Goal: Task Accomplishment & Management: Use online tool/utility

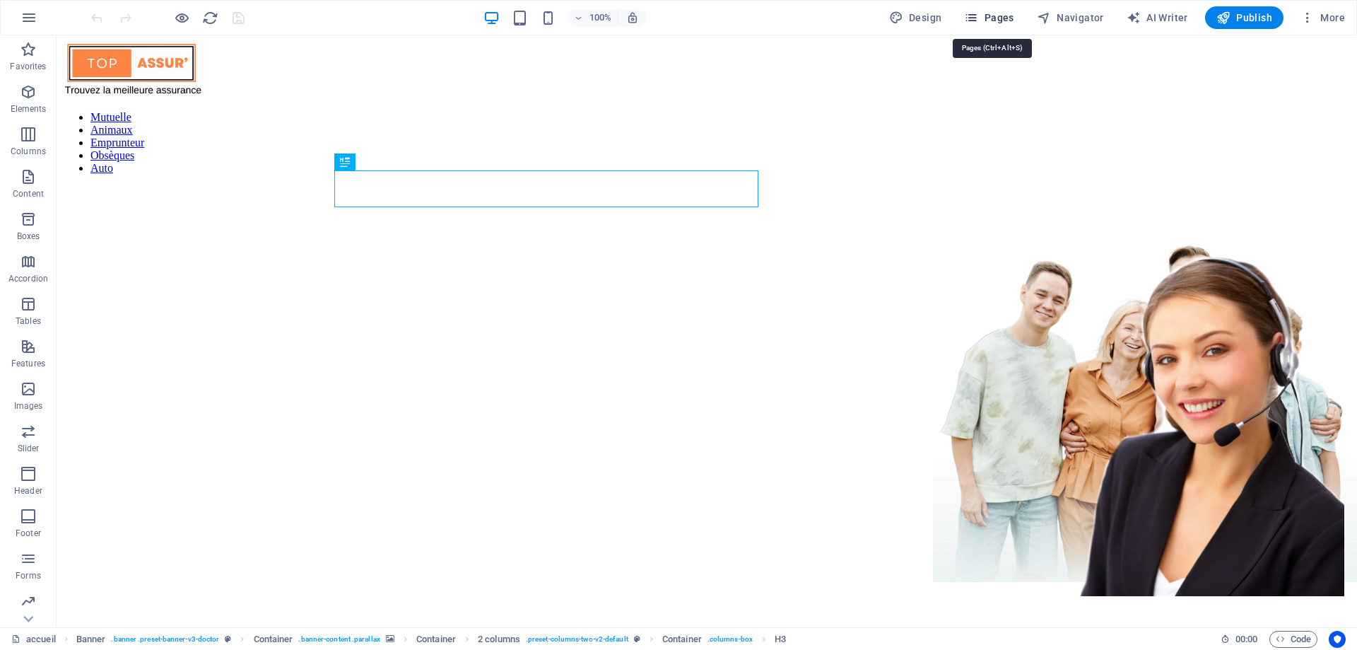
click at [1003, 13] on span "Pages" at bounding box center [988, 18] width 49 height 14
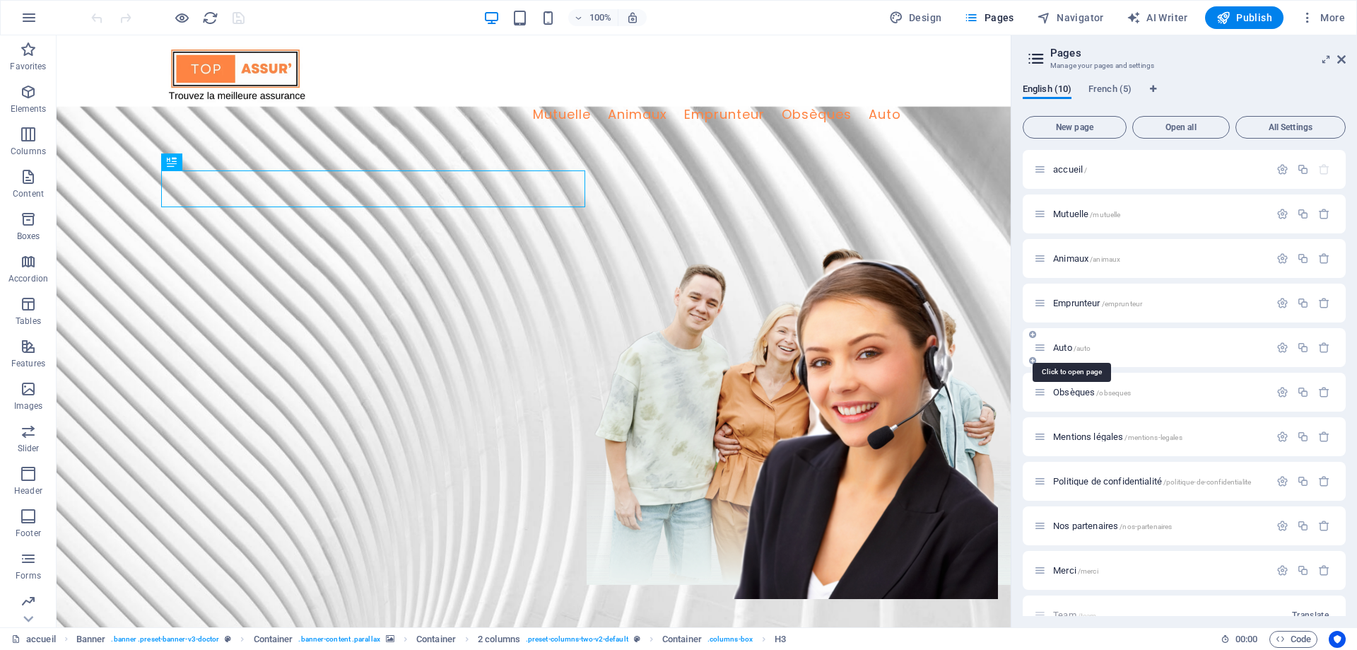
click at [1063, 346] on span "Auto /auto" at bounding box center [1071, 347] width 37 height 11
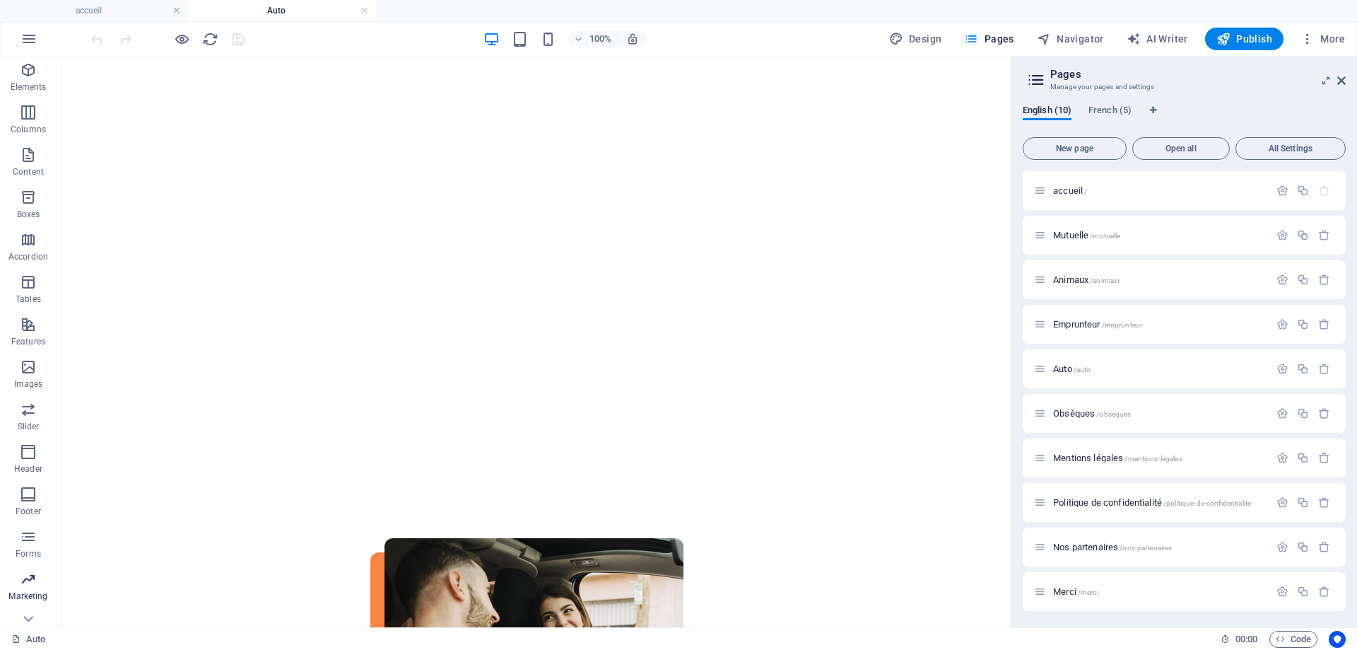
scroll to position [66, 0]
click at [29, 574] on p "Marketing" at bounding box center [27, 573] width 39 height 11
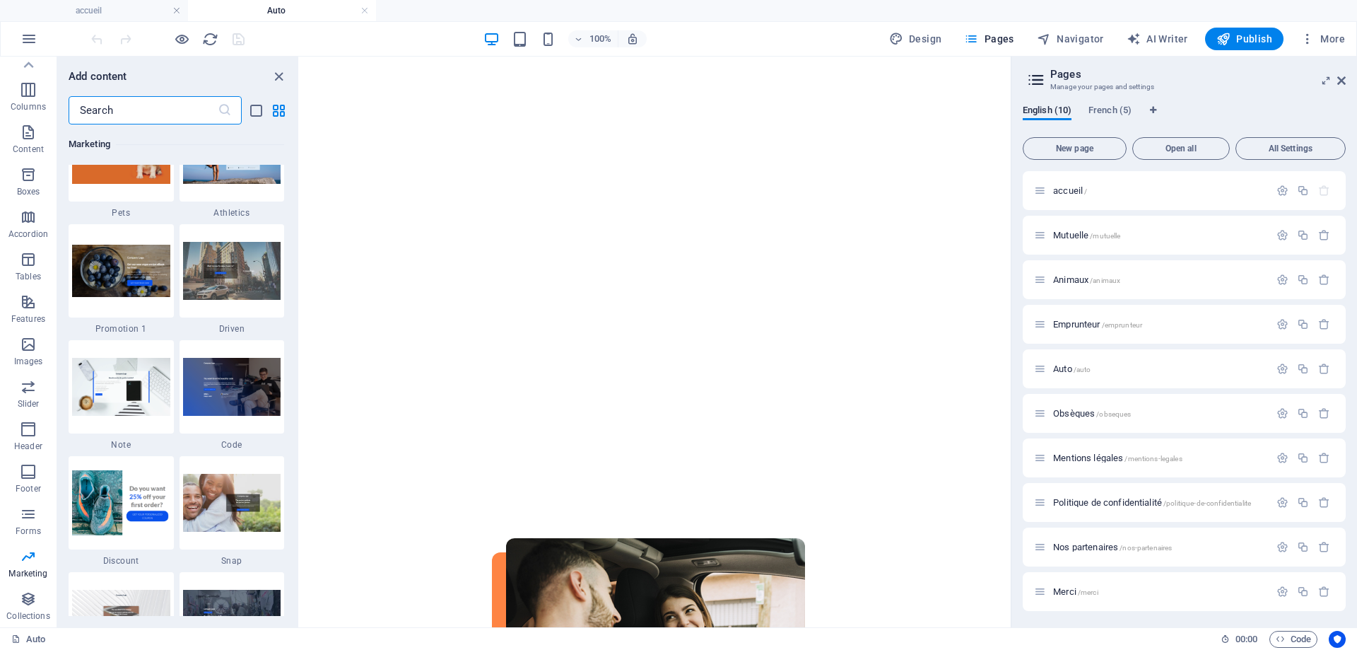
scroll to position [12223, 0]
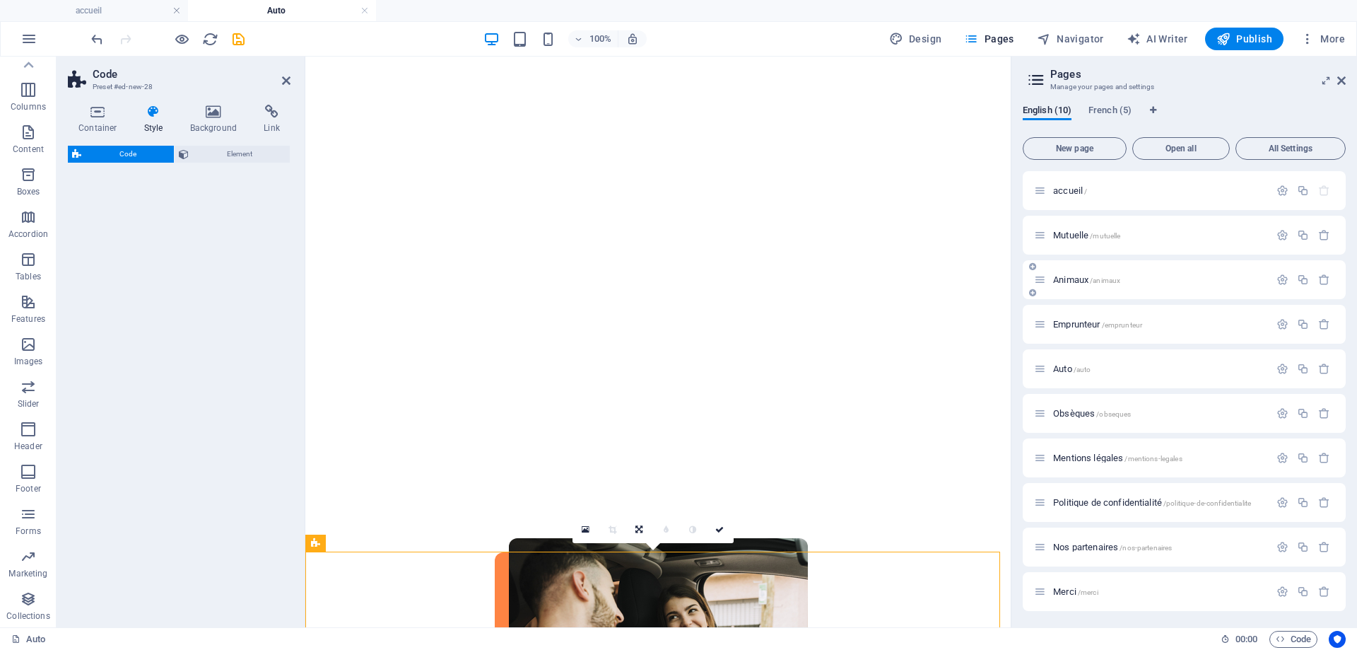
select select "%"
select select "rem"
select select "px"
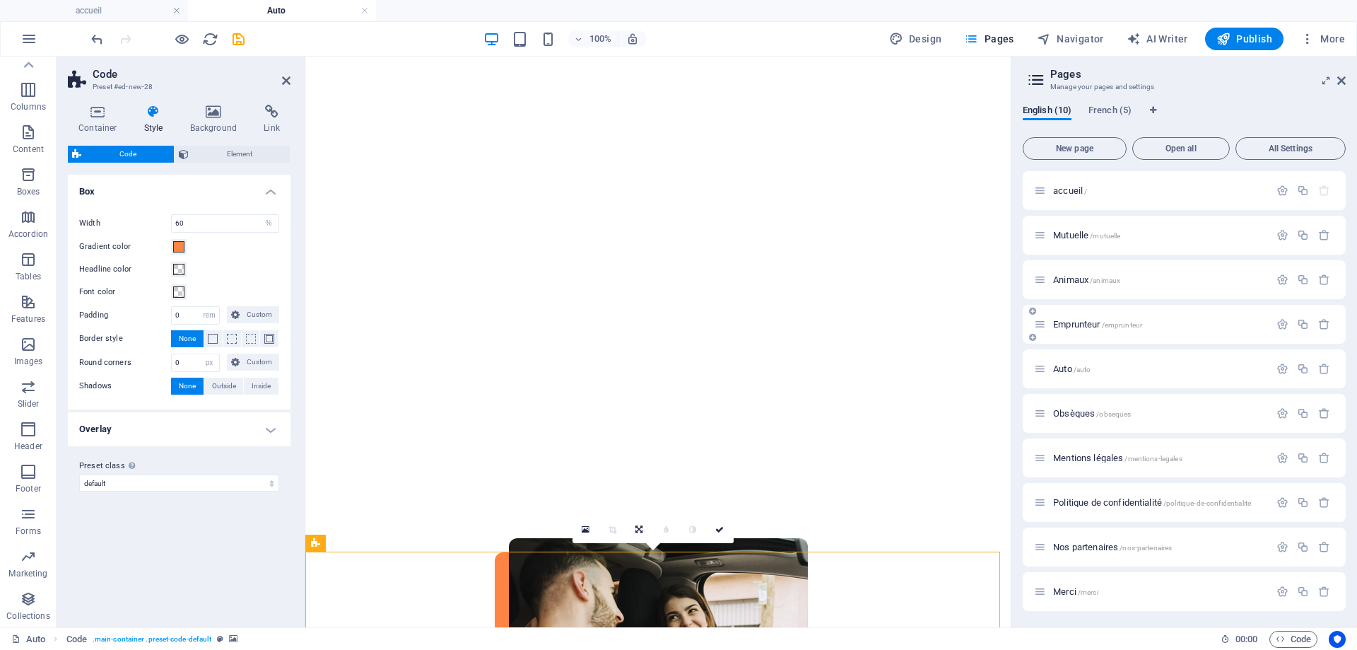
click at [1088, 331] on div "Emprunteur /emprunteur" at bounding box center [1151, 324] width 235 height 16
click at [1084, 326] on span "Emprunteur /emprunteur" at bounding box center [1097, 324] width 89 height 11
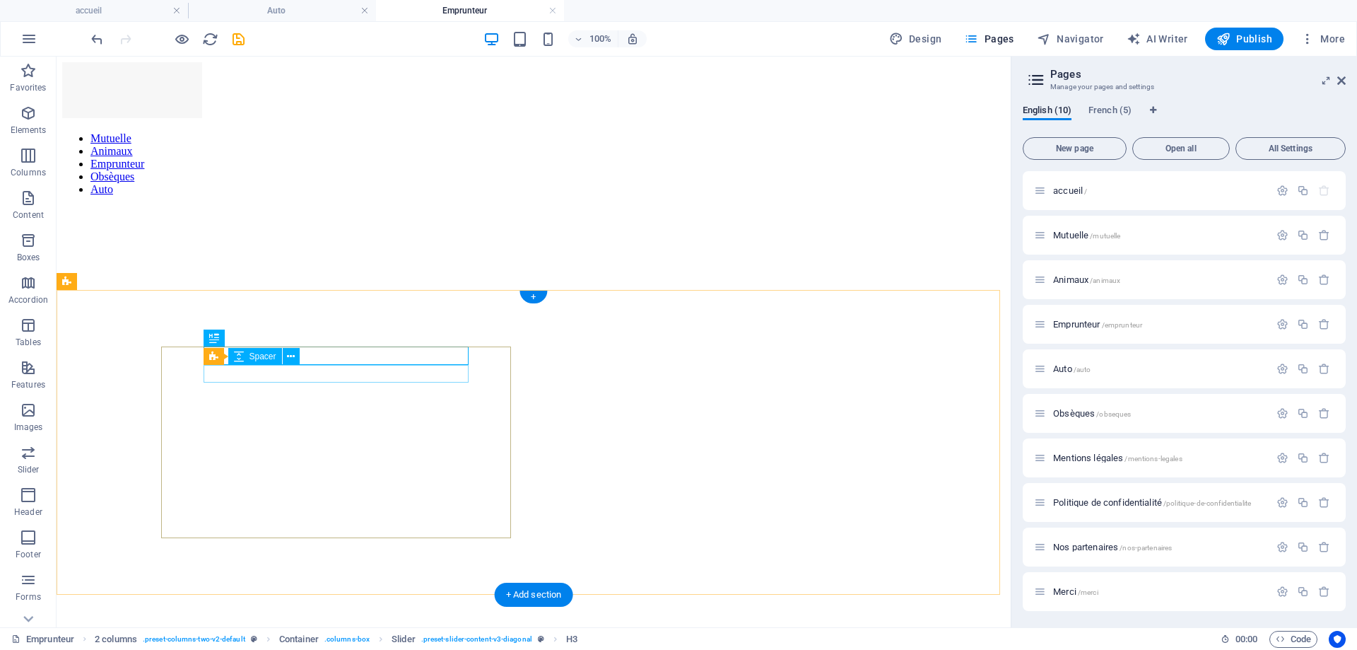
scroll to position [541, 0]
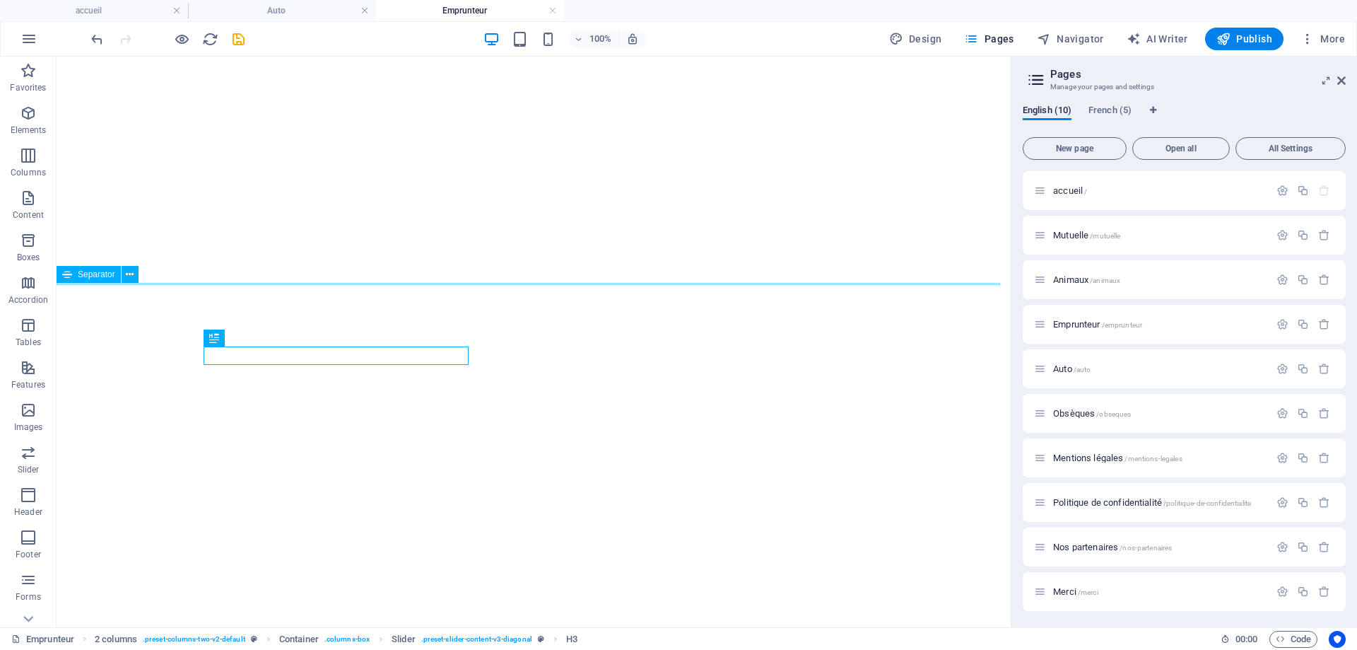
click at [131, 279] on icon at bounding box center [130, 274] width 8 height 15
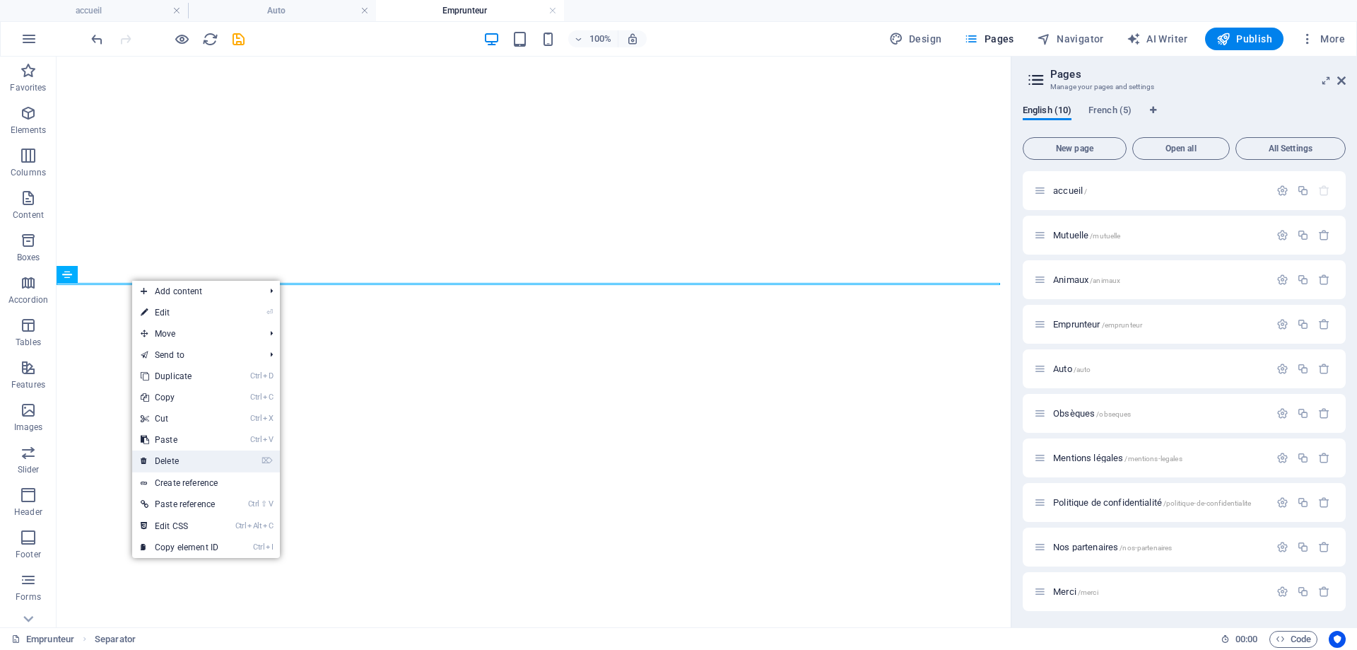
click at [170, 455] on link "⌦ Delete" at bounding box center [179, 460] width 95 height 21
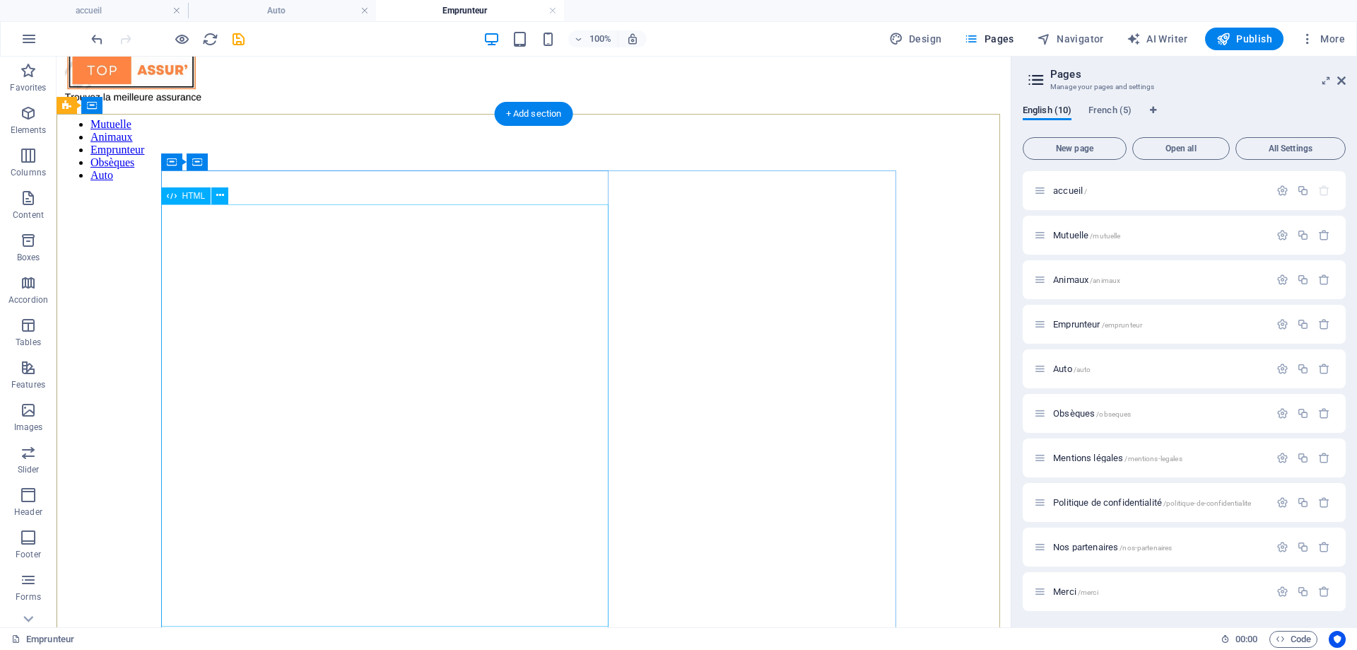
scroll to position [0, 0]
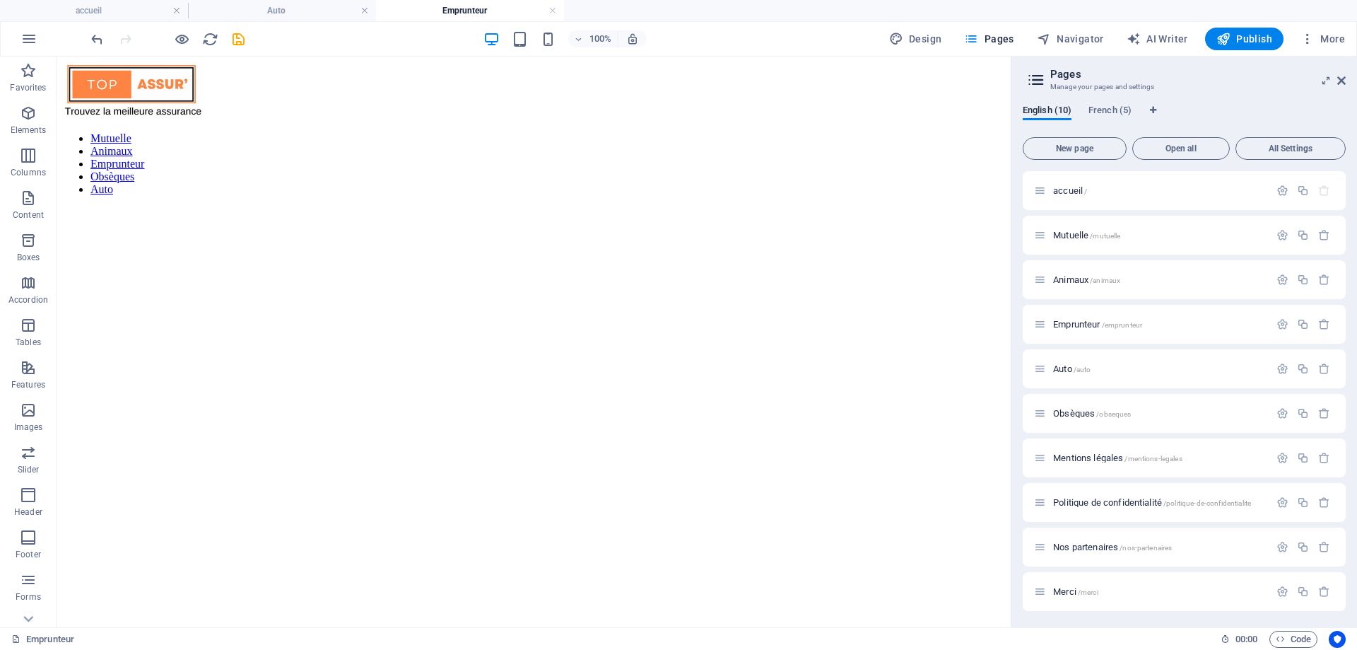
drag, startPoint x: 242, startPoint y: 38, endPoint x: 248, endPoint y: 25, distance: 14.6
click at [242, 39] on icon "save" at bounding box center [238, 39] width 16 height 16
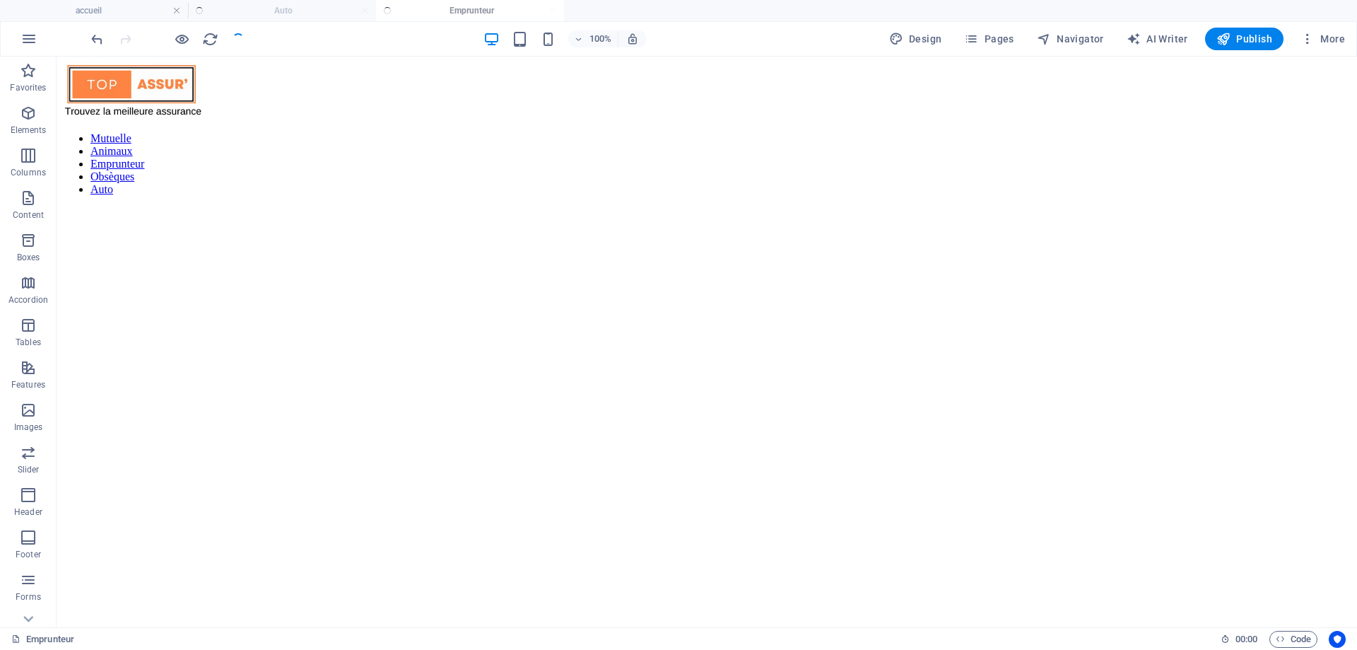
click at [258, 13] on ul "accueil Auto Emprunteur" at bounding box center [678, 10] width 1357 height 21
click at [280, 10] on h4 "Auto" at bounding box center [282, 11] width 188 height 16
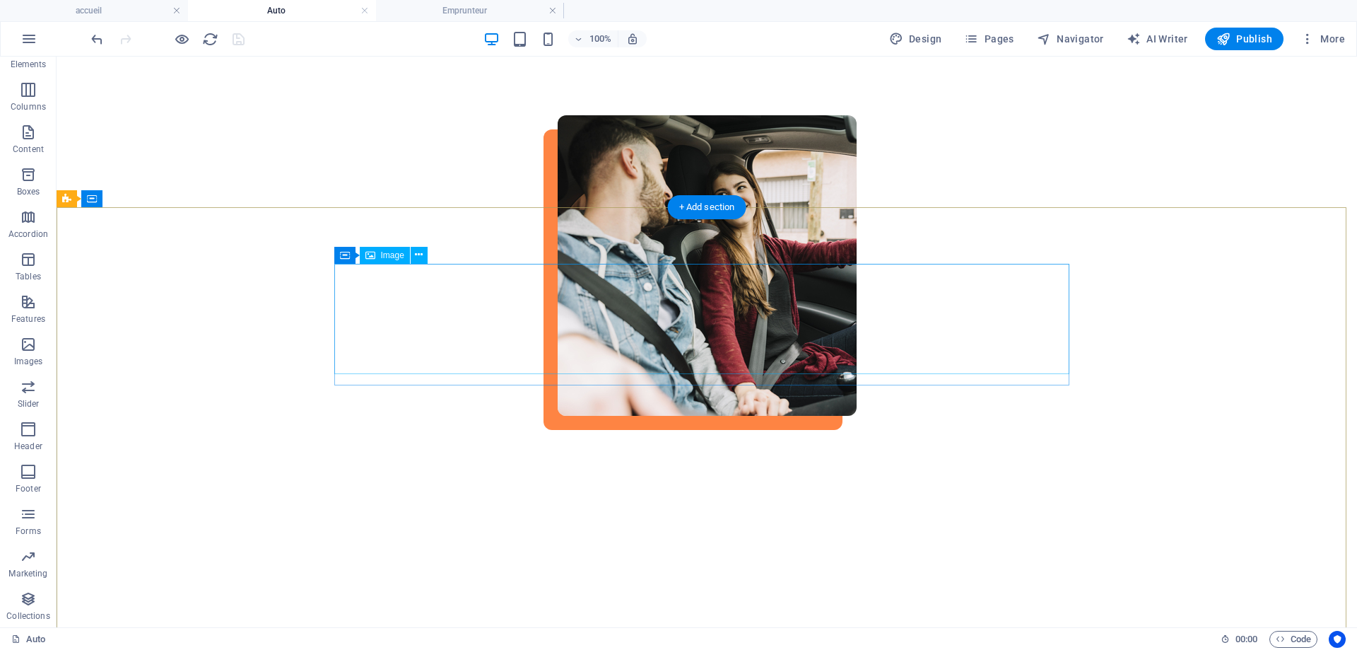
scroll to position [636, 0]
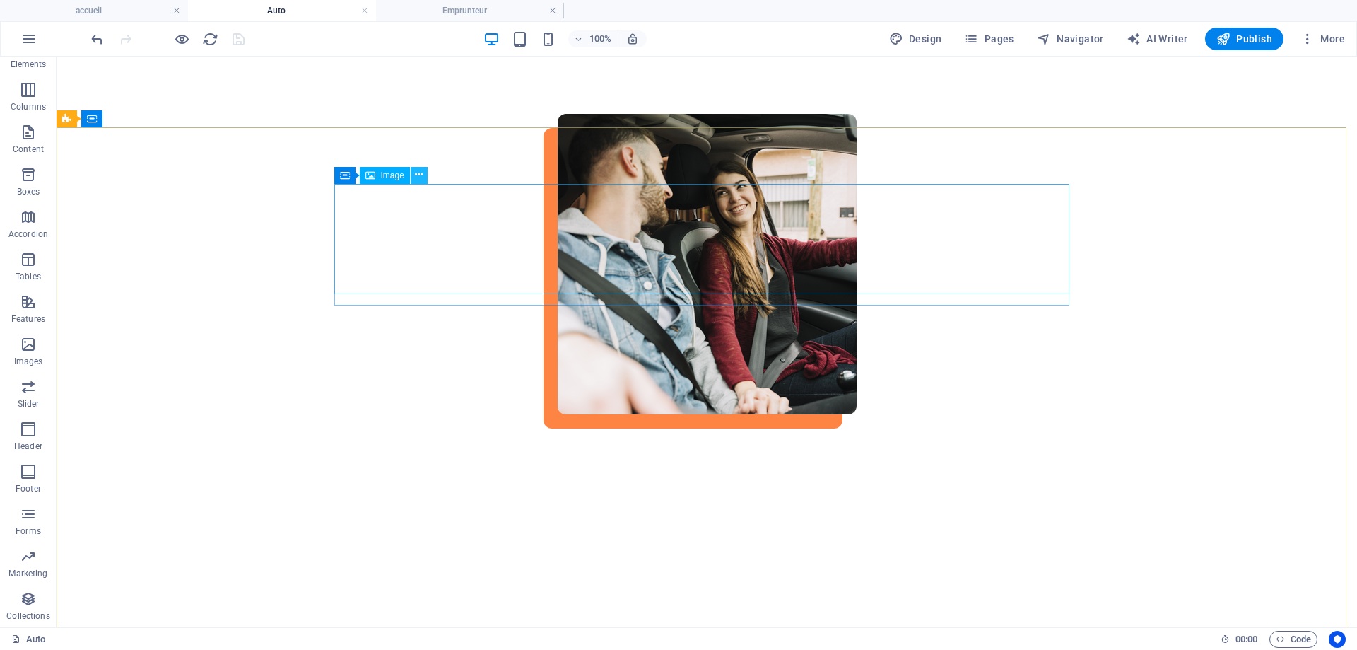
click at [414, 177] on button at bounding box center [419, 175] width 17 height 17
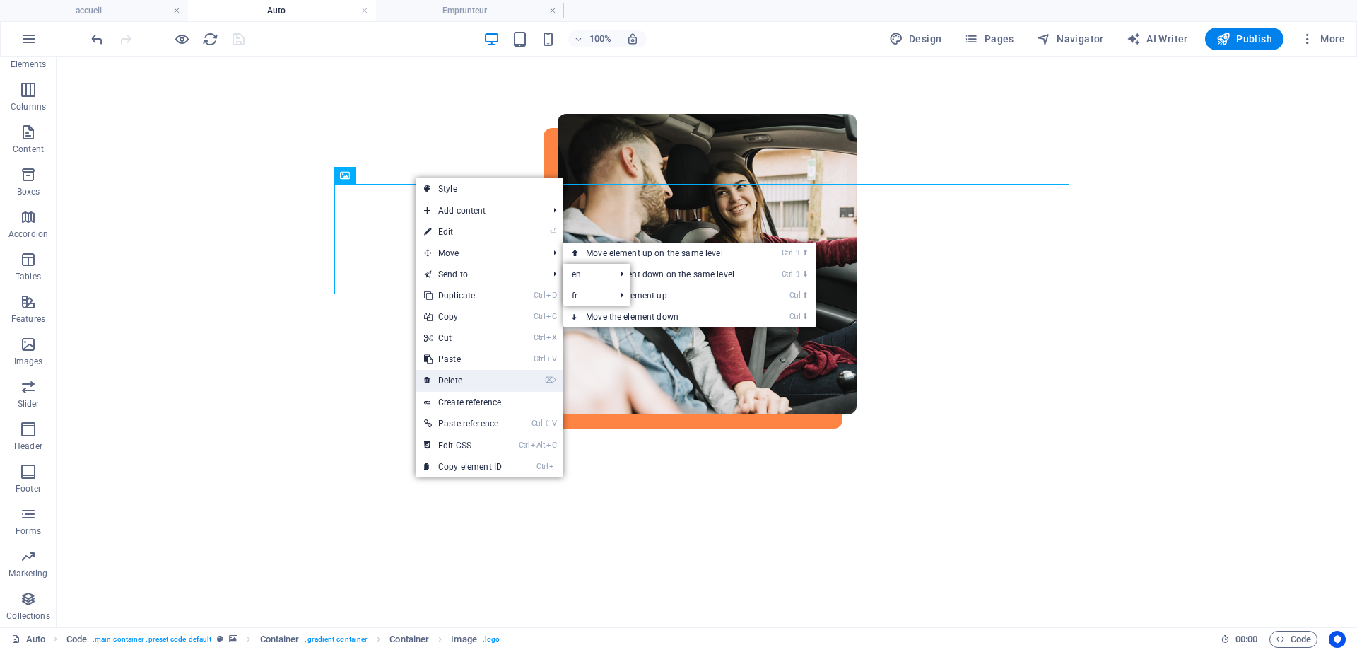
click at [466, 380] on link "⌦ Delete" at bounding box center [463, 380] width 95 height 21
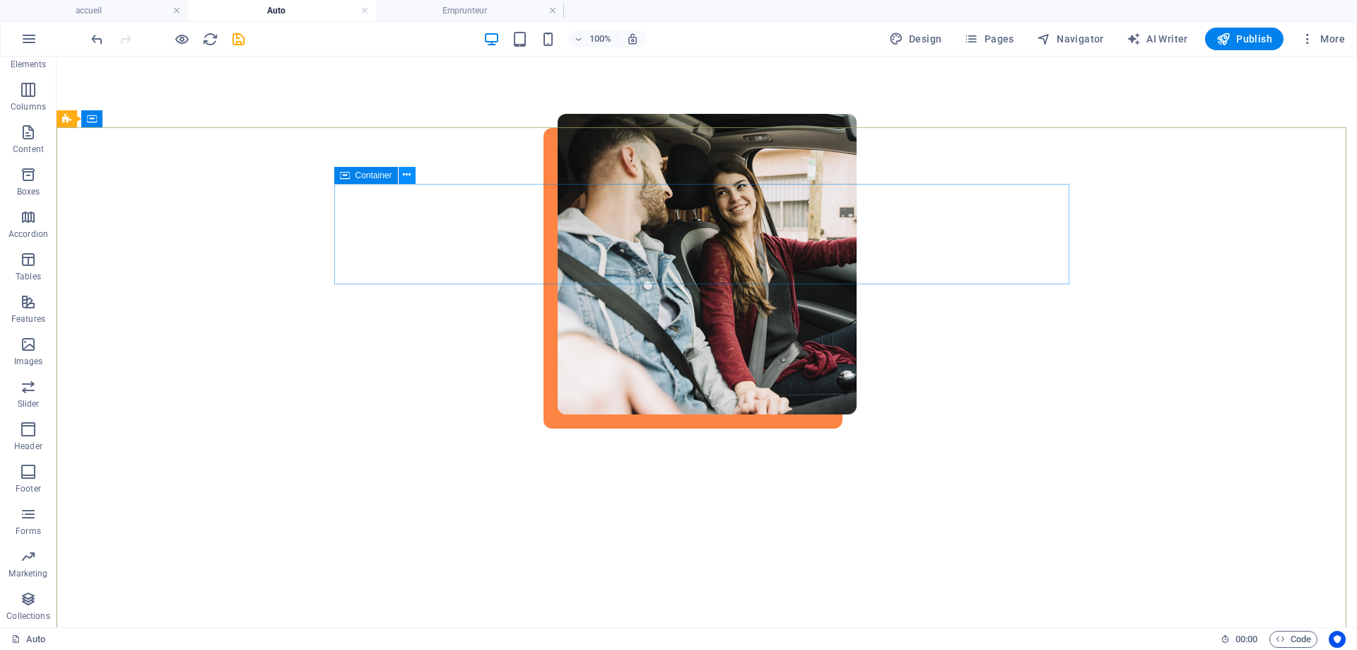
click at [405, 175] on icon at bounding box center [407, 175] width 8 height 15
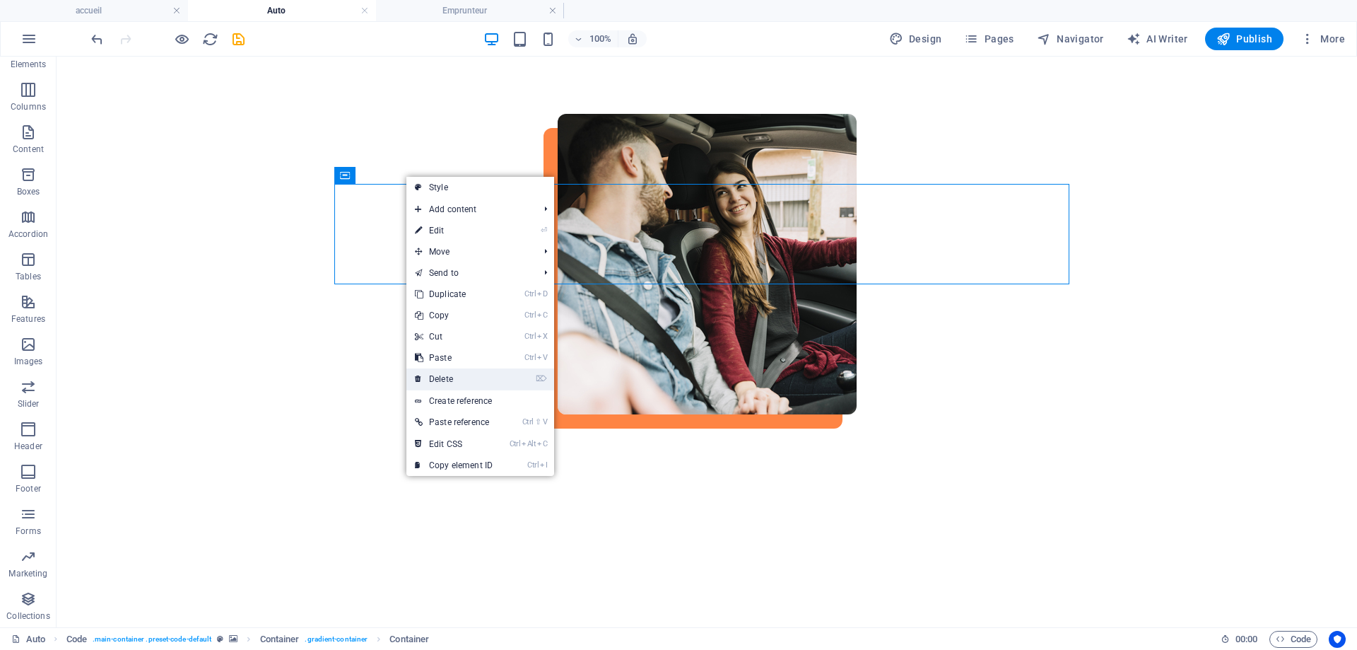
click at [444, 375] on link "⌦ Delete" at bounding box center [454, 378] width 95 height 21
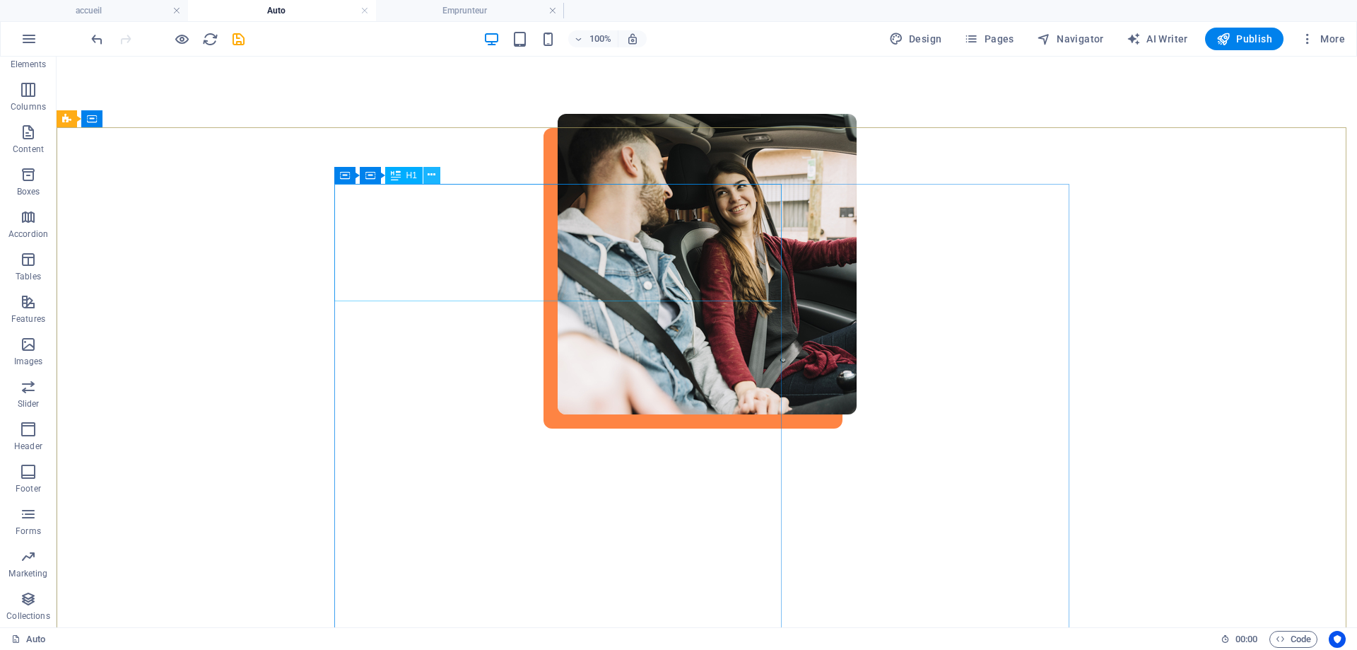
click at [433, 181] on icon at bounding box center [432, 175] width 8 height 15
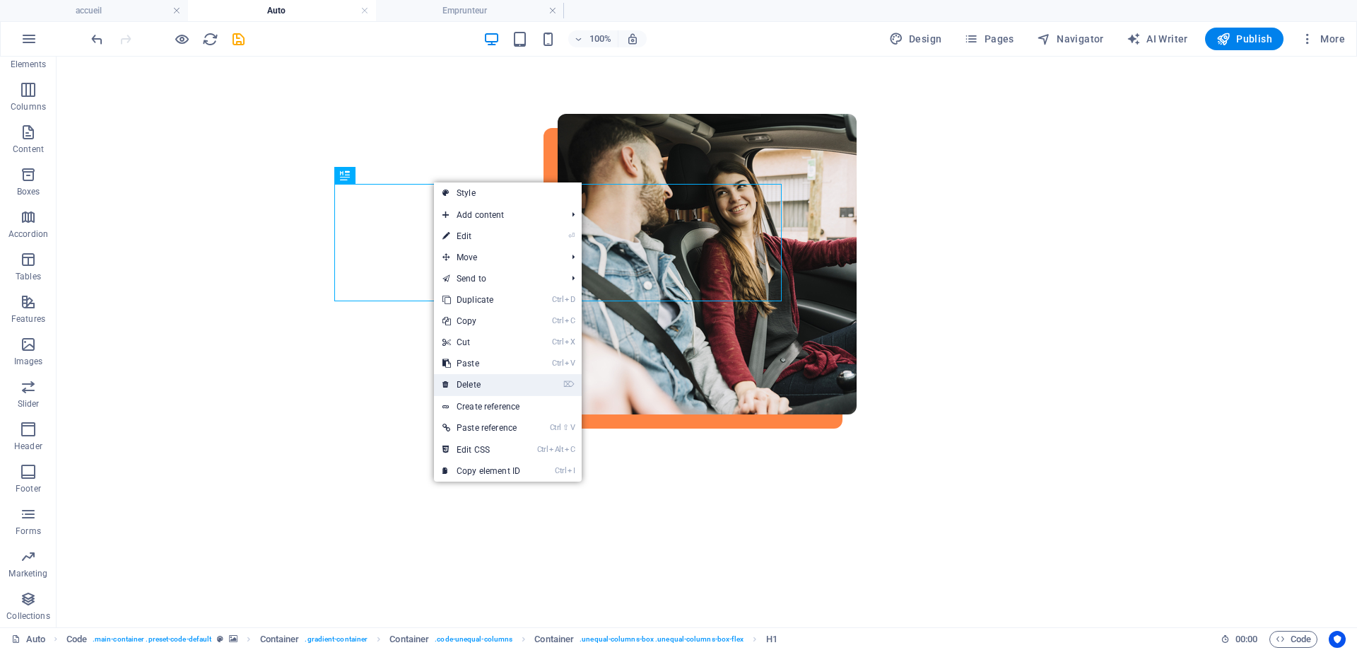
click at [469, 386] on link "⌦ Delete" at bounding box center [481, 384] width 95 height 21
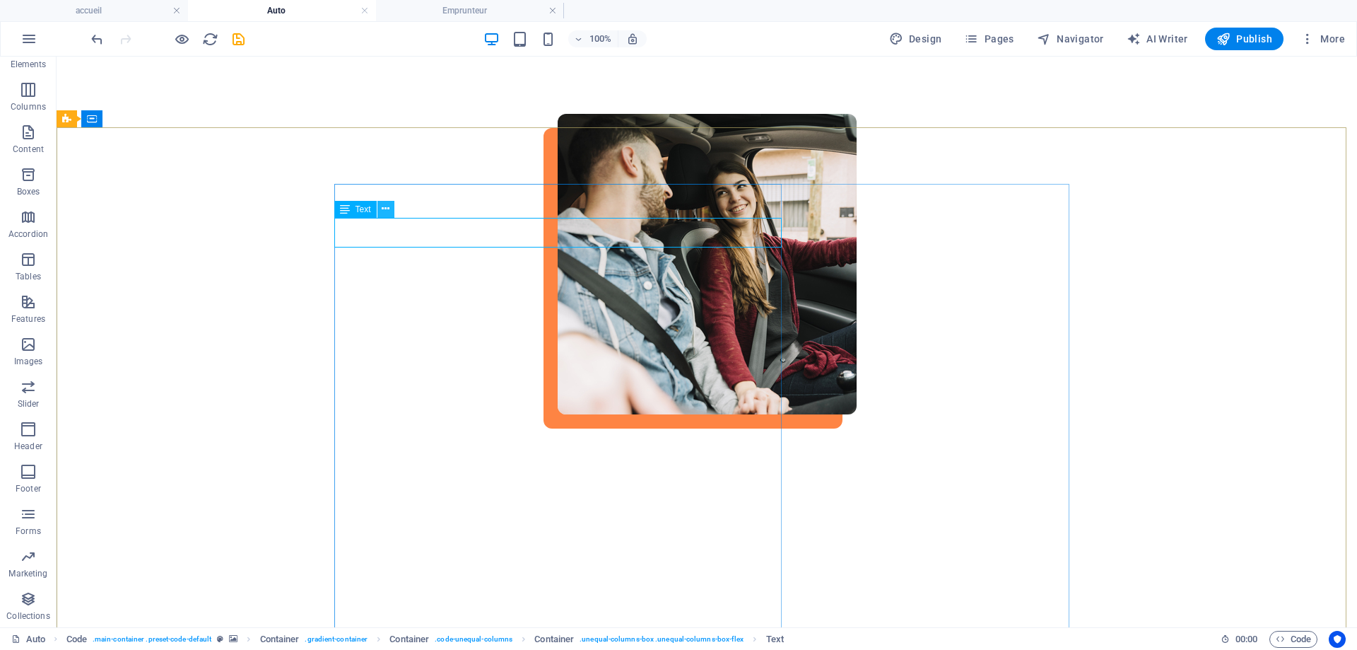
click at [392, 210] on button at bounding box center [386, 209] width 17 height 17
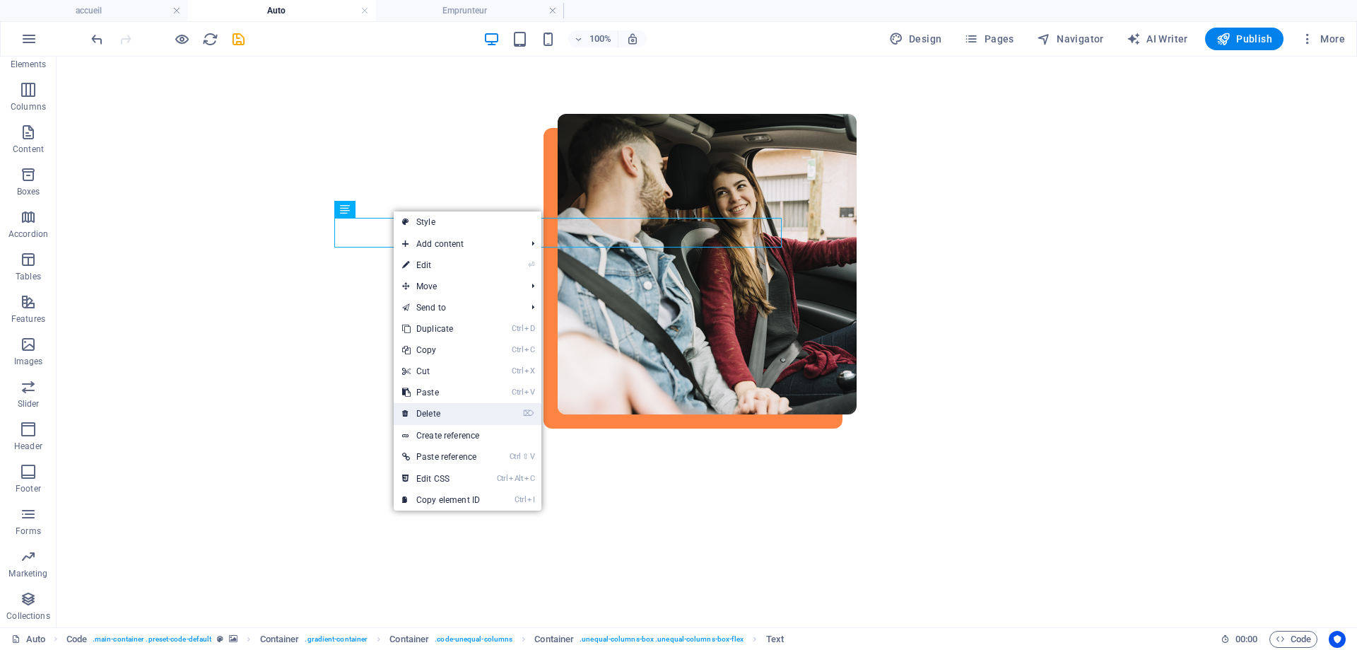
drag, startPoint x: 424, startPoint y: 407, endPoint x: 363, endPoint y: 341, distance: 90.0
click at [424, 407] on link "⌦ Delete" at bounding box center [441, 413] width 95 height 21
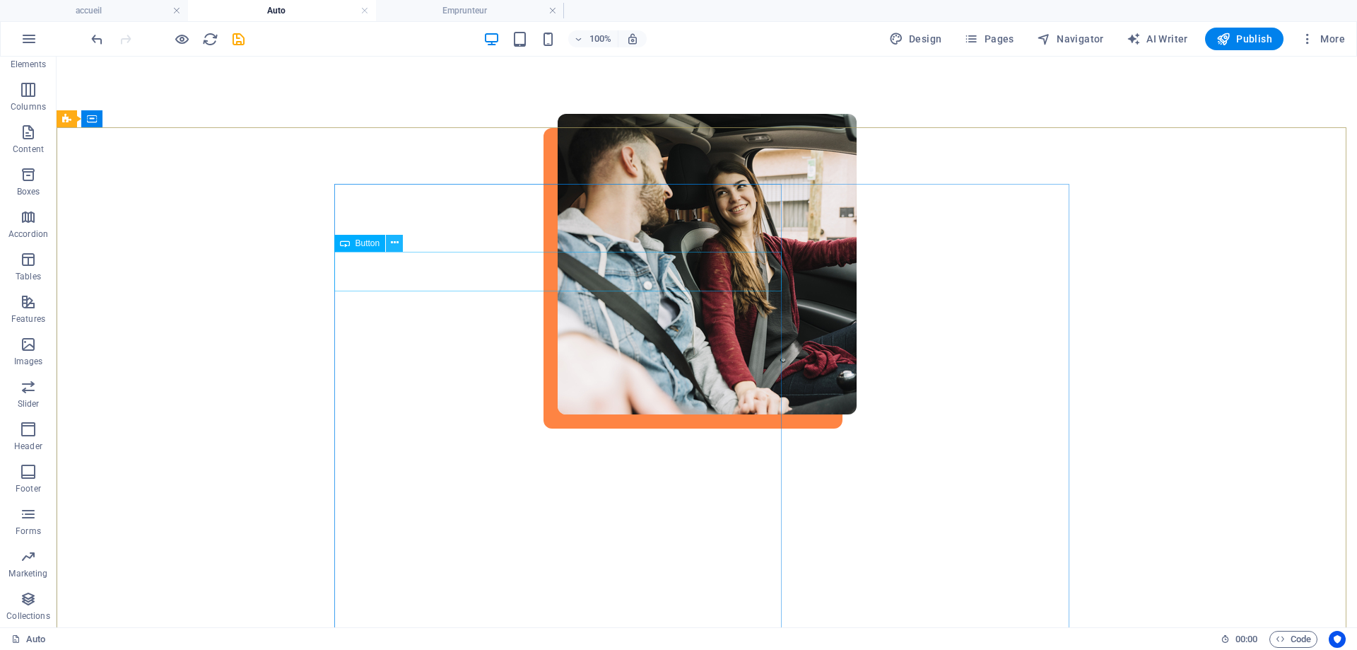
click at [391, 244] on icon at bounding box center [395, 242] width 8 height 15
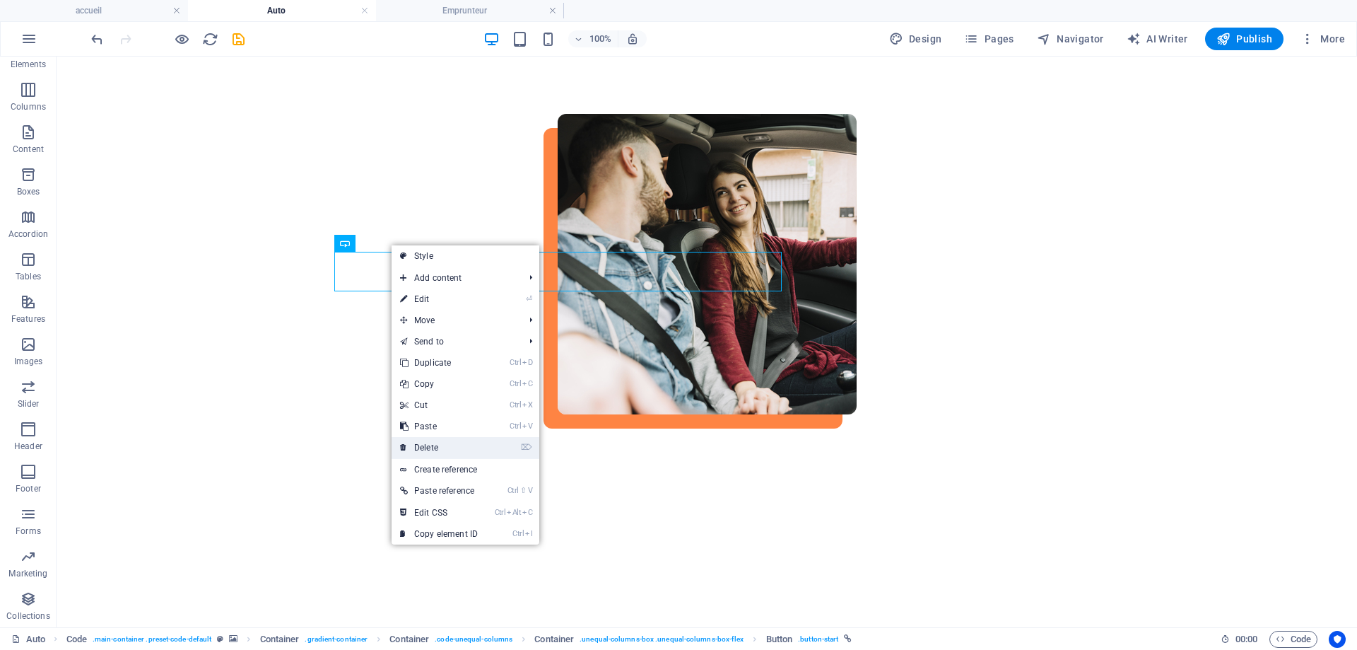
click at [427, 446] on link "⌦ Delete" at bounding box center [439, 447] width 95 height 21
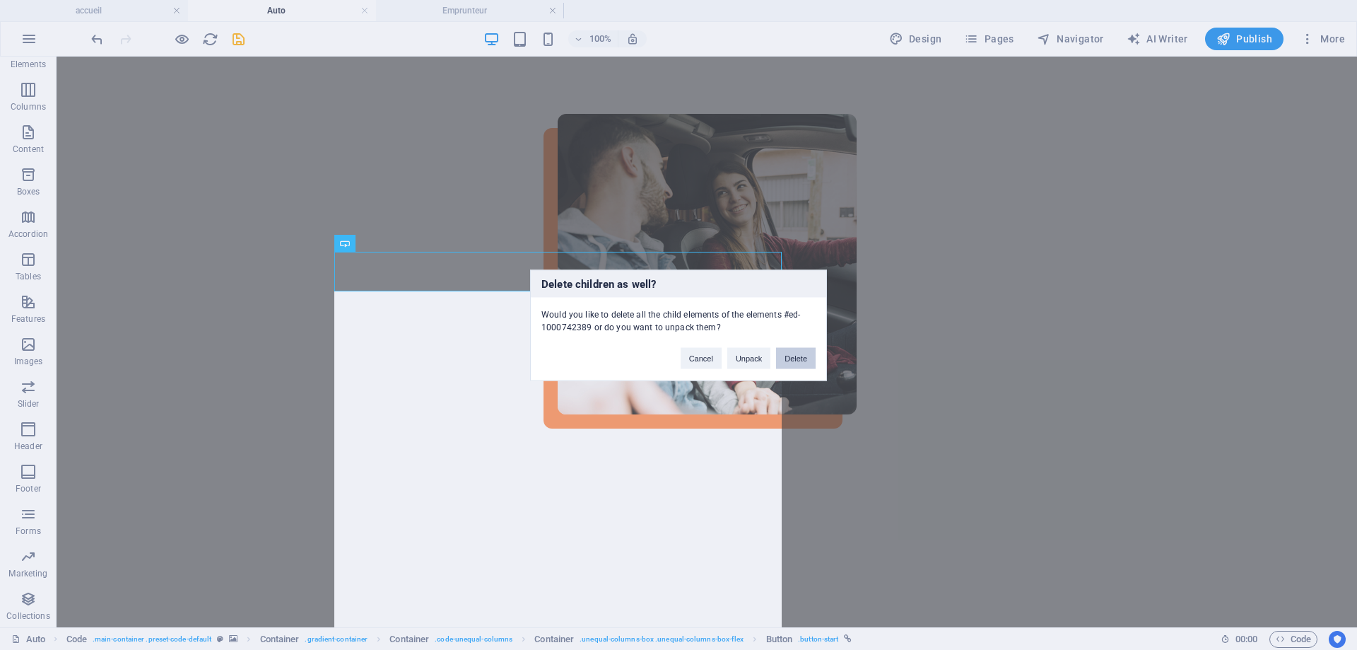
drag, startPoint x: 788, startPoint y: 356, endPoint x: 711, endPoint y: 303, distance: 93.5
click at [789, 356] on button "Delete" at bounding box center [796, 357] width 40 height 21
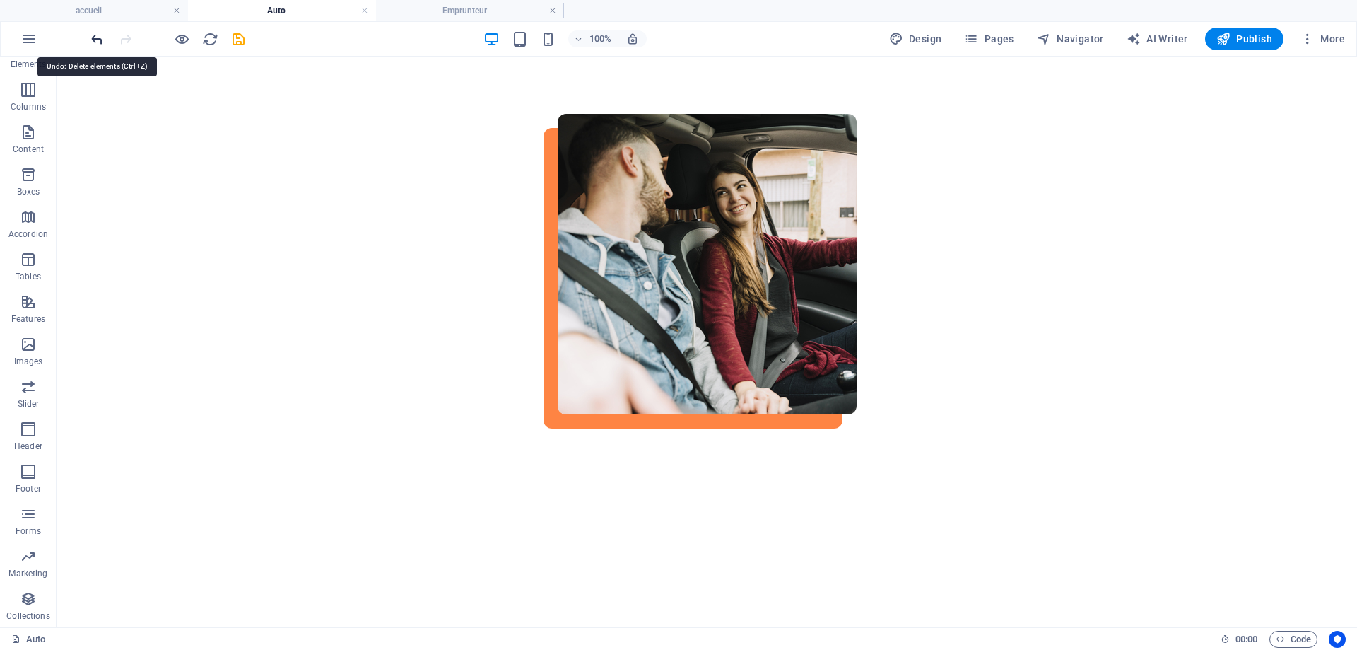
click at [101, 44] on icon "undo" at bounding box center [97, 39] width 16 height 16
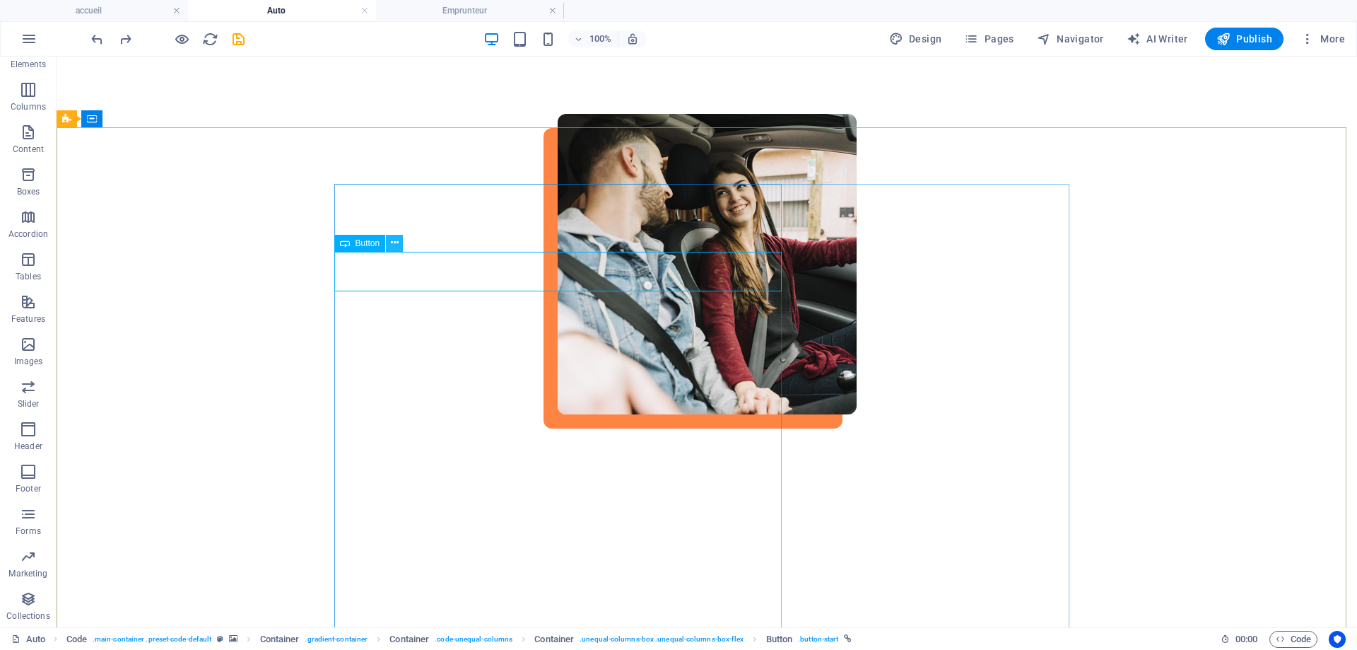
click at [395, 245] on icon at bounding box center [395, 242] width 8 height 15
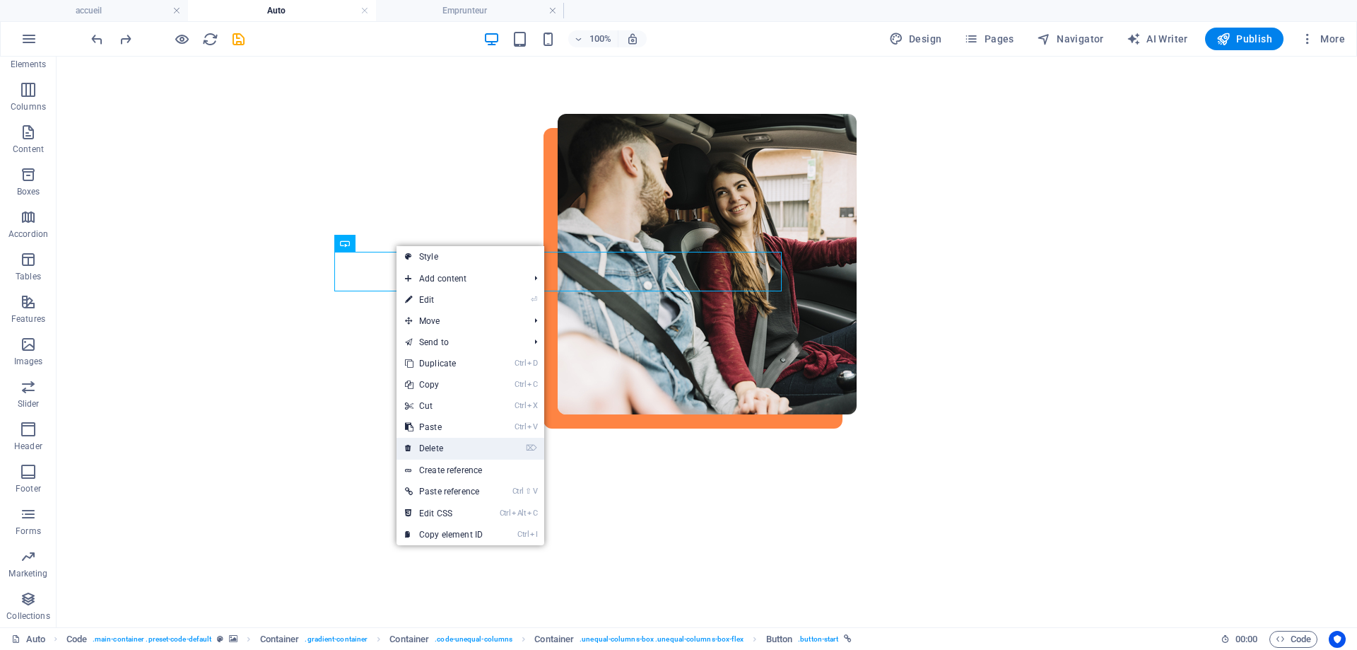
click at [440, 448] on link "⌦ Delete" at bounding box center [444, 448] width 95 height 21
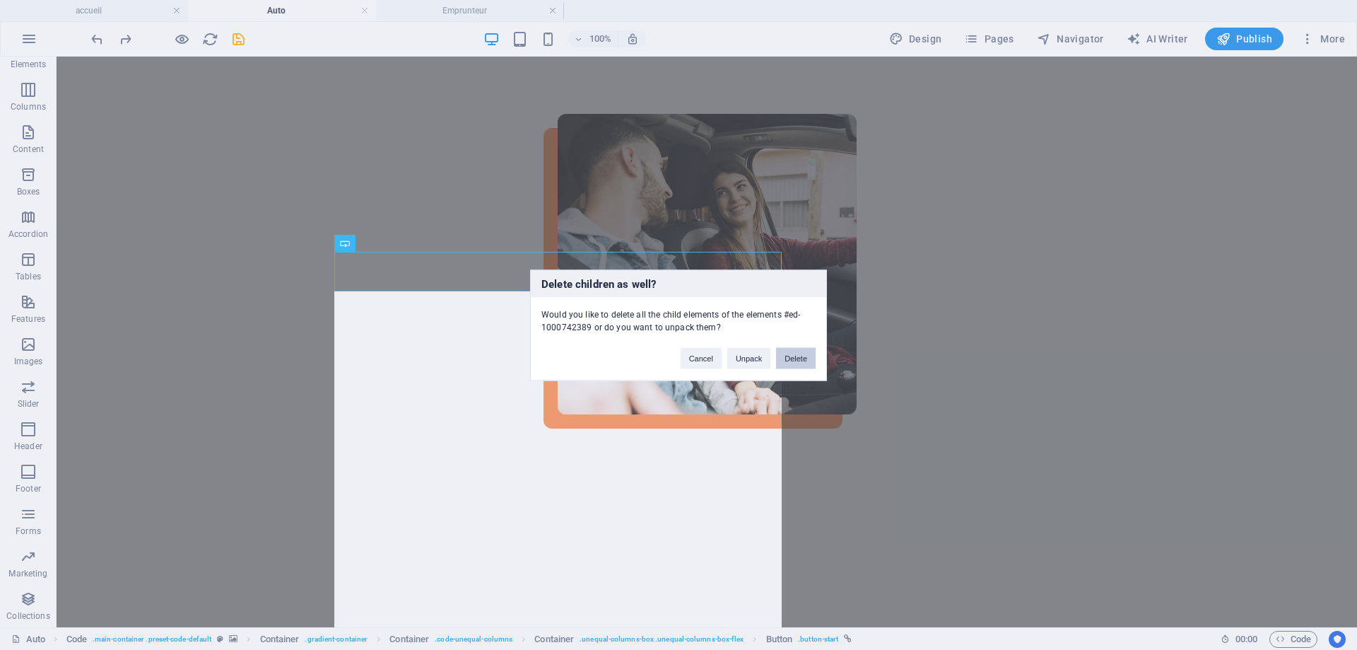
drag, startPoint x: 811, startPoint y: 364, endPoint x: 753, endPoint y: 308, distance: 81.0
click at [811, 364] on button "Delete" at bounding box center [796, 357] width 40 height 21
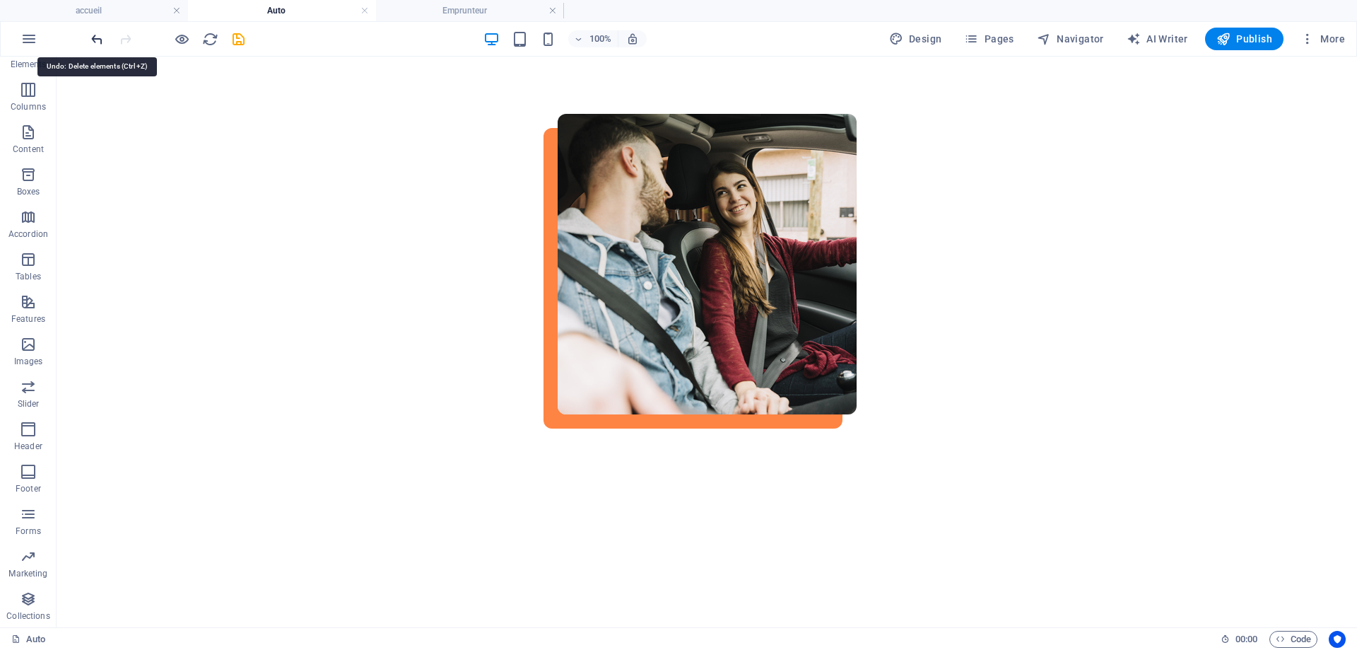
click at [100, 39] on icon "undo" at bounding box center [97, 39] width 16 height 16
click at [404, 281] on icon at bounding box center [407, 282] width 8 height 15
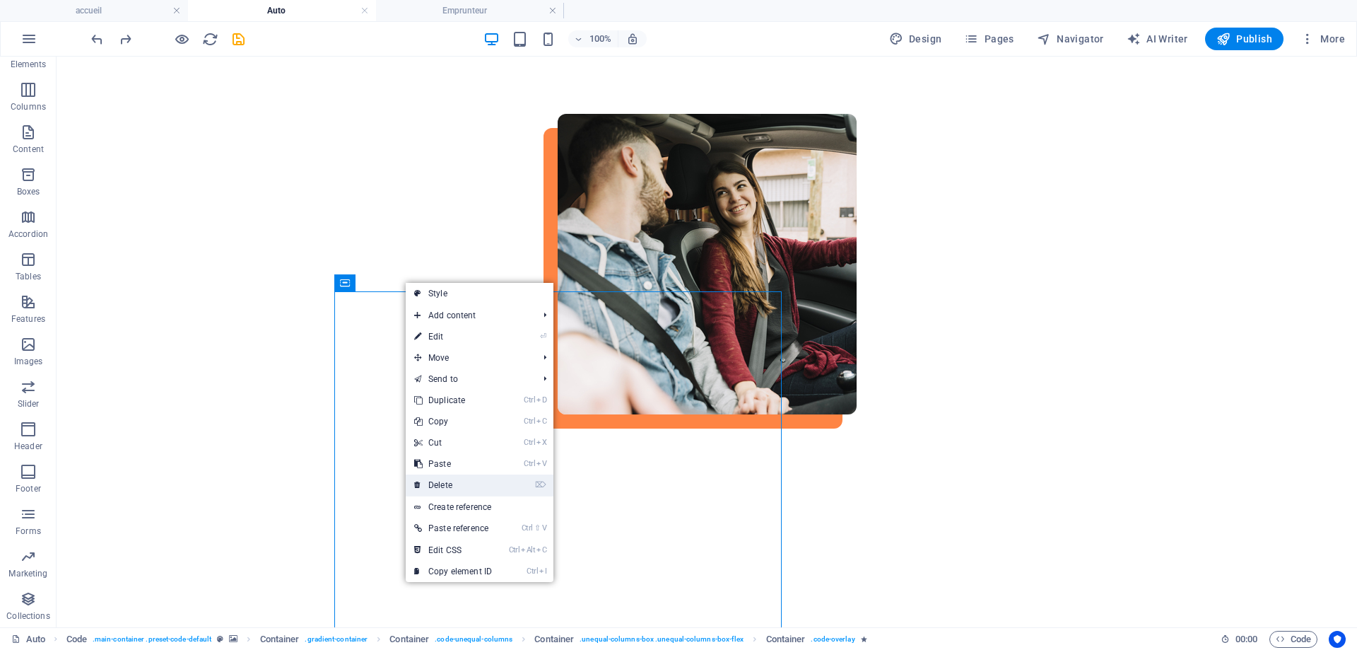
click at [450, 486] on link "⌦ Delete" at bounding box center [453, 484] width 95 height 21
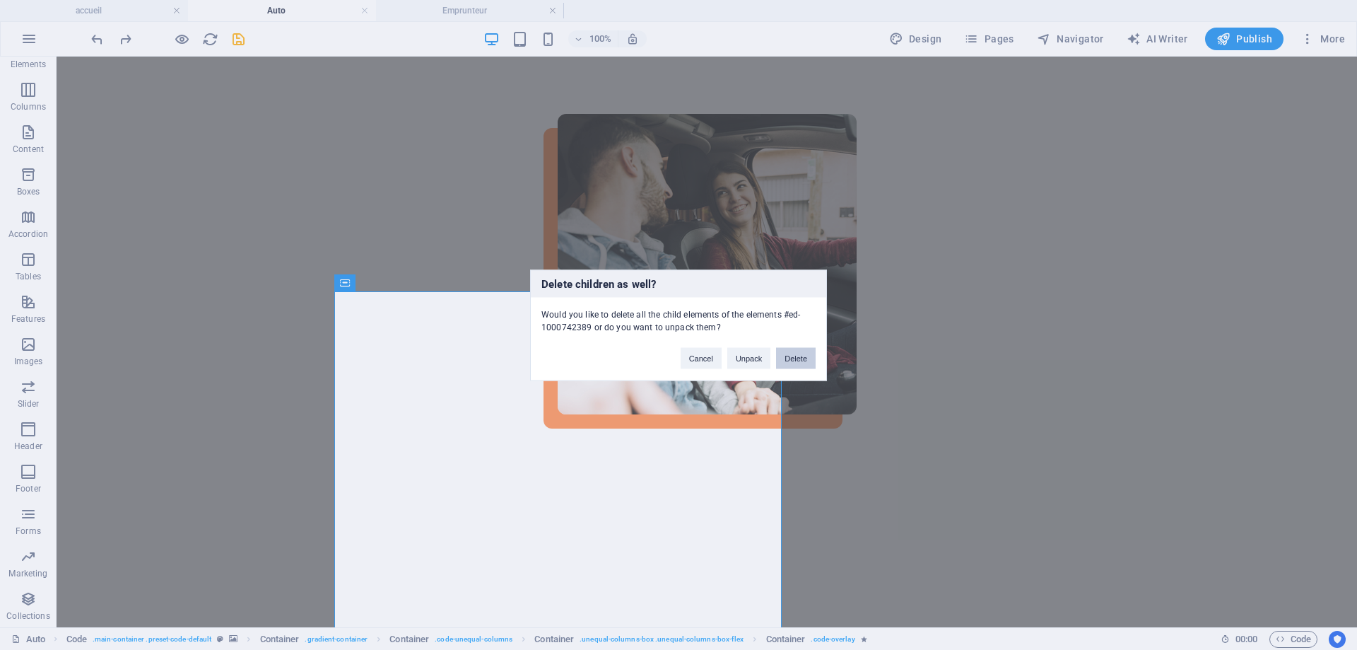
drag, startPoint x: 799, startPoint y: 363, endPoint x: 644, endPoint y: 334, distance: 157.5
click at [799, 363] on button "Delete" at bounding box center [796, 357] width 40 height 21
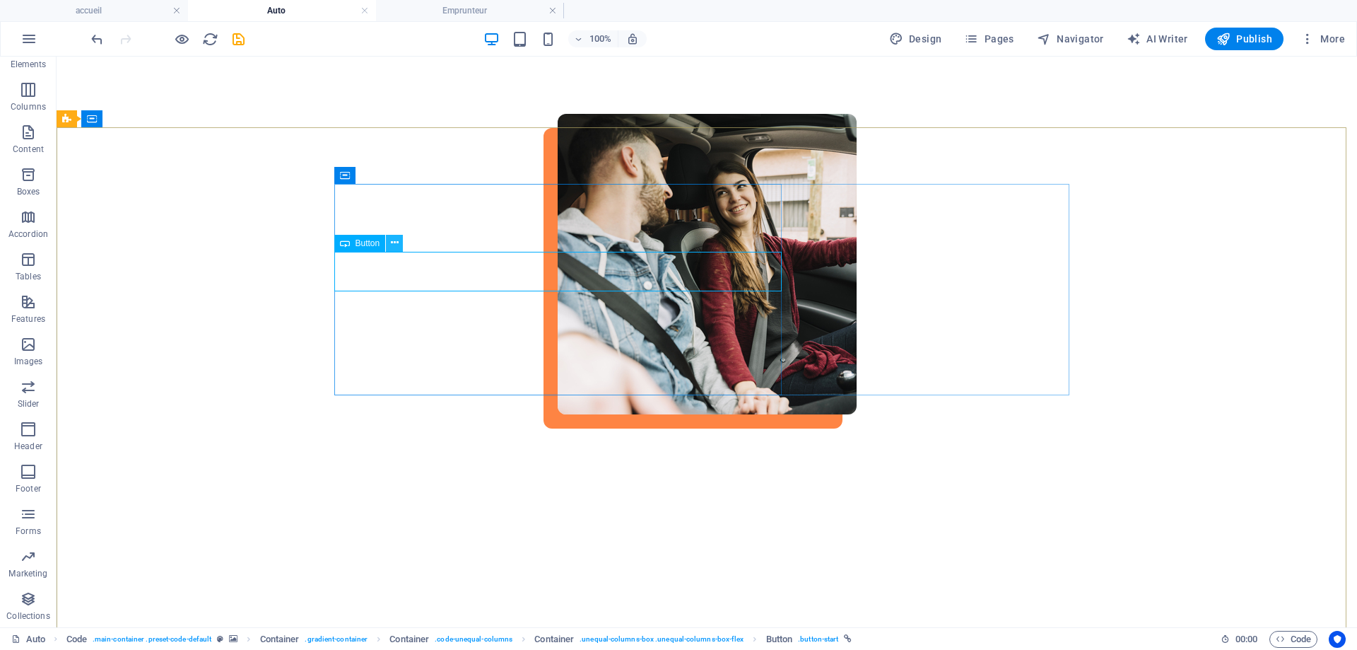
click at [397, 241] on icon at bounding box center [395, 242] width 8 height 15
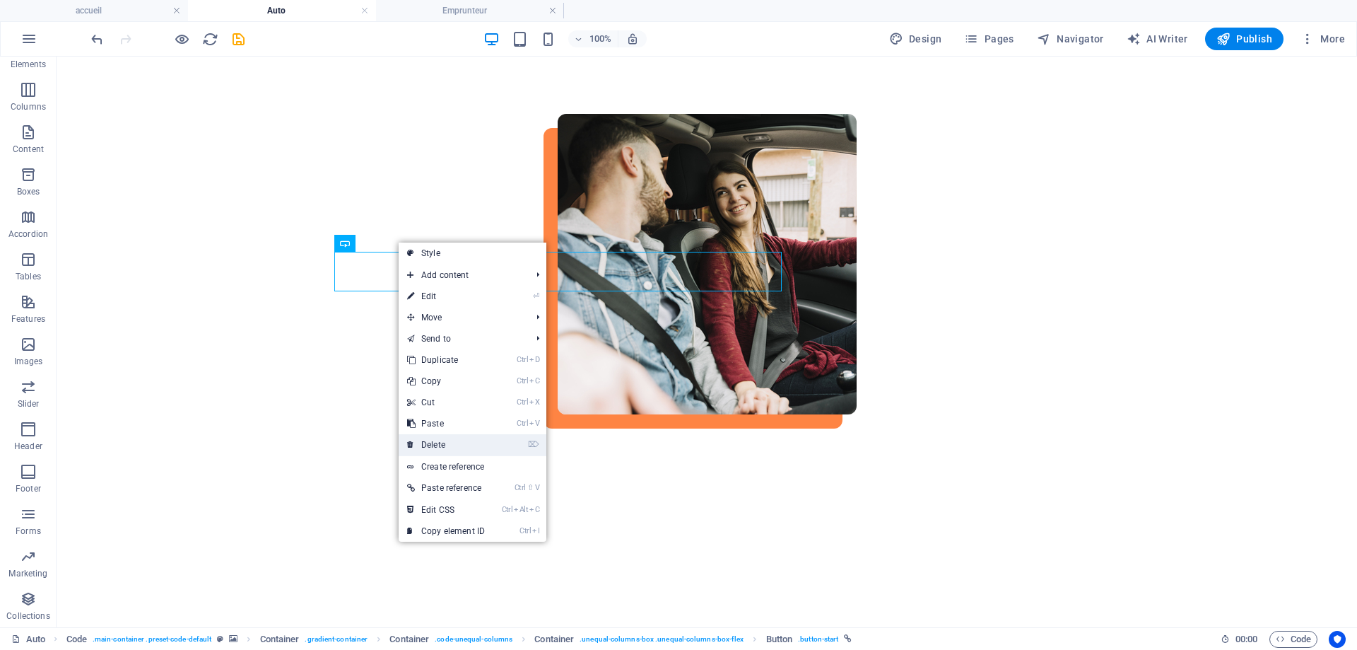
click at [434, 445] on link "⌦ Delete" at bounding box center [446, 444] width 95 height 21
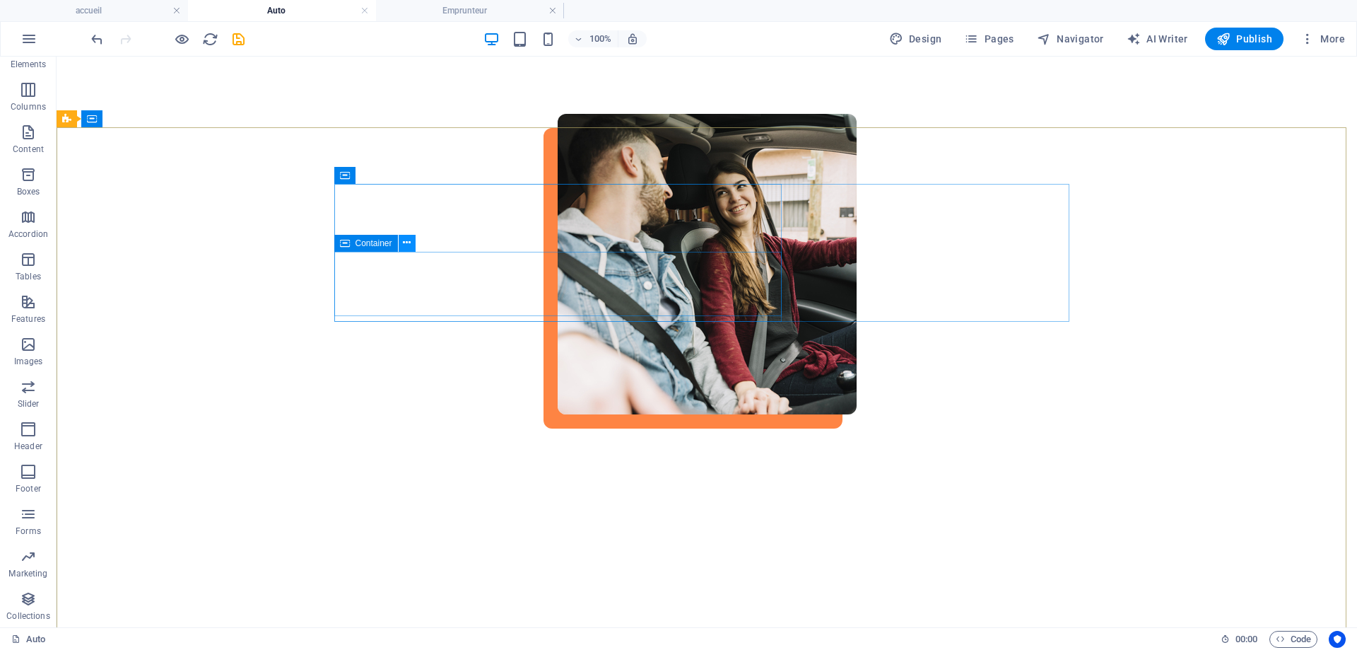
click at [405, 242] on icon at bounding box center [407, 242] width 8 height 15
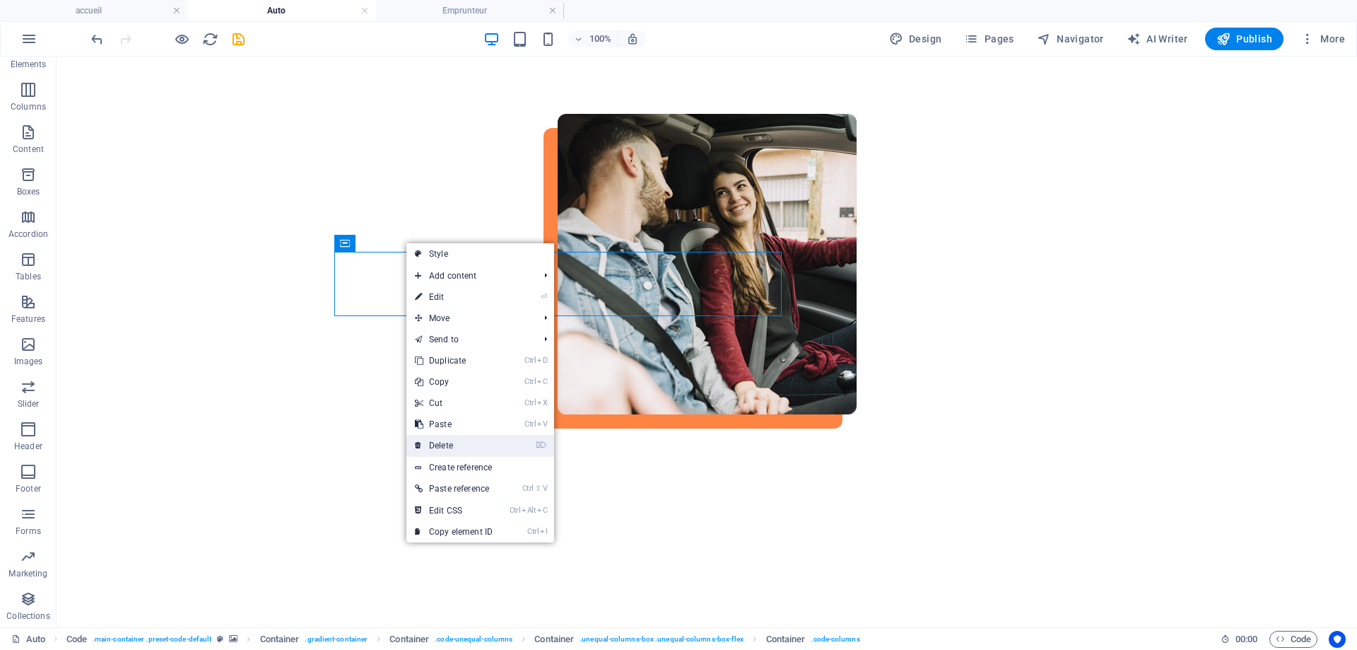
click at [443, 444] on link "⌦ Delete" at bounding box center [454, 445] width 95 height 21
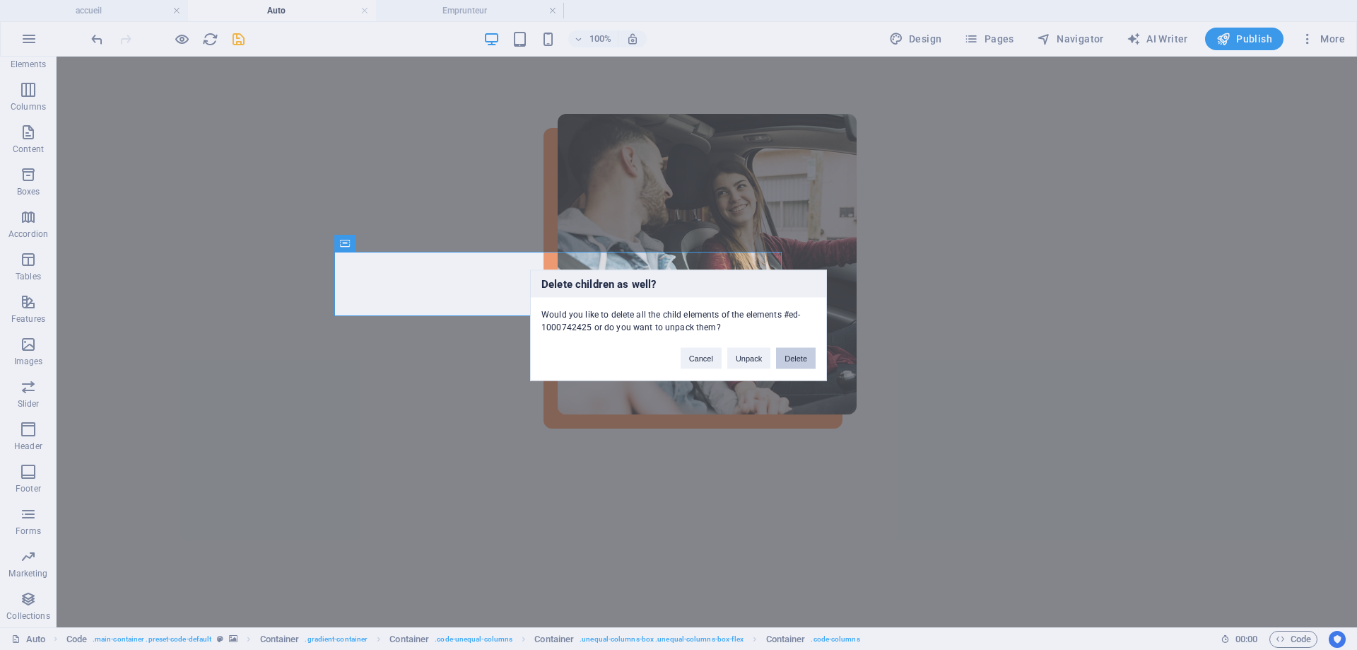
click at [798, 352] on button "Delete" at bounding box center [796, 357] width 40 height 21
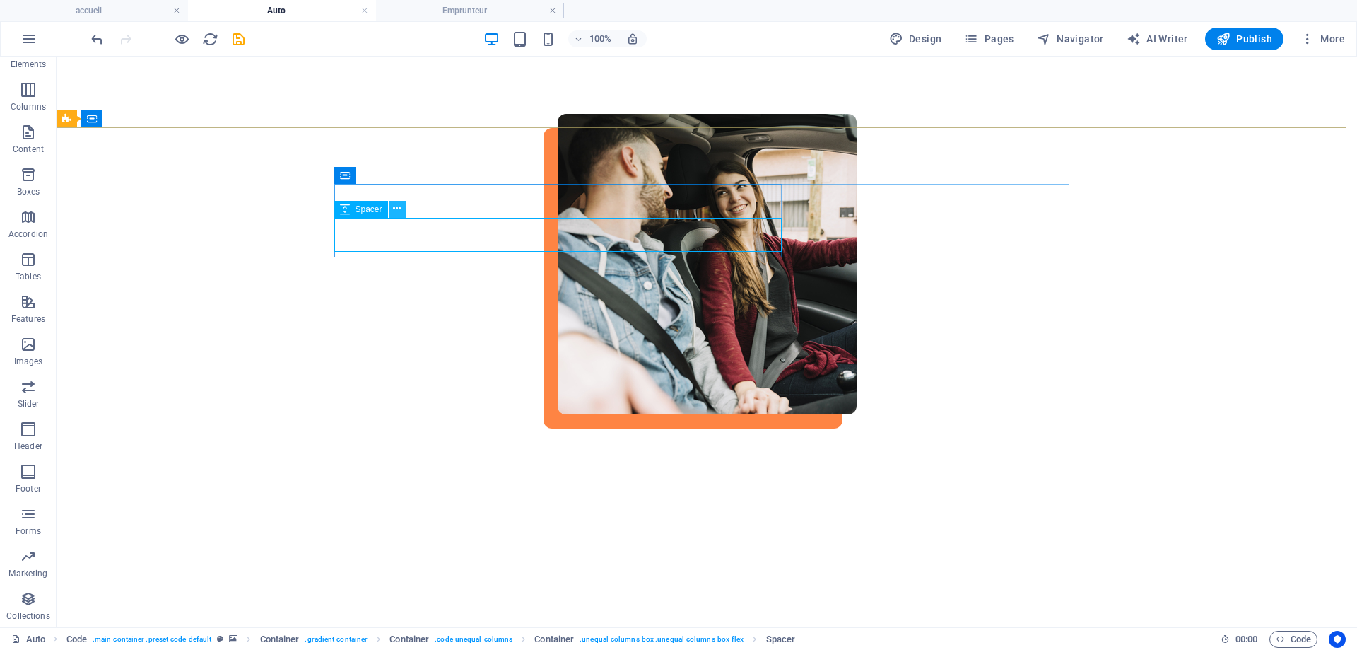
click at [394, 206] on icon at bounding box center [397, 208] width 8 height 15
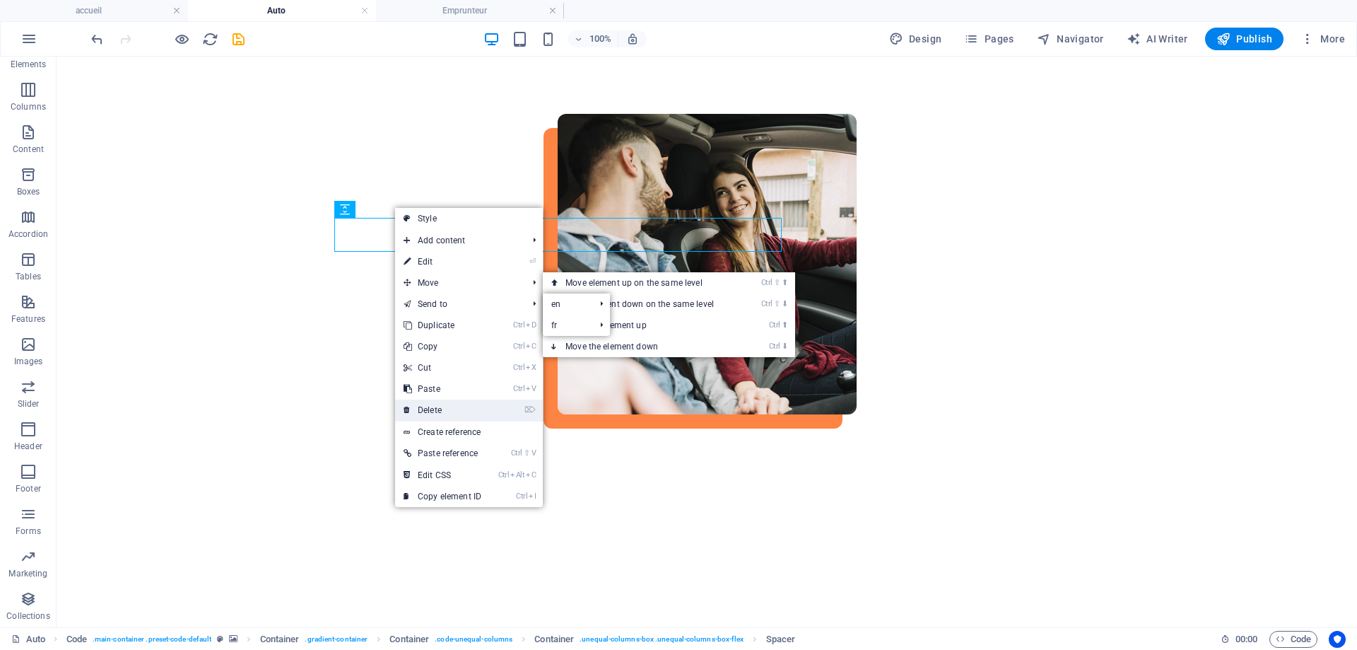
click at [435, 416] on link "⌦ Delete" at bounding box center [442, 409] width 95 height 21
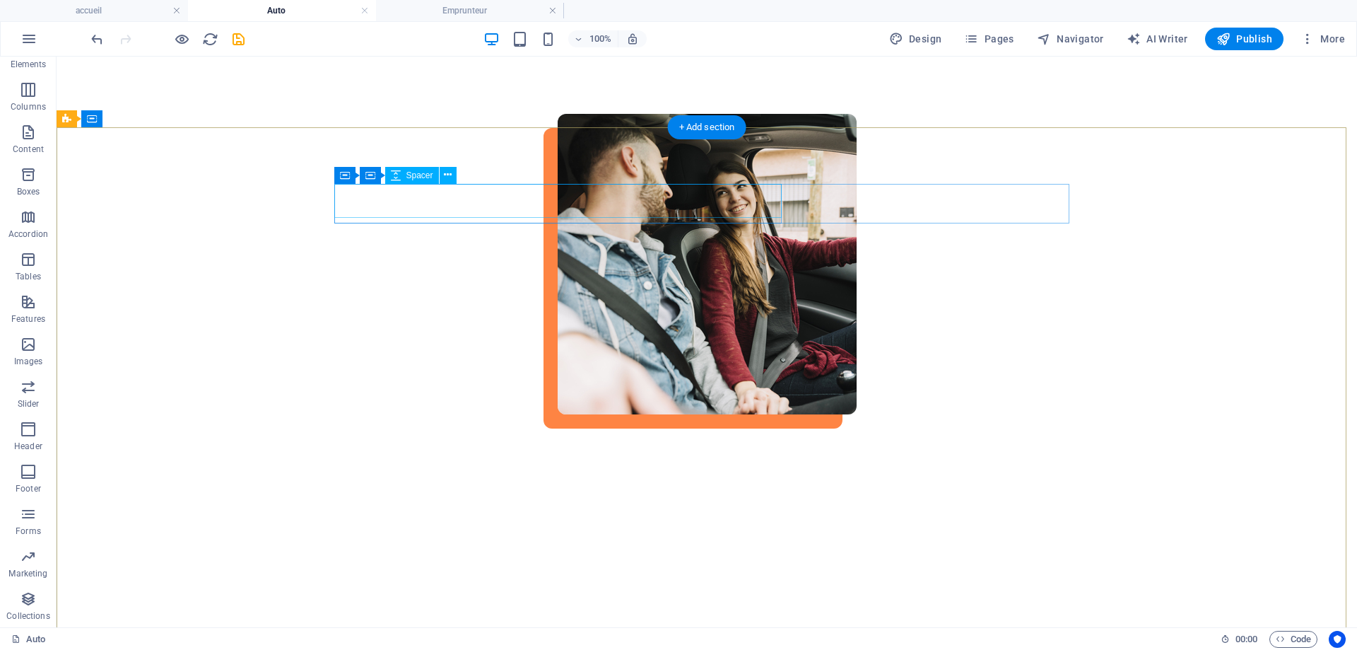
drag, startPoint x: 390, startPoint y: 193, endPoint x: 417, endPoint y: 185, distance: 28.2
click at [450, 172] on icon at bounding box center [448, 175] width 8 height 15
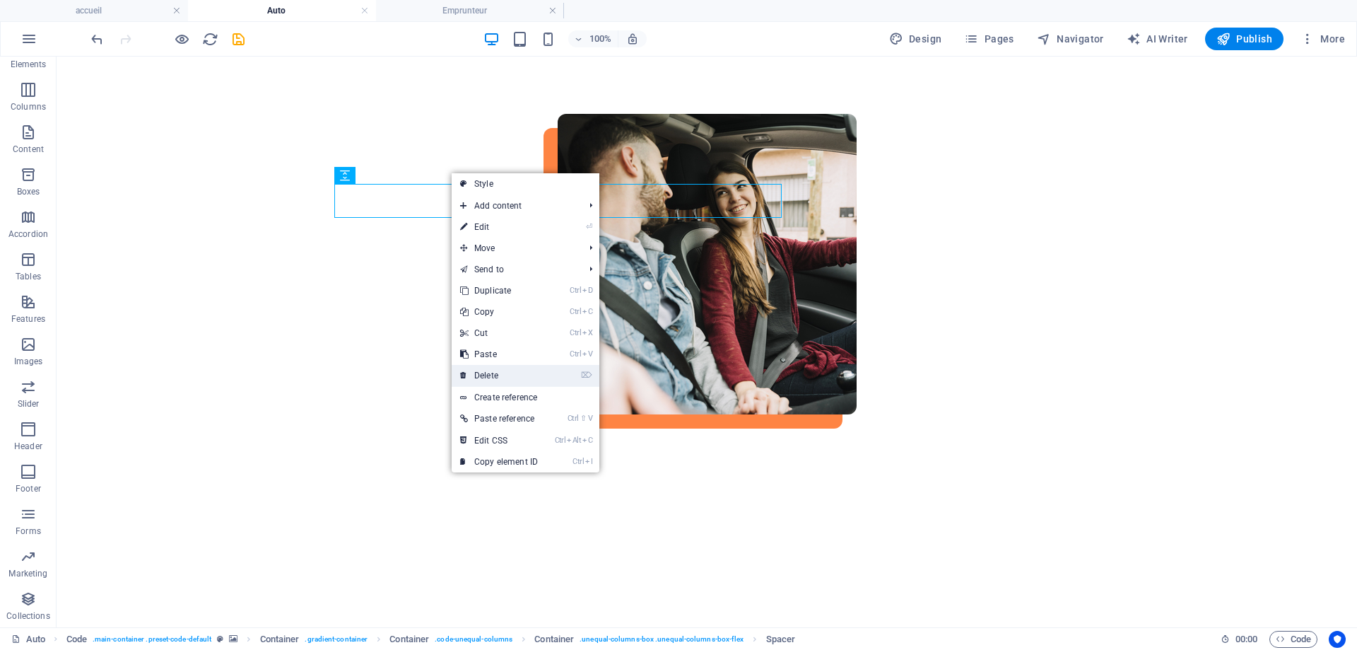
drag, startPoint x: 489, startPoint y: 368, endPoint x: 406, endPoint y: 272, distance: 126.8
click at [489, 368] on link "⌦ Delete" at bounding box center [499, 375] width 95 height 21
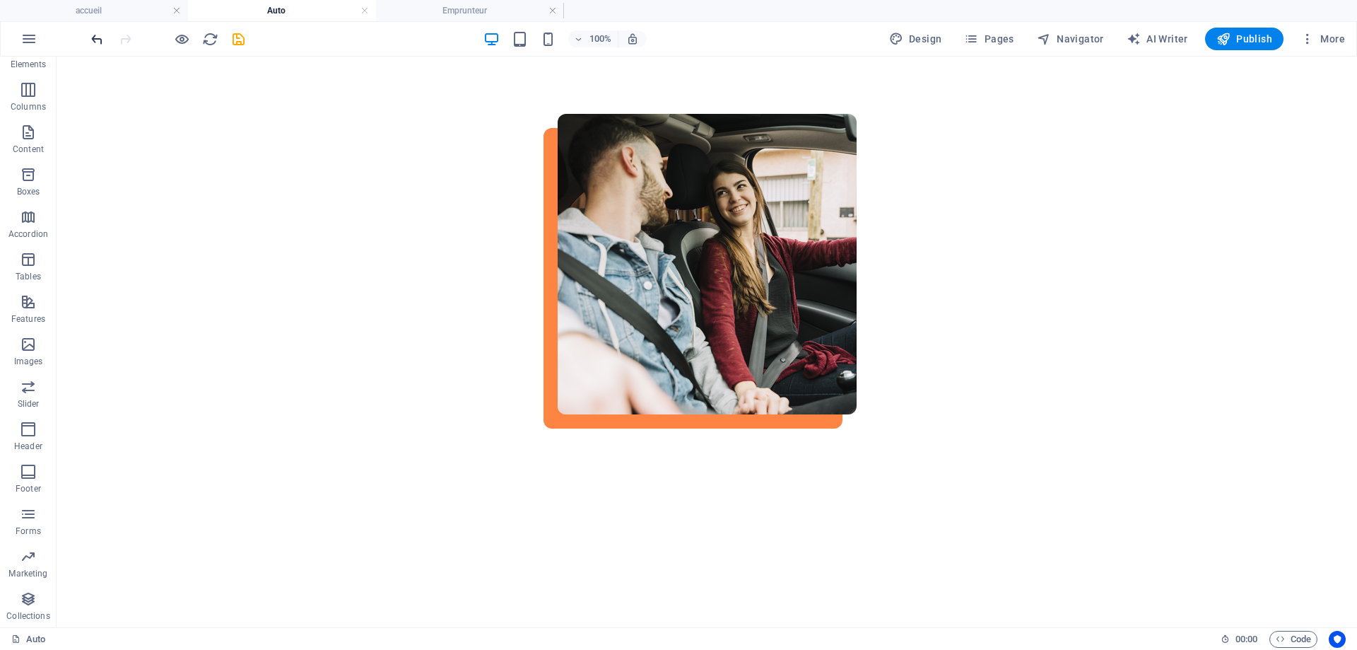
click at [98, 33] on icon "undo" at bounding box center [97, 39] width 16 height 16
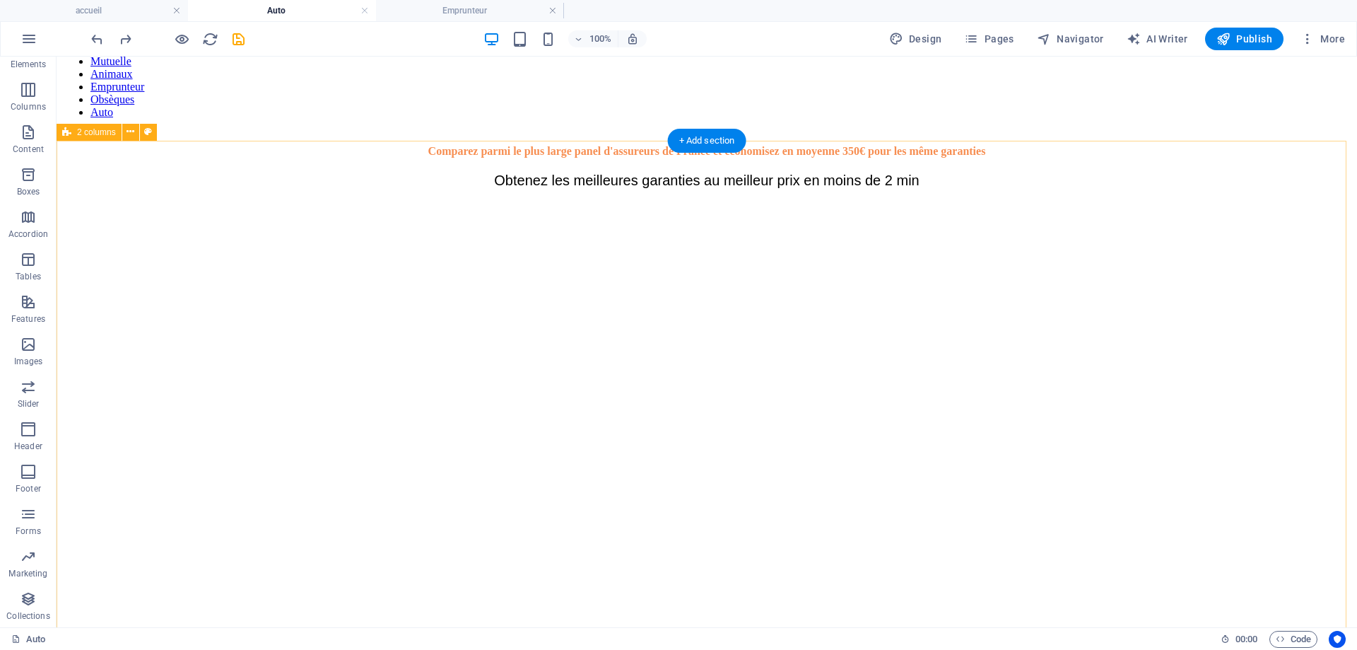
scroll to position [71, 0]
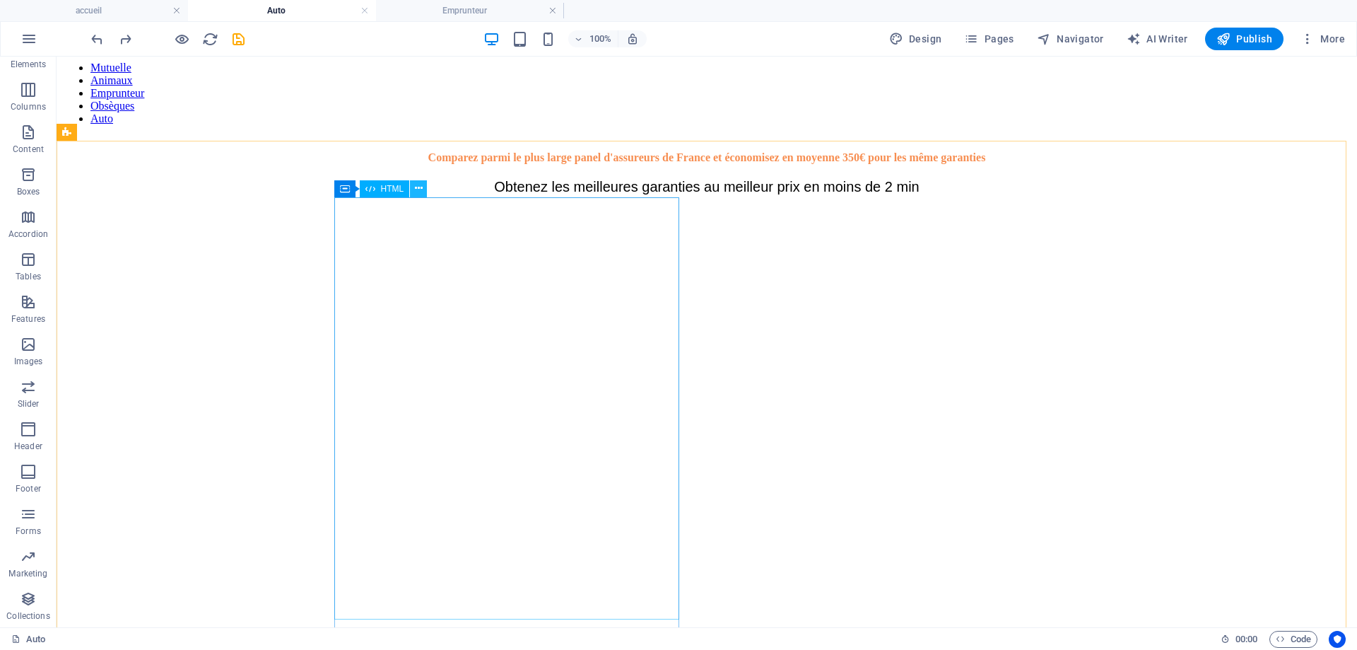
click at [417, 185] on icon at bounding box center [419, 188] width 8 height 15
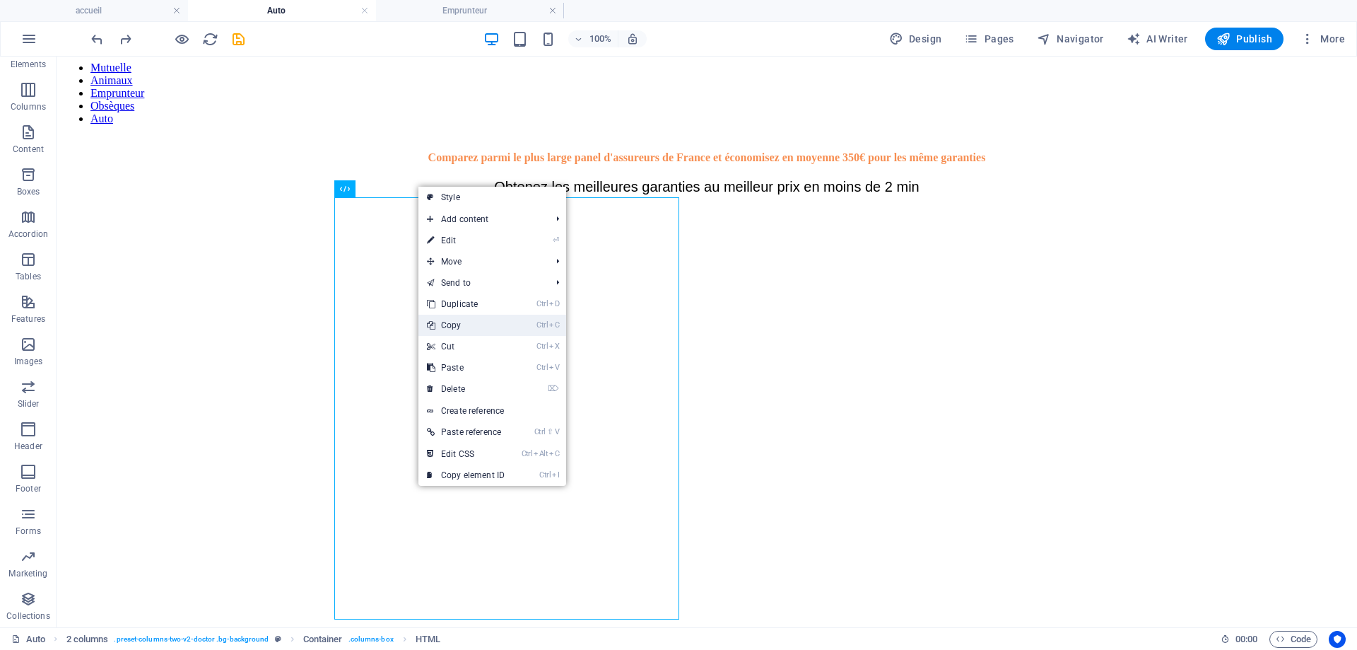
click at [459, 329] on link "Ctrl C Copy" at bounding box center [466, 325] width 95 height 21
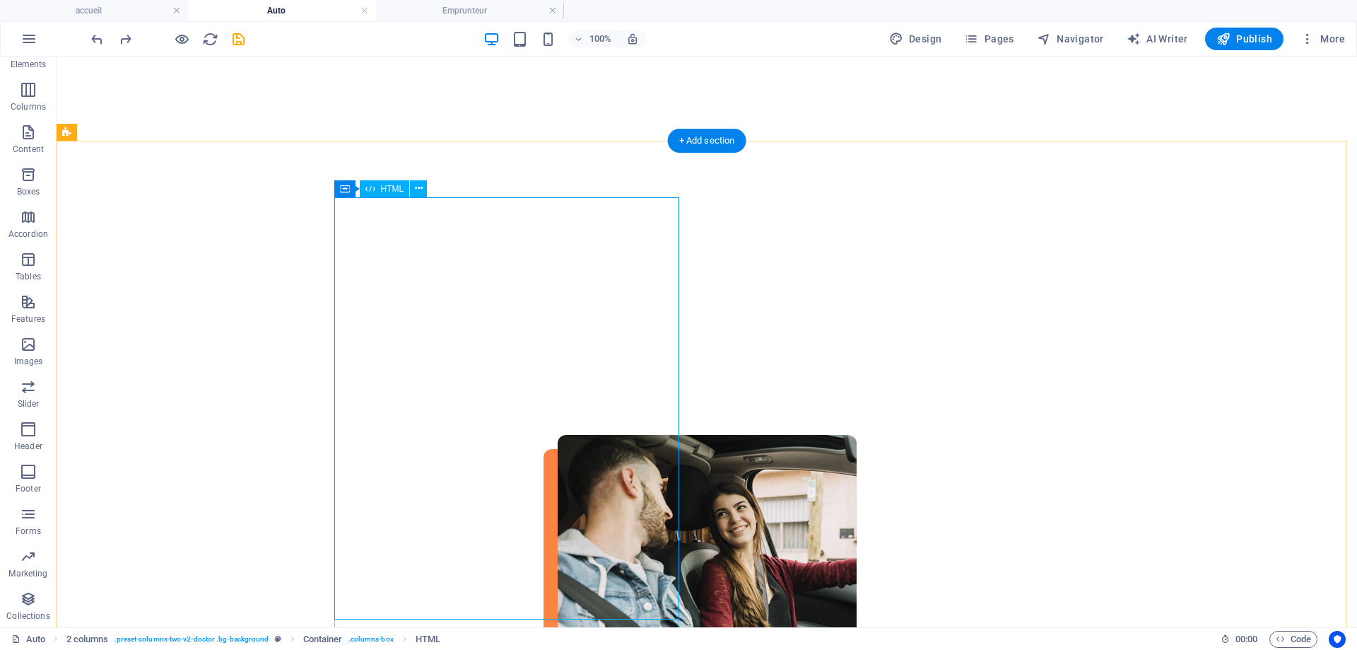
scroll to position [424, 0]
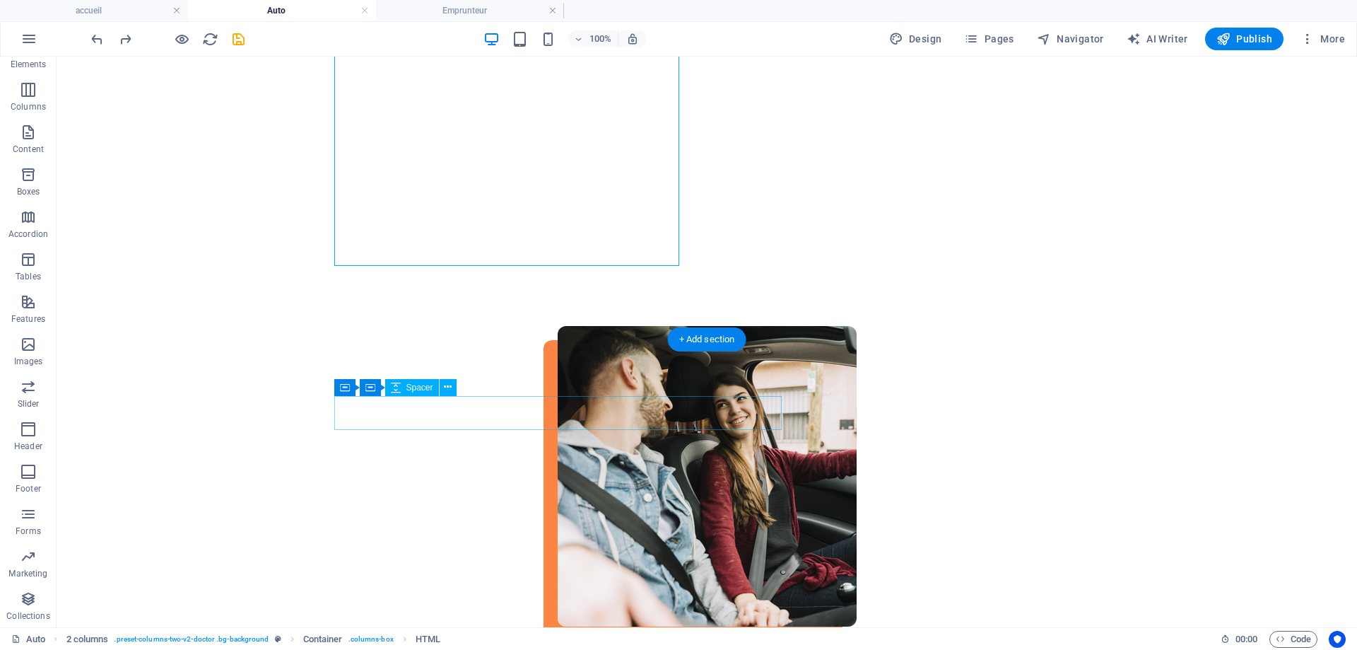
drag, startPoint x: 467, startPoint y: 469, endPoint x: 439, endPoint y: 423, distance: 53.4
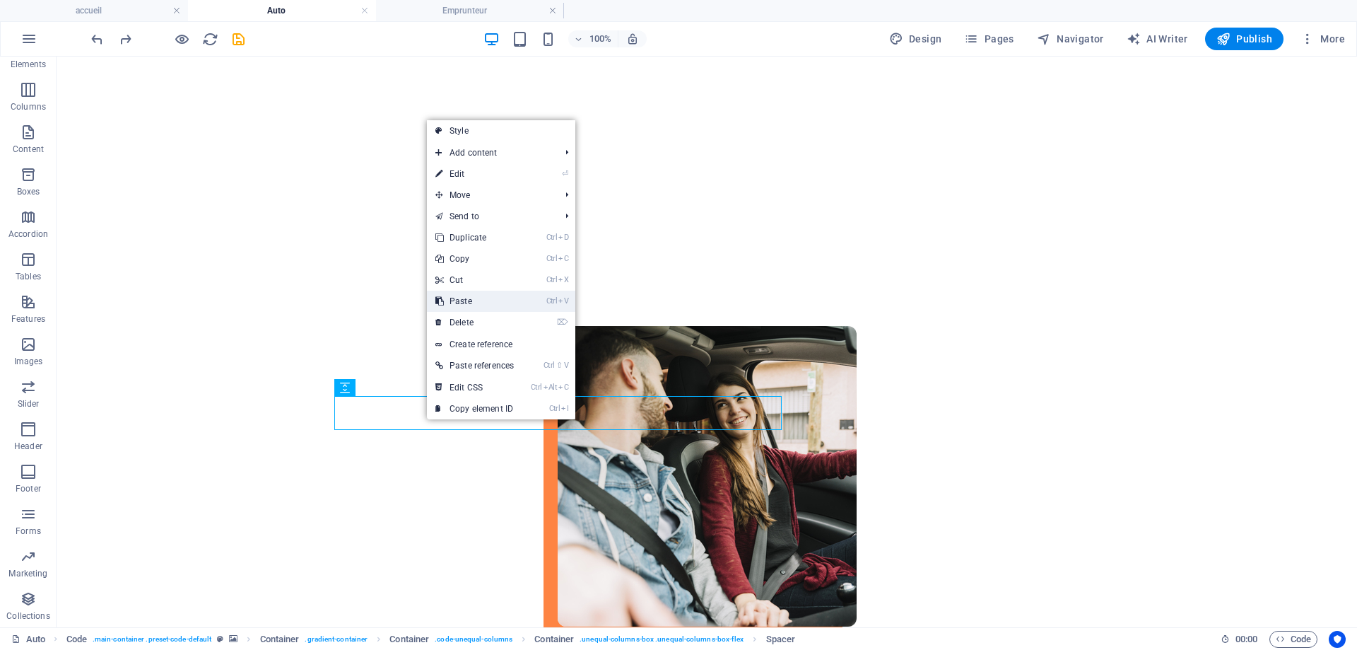
click at [458, 302] on link "Ctrl V Paste" at bounding box center [474, 301] width 95 height 21
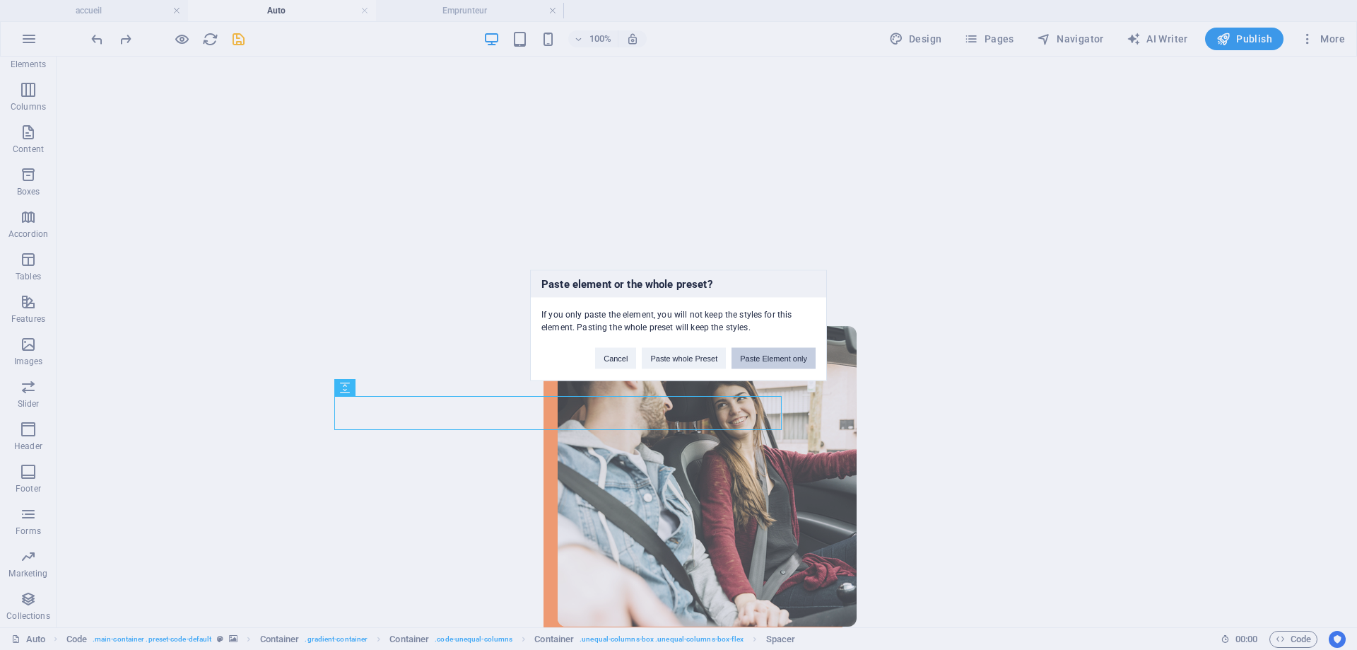
click at [790, 358] on button "Paste Element only" at bounding box center [774, 357] width 84 height 21
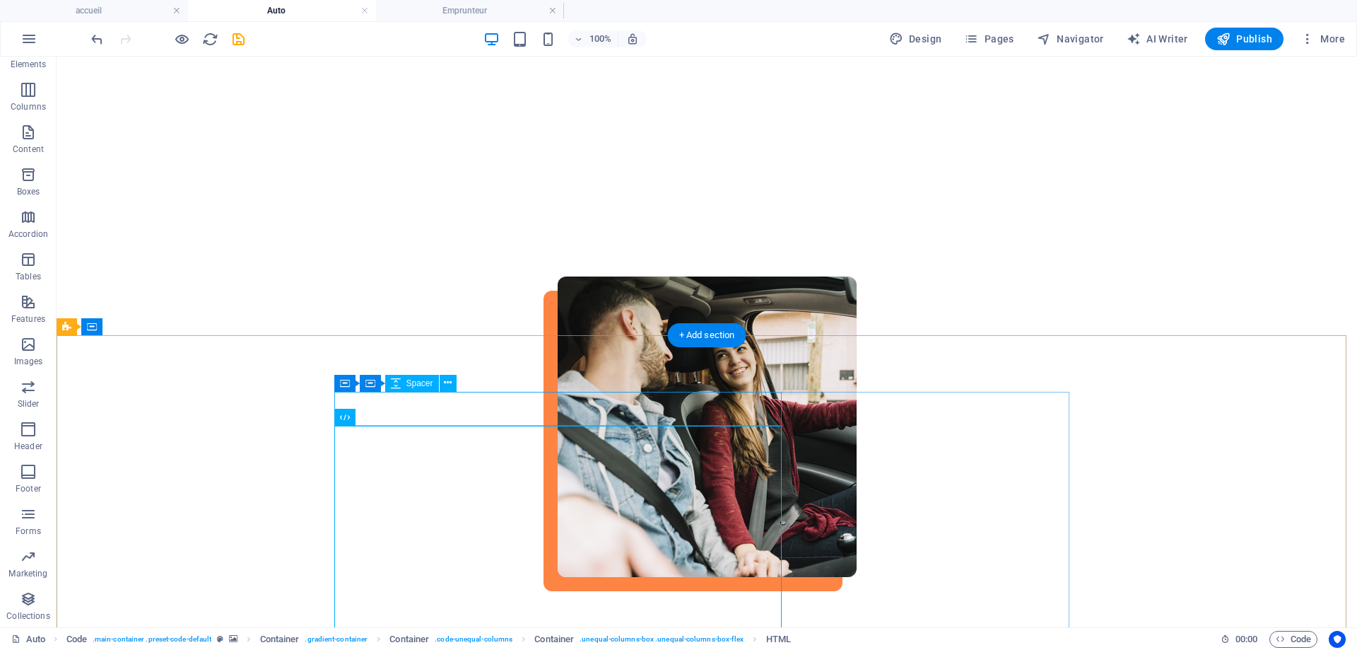
scroll to position [495, 0]
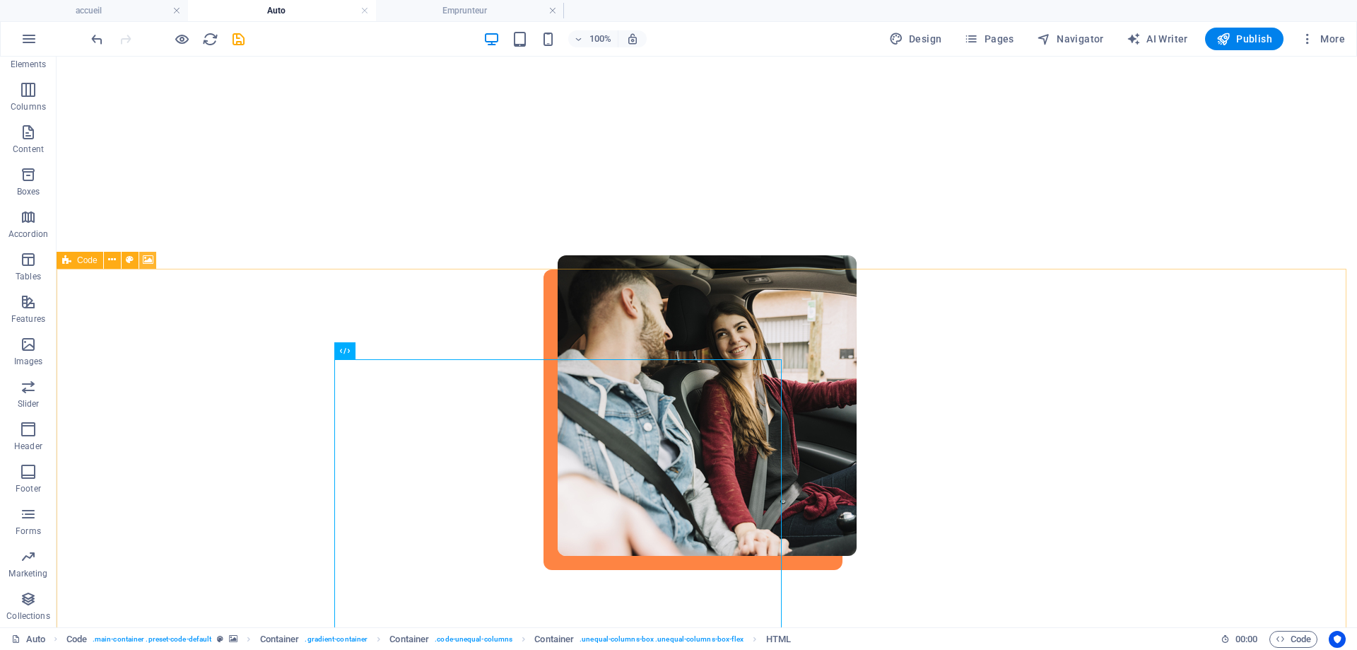
click at [155, 257] on button at bounding box center [147, 260] width 17 height 17
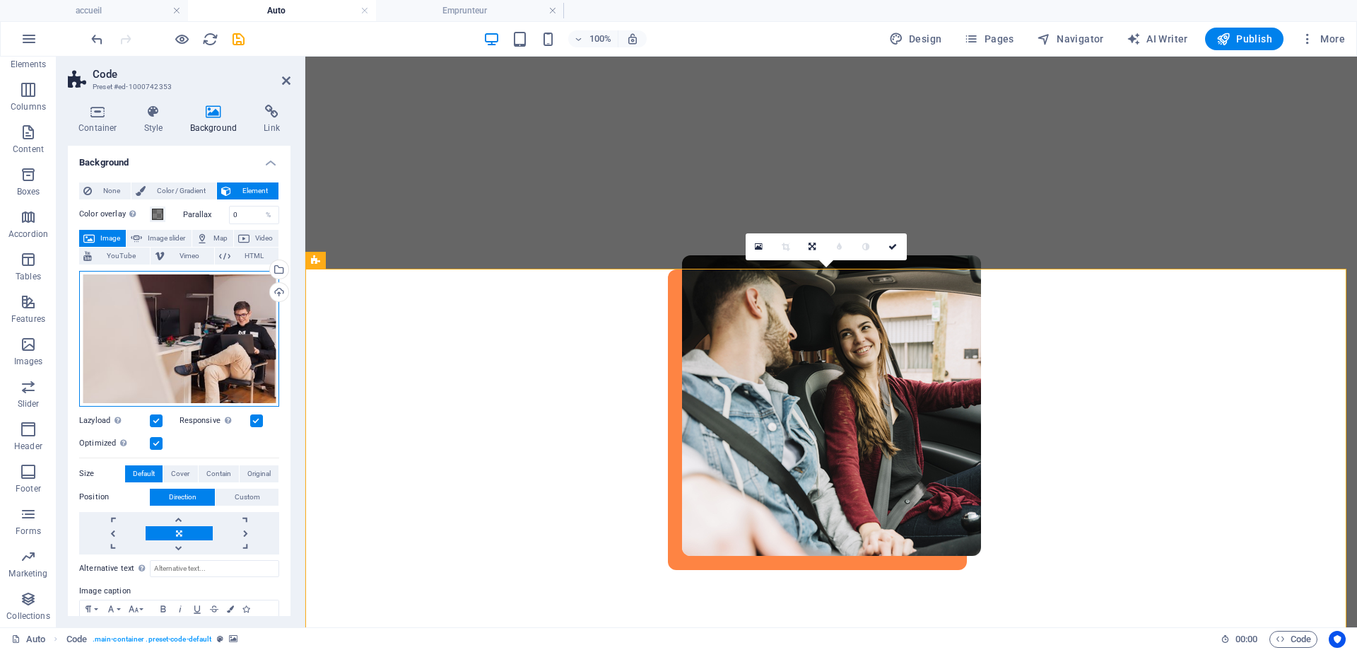
click at [169, 338] on div "Drag files here, click to choose files or select files from Files or our free s…" at bounding box center [179, 339] width 200 height 136
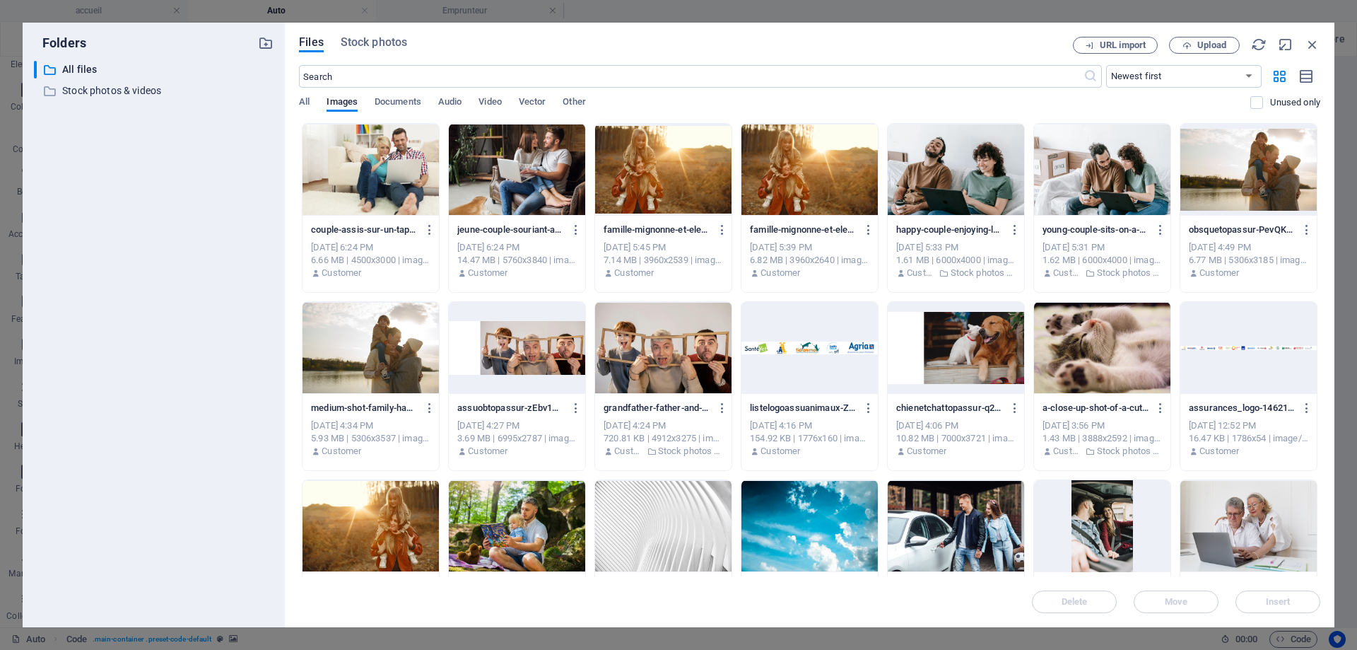
click at [960, 537] on div at bounding box center [956, 526] width 136 height 92
click at [1292, 603] on span "Insert" at bounding box center [1278, 601] width 74 height 8
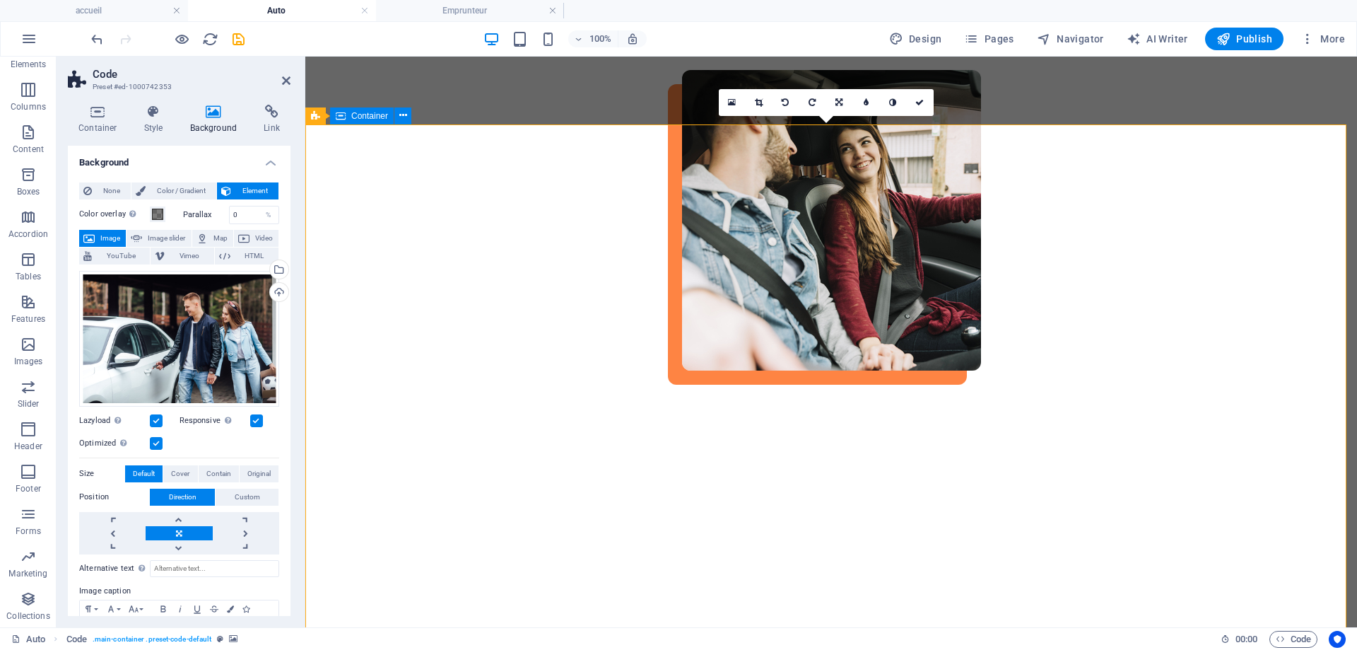
scroll to position [707, 0]
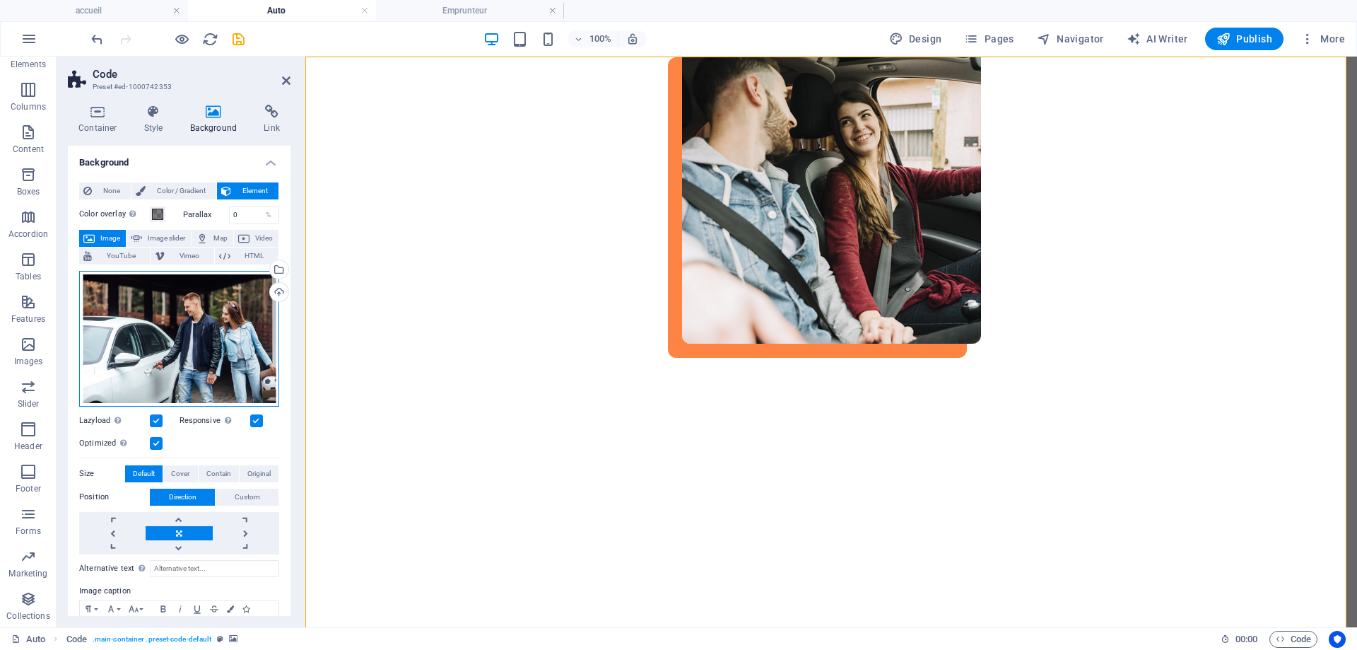
click at [244, 322] on div "Drag files here, click to choose files or select files from Files or our free s…" at bounding box center [179, 339] width 200 height 136
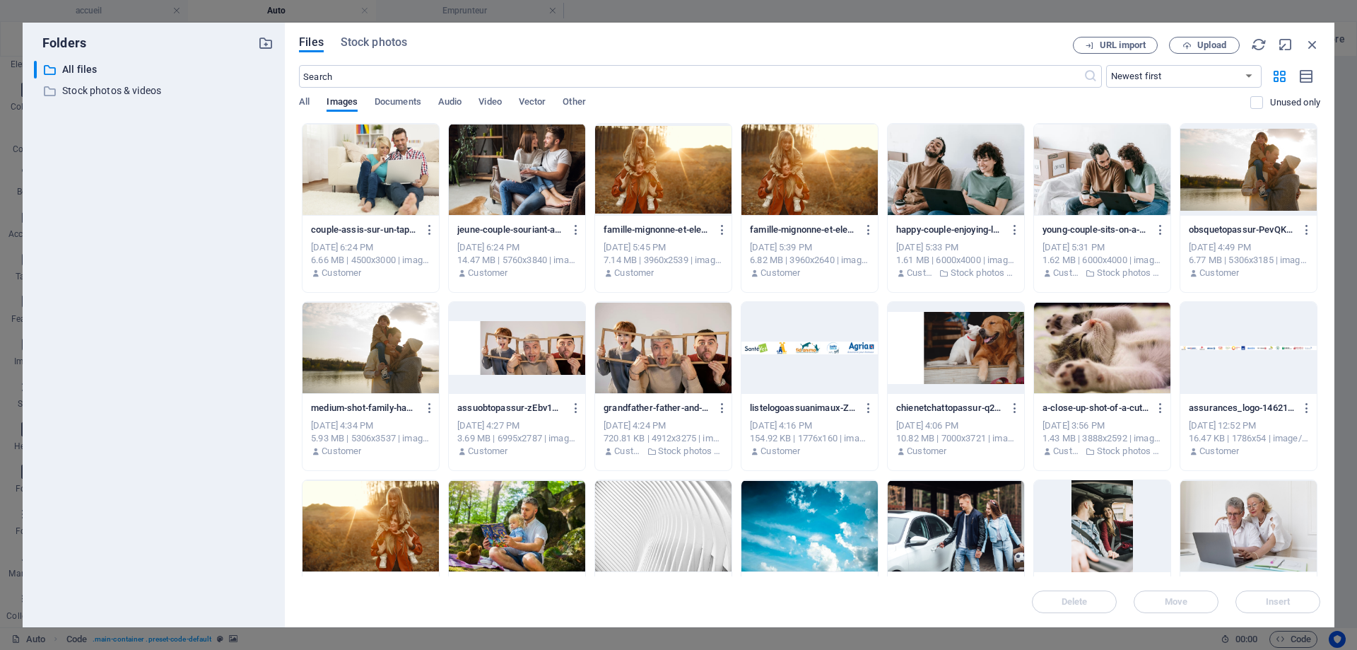
click at [391, 33] on div "Files Stock photos URL import Upload ​ Newest first Oldest first Name (A-Z) Nam…" at bounding box center [810, 325] width 1050 height 604
click at [391, 42] on span "Stock photos" at bounding box center [374, 42] width 66 height 17
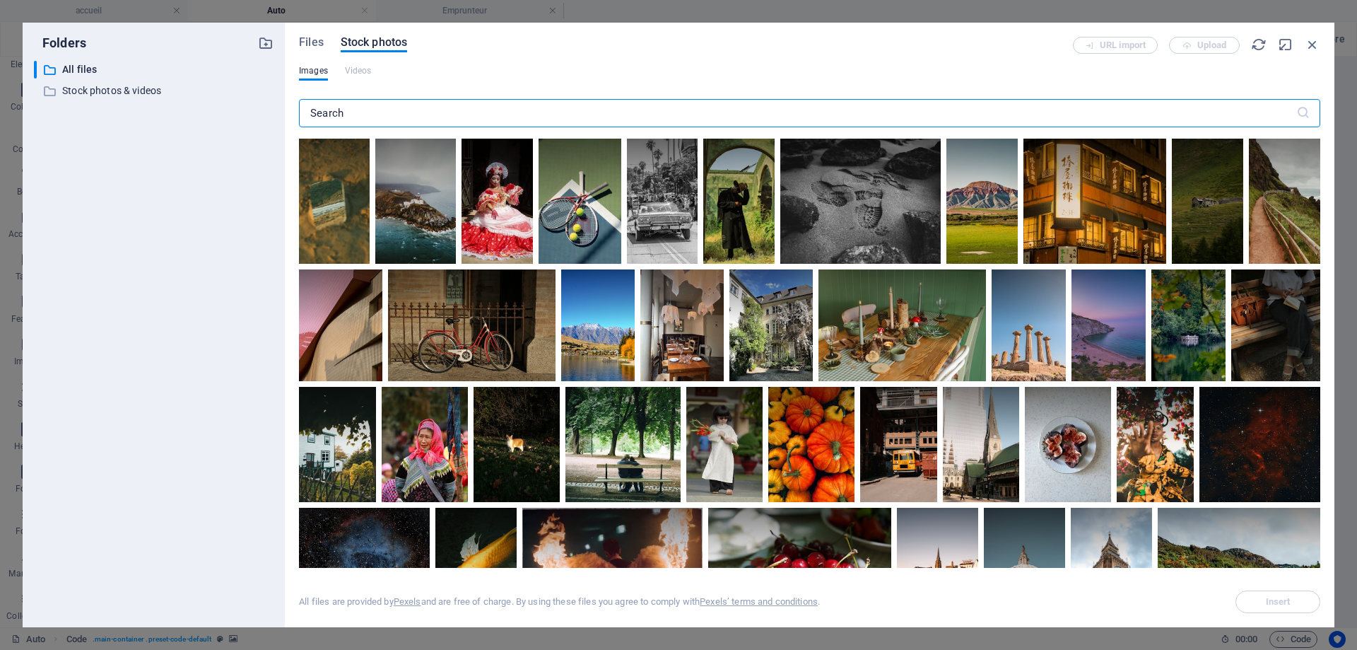
click at [370, 107] on input "text" at bounding box center [798, 113] width 998 height 28
type input "couple and car"
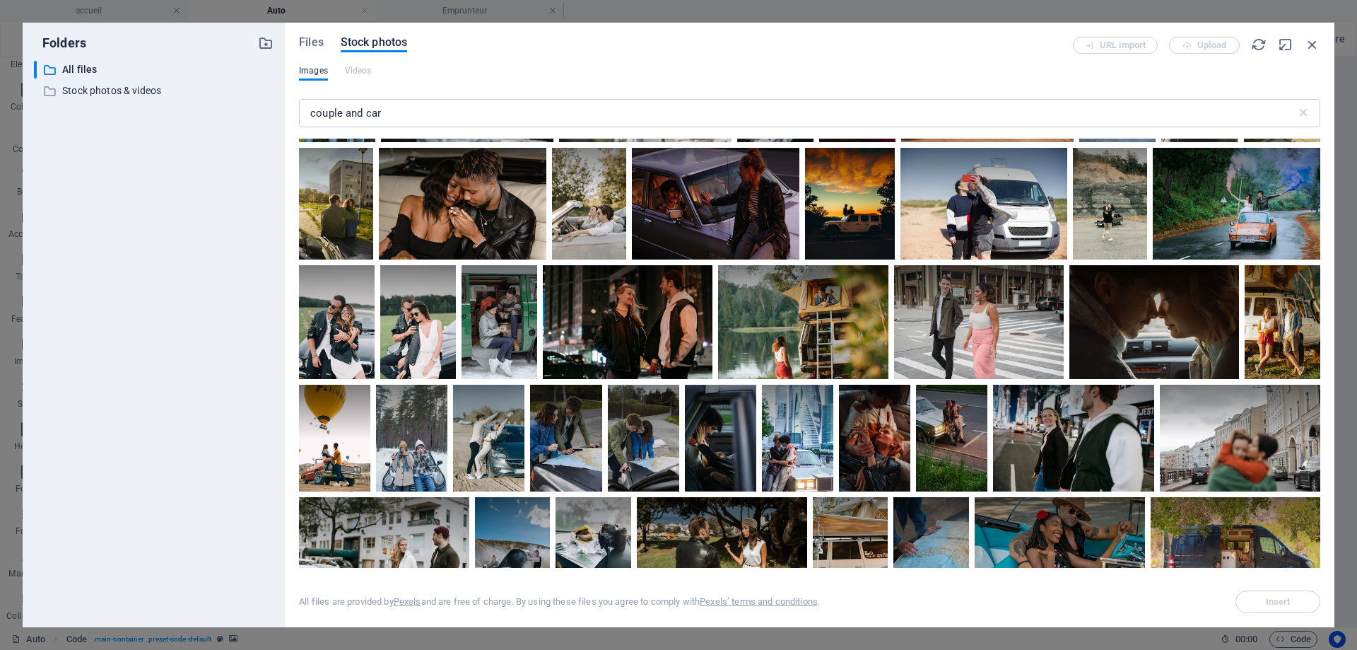
scroll to position [848, 0]
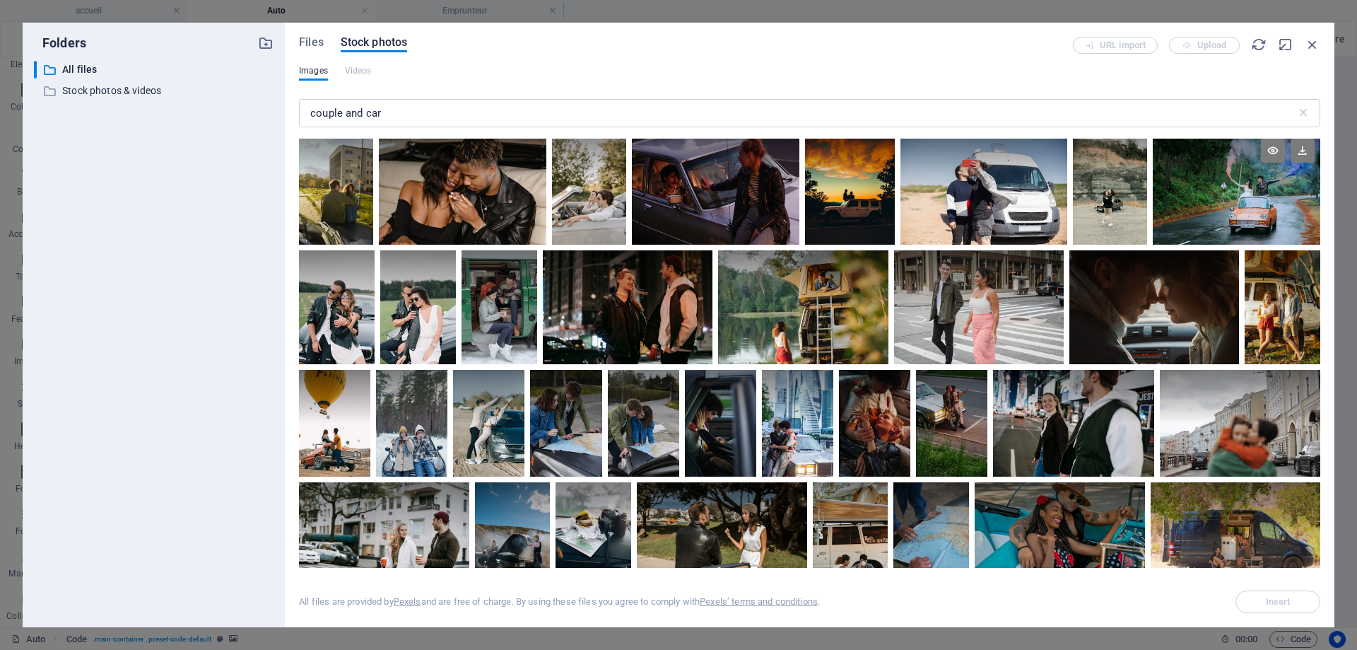
click at [1229, 206] on div at bounding box center [1237, 189] width 168 height 112
click at [1307, 155] on icon at bounding box center [1303, 151] width 24 height 24
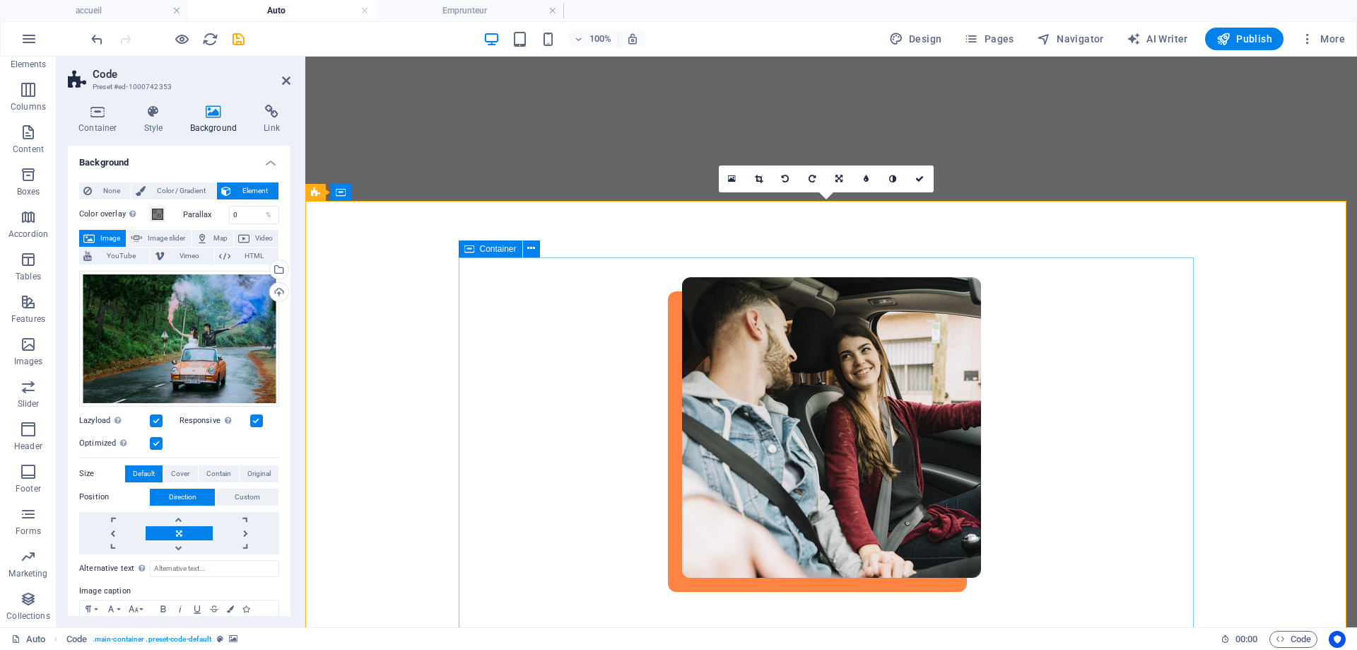
scroll to position [424, 0]
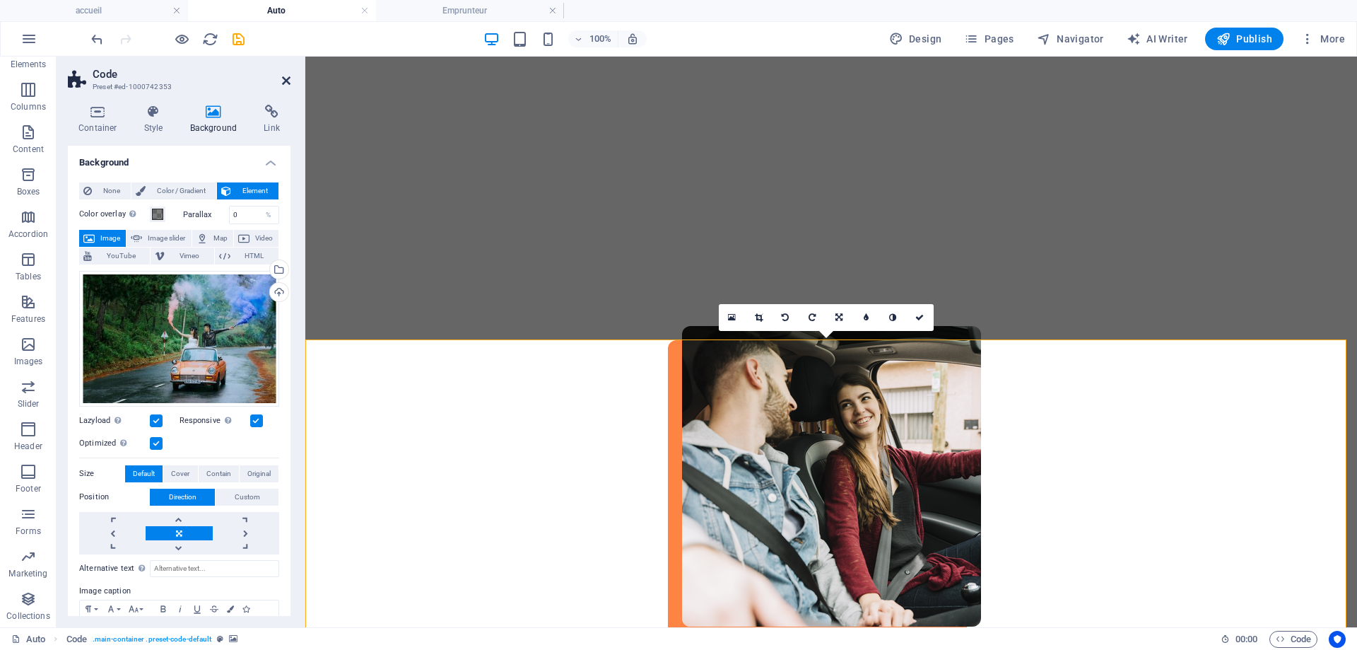
click at [284, 80] on icon at bounding box center [286, 80] width 8 height 11
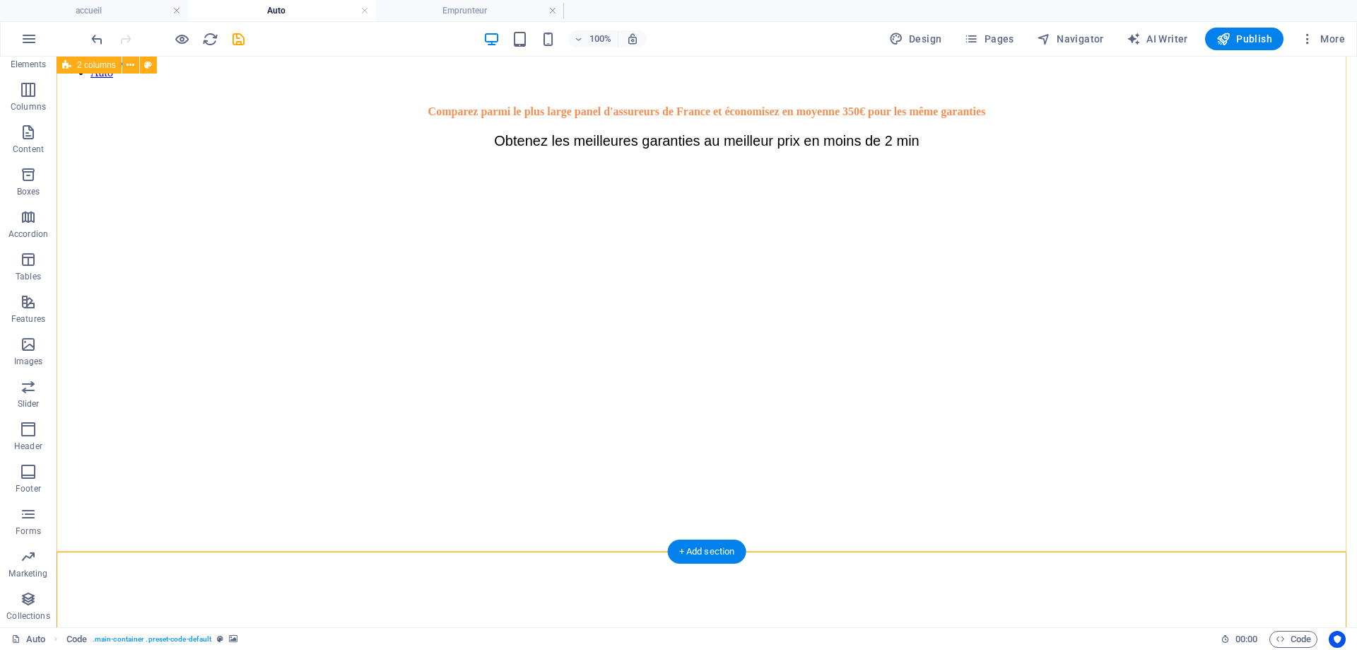
scroll to position [0, 0]
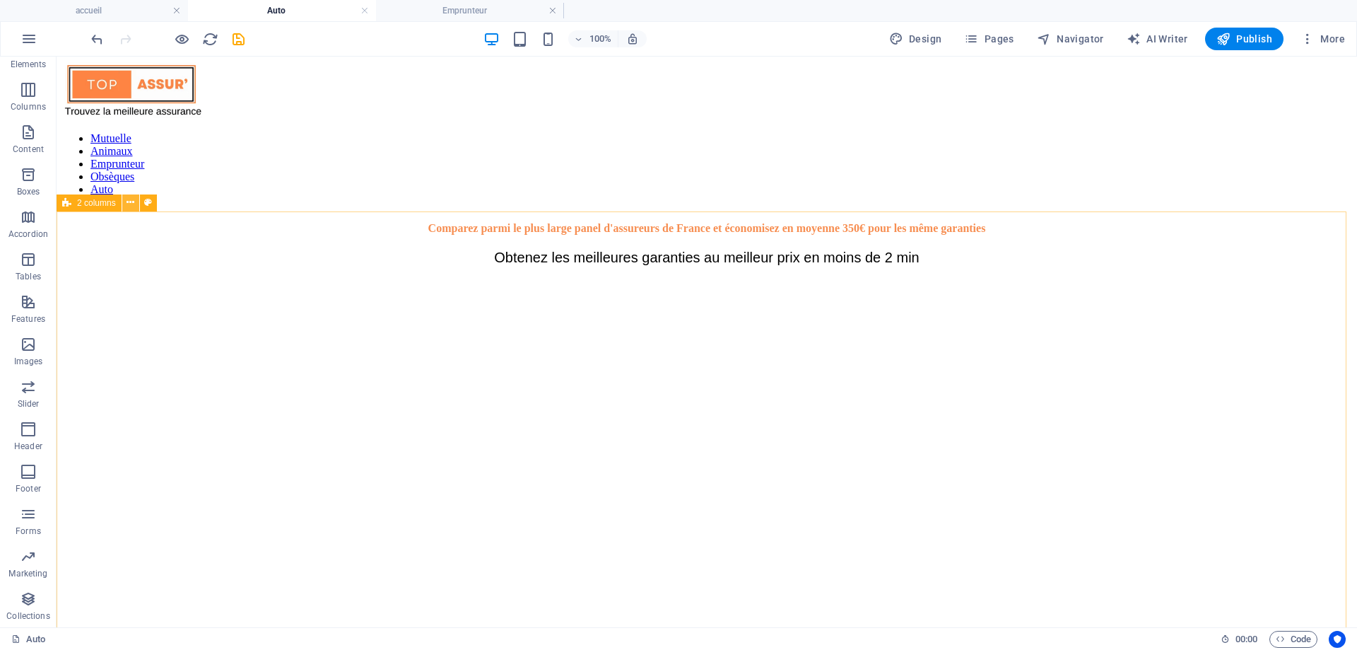
drag, startPoint x: 127, startPoint y: 204, endPoint x: 71, endPoint y: 160, distance: 70.6
click at [127, 204] on icon at bounding box center [131, 202] width 8 height 15
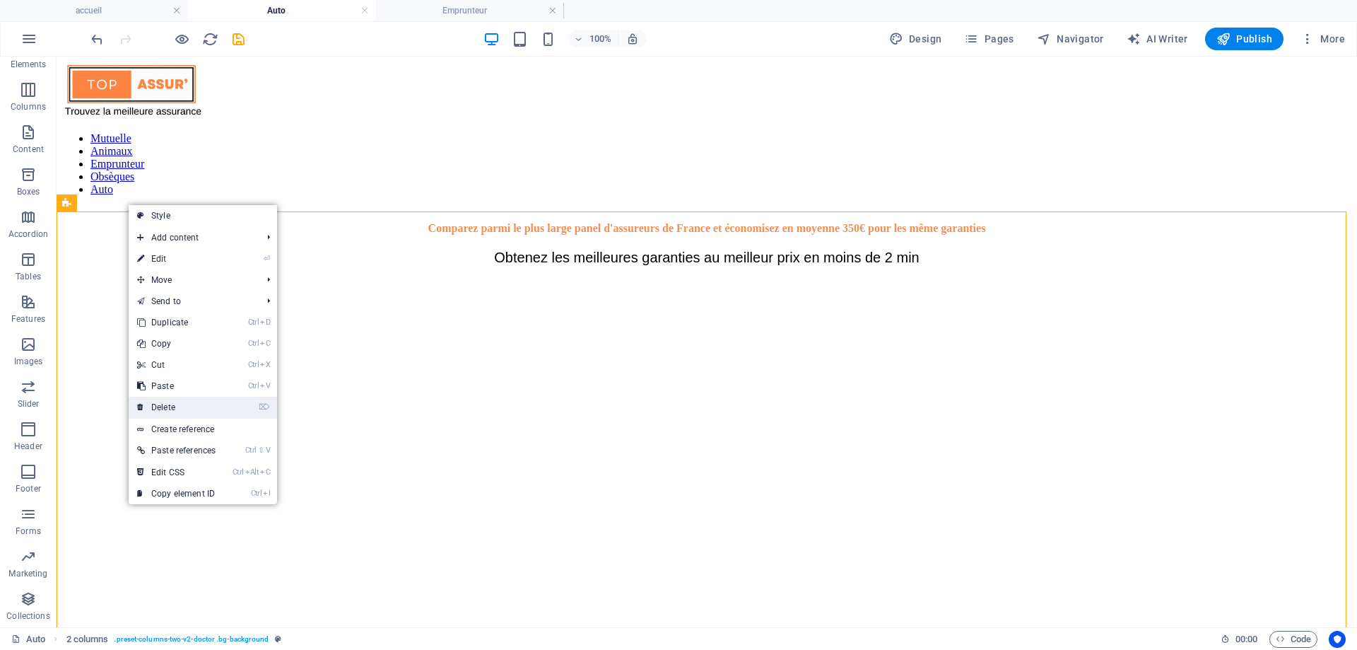
click at [167, 405] on link "⌦ Delete" at bounding box center [176, 407] width 95 height 21
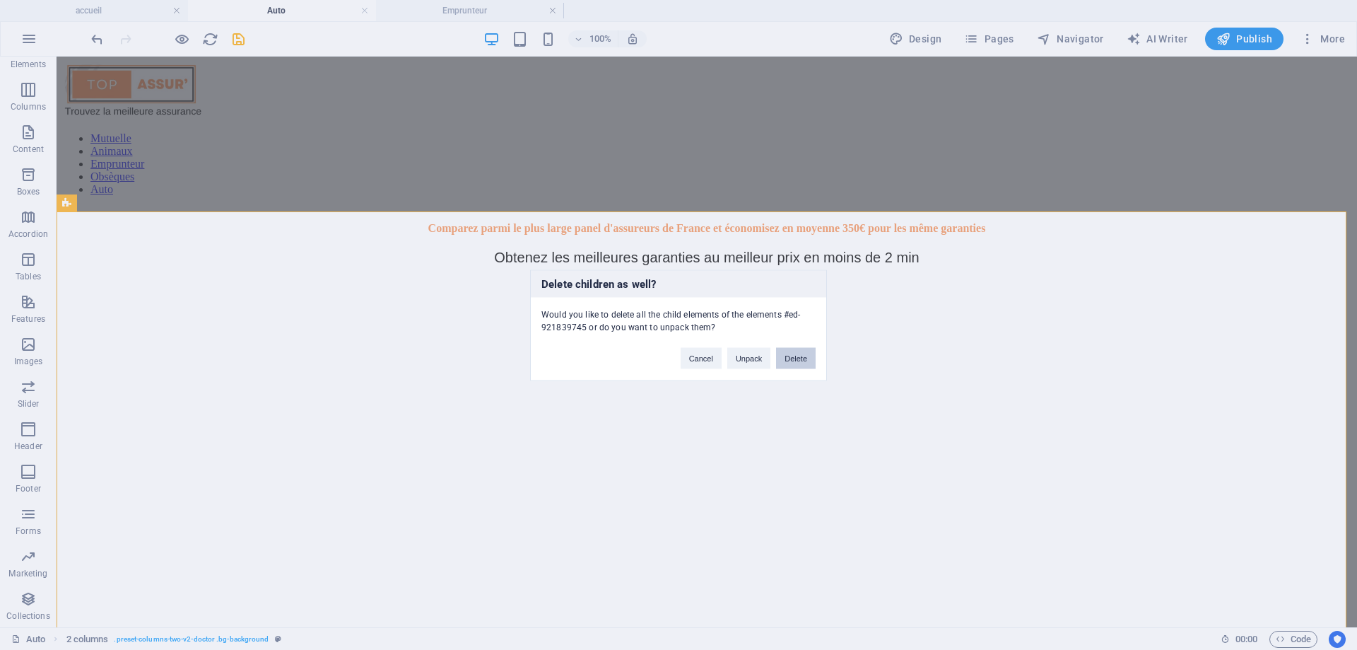
drag, startPoint x: 788, startPoint y: 355, endPoint x: 727, endPoint y: 302, distance: 80.7
click at [788, 355] on button "Delete" at bounding box center [796, 357] width 40 height 21
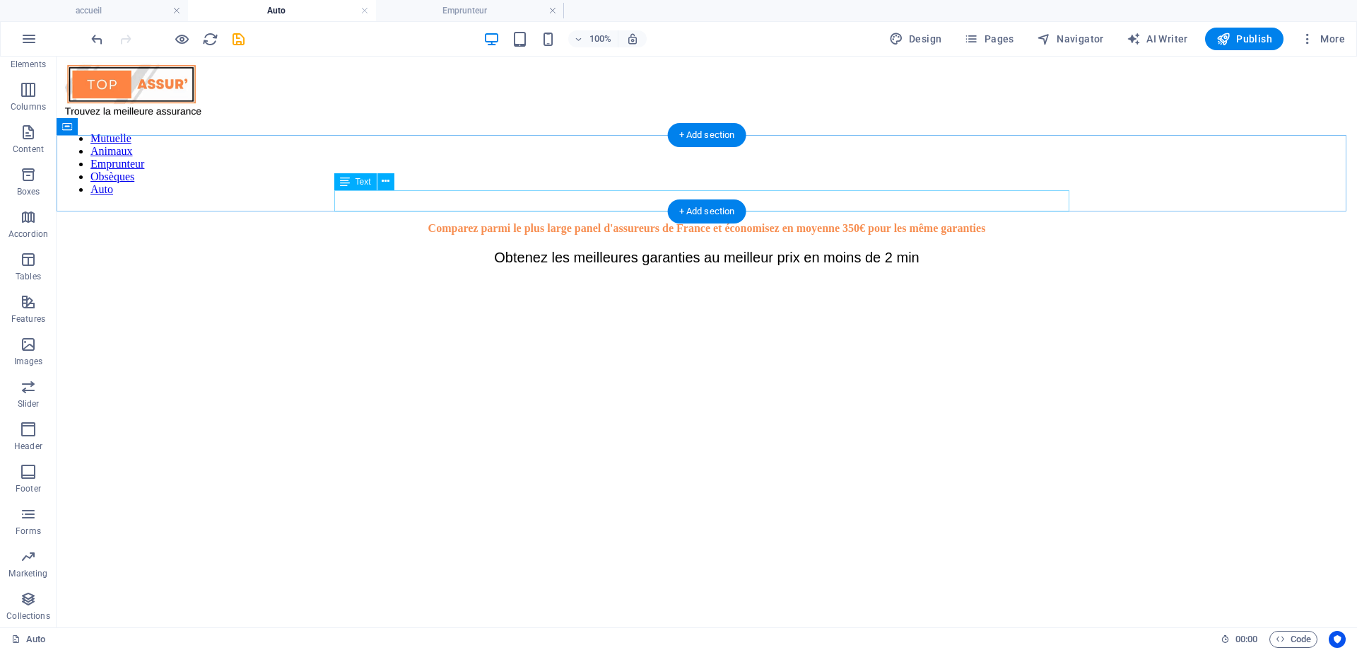
click at [476, 250] on div "Obtenez les meilleures garanties au meilleur prix en moins de 2 min" at bounding box center [707, 258] width 1290 height 16
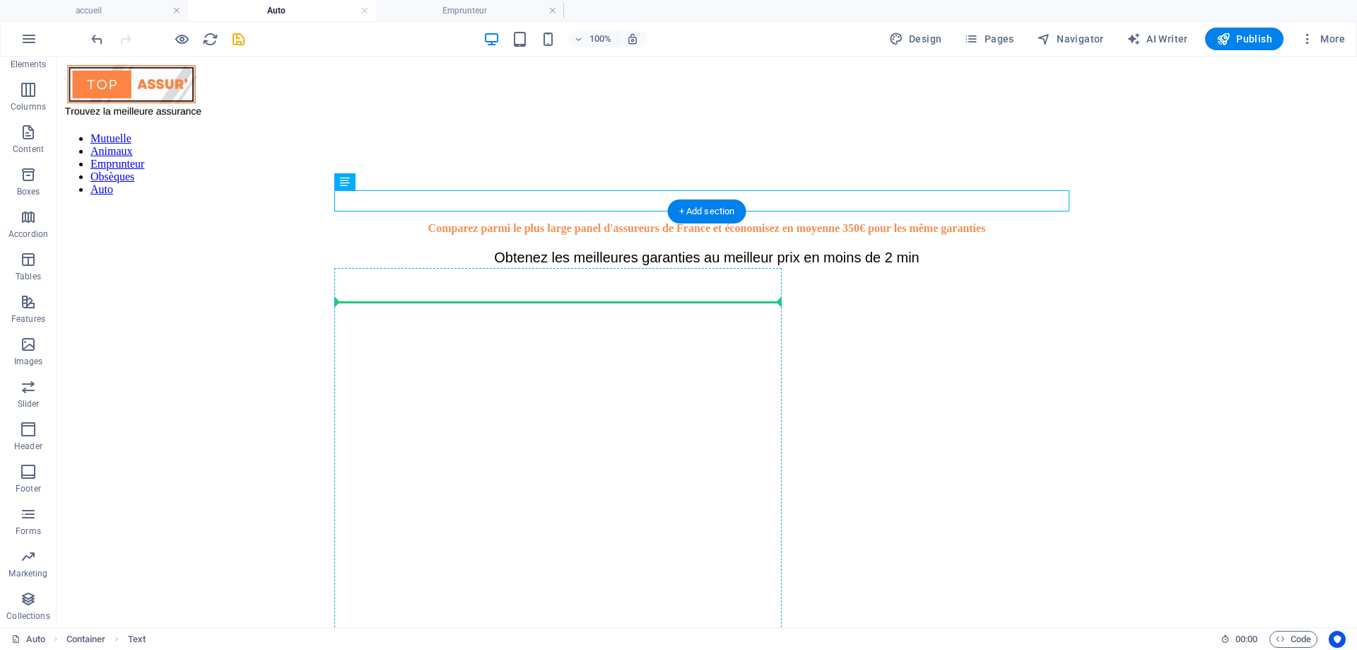
drag, startPoint x: 420, startPoint y: 237, endPoint x: 426, endPoint y: 315, distance: 78.0
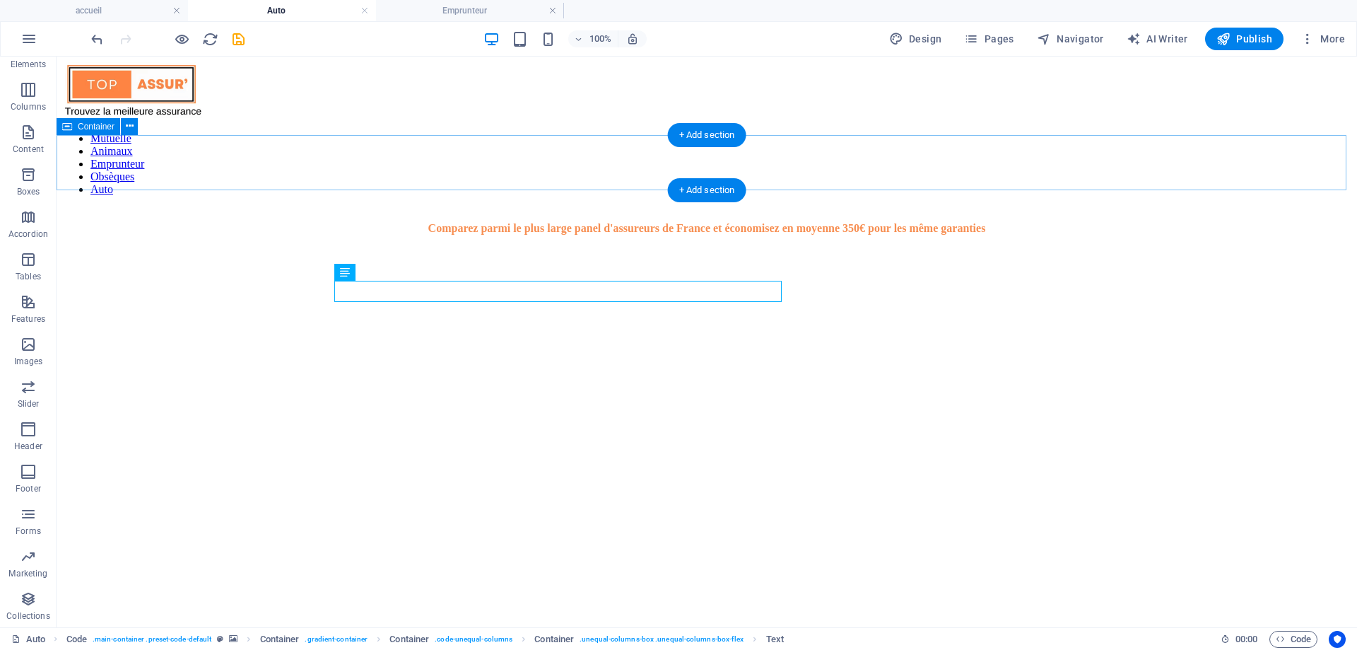
click at [277, 222] on div "Comparez parmi le plus large panel d'assureurs de France et économisez en moyen…" at bounding box center [707, 228] width 1290 height 13
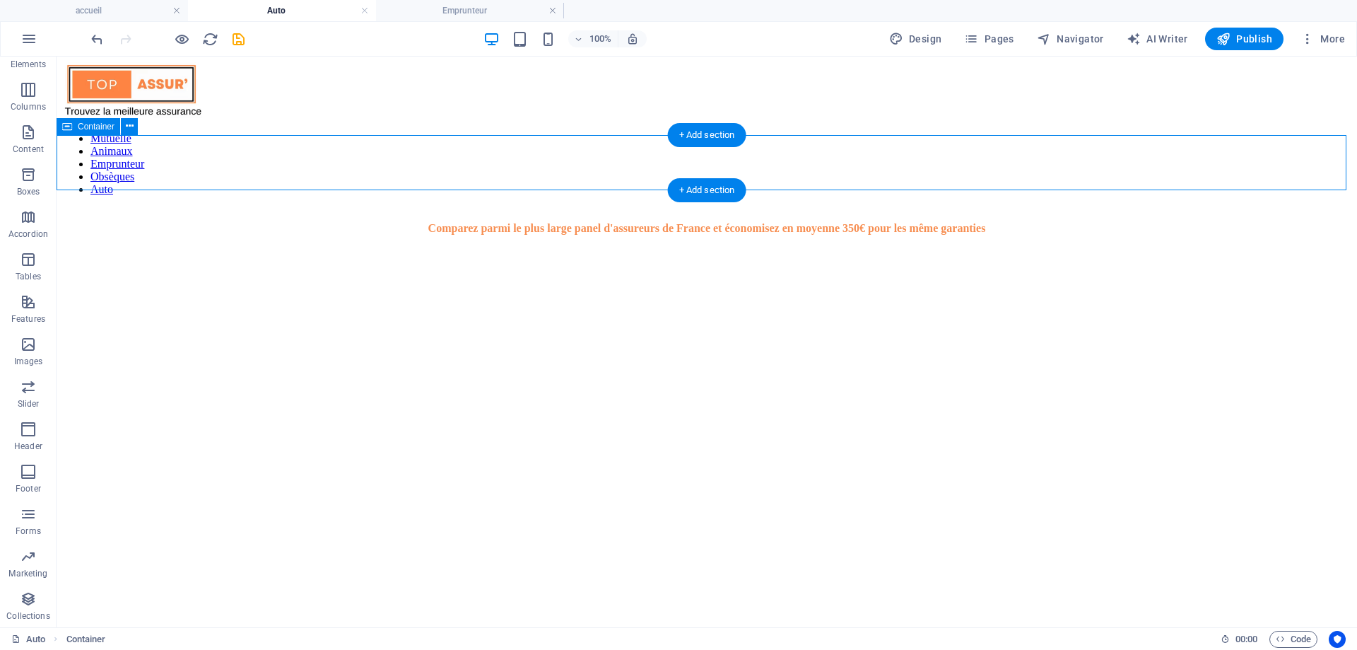
click at [277, 222] on div "Comparez parmi le plus large panel d'assureurs de France et économisez en moyen…" at bounding box center [707, 228] width 1290 height 13
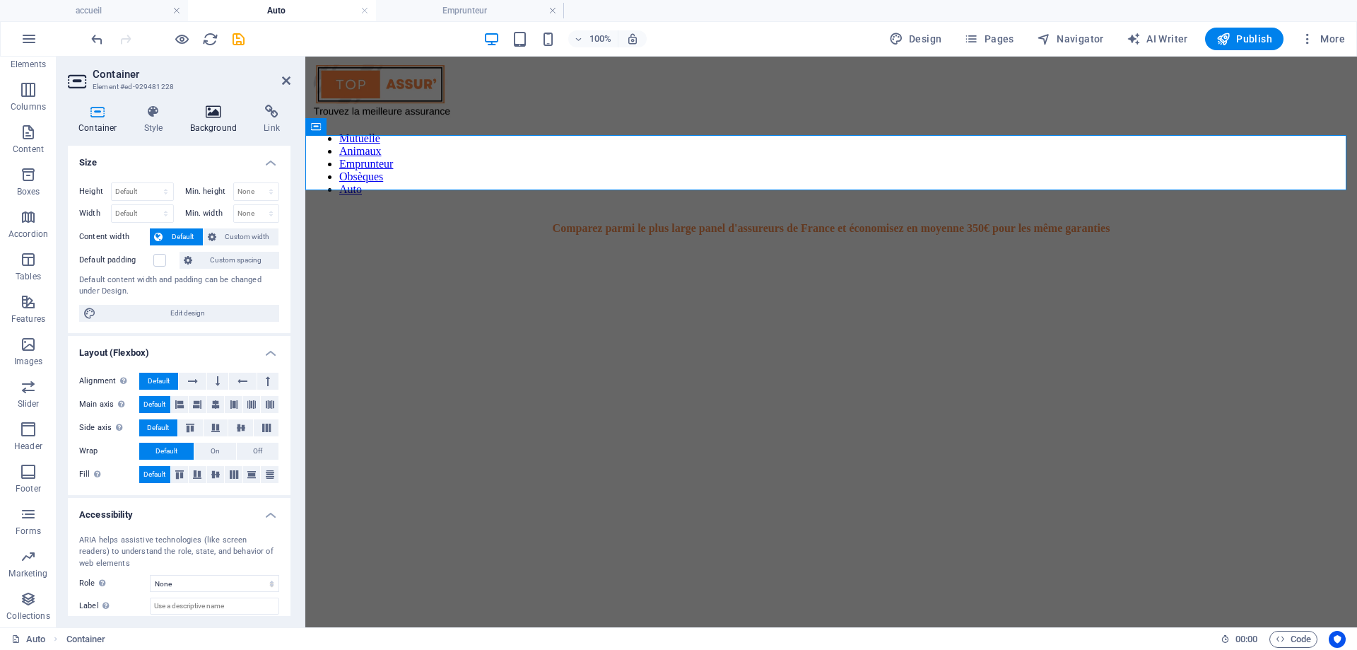
click at [221, 122] on h4 "Background" at bounding box center [217, 120] width 74 height 30
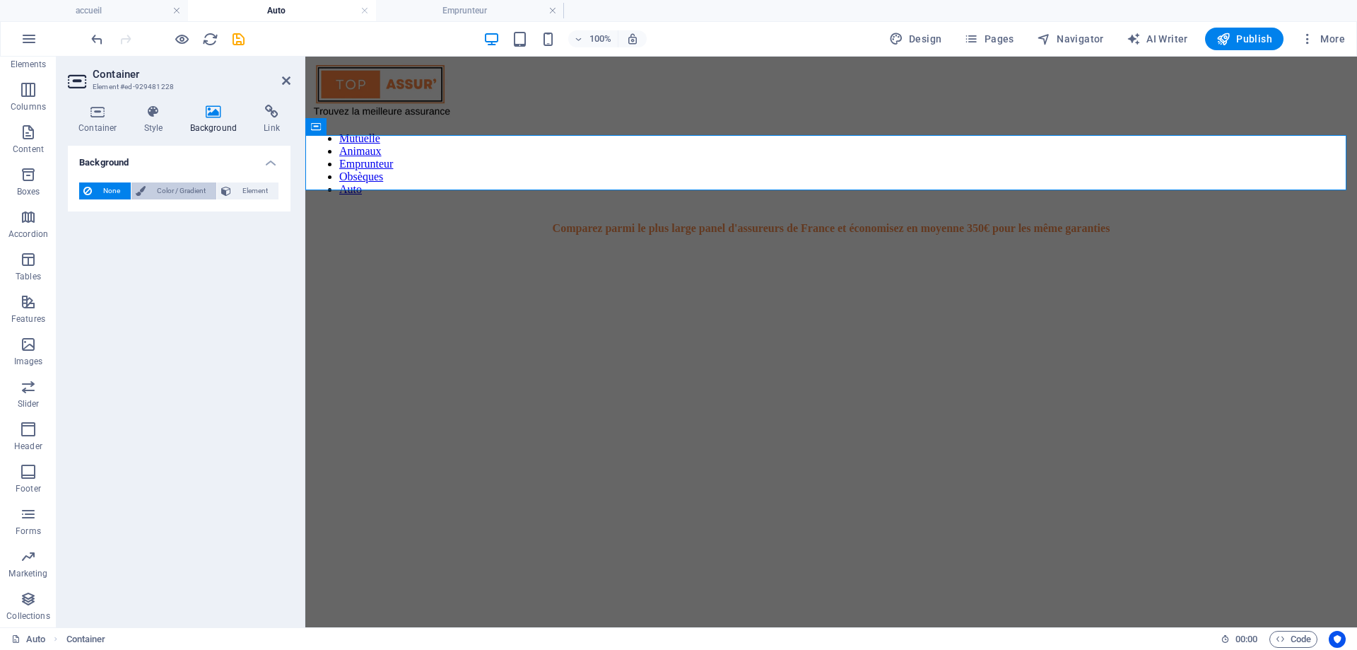
click at [184, 196] on span "Color / Gradient" at bounding box center [181, 190] width 62 height 17
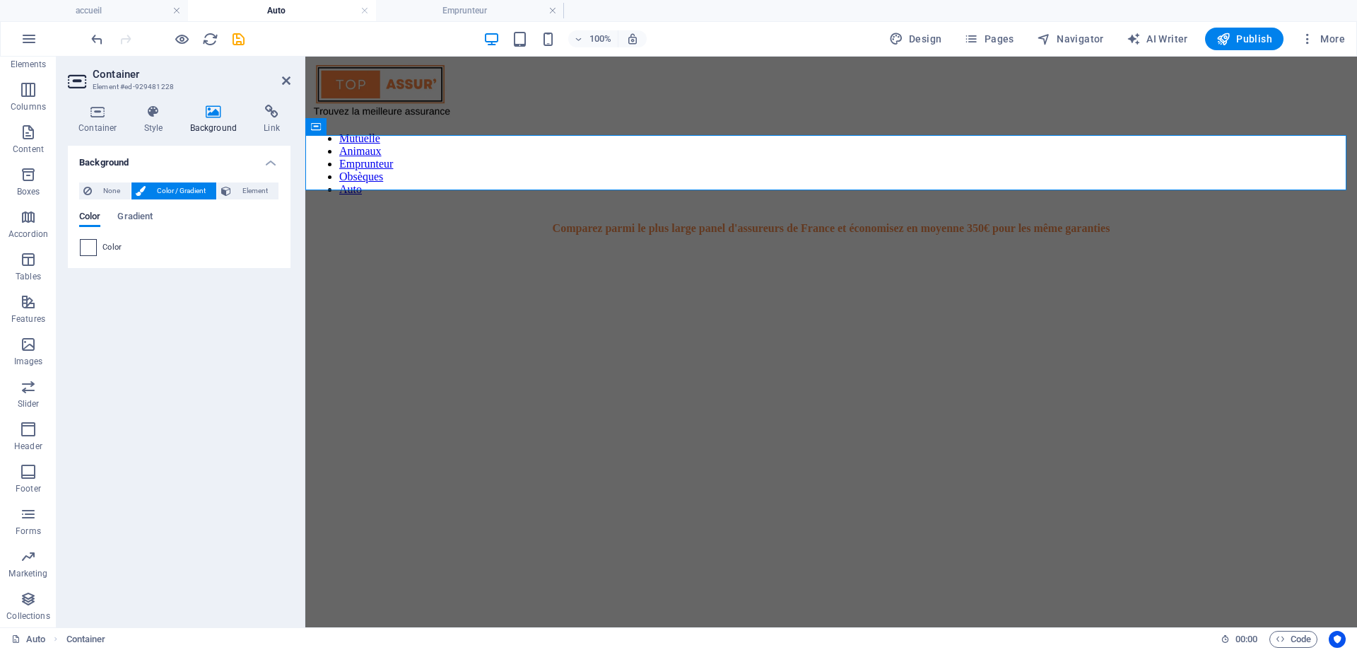
click at [88, 251] on span at bounding box center [89, 248] width 16 height 16
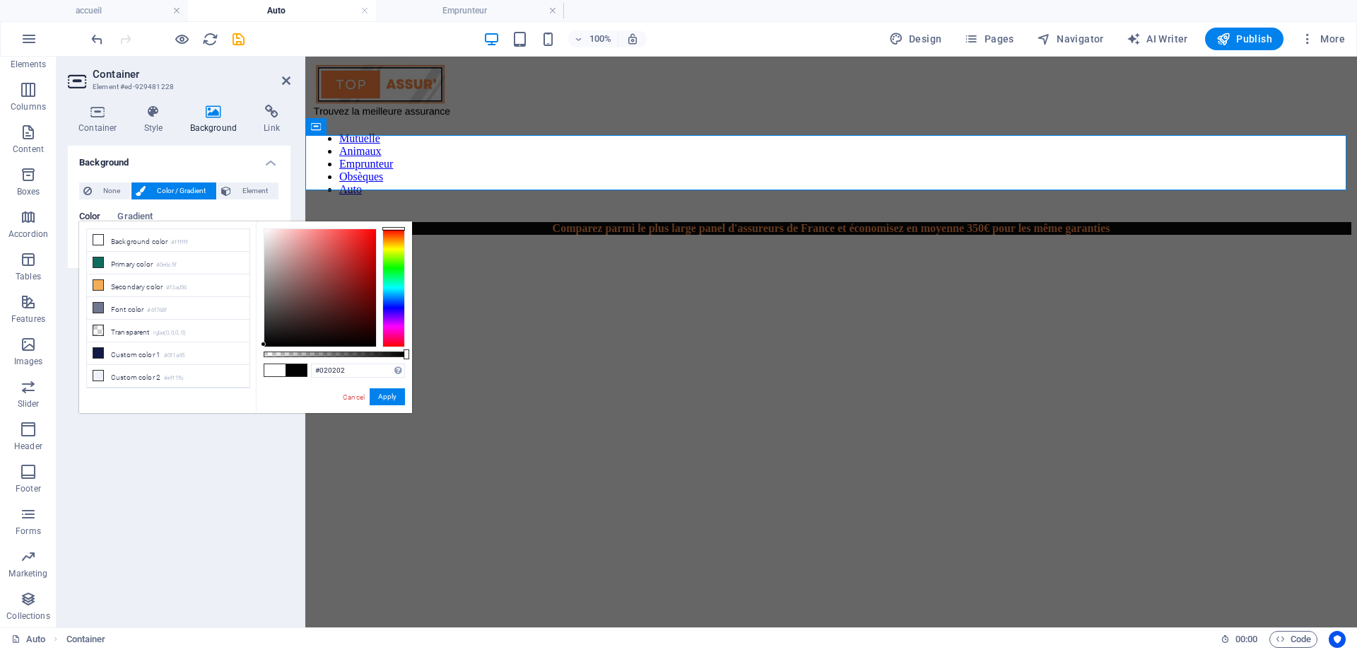
type input "#000000"
drag, startPoint x: 264, startPoint y: 226, endPoint x: 258, endPoint y: 358, distance: 132.4
click at [258, 358] on div "#000000 Supported formats #0852ed rgb(8, 82, 237) rgba(8, 82, 237, 90%) hsv(221…" at bounding box center [334, 419] width 156 height 397
click at [383, 392] on button "Apply" at bounding box center [387, 396] width 35 height 17
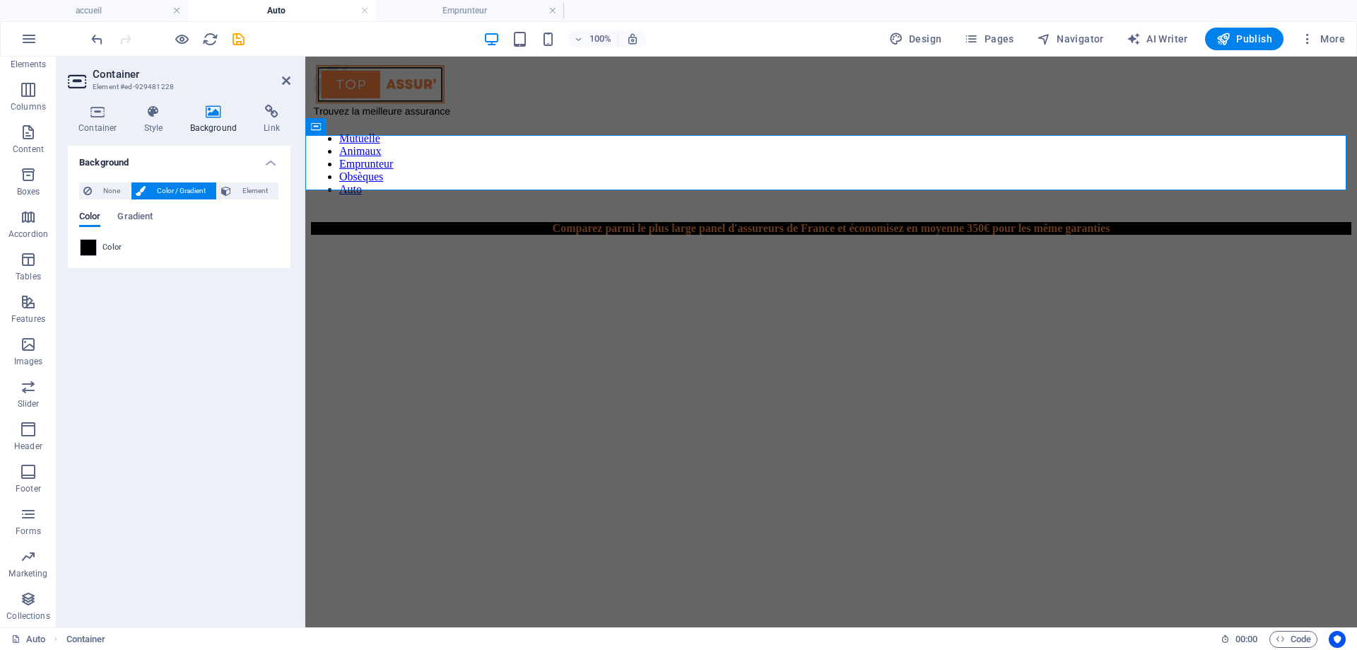
click at [287, 74] on h2 "Container" at bounding box center [192, 74] width 198 height 13
drag, startPoint x: 284, startPoint y: 79, endPoint x: 226, endPoint y: 36, distance: 71.7
click at [284, 79] on icon at bounding box center [286, 80] width 8 height 11
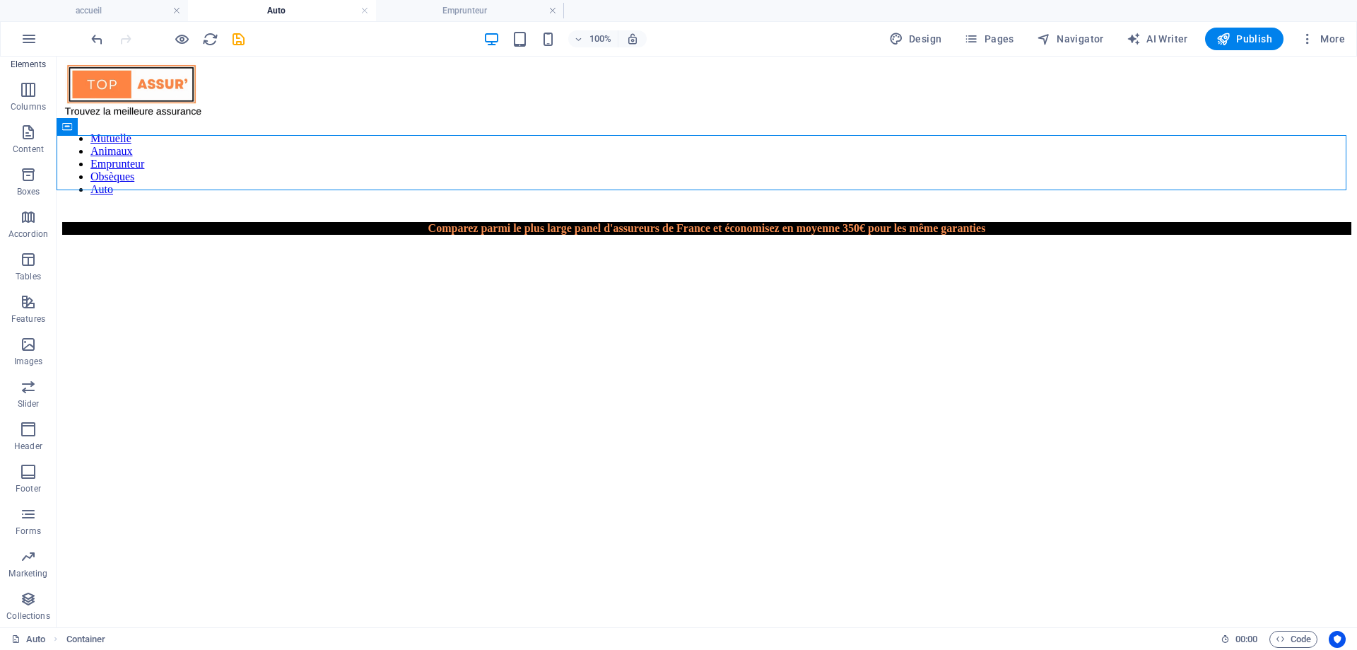
click at [30, 56] on icon "button" at bounding box center [28, 47] width 17 height 17
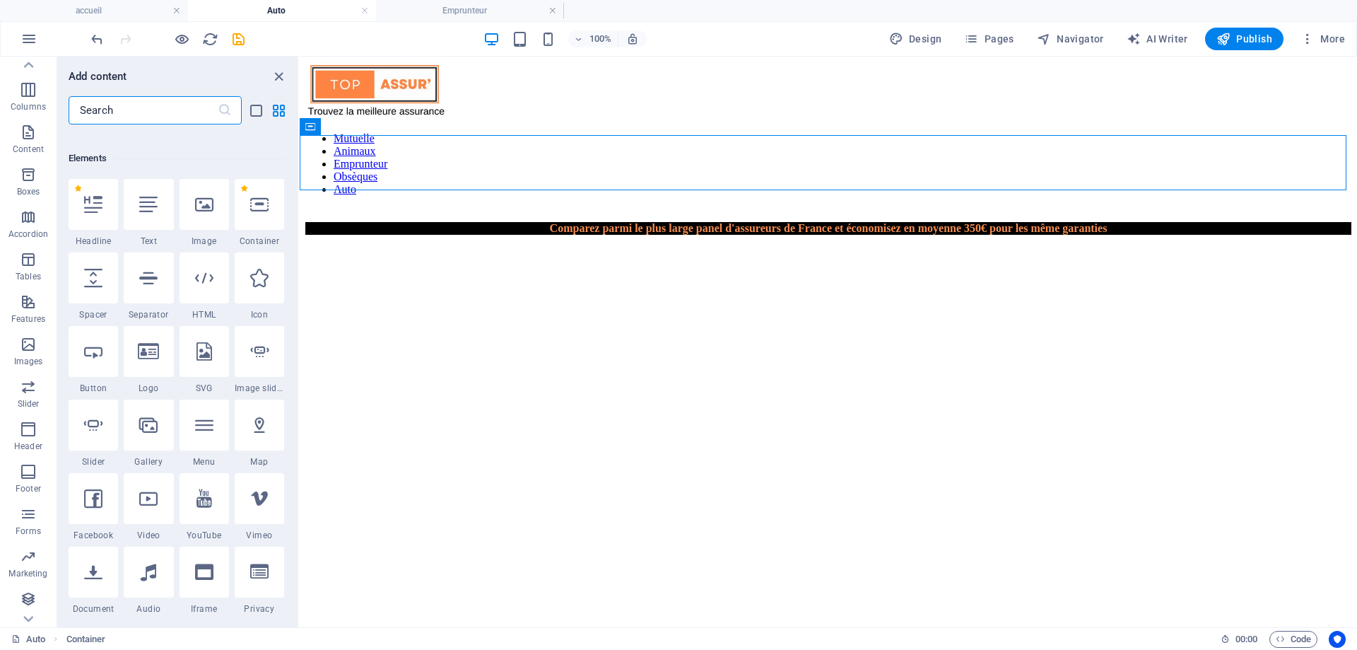
scroll to position [151, 0]
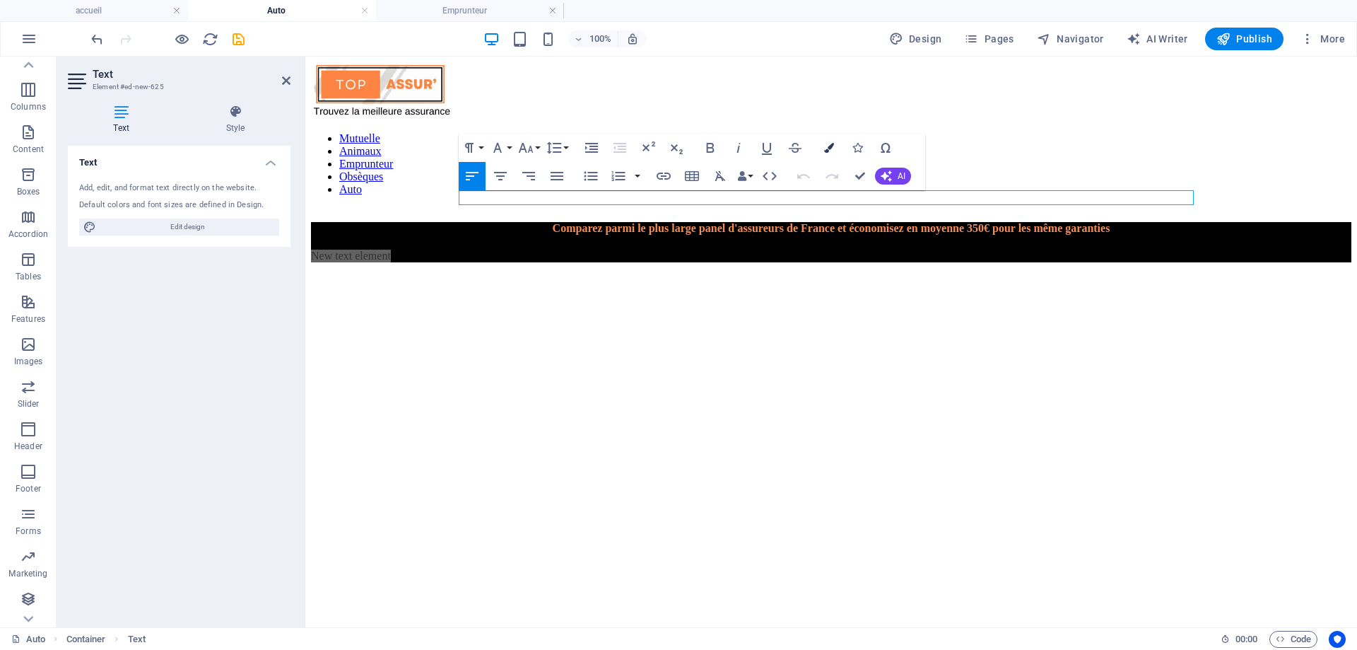
click at [823, 148] on button "Colors" at bounding box center [829, 148] width 27 height 28
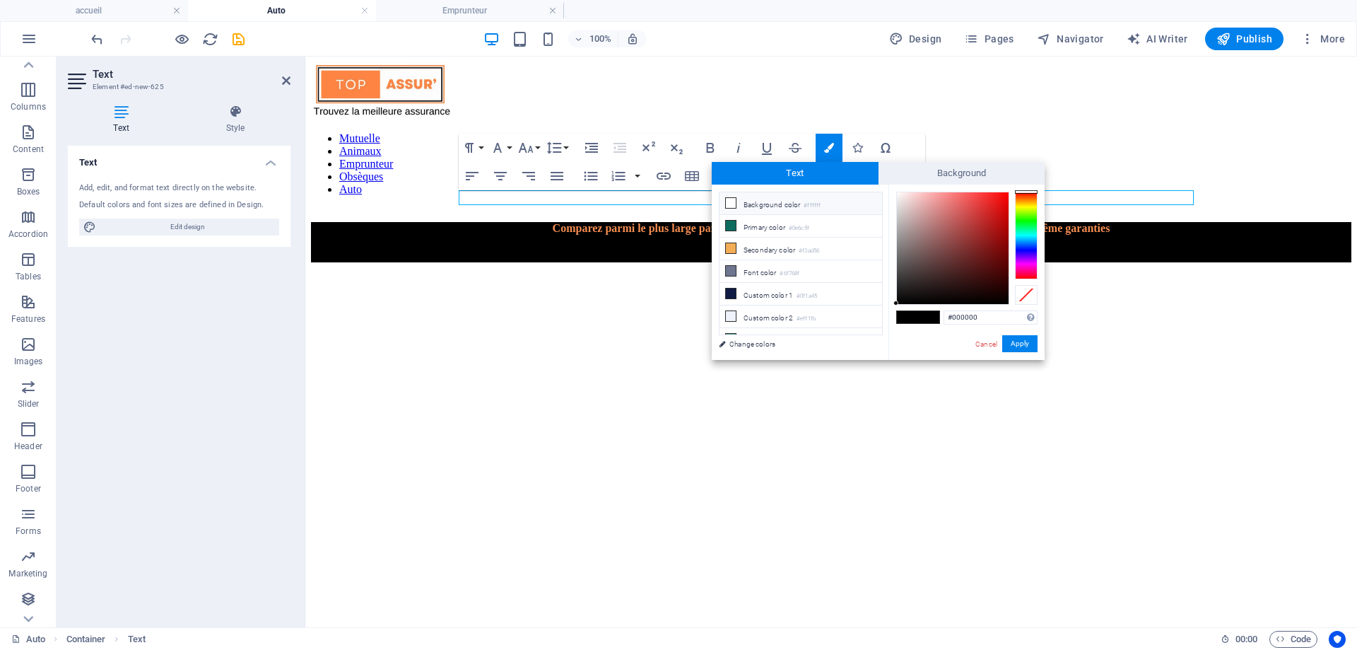
click at [772, 201] on li "Background color #ffffff" at bounding box center [801, 203] width 163 height 23
type input "#ffffff"
click at [1023, 351] on button "Apply" at bounding box center [1020, 343] width 35 height 17
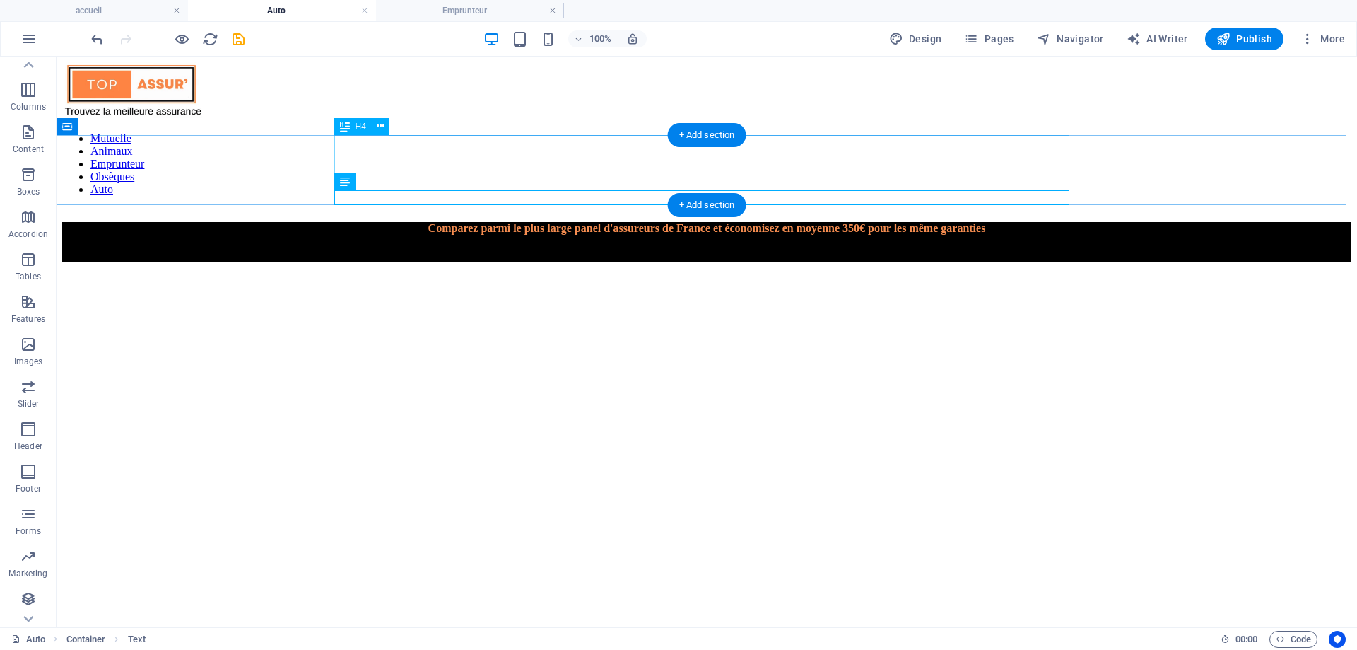
click at [491, 222] on div "Comparez parmi le plus large panel d'assureurs de France et économisez en moyen…" at bounding box center [707, 228] width 1290 height 13
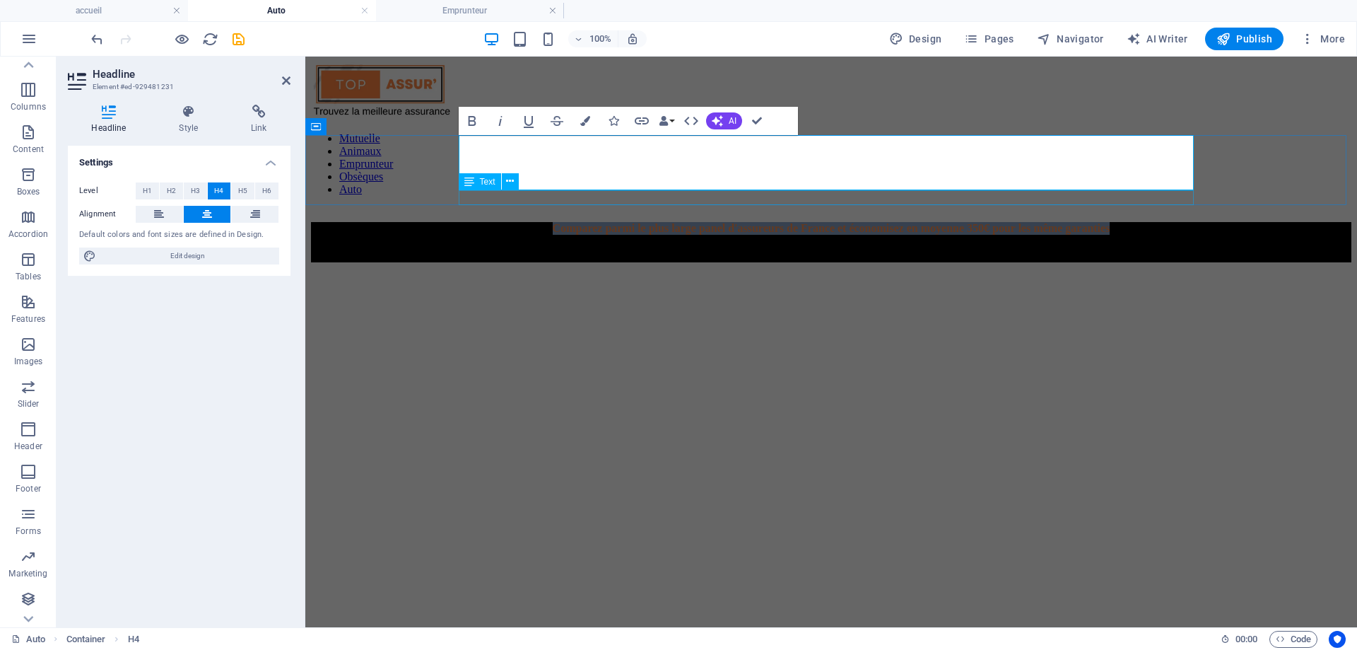
click at [518, 250] on div "New text element" at bounding box center [831, 256] width 1041 height 13
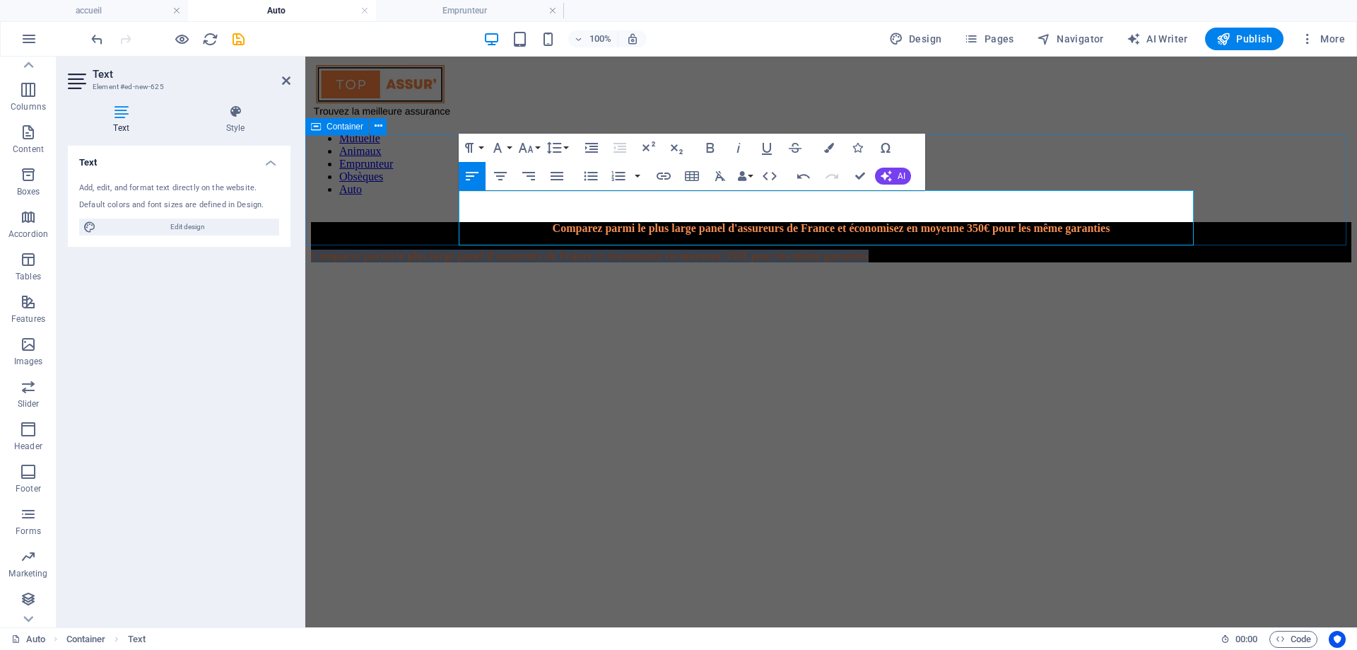
drag, startPoint x: 833, startPoint y: 237, endPoint x: 433, endPoint y: 203, distance: 400.9
click at [433, 222] on div "Comparez parmi le plus large panel d'assureurs de France et économisez en moyen…" at bounding box center [831, 242] width 1041 height 40
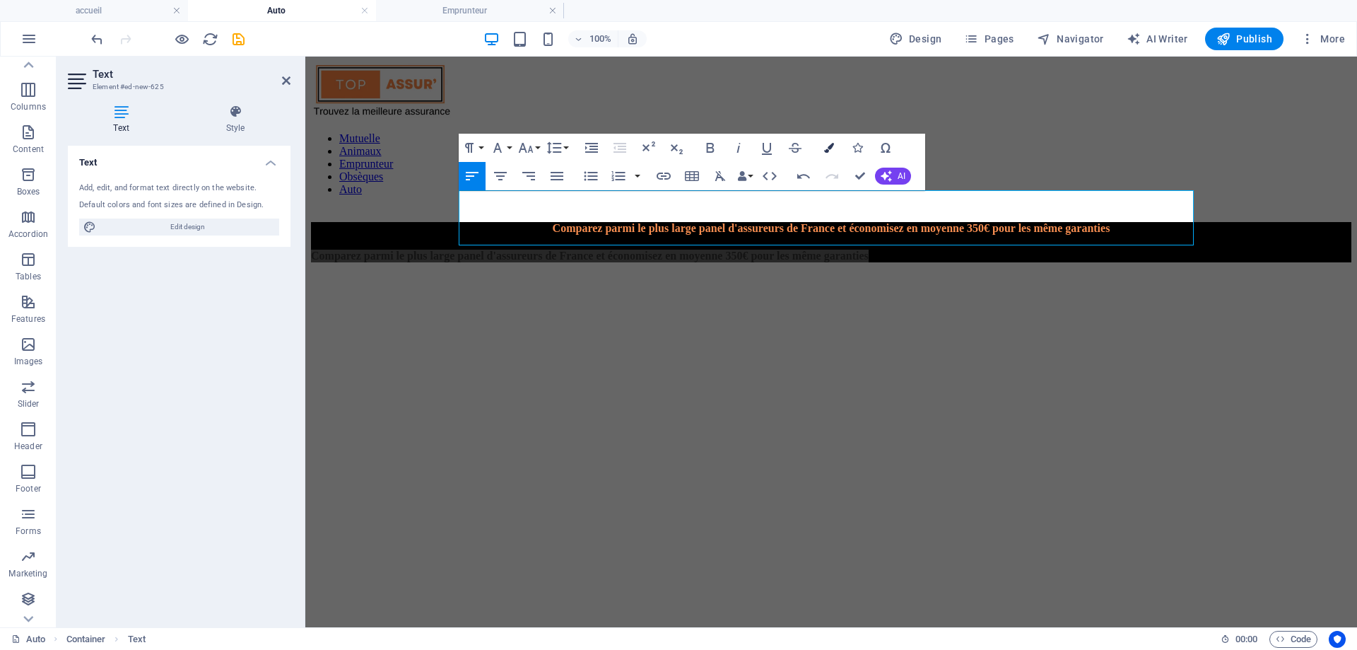
click at [824, 146] on icon "button" at bounding box center [829, 148] width 10 height 10
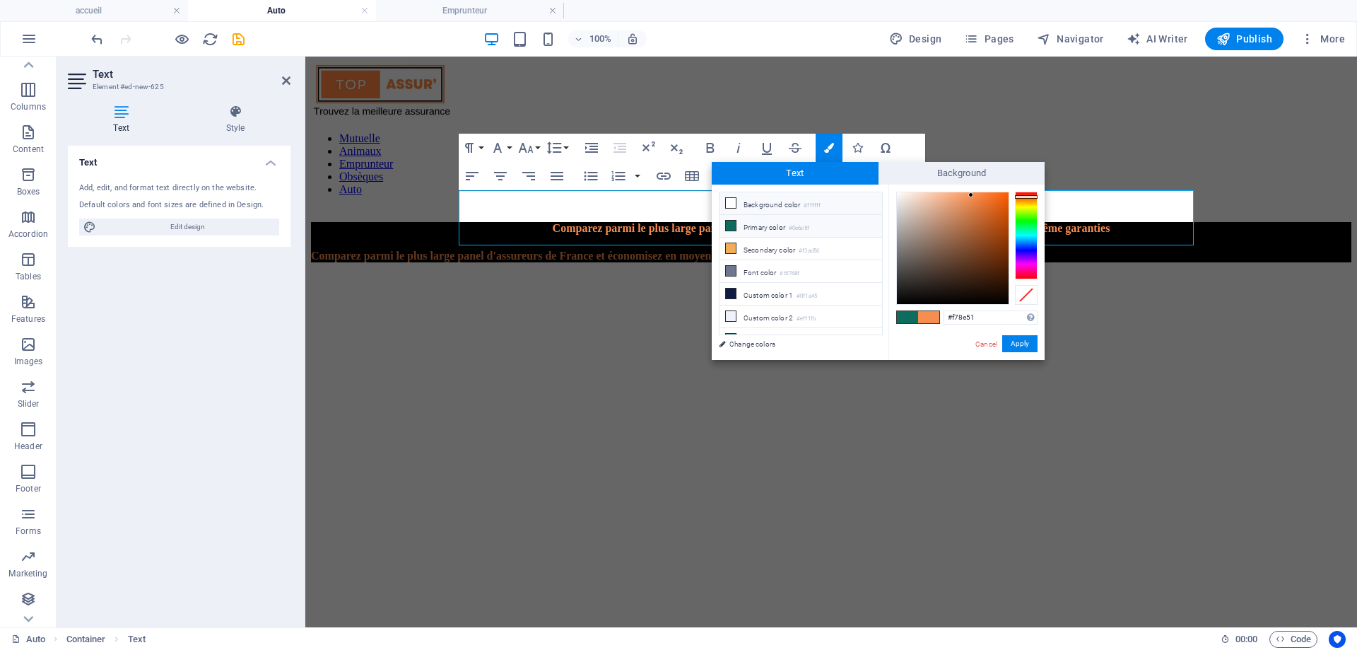
click at [814, 201] on small "#ffffff" at bounding box center [812, 206] width 17 height 10
type input "#ffffff"
click at [1030, 346] on button "Apply" at bounding box center [1020, 343] width 35 height 17
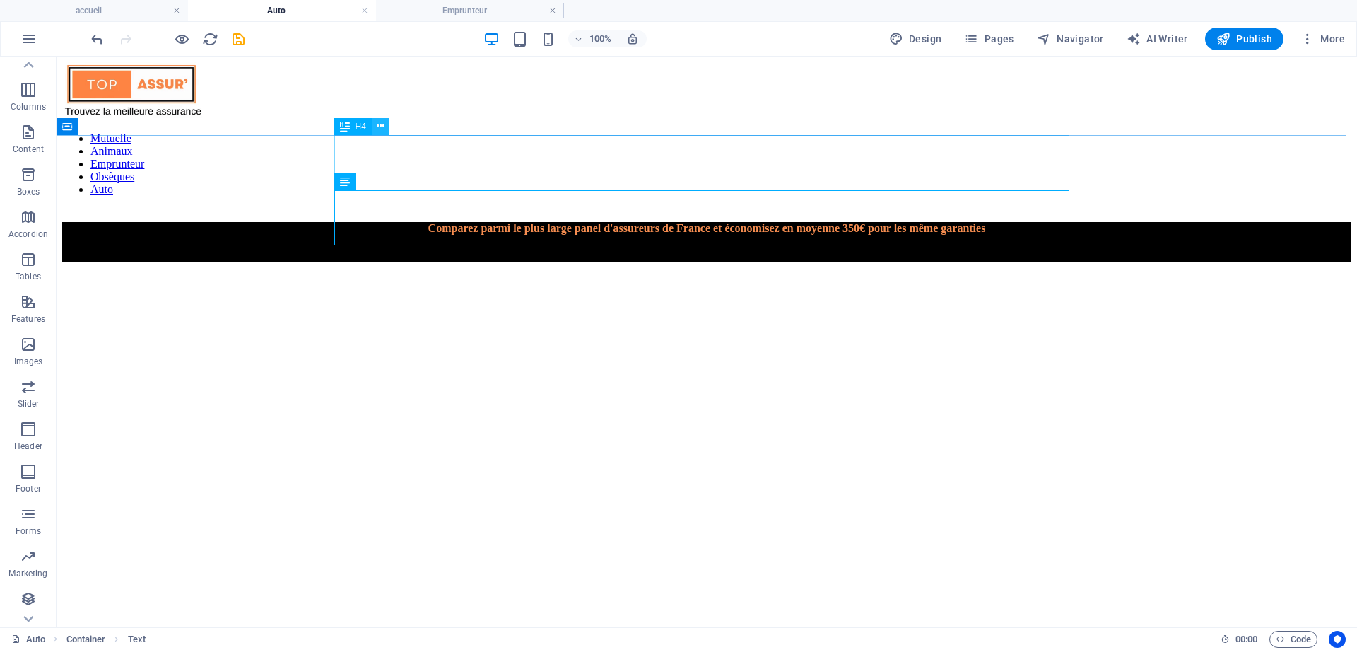
click at [378, 127] on icon at bounding box center [381, 126] width 8 height 15
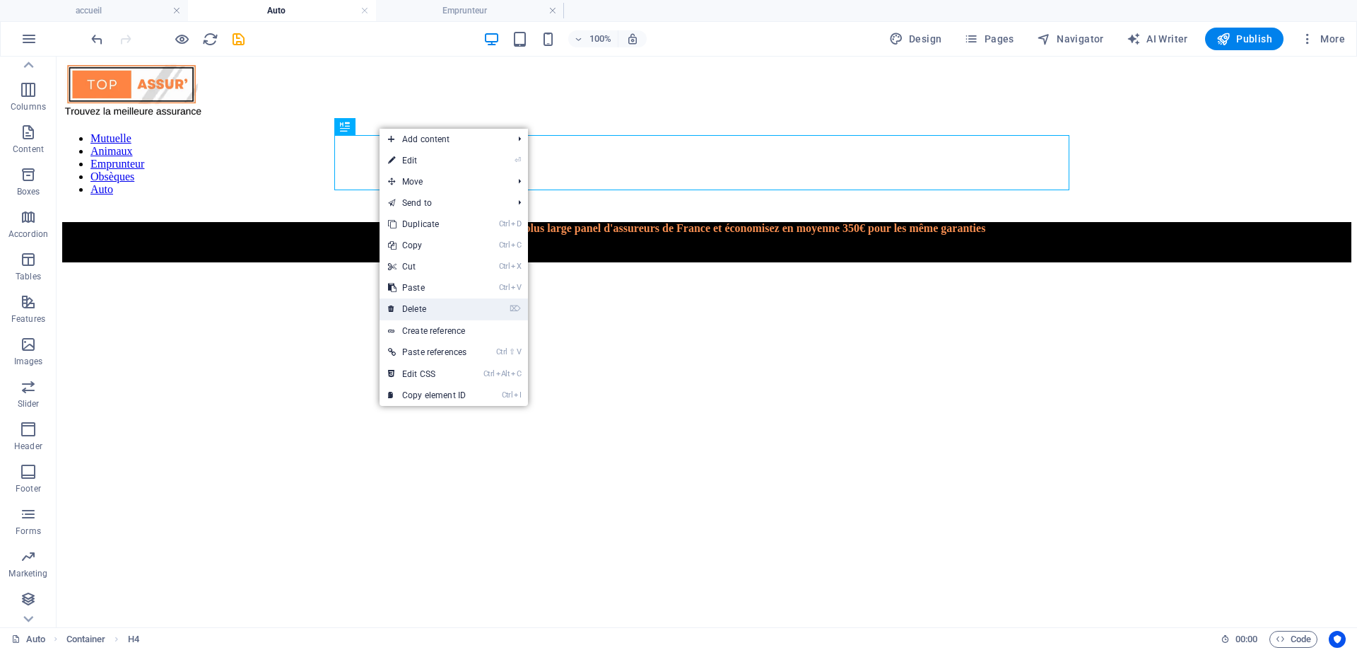
click at [407, 308] on link "⌦ Delete" at bounding box center [427, 308] width 95 height 21
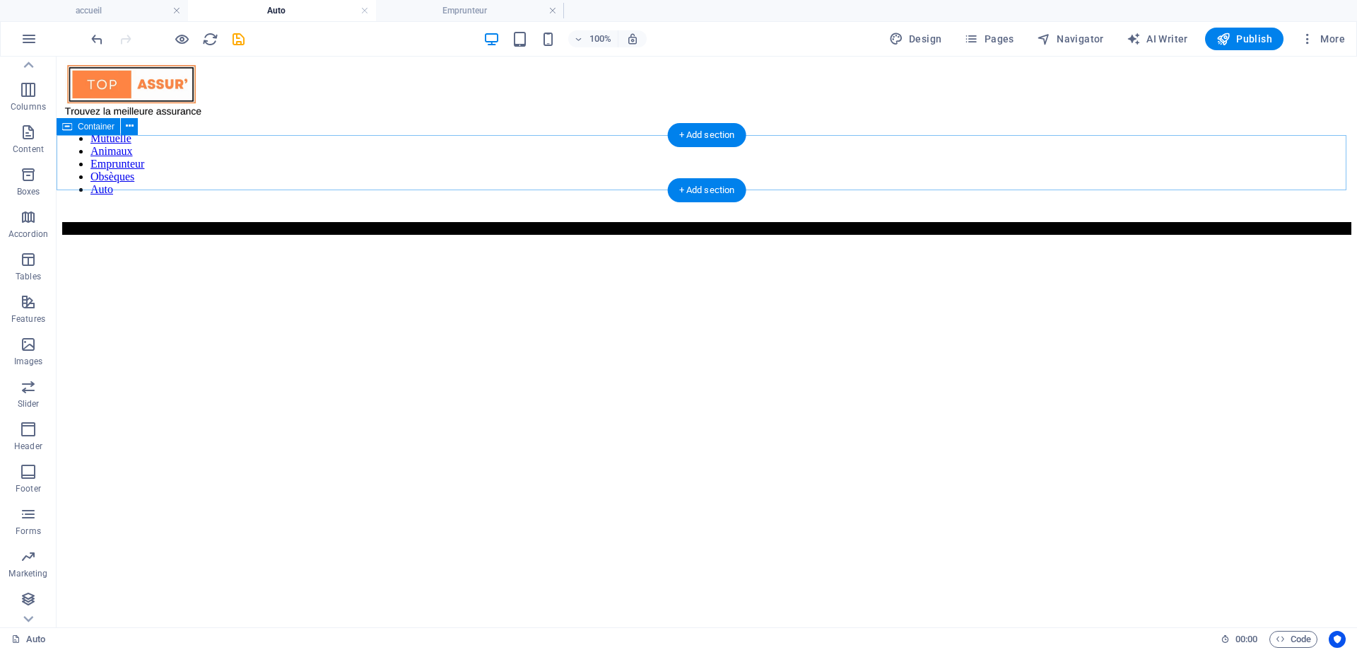
click at [187, 222] on div "Comparez parmi le plus large panel d'assureurs de France et économisez en moyen…" at bounding box center [707, 228] width 1290 height 13
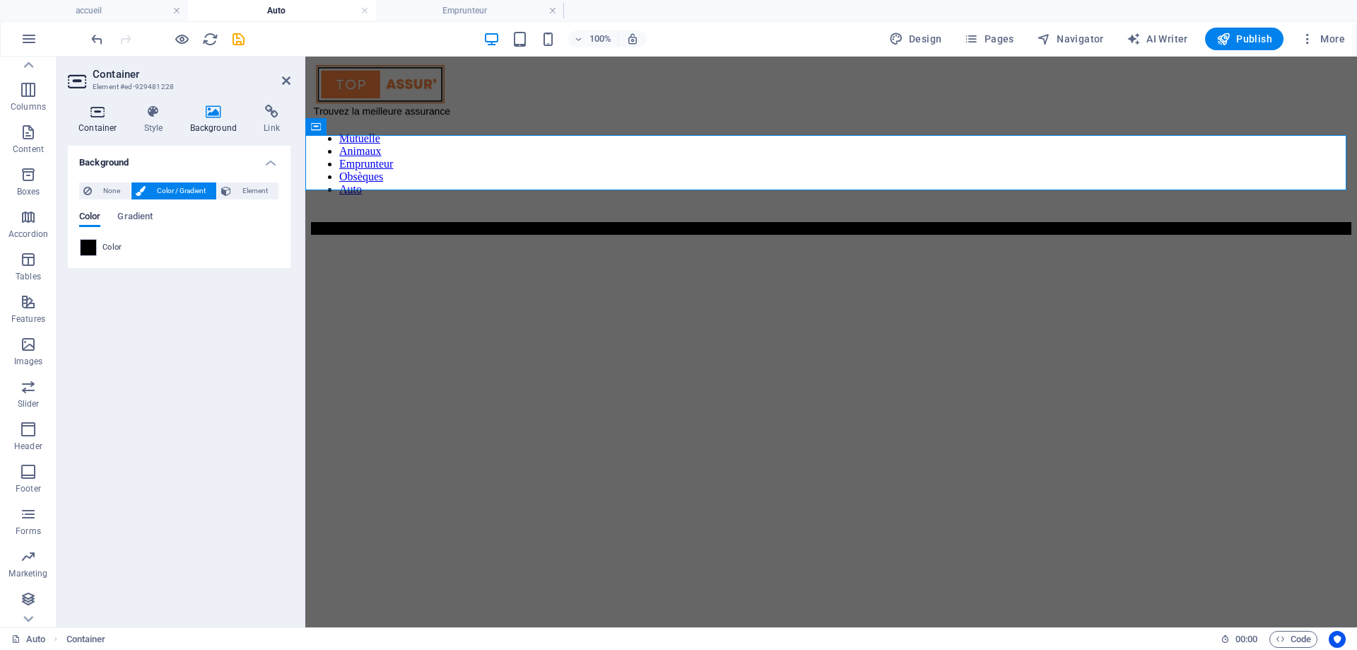
click at [103, 113] on icon at bounding box center [98, 112] width 60 height 14
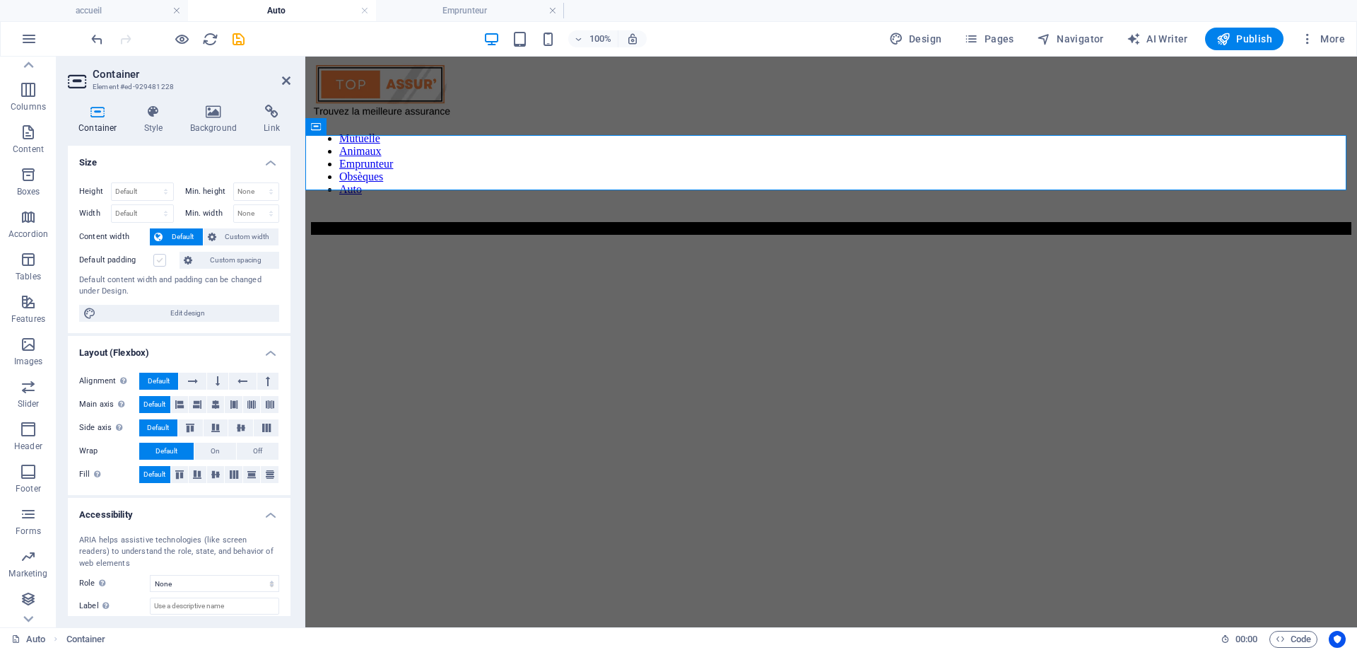
click at [159, 258] on label at bounding box center [159, 260] width 13 height 13
click at [0, 0] on input "Default padding" at bounding box center [0, 0] width 0 height 0
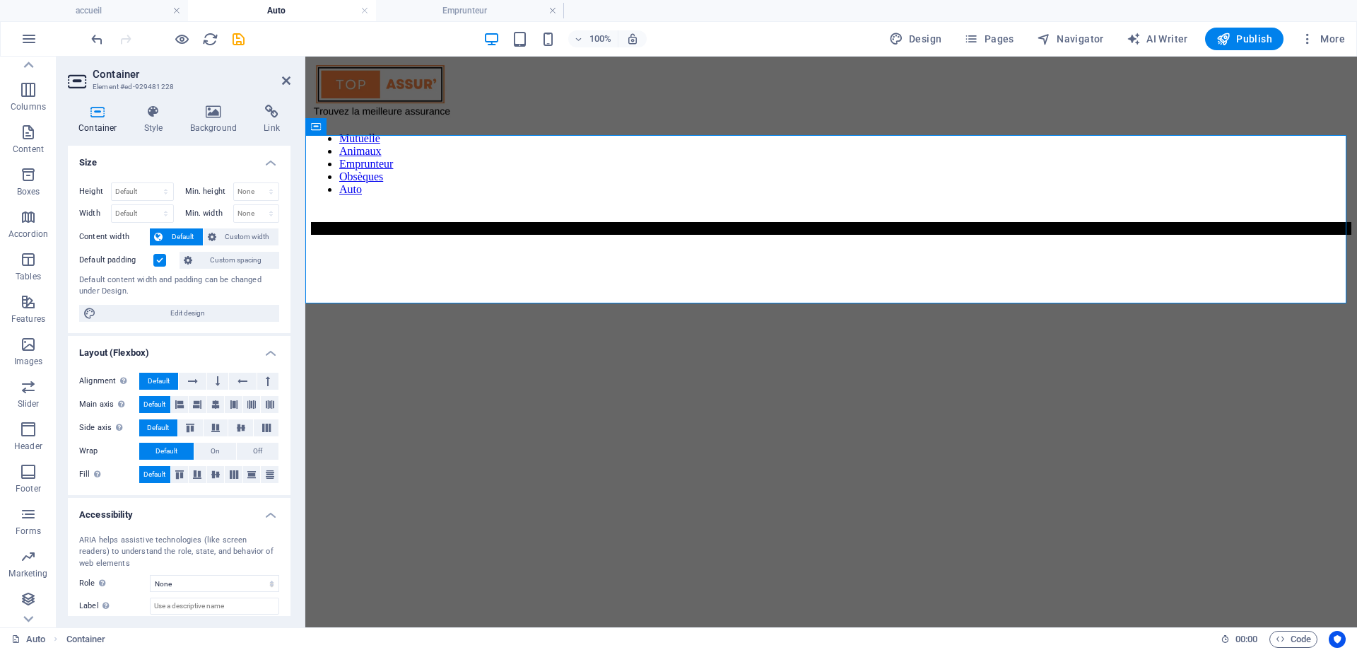
click at [158, 259] on label at bounding box center [159, 260] width 13 height 13
click at [0, 0] on input "Default padding" at bounding box center [0, 0] width 0 height 0
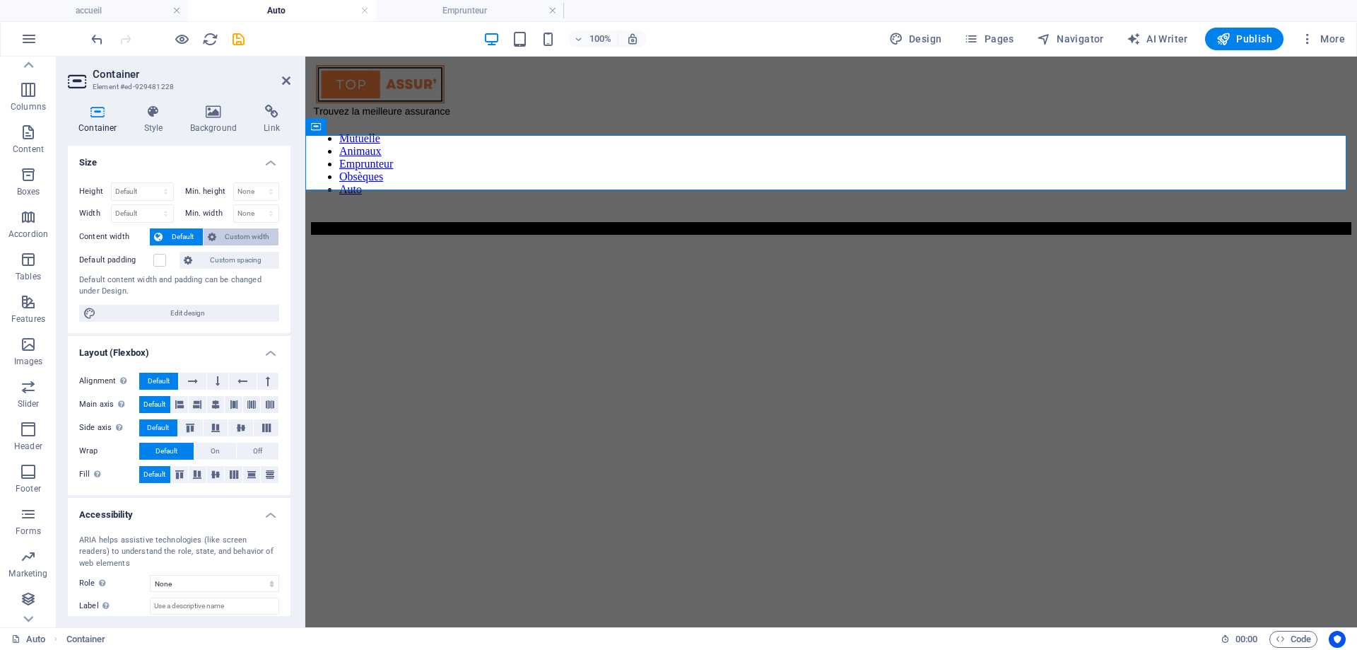
click at [221, 239] on span "Custom width" at bounding box center [248, 236] width 54 height 17
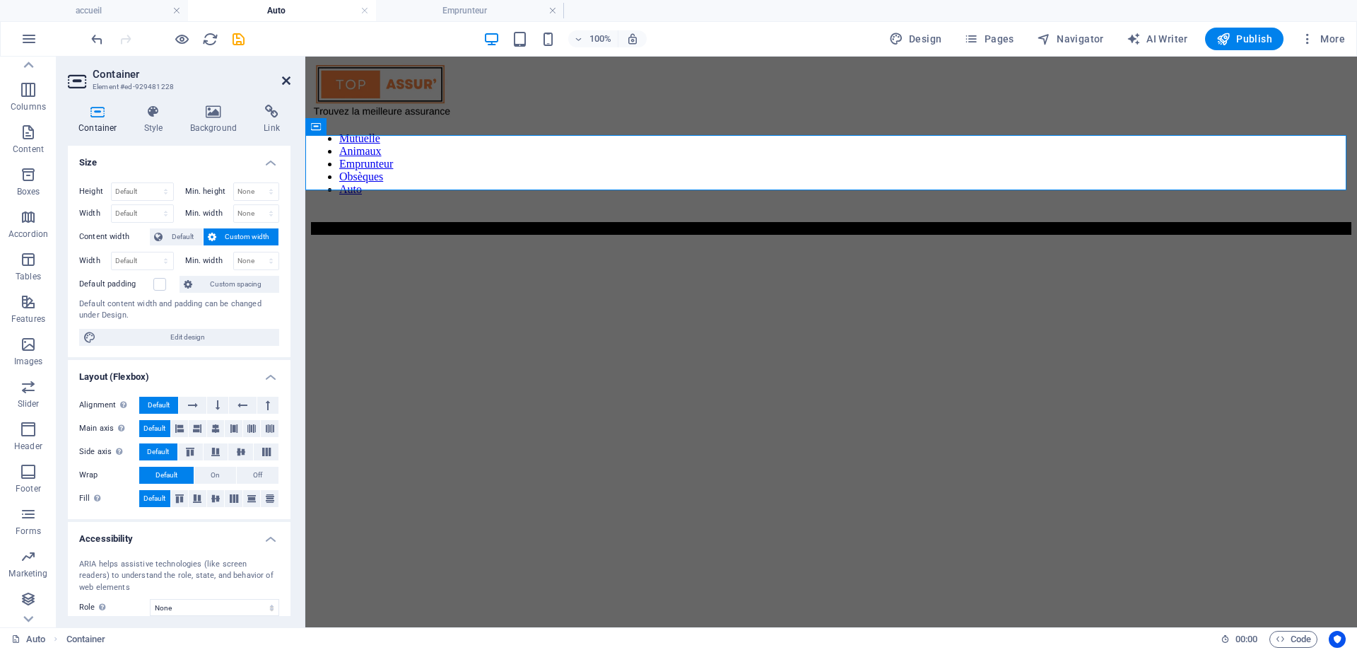
drag, startPoint x: 286, startPoint y: 76, endPoint x: 255, endPoint y: 40, distance: 47.1
click at [286, 76] on icon at bounding box center [286, 80] width 8 height 11
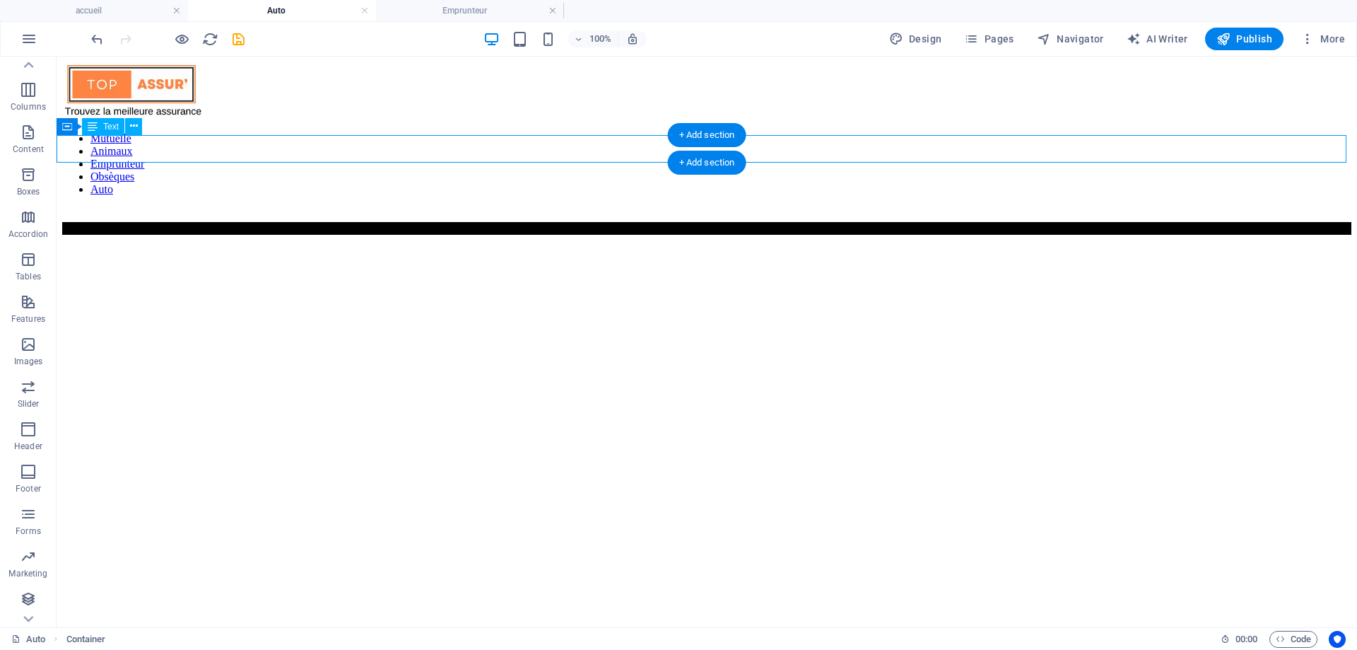
click at [443, 222] on div "Comparez parmi le plus large panel d'assureurs de France et économisez en moyen…" at bounding box center [707, 228] width 1290 height 13
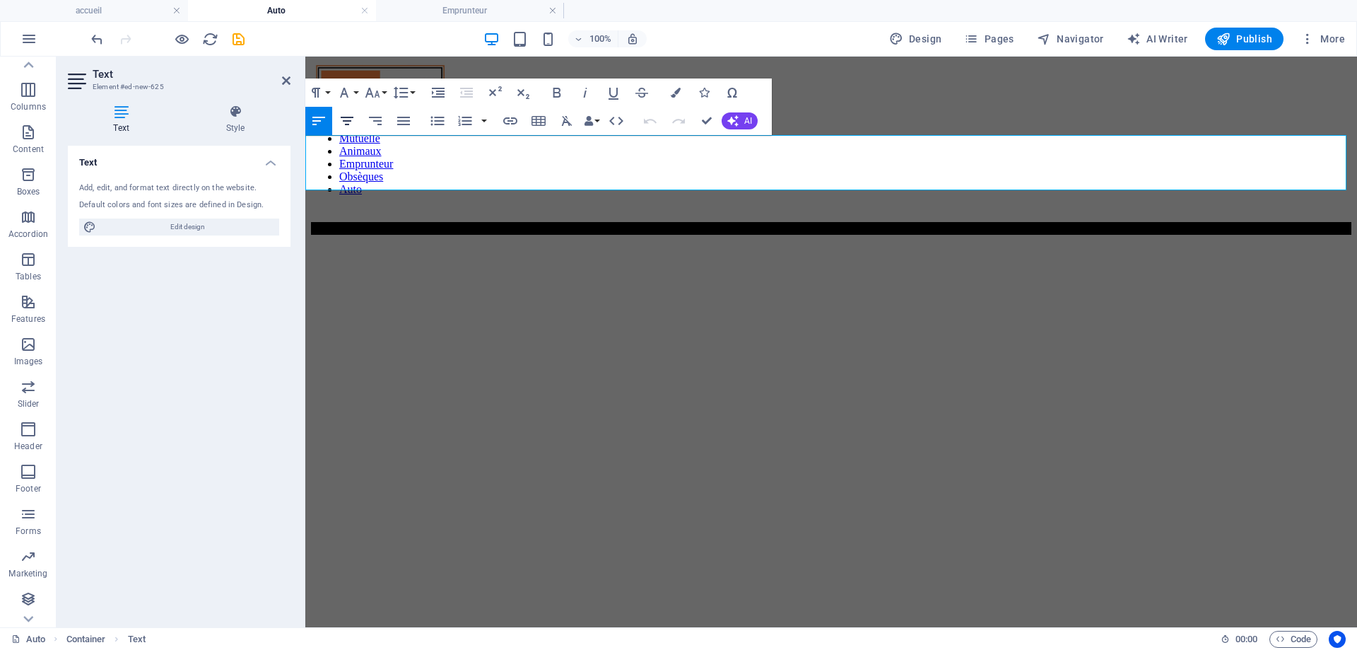
click at [355, 121] on icon "button" at bounding box center [347, 120] width 17 height 17
drag, startPoint x: 701, startPoint y: 123, endPoint x: 641, endPoint y: 69, distance: 80.6
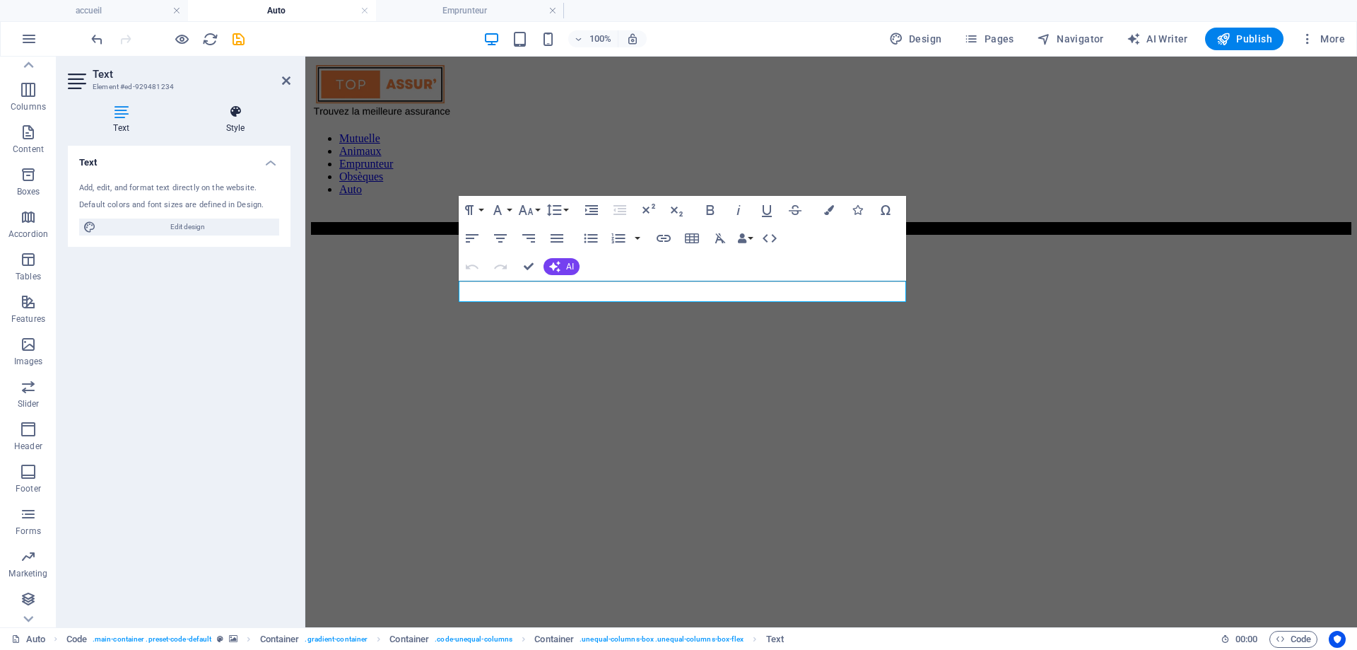
click at [233, 121] on h4 "Style" at bounding box center [235, 120] width 110 height 30
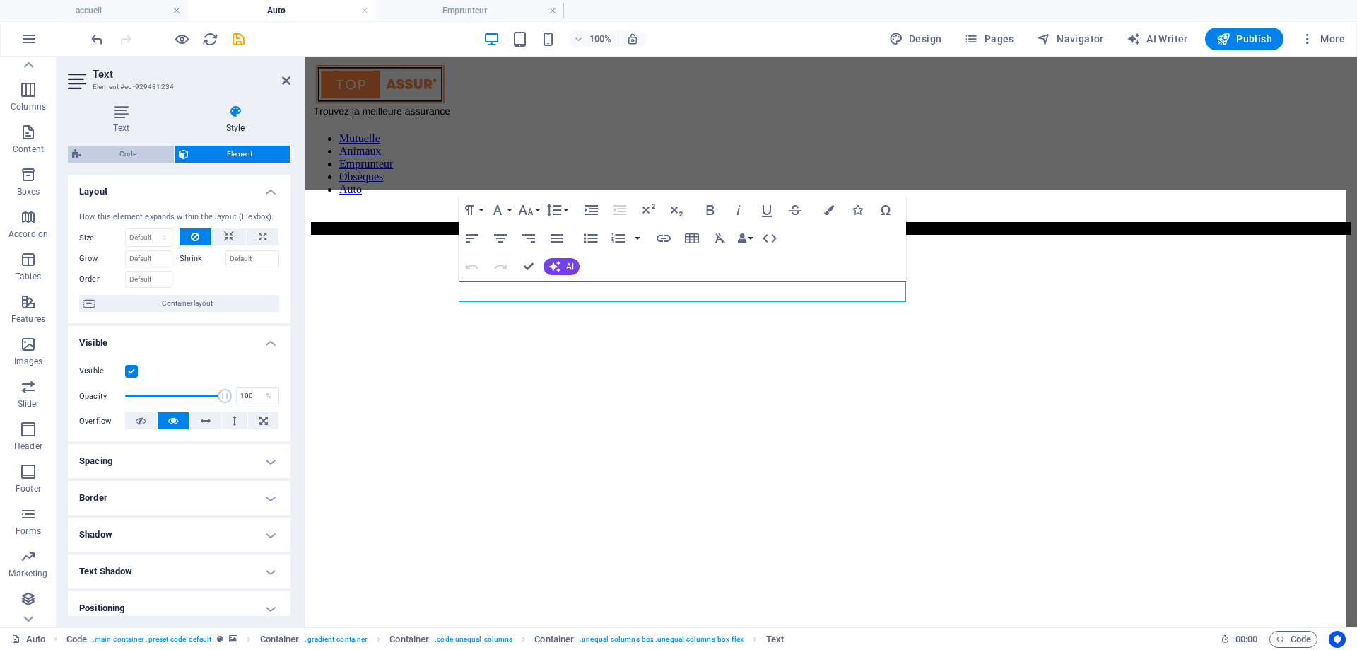
click at [109, 154] on span "Code" at bounding box center [128, 154] width 84 height 17
select select "%"
select select "rem"
select select "px"
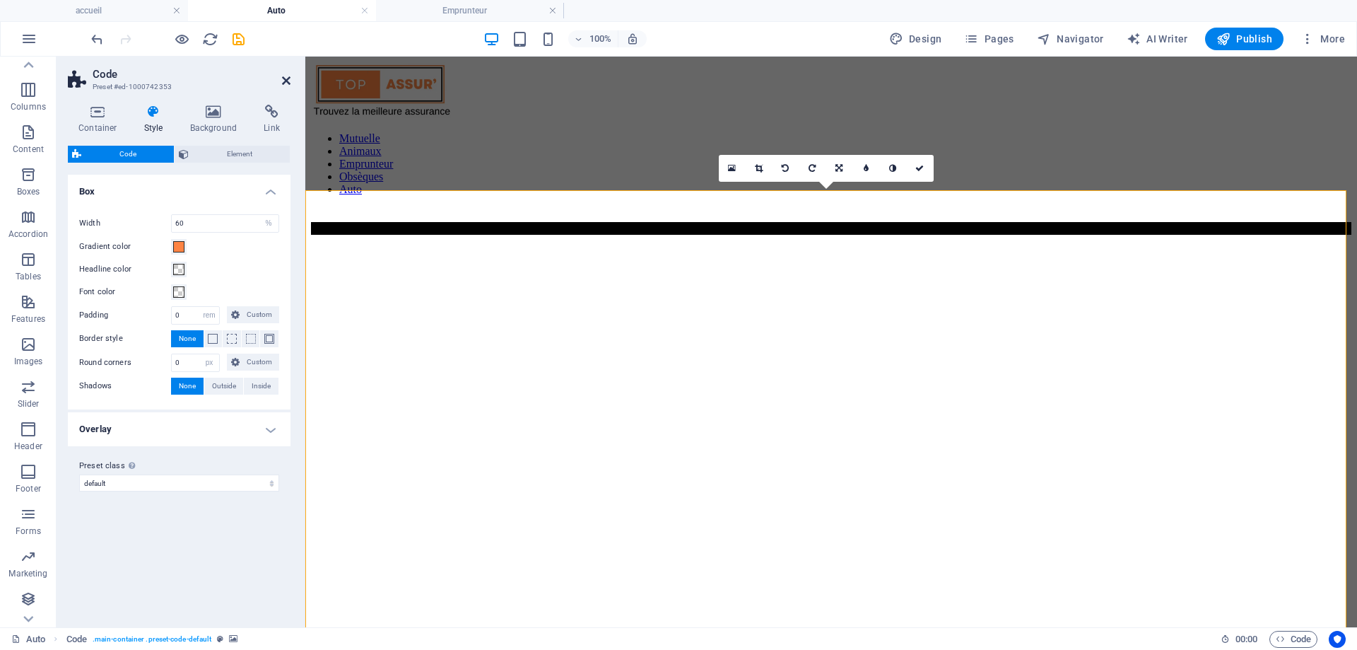
click at [287, 80] on icon at bounding box center [286, 80] width 8 height 11
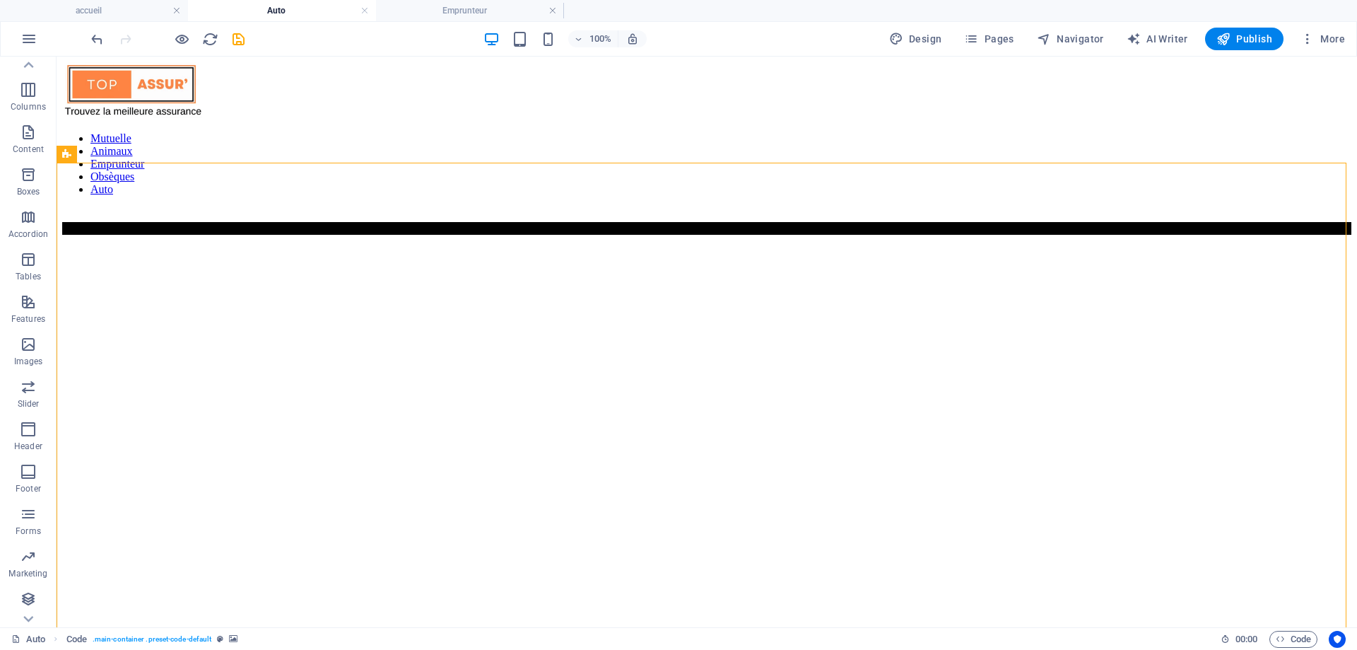
click at [28, 56] on icon "button" at bounding box center [28, 47] width 17 height 17
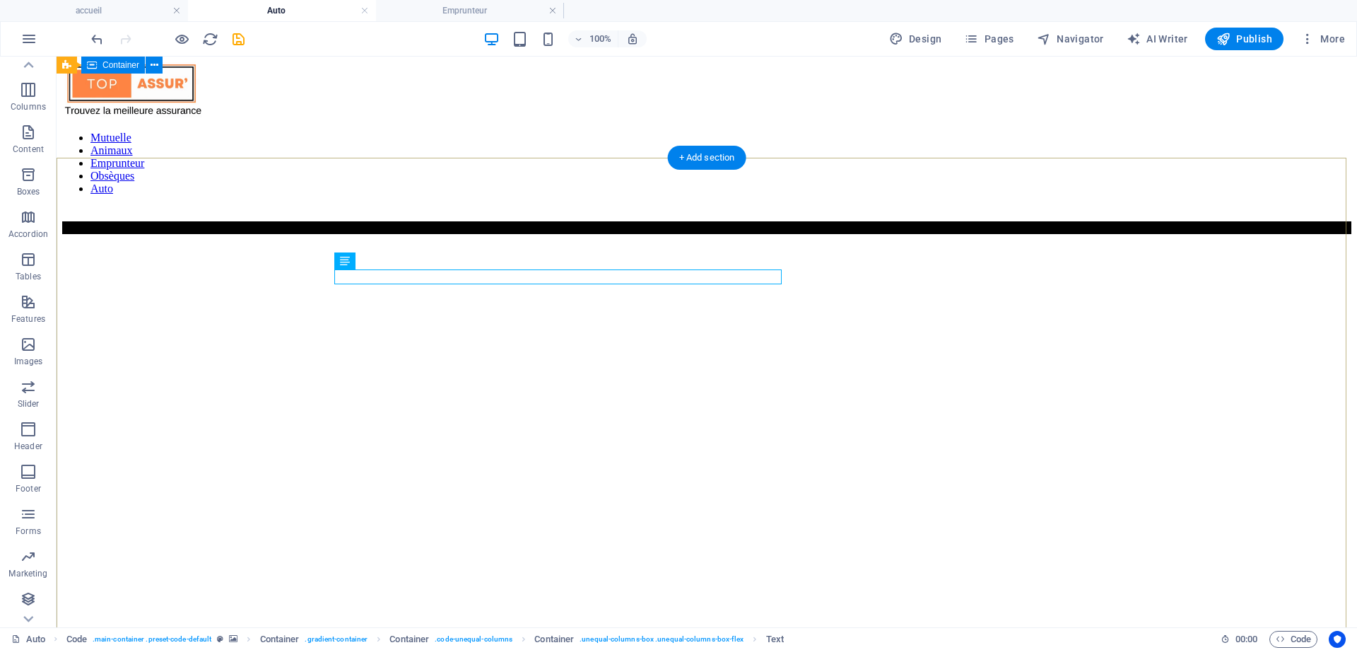
scroll to position [0, 0]
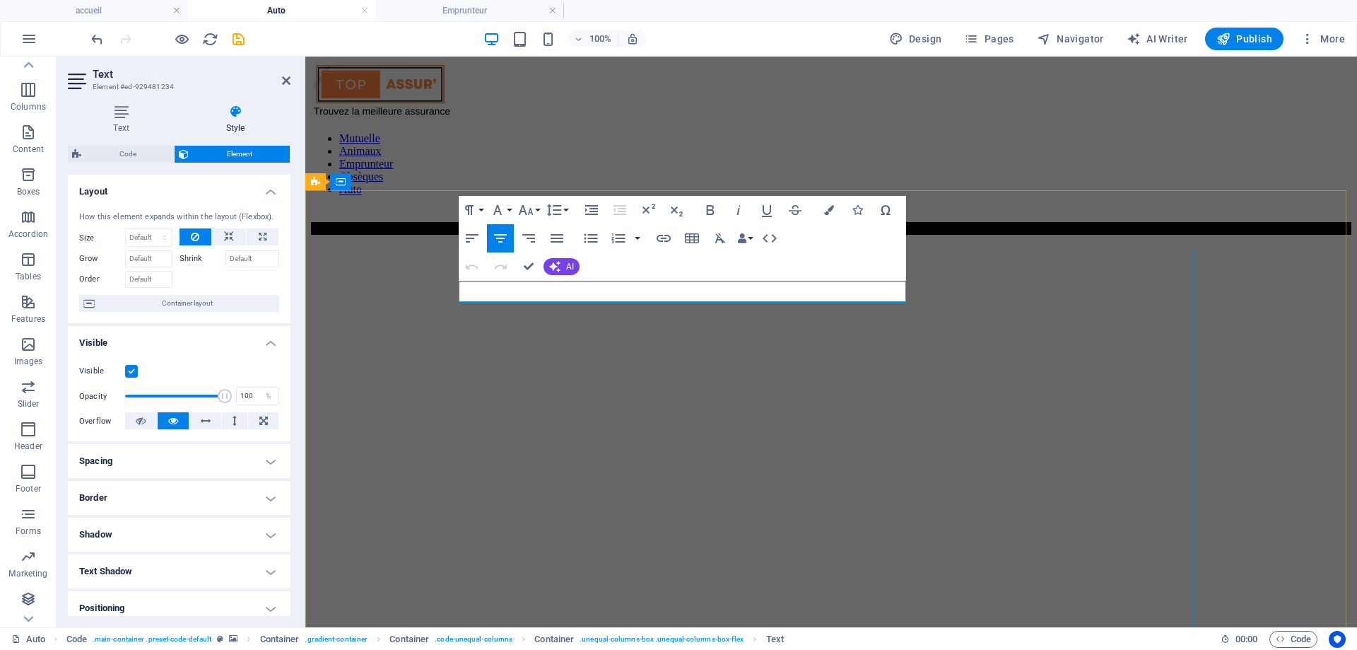
copy span "Obtenez les meilleures garanties au meilleur prix en moins de 2 min"
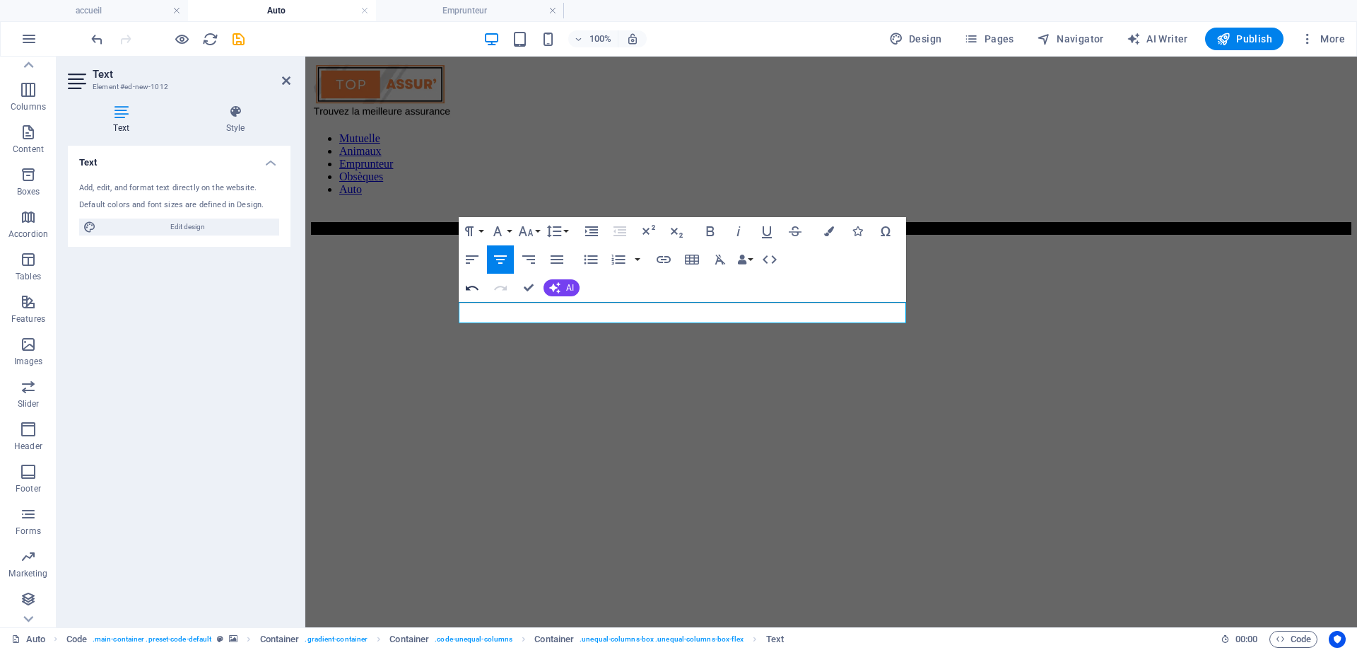
click at [468, 294] on icon "button" at bounding box center [472, 287] width 17 height 17
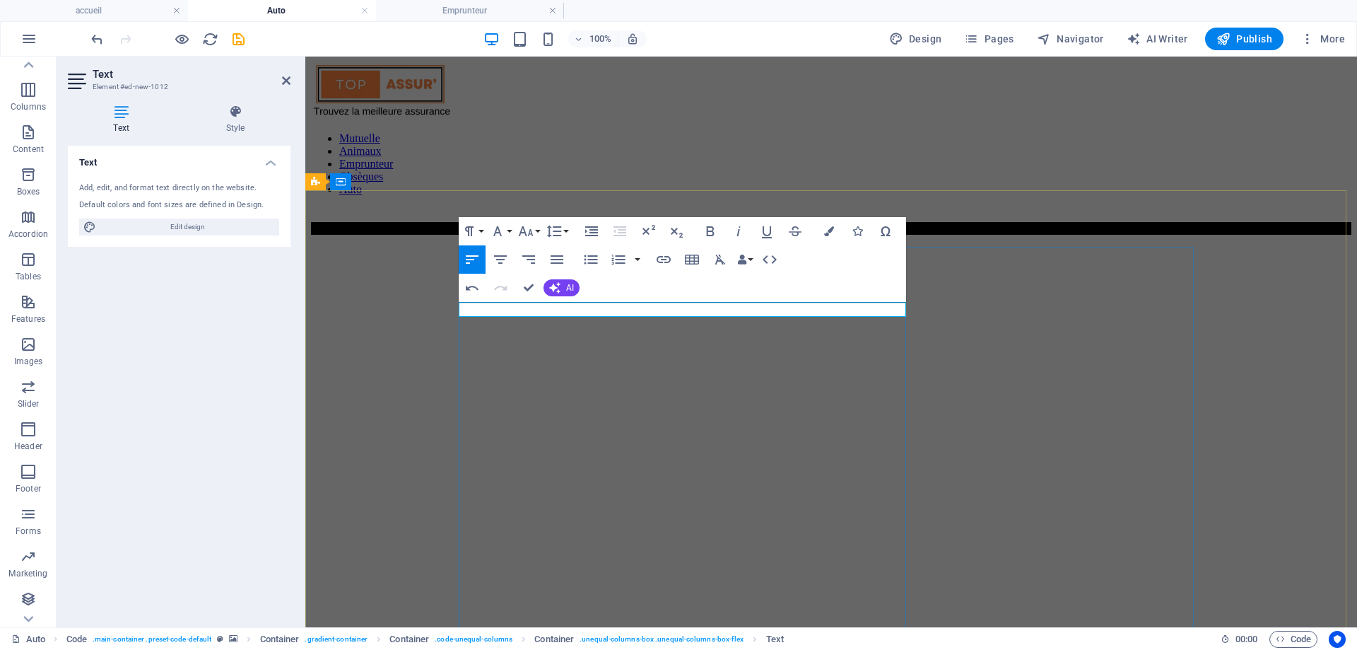
click at [828, 229] on icon "button" at bounding box center [829, 231] width 10 height 10
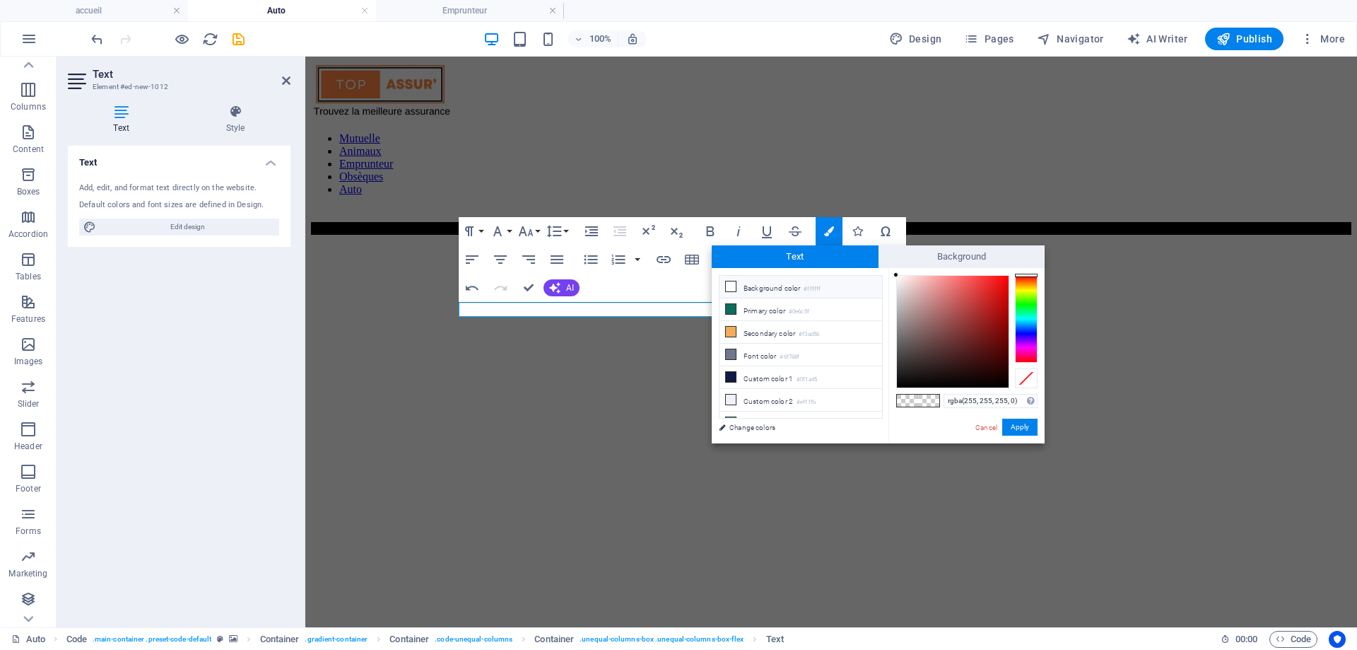
click at [791, 285] on li "Background color #ffffff" at bounding box center [801, 287] width 163 height 23
type input "#ffffff"
click at [1031, 426] on button "Apply" at bounding box center [1020, 427] width 35 height 17
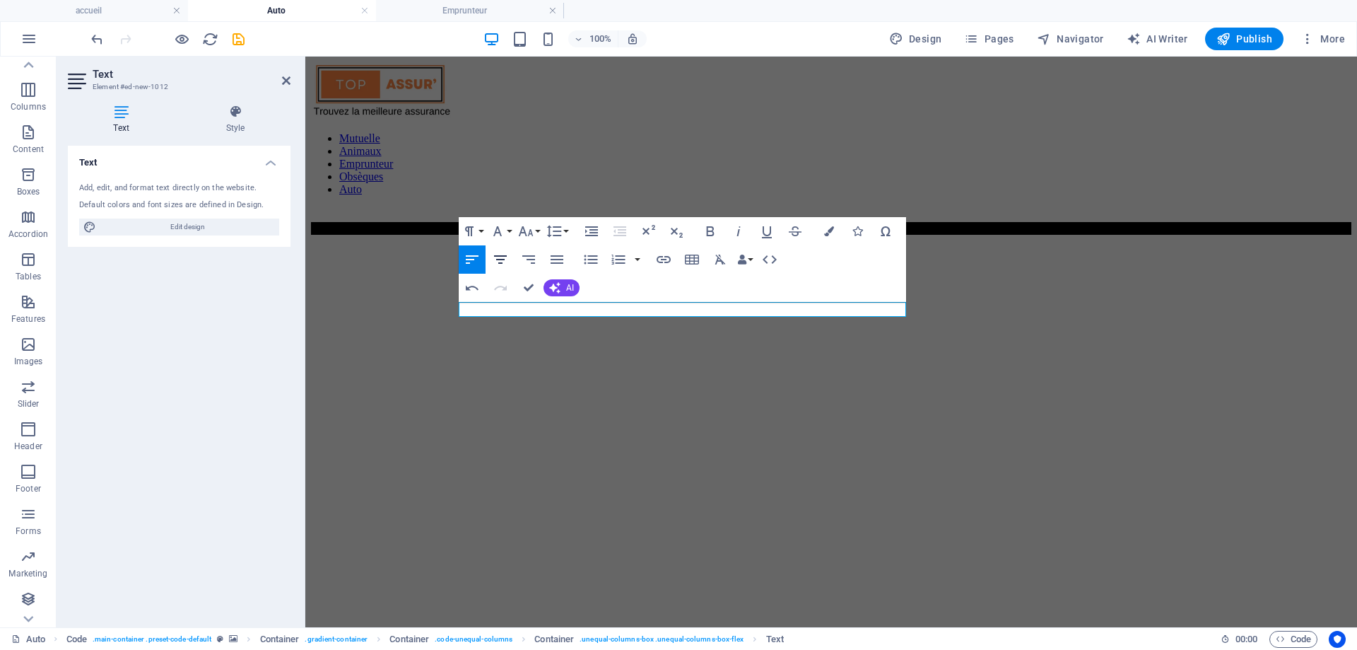
click at [495, 259] on icon "button" at bounding box center [500, 259] width 17 height 17
click at [500, 230] on icon "button" at bounding box center [497, 231] width 17 height 17
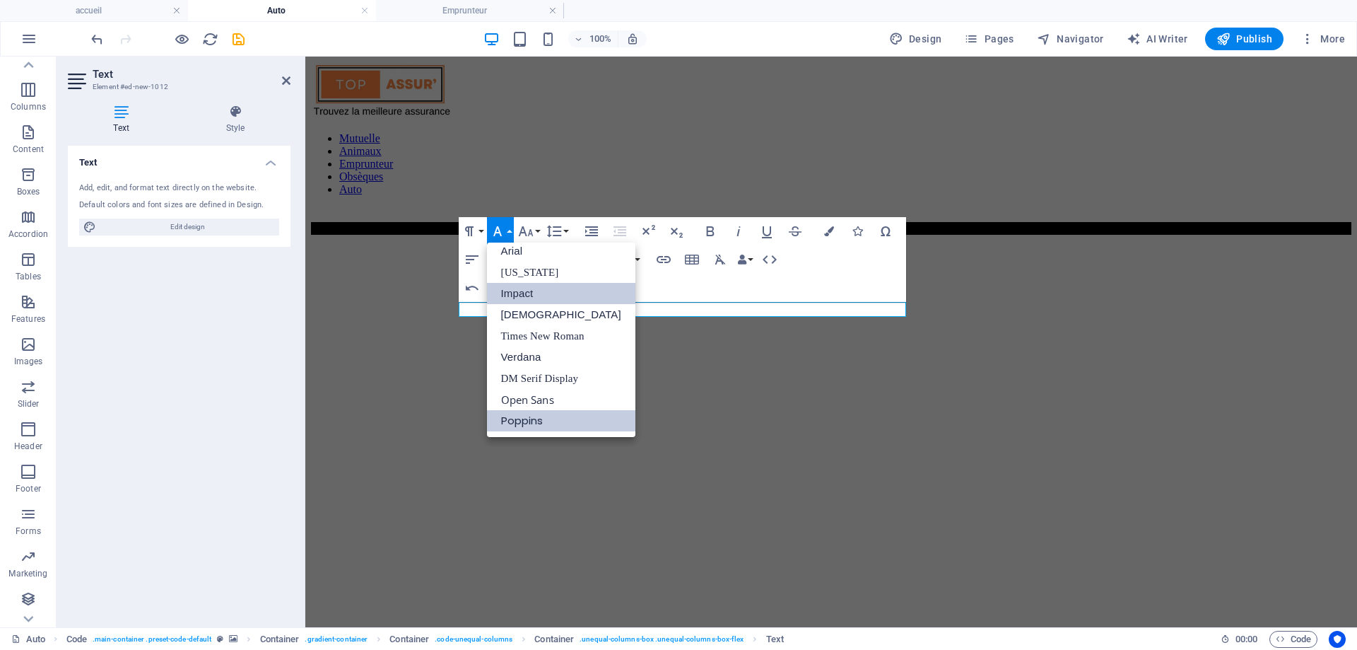
scroll to position [8, 0]
drag, startPoint x: 531, startPoint y: 423, endPoint x: 506, endPoint y: 298, distance: 127.6
click at [531, 422] on link "Poppins" at bounding box center [561, 420] width 148 height 21
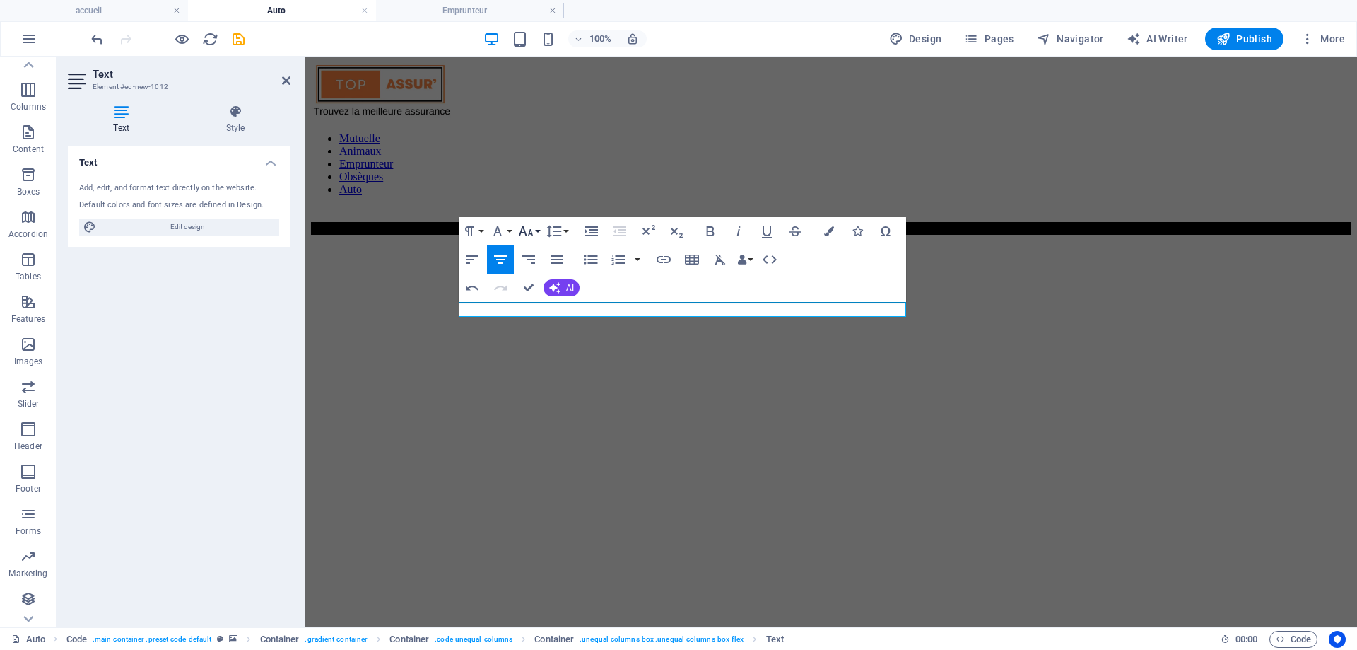
click at [537, 226] on button "Font Size" at bounding box center [528, 231] width 27 height 28
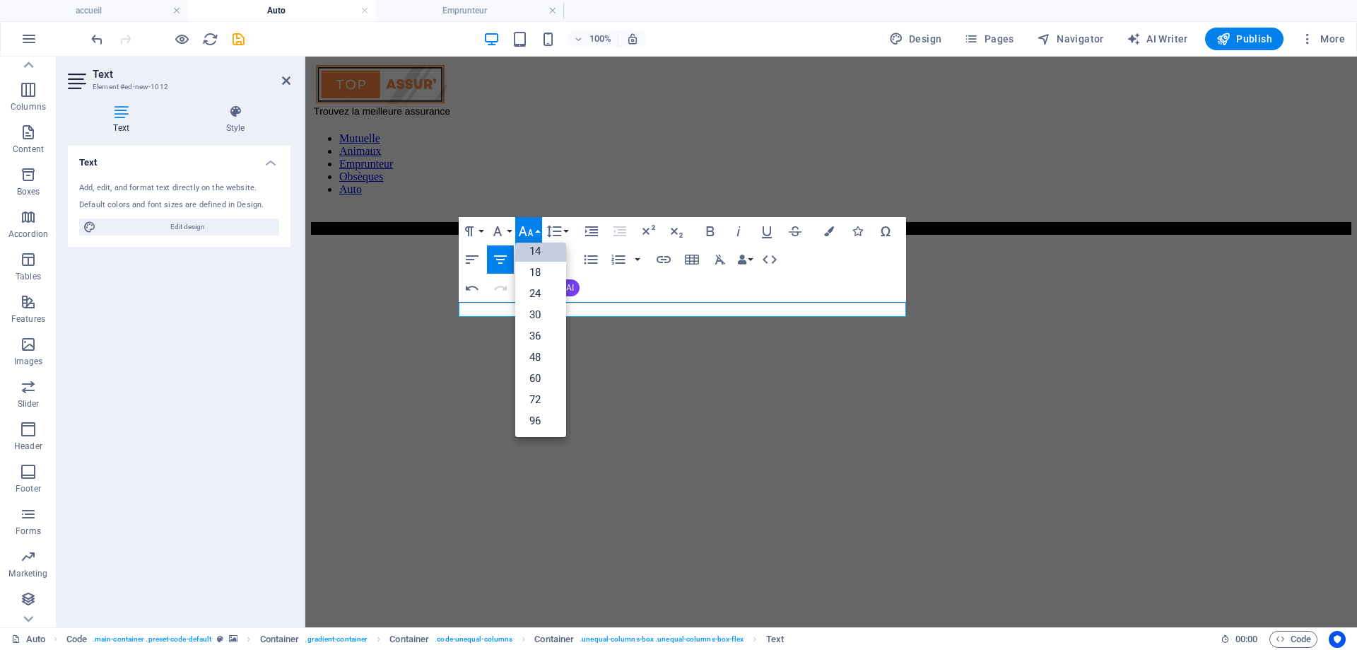
scroll to position [114, 0]
click at [539, 271] on link "18" at bounding box center [540, 272] width 51 height 21
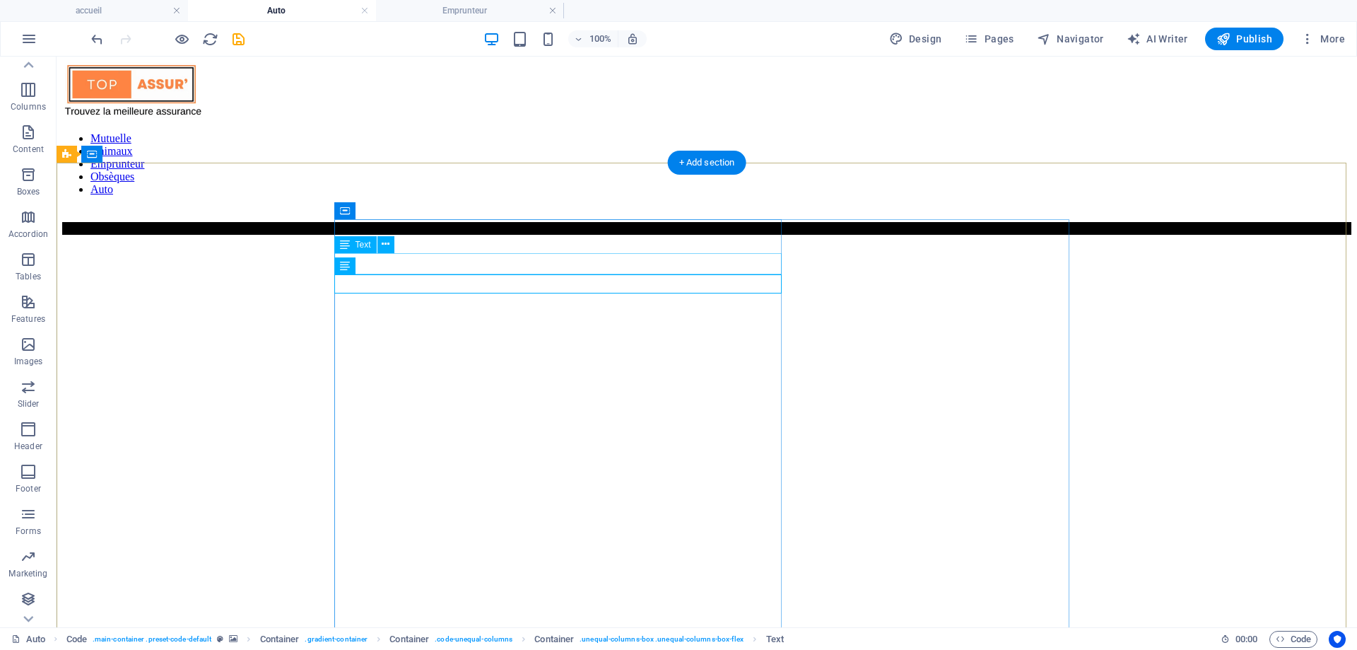
click at [390, 245] on icon at bounding box center [386, 244] width 8 height 15
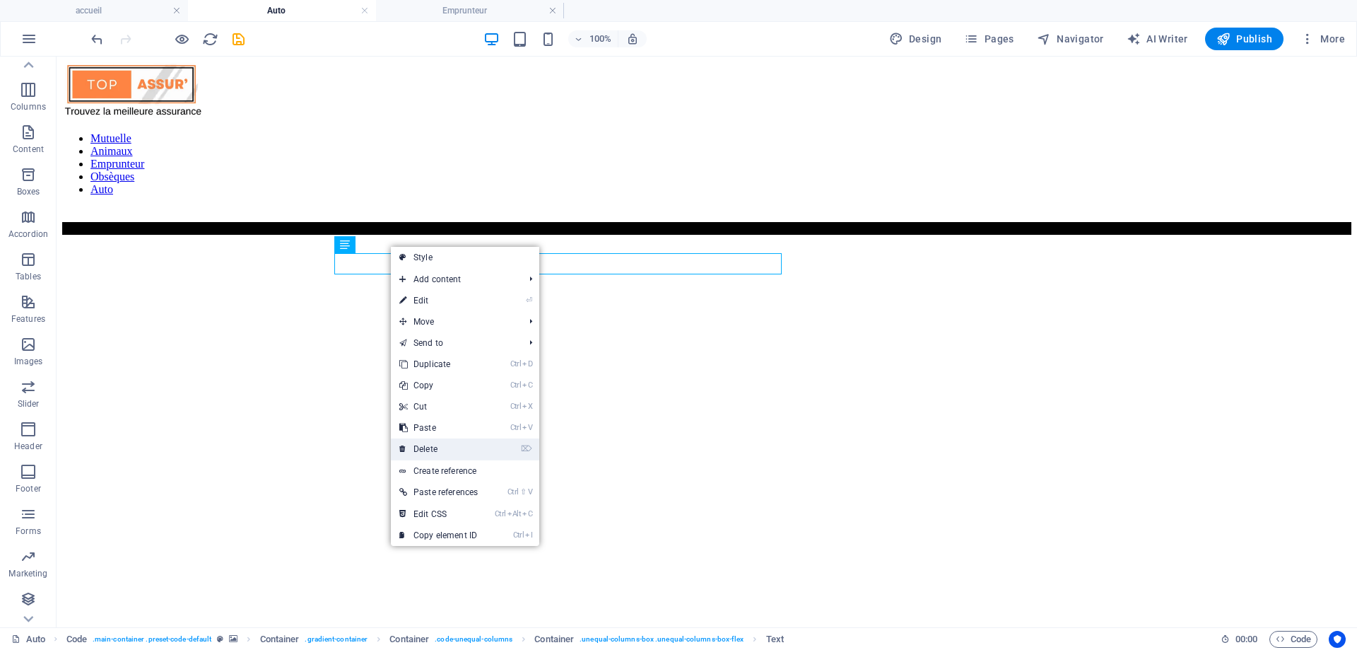
drag, startPoint x: 420, startPoint y: 447, endPoint x: 356, endPoint y: 349, distance: 116.5
click at [420, 447] on link "⌦ Delete" at bounding box center [438, 448] width 95 height 21
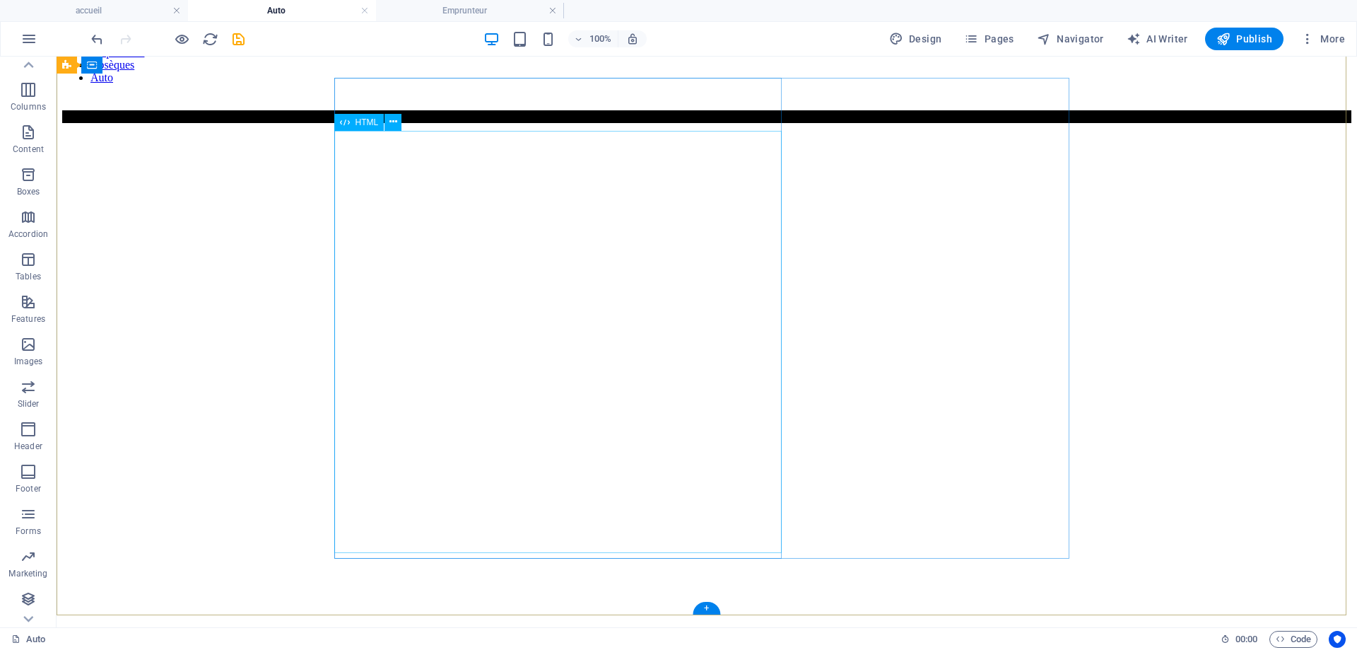
scroll to position [141, 0]
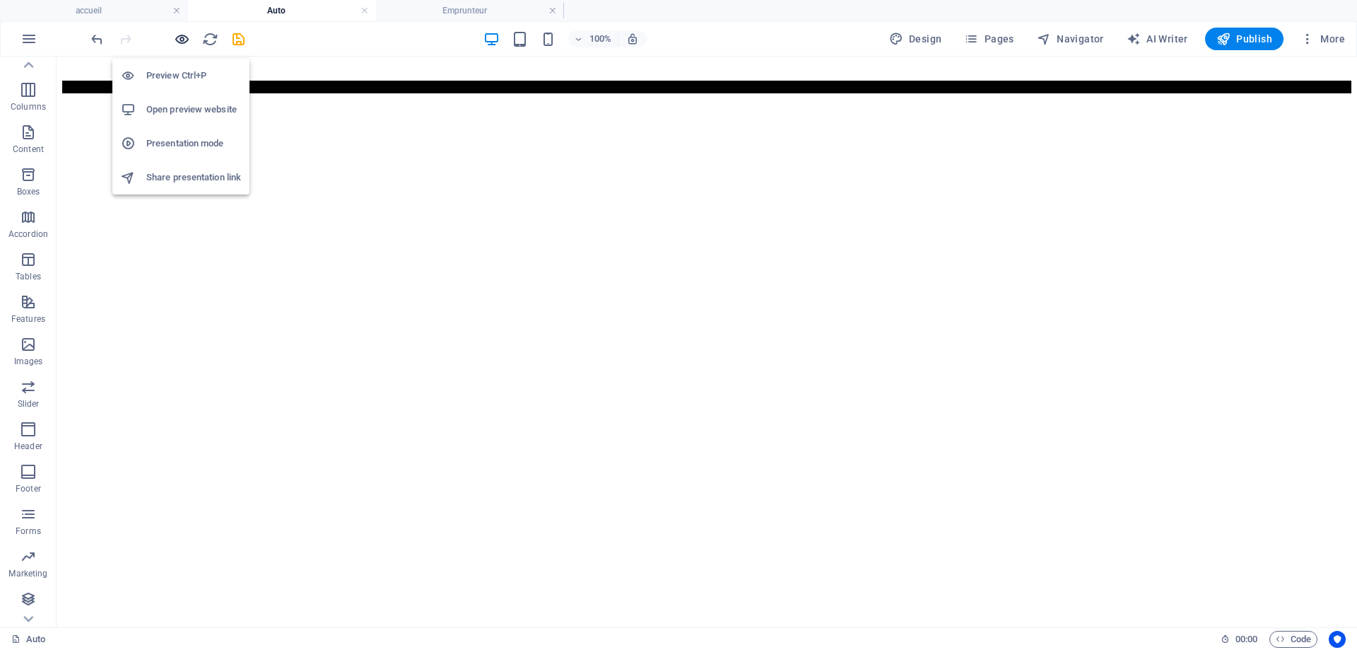
click at [182, 39] on icon "button" at bounding box center [182, 39] width 16 height 16
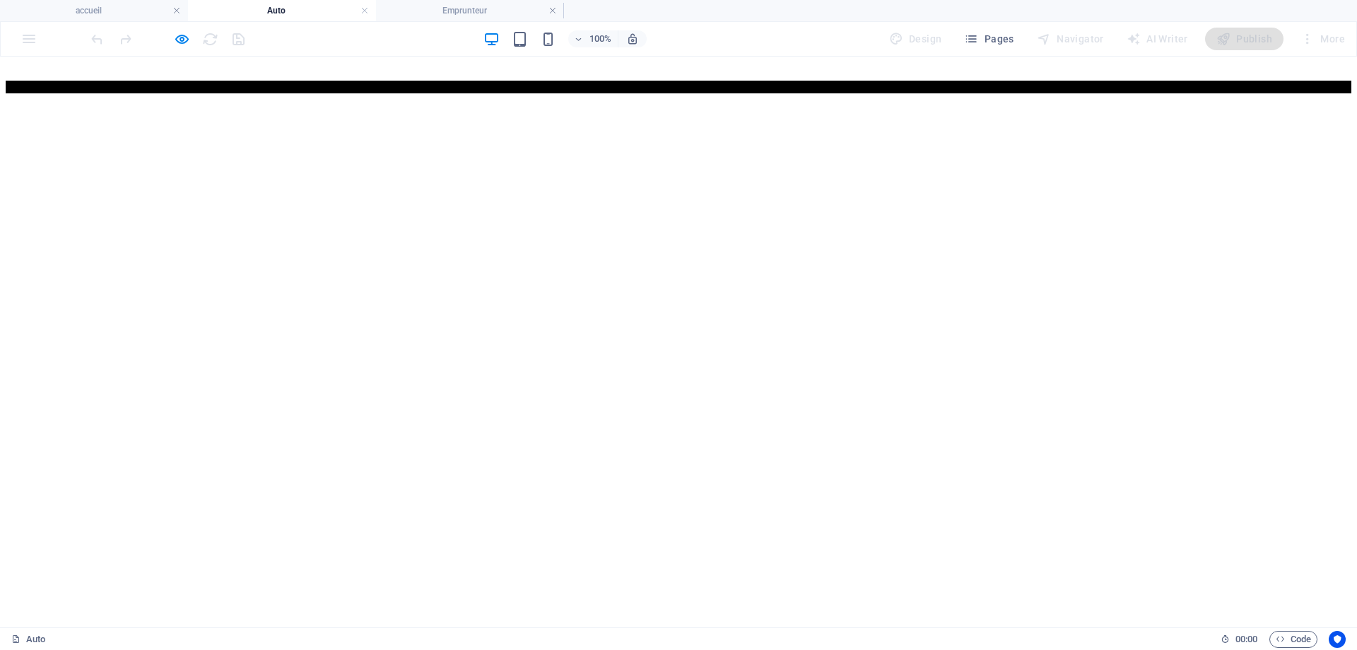
scroll to position [0, 0]
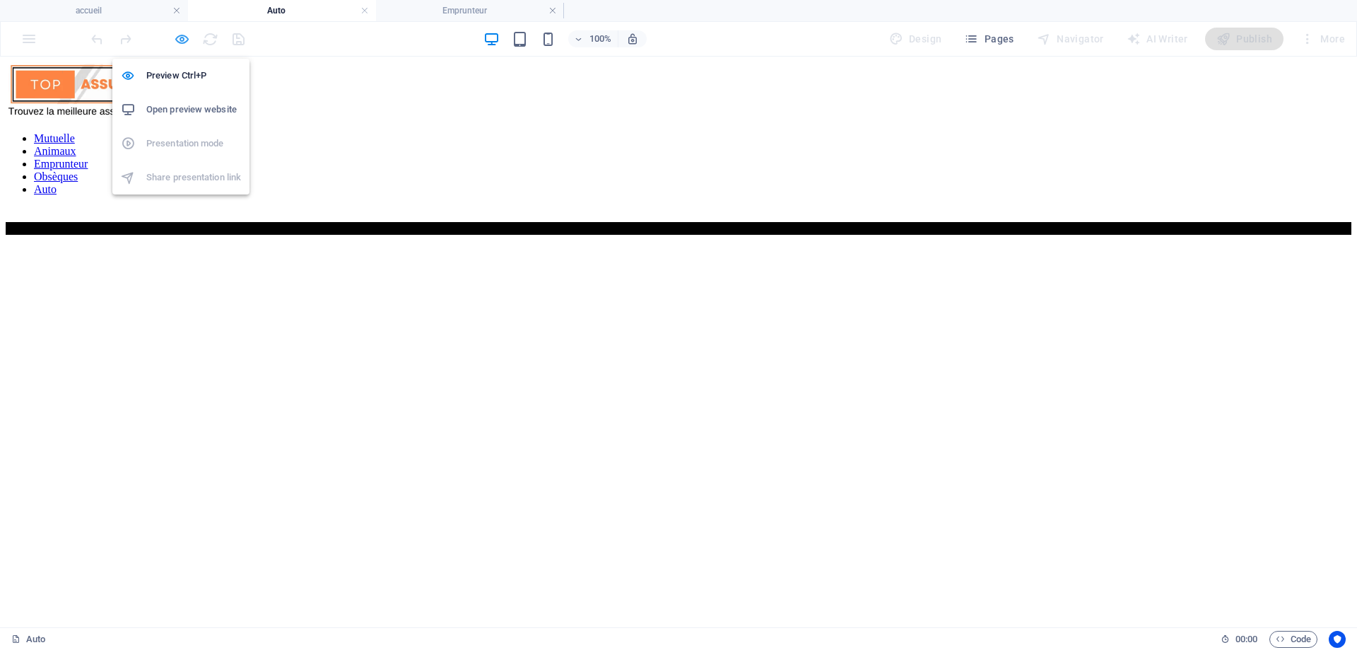
click at [185, 43] on icon "button" at bounding box center [182, 39] width 16 height 16
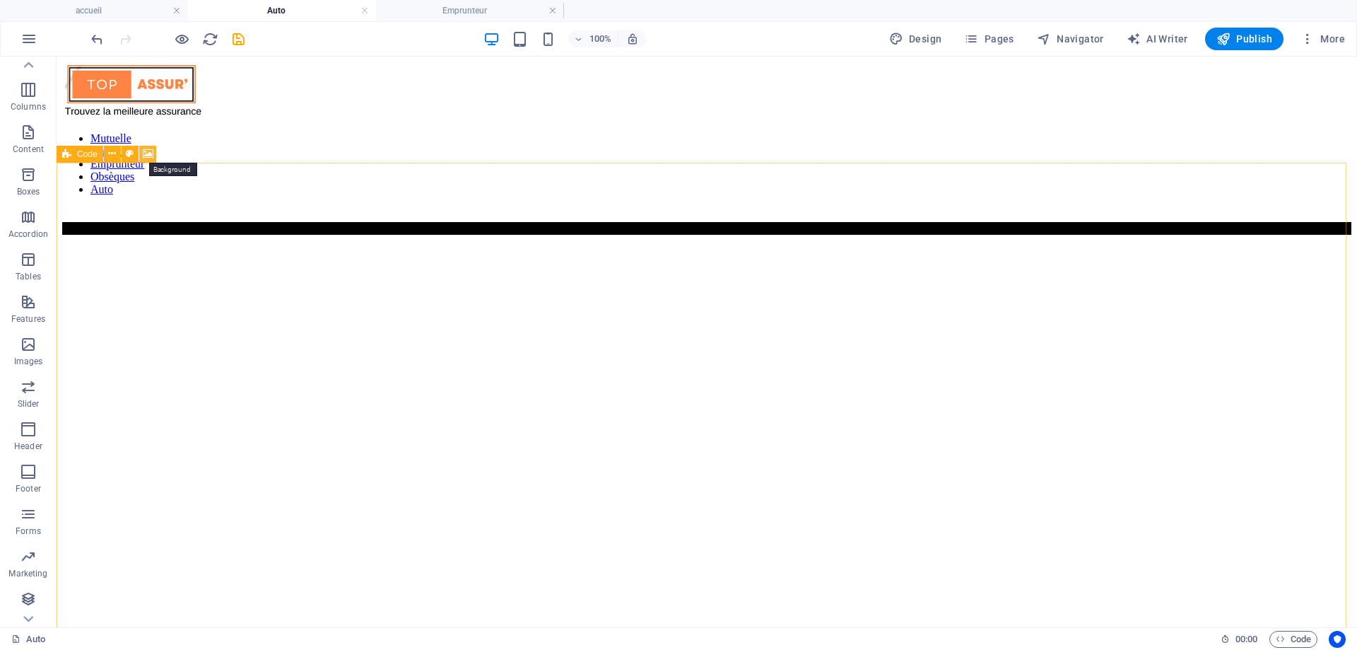
click at [148, 158] on icon at bounding box center [148, 153] width 11 height 15
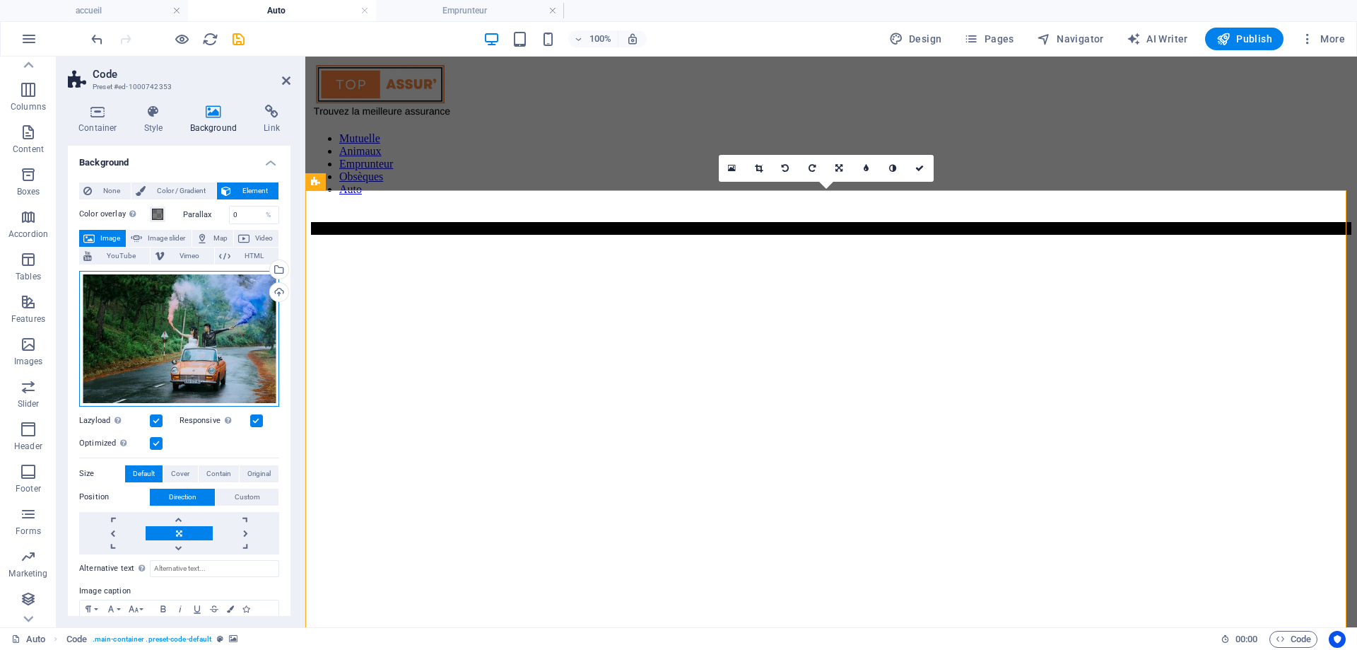
click at [193, 355] on div "Drag files here, click to choose files or select files from Files or our free s…" at bounding box center [179, 339] width 200 height 136
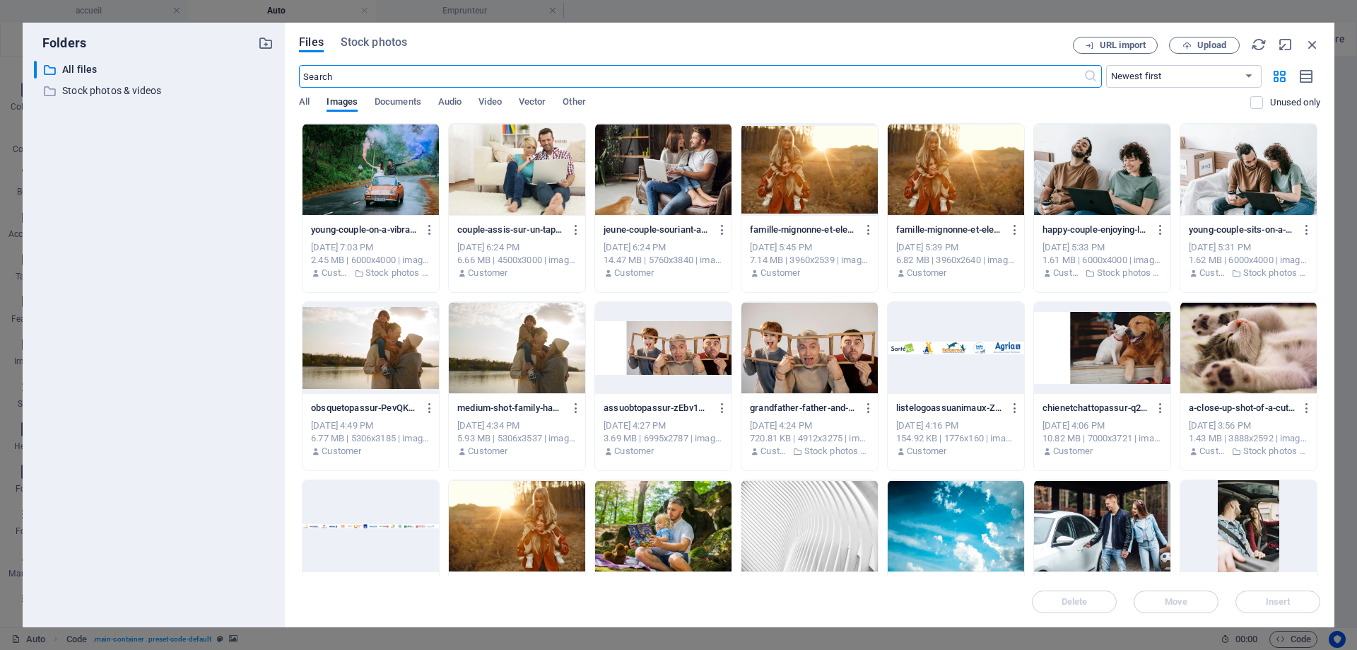
click at [383, 32] on div "Files Stock photos URL import Upload ​ Newest first Oldest first Name (A-Z) Nam…" at bounding box center [810, 325] width 1050 height 604
click at [379, 43] on span "Stock photos" at bounding box center [374, 42] width 66 height 17
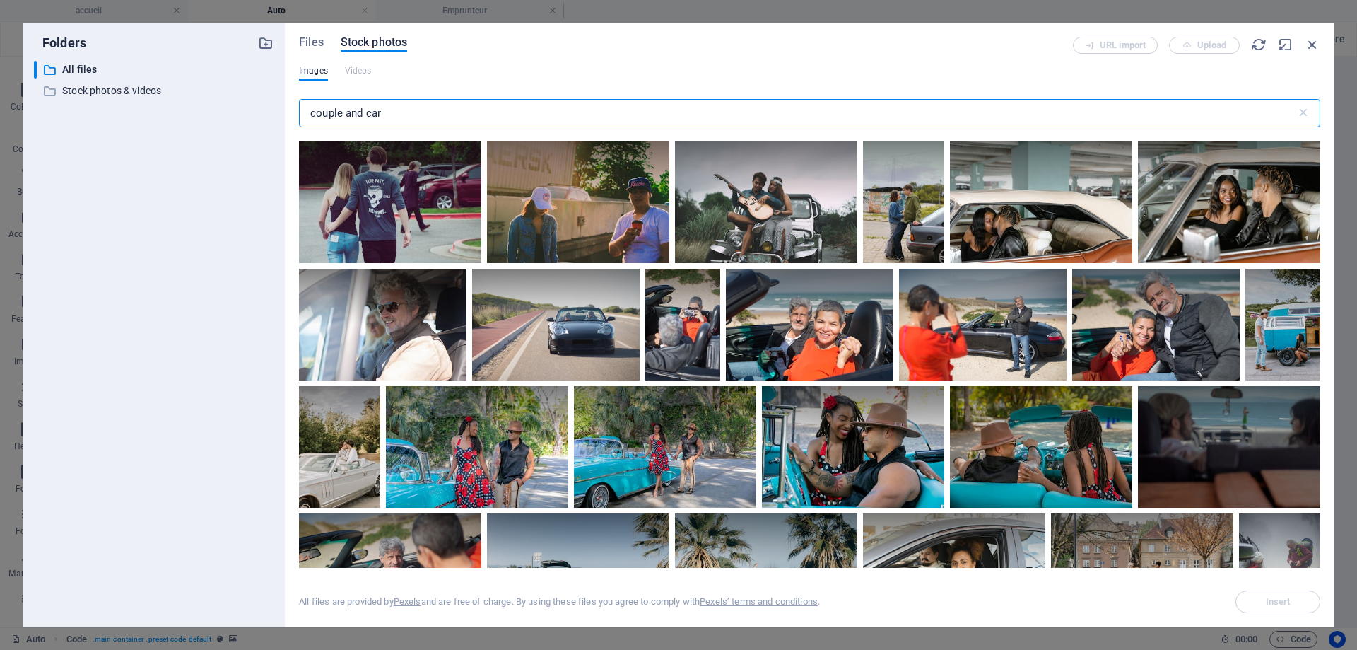
scroll to position [4949, 0]
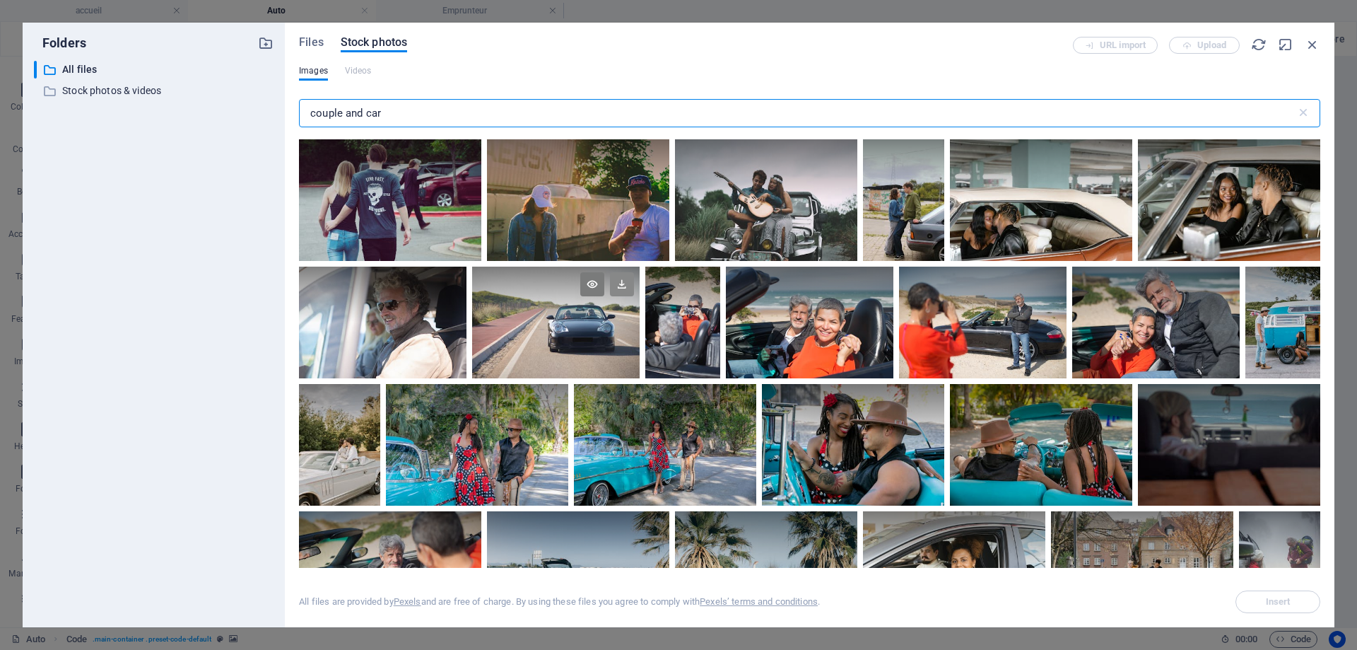
click at [612, 273] on icon at bounding box center [622, 284] width 24 height 24
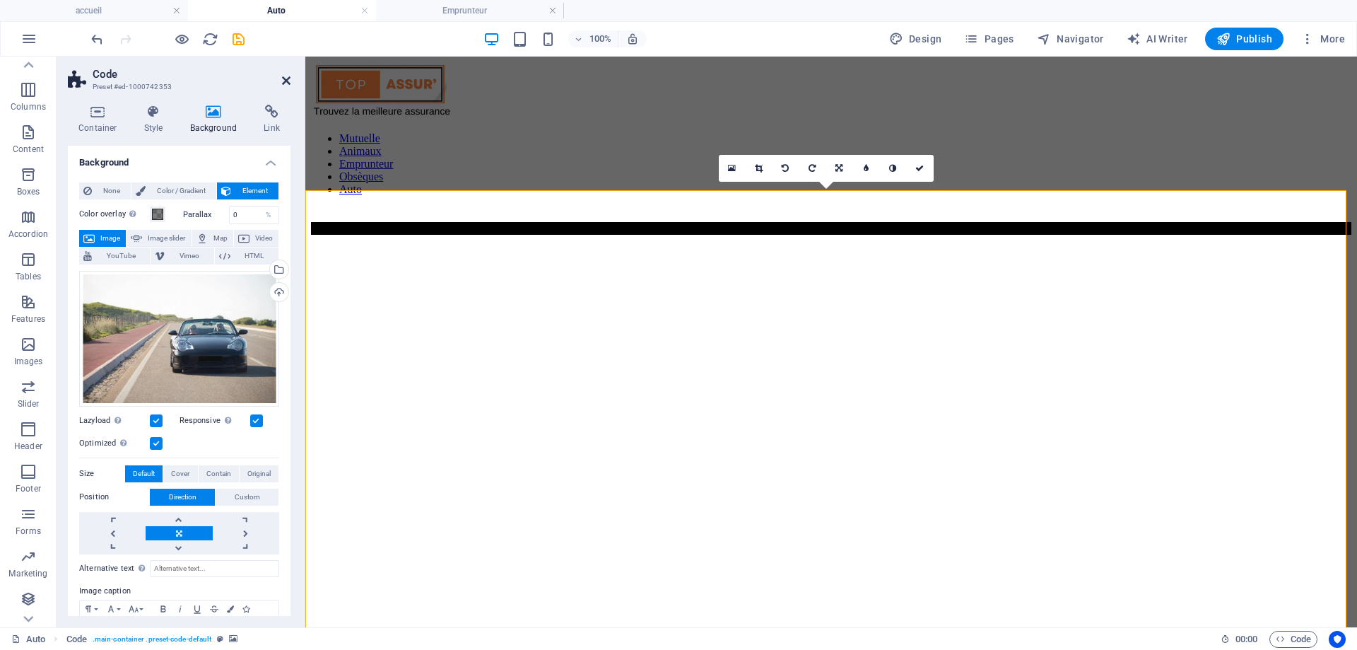
click at [284, 79] on icon at bounding box center [286, 80] width 8 height 11
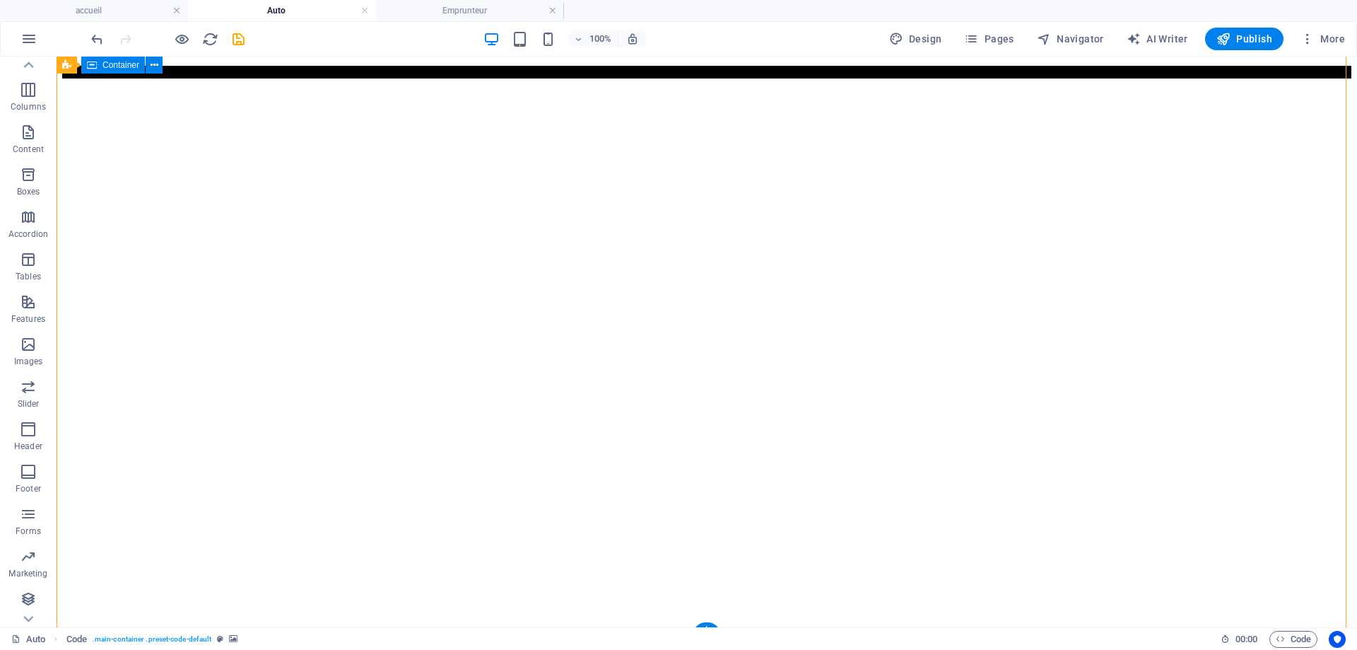
scroll to position [71, 0]
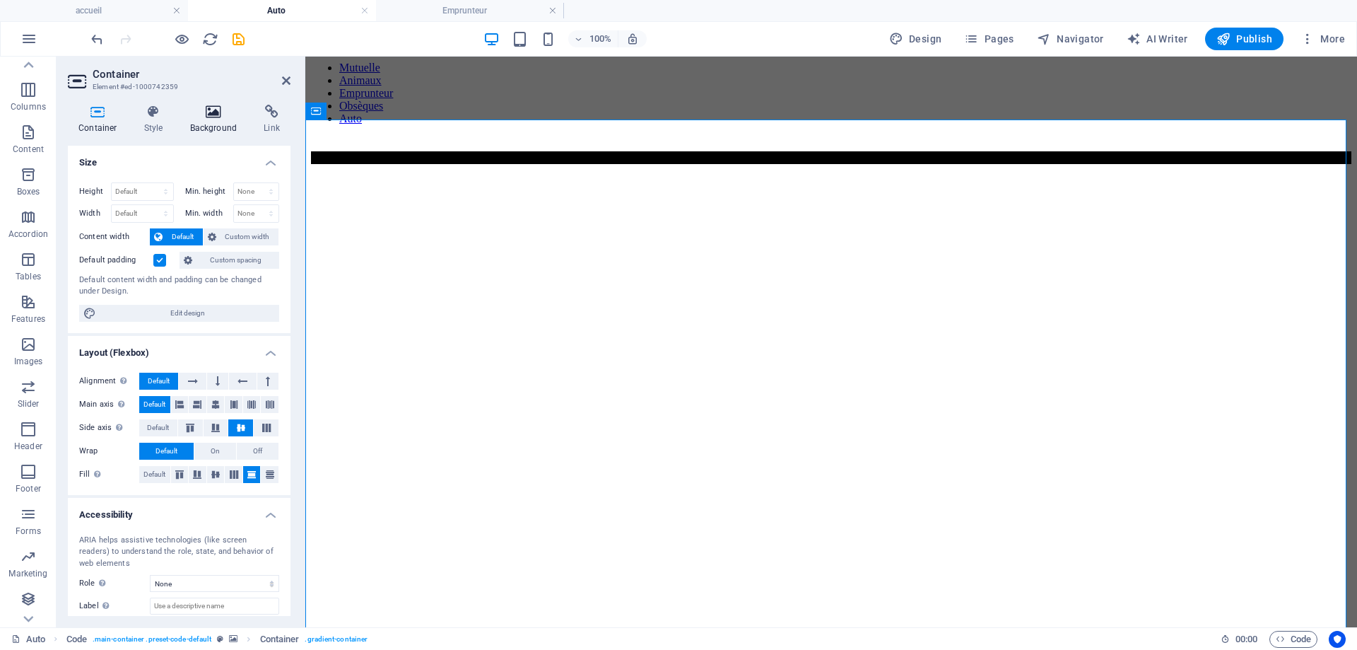
click at [221, 129] on h4 "Background" at bounding box center [217, 120] width 74 height 30
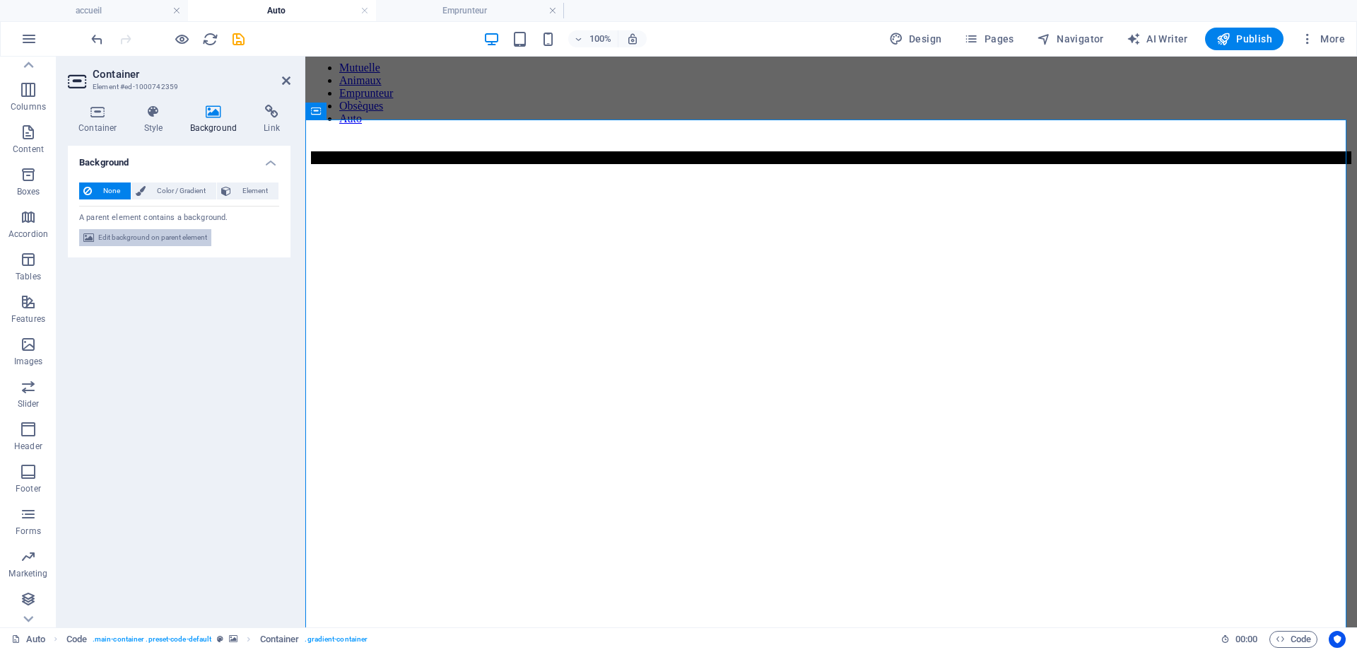
click at [183, 242] on span "Edit background on parent element" at bounding box center [152, 237] width 109 height 17
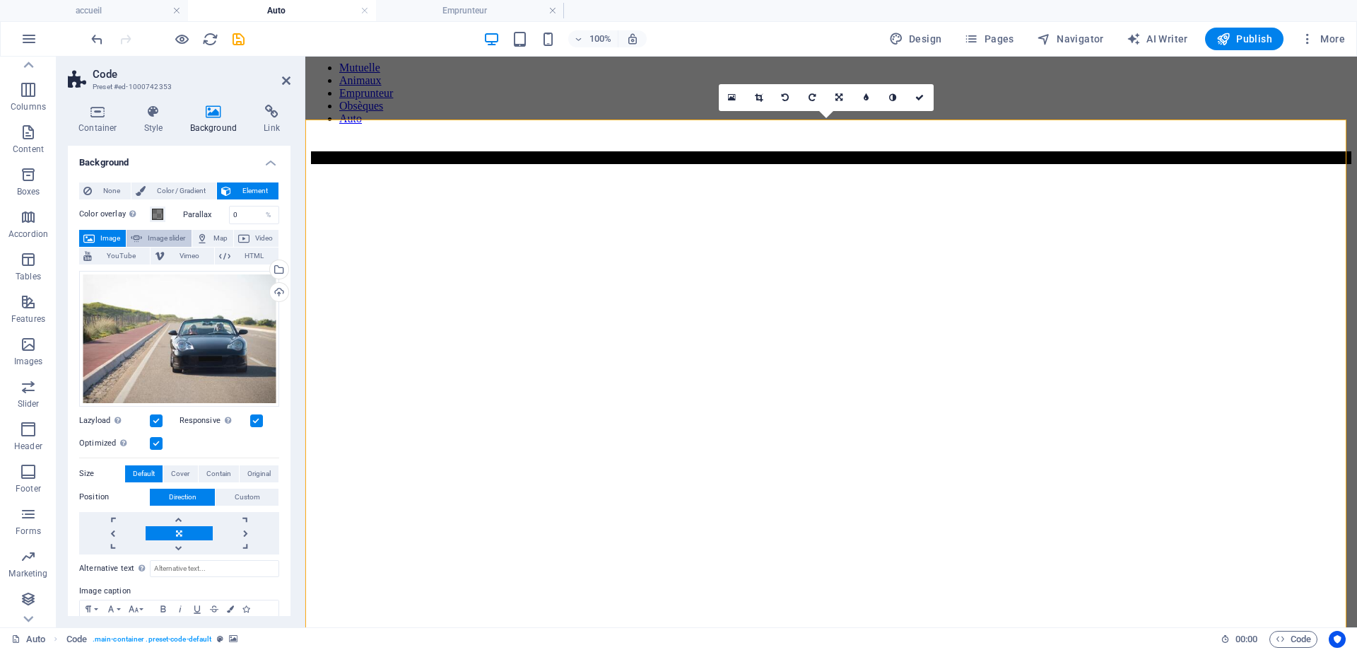
click at [184, 238] on span "Image slider" at bounding box center [166, 238] width 40 height 17
select select "ms"
select select "s"
select select "progressive"
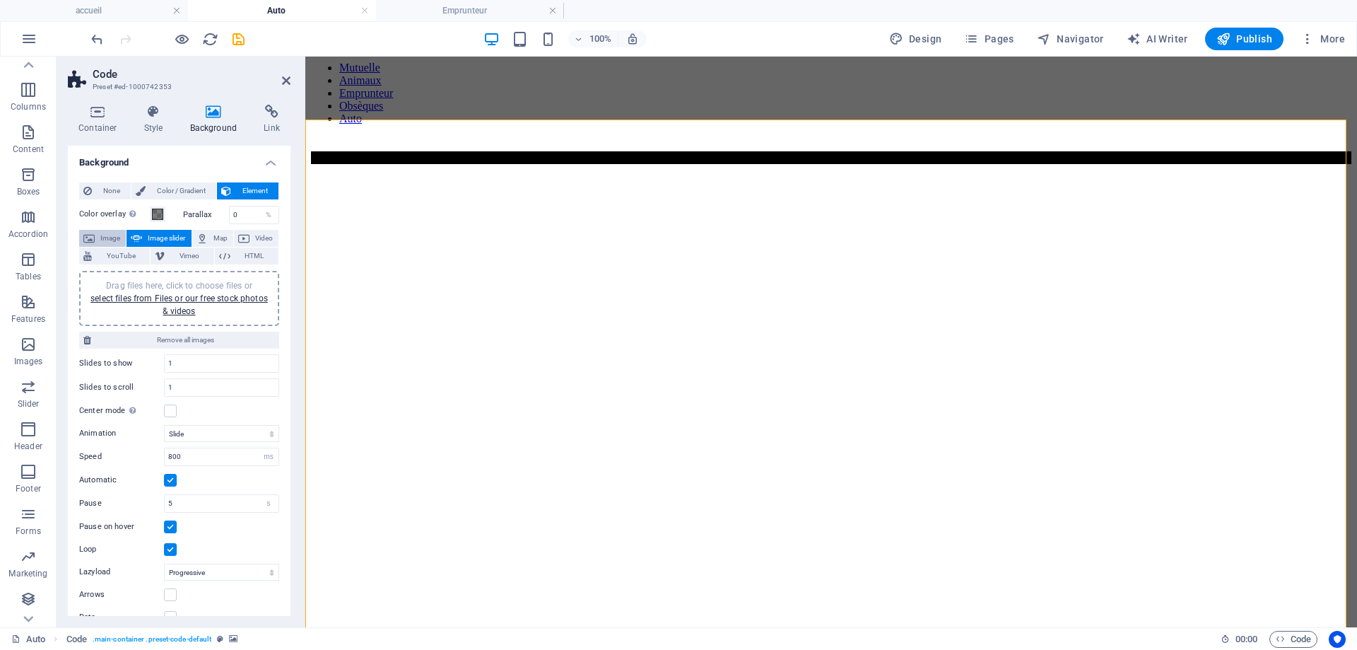
click at [113, 235] on span "Image" at bounding box center [110, 238] width 23 height 17
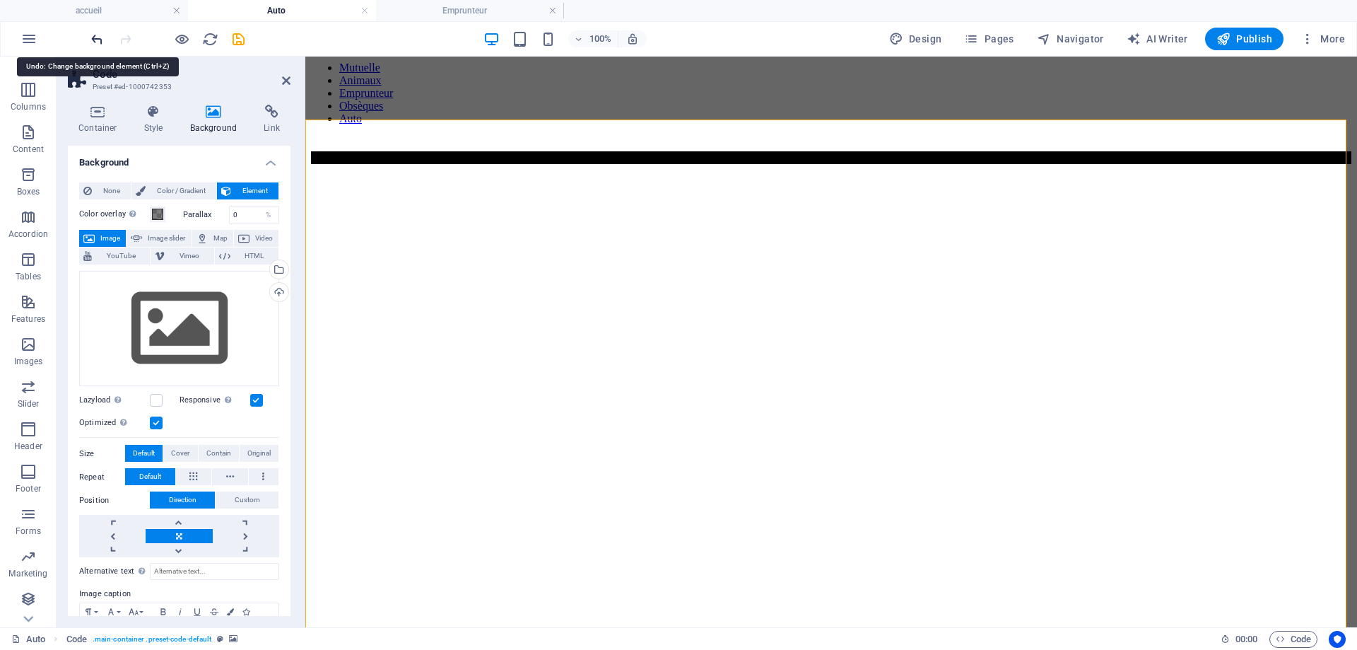
click at [102, 40] on icon "undo" at bounding box center [97, 39] width 16 height 16
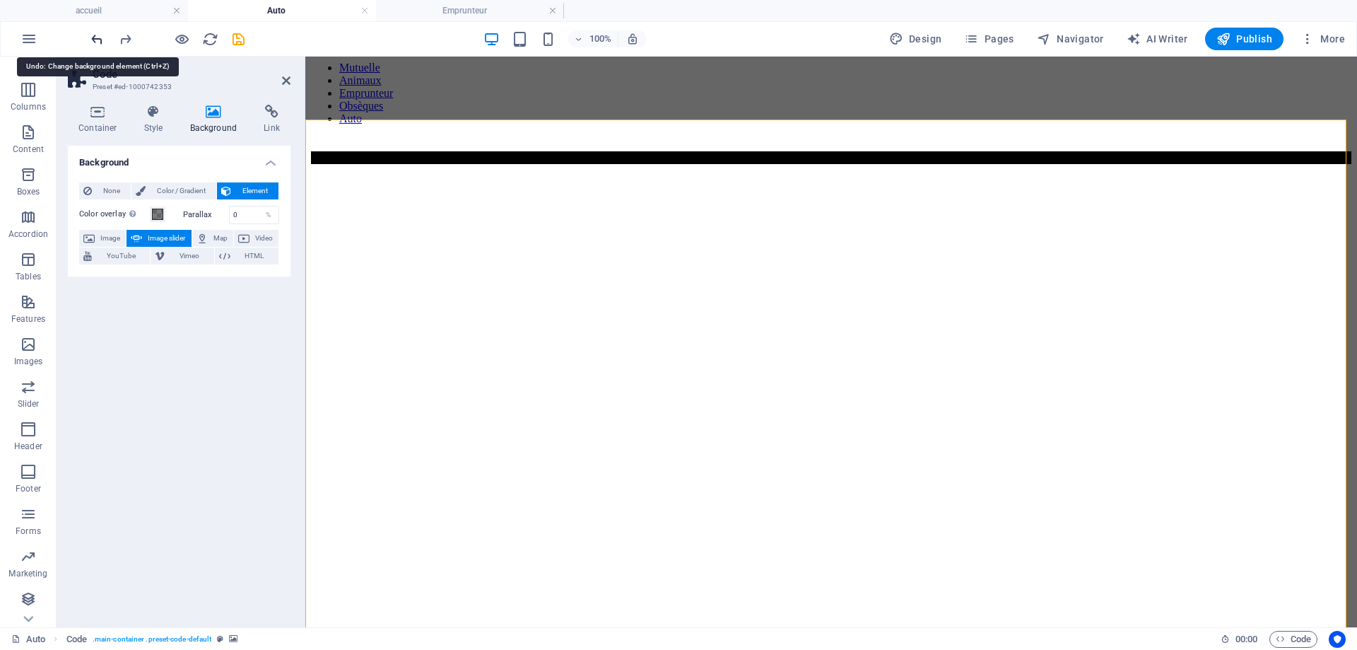
click at [102, 37] on icon "undo" at bounding box center [97, 39] width 16 height 16
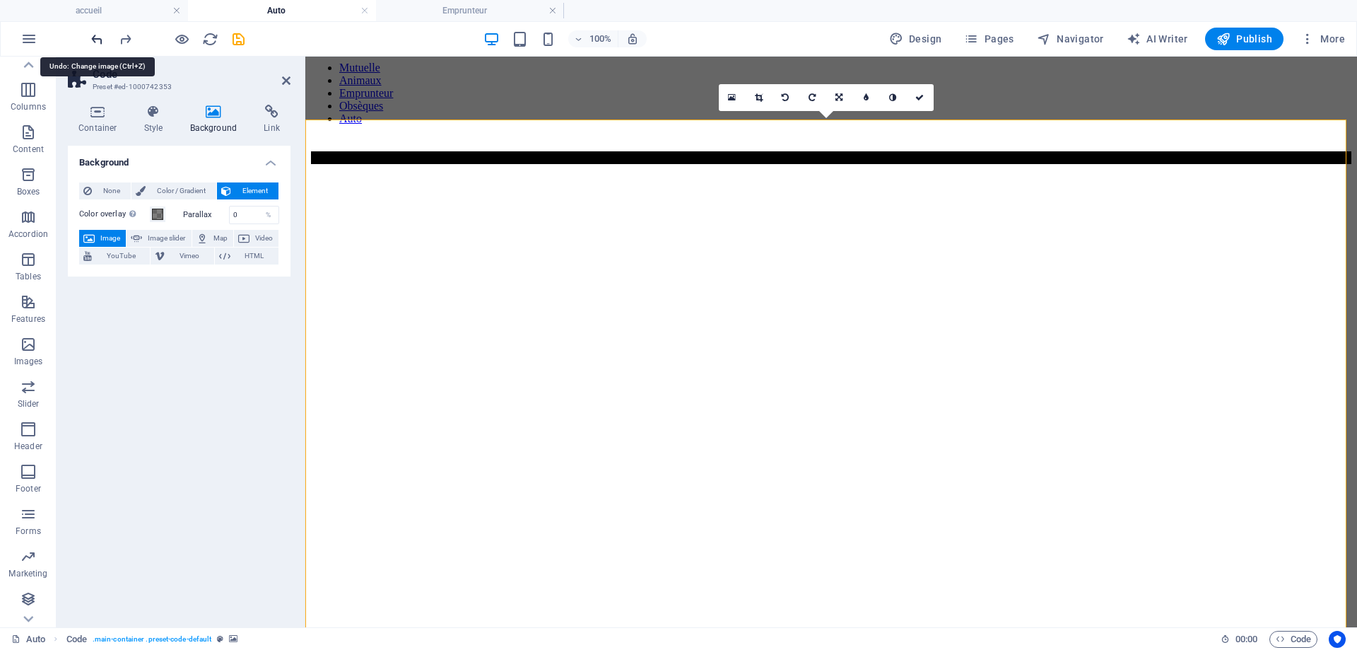
click at [101, 35] on icon "undo" at bounding box center [97, 39] width 16 height 16
click at [115, 38] on div at bounding box center [167, 39] width 158 height 23
click at [122, 37] on icon "redo" at bounding box center [125, 39] width 16 height 16
click at [157, 214] on span at bounding box center [157, 214] width 11 height 11
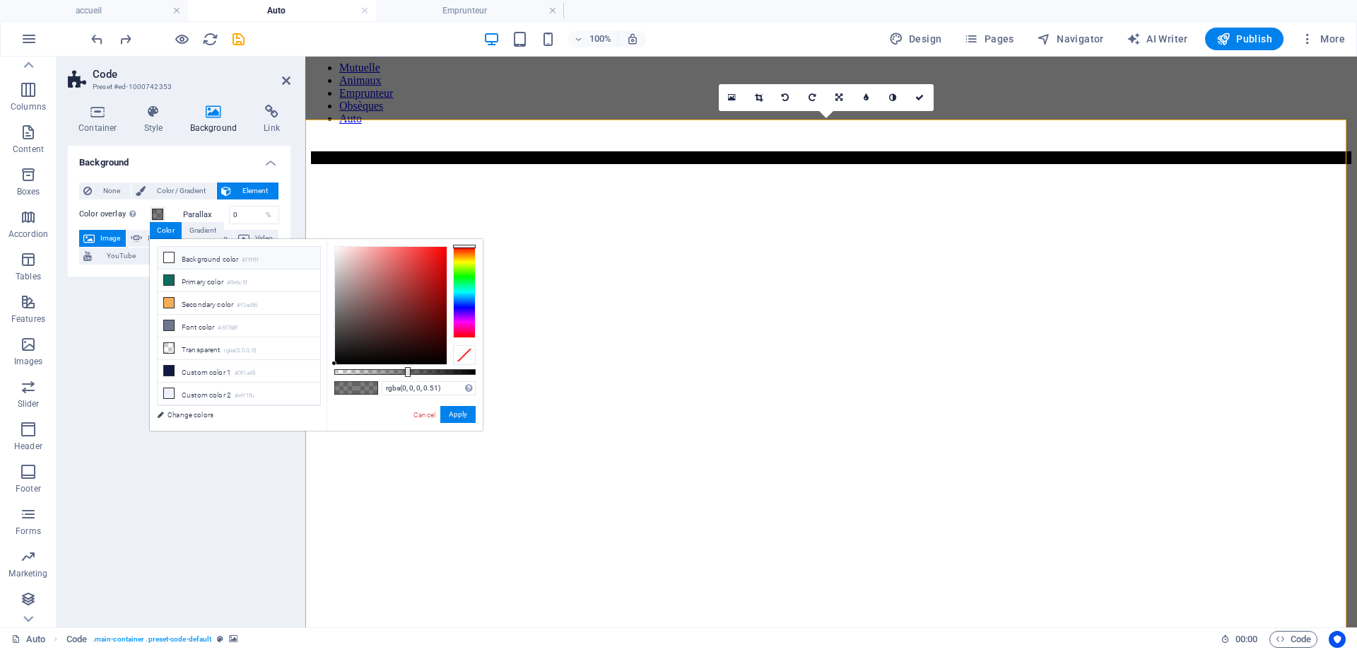
click at [215, 260] on li "Background color #ffffff" at bounding box center [239, 258] width 163 height 23
type input "rgba(255, 255, 255, 0)"
drag, startPoint x: 405, startPoint y: 371, endPoint x: 264, endPoint y: 391, distance: 142.8
click at [257, 378] on div "less Background color #ffffff Primary color #0e6c5f Secondary color #f3ad56 Fon…" at bounding box center [316, 335] width 333 height 192
drag, startPoint x: 458, startPoint y: 412, endPoint x: 90, endPoint y: 351, distance: 372.7
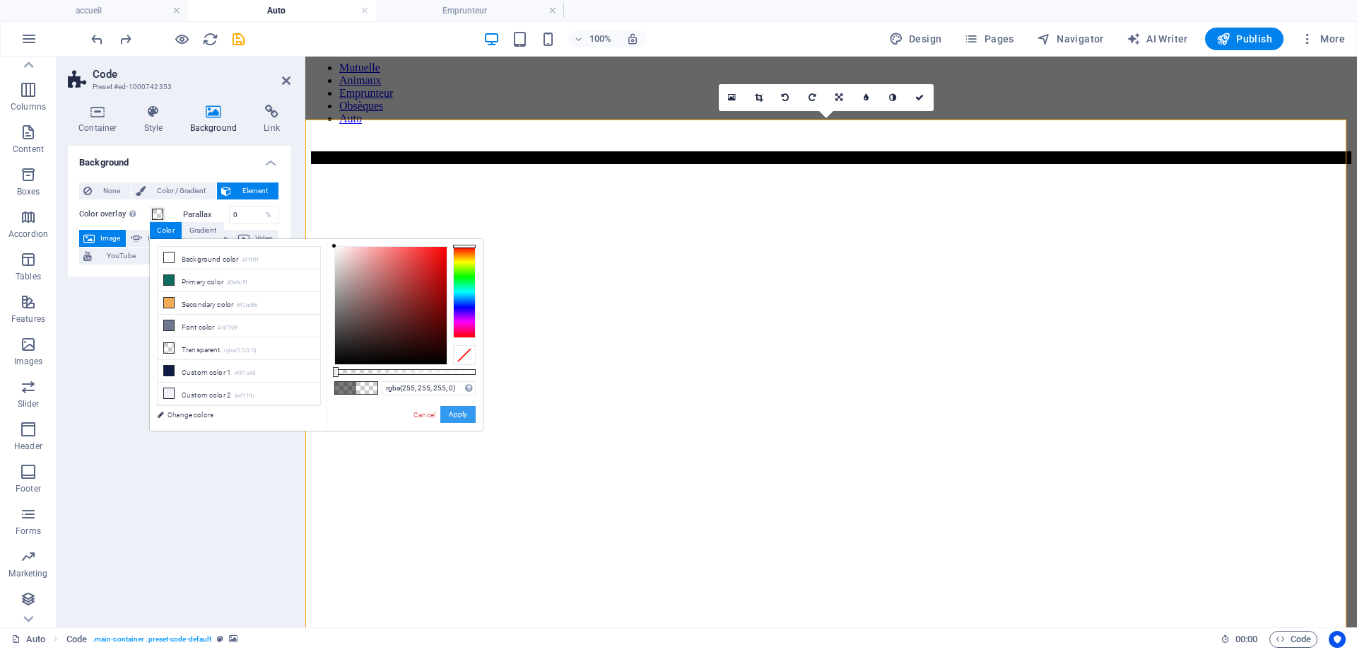
click at [458, 412] on button "Apply" at bounding box center [457, 414] width 35 height 17
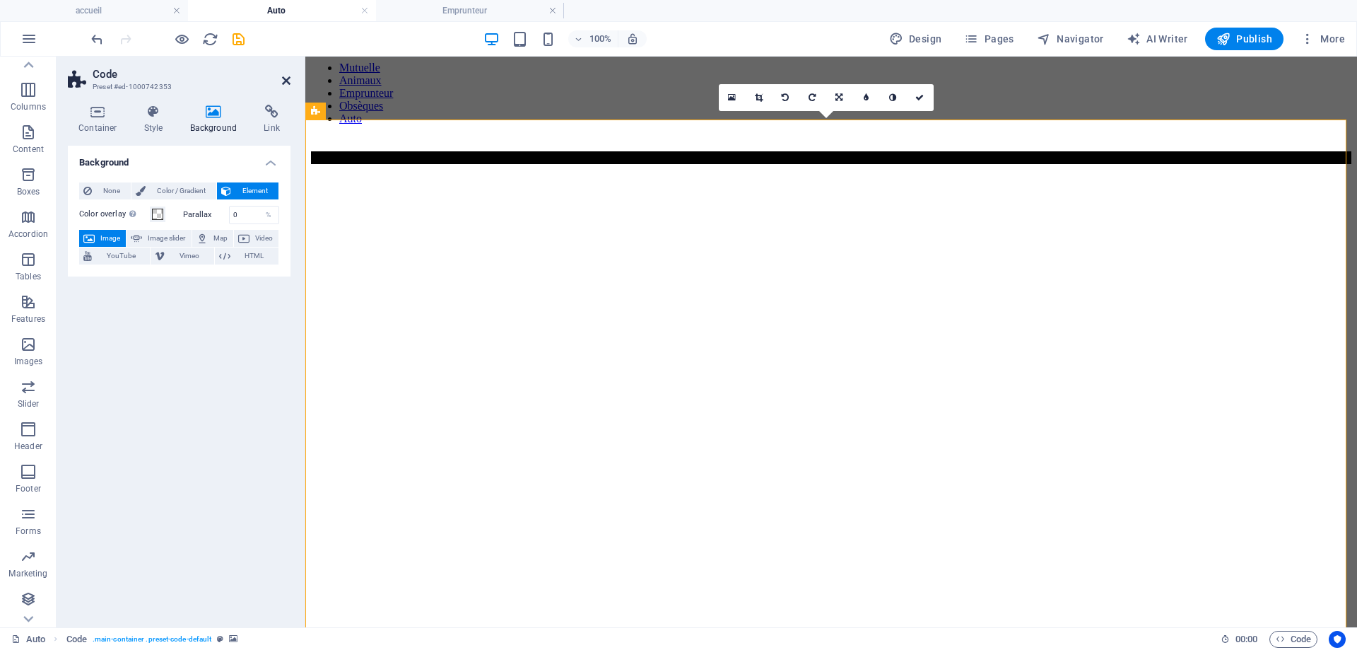
click at [288, 79] on icon at bounding box center [286, 80] width 8 height 11
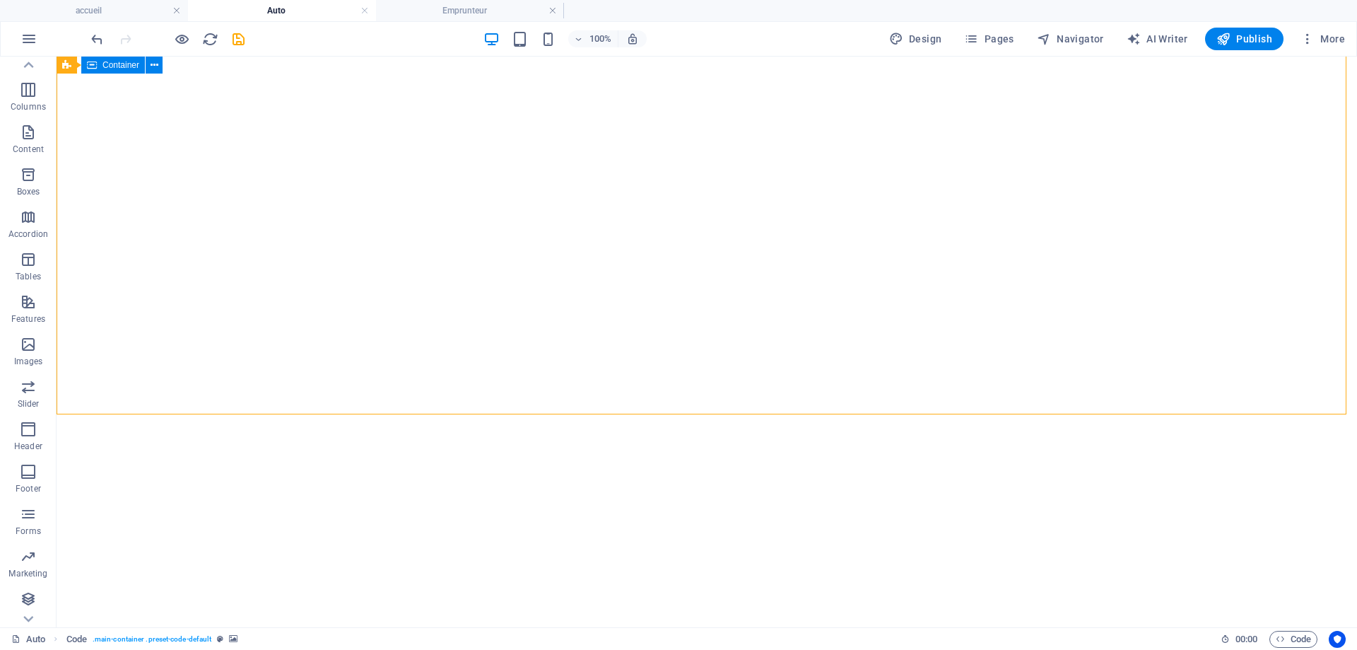
scroll to position [495, 0]
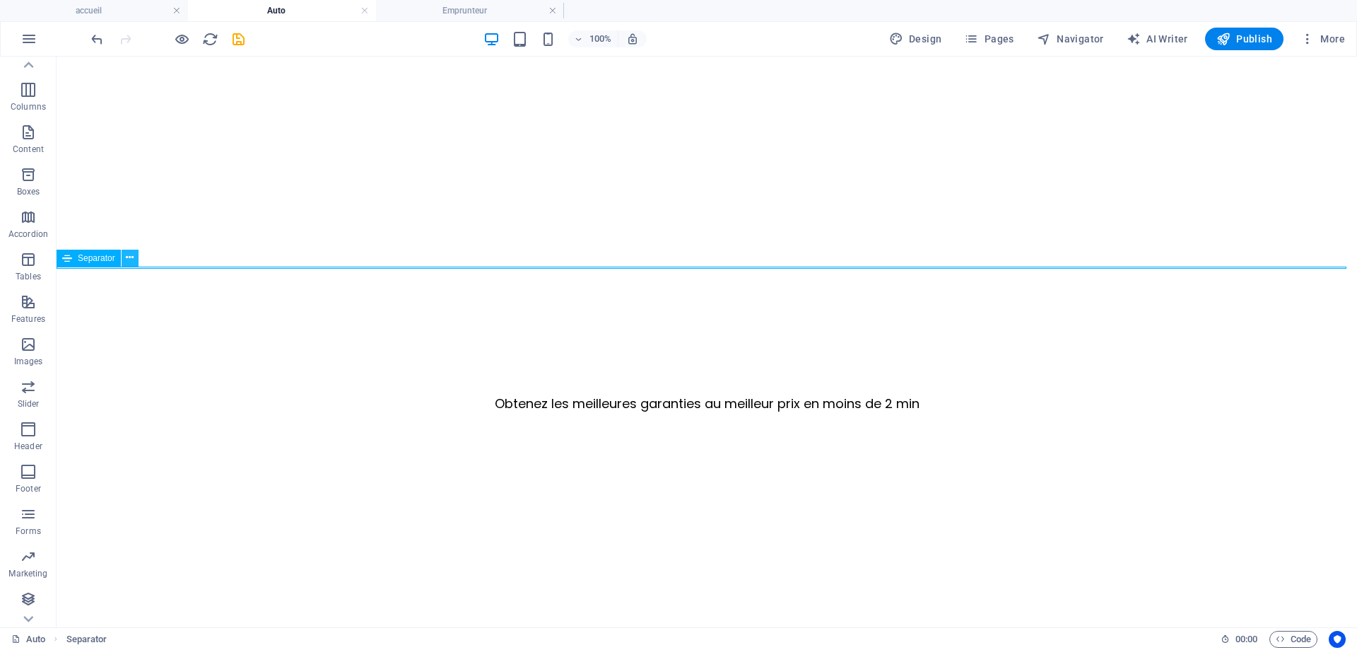
click at [130, 261] on icon at bounding box center [130, 257] width 8 height 15
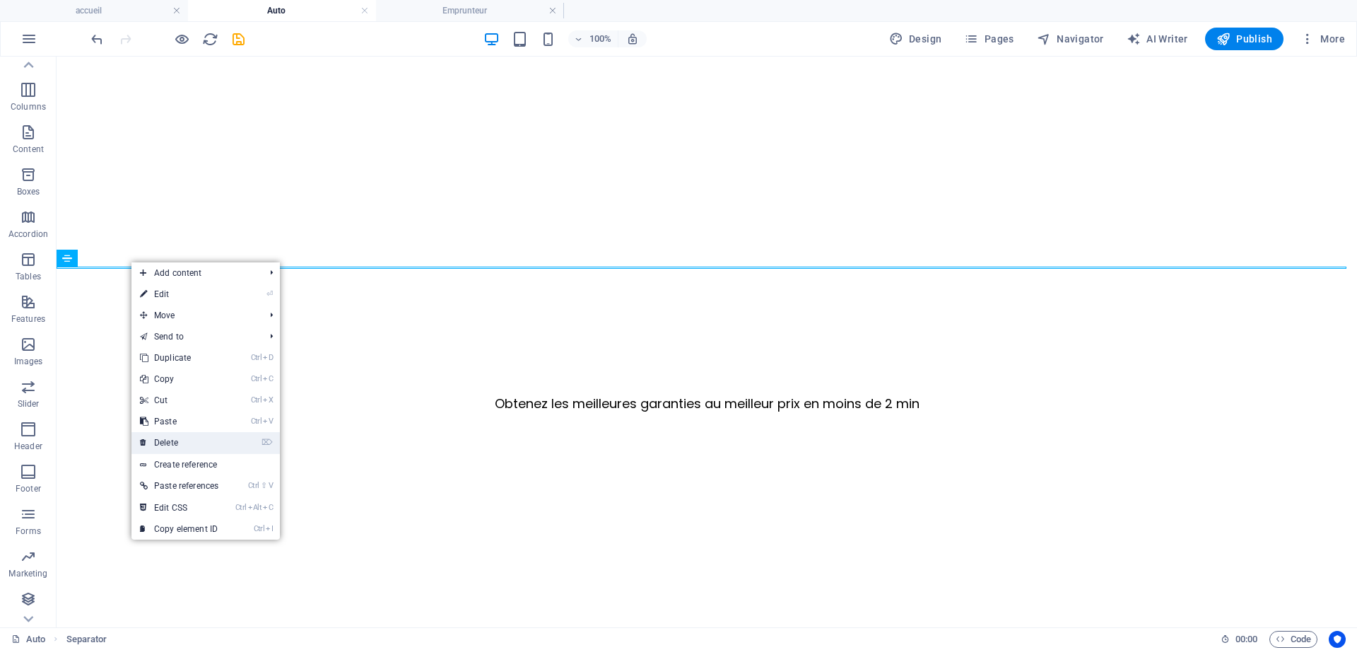
drag, startPoint x: 161, startPoint y: 436, endPoint x: 105, endPoint y: 380, distance: 80.0
click at [161, 436] on link "⌦ Delete" at bounding box center [178, 442] width 95 height 21
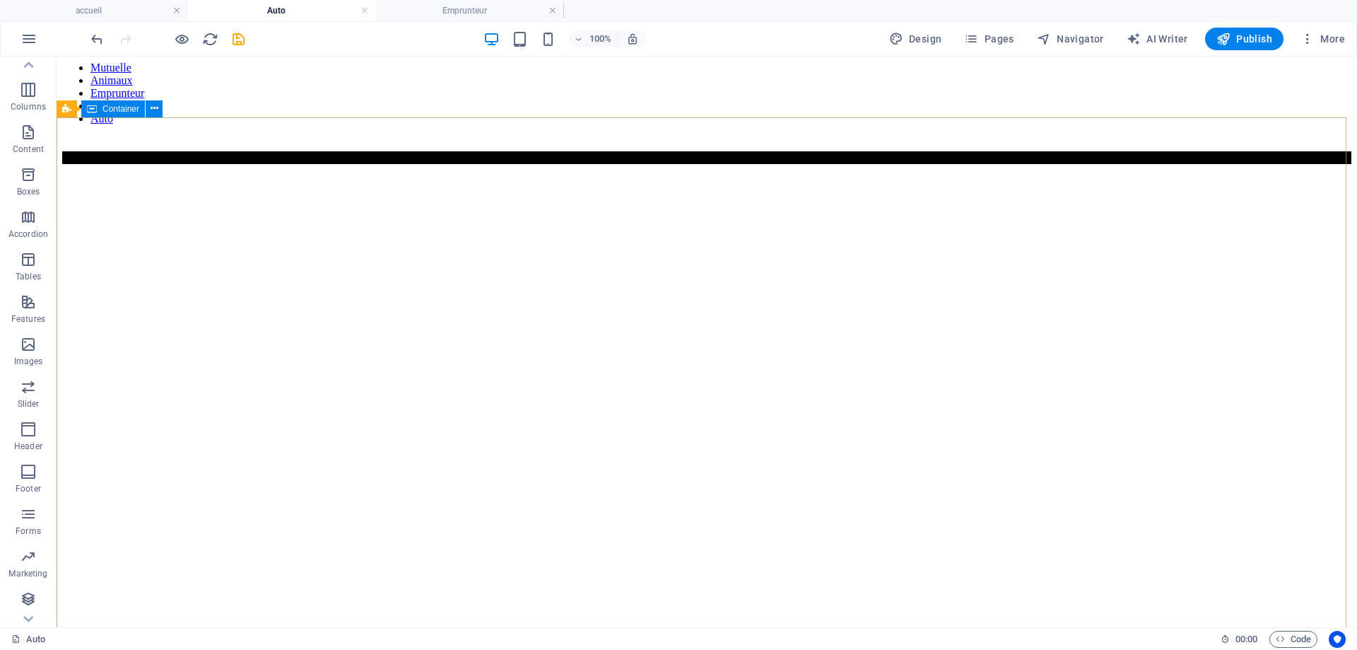
scroll to position [0, 0]
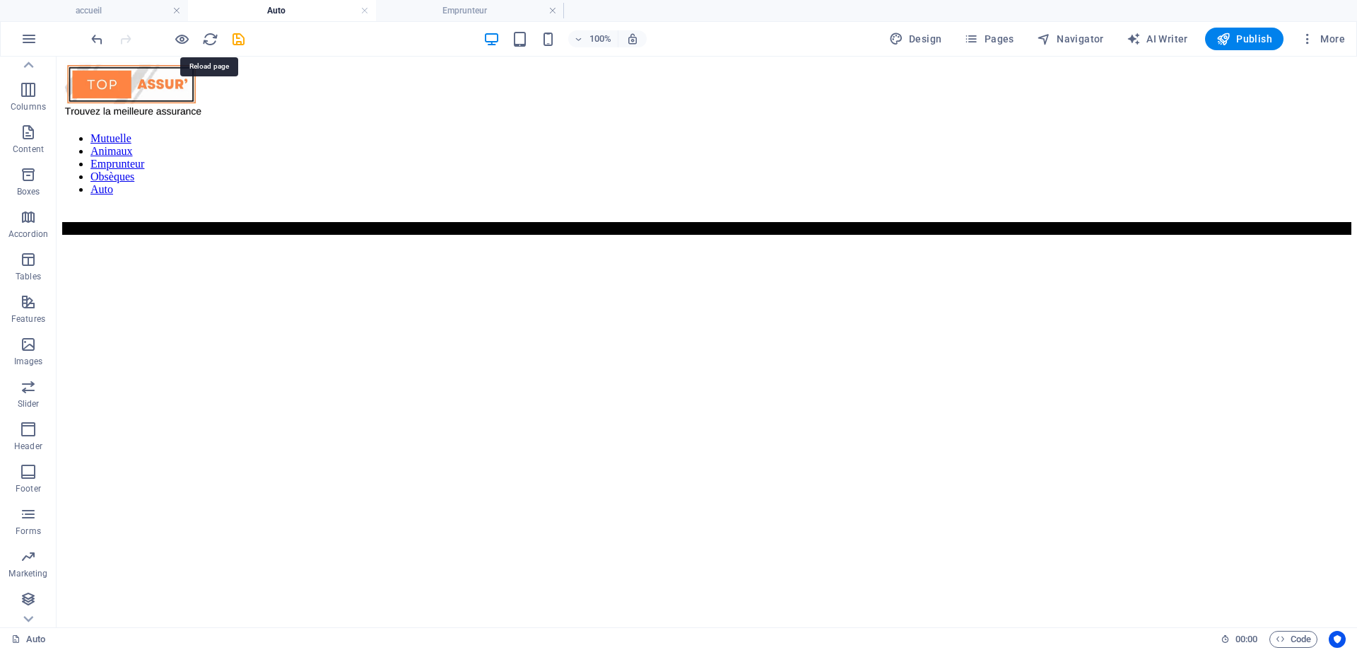
click at [237, 44] on icon "save" at bounding box center [238, 39] width 16 height 16
drag, startPoint x: 1239, startPoint y: 37, endPoint x: 1012, endPoint y: 33, distance: 227.0
click at [1240, 37] on span "Publish" at bounding box center [1245, 39] width 56 height 14
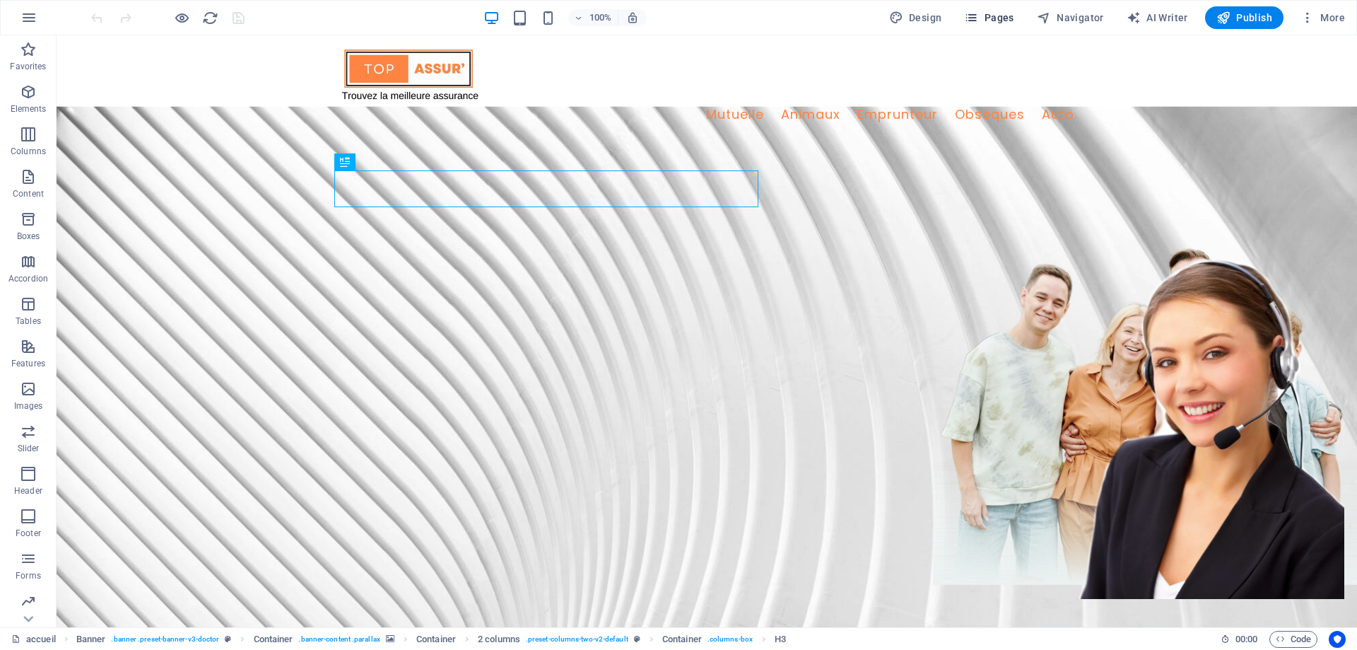
click at [993, 13] on span "Pages" at bounding box center [988, 18] width 49 height 14
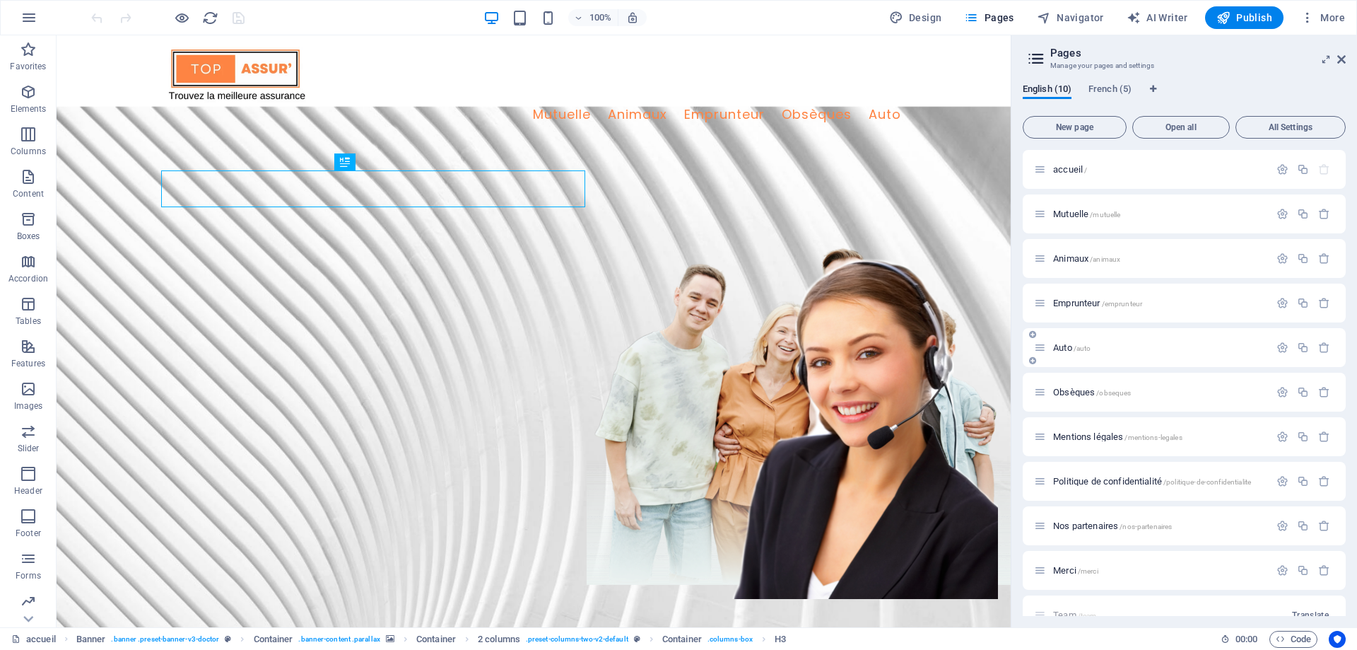
click at [1080, 353] on div "Auto /auto" at bounding box center [1151, 347] width 235 height 16
click at [1080, 349] on span "/auto" at bounding box center [1083, 348] width 18 height 8
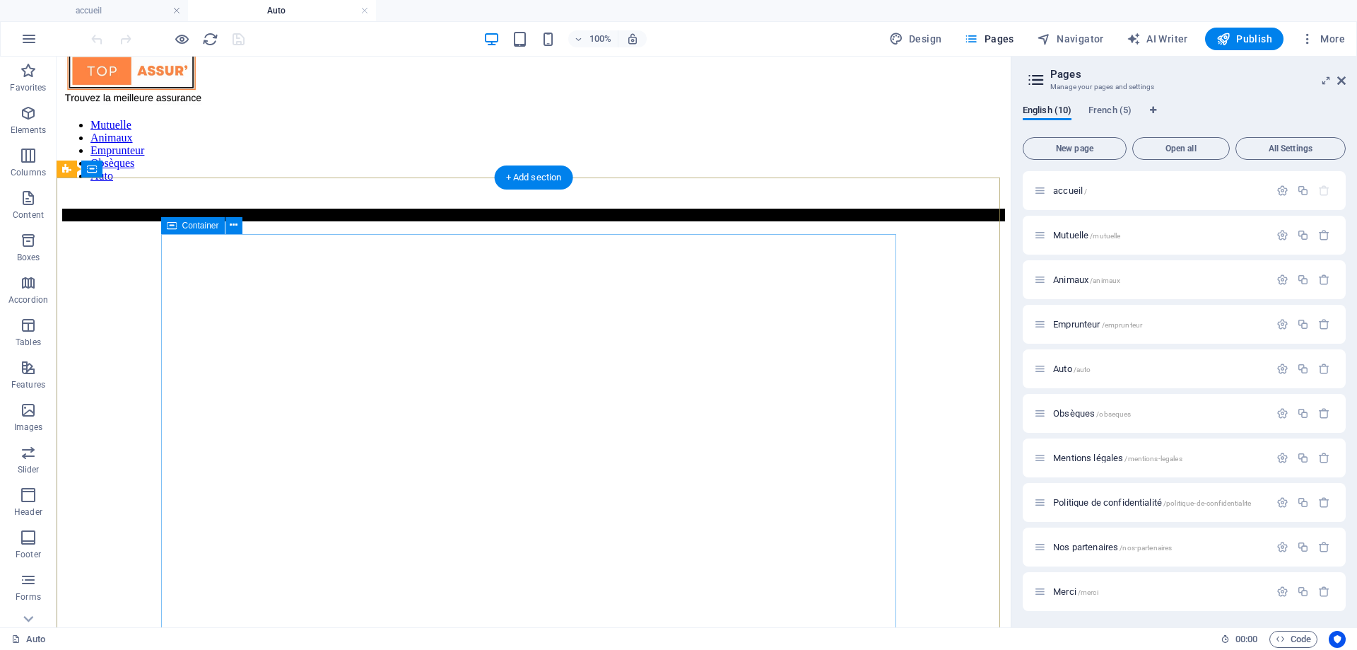
scroll to position [13, 0]
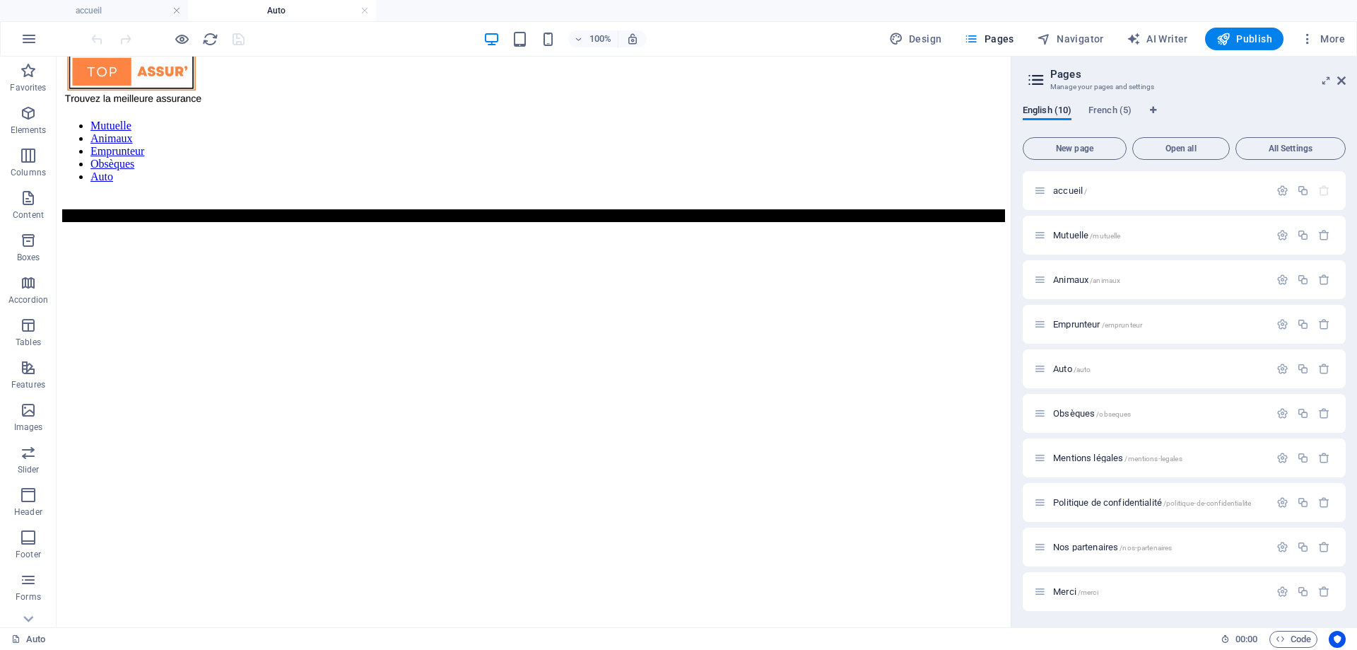
click at [1350, 77] on aside "Pages Manage your pages and settings English (10) French (5) New page Open all …" at bounding box center [1184, 342] width 346 height 571
drag, startPoint x: 1345, startPoint y: 81, endPoint x: 1288, endPoint y: 25, distance: 79.5
click at [1345, 81] on icon at bounding box center [1342, 80] width 8 height 11
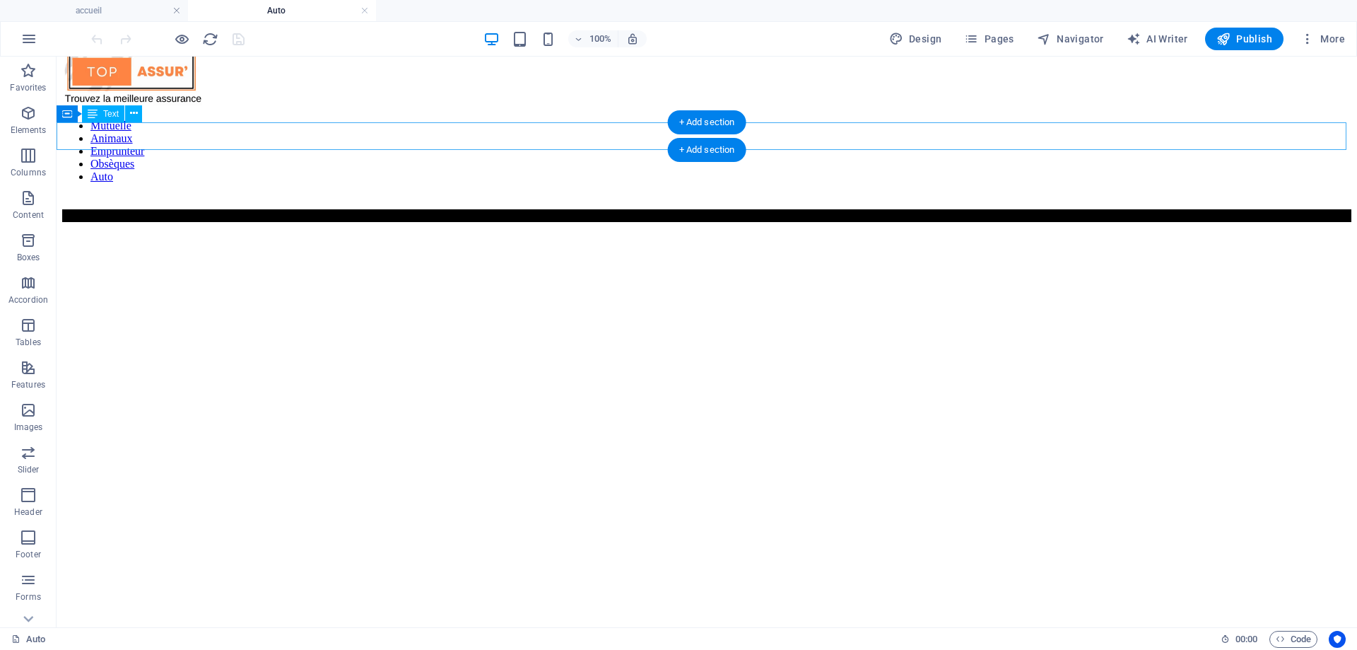
click at [294, 209] on div "Comparez parmi le plus large panel d'assureurs de France et économisez en moyen…" at bounding box center [707, 215] width 1290 height 13
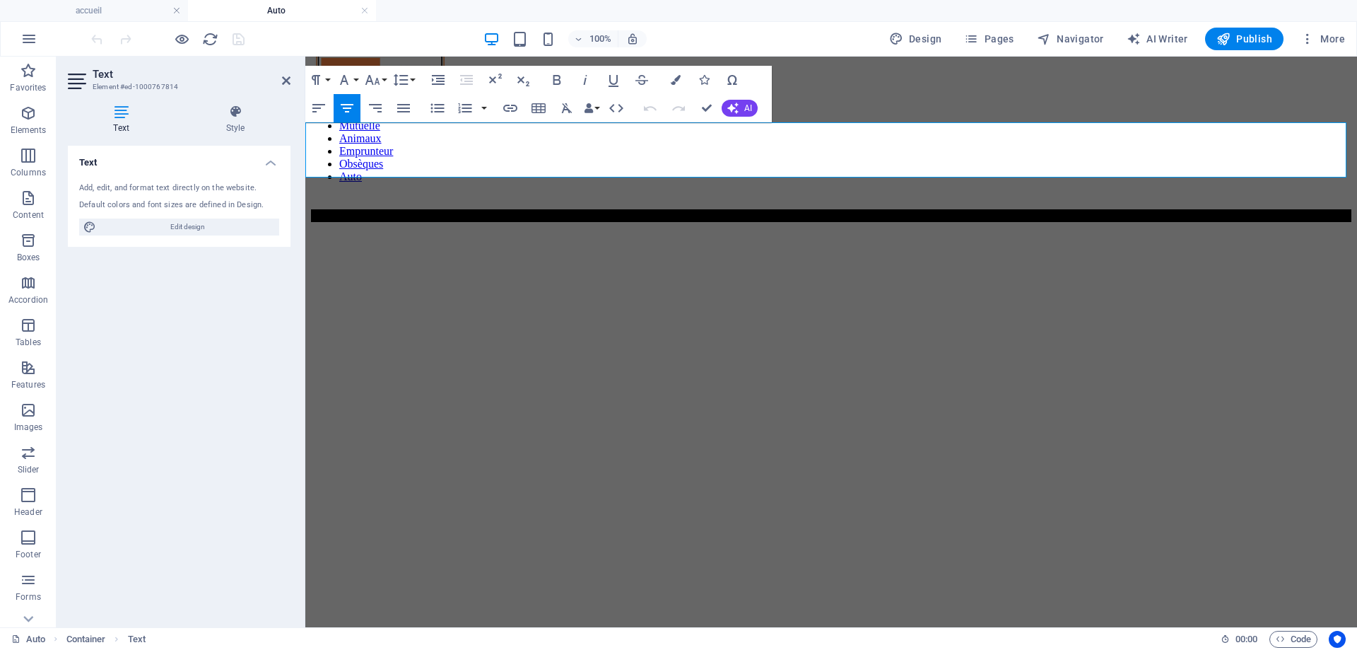
click at [311, 209] on h4 "Comparez parmi le plus large panel d'assureurs de France et économisez en moyen…" at bounding box center [831, 215] width 1041 height 13
click at [553, 209] on span "Comparez parmi le plus large panel d'assureurs de France et économisez en moyen…" at bounding box center [832, 215] width 558 height 12
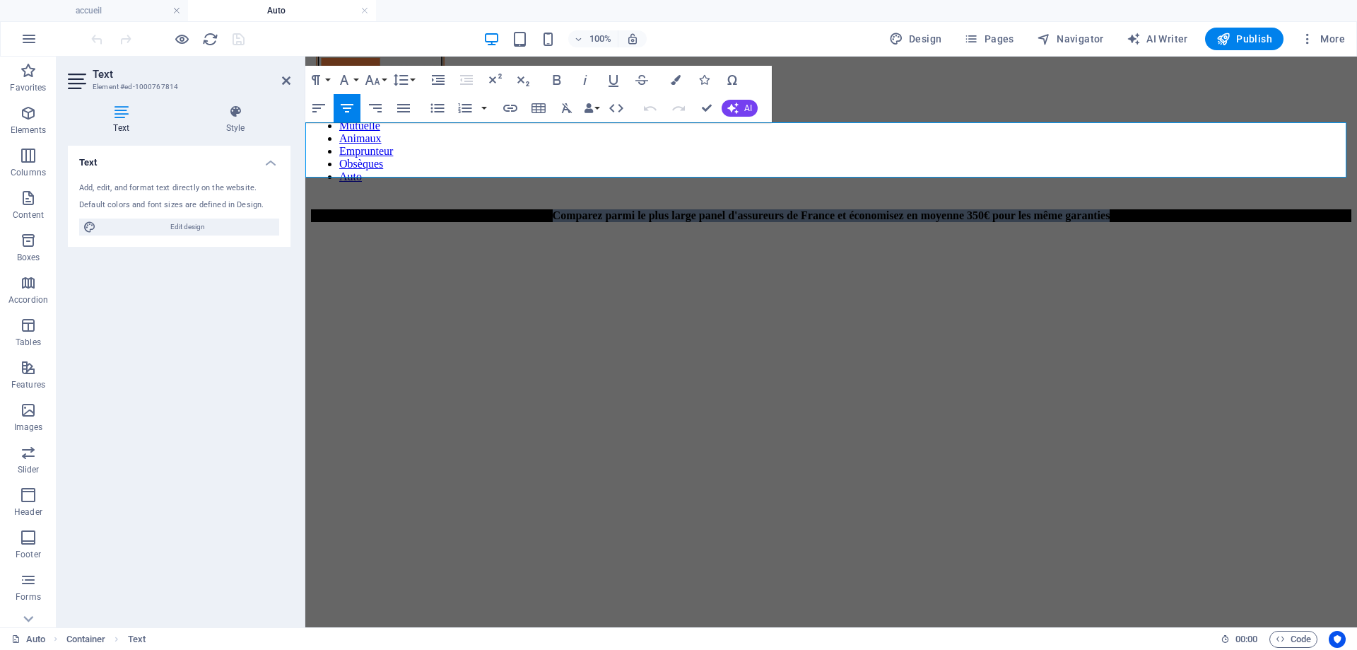
click at [553, 209] on span "Comparez parmi le plus large panel d'assureurs de France et économisez en moyen…" at bounding box center [832, 215] width 558 height 12
click at [358, 78] on button "Font Family" at bounding box center [347, 80] width 27 height 28
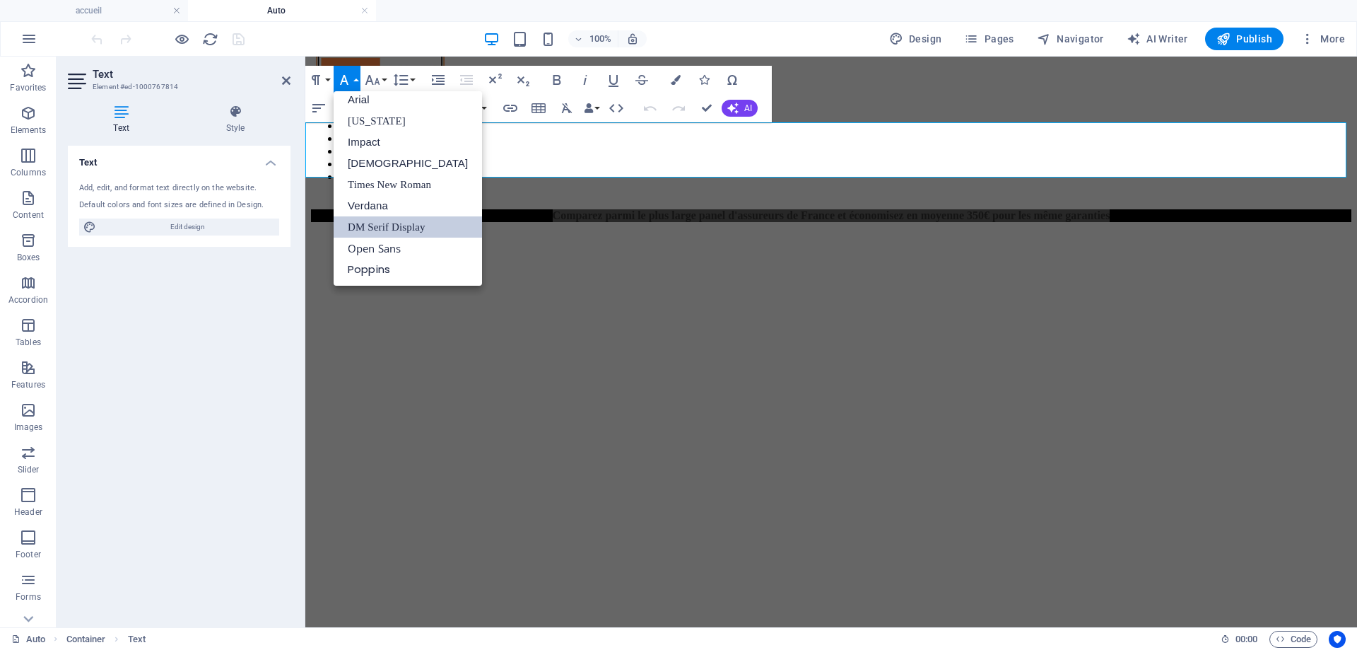
scroll to position [8, 0]
click at [359, 264] on link "Poppins" at bounding box center [408, 269] width 148 height 21
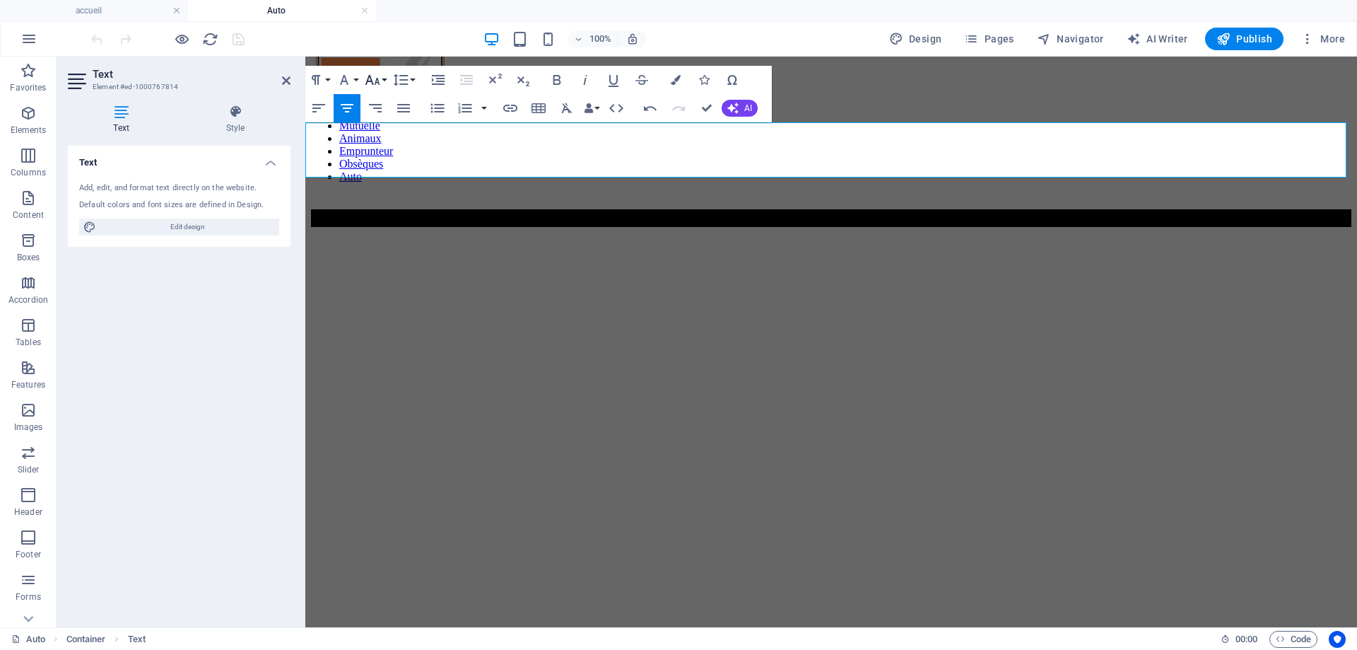
click at [375, 81] on icon "button" at bounding box center [372, 79] width 17 height 17
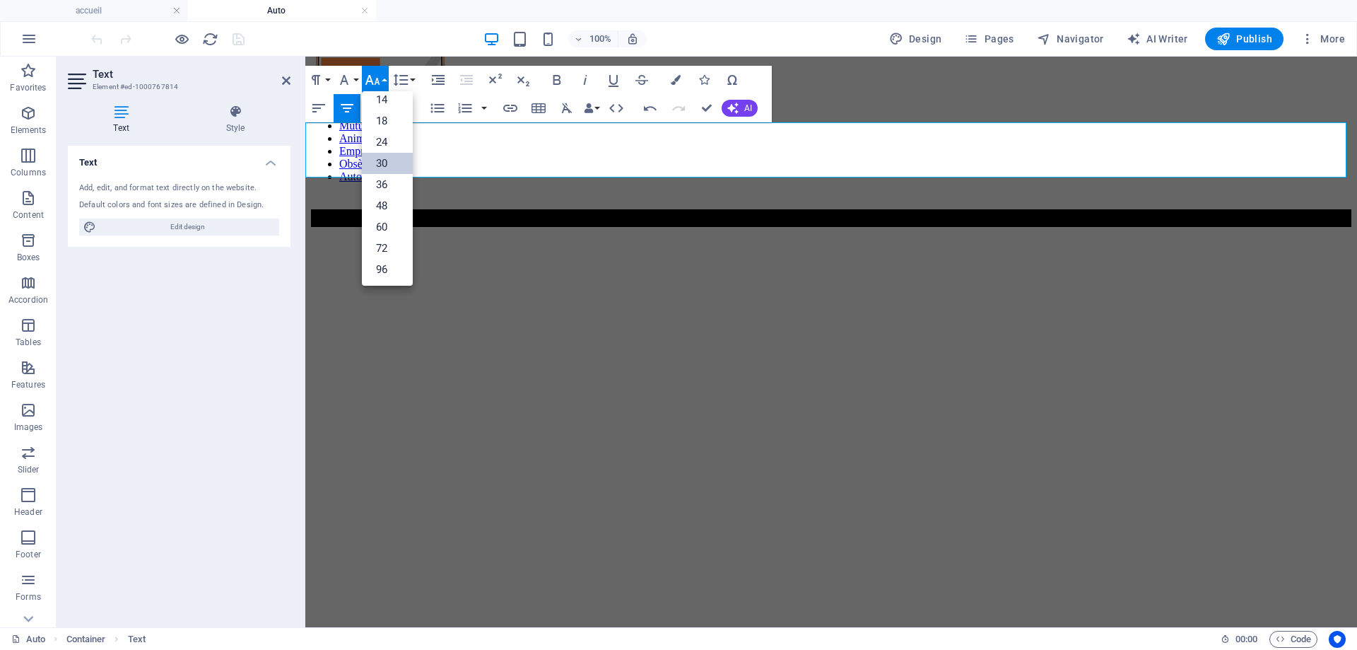
scroll to position [114, 0]
click at [375, 140] on link "24" at bounding box center [387, 141] width 51 height 21
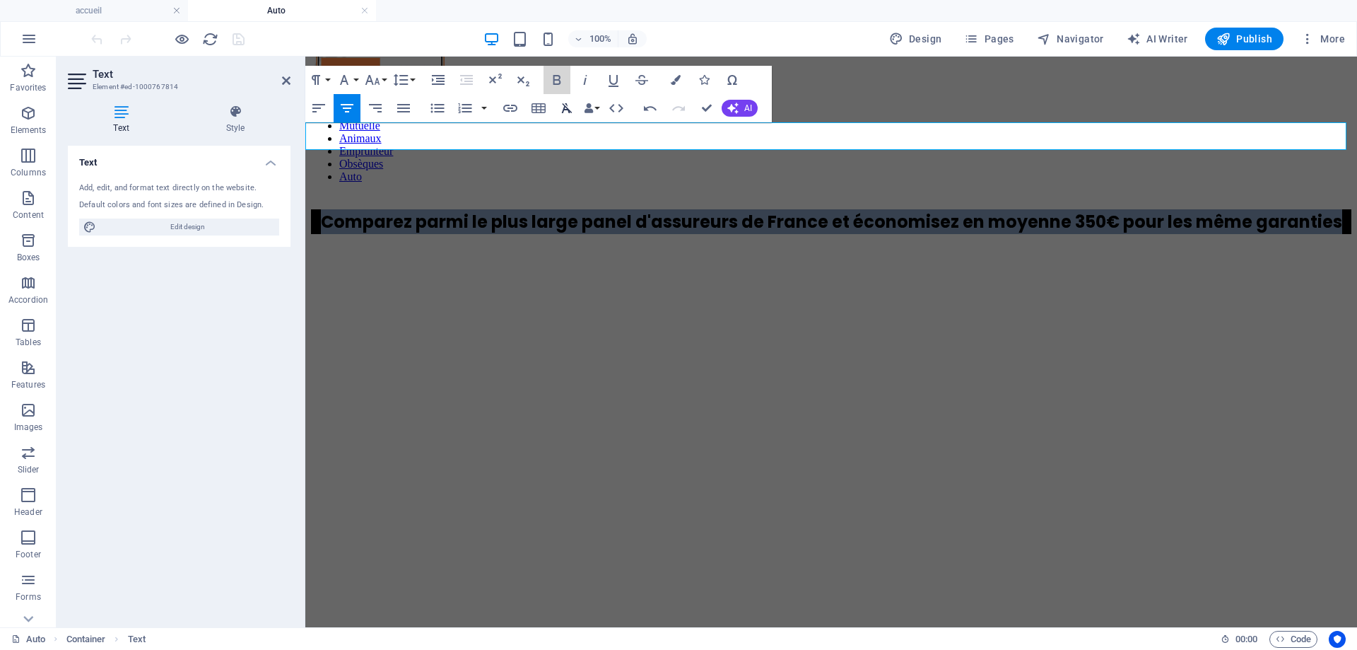
drag, startPoint x: 561, startPoint y: 78, endPoint x: 562, endPoint y: 93, distance: 15.6
click at [560, 78] on icon "button" at bounding box center [557, 79] width 17 height 17
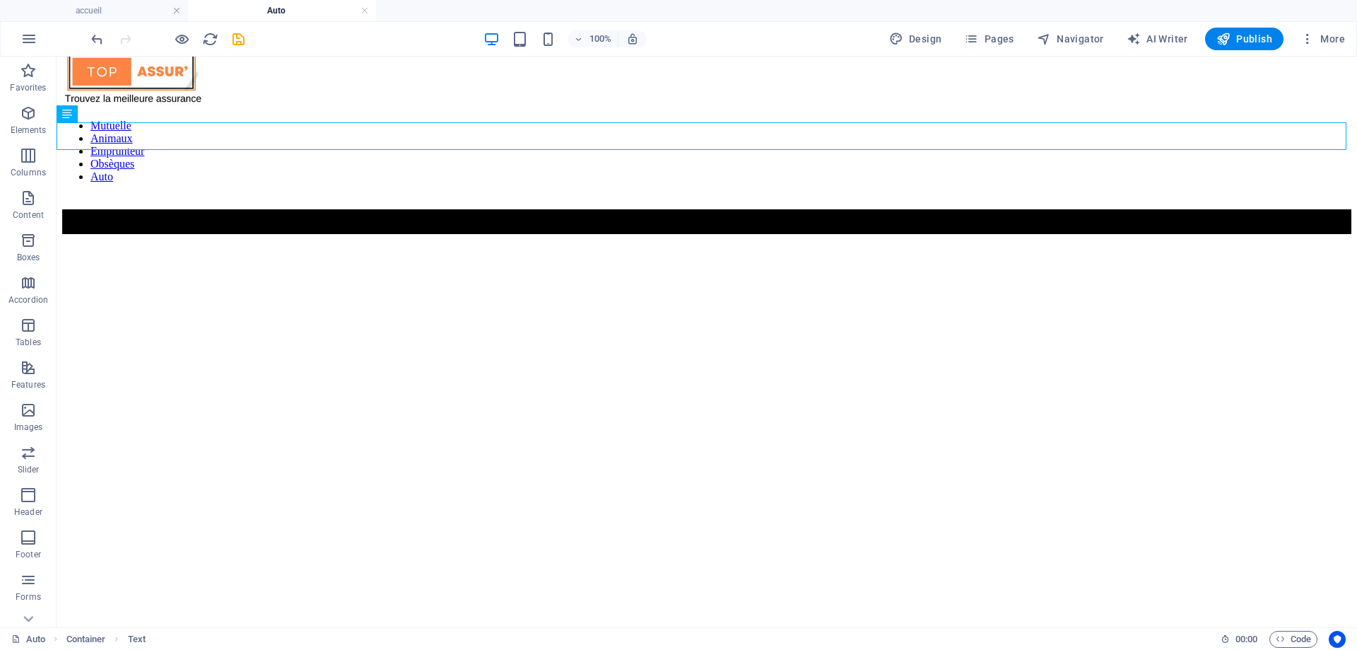
click at [235, 40] on icon "save" at bounding box center [238, 39] width 16 height 16
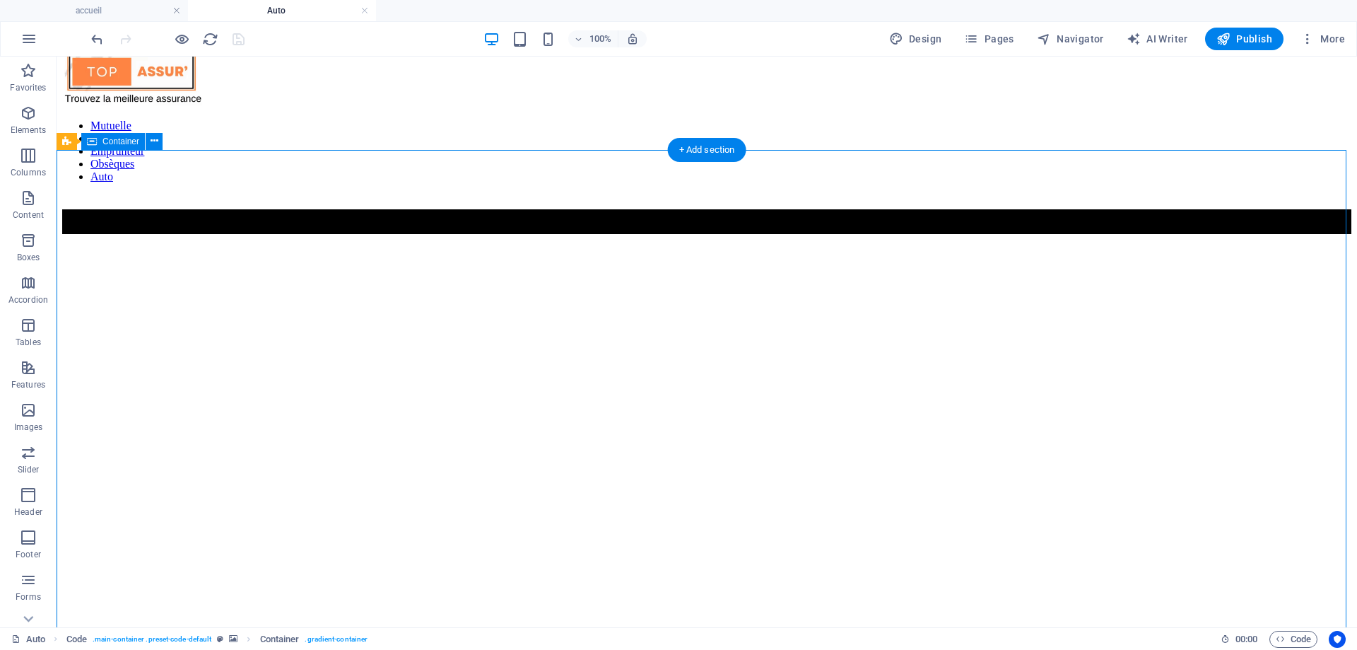
click at [144, 139] on icon at bounding box center [148, 141] width 11 height 15
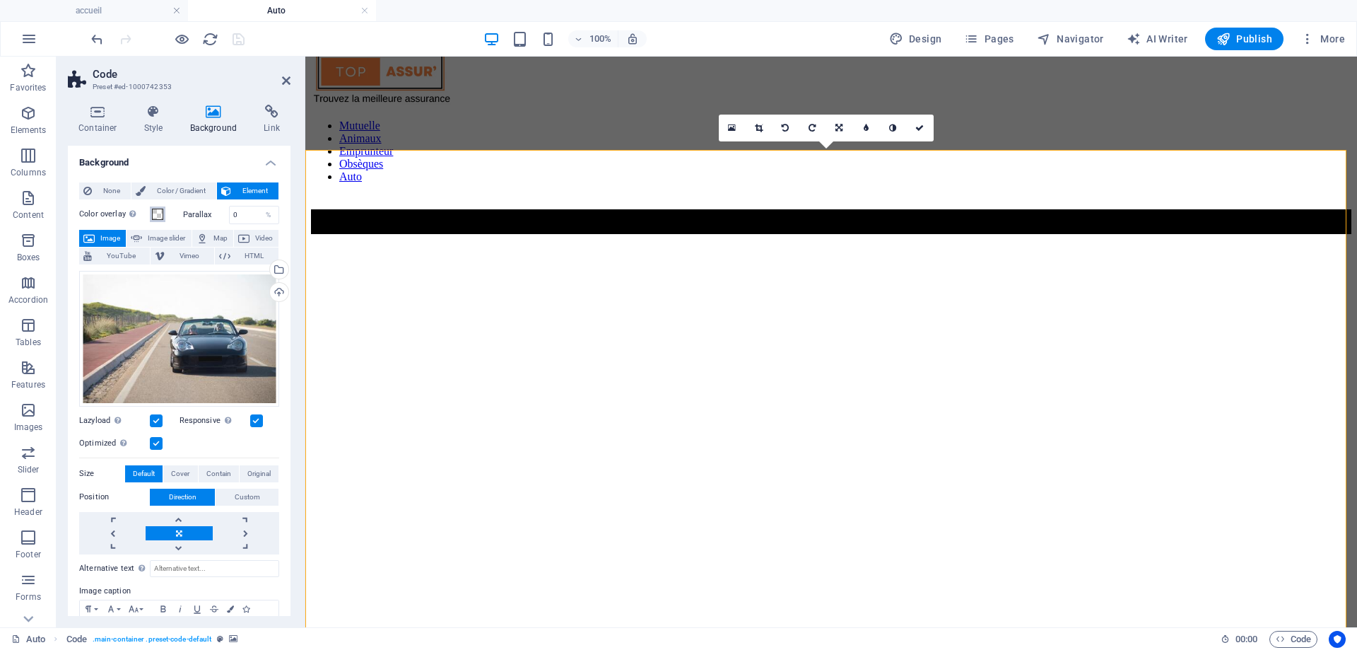
click at [153, 214] on span at bounding box center [157, 214] width 11 height 11
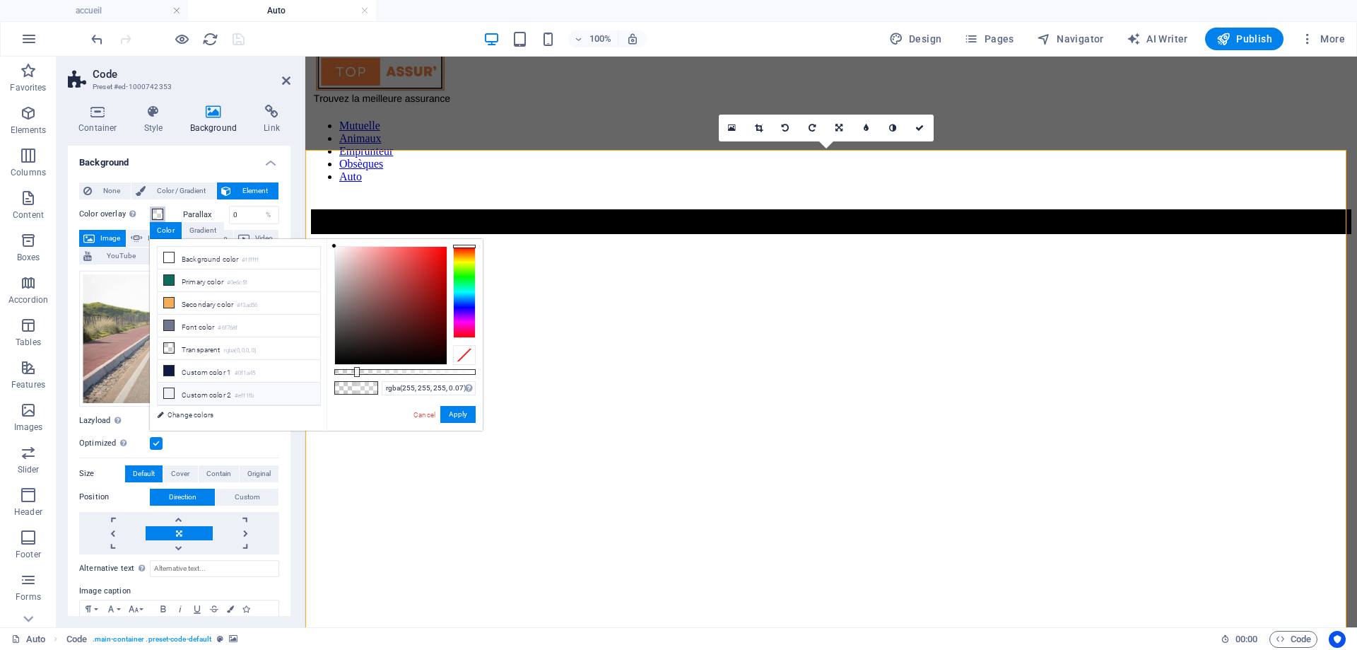
type input "rgba(255, 255, 255, 0)"
drag, startPoint x: 333, startPoint y: 372, endPoint x: 323, endPoint y: 385, distance: 16.1
click at [323, 385] on div "less Background color #ffffff Primary color #0e6c5f Secondary color #f3ad56 Fon…" at bounding box center [316, 335] width 333 height 192
click at [460, 412] on button "Apply" at bounding box center [457, 414] width 35 height 17
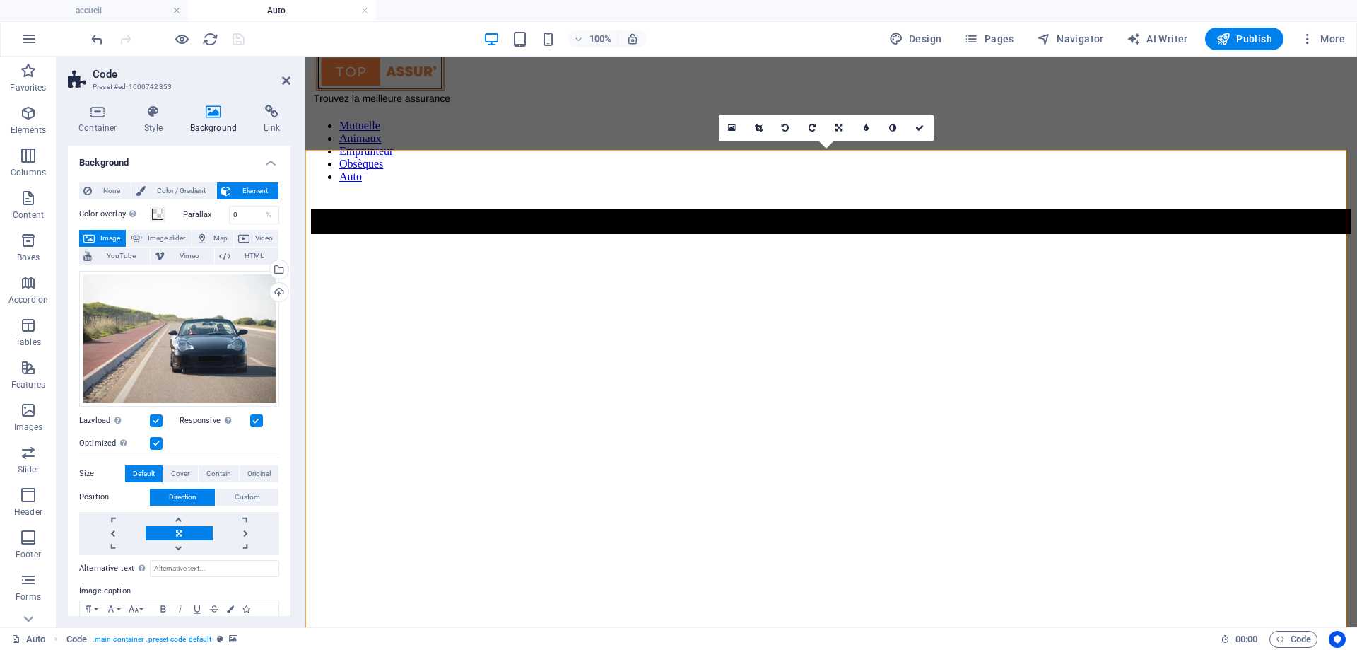
click at [280, 80] on h2 "Code" at bounding box center [192, 74] width 198 height 13
click at [286, 78] on icon at bounding box center [286, 80] width 8 height 11
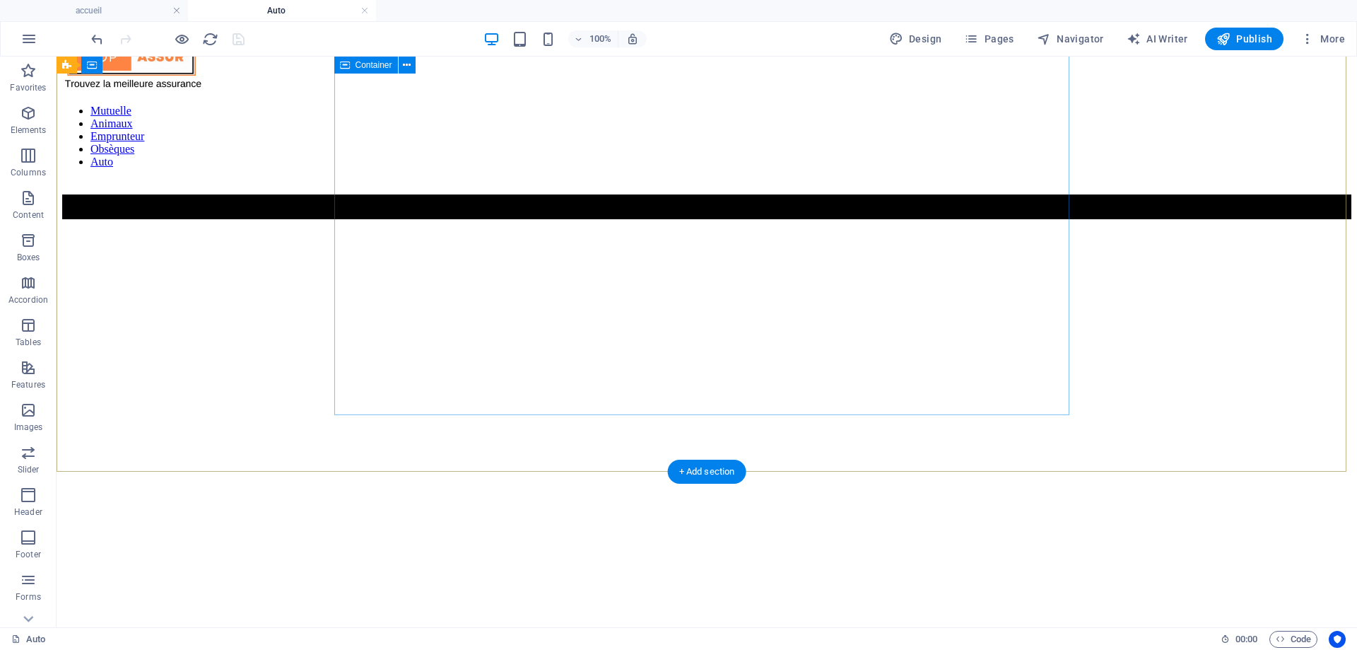
scroll to position [13, 0]
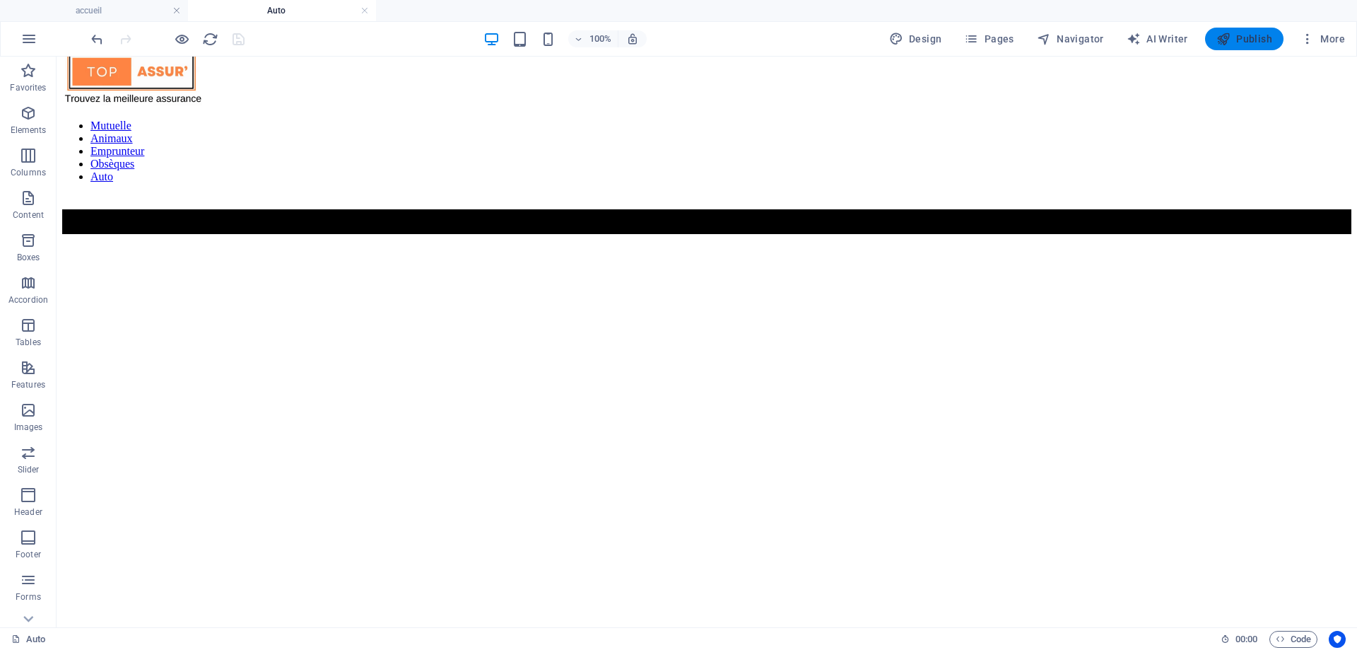
click at [1246, 44] on span "Publish" at bounding box center [1245, 39] width 56 height 14
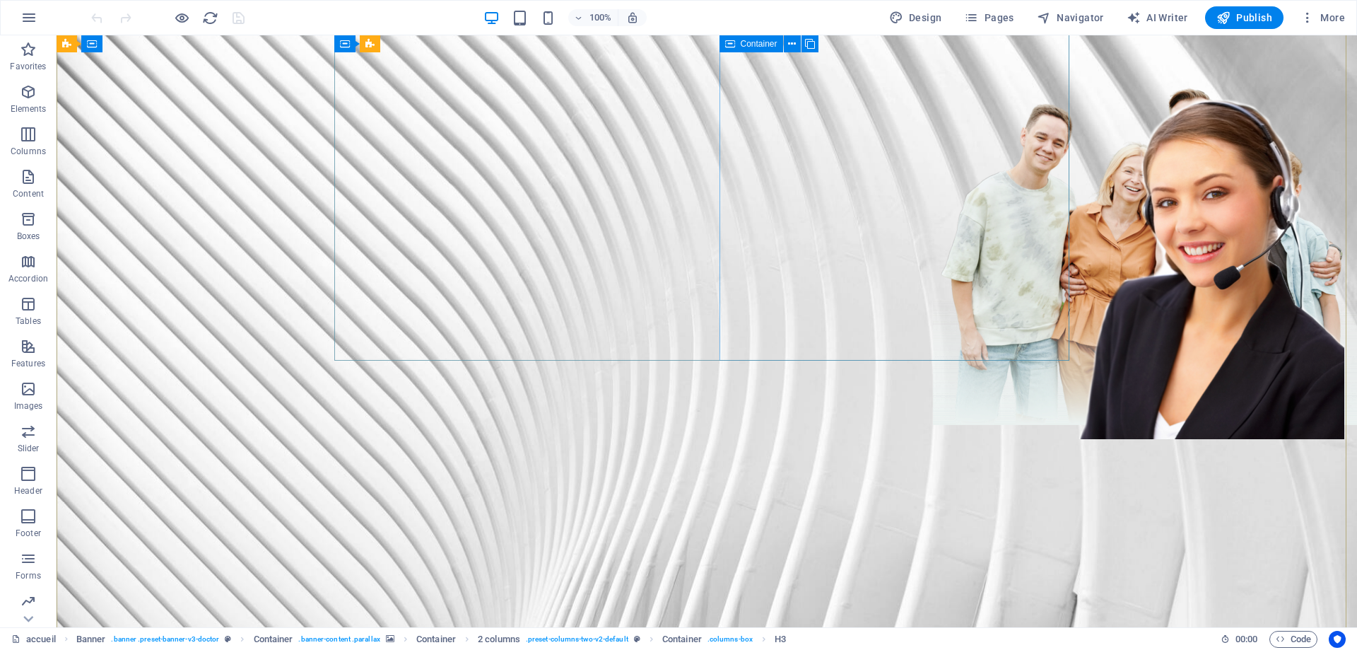
scroll to position [71, 0]
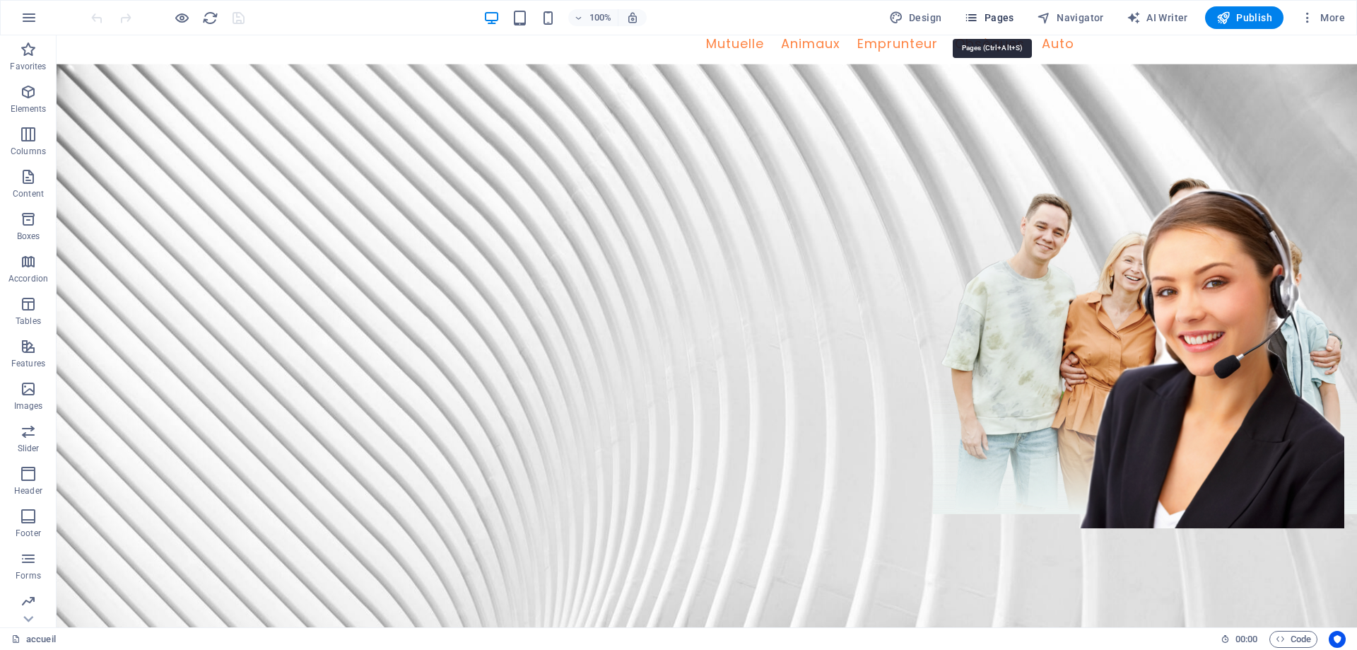
click at [995, 16] on span "Pages" at bounding box center [988, 18] width 49 height 14
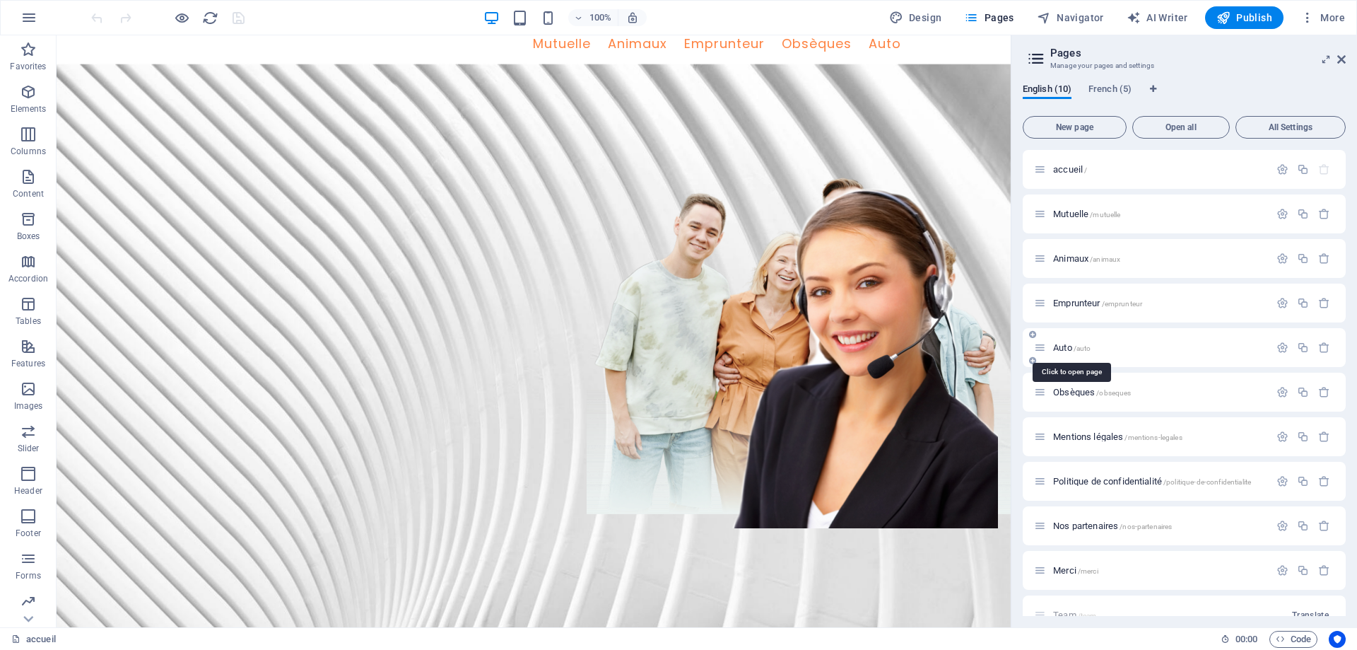
click at [1060, 346] on span "Auto /auto" at bounding box center [1071, 347] width 37 height 11
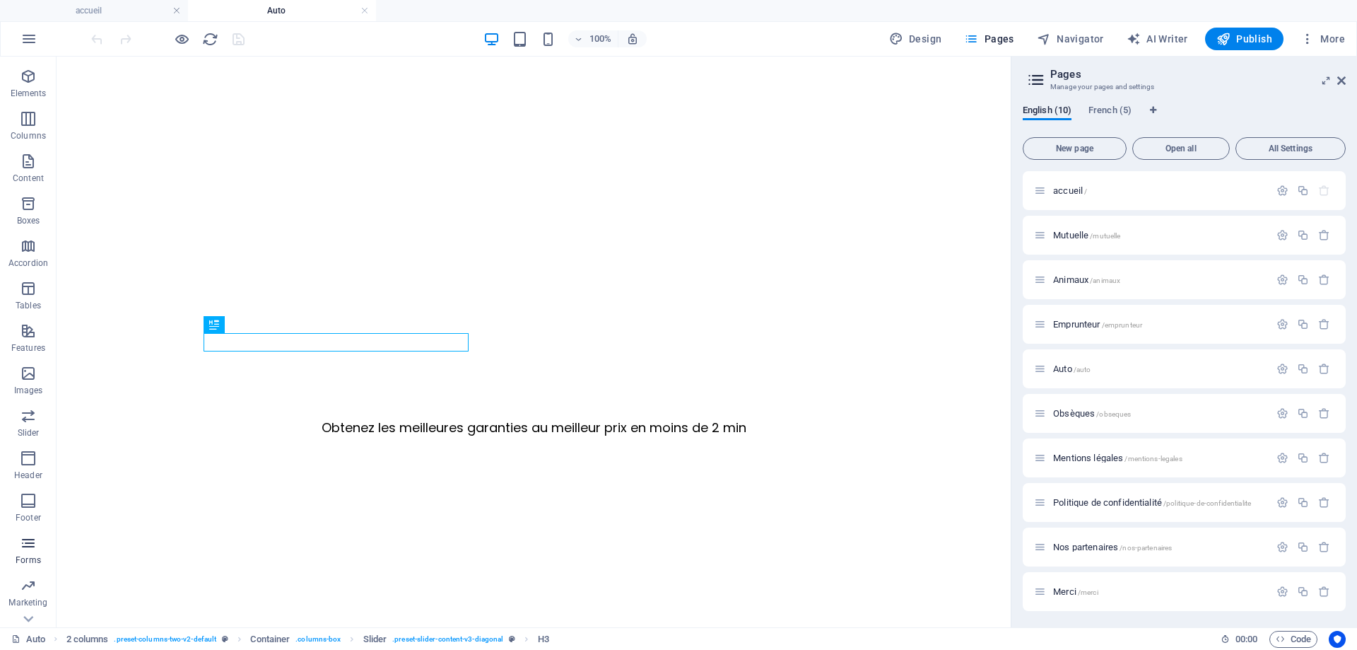
scroll to position [66, 0]
click at [27, 561] on icon "button" at bounding box center [28, 556] width 17 height 17
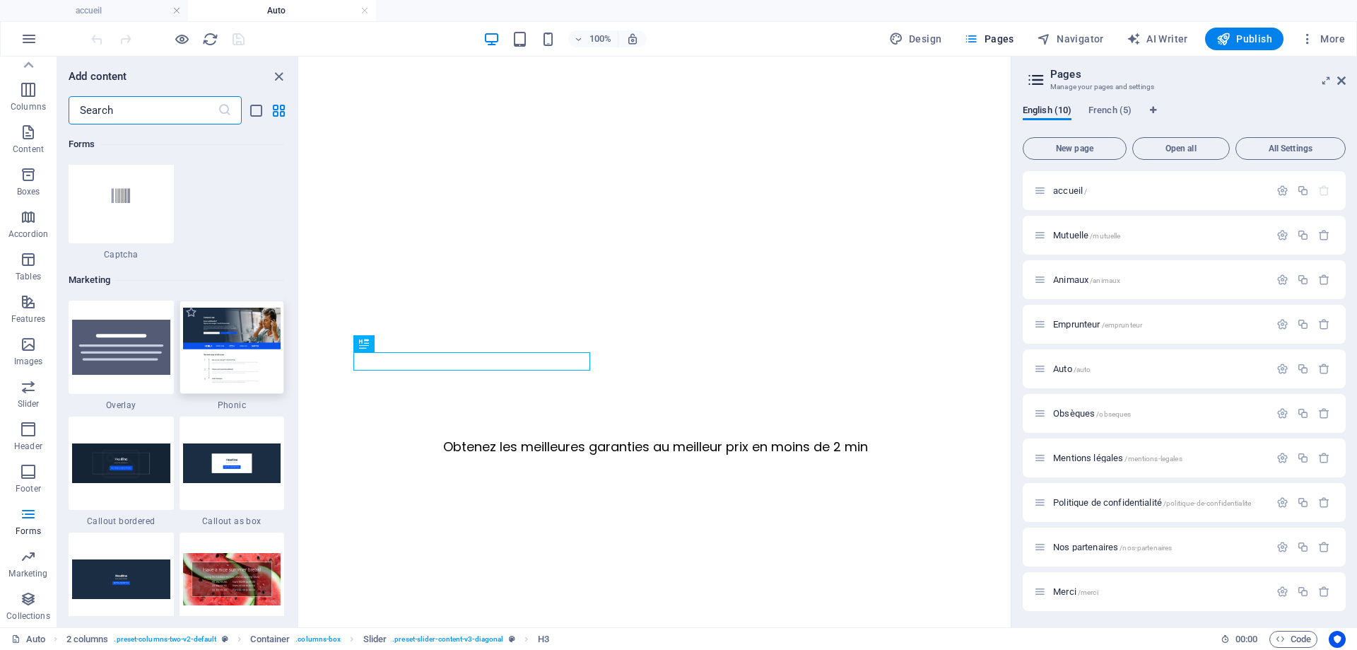
scroll to position [11375, 0]
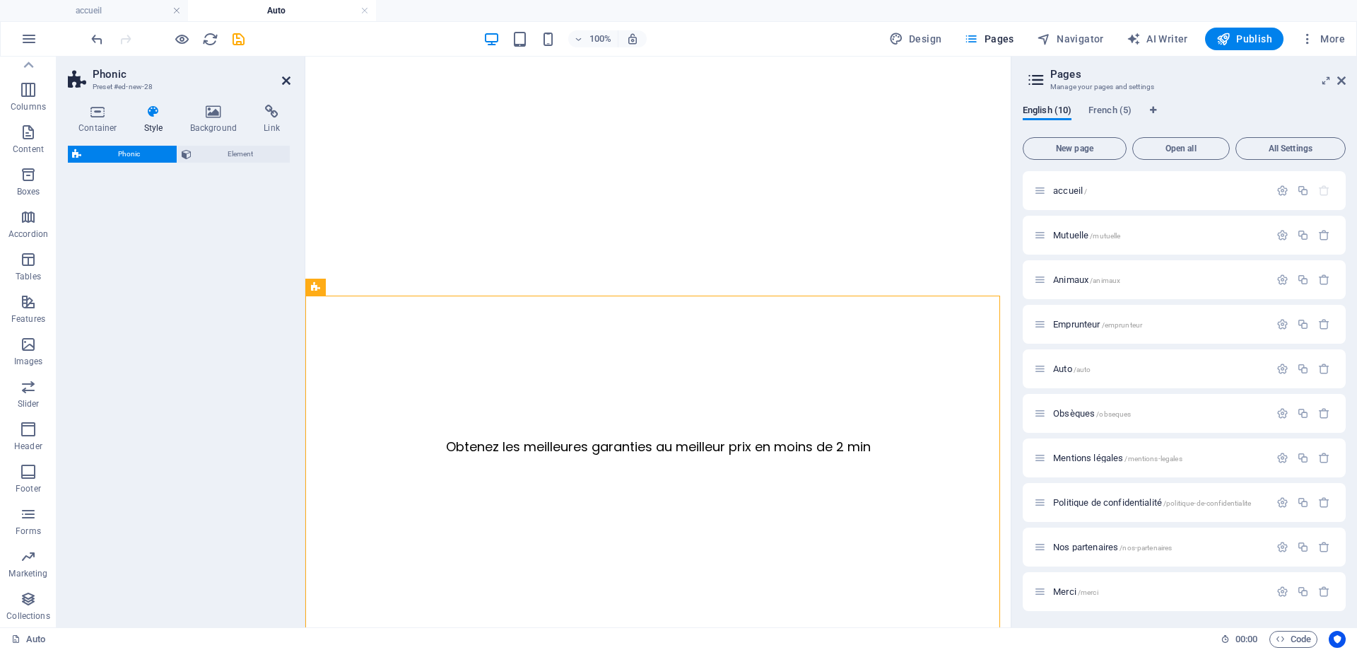
select select "%"
select select "px"
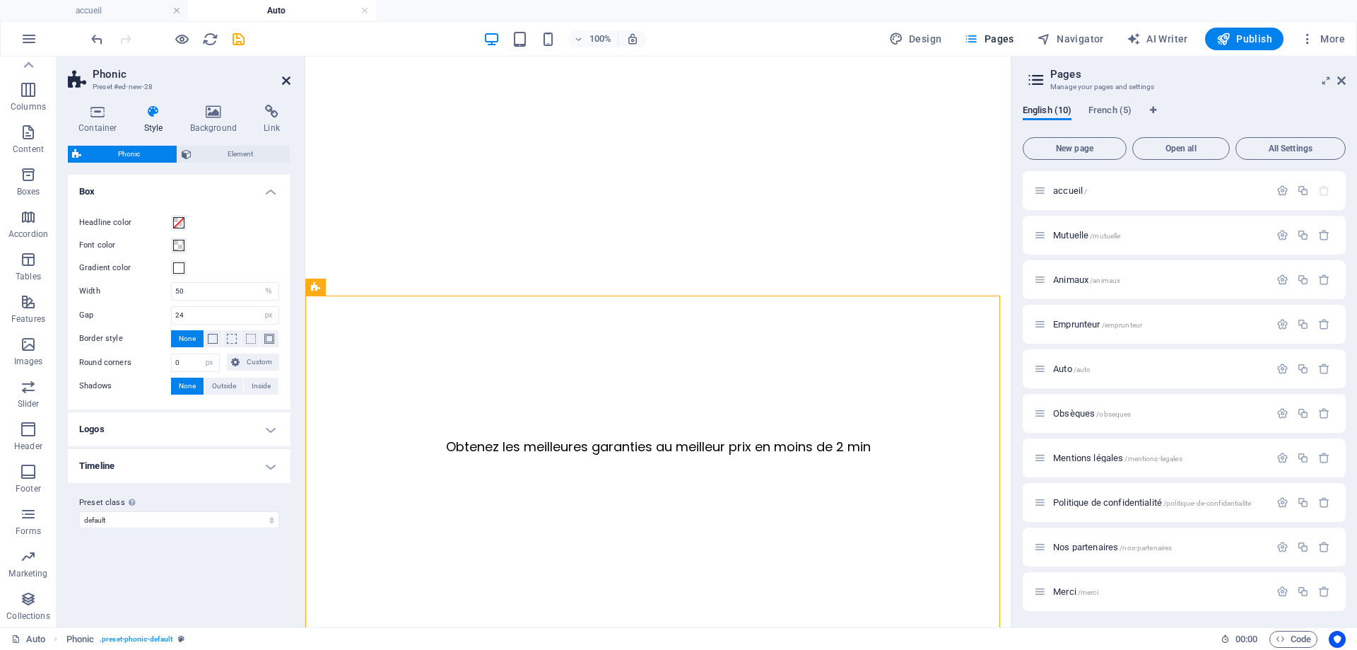
drag, startPoint x: 286, startPoint y: 77, endPoint x: 228, endPoint y: 23, distance: 80.0
click at [286, 77] on icon at bounding box center [286, 80] width 8 height 11
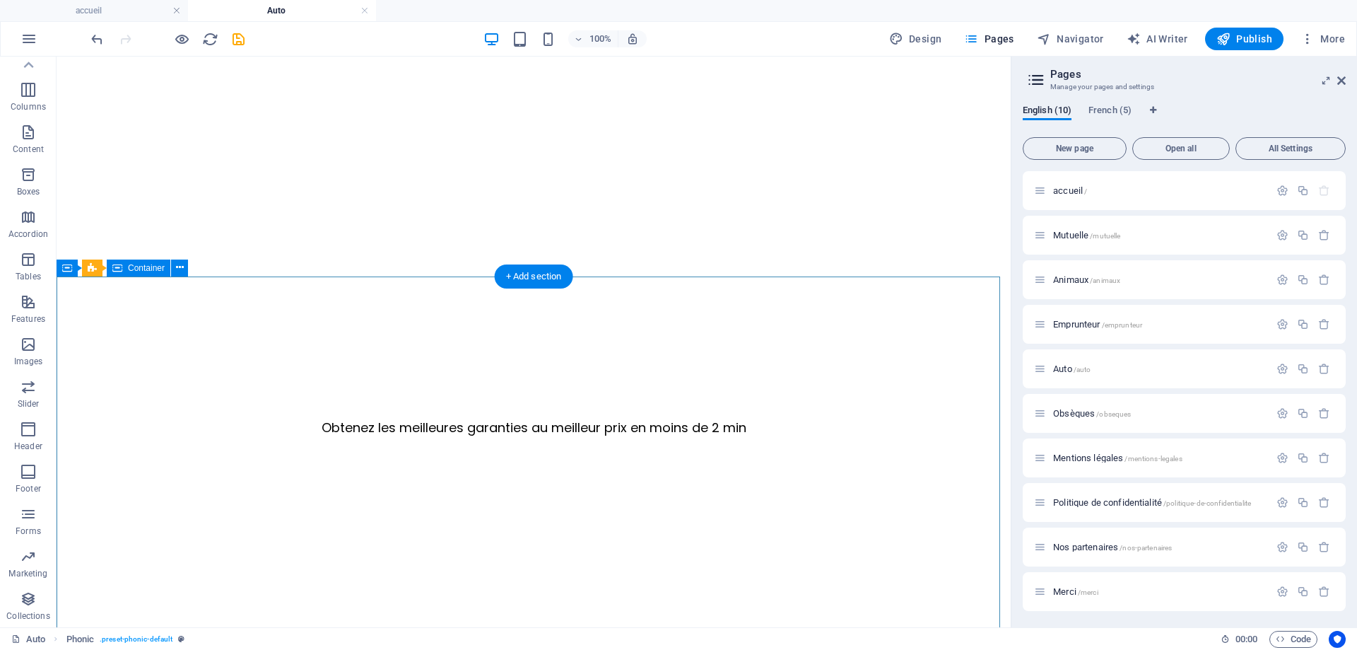
select select "vh"
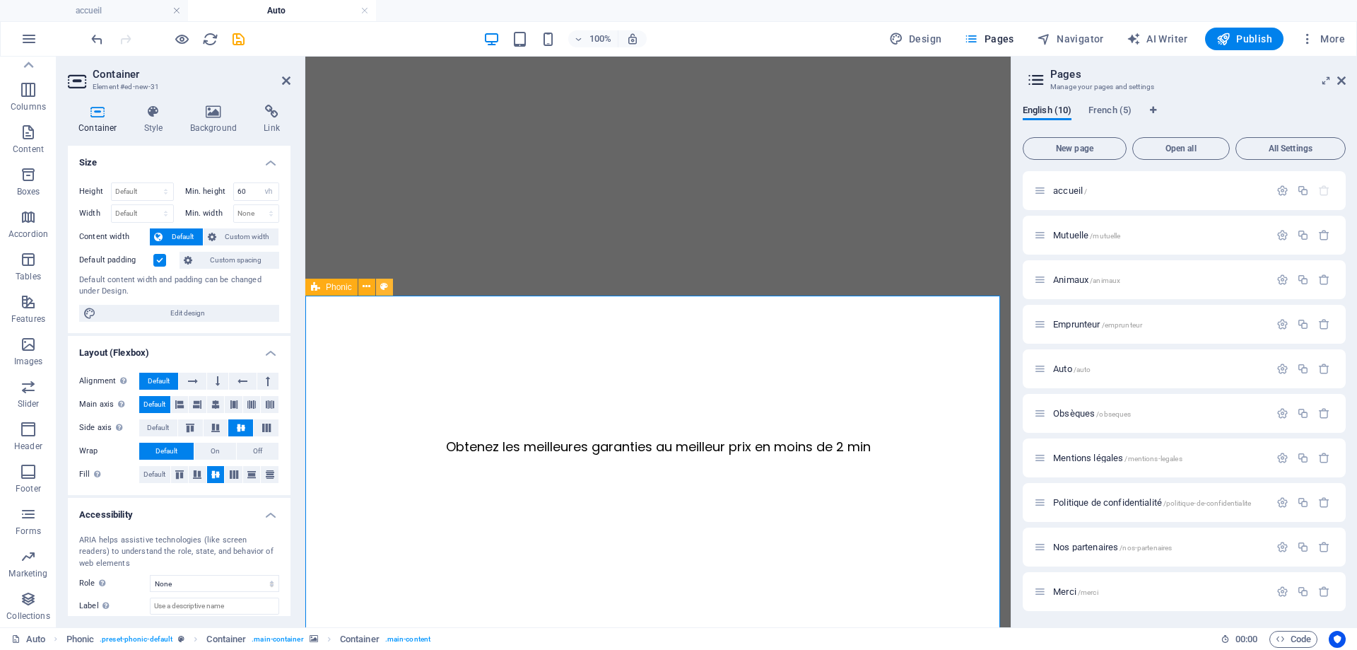
click at [382, 287] on icon at bounding box center [384, 286] width 8 height 15
select select "%"
select select "px"
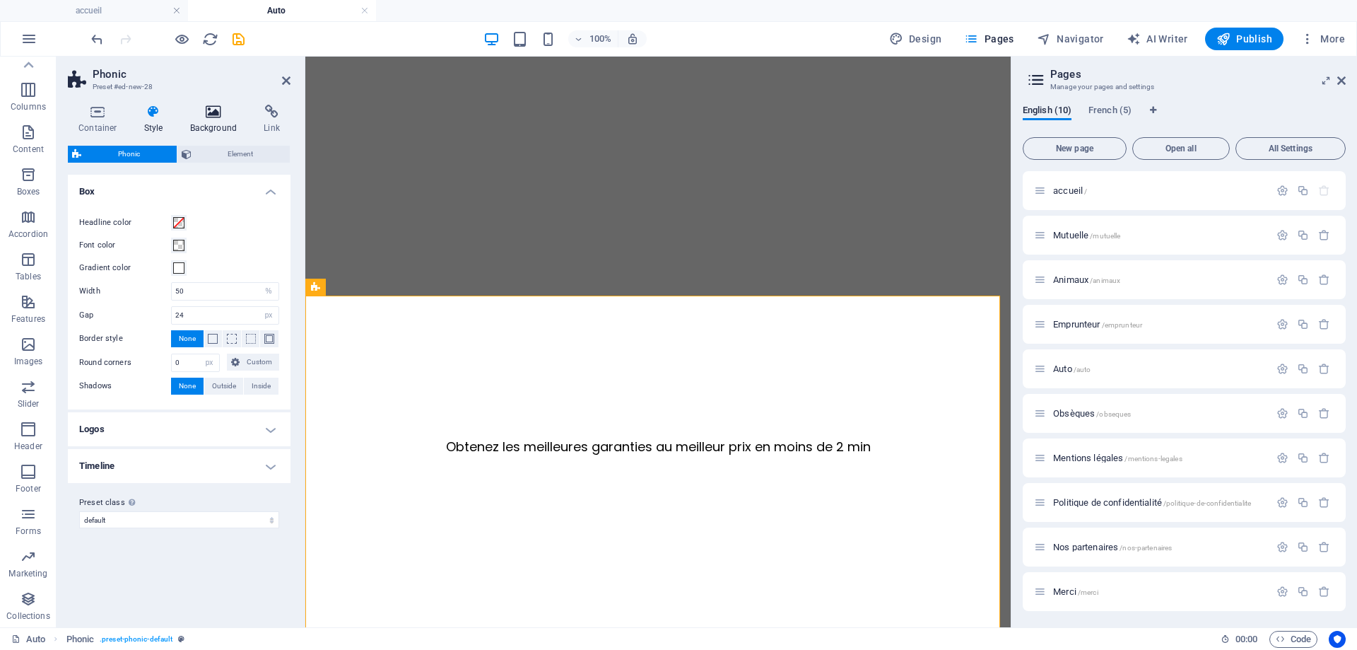
click at [209, 127] on h4 "Background" at bounding box center [217, 120] width 74 height 30
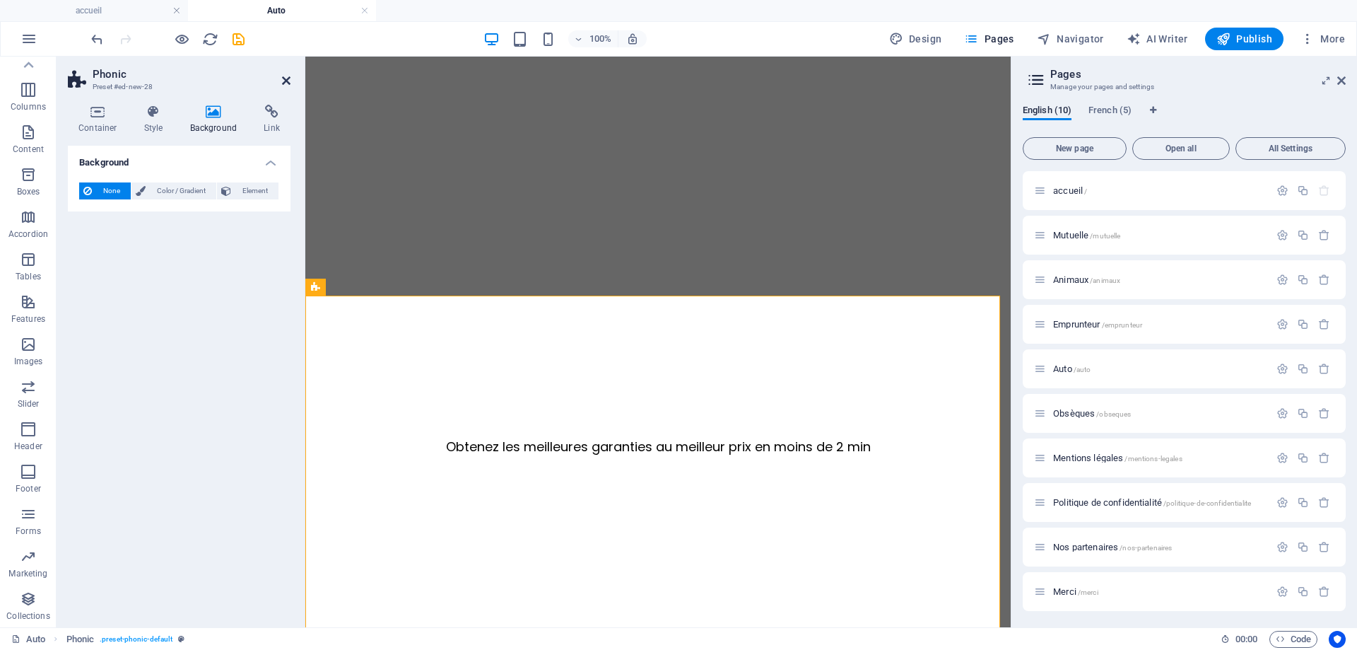
click at [285, 78] on icon at bounding box center [286, 80] width 8 height 11
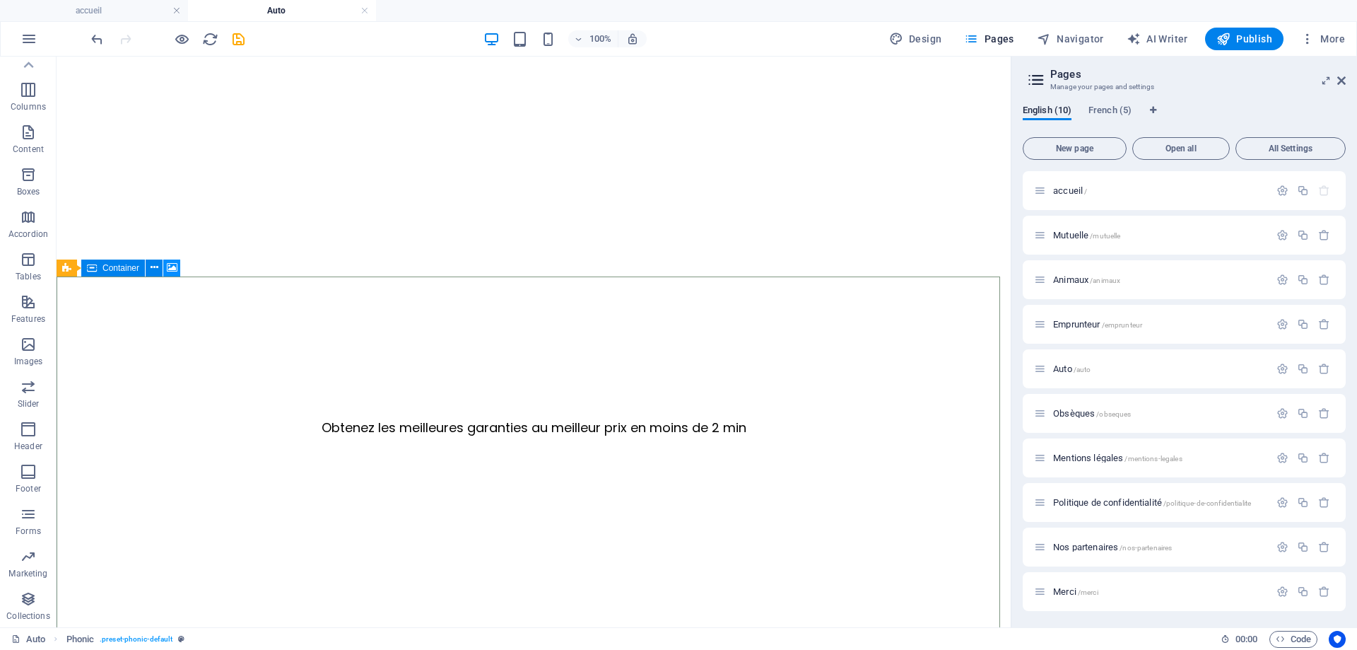
click at [170, 269] on icon at bounding box center [172, 267] width 11 height 15
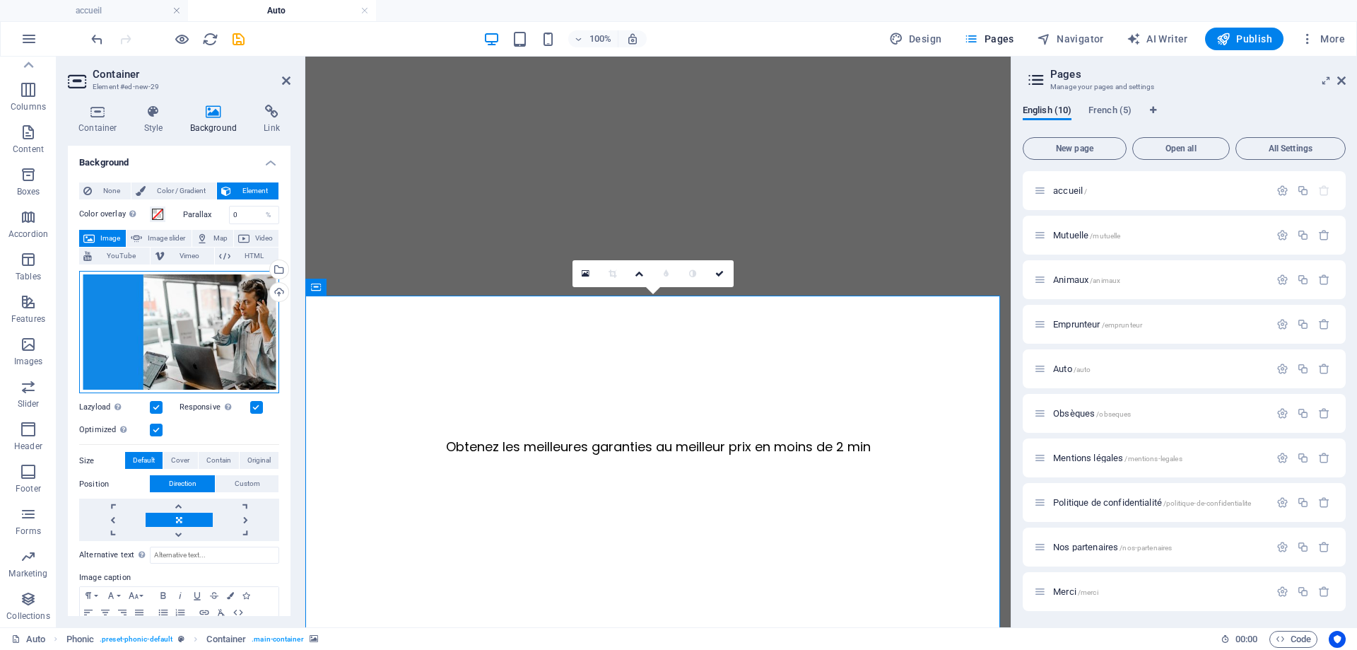
click at [199, 303] on div "Drag files here, click to choose files or select files from Files or our free s…" at bounding box center [179, 332] width 200 height 123
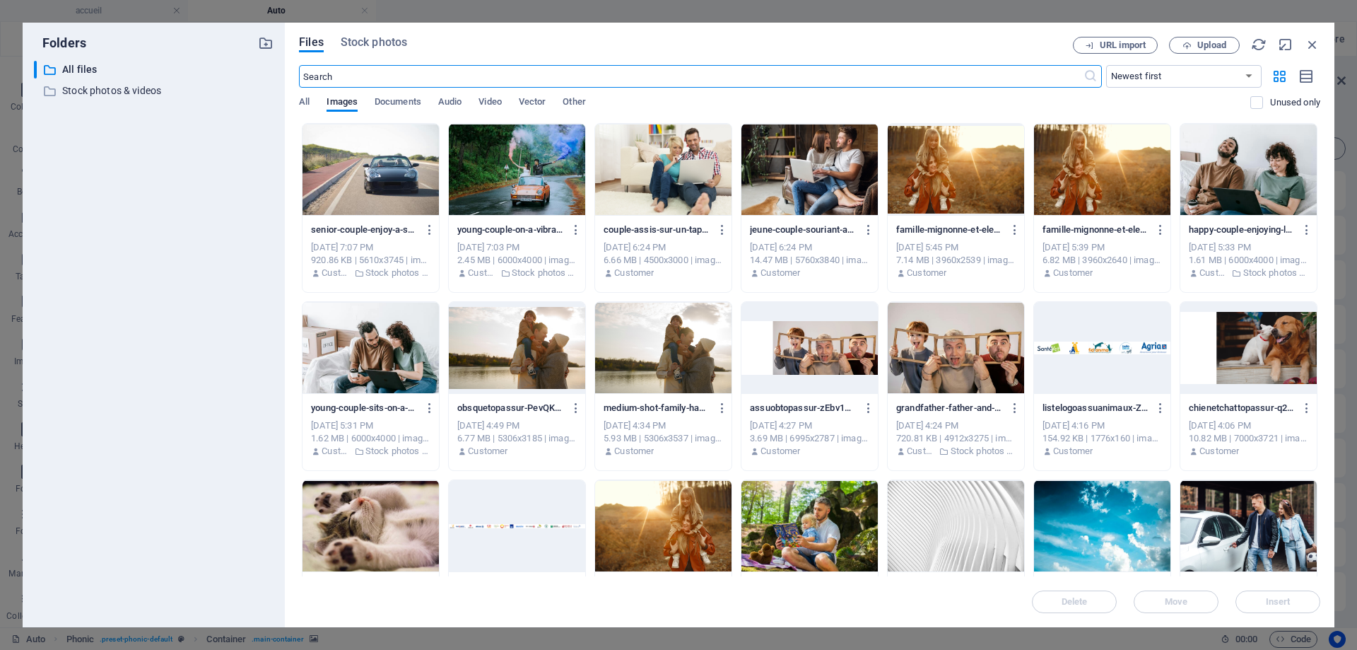
click at [400, 173] on div at bounding box center [371, 170] width 136 height 92
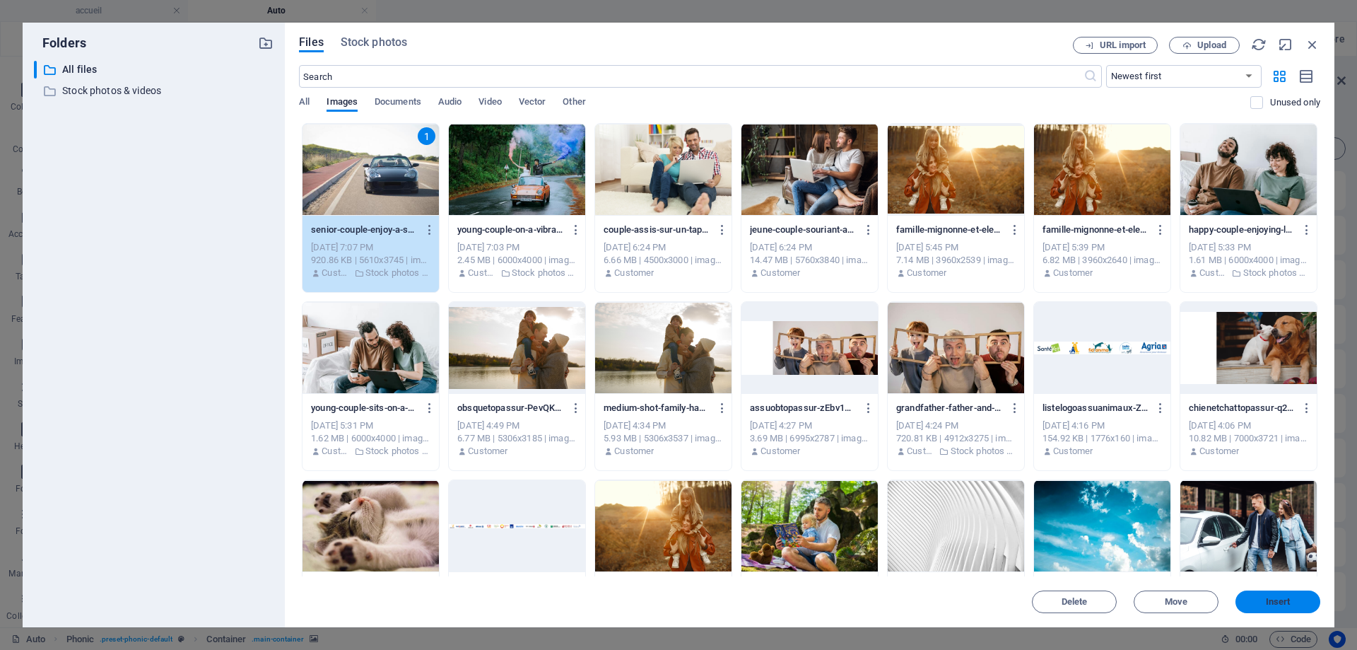
click at [1262, 604] on span "Insert" at bounding box center [1278, 601] width 74 height 8
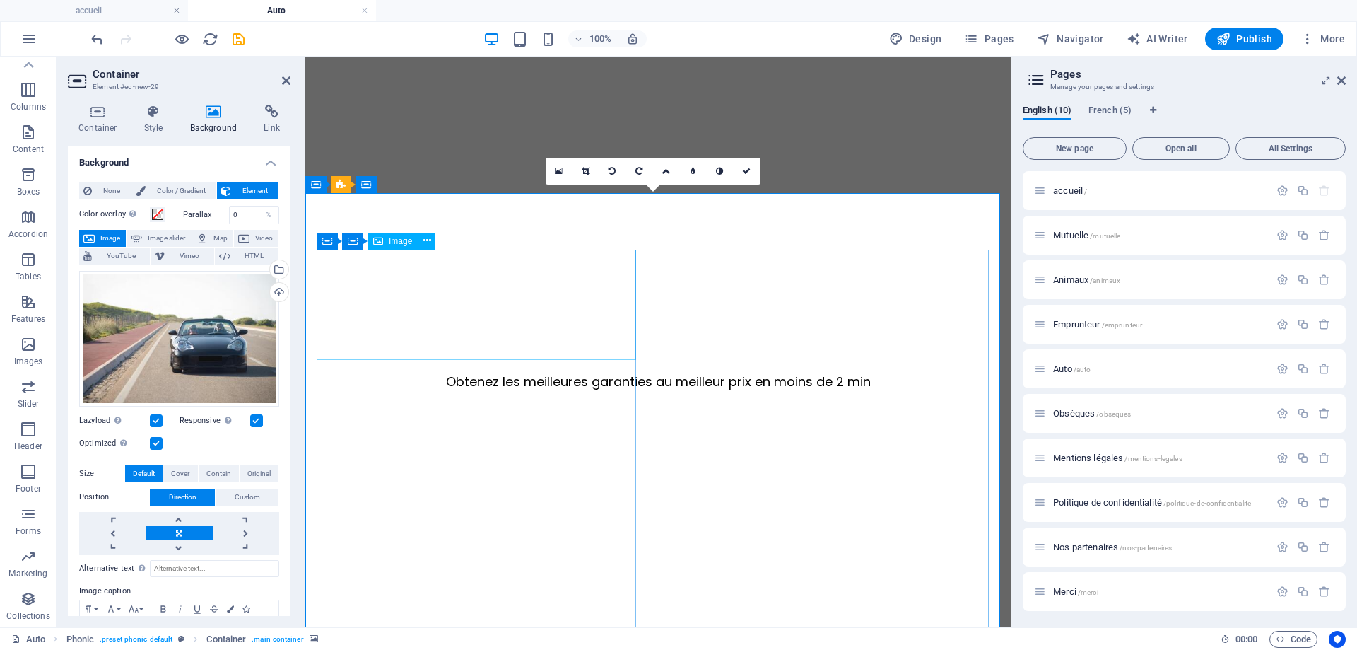
scroll to position [649, 0]
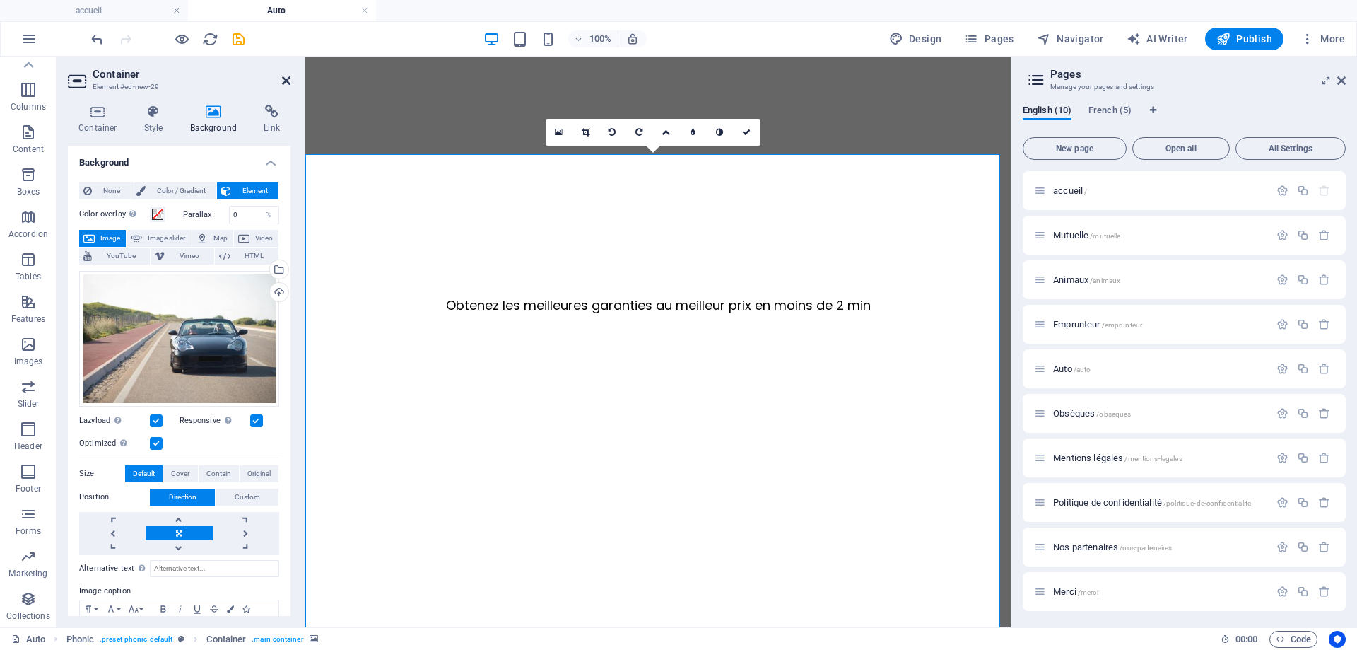
click at [288, 77] on icon at bounding box center [286, 80] width 8 height 11
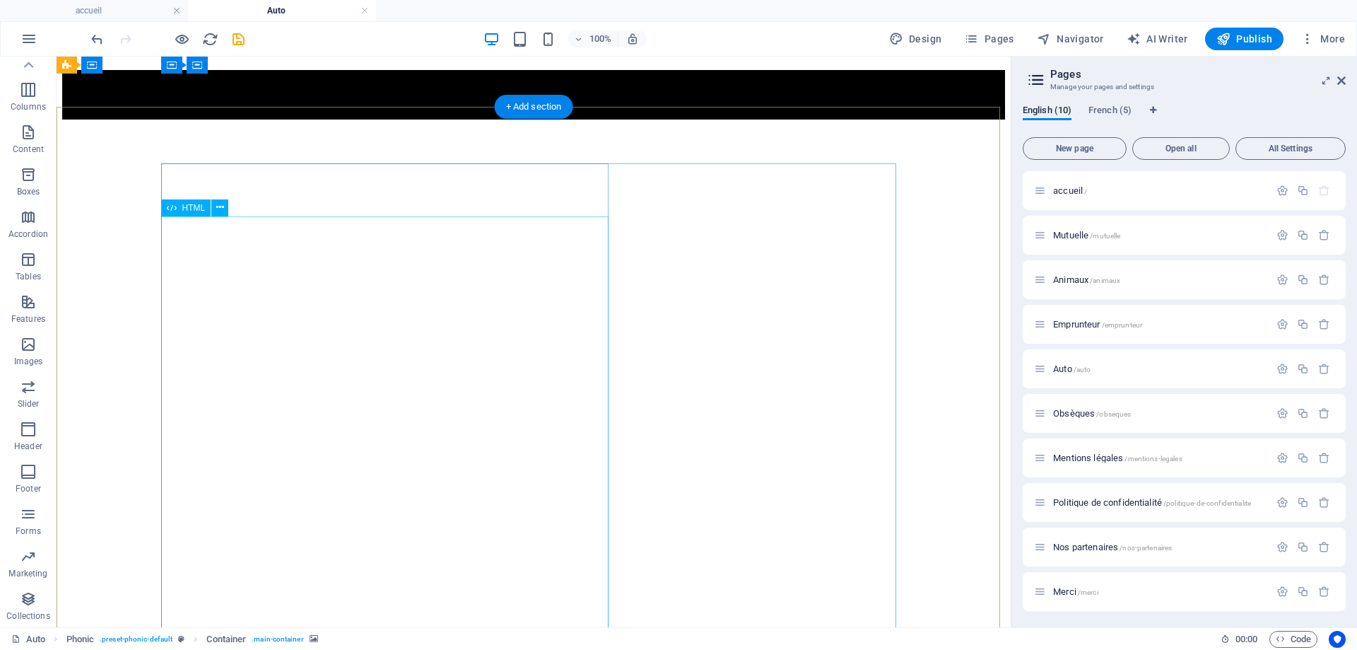
scroll to position [83, 0]
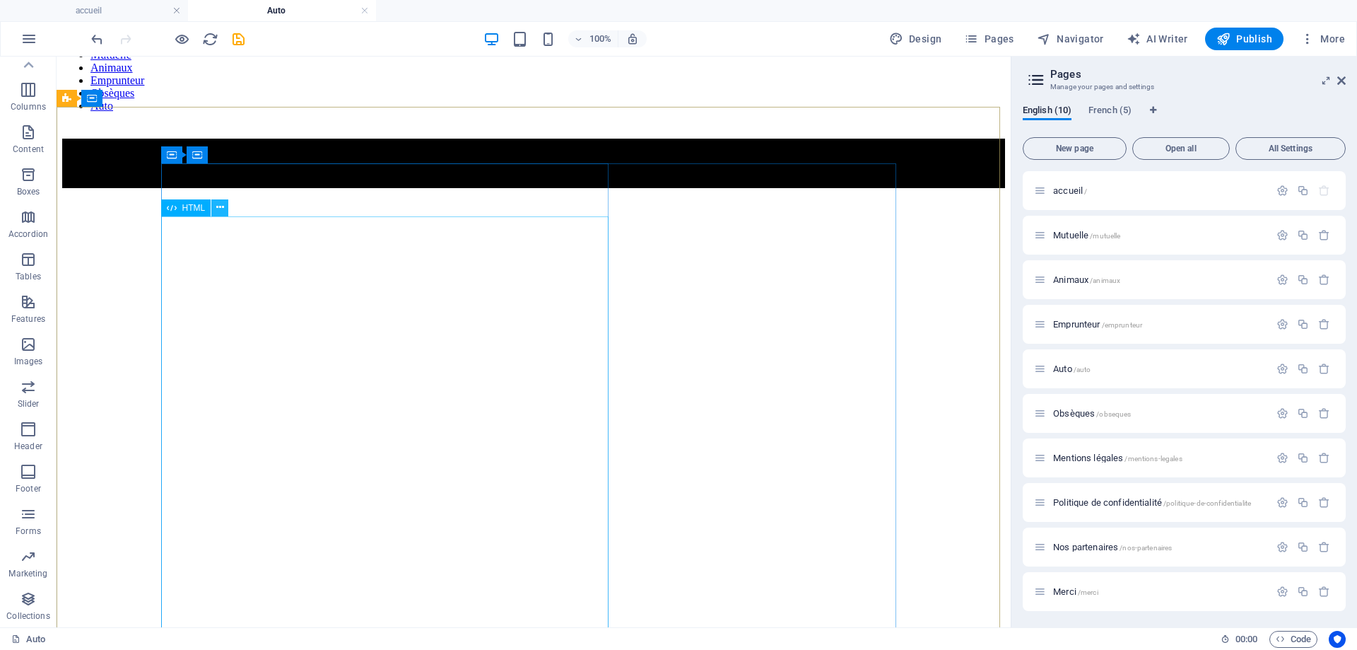
click at [225, 206] on button at bounding box center [219, 207] width 17 height 17
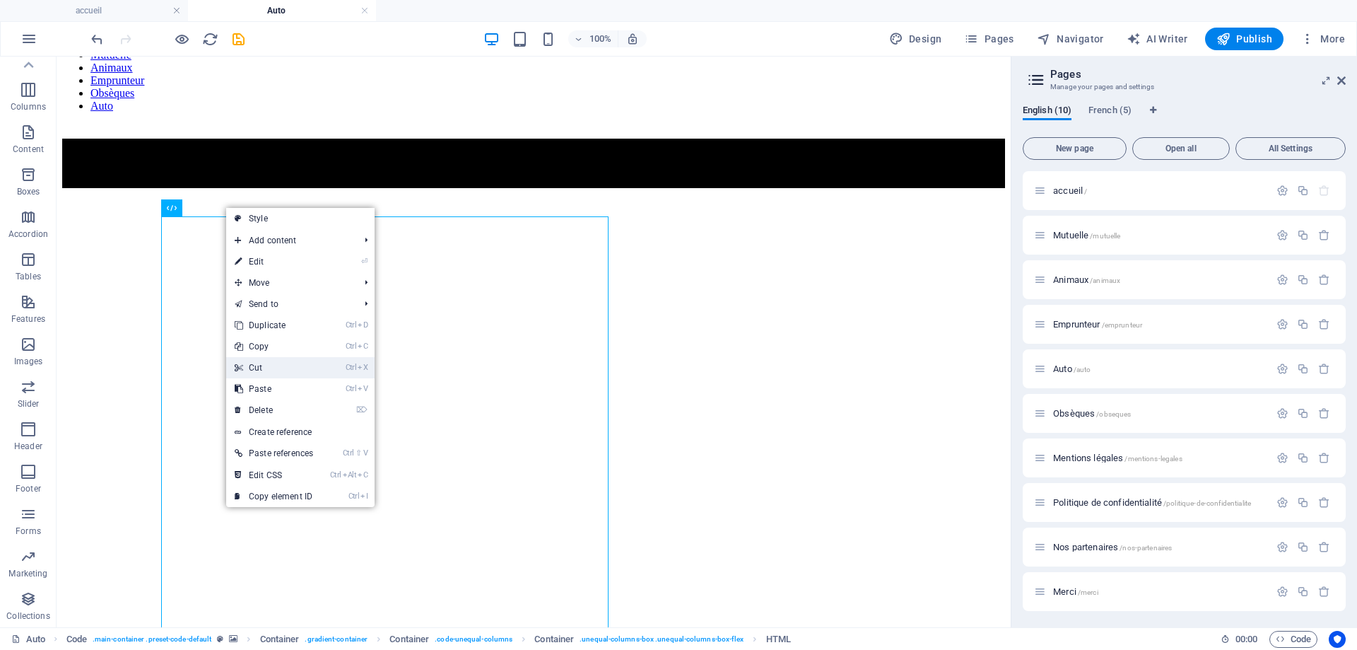
click at [264, 361] on link "Ctrl X Cut" at bounding box center [273, 367] width 95 height 21
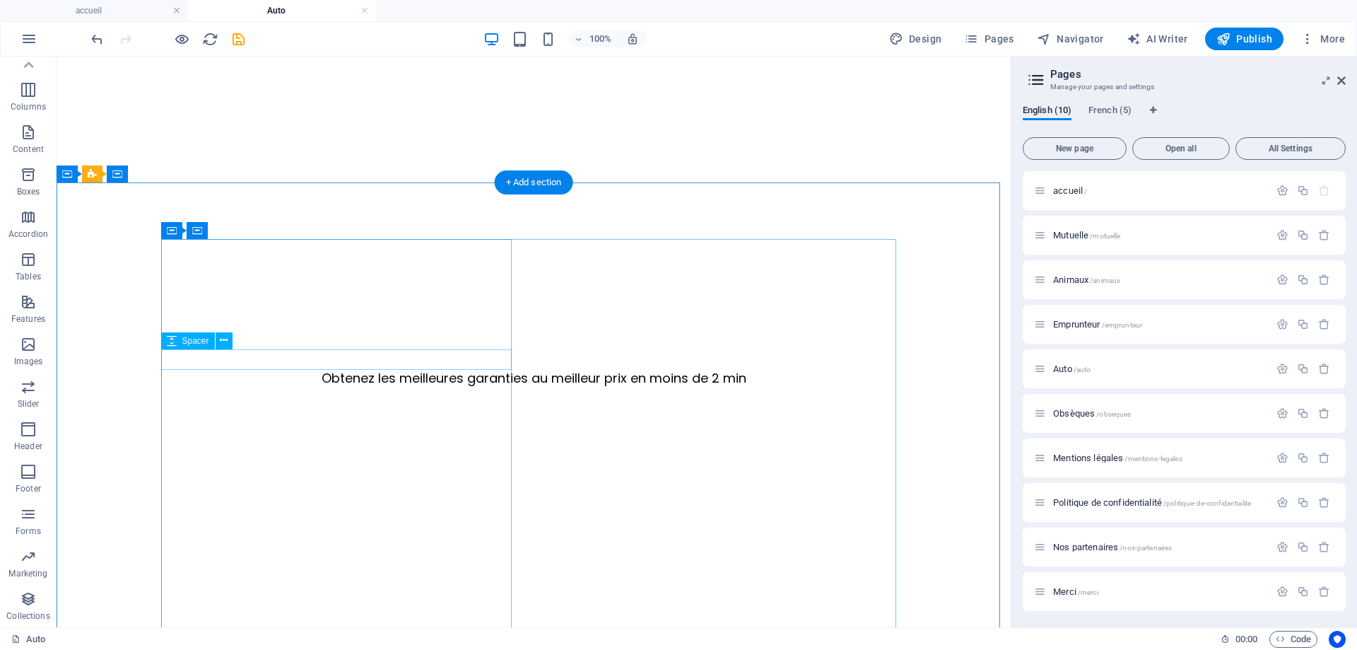
scroll to position [578, 0]
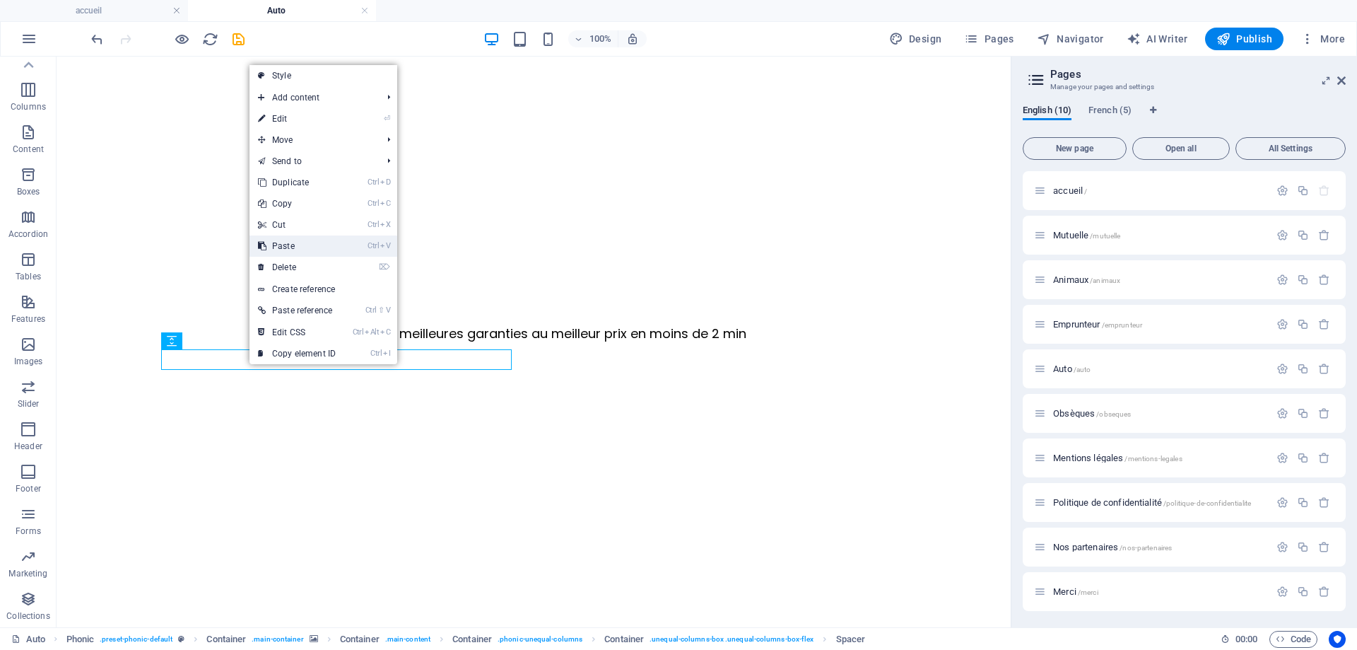
click at [286, 245] on link "Ctrl V Paste" at bounding box center [297, 245] width 95 height 21
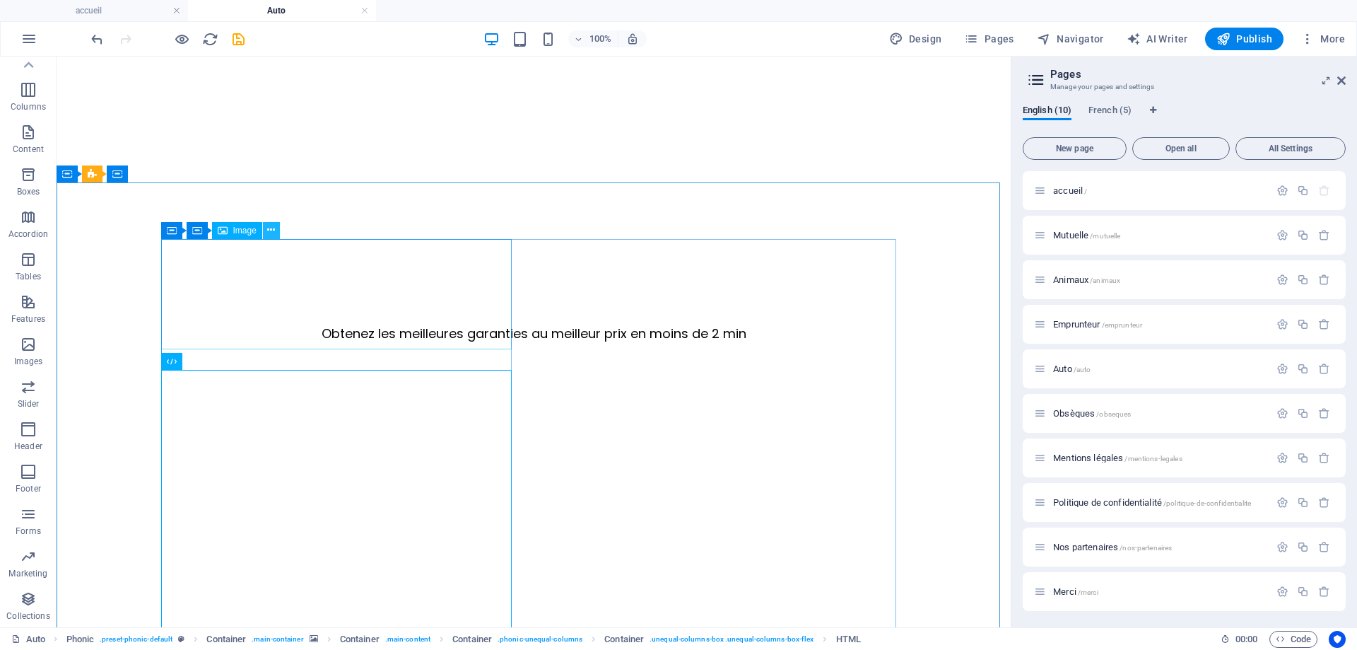
click at [271, 234] on icon at bounding box center [271, 230] width 8 height 15
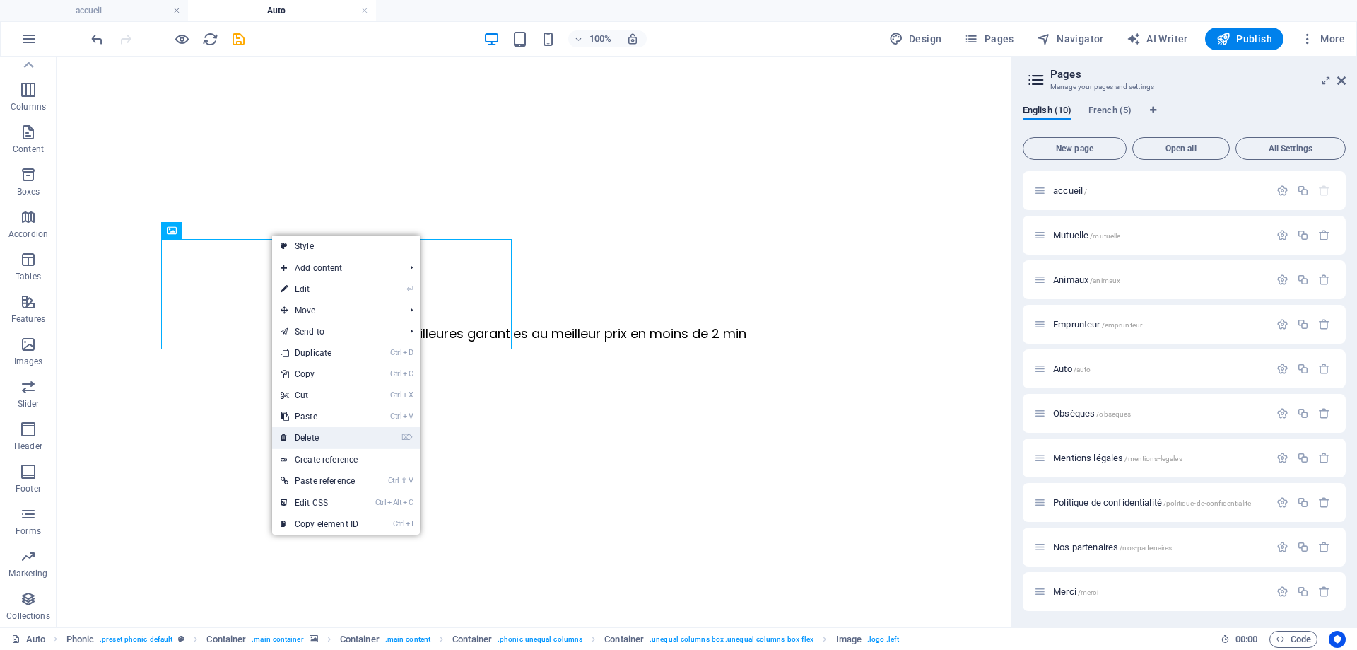
click at [311, 432] on link "⌦ Delete" at bounding box center [319, 437] width 95 height 21
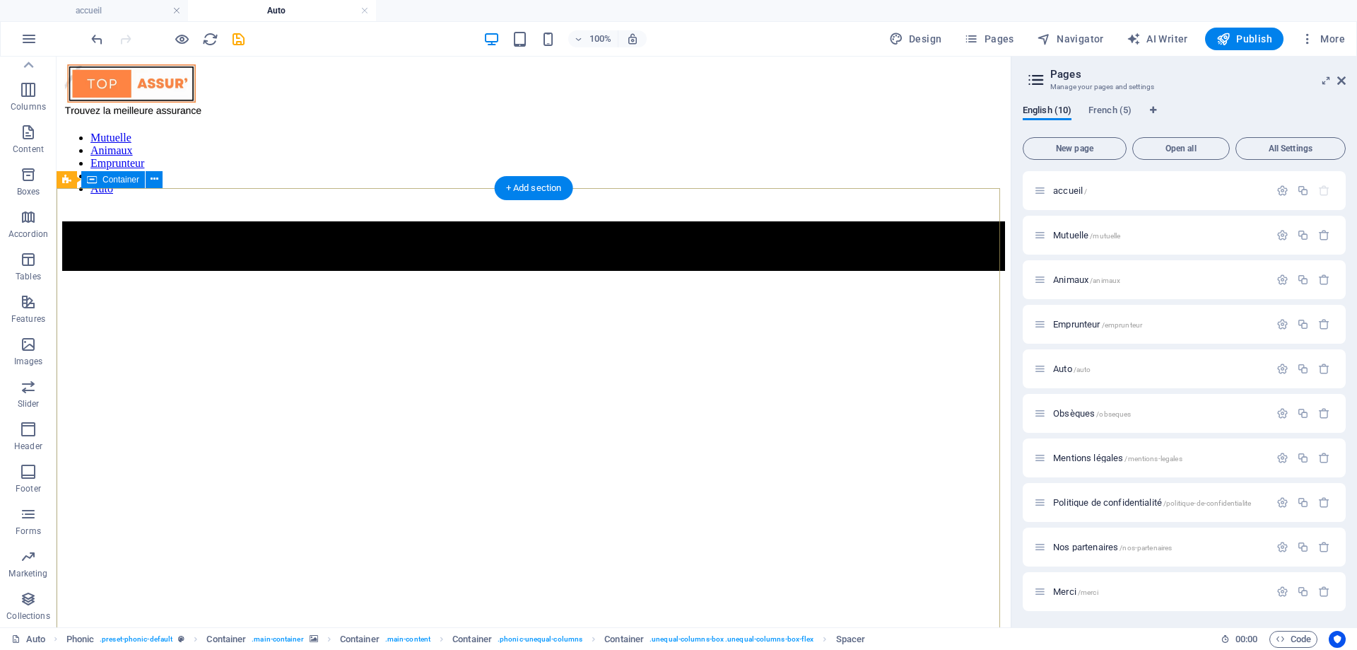
scroll to position [0, 0]
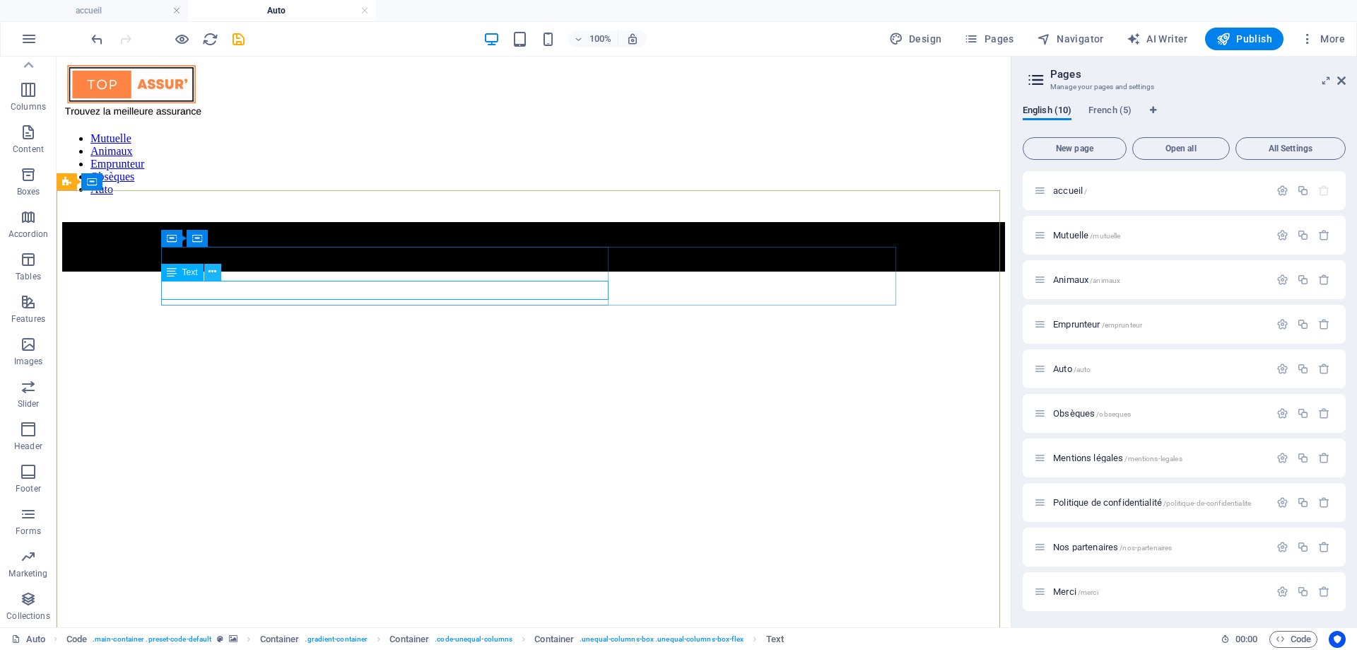
click at [211, 278] on icon at bounding box center [213, 271] width 8 height 15
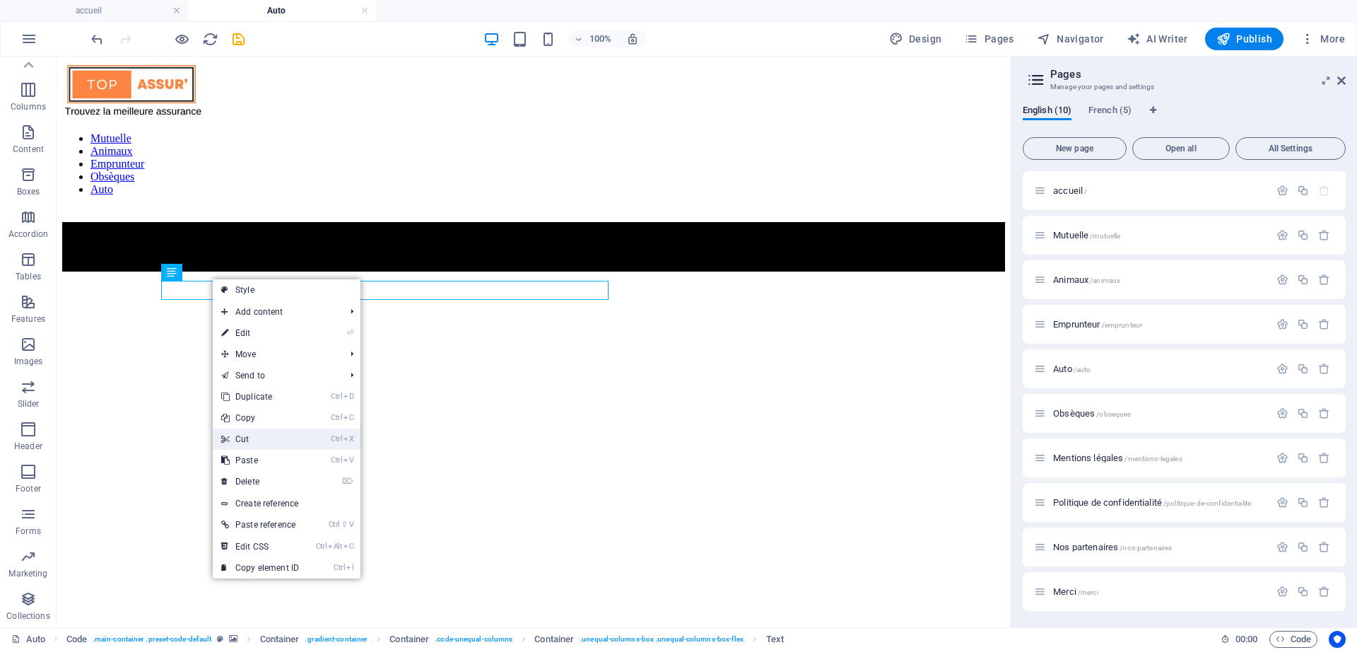
click at [243, 435] on link "Ctrl X Cut" at bounding box center [260, 438] width 95 height 21
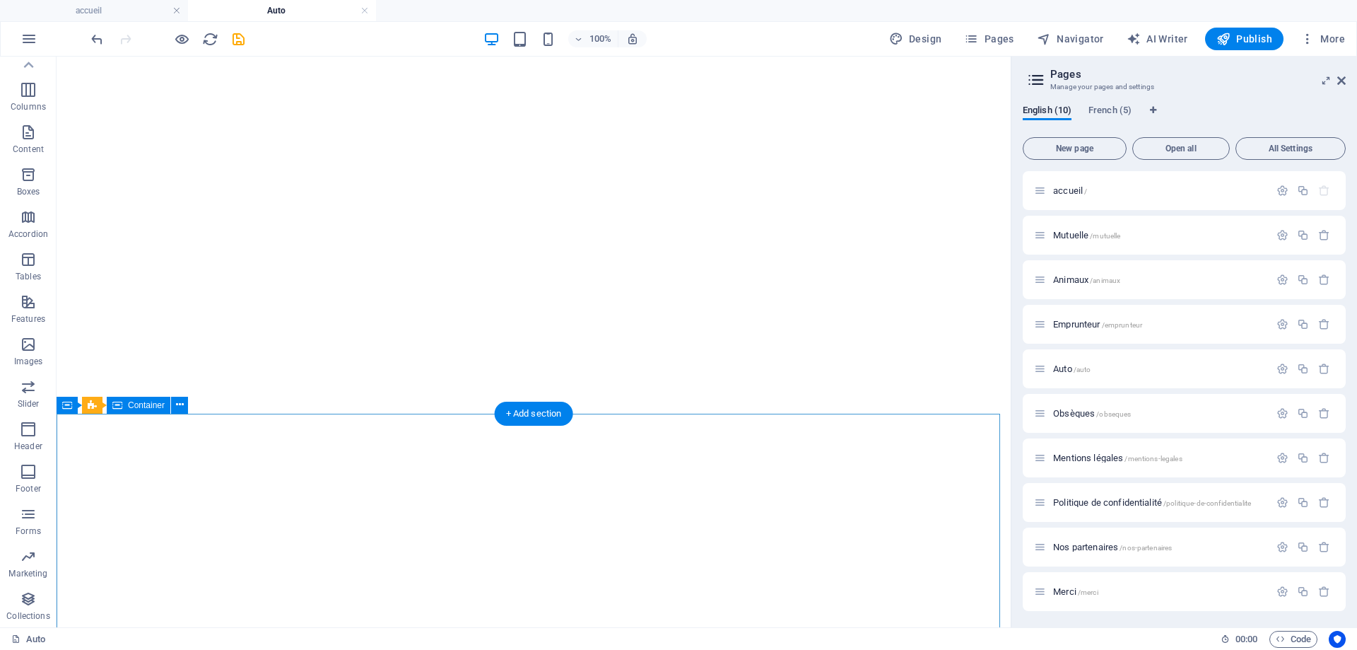
scroll to position [495, 0]
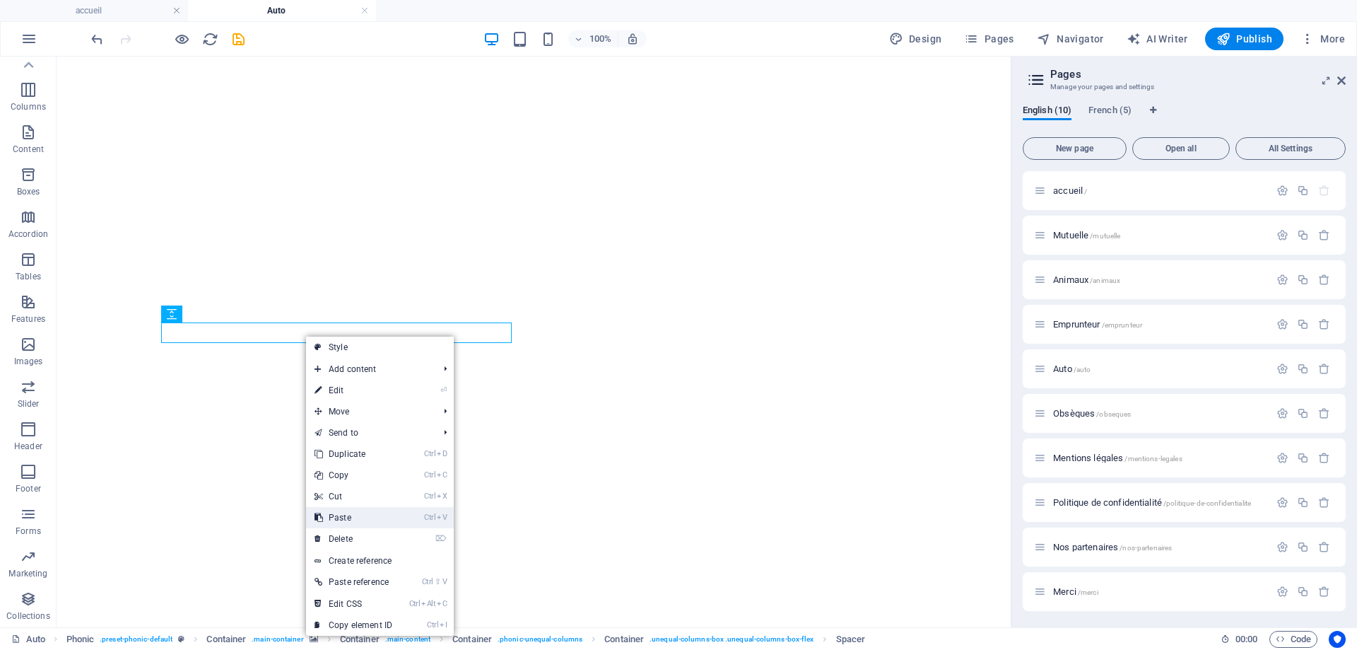
click at [346, 519] on link "Ctrl V Paste" at bounding box center [353, 517] width 95 height 21
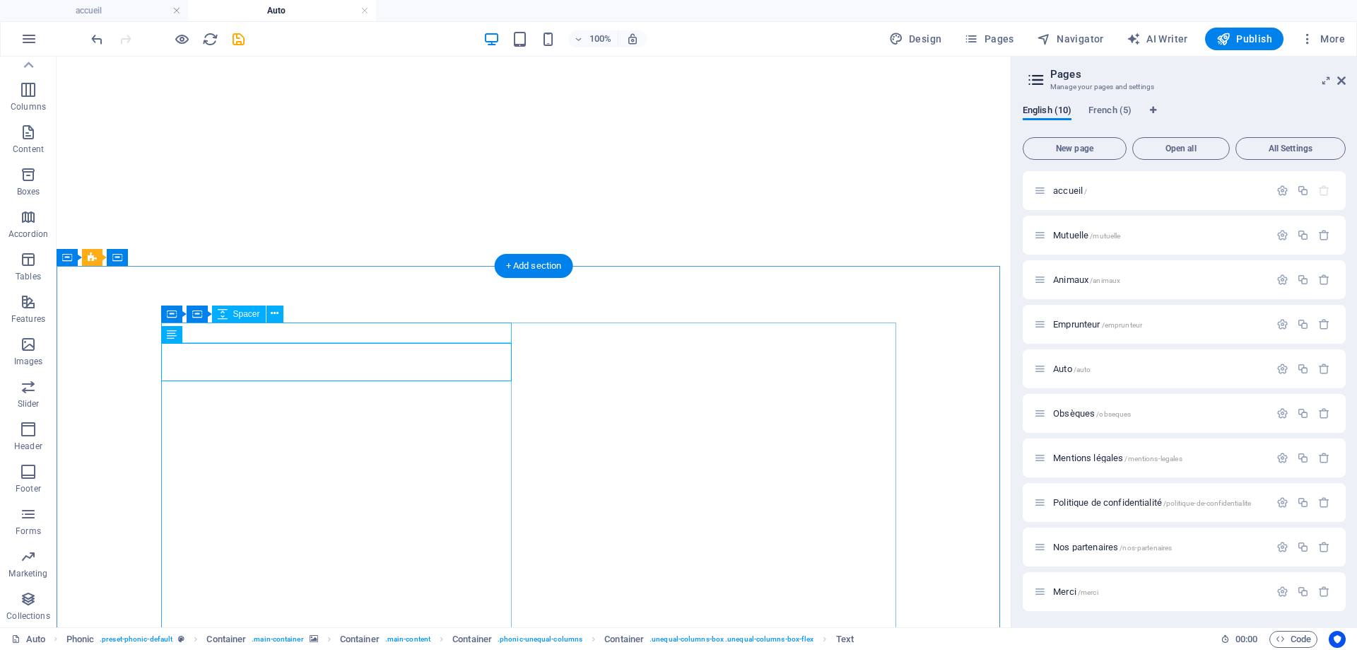
select select "rem"
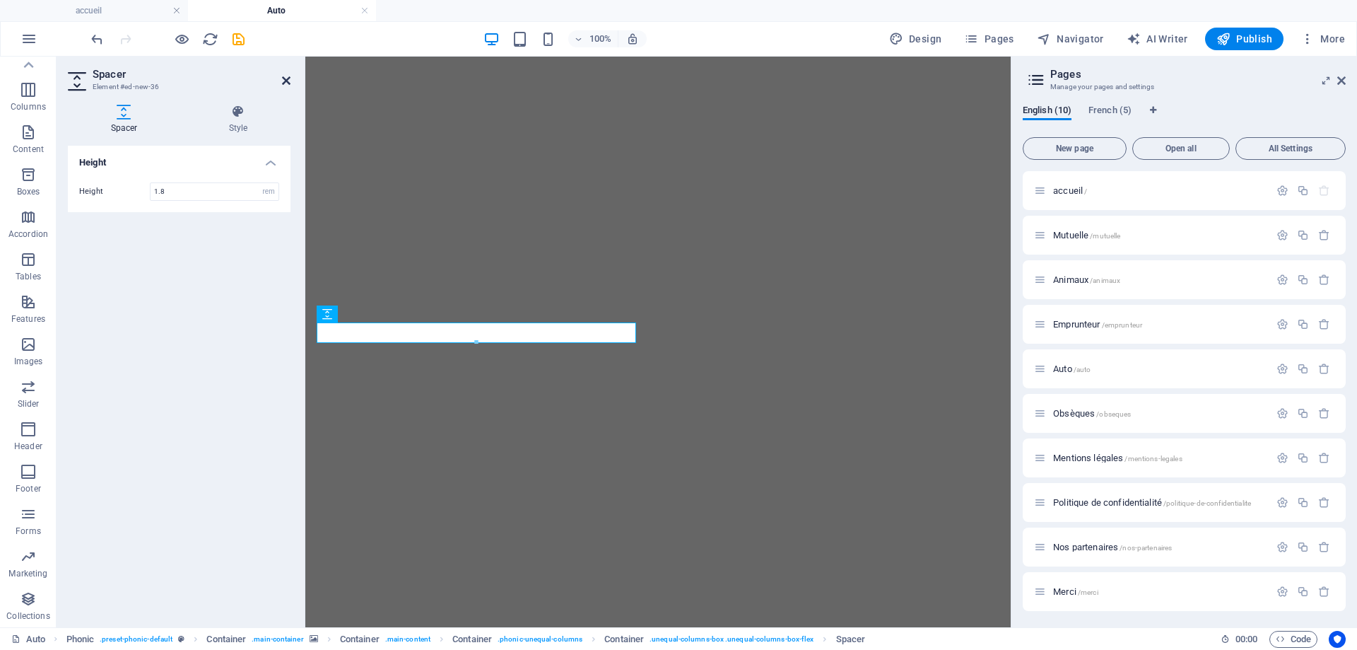
click at [286, 79] on icon at bounding box center [286, 80] width 8 height 11
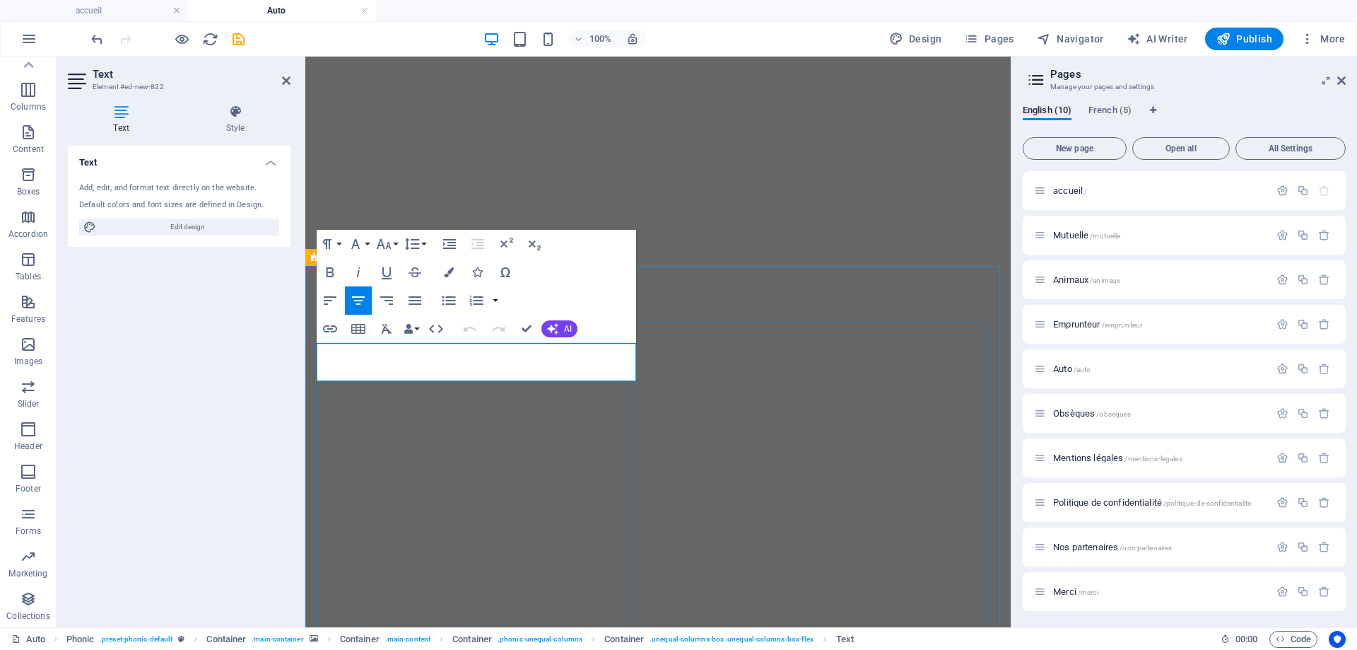
click at [445, 274] on icon "button" at bounding box center [449, 272] width 10 height 10
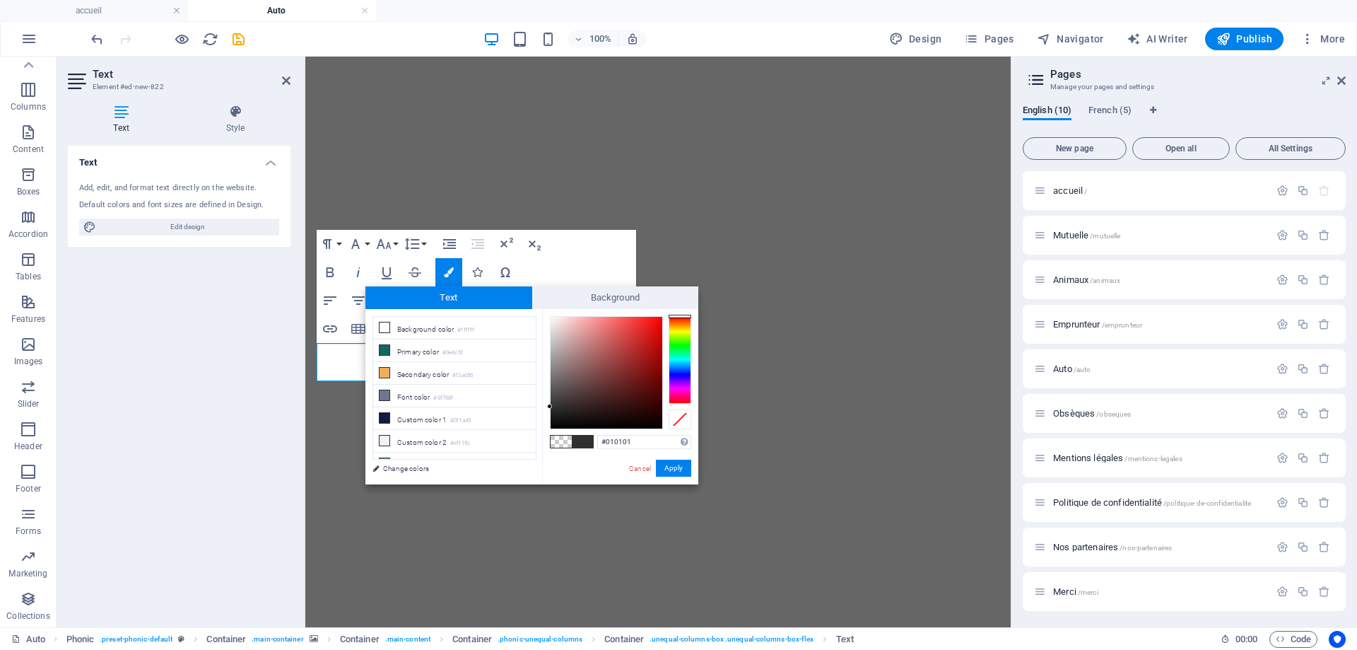
type input "#000000"
drag, startPoint x: 548, startPoint y: 315, endPoint x: 544, endPoint y: 439, distance: 123.8
click at [544, 439] on div "#000000 Supported formats #0852ed rgb(8, 82, 237) rgba(8, 82, 237, 90%) hsv(221…" at bounding box center [620, 499] width 156 height 380
click at [544, 455] on div "#000000 Supported formats #0852ed rgb(8, 82, 237) rgba(8, 82, 237, 90%) hsv(221…" at bounding box center [620, 499] width 156 height 380
click at [677, 468] on button "Apply" at bounding box center [673, 468] width 35 height 17
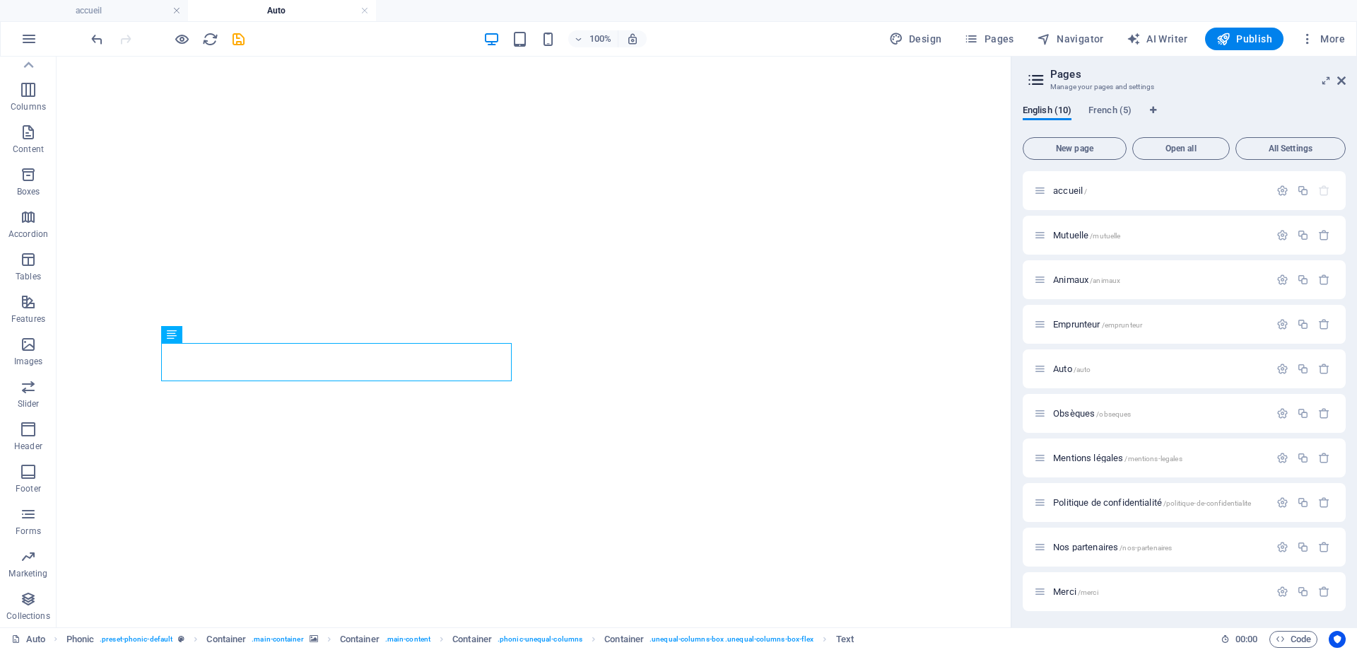
click at [505, 231] on div "H3 2 columns Container Slider Container Container Spacer Code Code Container Co…" at bounding box center [534, 342] width 954 height 571
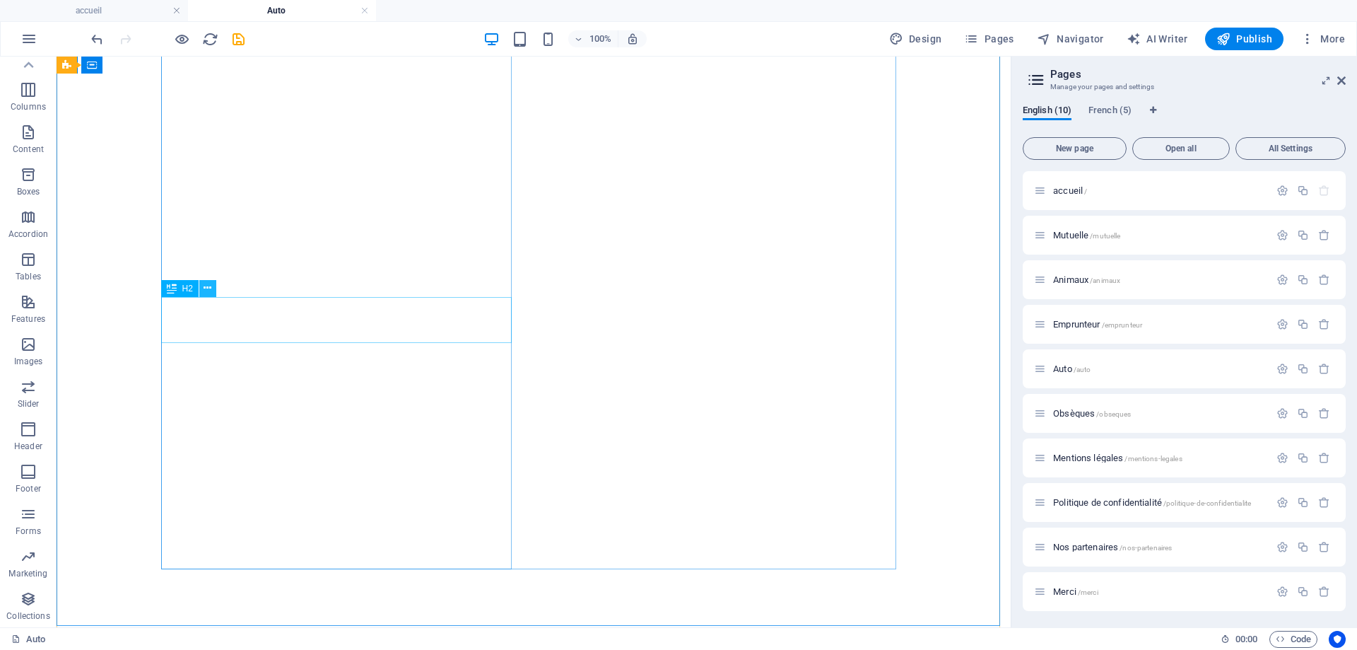
click at [209, 292] on icon at bounding box center [208, 288] width 8 height 15
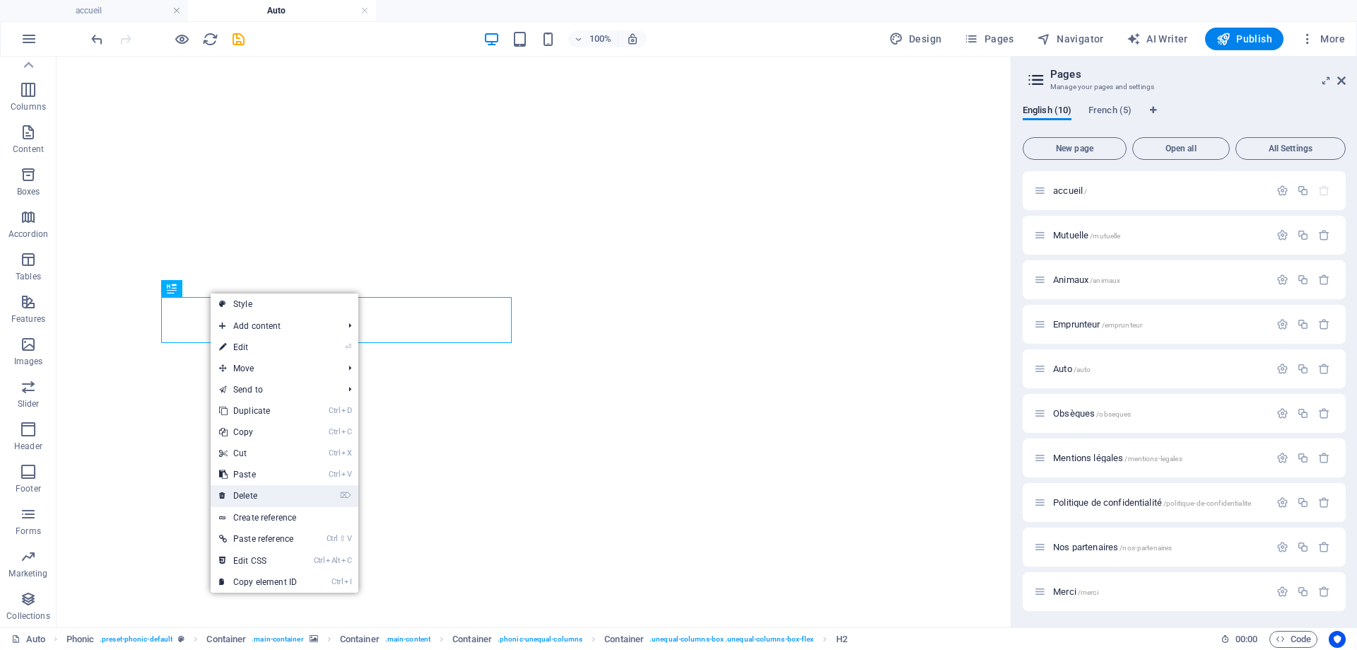
click at [238, 491] on link "⌦ Delete" at bounding box center [258, 495] width 95 height 21
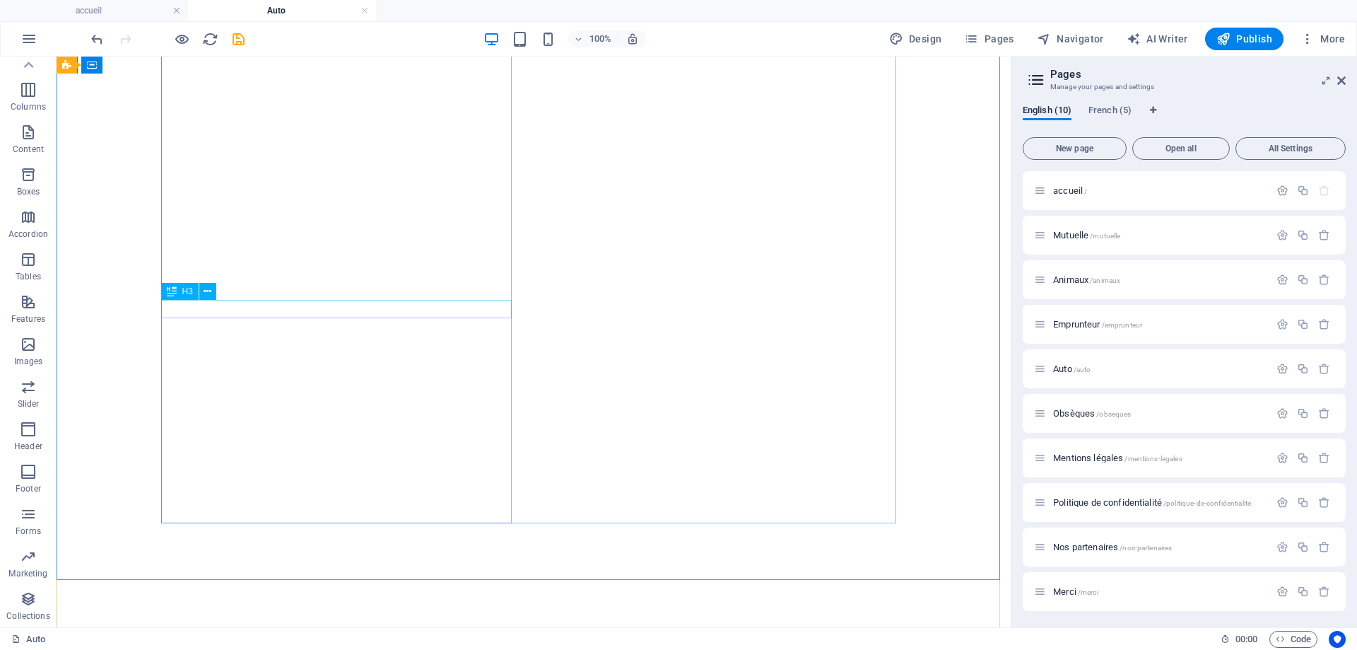
click at [207, 293] on icon at bounding box center [208, 291] width 8 height 15
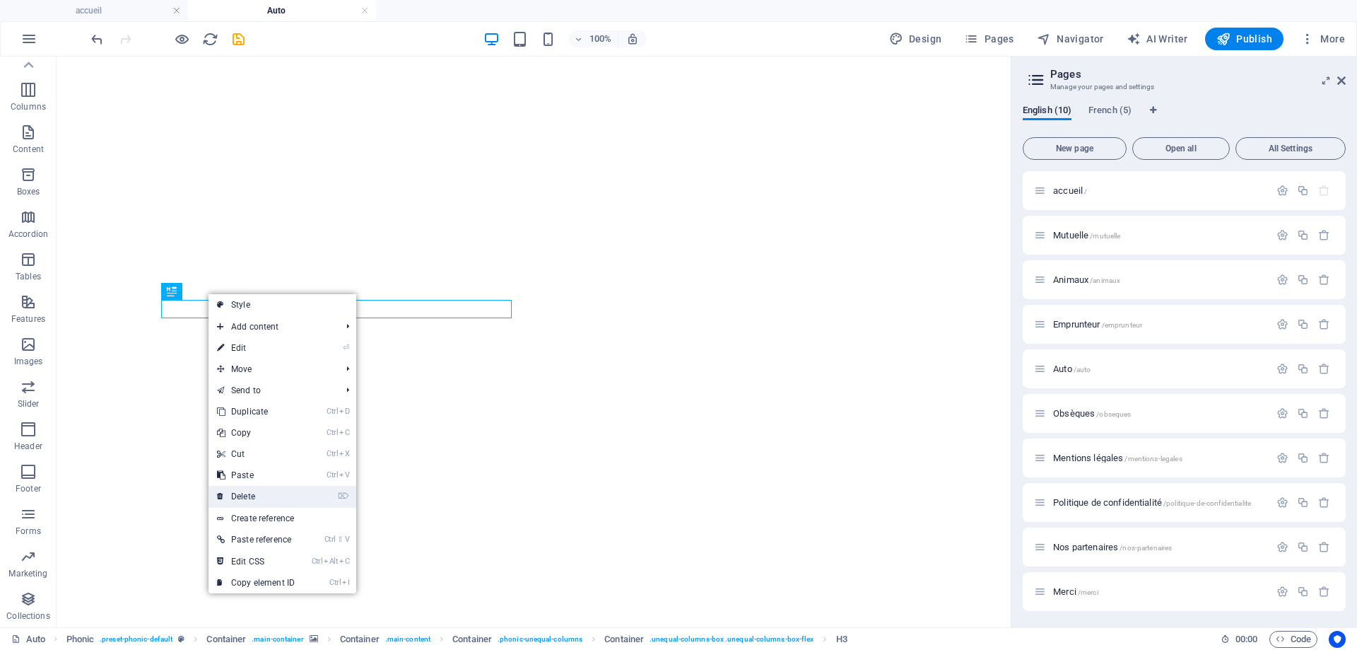
click at [257, 494] on link "⌦ Delete" at bounding box center [256, 496] width 95 height 21
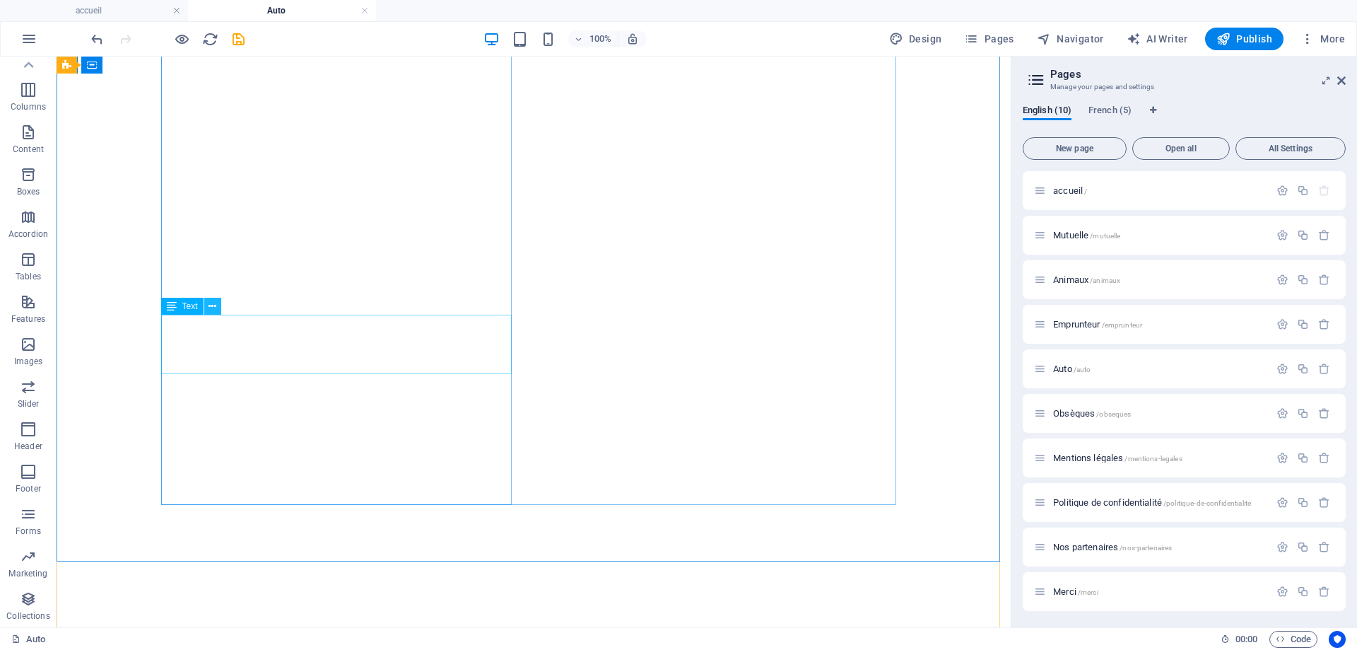
click at [211, 310] on icon at bounding box center [213, 306] width 8 height 15
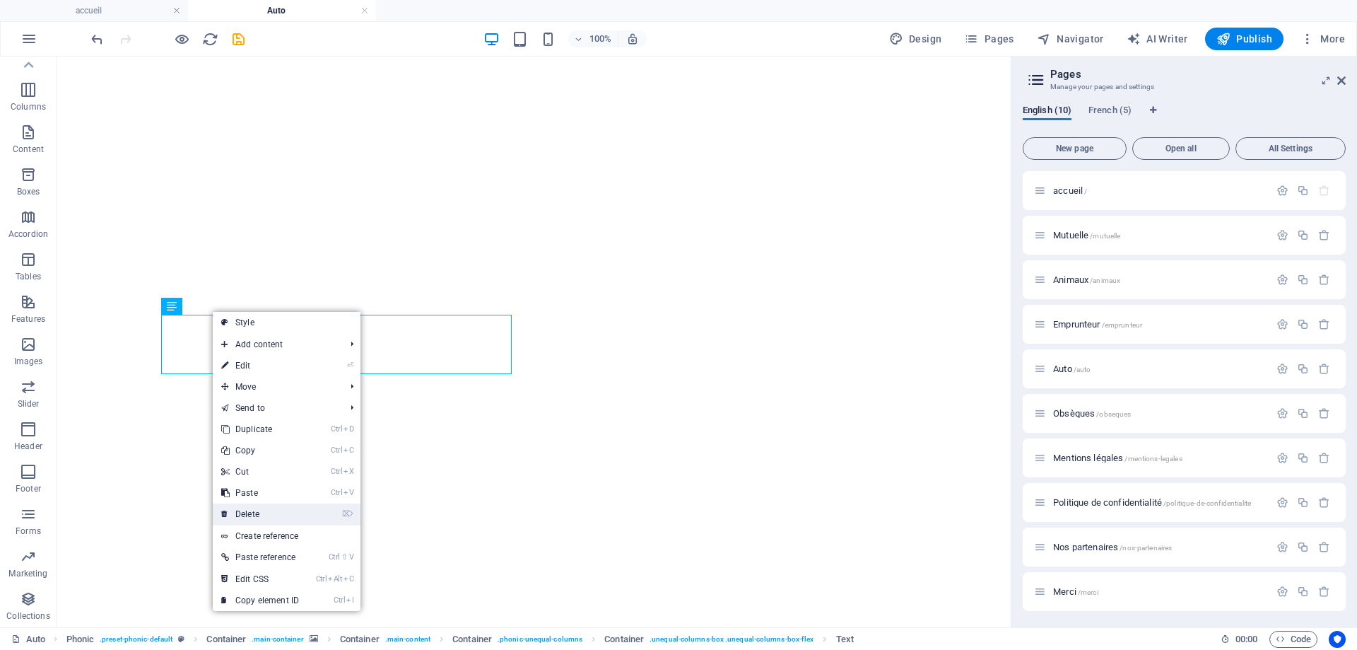
click at [266, 508] on link "⌦ Delete" at bounding box center [260, 513] width 95 height 21
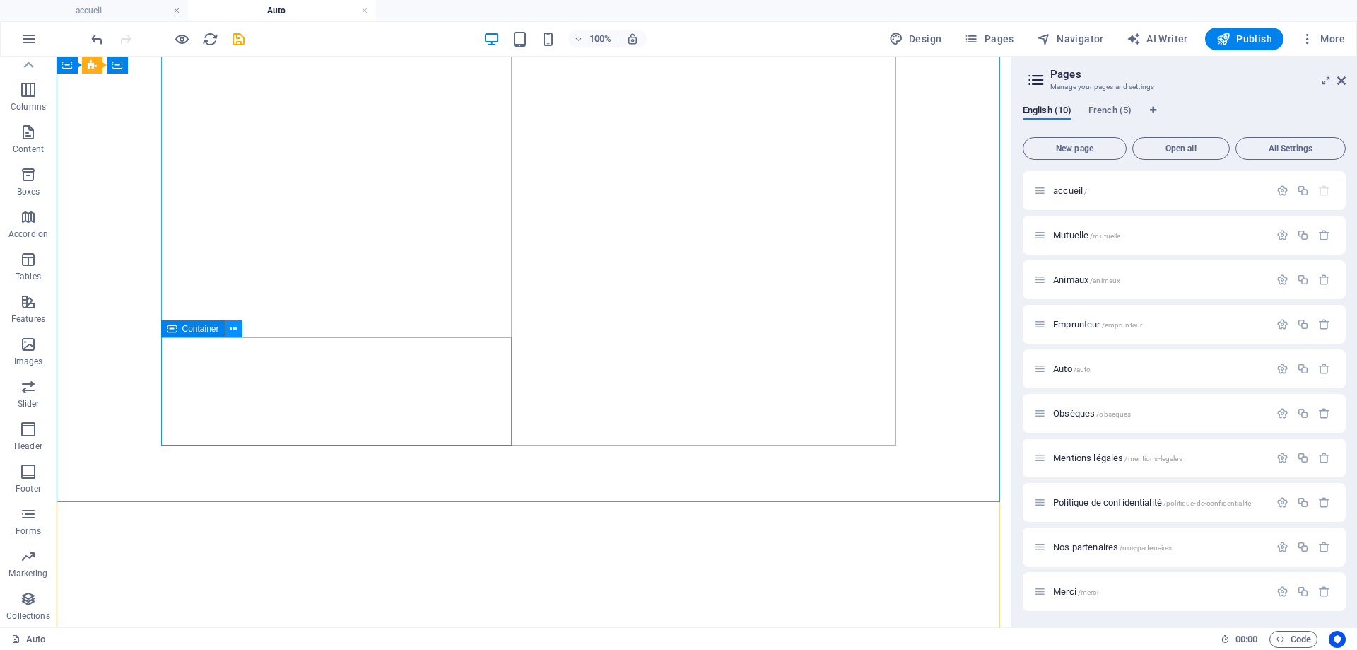
click at [229, 329] on button at bounding box center [234, 328] width 17 height 17
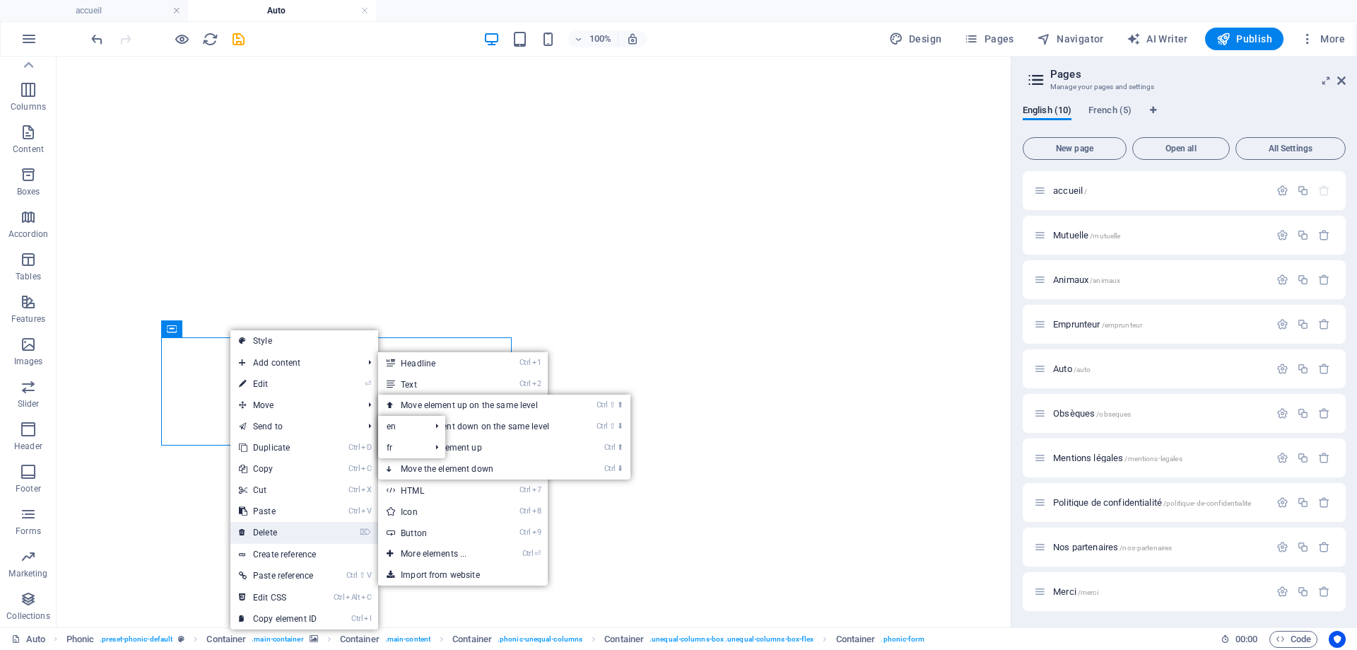
click at [288, 529] on link "⌦ Delete" at bounding box center [277, 532] width 95 height 21
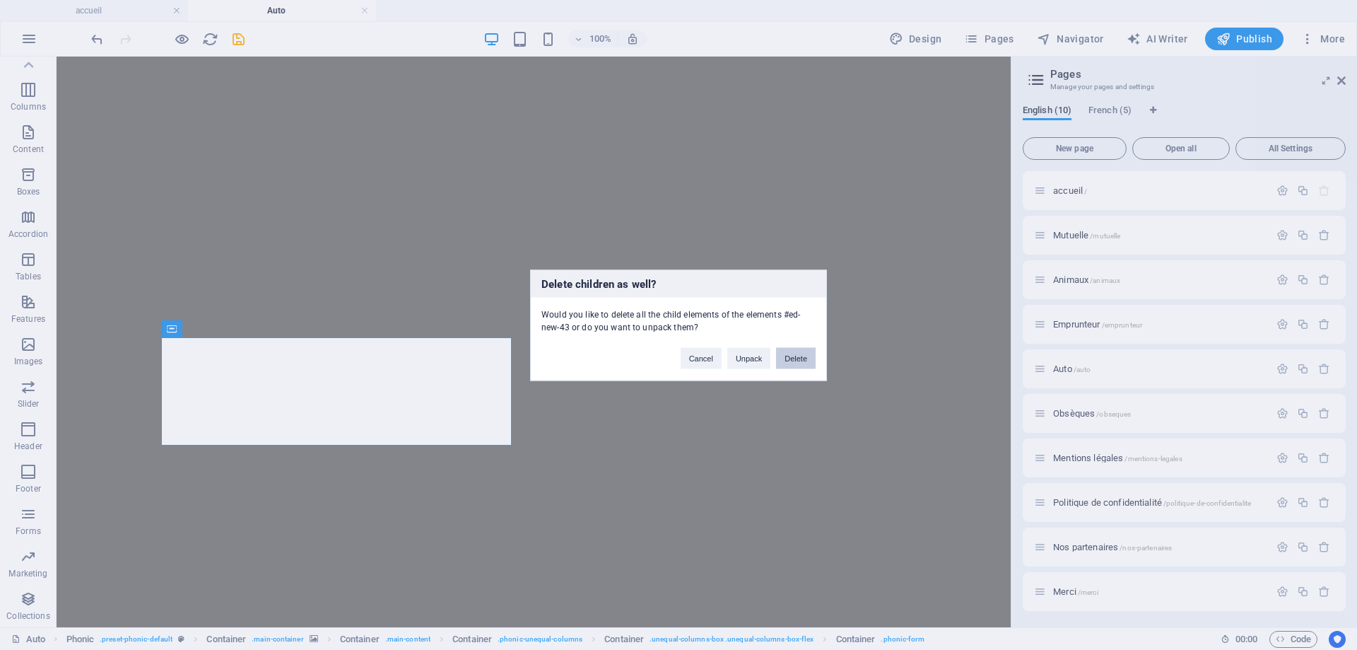
click at [797, 355] on button "Delete" at bounding box center [796, 357] width 40 height 21
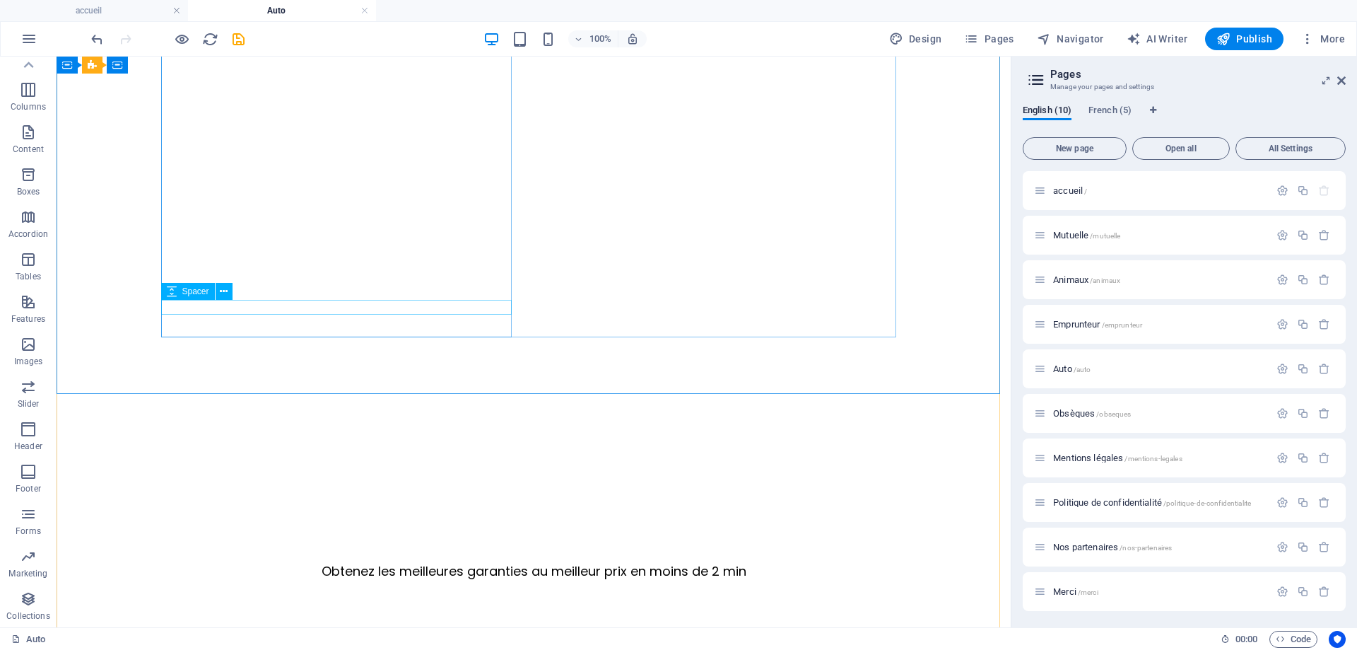
click at [226, 293] on icon at bounding box center [224, 291] width 8 height 15
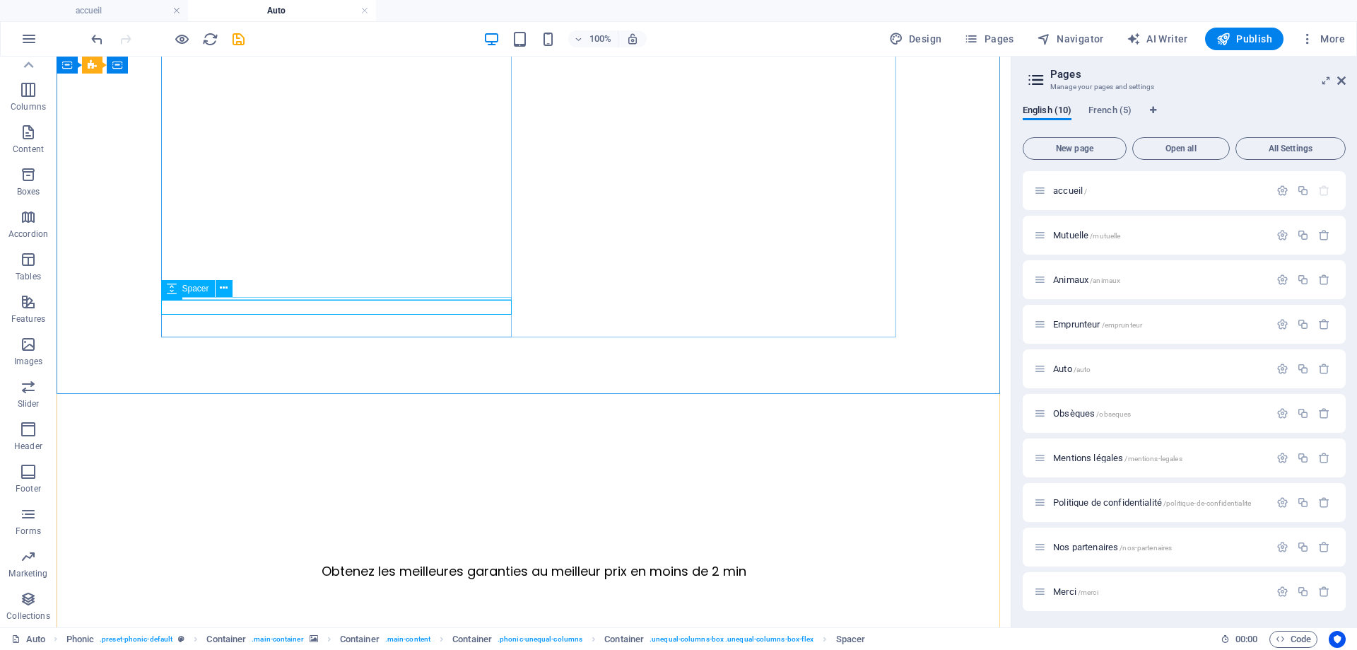
click at [218, 290] on button at bounding box center [224, 288] width 17 height 17
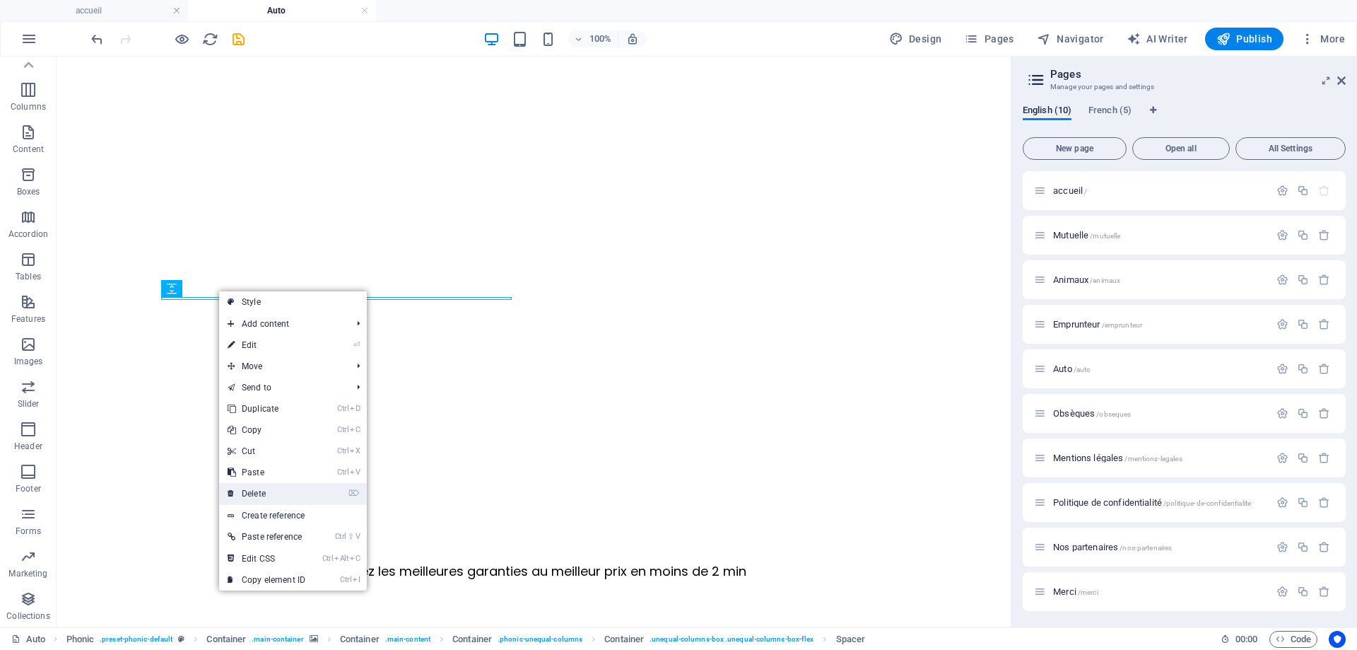
click at [264, 491] on link "⌦ Delete" at bounding box center [266, 493] width 95 height 21
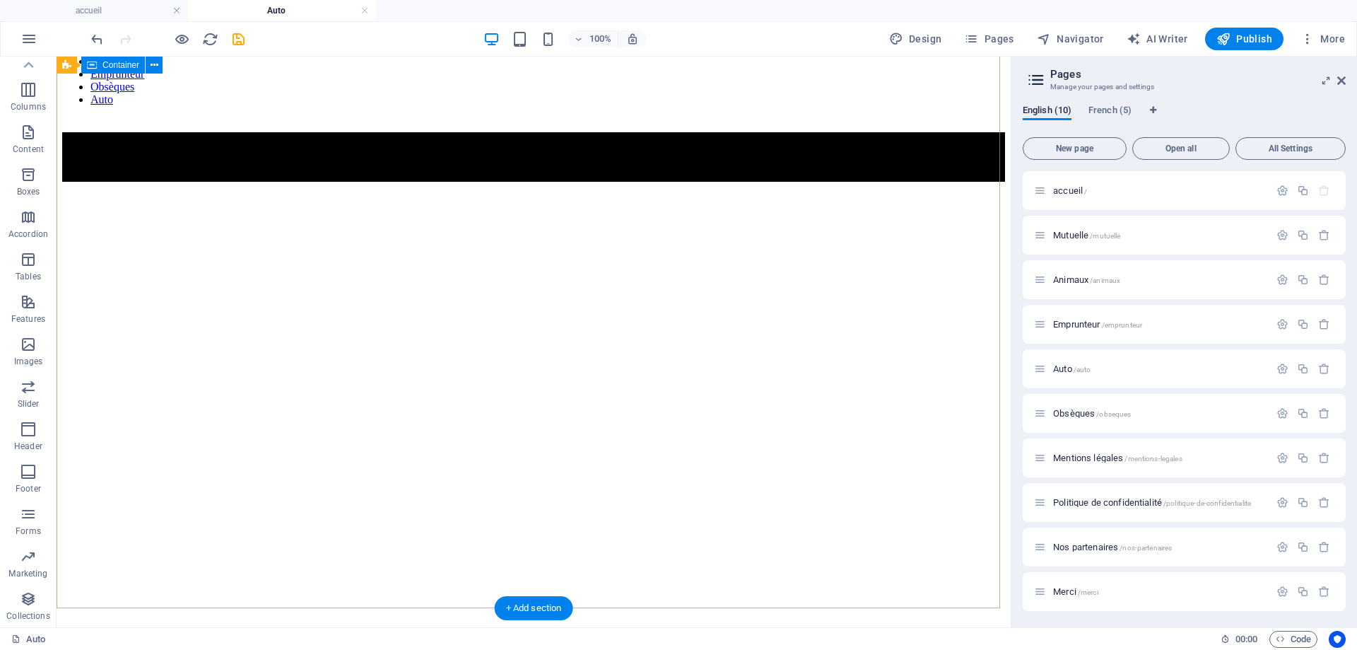
scroll to position [11, 0]
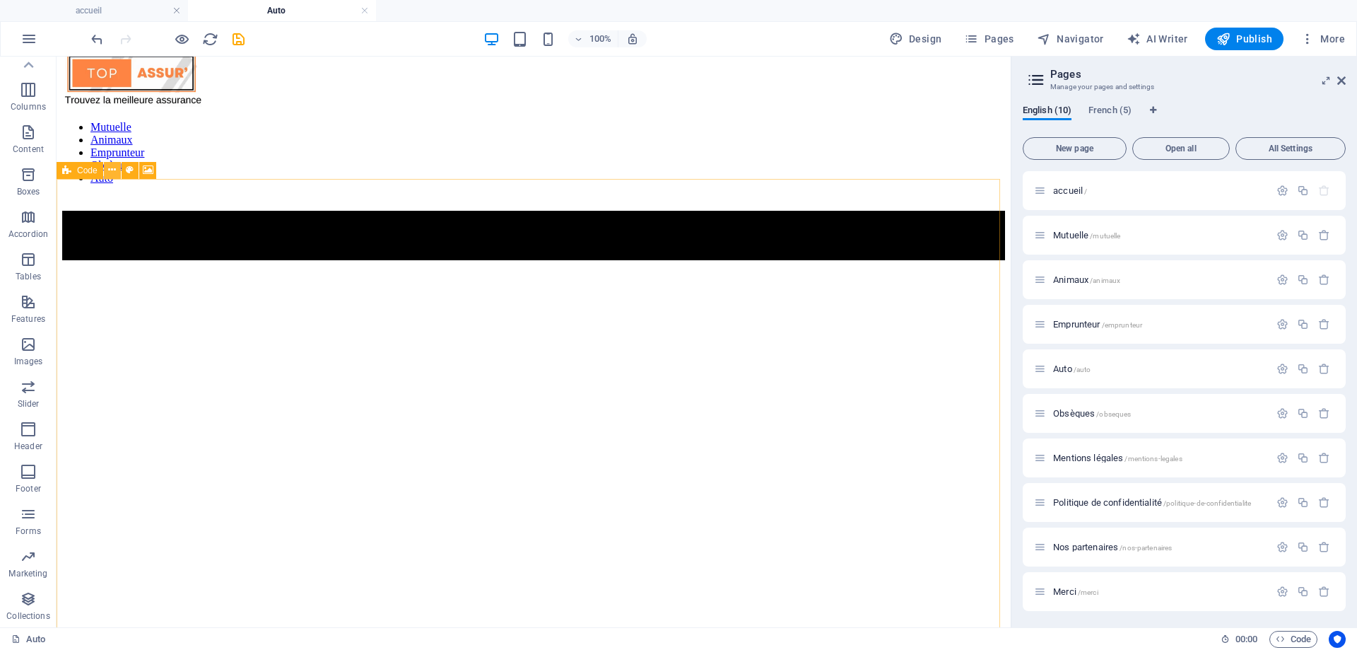
click at [109, 172] on icon at bounding box center [112, 170] width 8 height 15
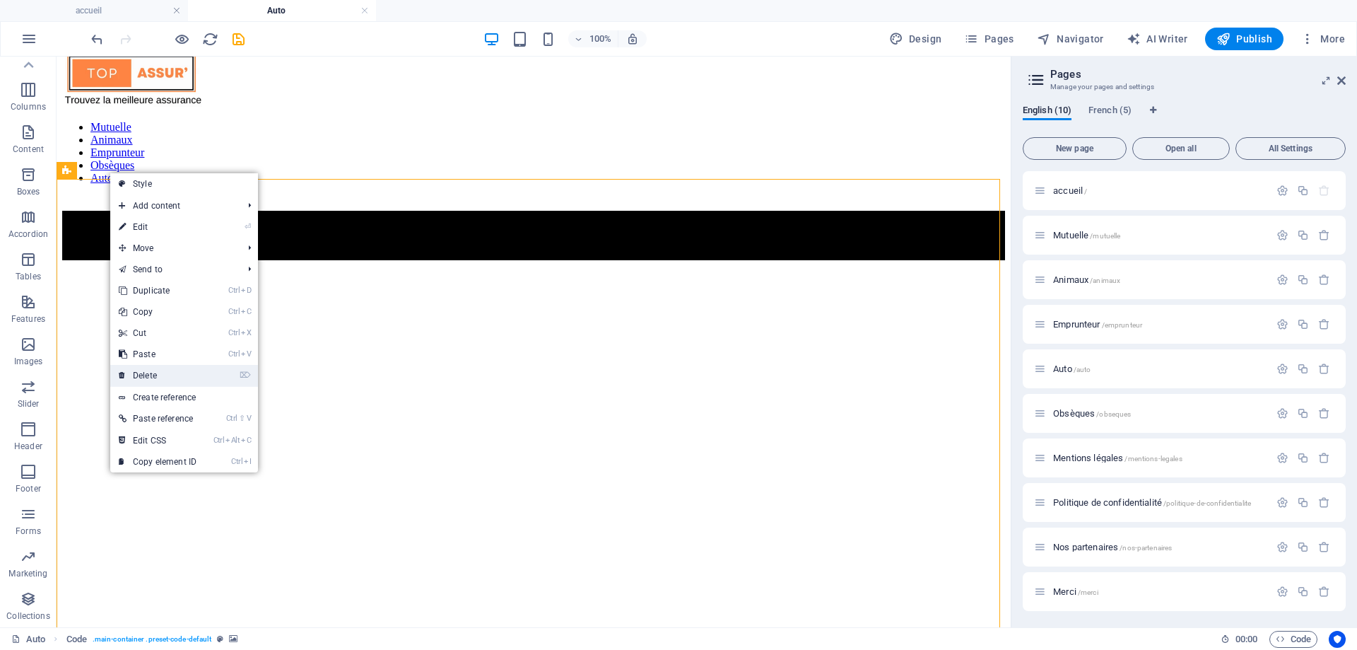
click at [167, 369] on link "⌦ Delete" at bounding box center [157, 375] width 95 height 21
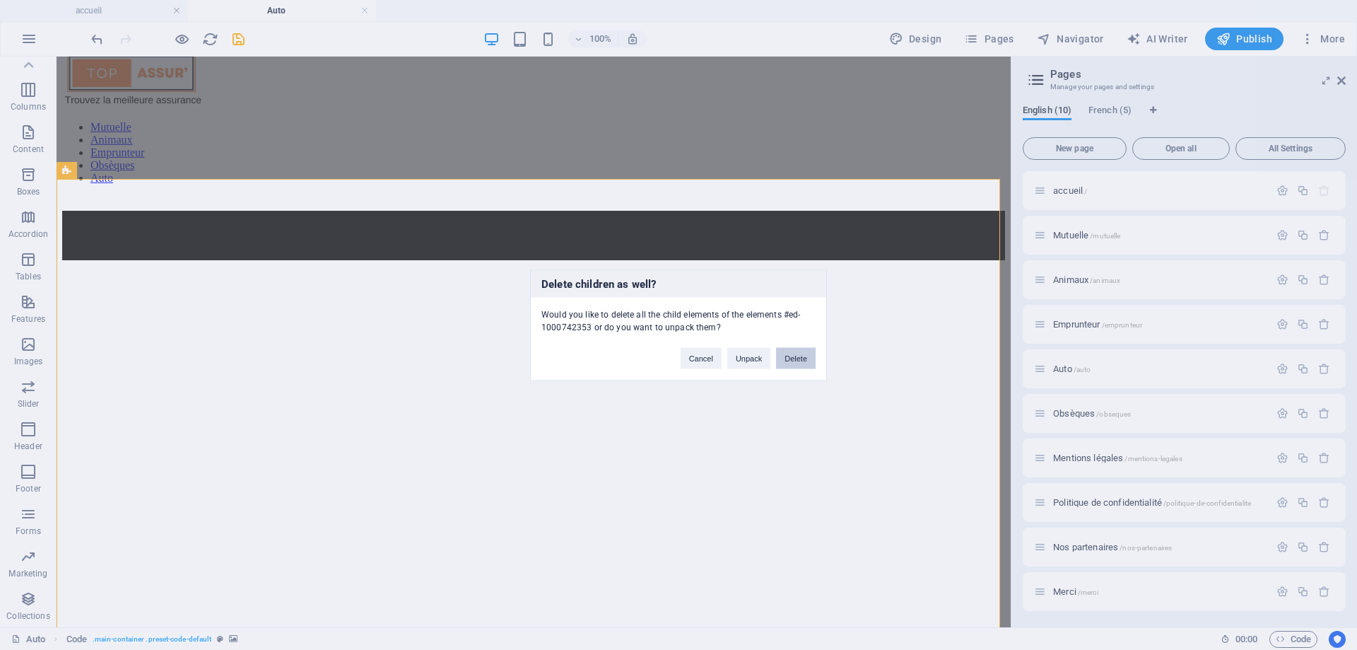
click at [804, 361] on button "Delete" at bounding box center [796, 357] width 40 height 21
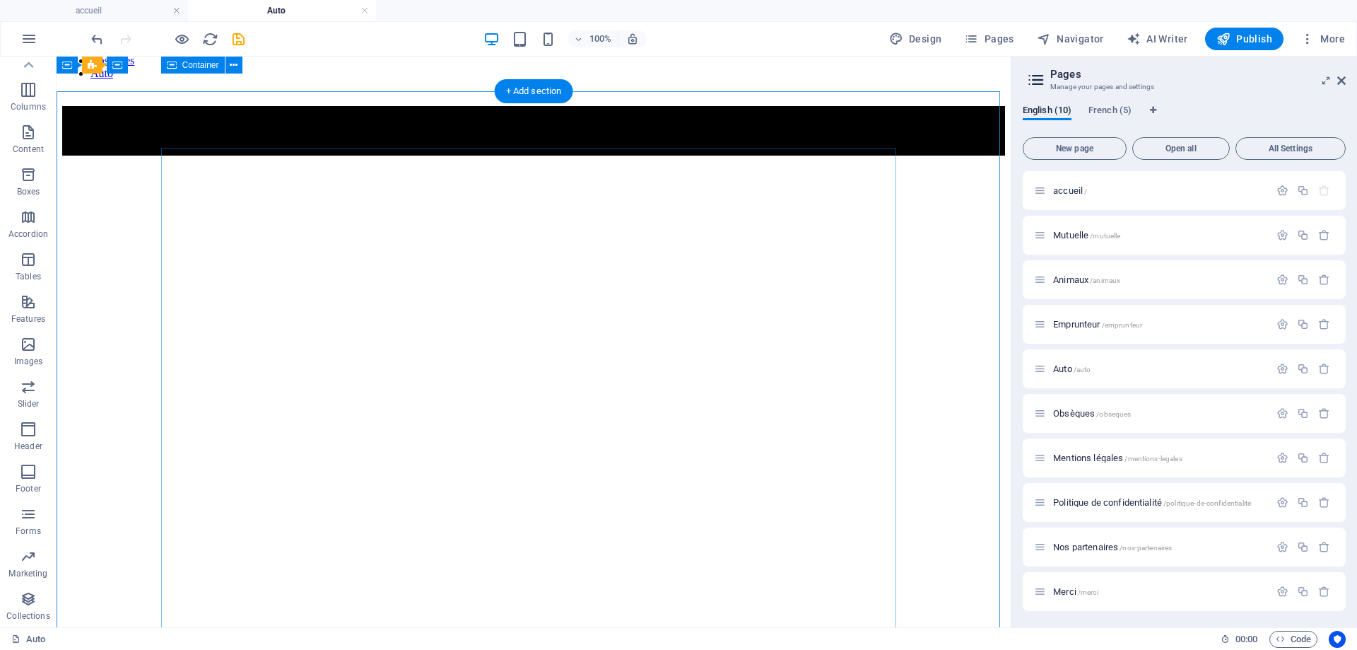
scroll to position [82, 0]
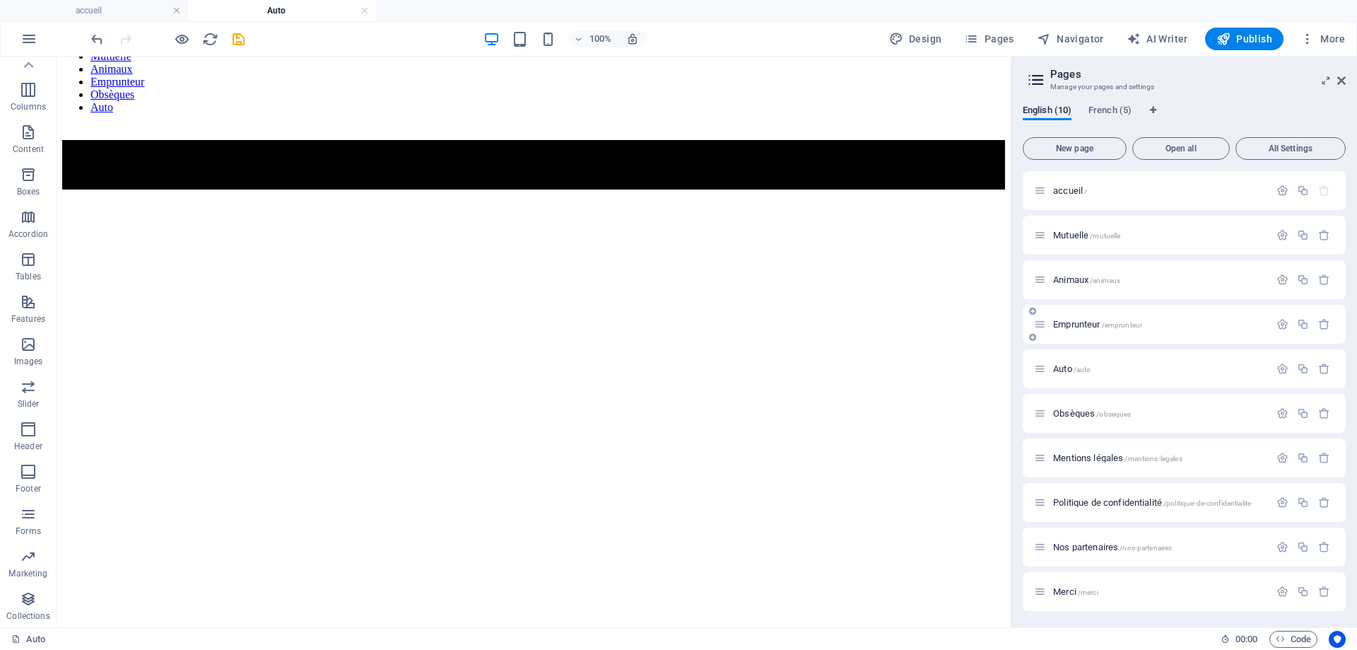
click at [1083, 325] on span "Emprunteur /emprunteur" at bounding box center [1097, 324] width 89 height 11
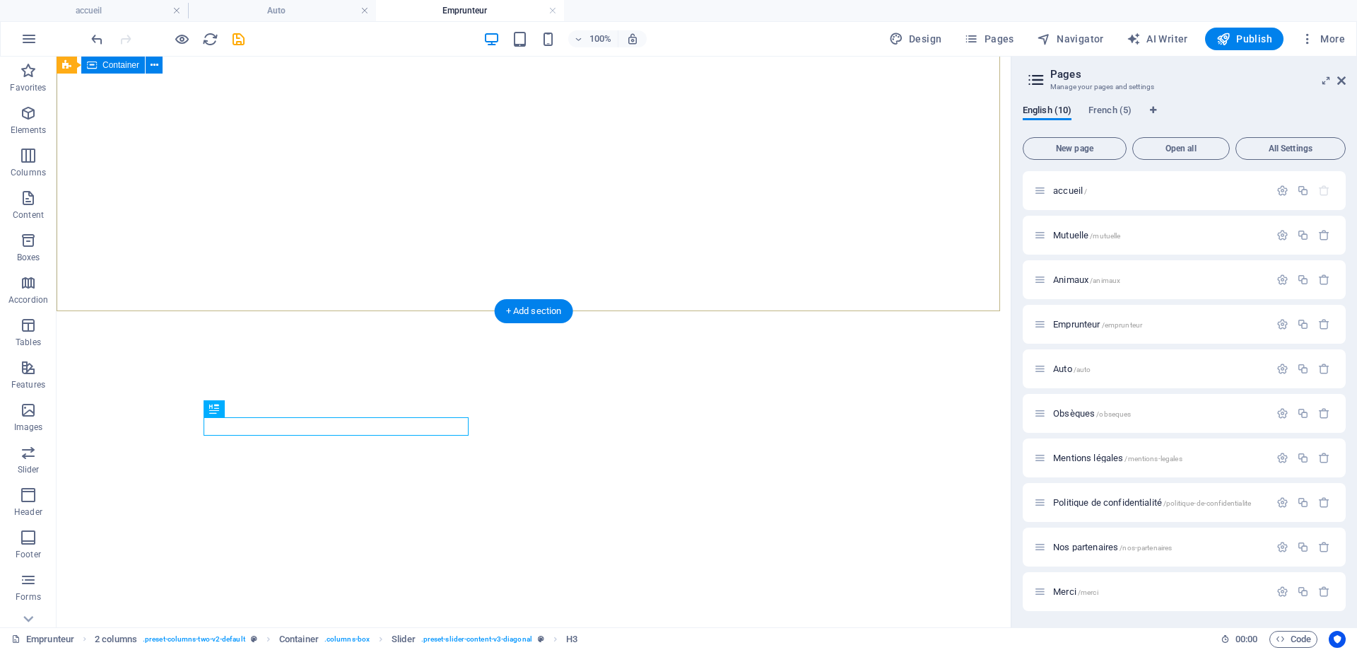
scroll to position [246, 0]
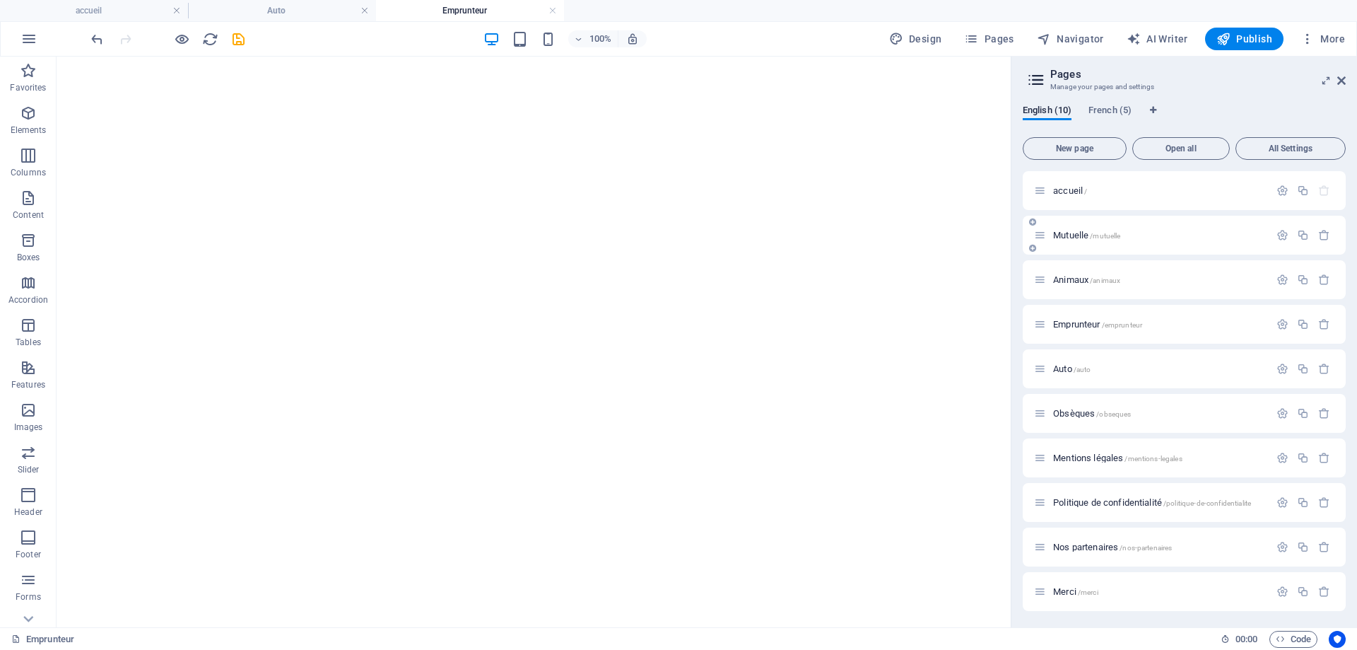
click at [1086, 232] on span "Mutuelle /mutuelle" at bounding box center [1086, 235] width 67 height 11
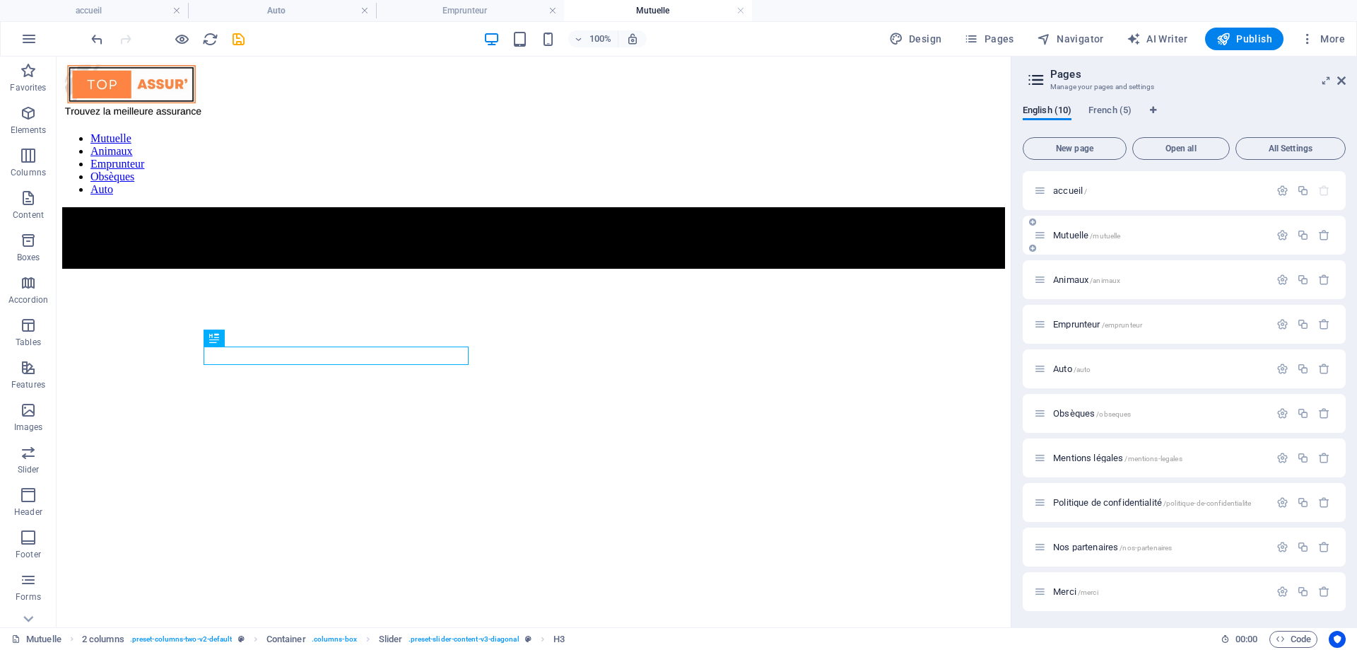
scroll to position [540, 0]
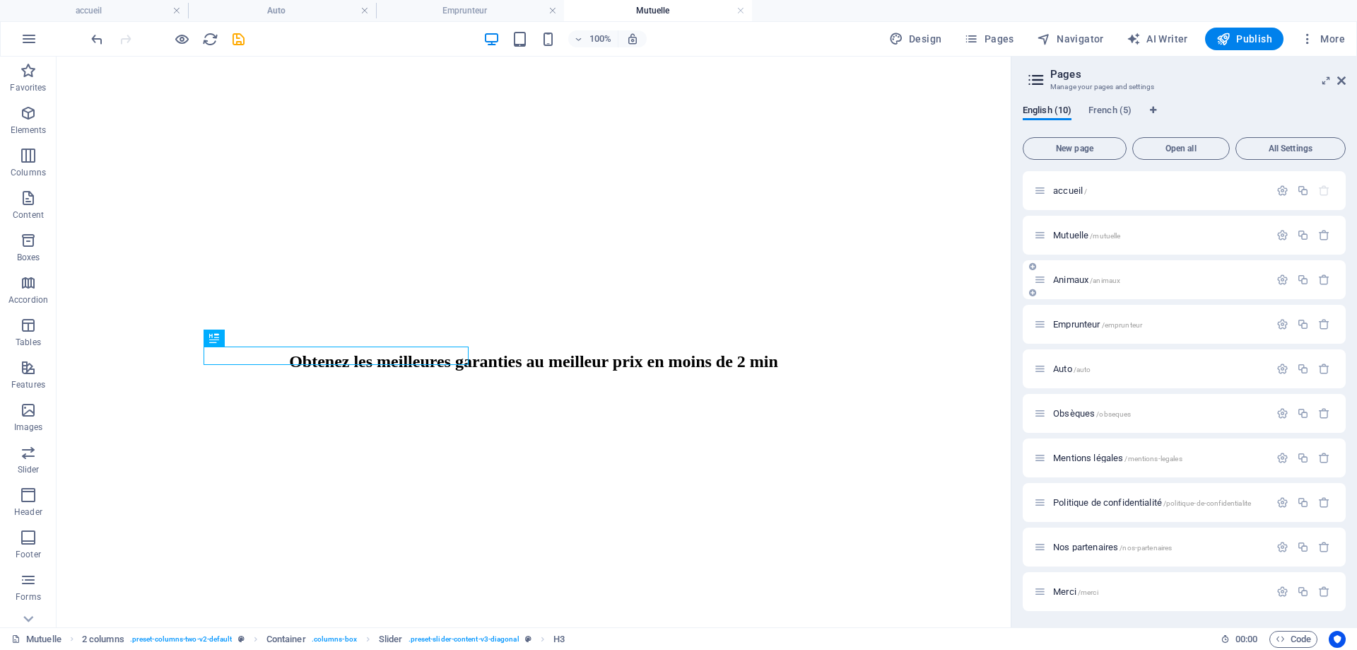
click at [1085, 281] on span "Animaux /animaux" at bounding box center [1086, 279] width 67 height 11
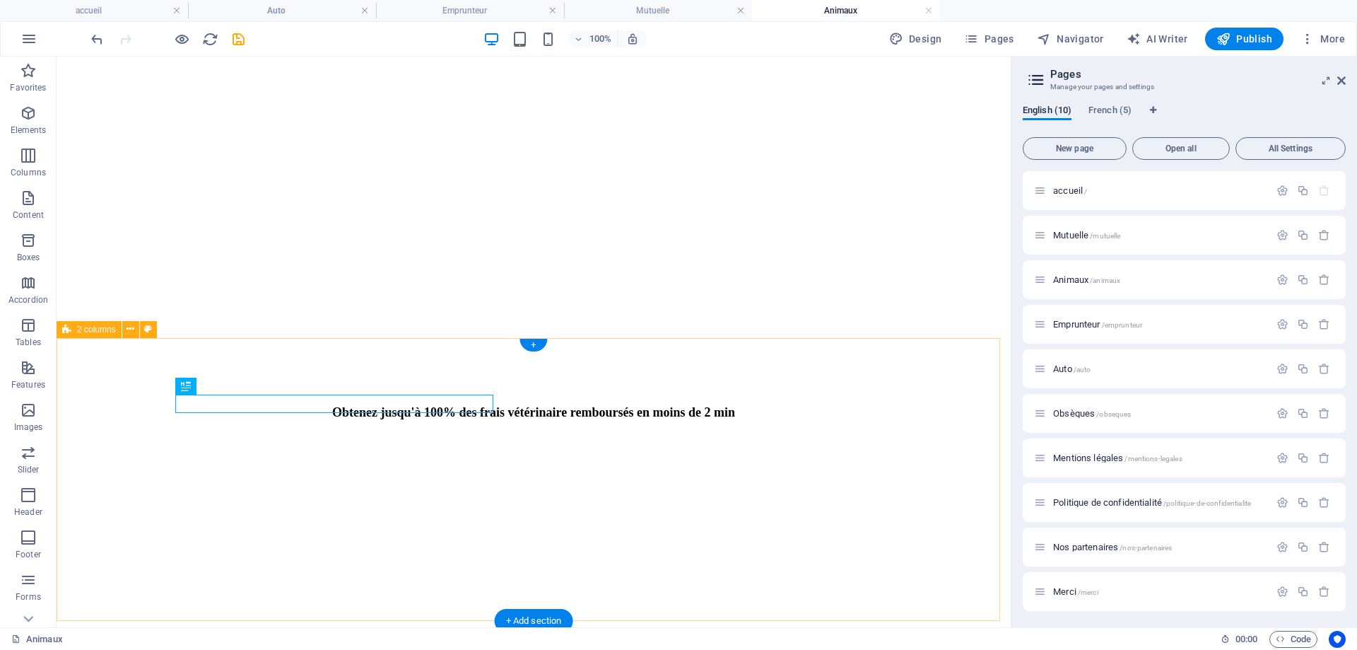
scroll to position [412, 0]
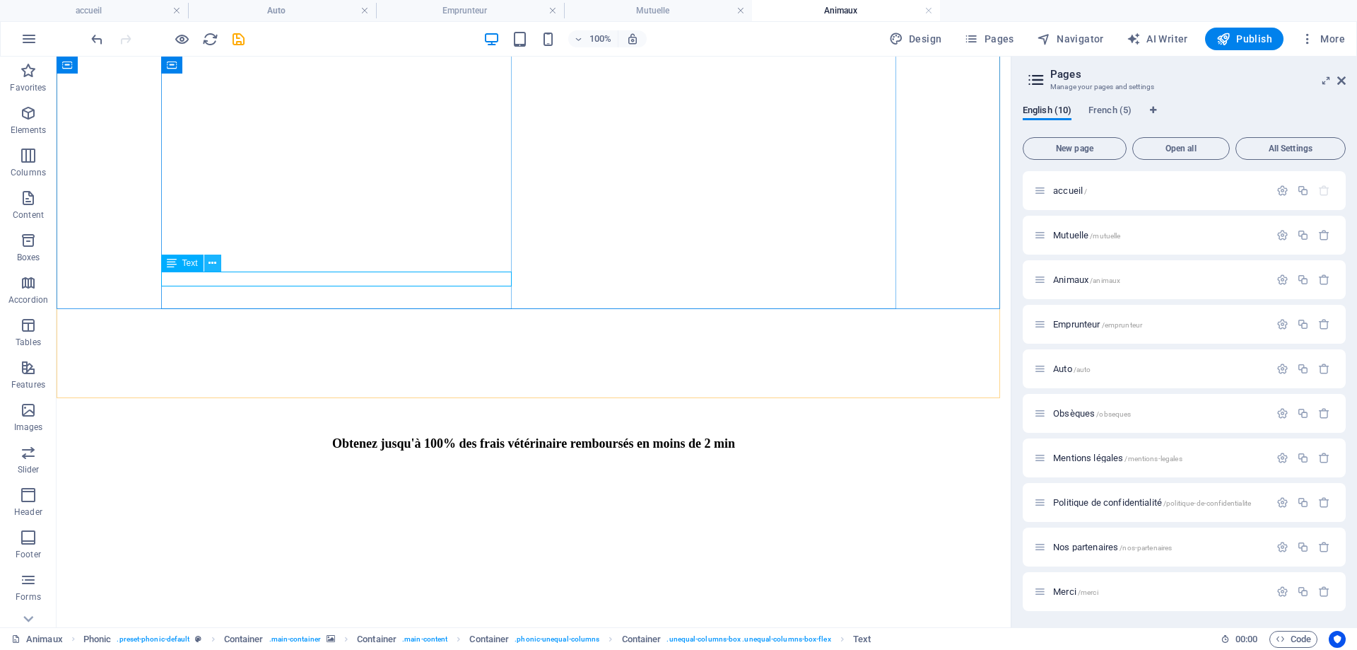
click at [216, 266] on icon at bounding box center [213, 263] width 8 height 15
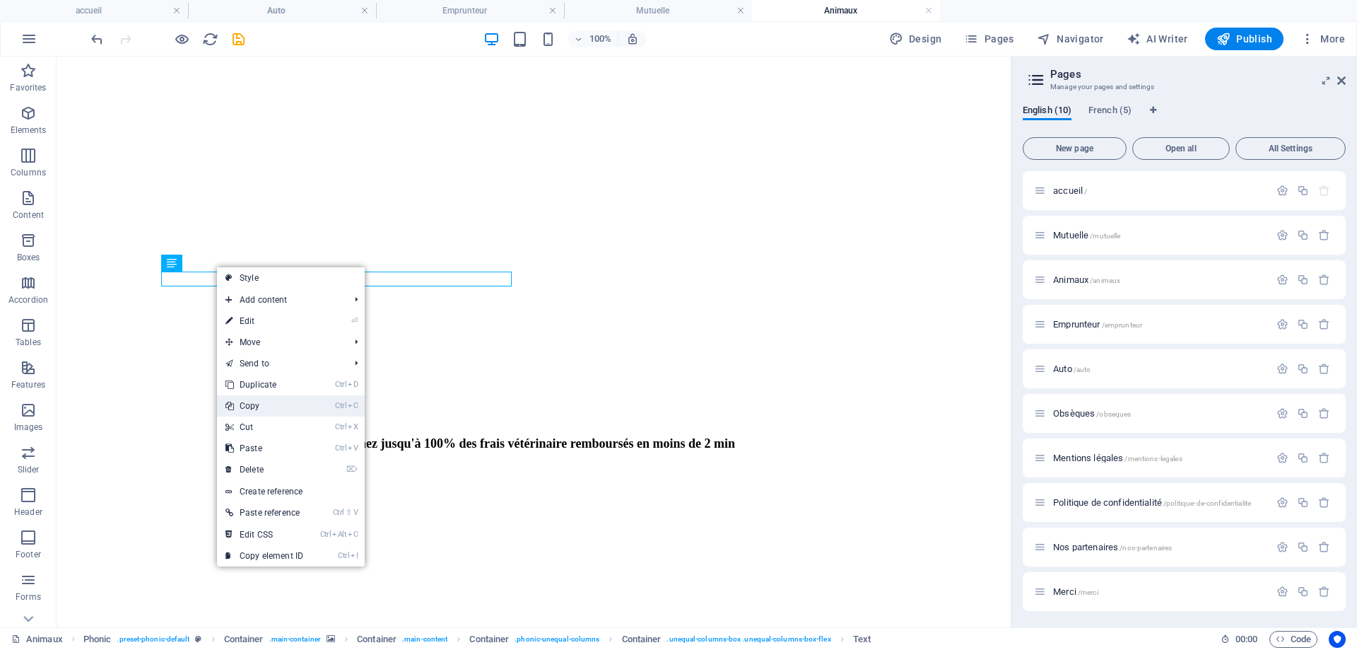
drag, startPoint x: 257, startPoint y: 408, endPoint x: 229, endPoint y: 304, distance: 107.5
click at [257, 408] on link "Ctrl C Copy" at bounding box center [264, 405] width 95 height 21
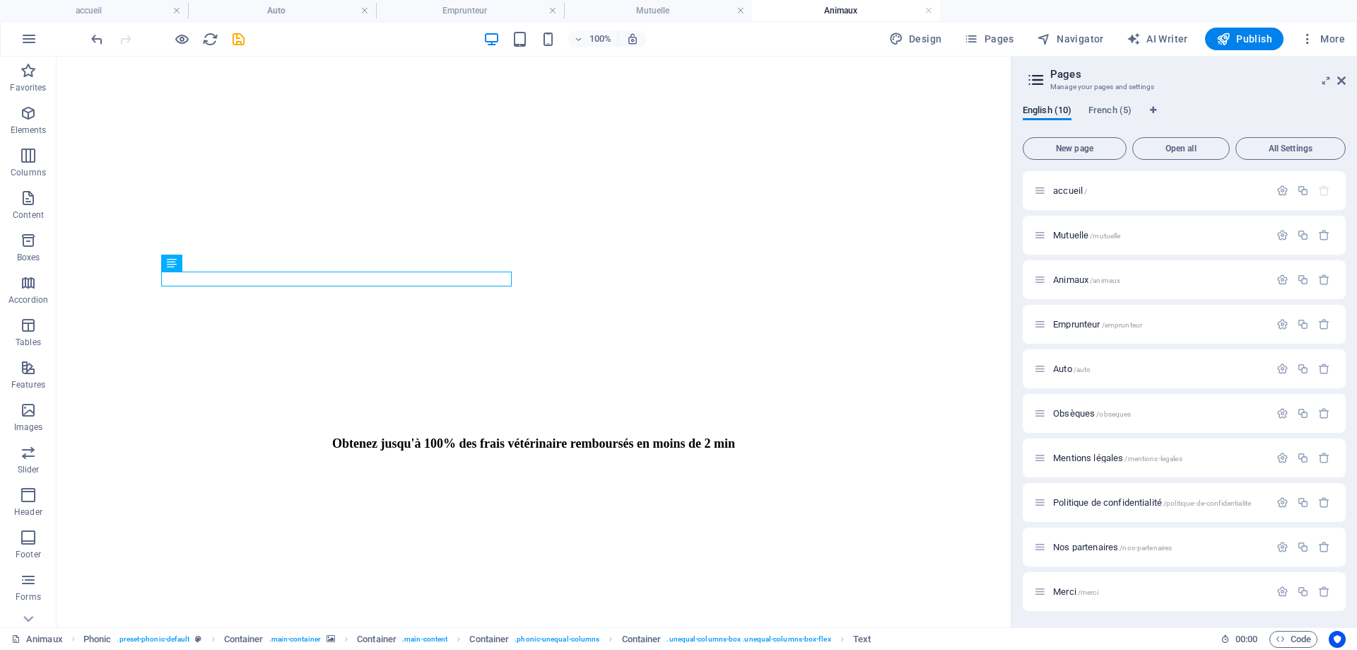
drag, startPoint x: 289, startPoint y: 13, endPoint x: 291, endPoint y: 29, distance: 15.7
click at [262, 6] on h4 "Auto" at bounding box center [282, 11] width 188 height 16
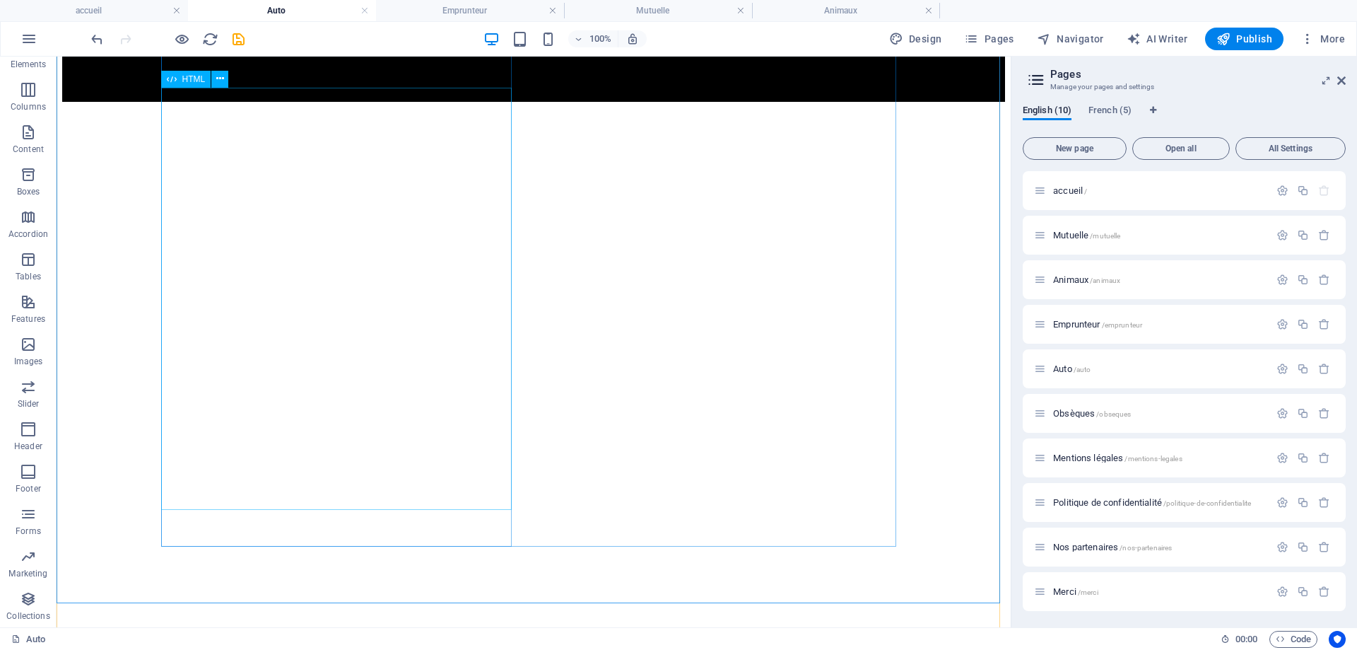
scroll to position [223, 0]
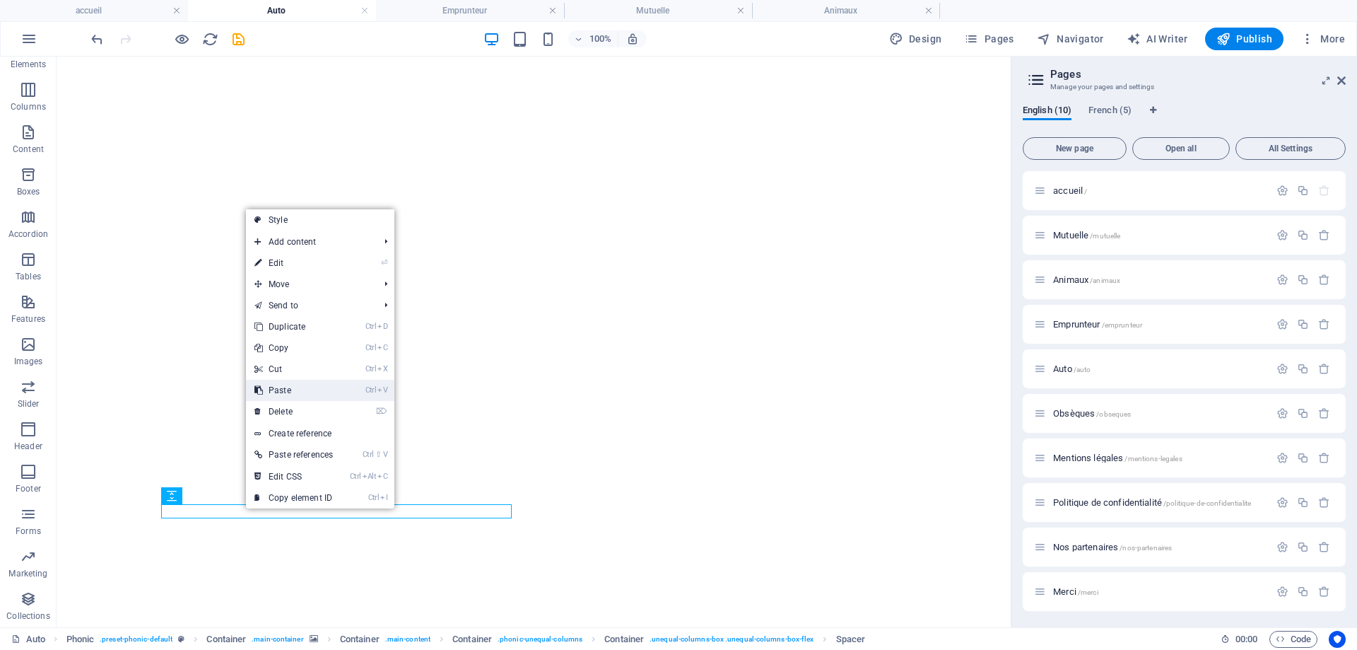
click at [281, 389] on link "Ctrl V Paste" at bounding box center [293, 390] width 95 height 21
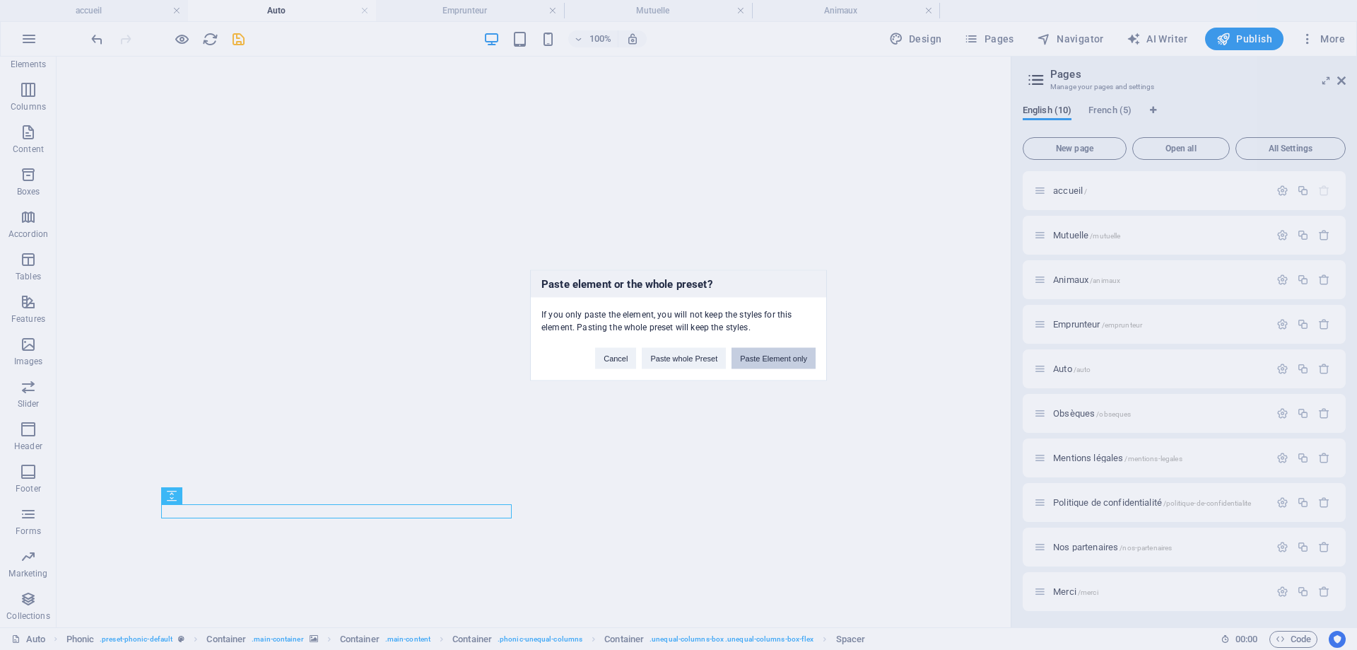
click at [778, 361] on button "Paste Element only" at bounding box center [774, 357] width 84 height 21
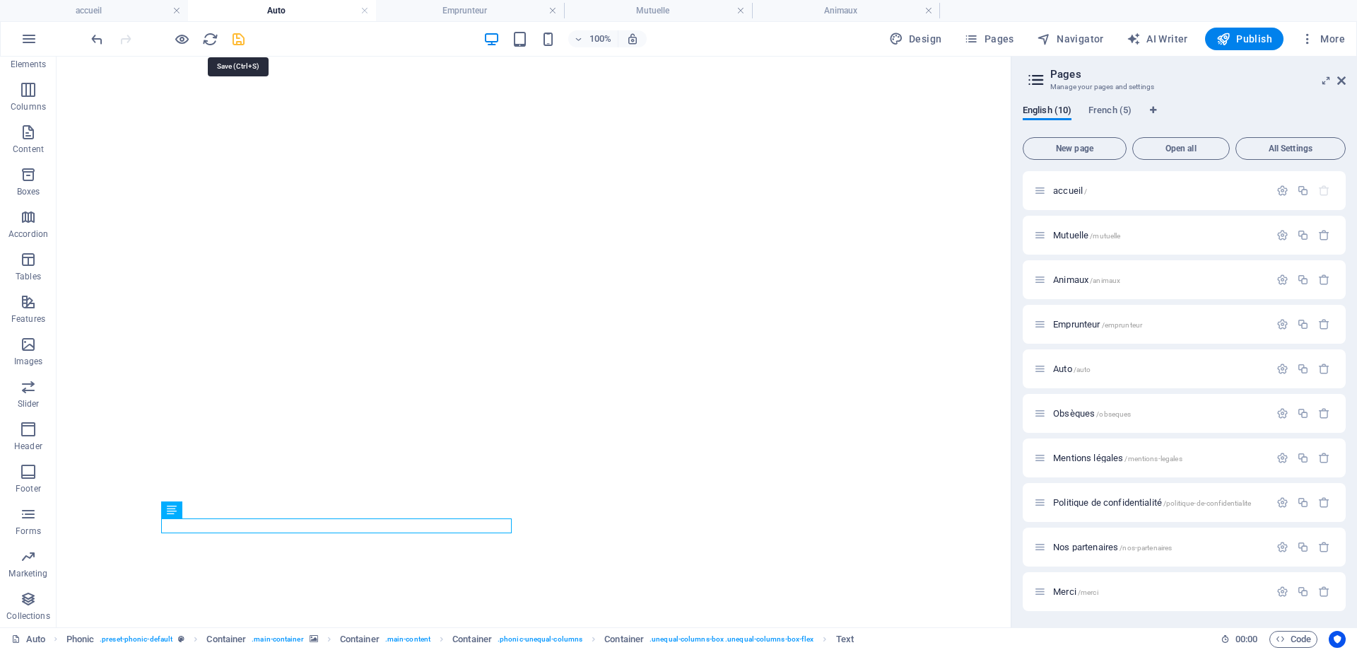
click at [237, 45] on icon "save" at bounding box center [238, 39] width 16 height 16
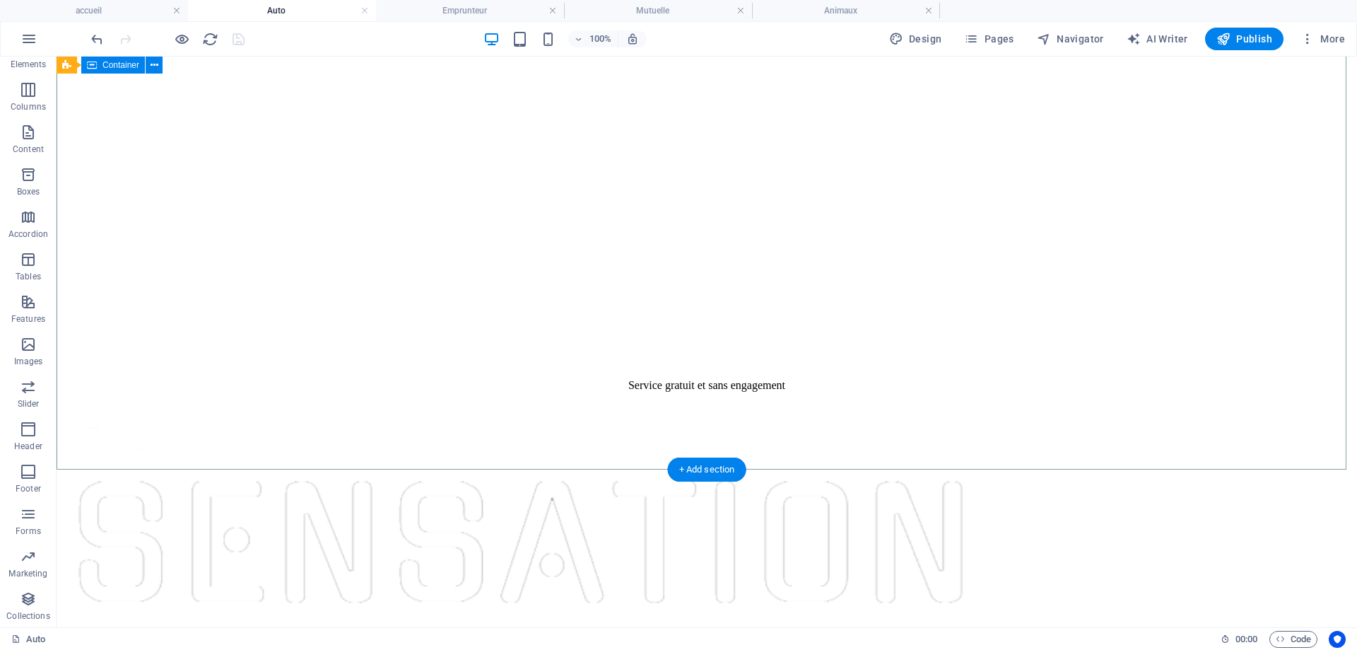
scroll to position [718, 0]
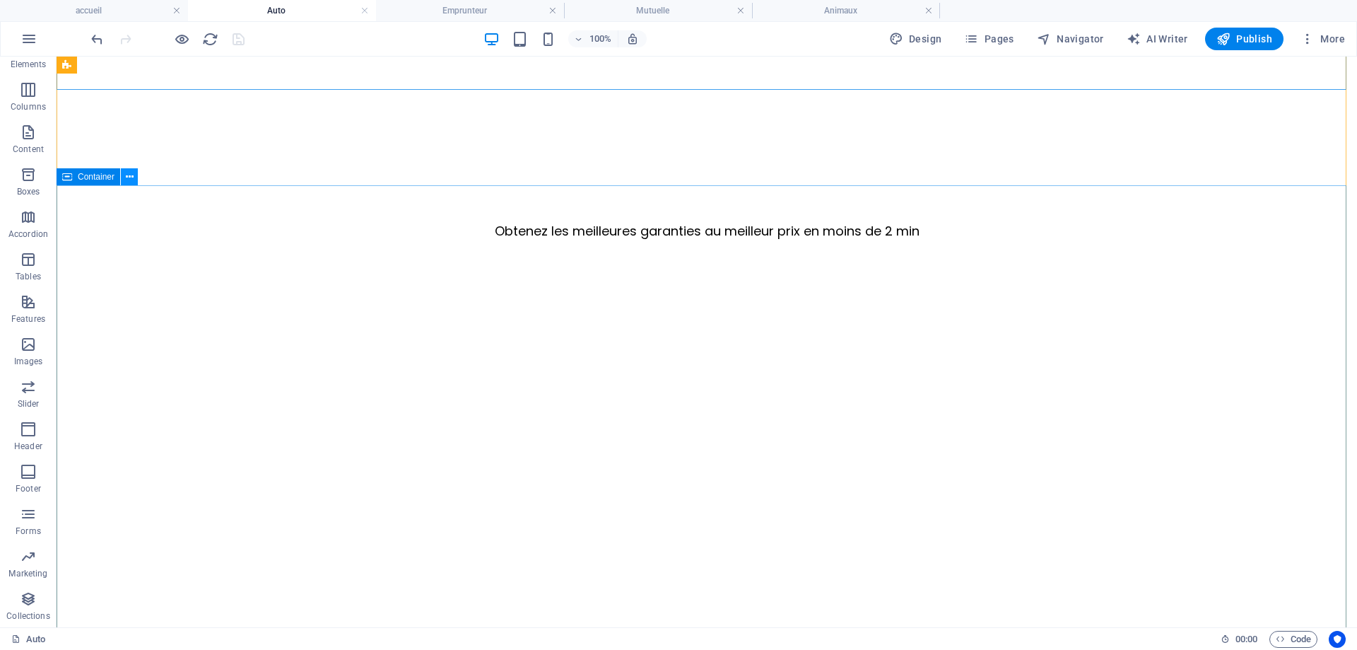
click at [127, 184] on icon at bounding box center [130, 177] width 8 height 15
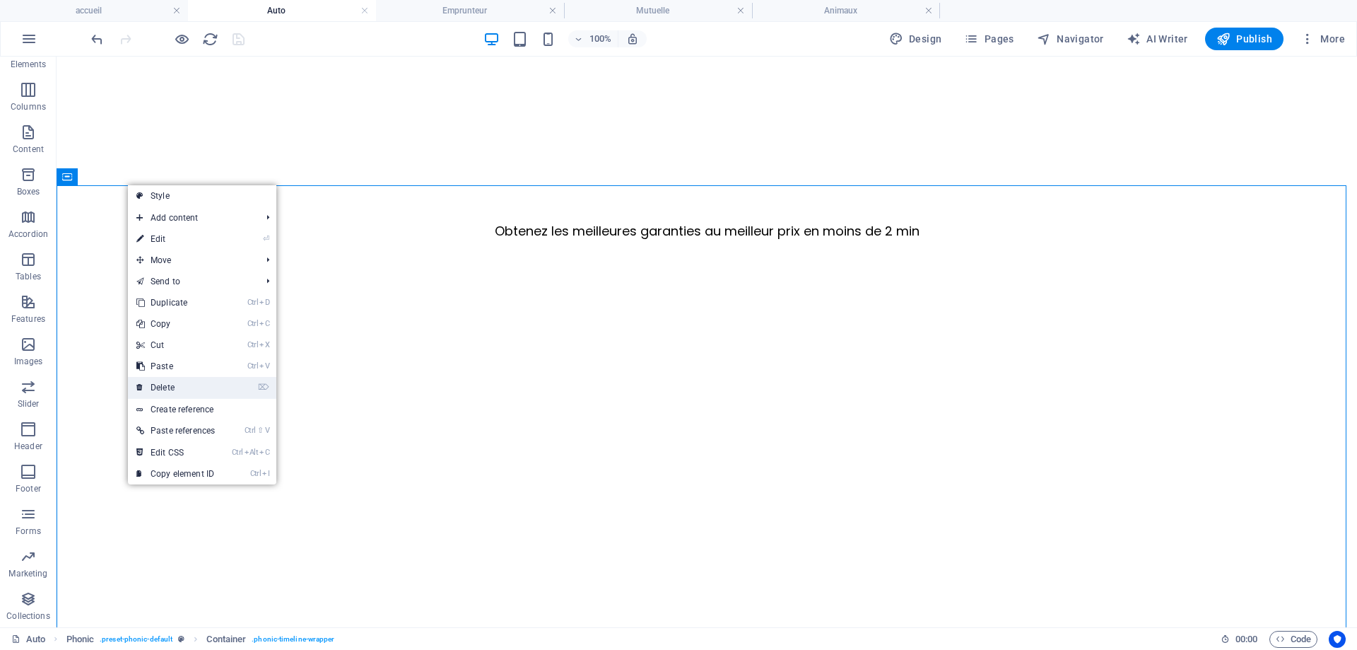
click at [163, 382] on link "⌦ Delete" at bounding box center [175, 387] width 95 height 21
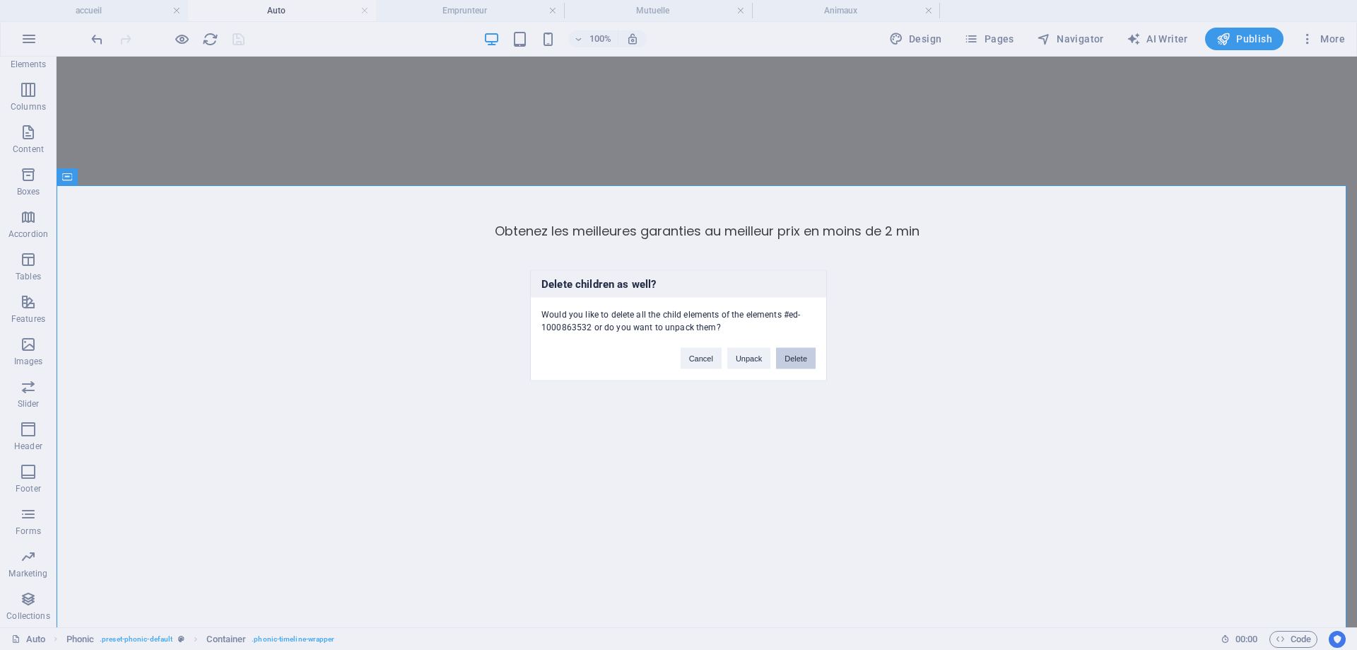
drag, startPoint x: 812, startPoint y: 356, endPoint x: 733, endPoint y: 300, distance: 96.5
click at [812, 356] on button "Delete" at bounding box center [796, 357] width 40 height 21
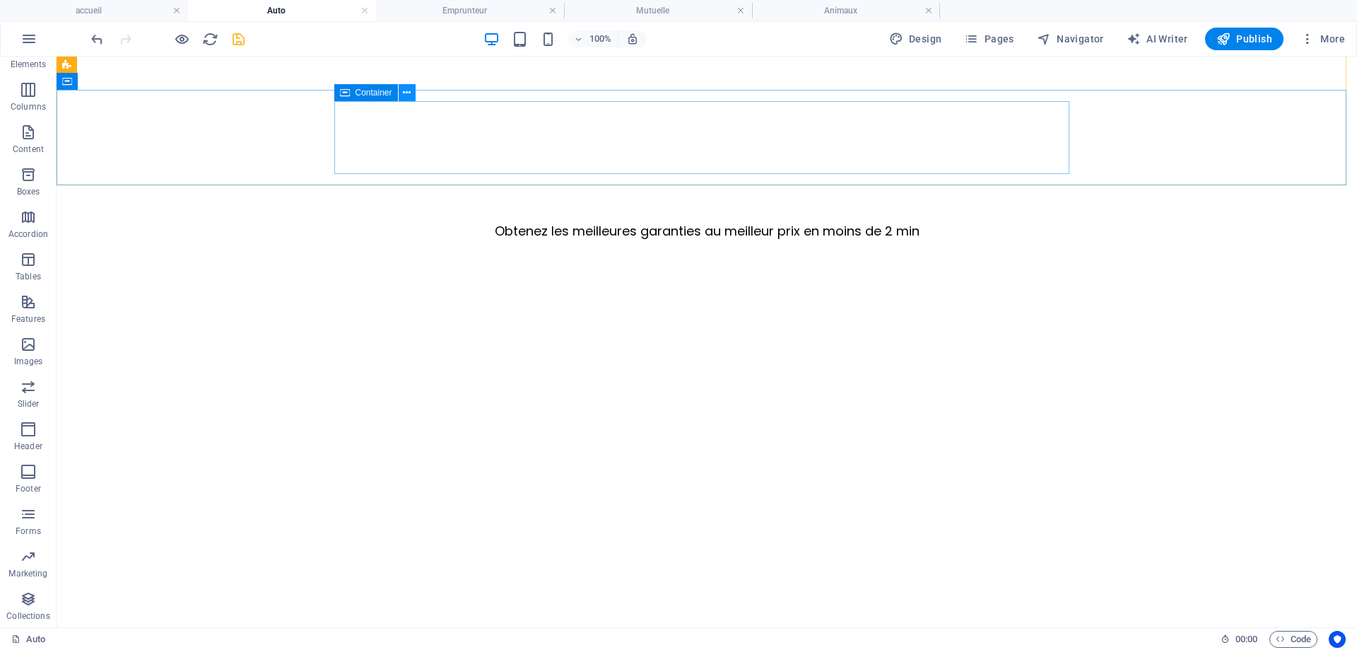
click at [408, 90] on icon at bounding box center [407, 93] width 8 height 15
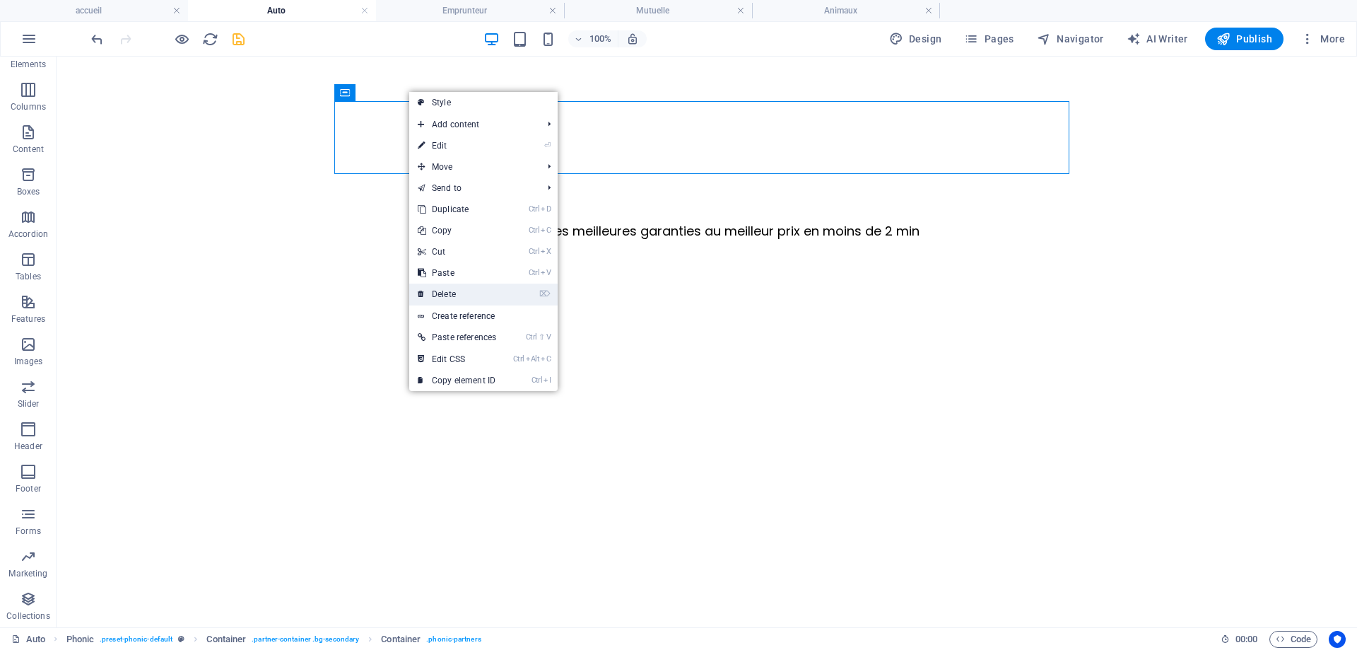
click at [452, 291] on link "⌦ Delete" at bounding box center [456, 294] width 95 height 21
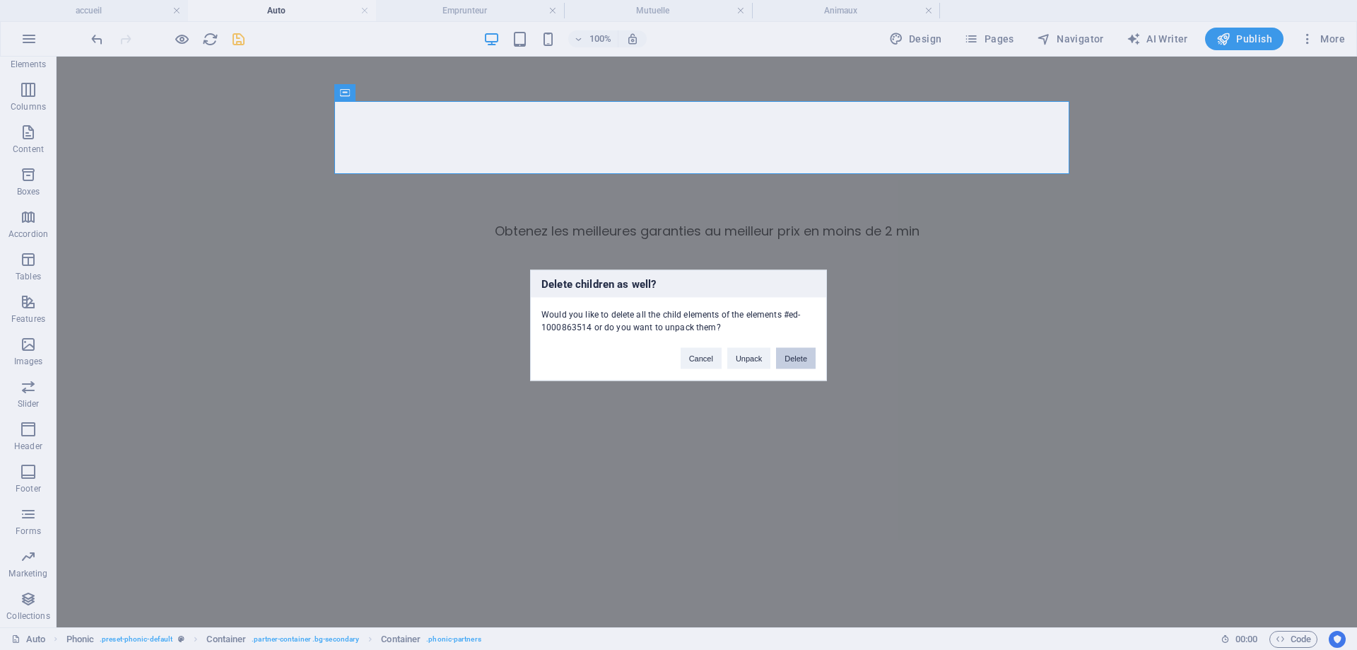
click at [786, 361] on button "Delete" at bounding box center [796, 357] width 40 height 21
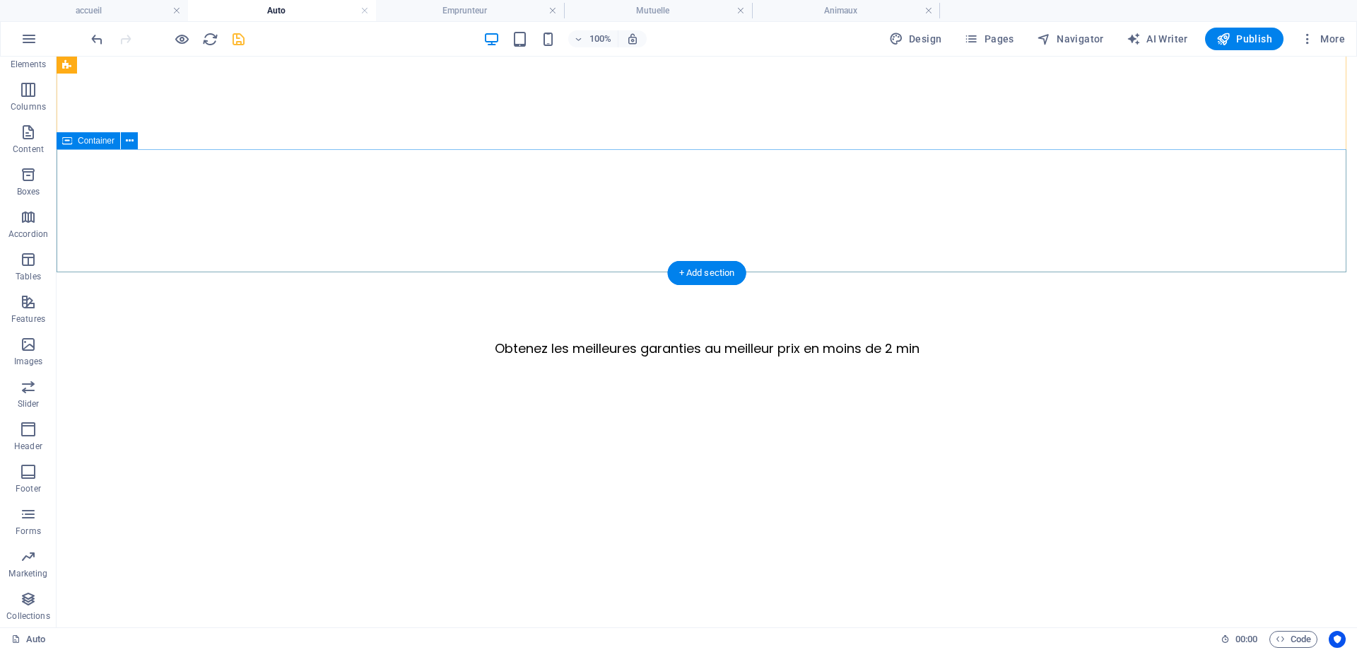
scroll to position [577, 0]
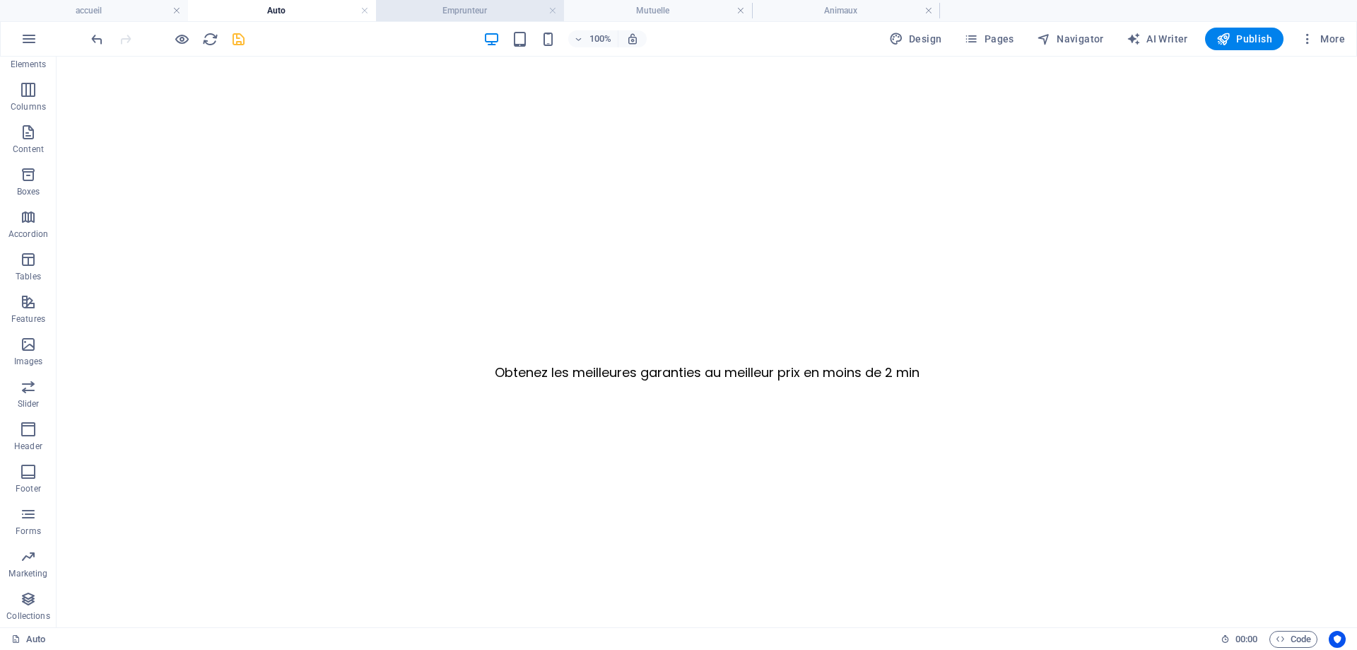
click at [429, 2] on li "Emprunteur" at bounding box center [470, 10] width 188 height 21
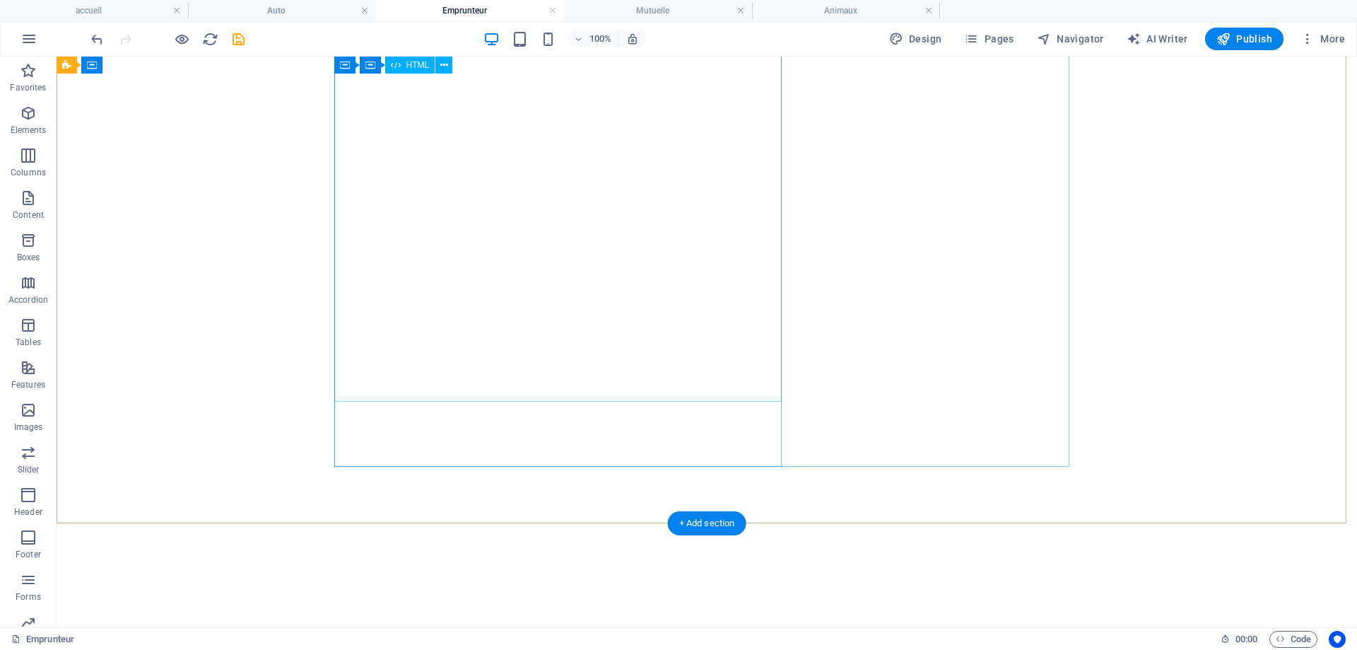
scroll to position [317, 0]
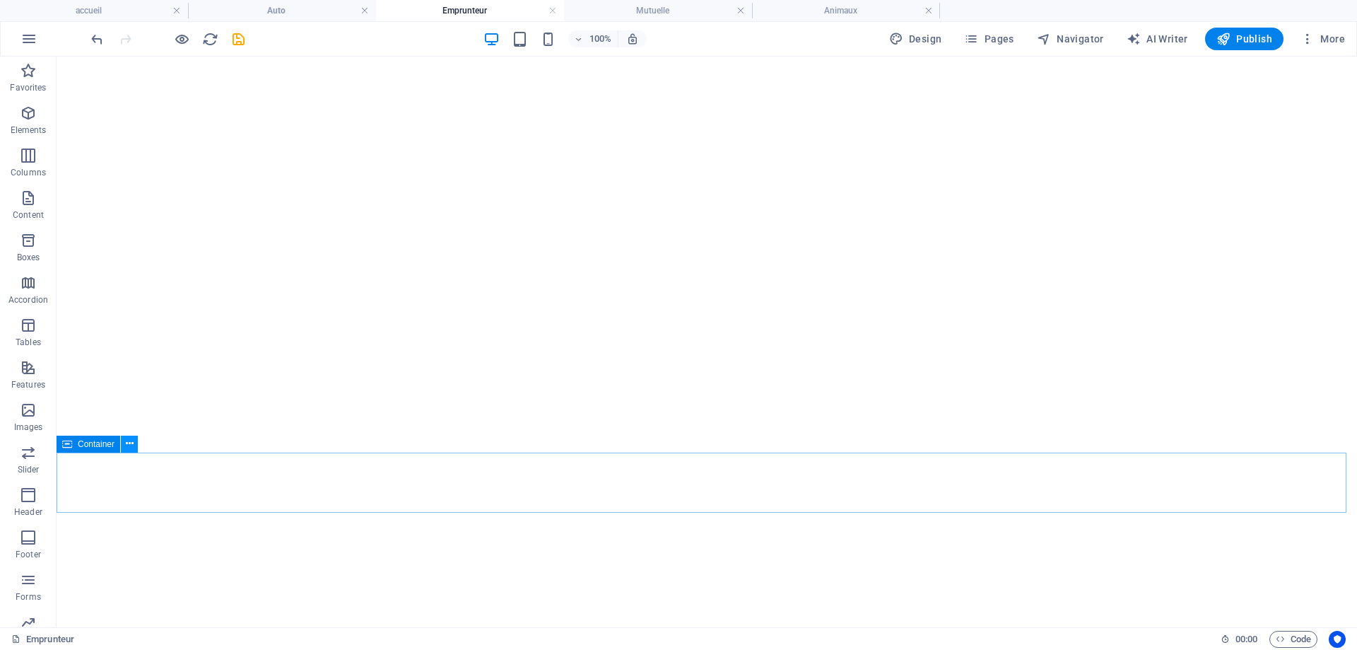
click at [132, 447] on icon at bounding box center [130, 443] width 8 height 15
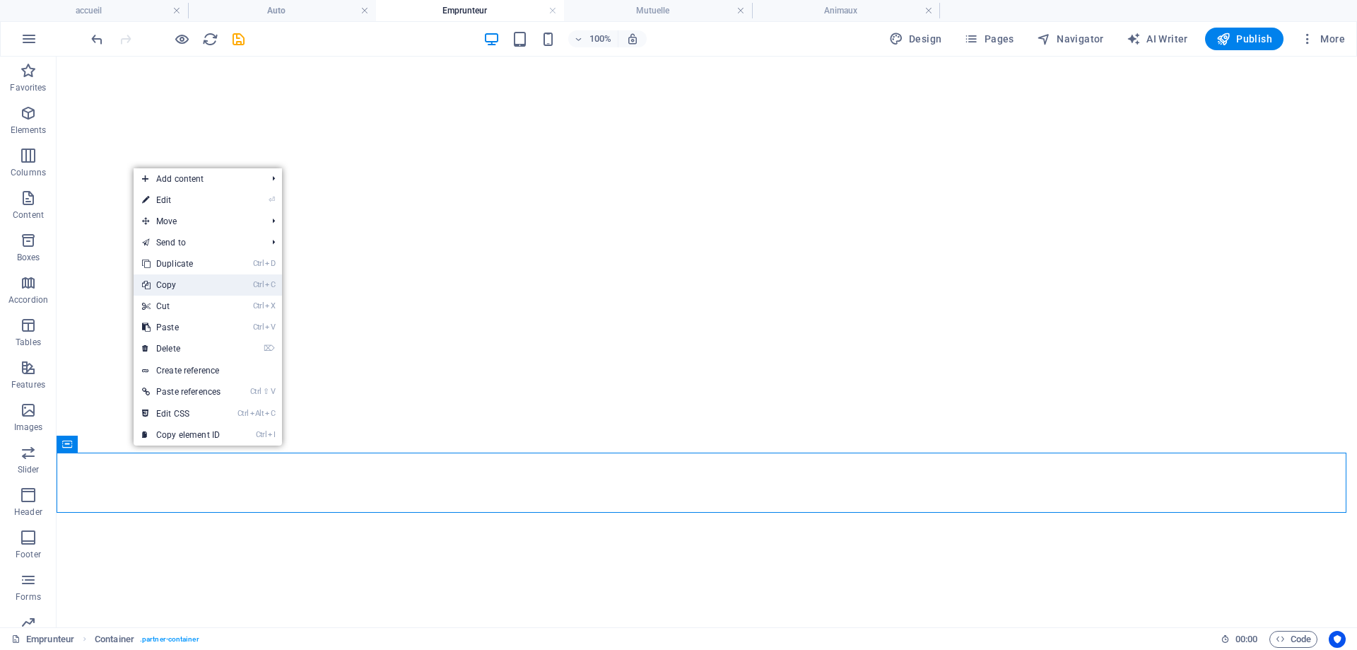
click at [179, 282] on link "Ctrl C Copy" at bounding box center [181, 284] width 95 height 21
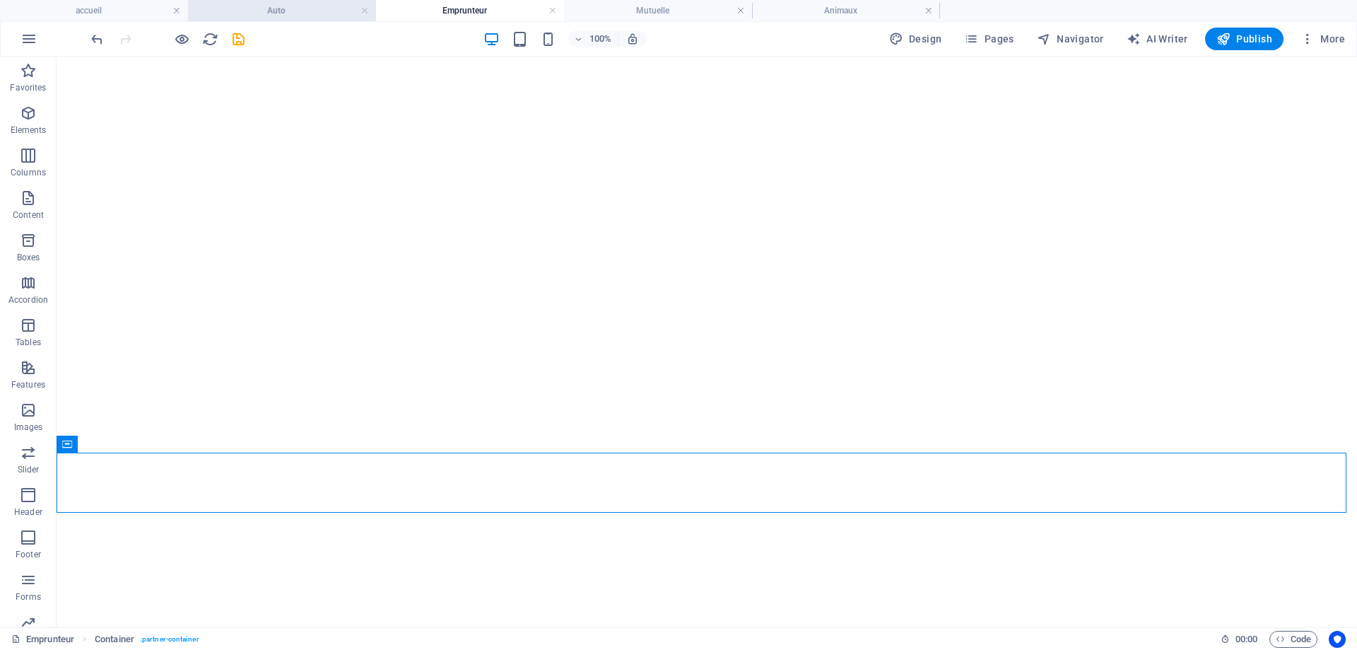
drag, startPoint x: 281, startPoint y: 4, endPoint x: 230, endPoint y: 72, distance: 85.0
click at [281, 4] on h4 "Auto" at bounding box center [282, 11] width 188 height 16
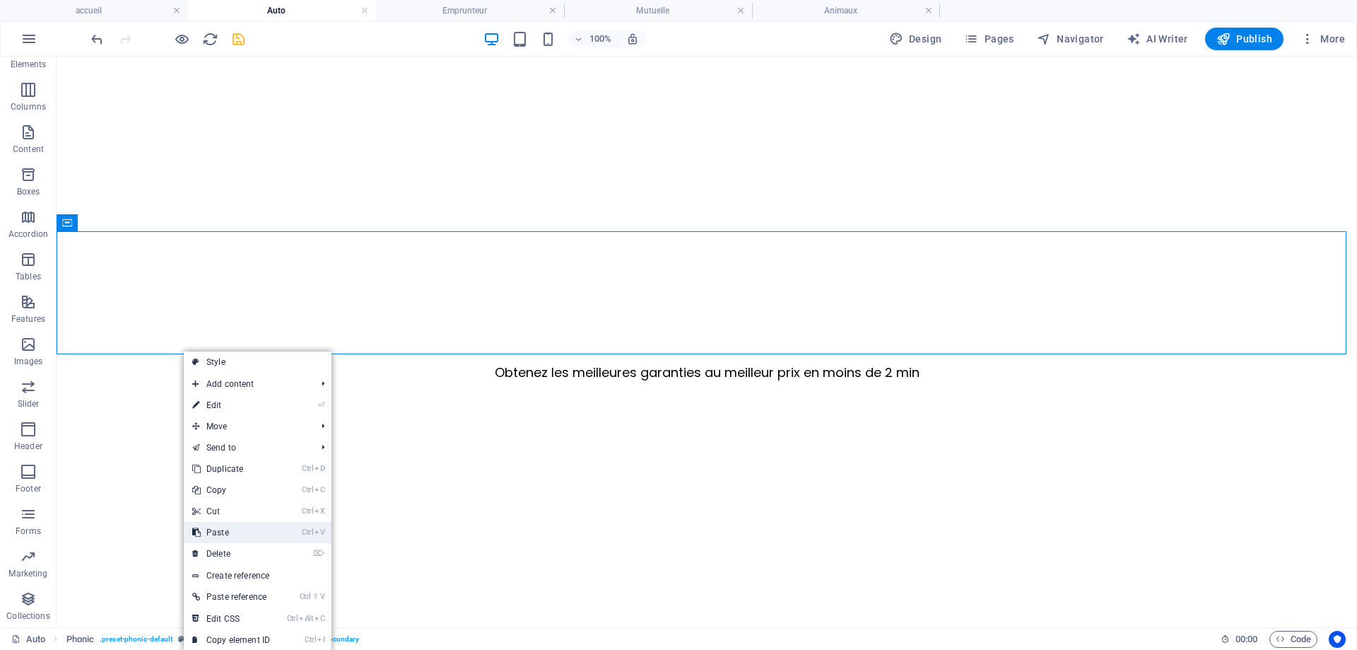
click at [218, 533] on link "Ctrl V Paste" at bounding box center [231, 532] width 95 height 21
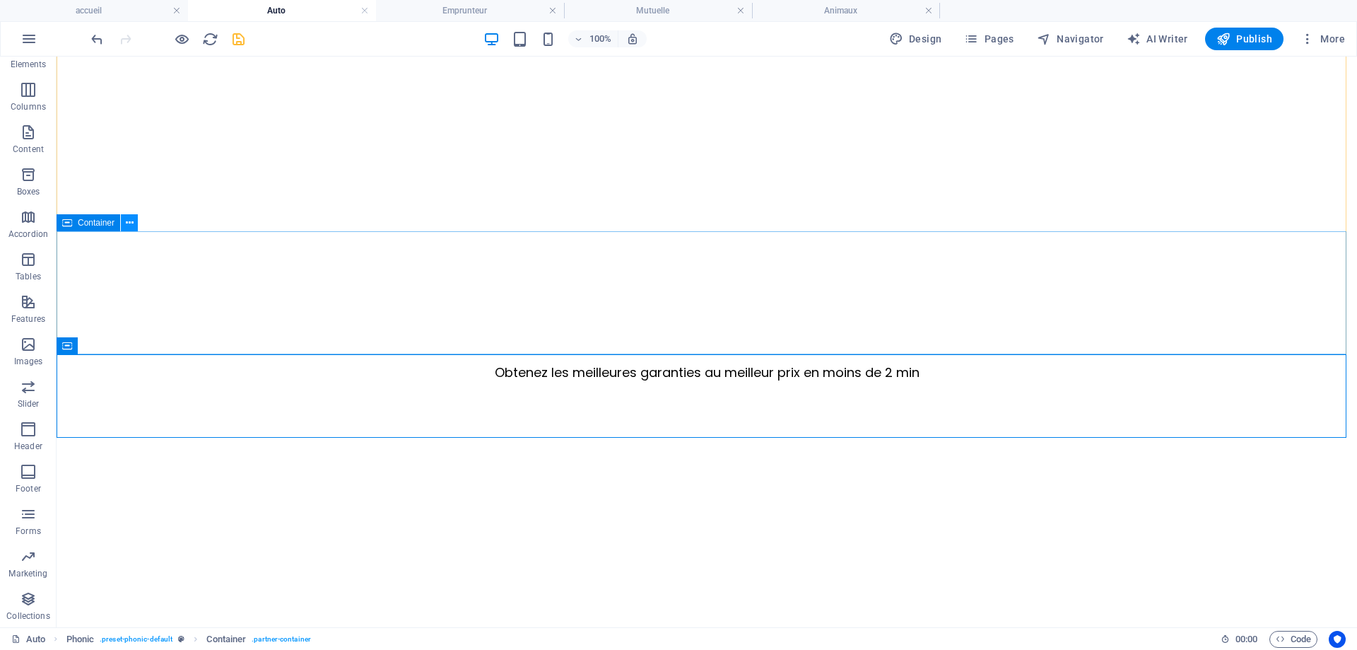
click at [123, 230] on button at bounding box center [129, 222] width 17 height 17
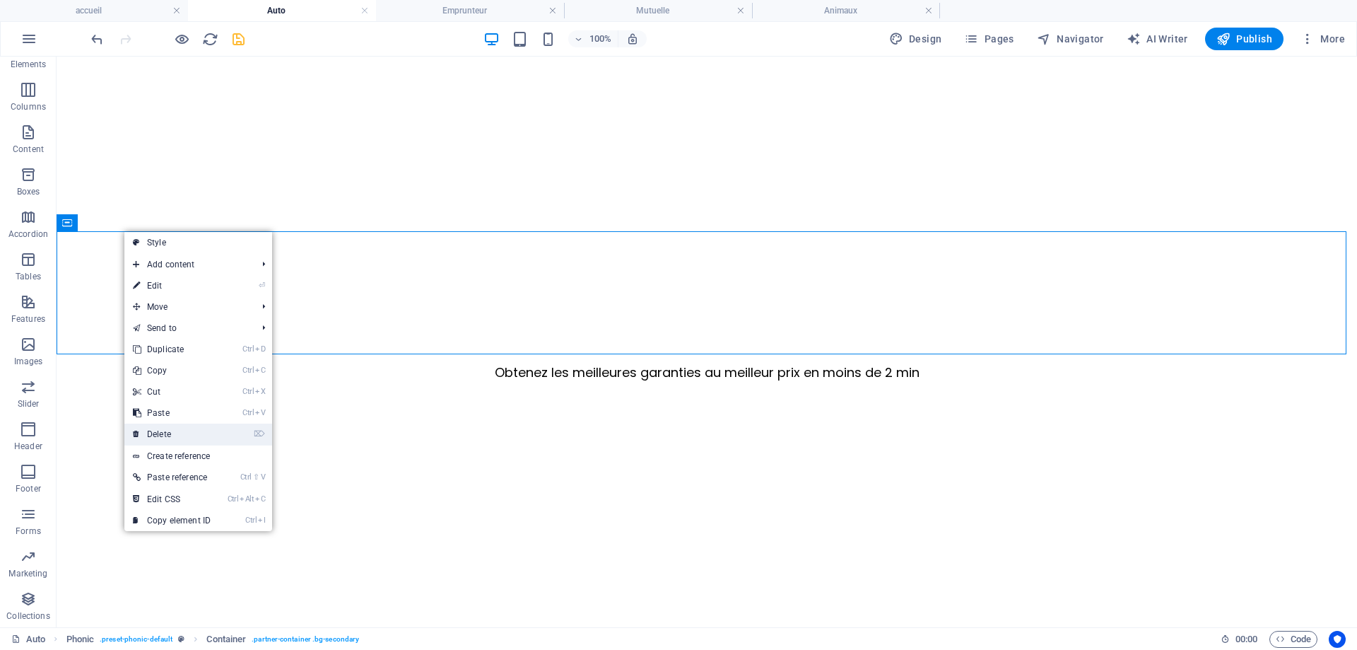
click at [176, 433] on link "⌦ Delete" at bounding box center [171, 433] width 95 height 21
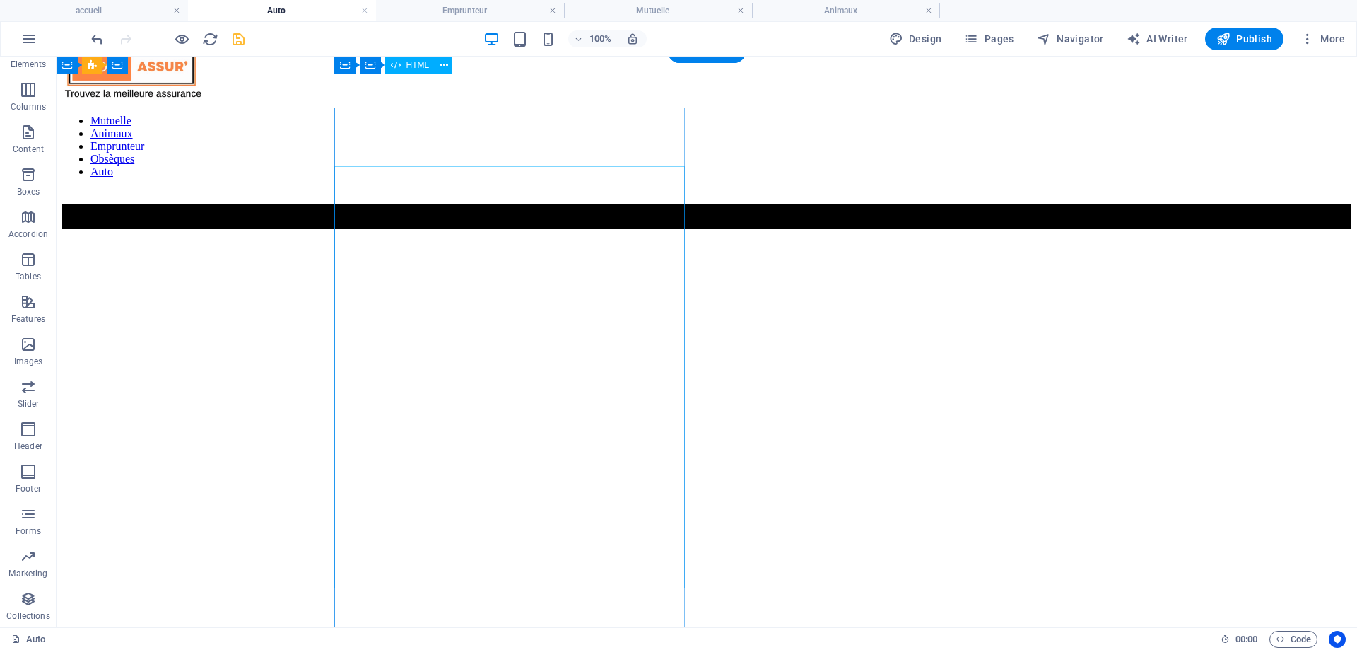
scroll to position [11, 0]
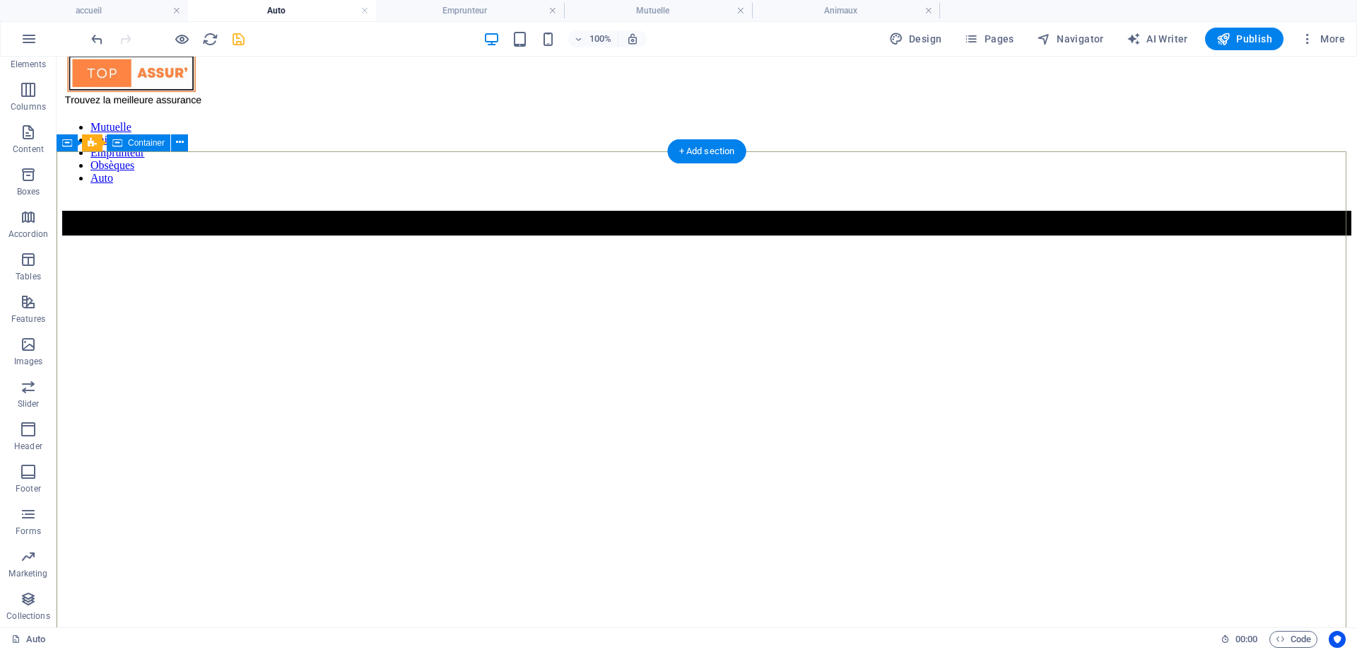
select select "vh"
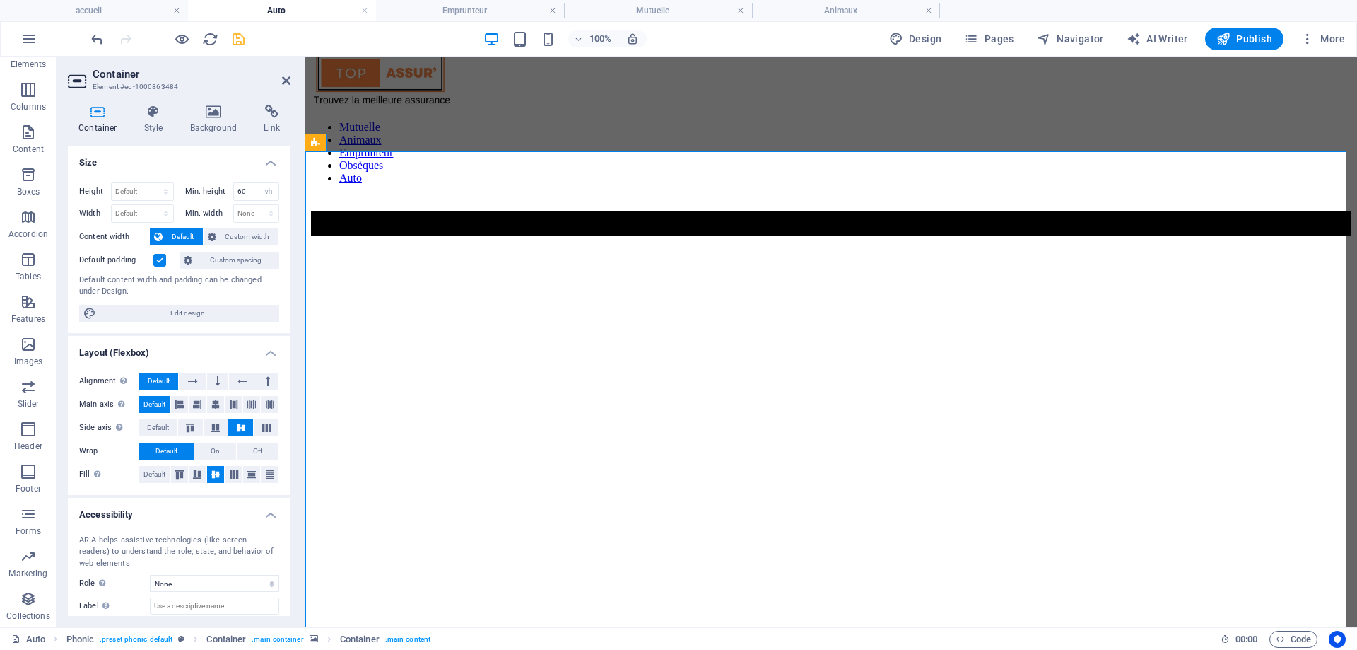
click at [154, 258] on label at bounding box center [159, 260] width 13 height 13
click at [0, 0] on input "Default padding" at bounding box center [0, 0] width 0 height 0
click at [286, 78] on icon at bounding box center [286, 80] width 8 height 11
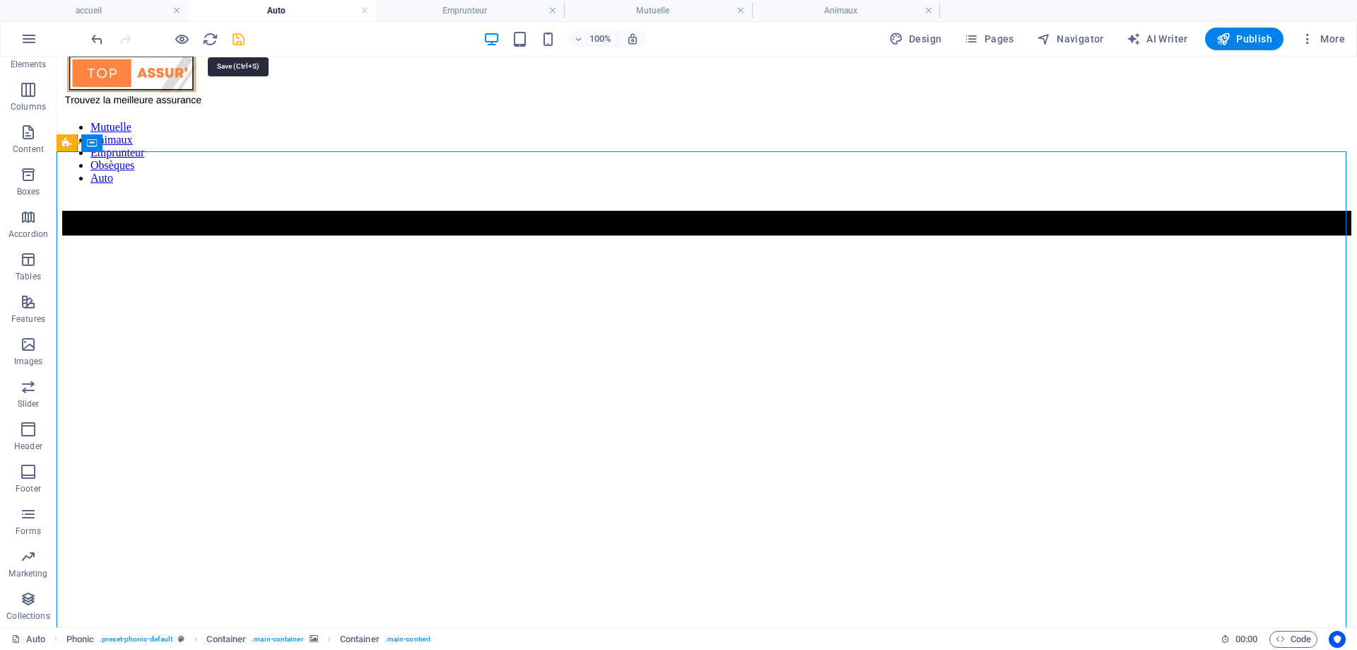
click at [236, 40] on icon "save" at bounding box center [238, 39] width 16 height 16
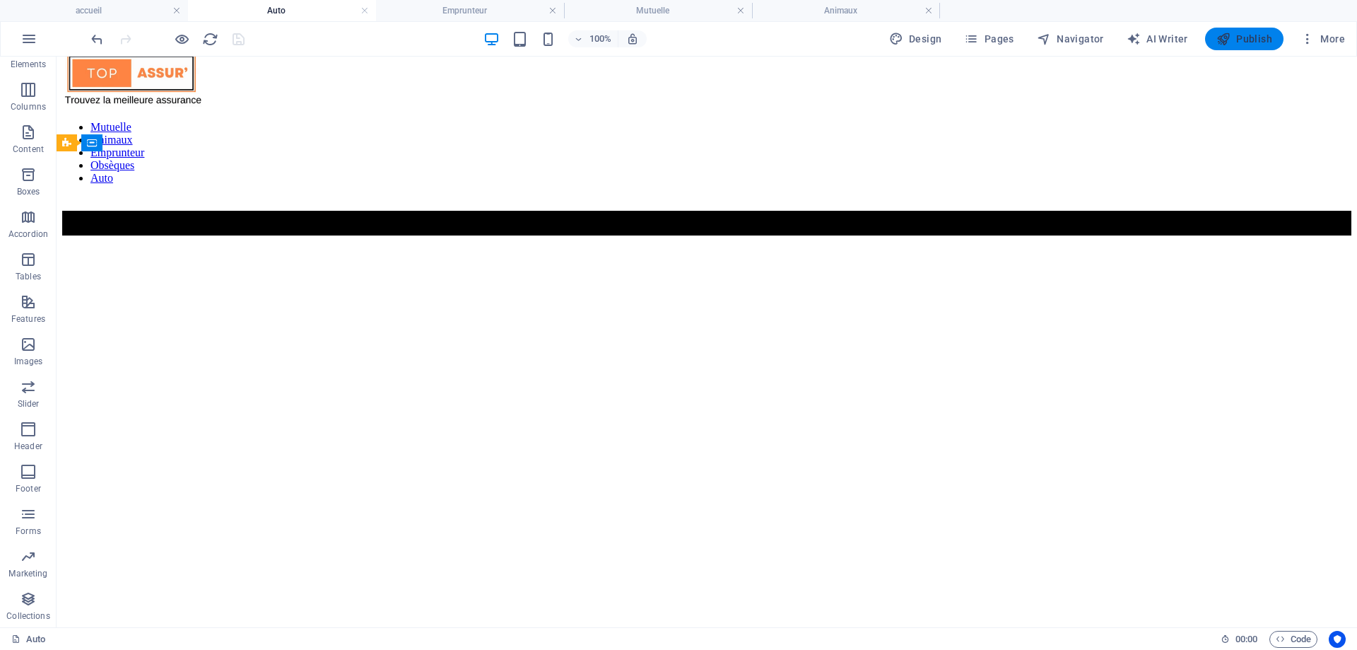
click at [1241, 40] on span "Publish" at bounding box center [1245, 39] width 56 height 14
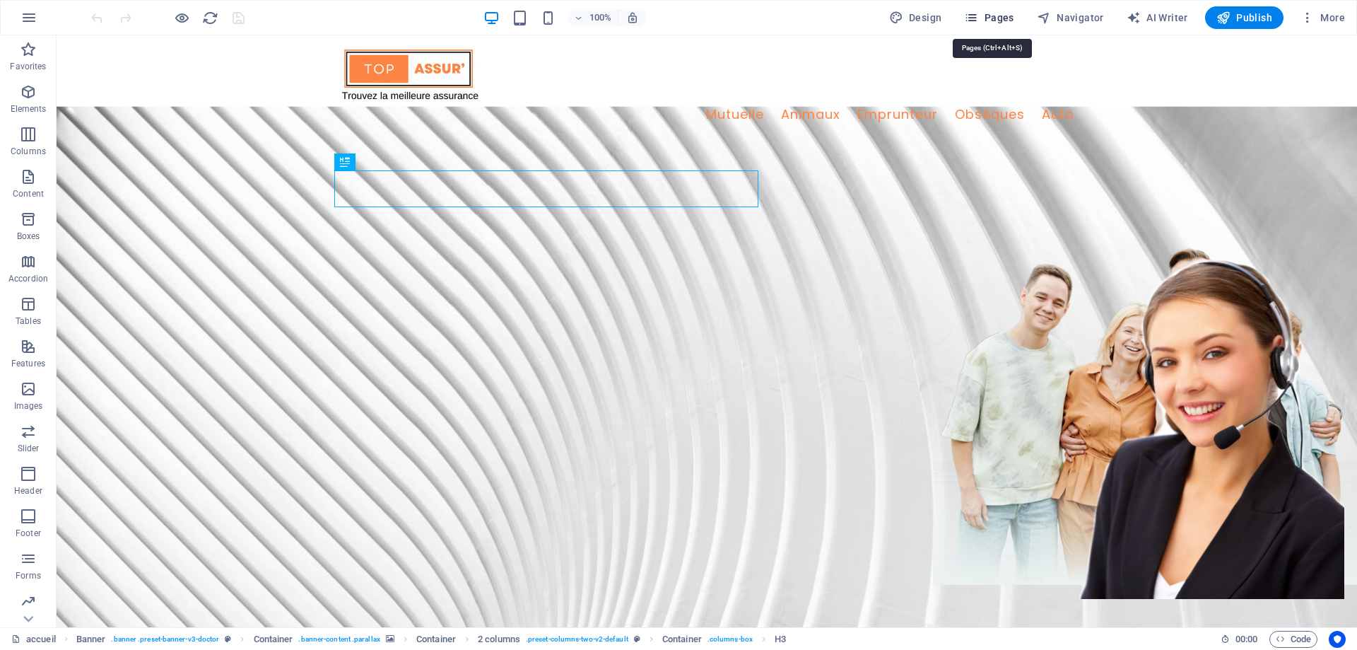
click at [1014, 18] on span "Pages" at bounding box center [988, 18] width 49 height 14
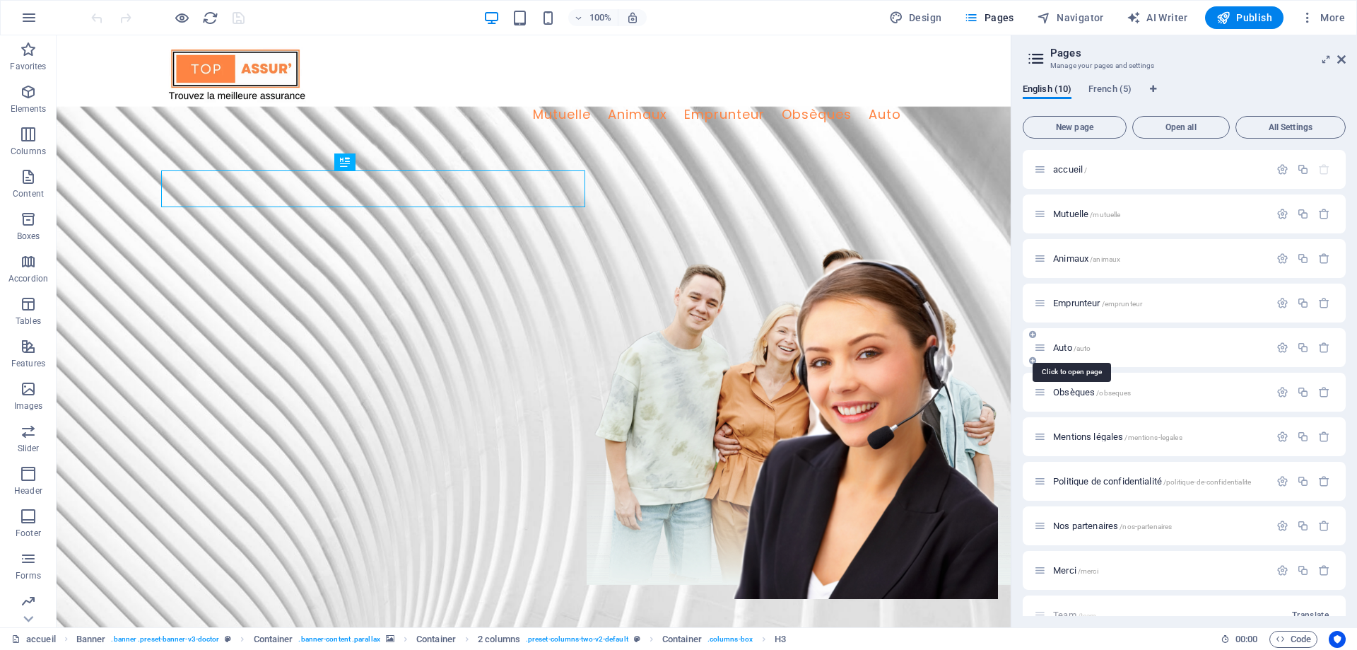
click at [1078, 349] on span "/auto" at bounding box center [1083, 348] width 18 height 8
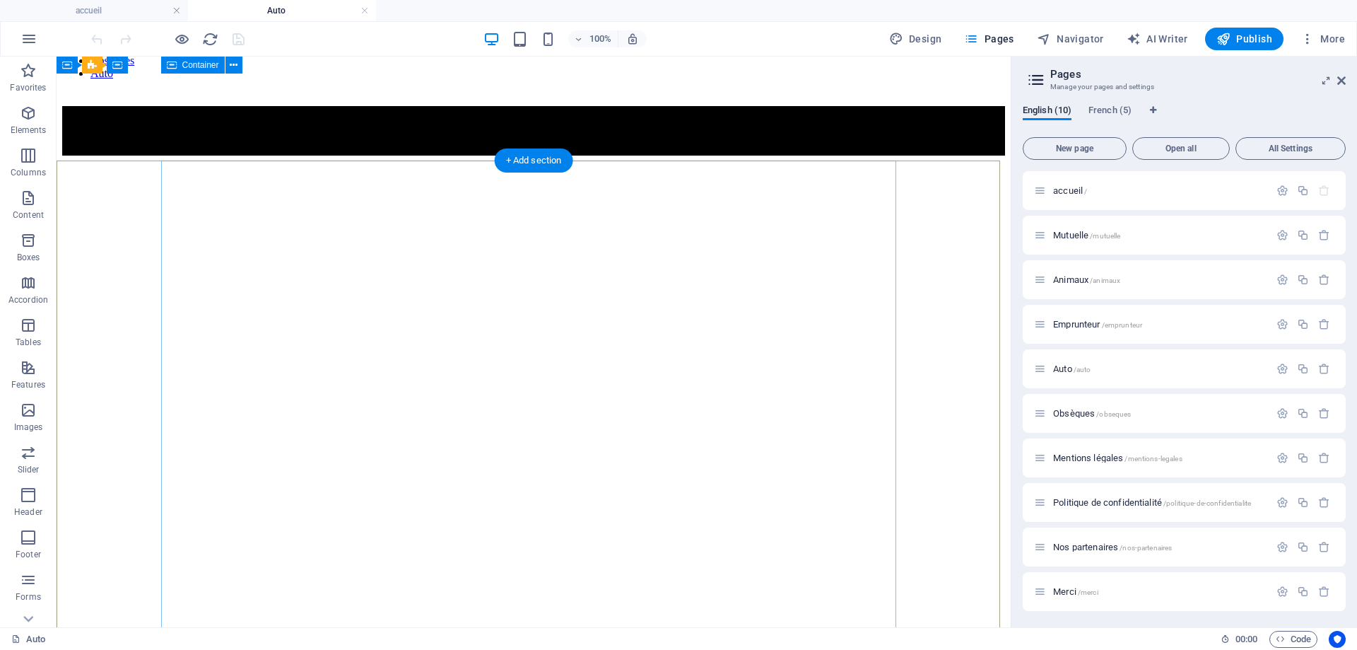
scroll to position [11, 0]
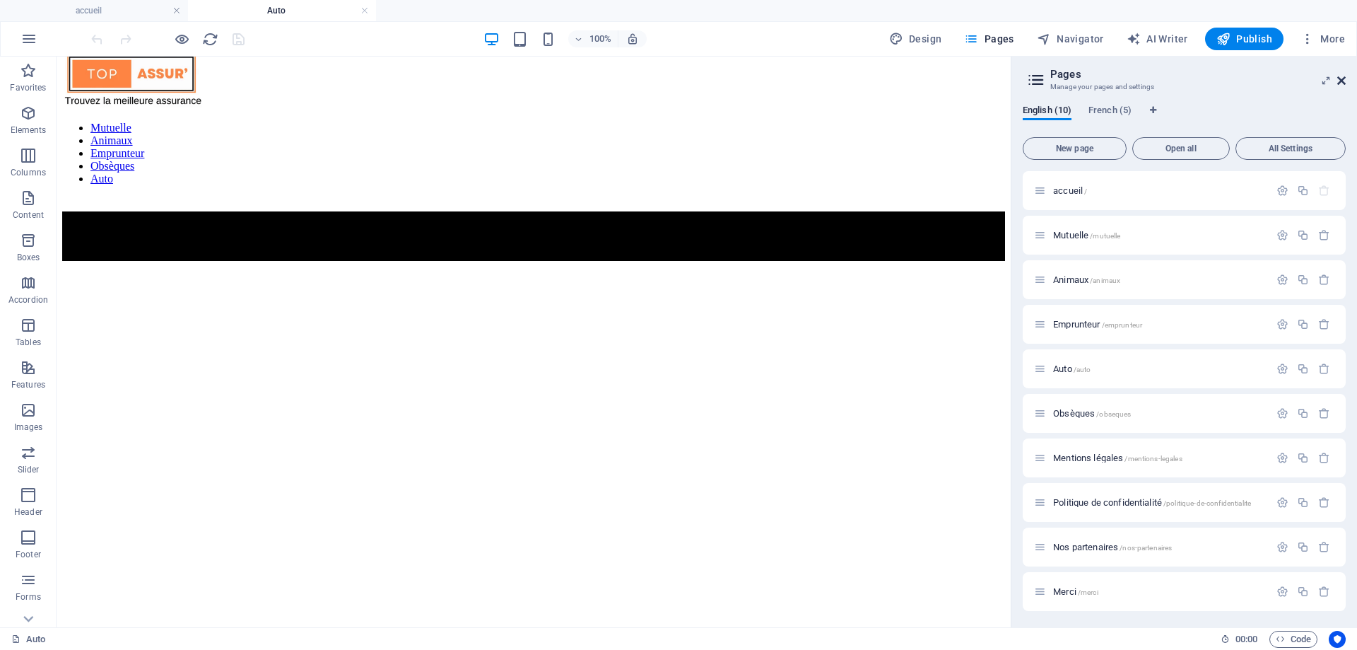
click at [1342, 81] on icon at bounding box center [1342, 80] width 8 height 11
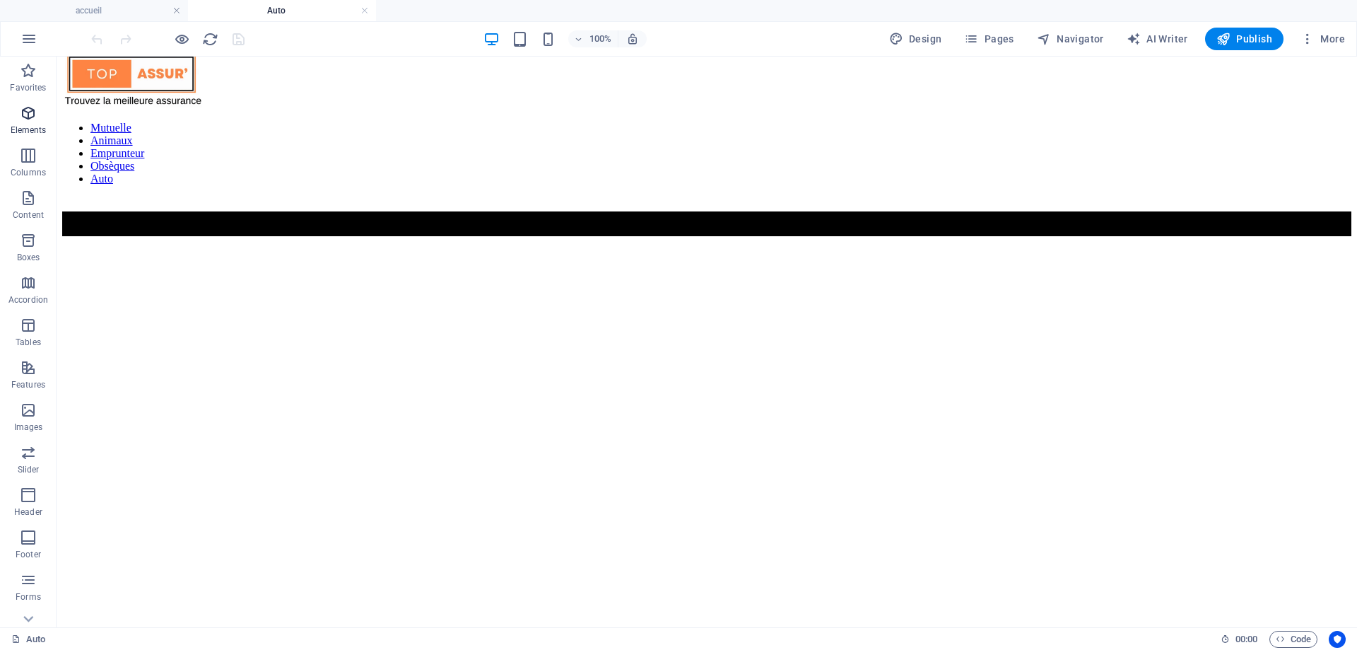
click at [33, 130] on p "Elements" at bounding box center [29, 129] width 36 height 11
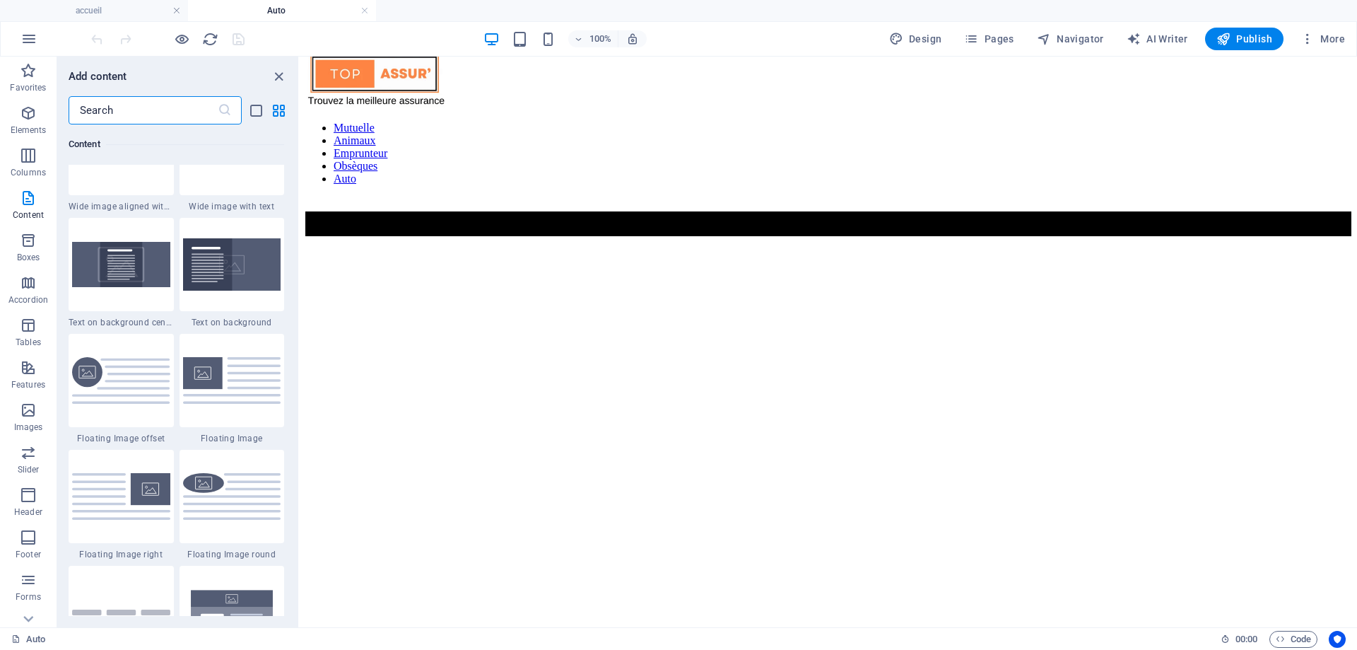
scroll to position [2766, 0]
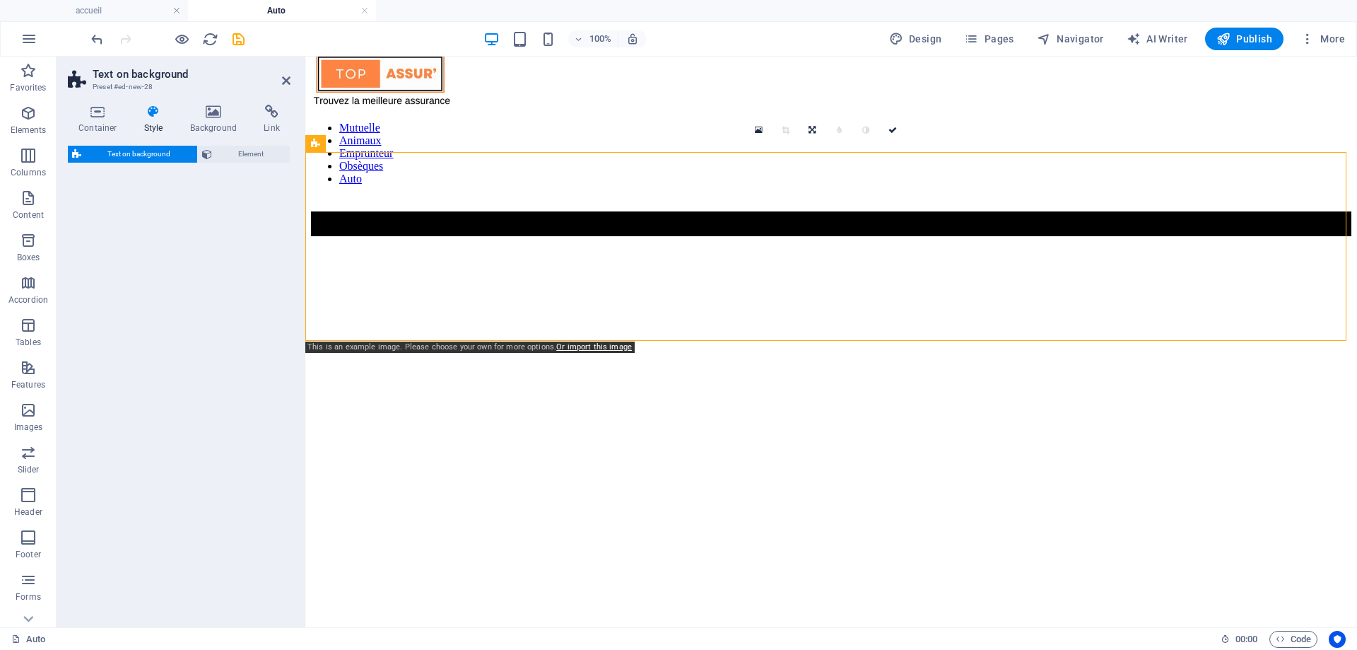
select select "%"
select select "rem"
select select "px"
select select "preset-fullscreen-text-on-background-v2-default"
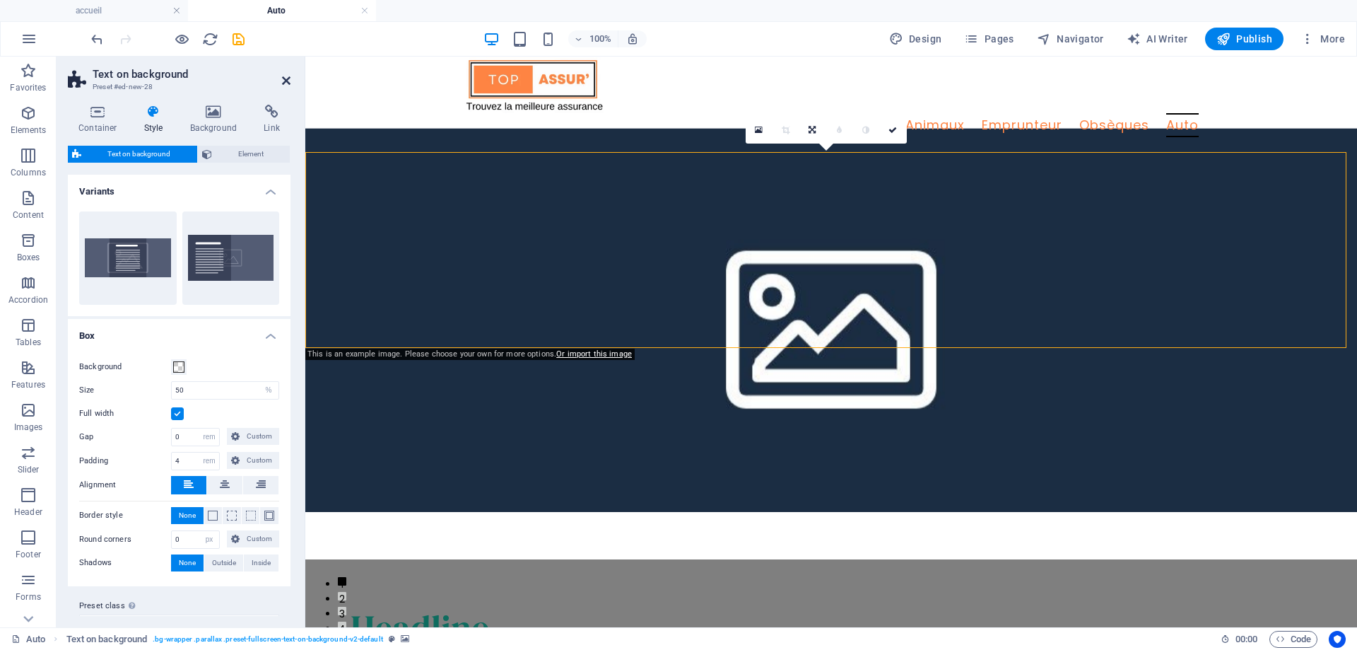
click at [282, 76] on icon at bounding box center [286, 80] width 8 height 11
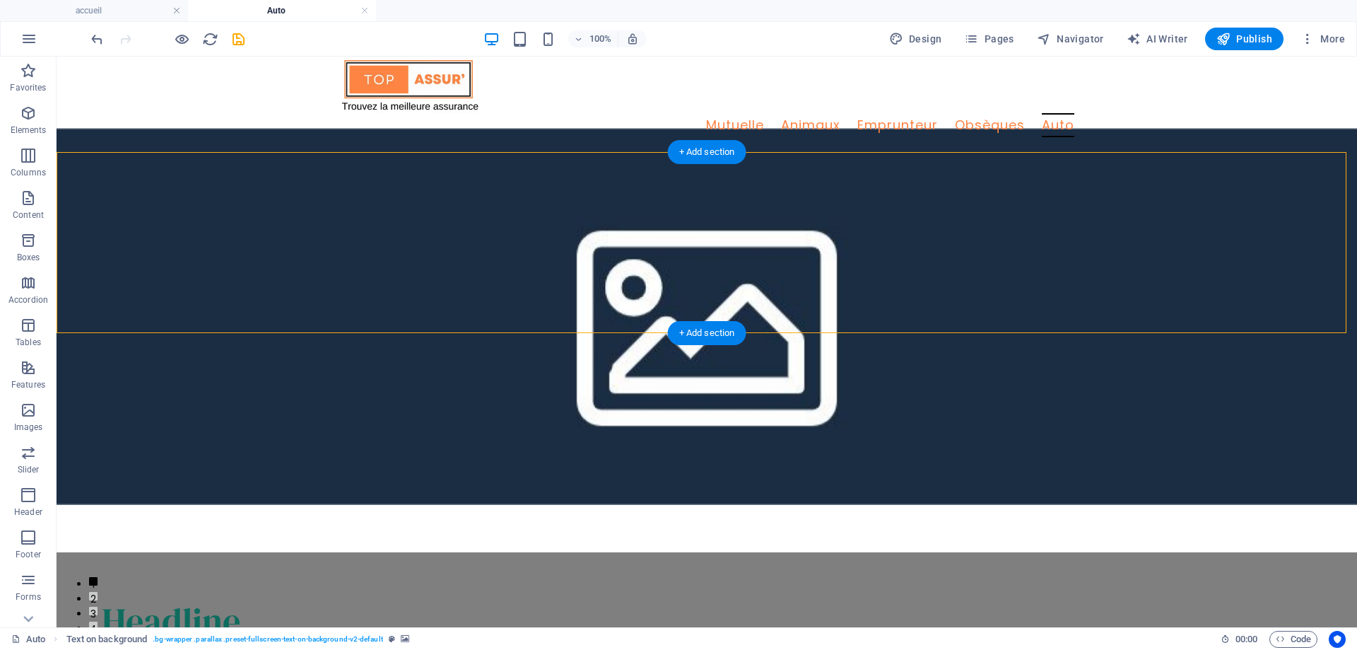
click at [870, 260] on figure at bounding box center [707, 316] width 1301 height 376
select select "%"
select select "rem"
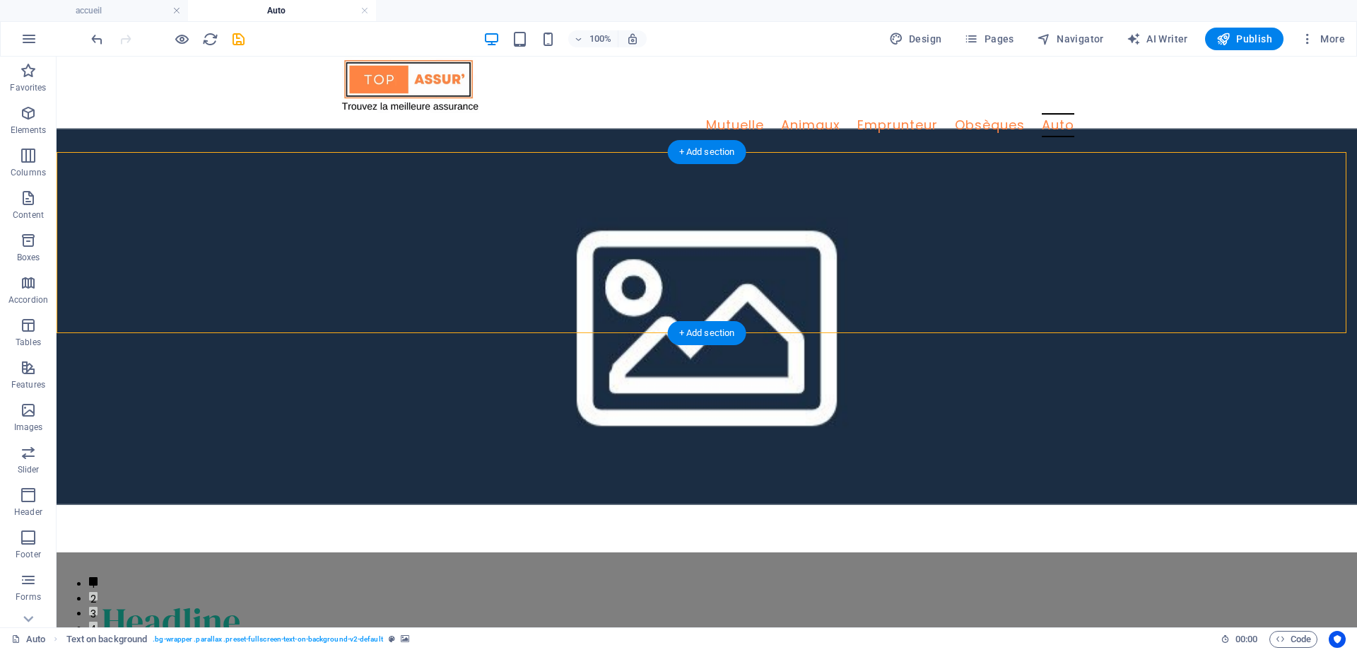
select select "px"
select select "preset-fullscreen-text-on-background-v2-default"
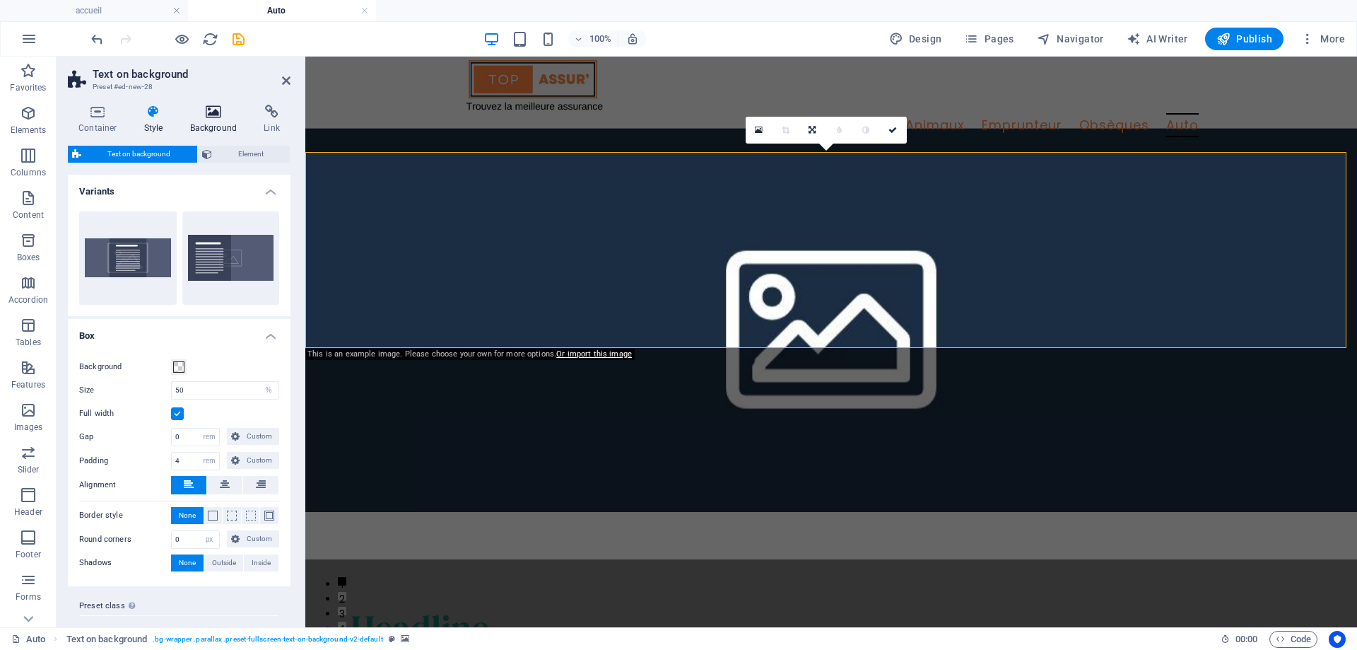
click at [220, 119] on h4 "Background" at bounding box center [217, 120] width 74 height 30
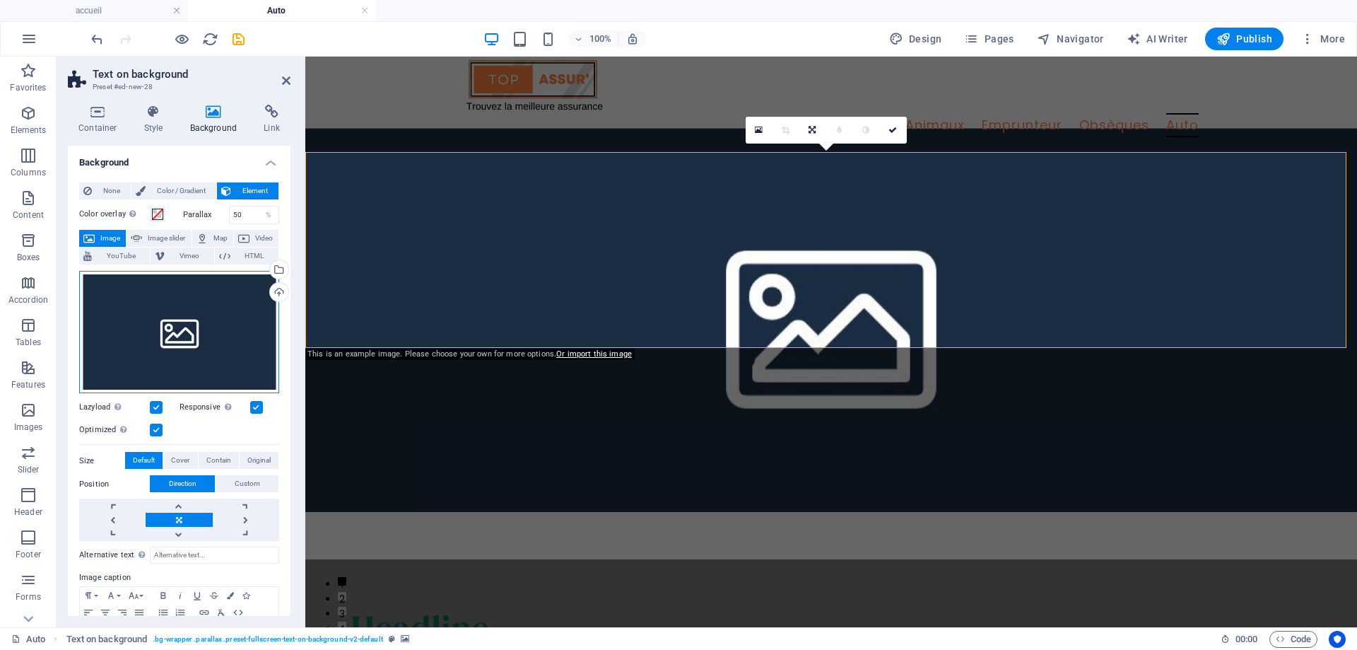
click at [174, 338] on div "Drag files here, click to choose files or select files from Files or our free s…" at bounding box center [179, 332] width 200 height 123
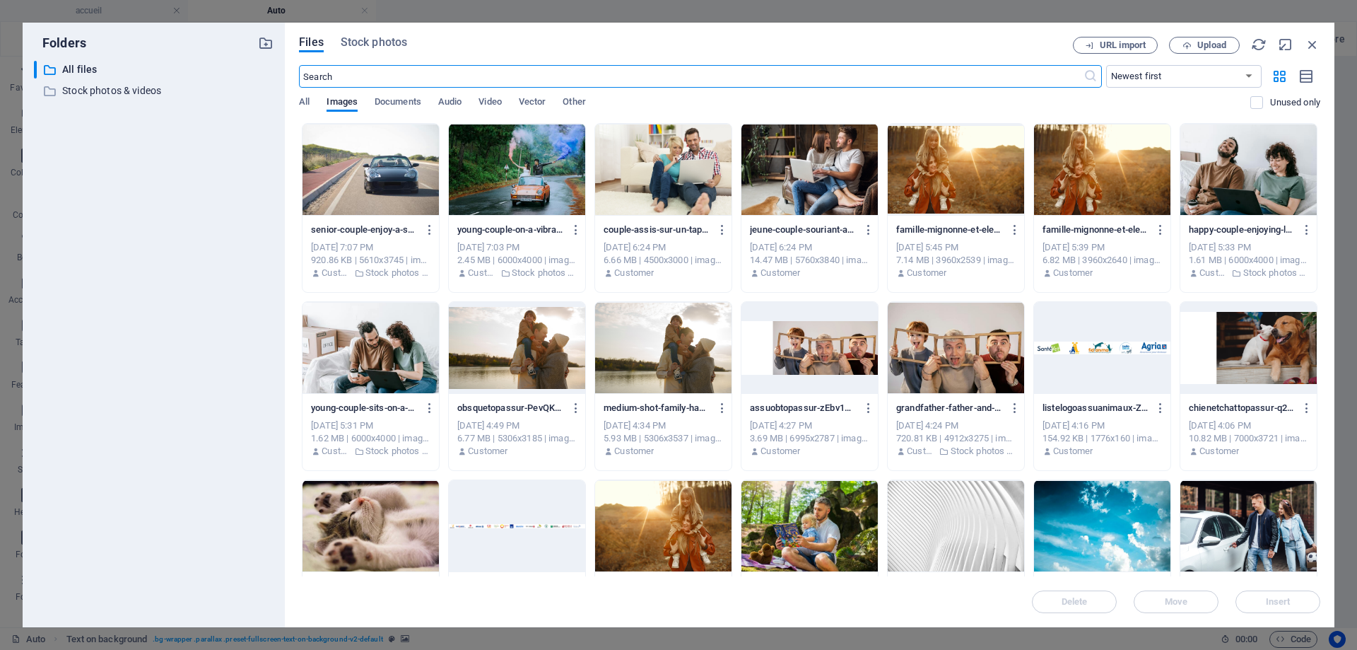
click at [358, 175] on div at bounding box center [371, 170] width 136 height 92
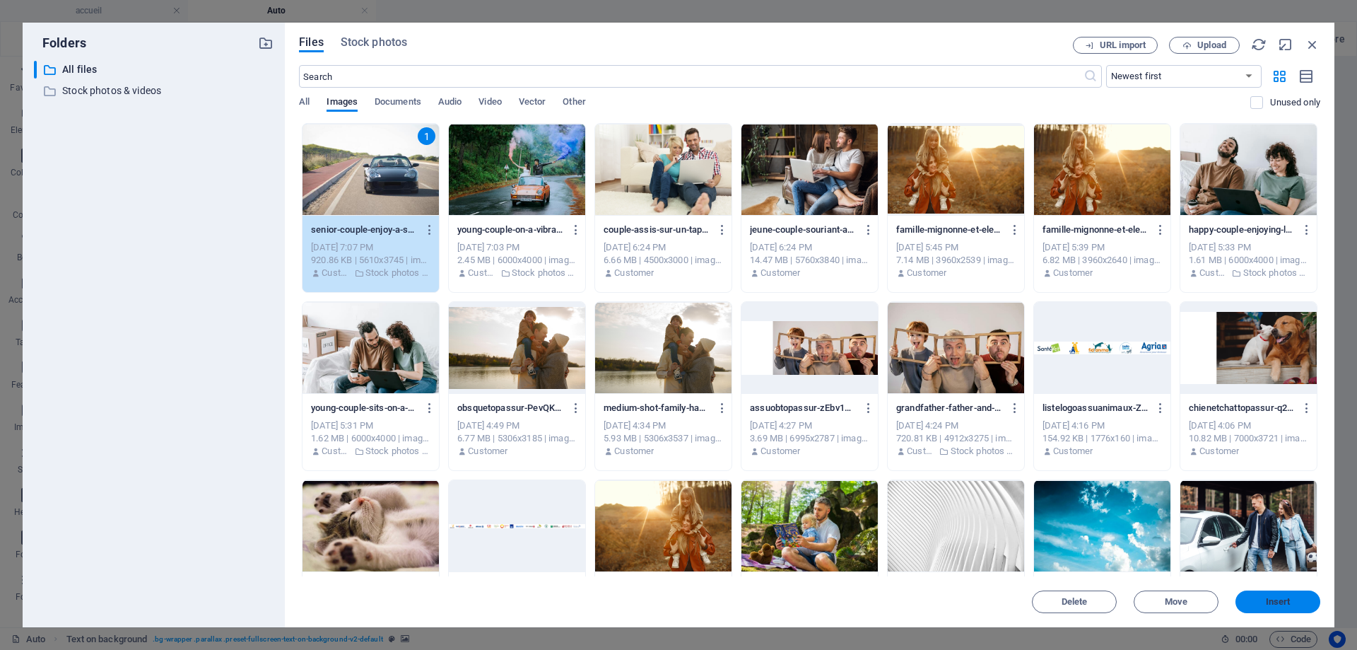
click at [1275, 609] on button "Insert" at bounding box center [1278, 601] width 85 height 23
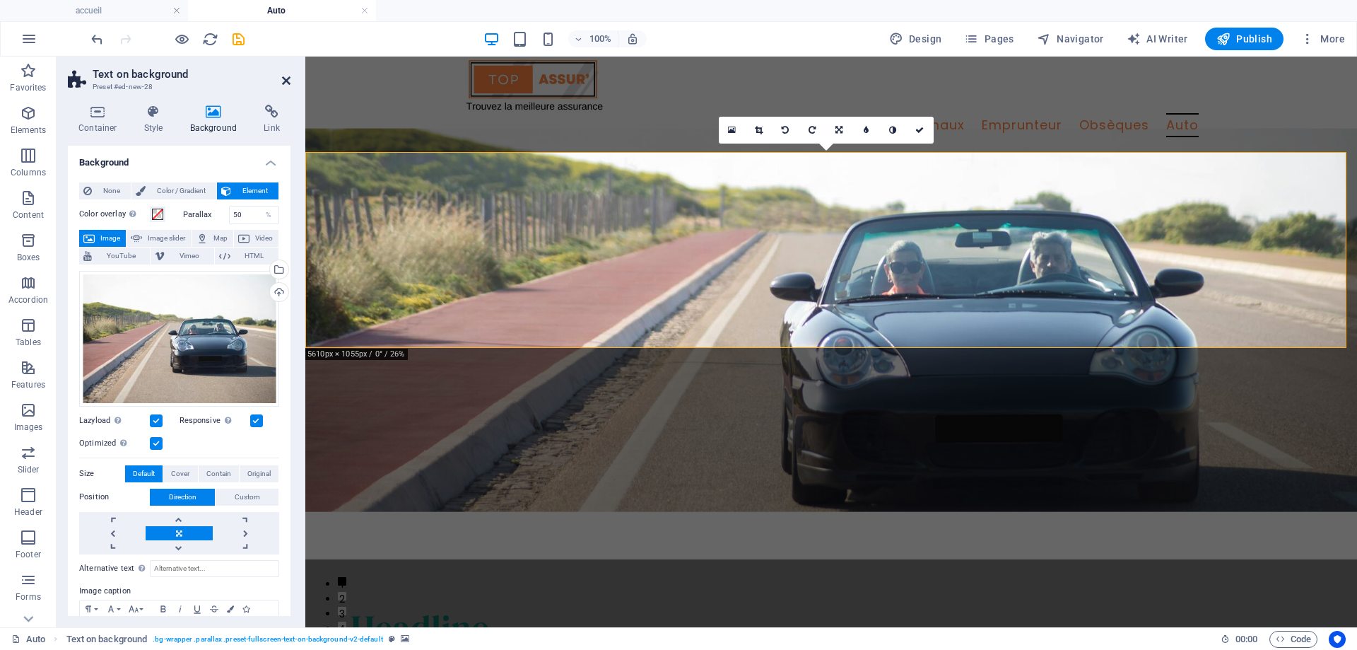
drag, startPoint x: 283, startPoint y: 76, endPoint x: 227, endPoint y: 20, distance: 79.5
click at [284, 76] on icon at bounding box center [286, 80] width 8 height 11
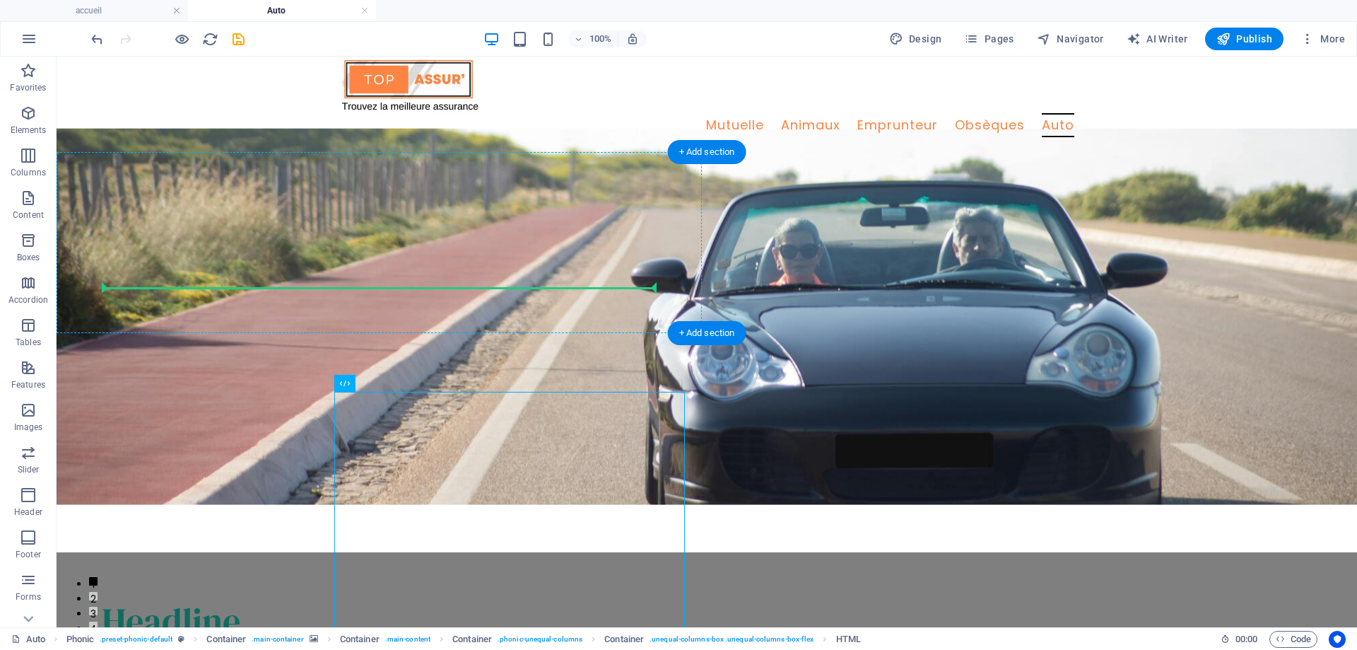
drag, startPoint x: 419, startPoint y: 441, endPoint x: 300, endPoint y: 289, distance: 192.5
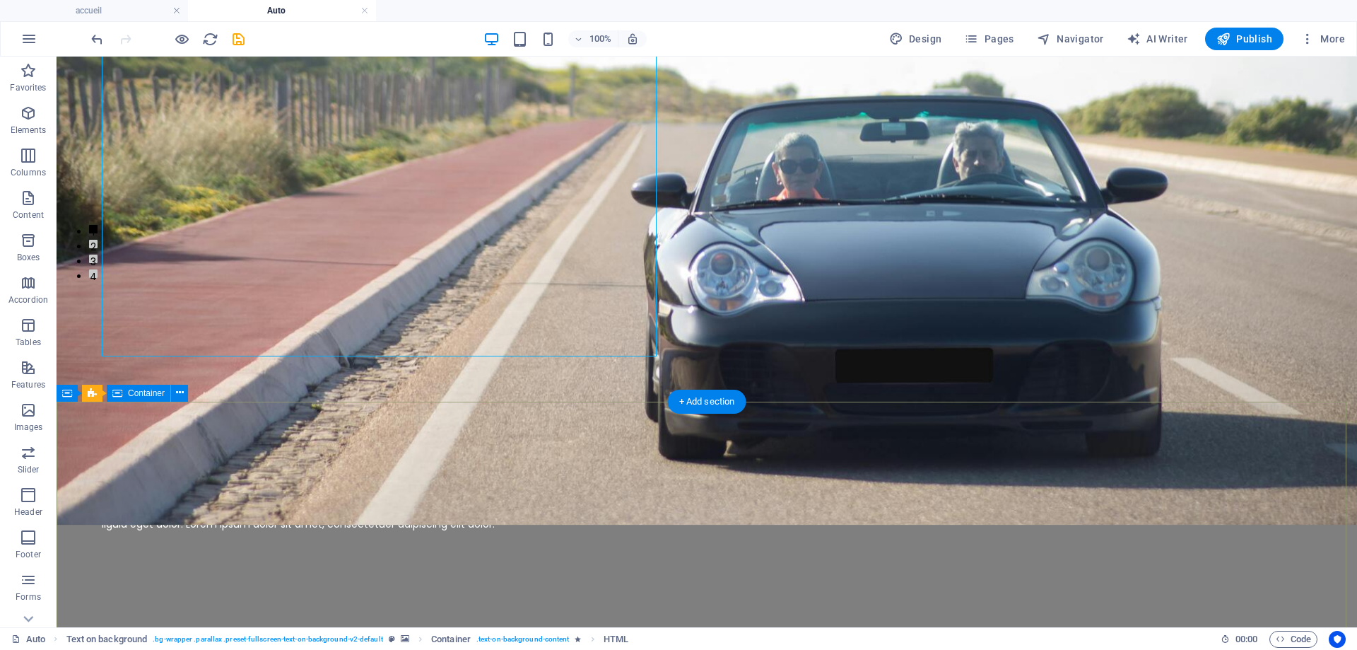
scroll to position [364, 0]
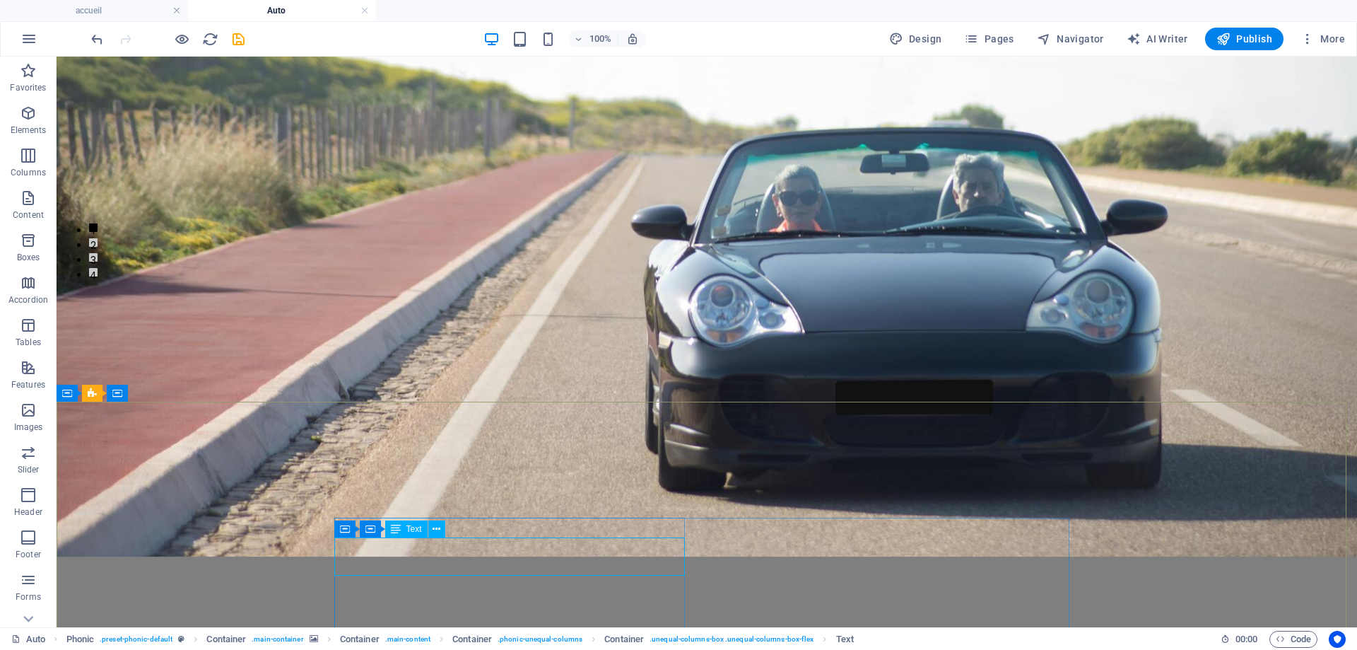
scroll to position [400, 0]
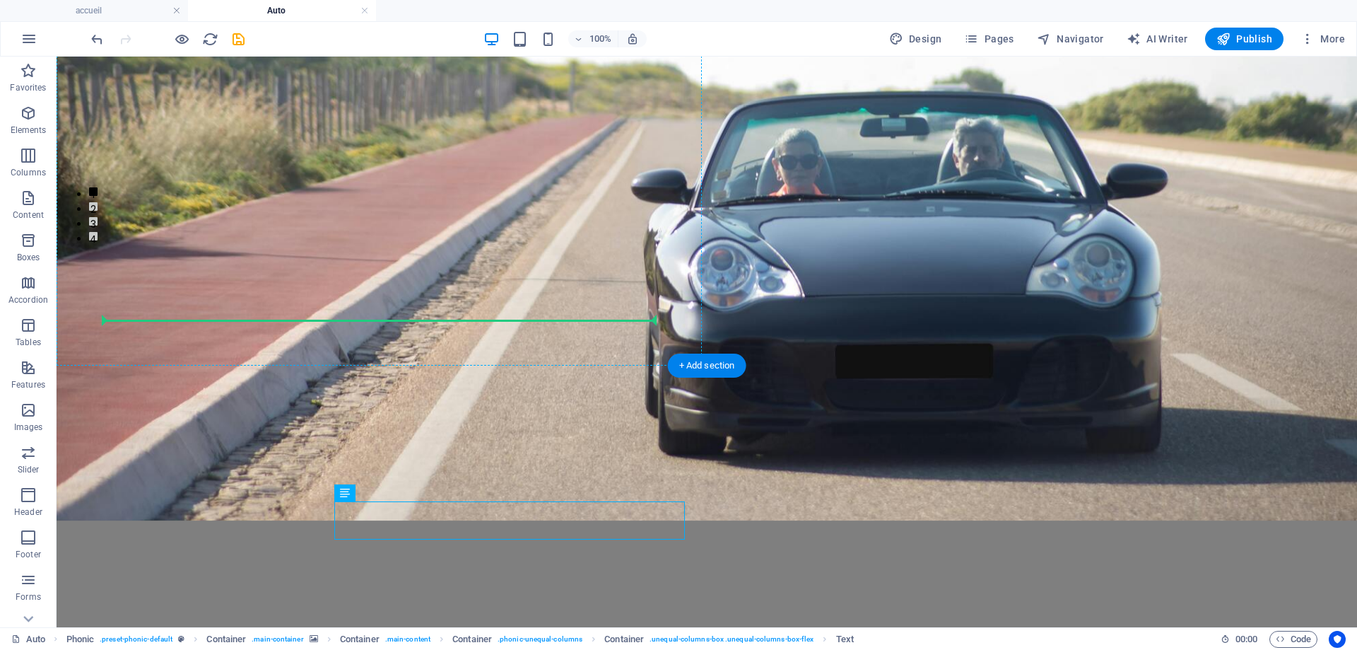
drag, startPoint x: 462, startPoint y: 588, endPoint x: 351, endPoint y: 288, distance: 319.9
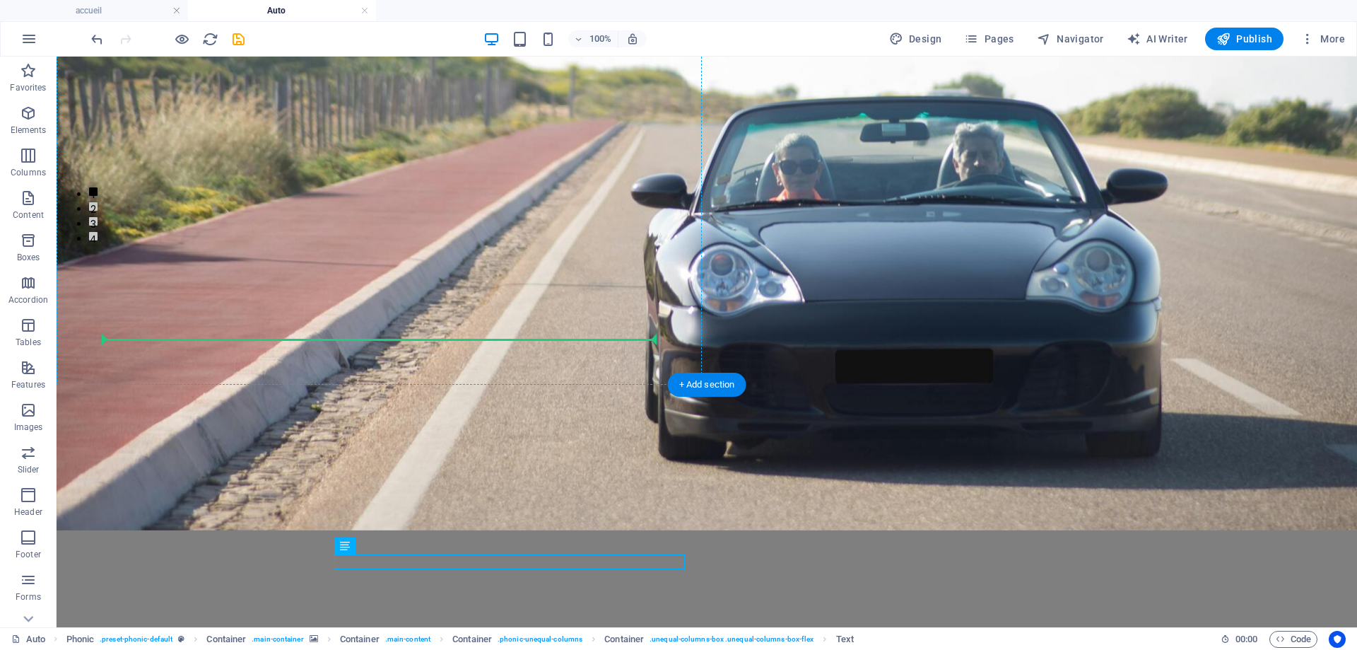
drag, startPoint x: 419, startPoint y: 603, endPoint x: 310, endPoint y: 335, distance: 289.0
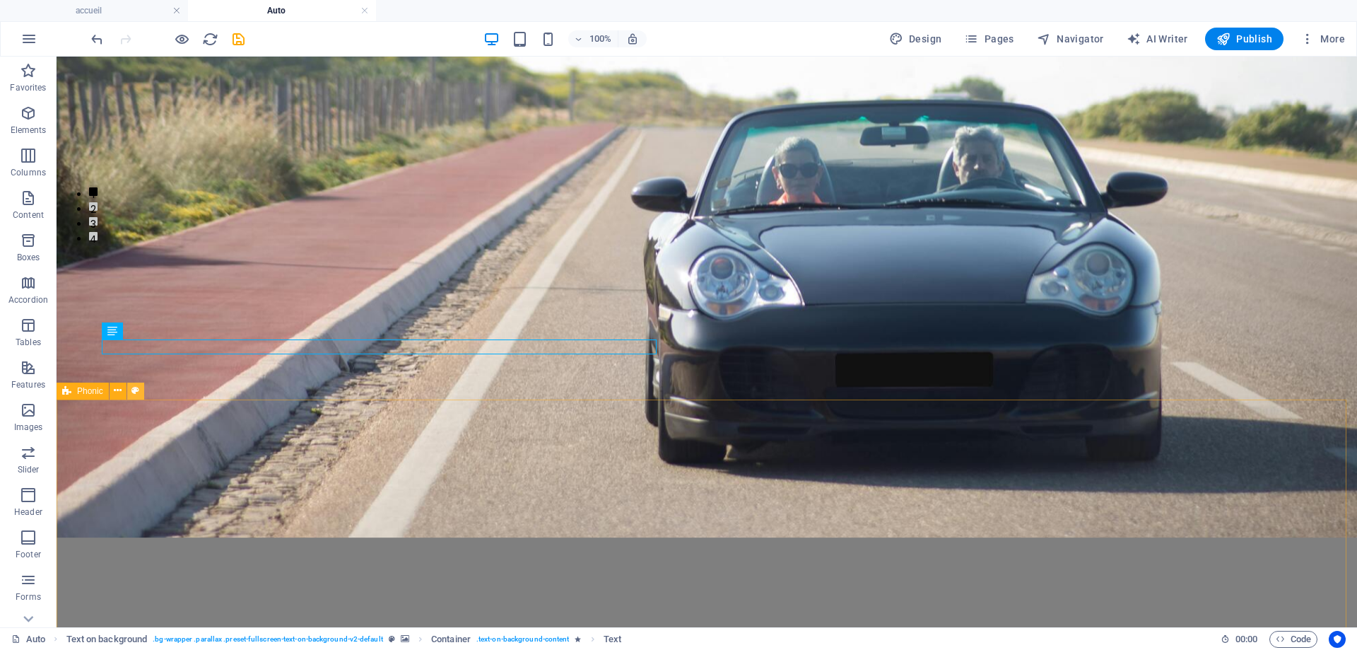
click at [127, 394] on button at bounding box center [135, 390] width 17 height 17
select select "%"
select select "px"
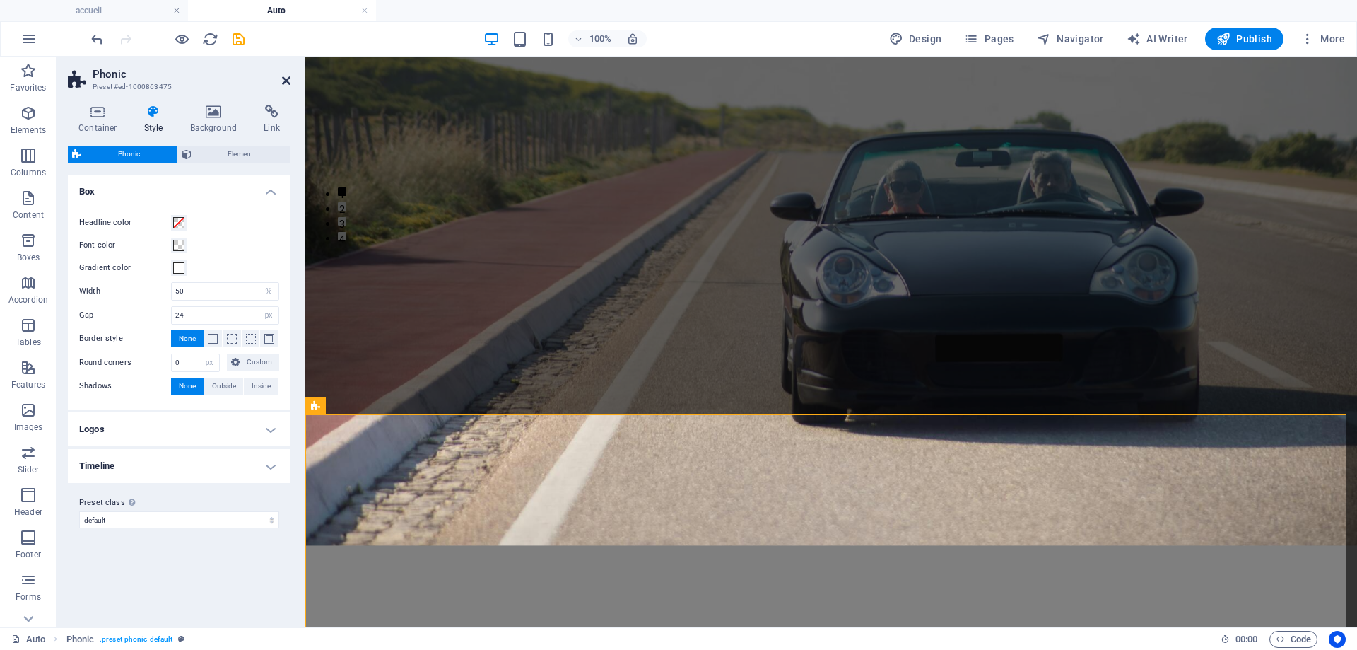
click at [288, 77] on icon at bounding box center [286, 80] width 8 height 11
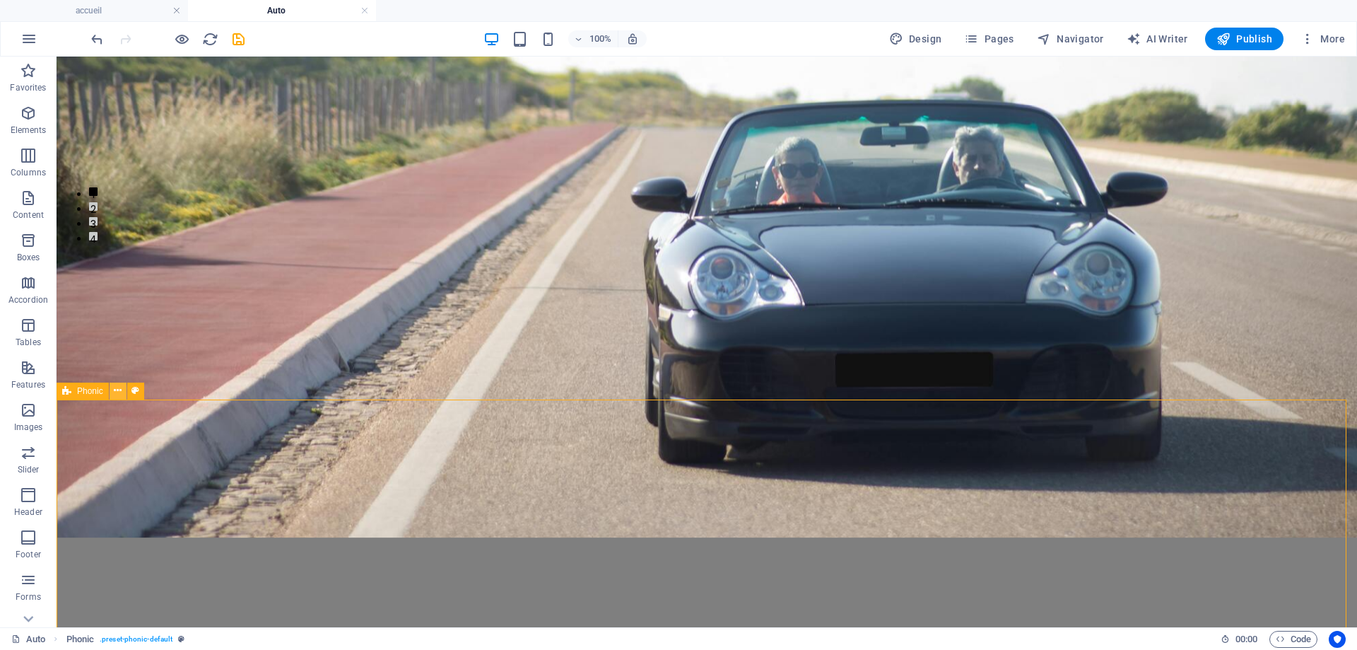
click at [119, 398] on icon at bounding box center [118, 390] width 8 height 15
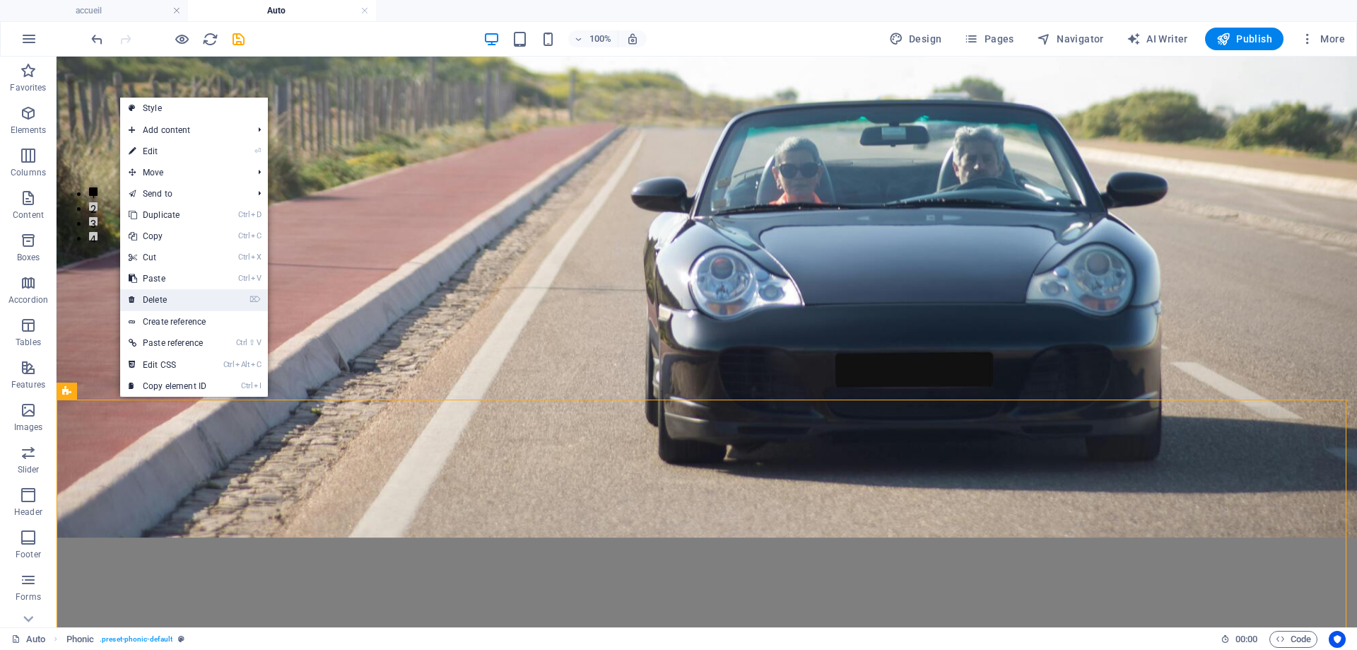
click at [153, 303] on link "⌦ Delete" at bounding box center [167, 299] width 95 height 21
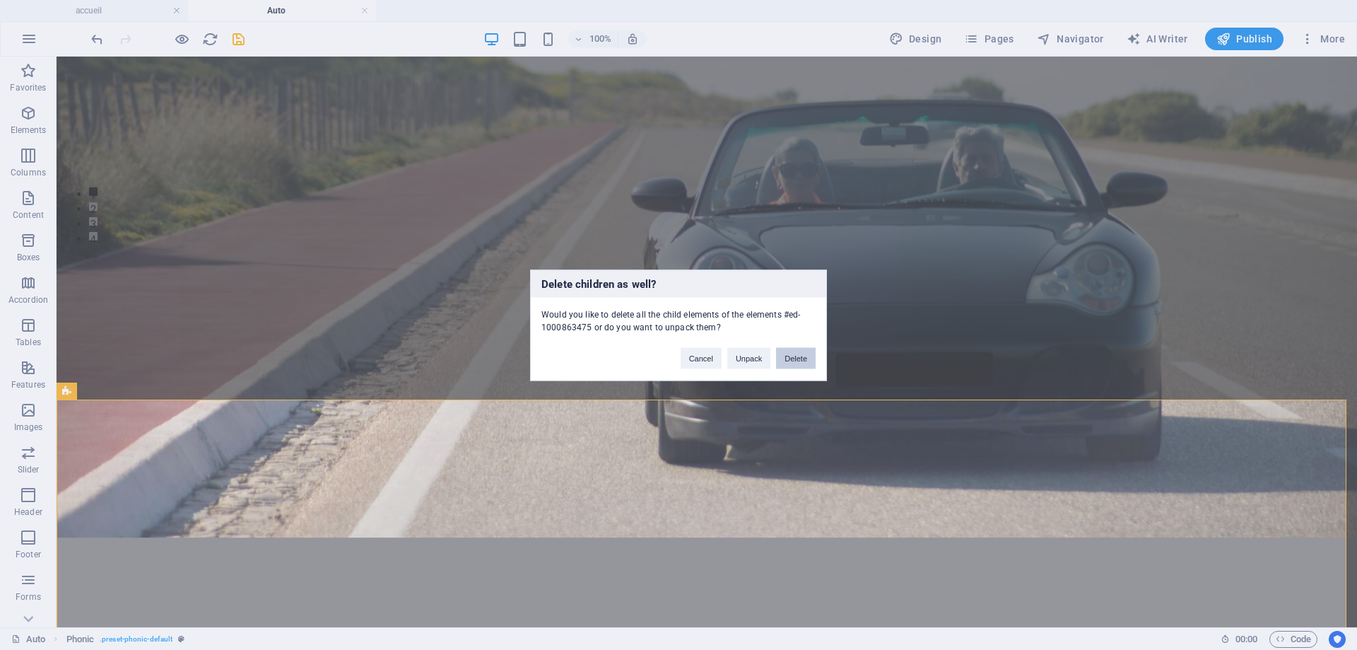
click at [795, 357] on button "Delete" at bounding box center [796, 357] width 40 height 21
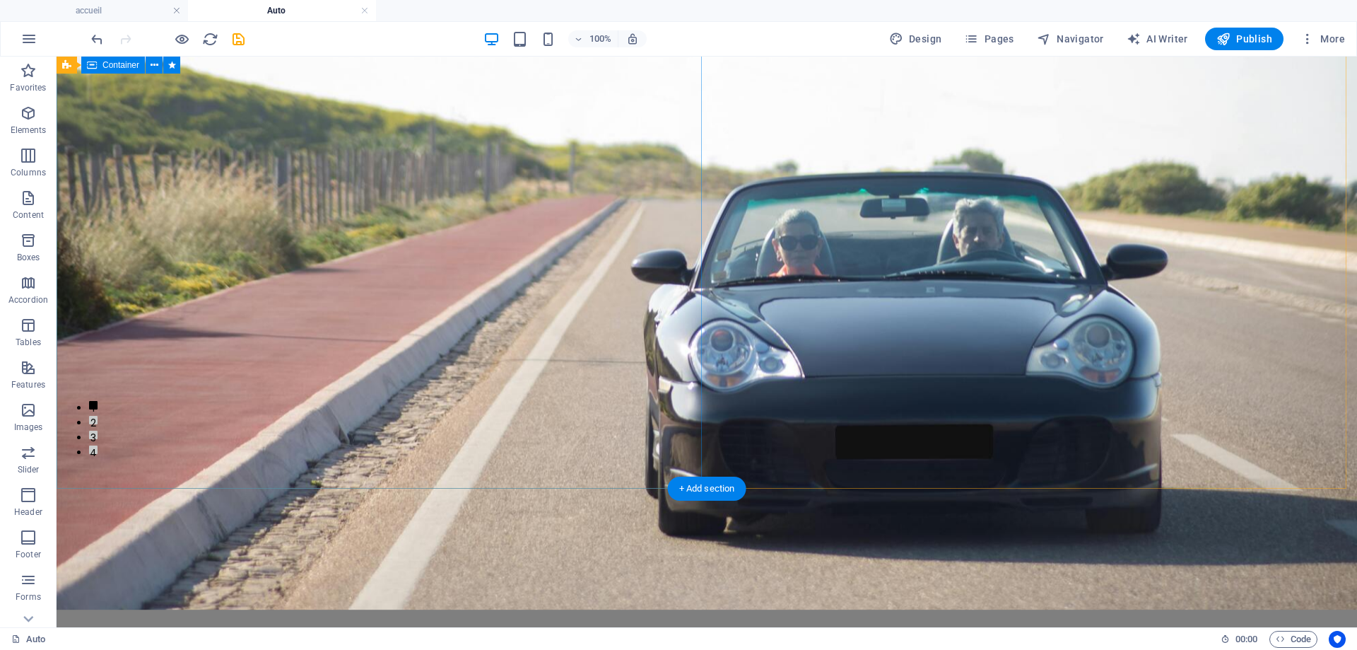
scroll to position [117, 0]
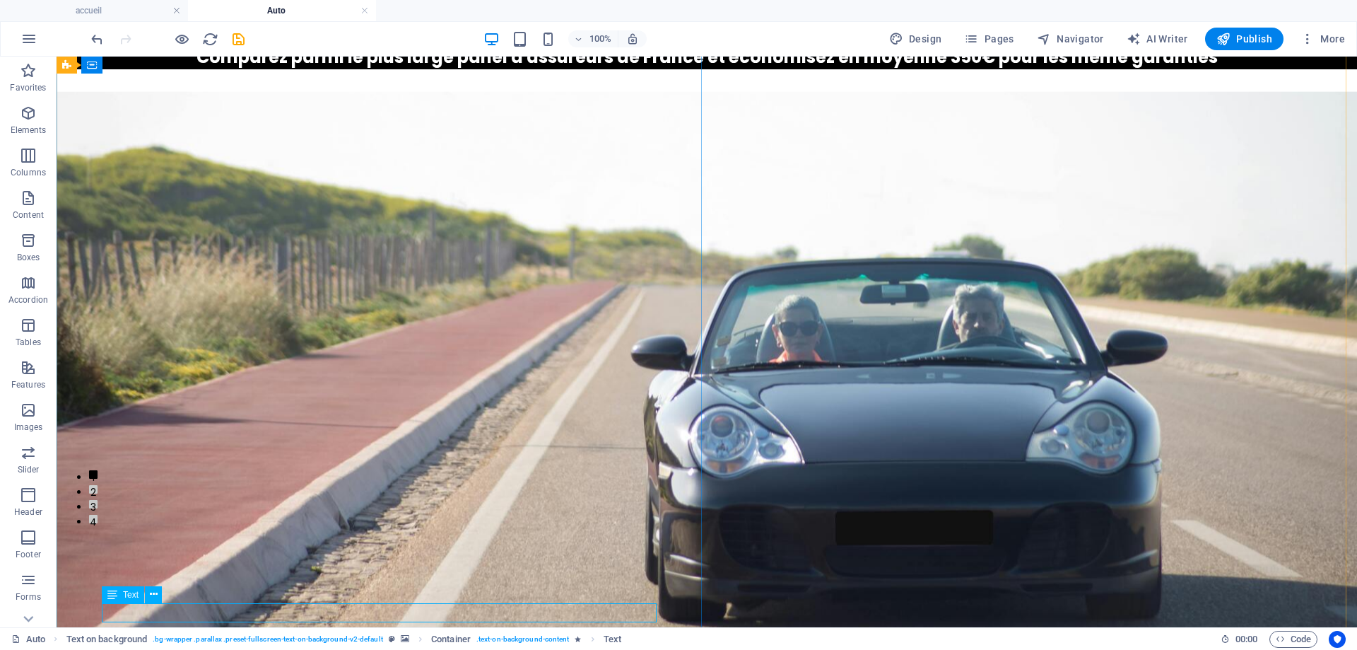
scroll to position [151, 0]
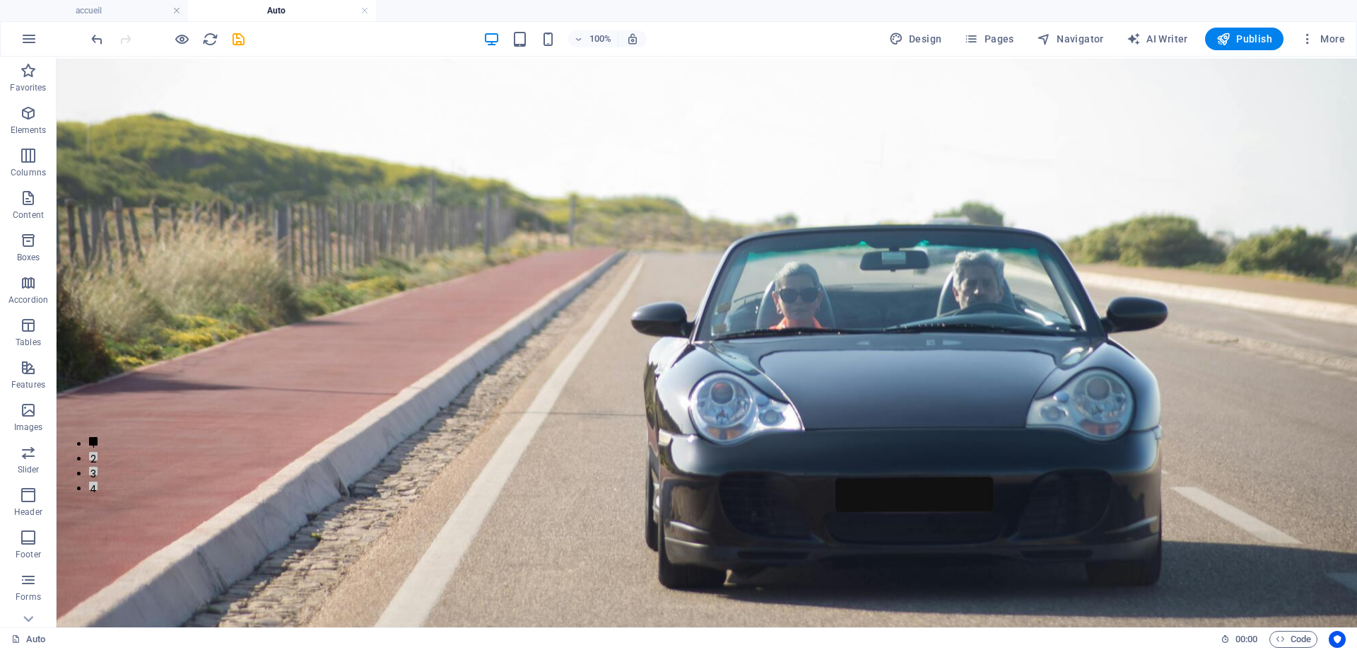
drag, startPoint x: 189, startPoint y: 650, endPoint x: 200, endPoint y: 160, distance: 490.8
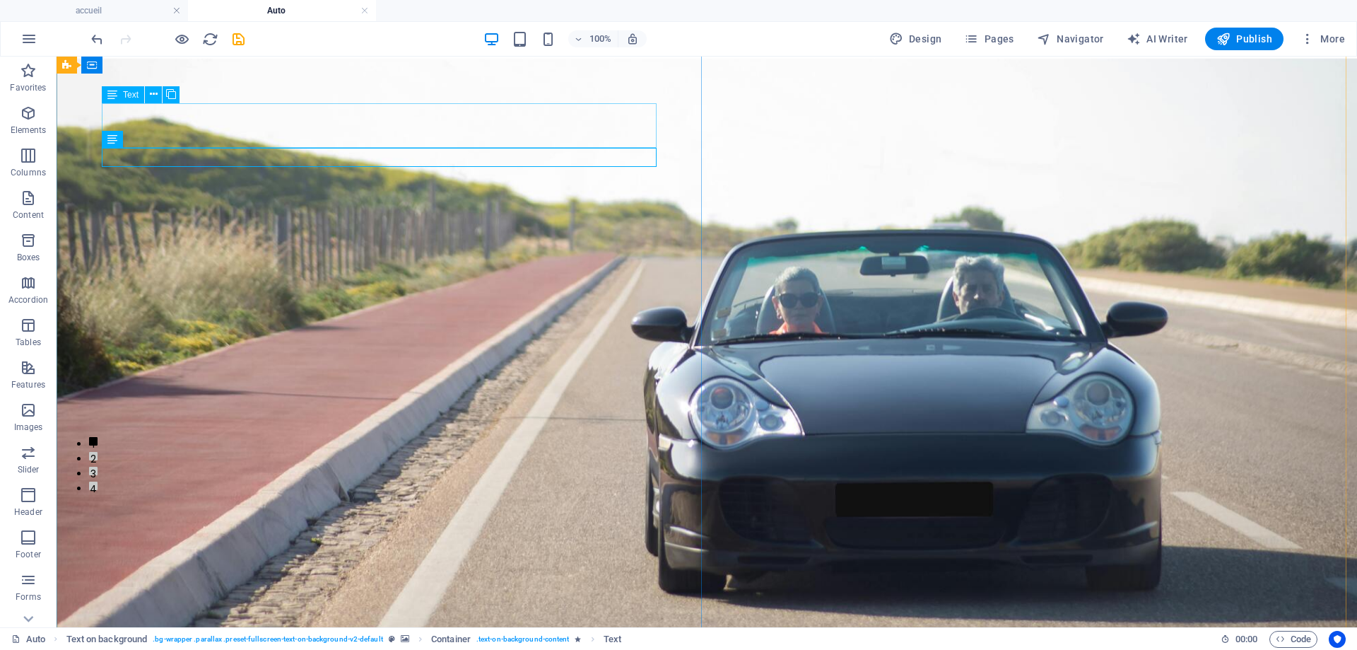
drag, startPoint x: 156, startPoint y: 98, endPoint x: 95, endPoint y: 49, distance: 77.5
click at [156, 98] on icon at bounding box center [154, 94] width 8 height 15
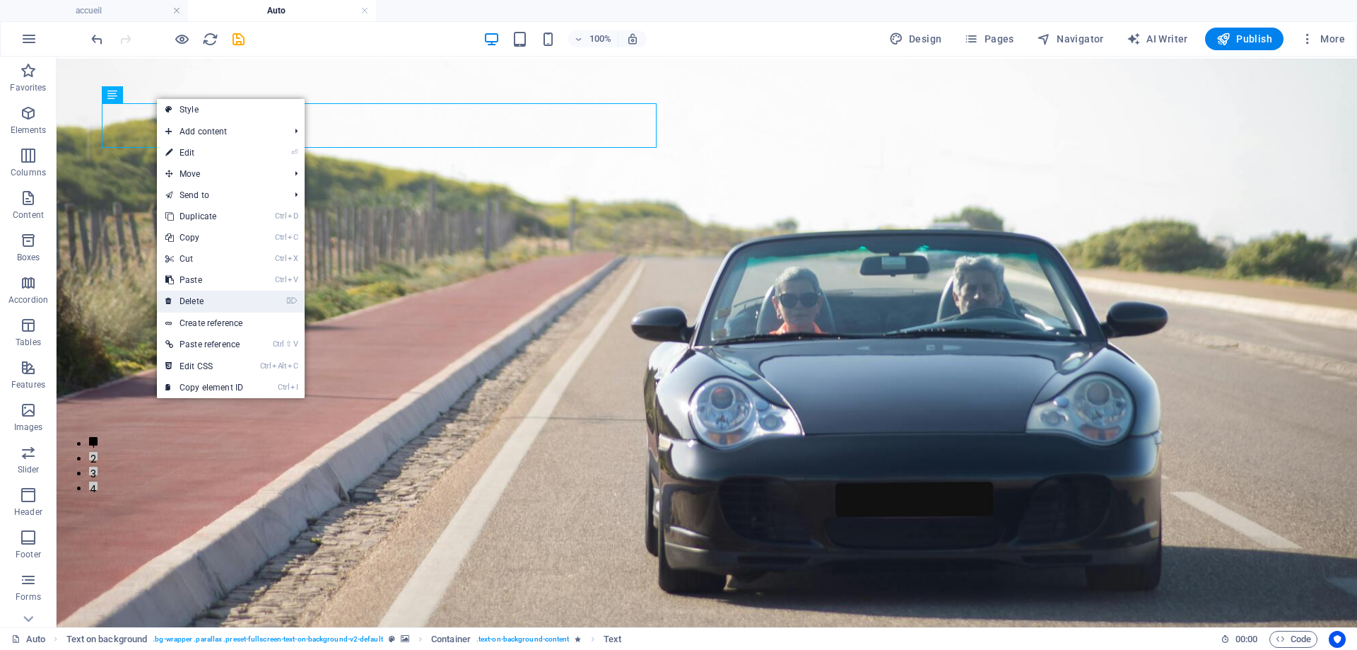
click at [207, 297] on link "⌦ Delete" at bounding box center [204, 301] width 95 height 21
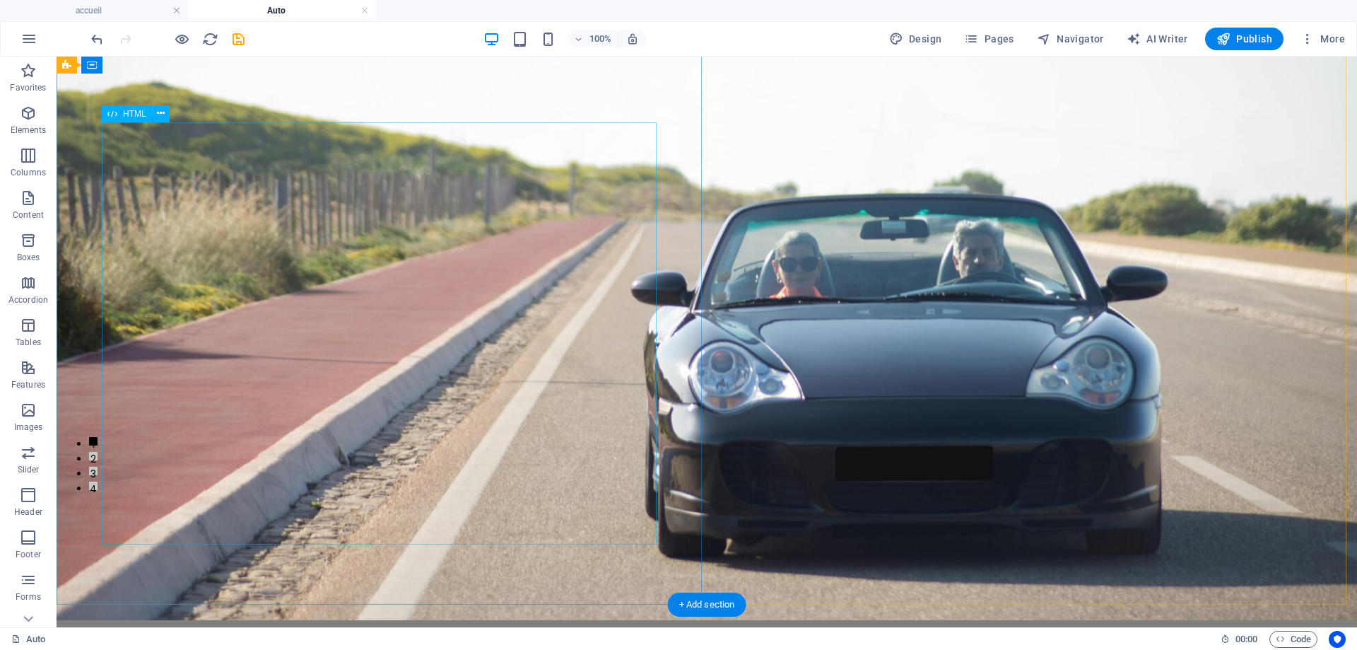
scroll to position [0, 0]
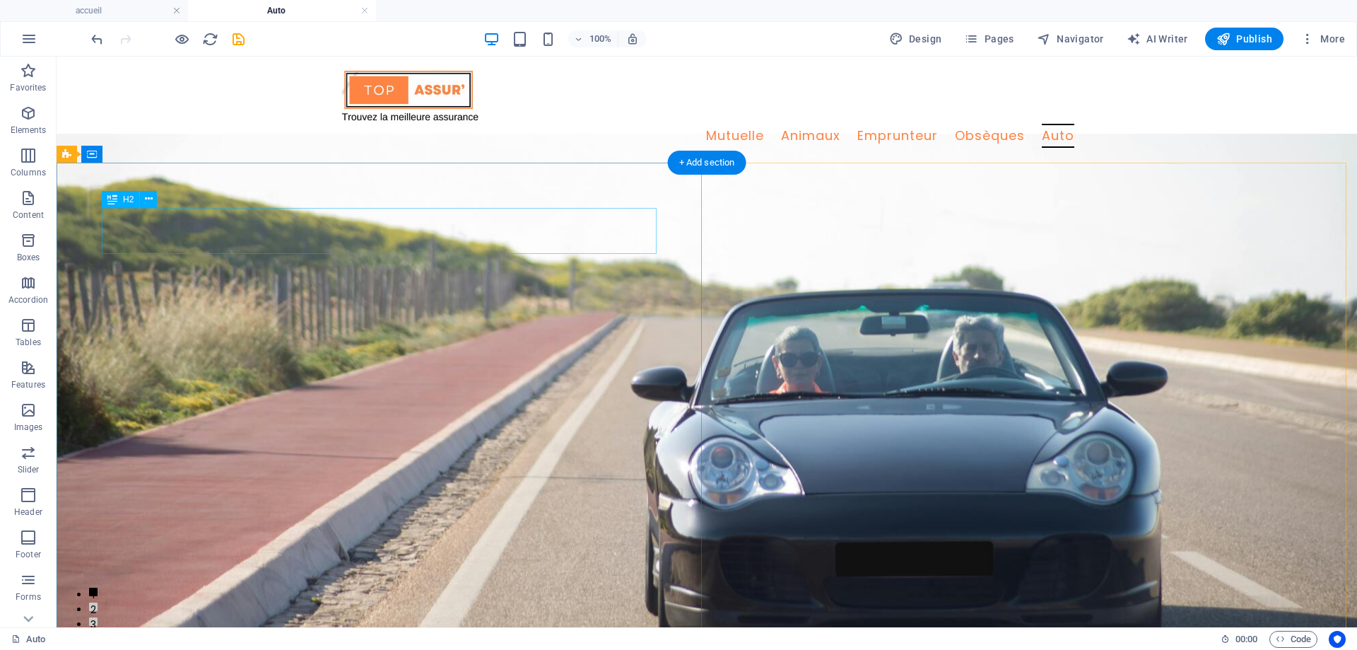
click at [154, 202] on button at bounding box center [148, 199] width 17 height 17
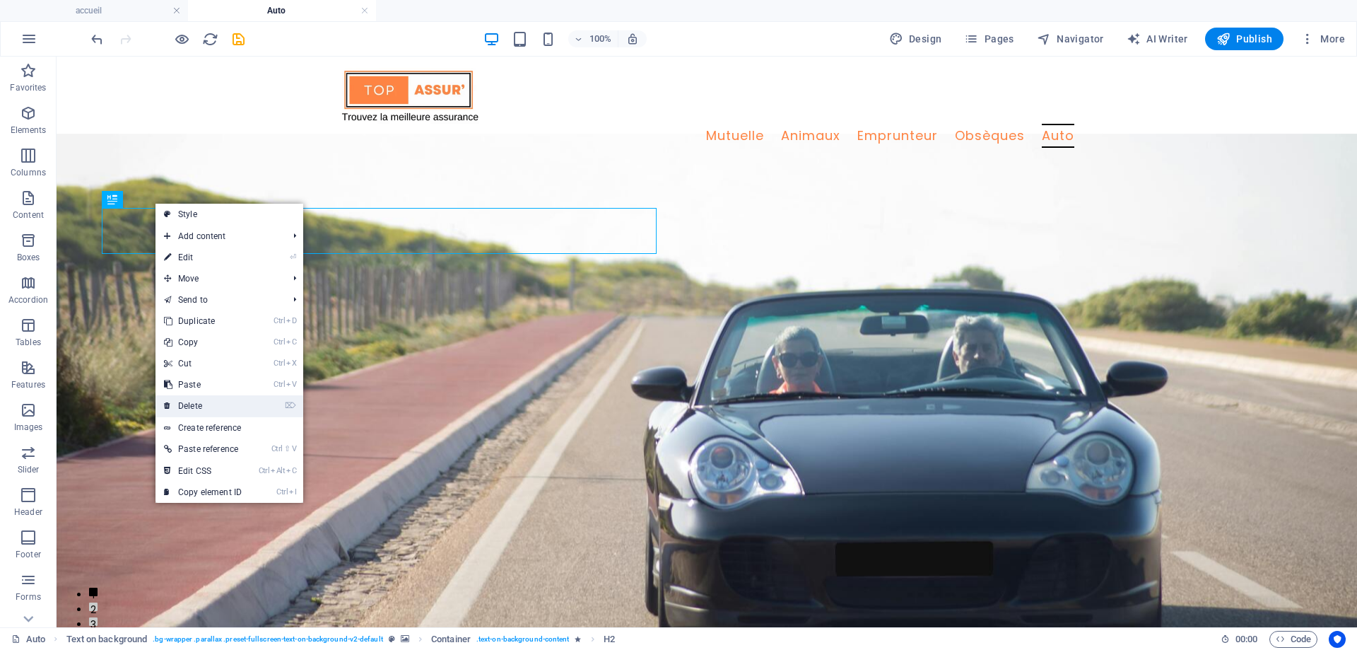
click at [180, 407] on link "⌦ Delete" at bounding box center [203, 405] width 95 height 21
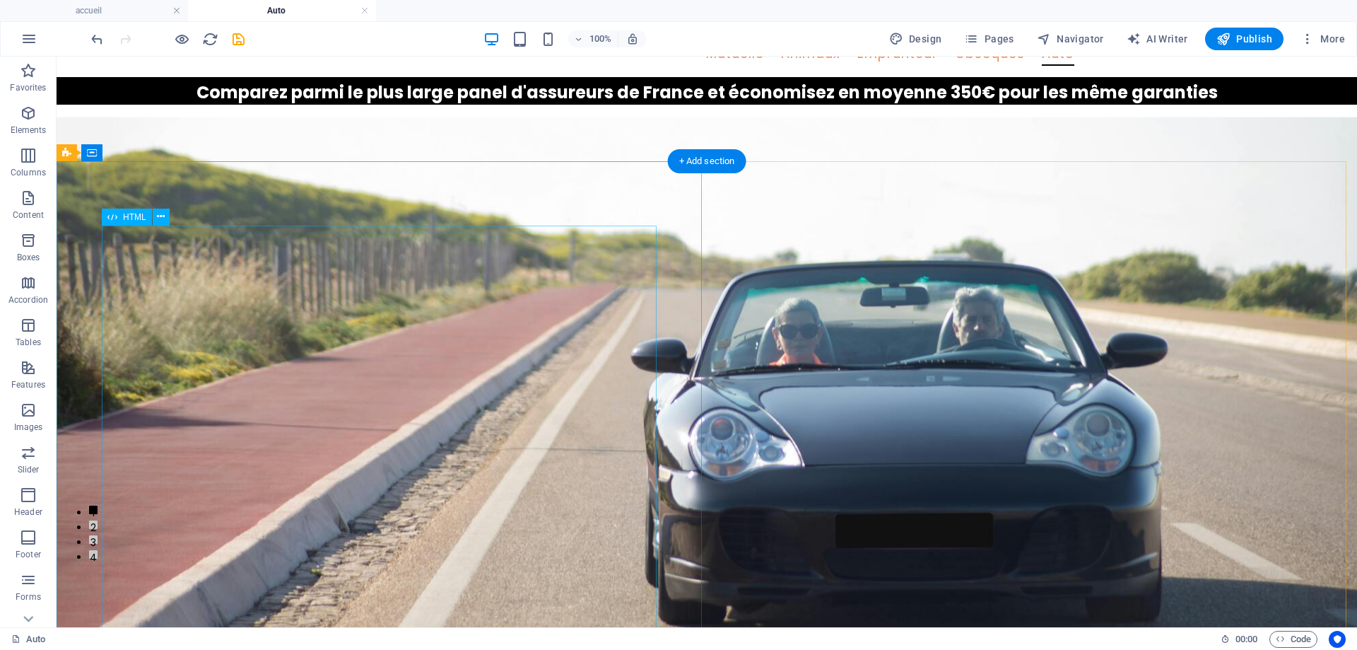
scroll to position [141, 0]
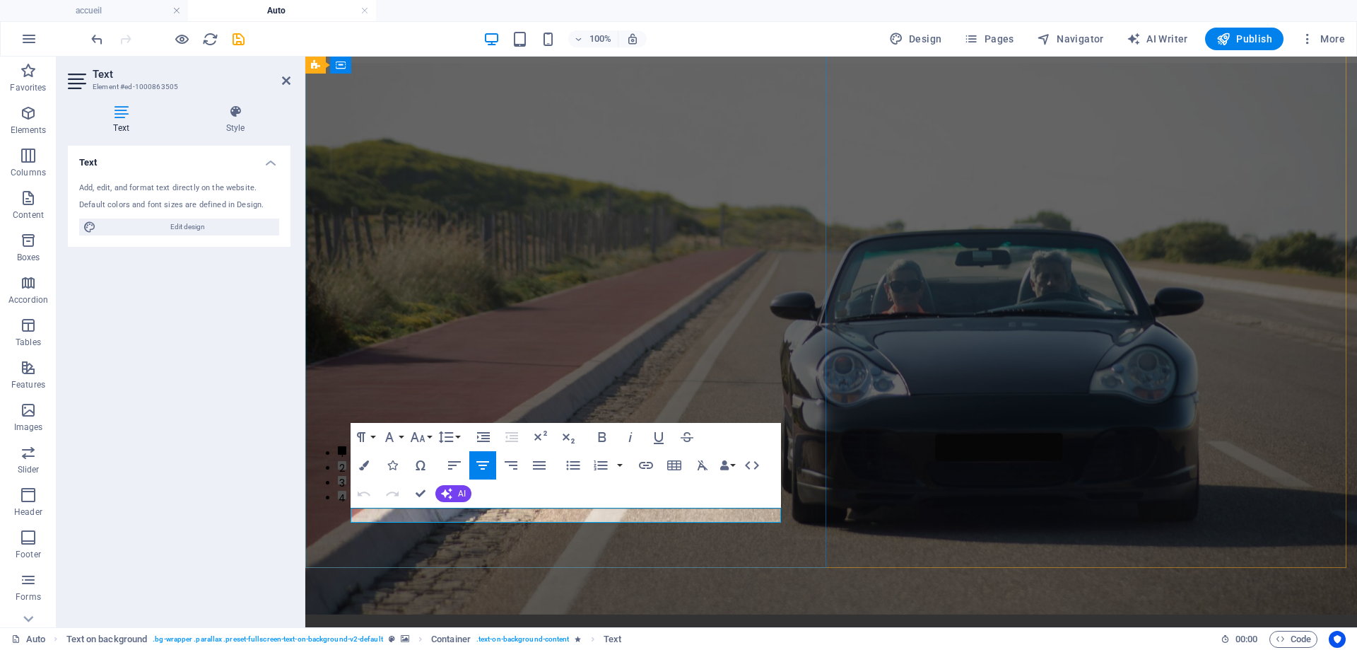
click at [363, 466] on icon "button" at bounding box center [364, 465] width 10 height 10
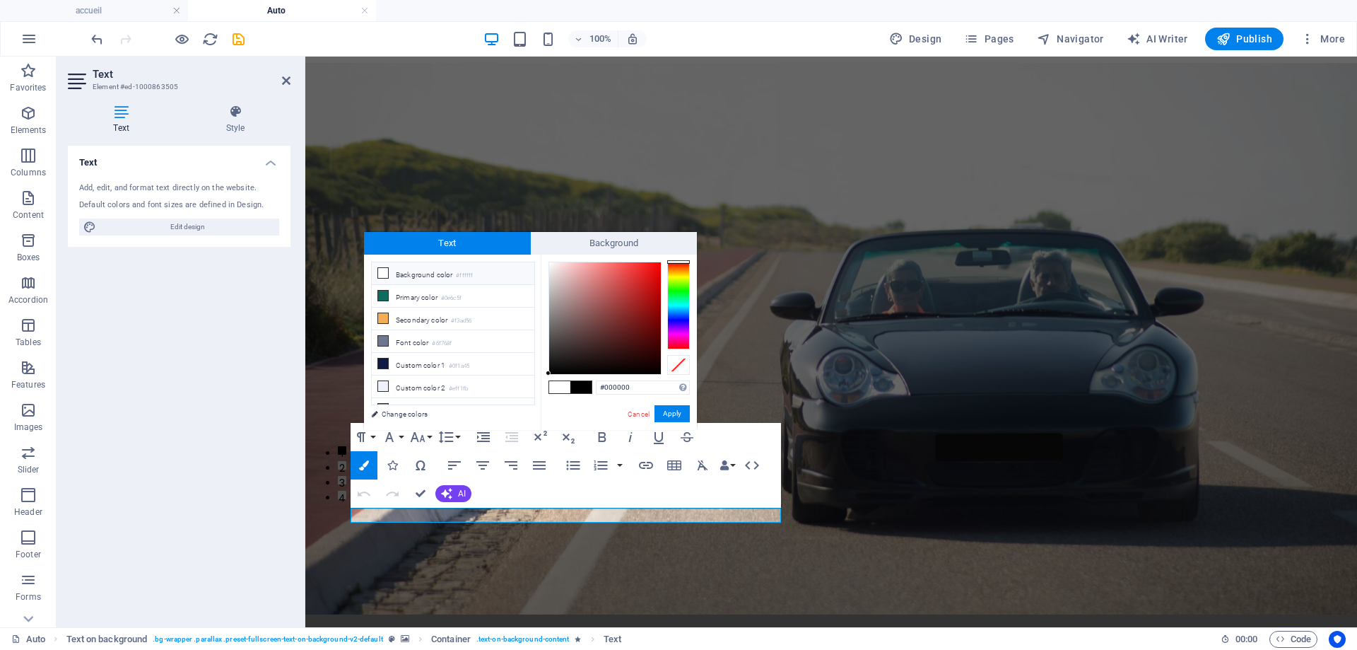
click at [410, 269] on li "Background color #ffffff" at bounding box center [453, 273] width 163 height 23
type input "#ffffff"
click at [678, 408] on button "Apply" at bounding box center [672, 413] width 35 height 17
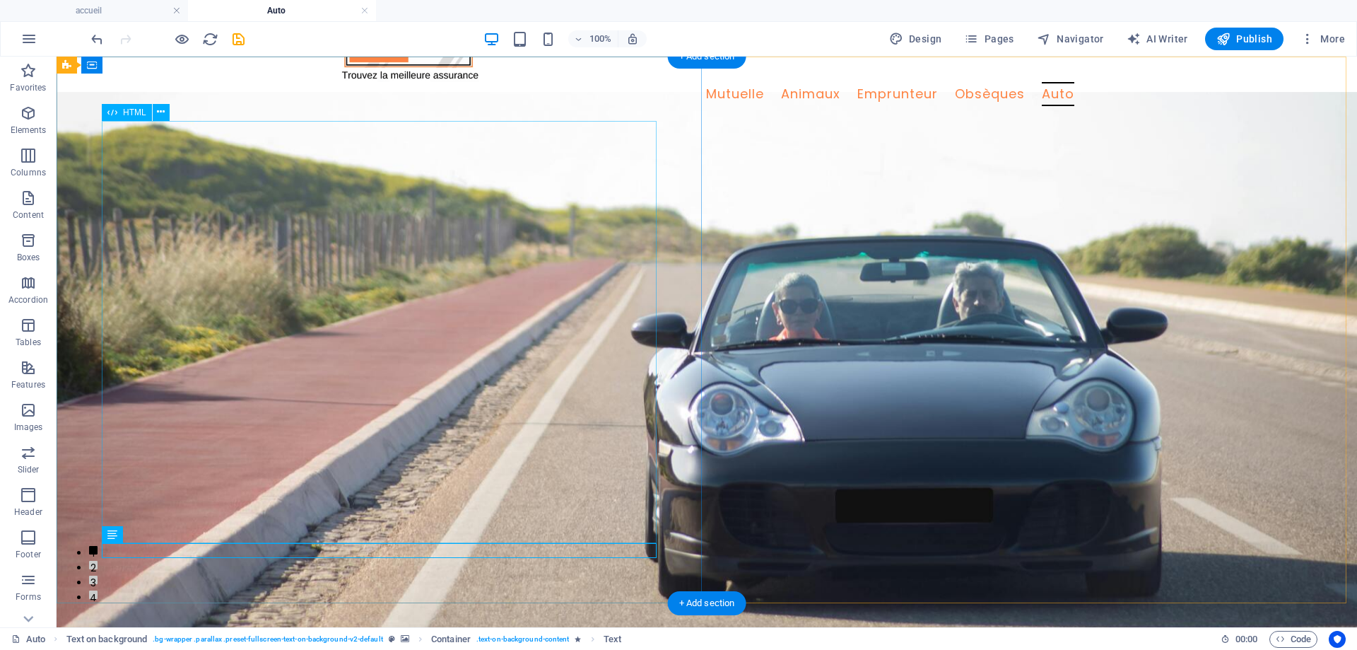
scroll to position [0, 0]
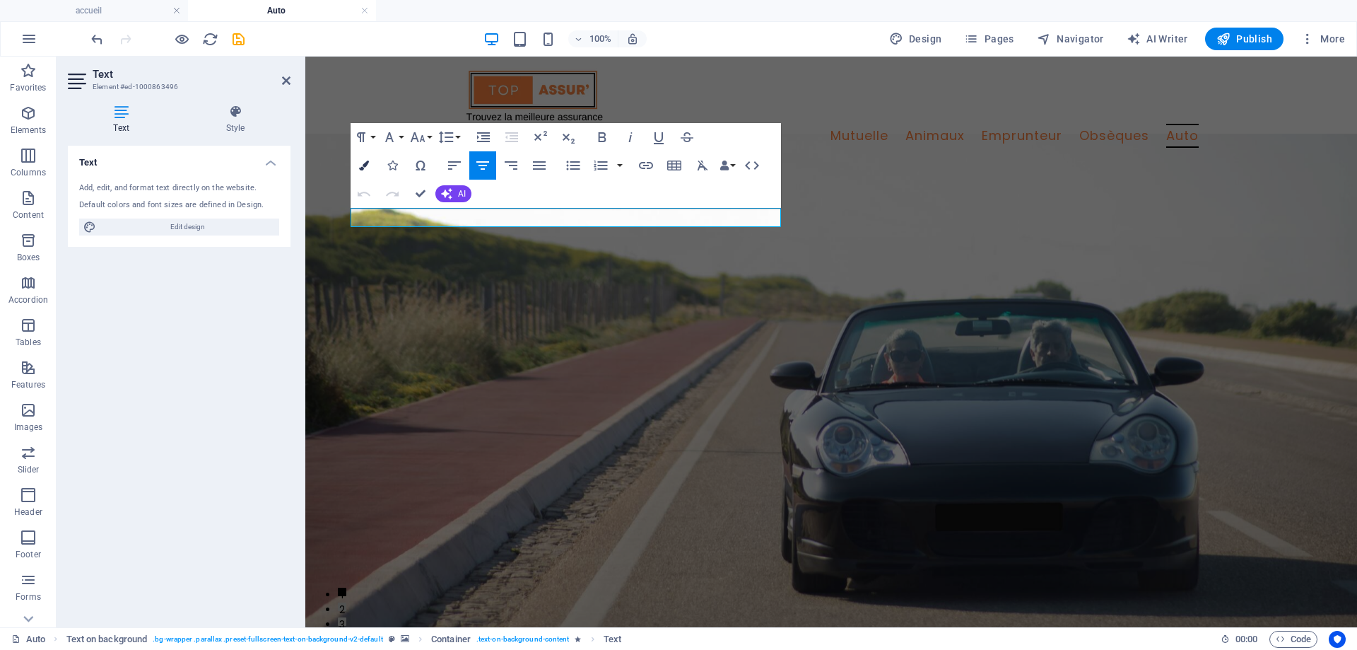
click at [363, 163] on icon "button" at bounding box center [364, 165] width 10 height 10
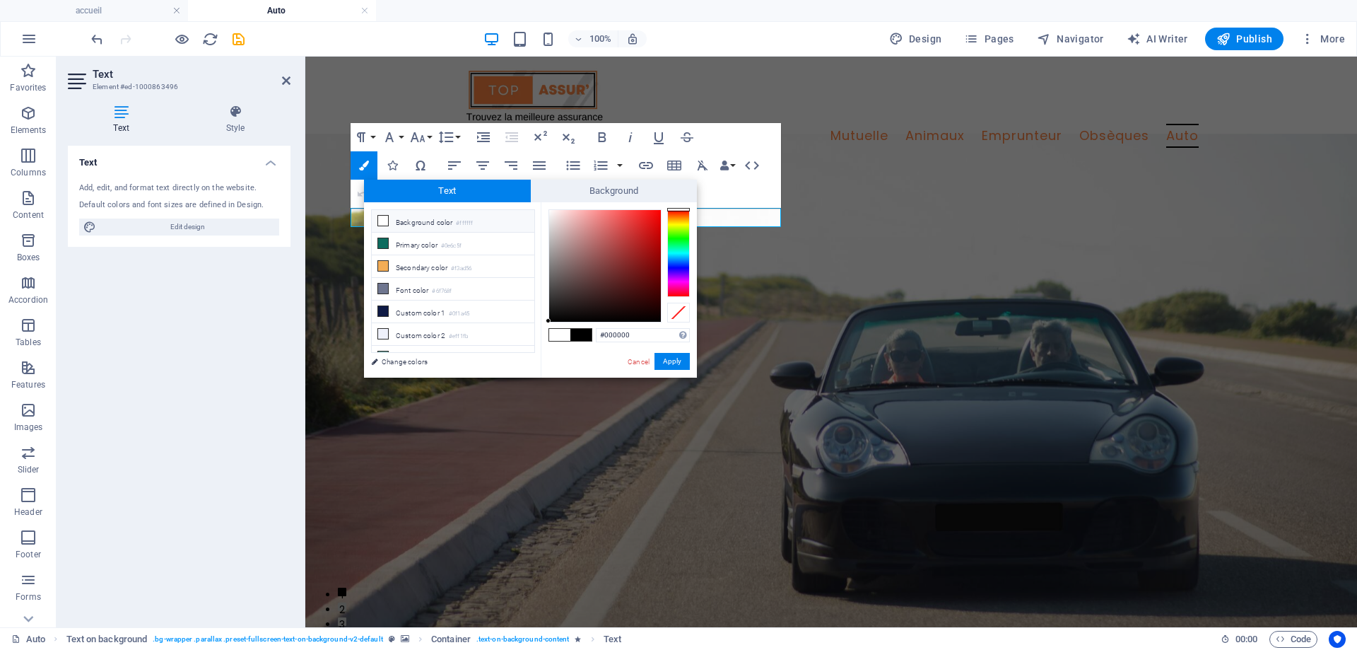
click at [411, 211] on li "Background color #ffffff" at bounding box center [453, 221] width 163 height 23
type input "#ffffff"
click at [411, 215] on li "Background color #ffffff" at bounding box center [453, 221] width 163 height 23
click at [667, 359] on button "Apply" at bounding box center [672, 361] width 35 height 17
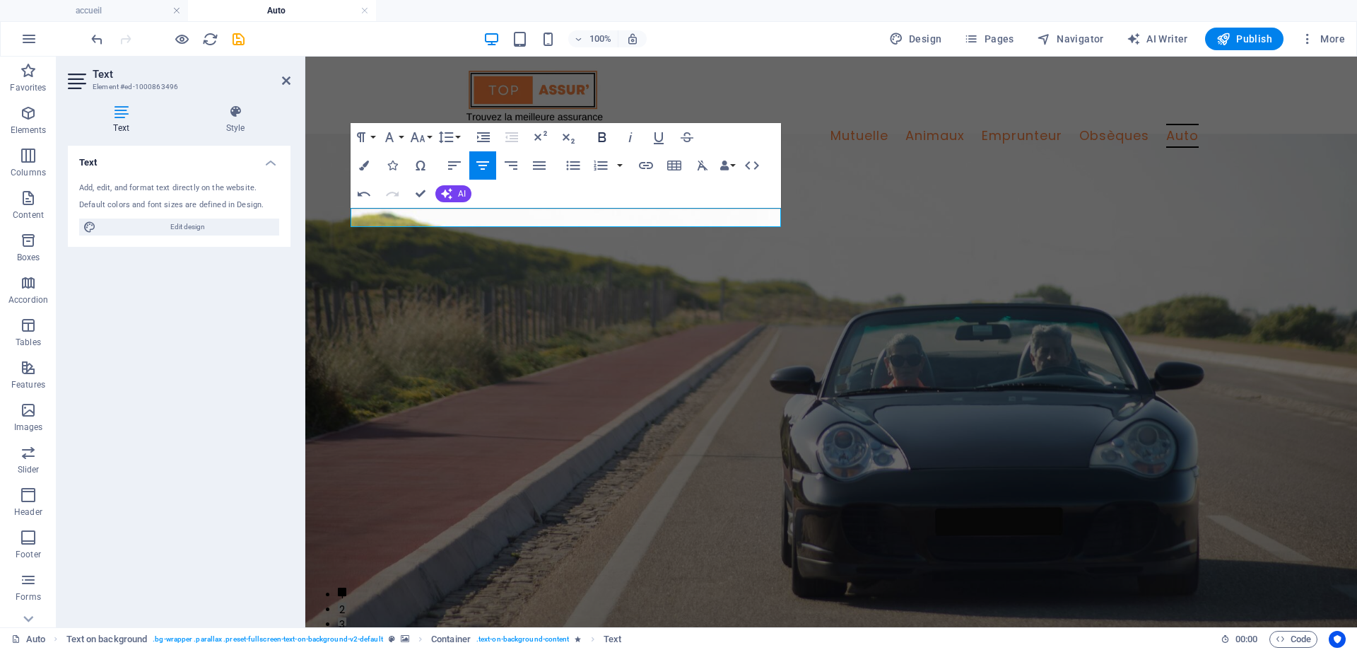
click at [595, 134] on icon "button" at bounding box center [602, 137] width 17 height 17
click at [598, 134] on icon "button" at bounding box center [602, 137] width 17 height 17
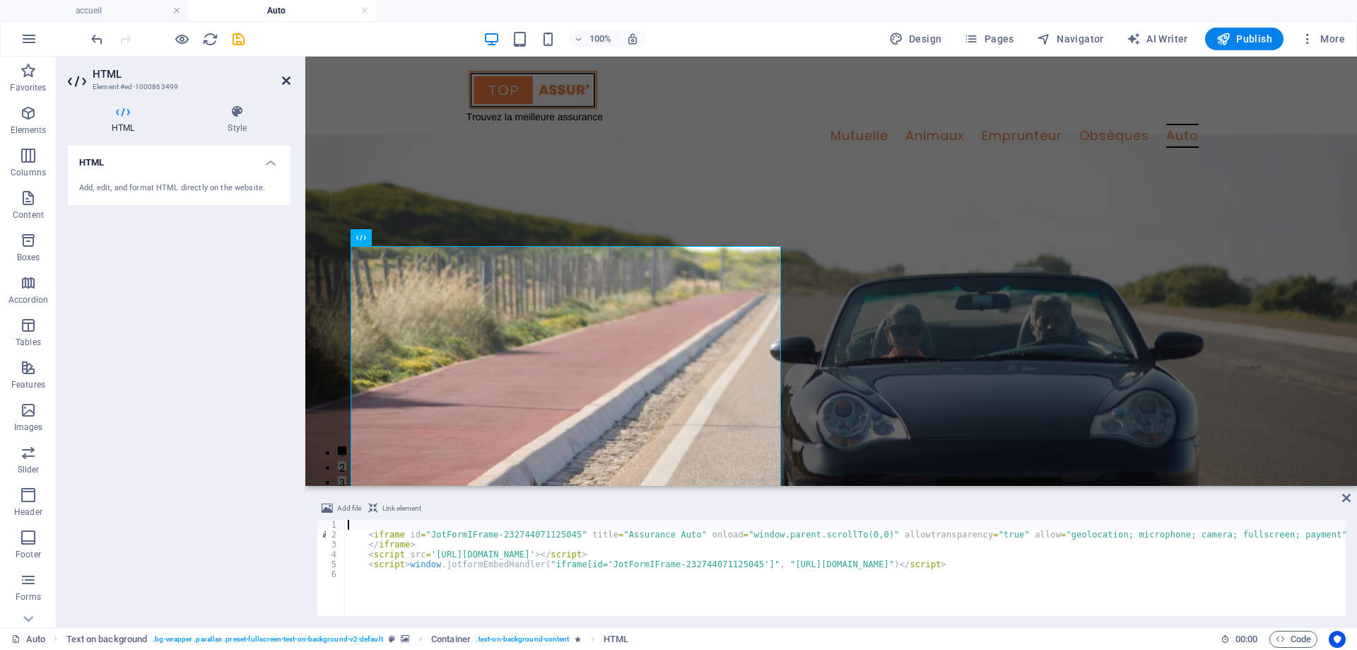
click at [285, 83] on icon at bounding box center [286, 80] width 8 height 11
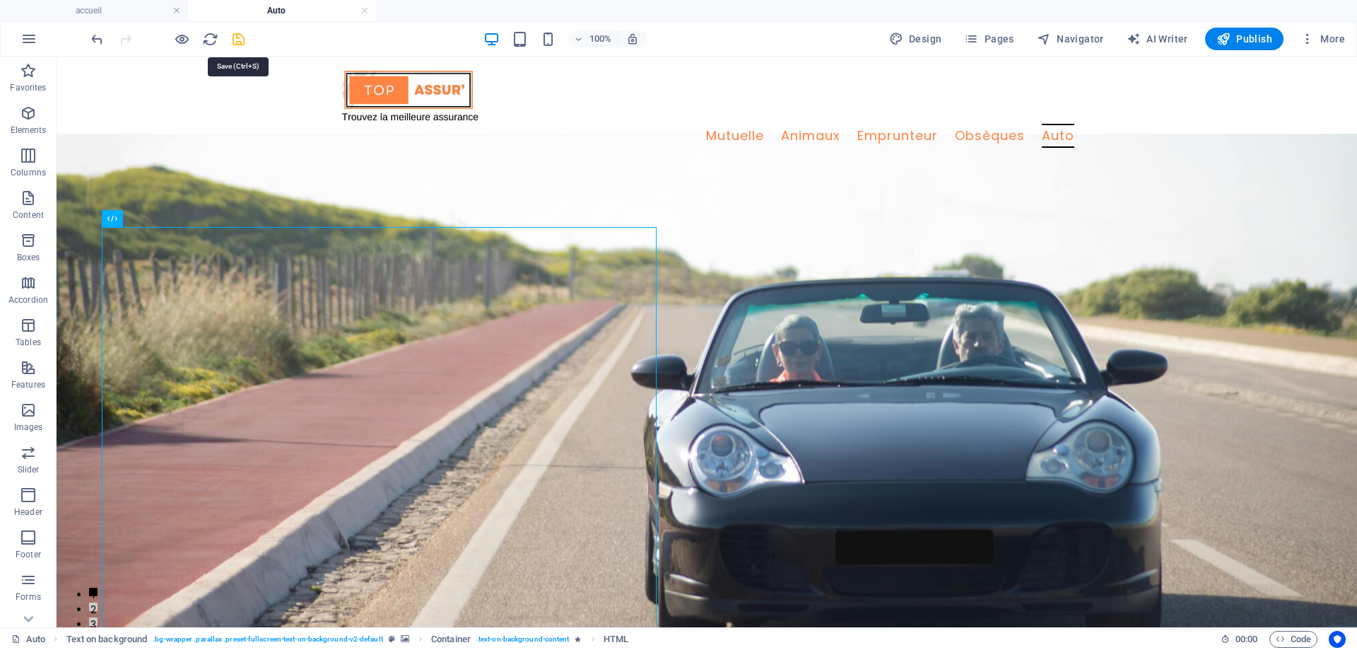
click at [238, 40] on icon "save" at bounding box center [238, 39] width 16 height 16
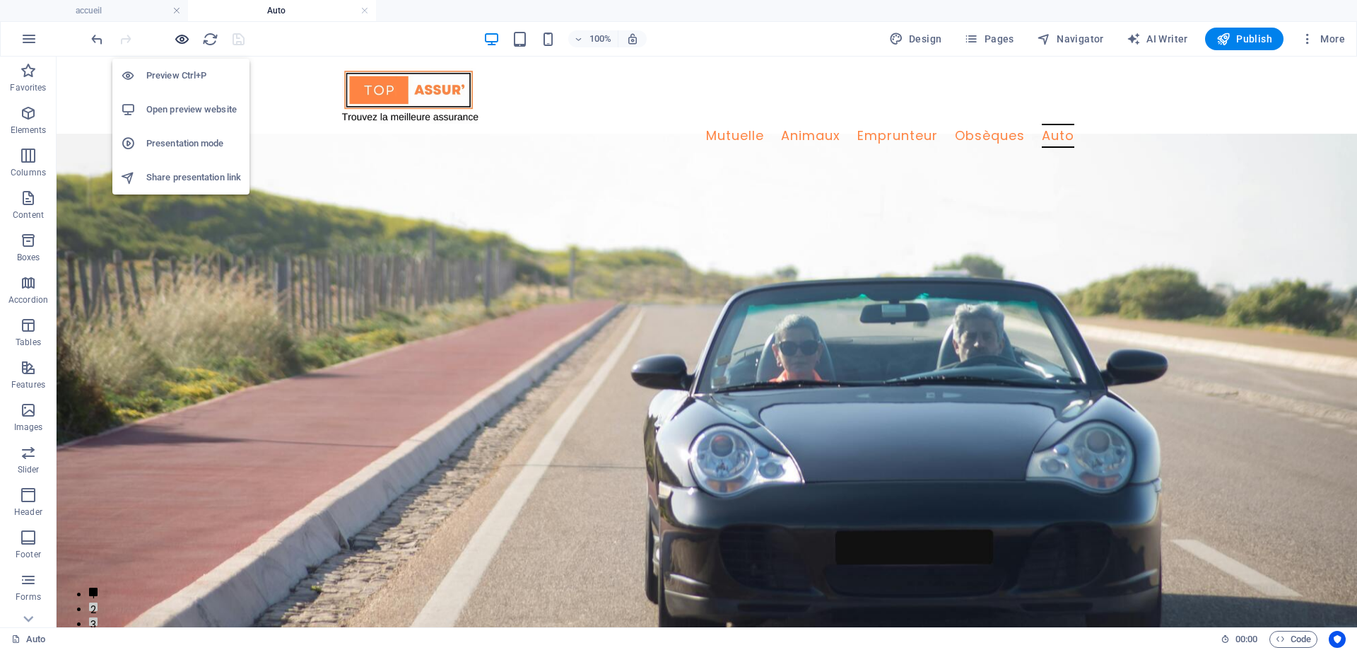
click at [180, 40] on icon "button" at bounding box center [182, 39] width 16 height 16
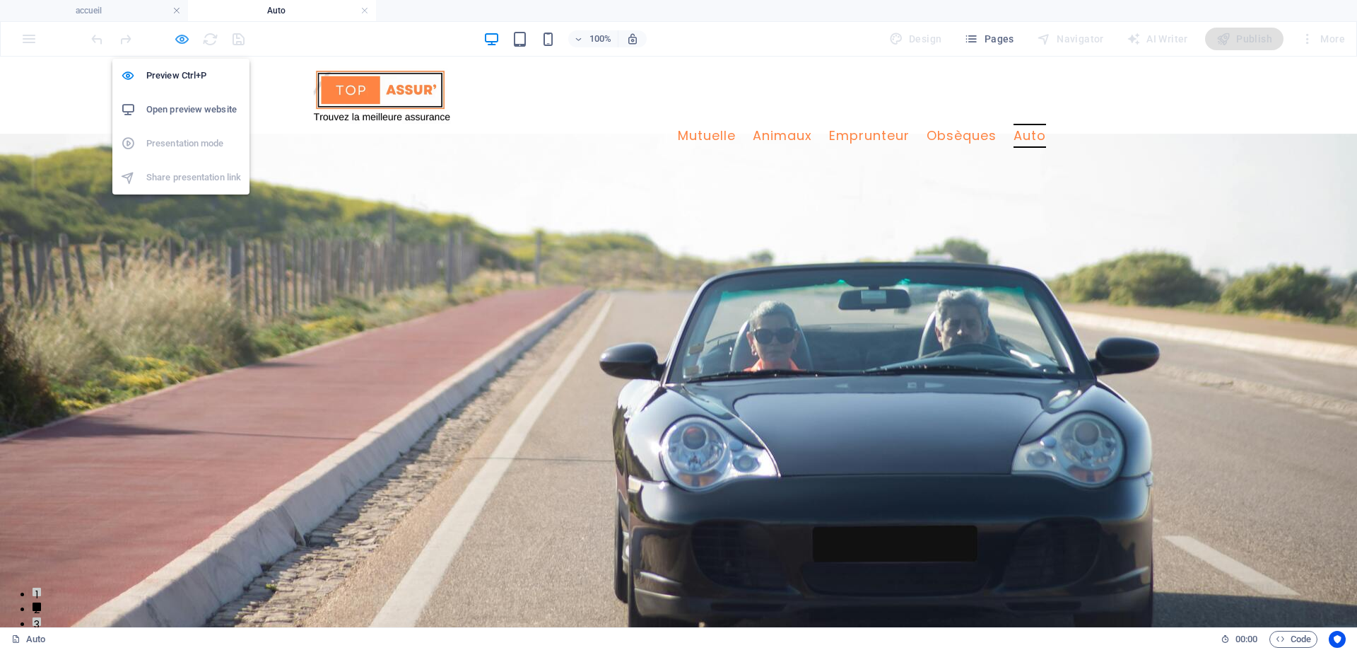
click at [180, 35] on icon "button" at bounding box center [182, 39] width 16 height 16
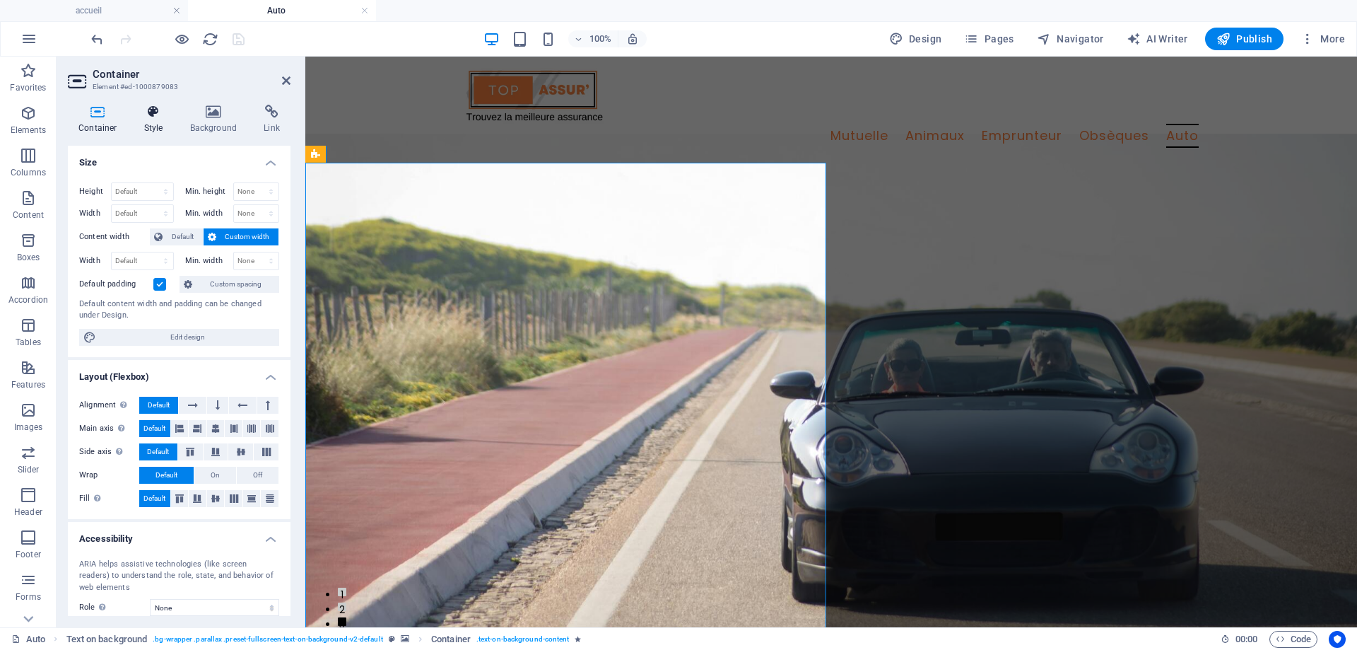
click at [160, 108] on icon at bounding box center [154, 112] width 40 height 14
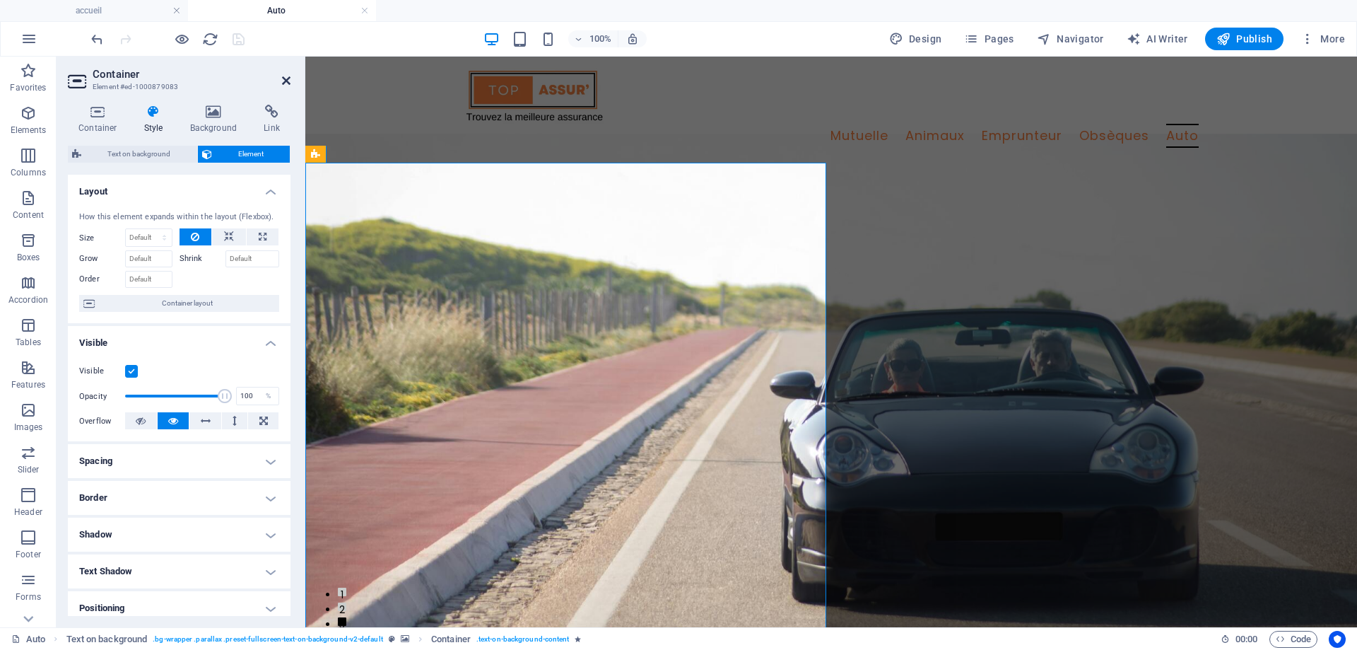
drag, startPoint x: 284, startPoint y: 83, endPoint x: 223, endPoint y: 33, distance: 78.4
click at [284, 83] on icon at bounding box center [286, 80] width 8 height 11
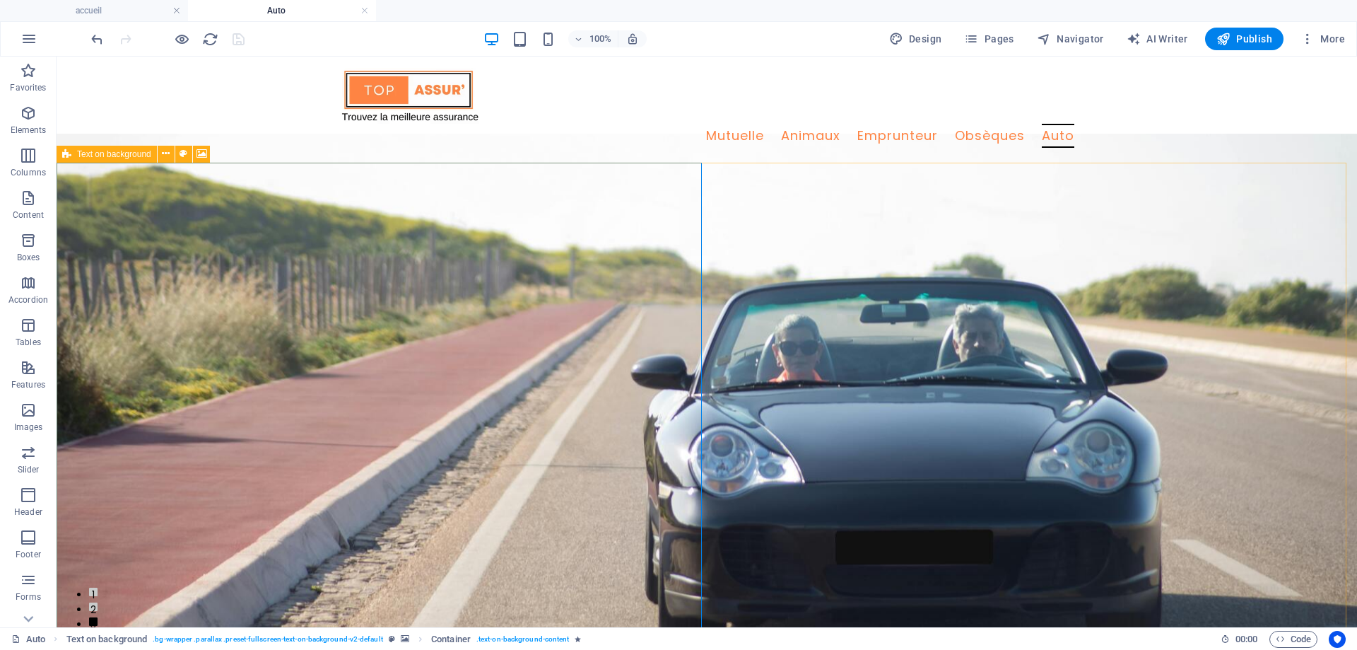
click at [75, 155] on div "Text on background" at bounding box center [107, 154] width 100 height 17
select select "%"
select select "rem"
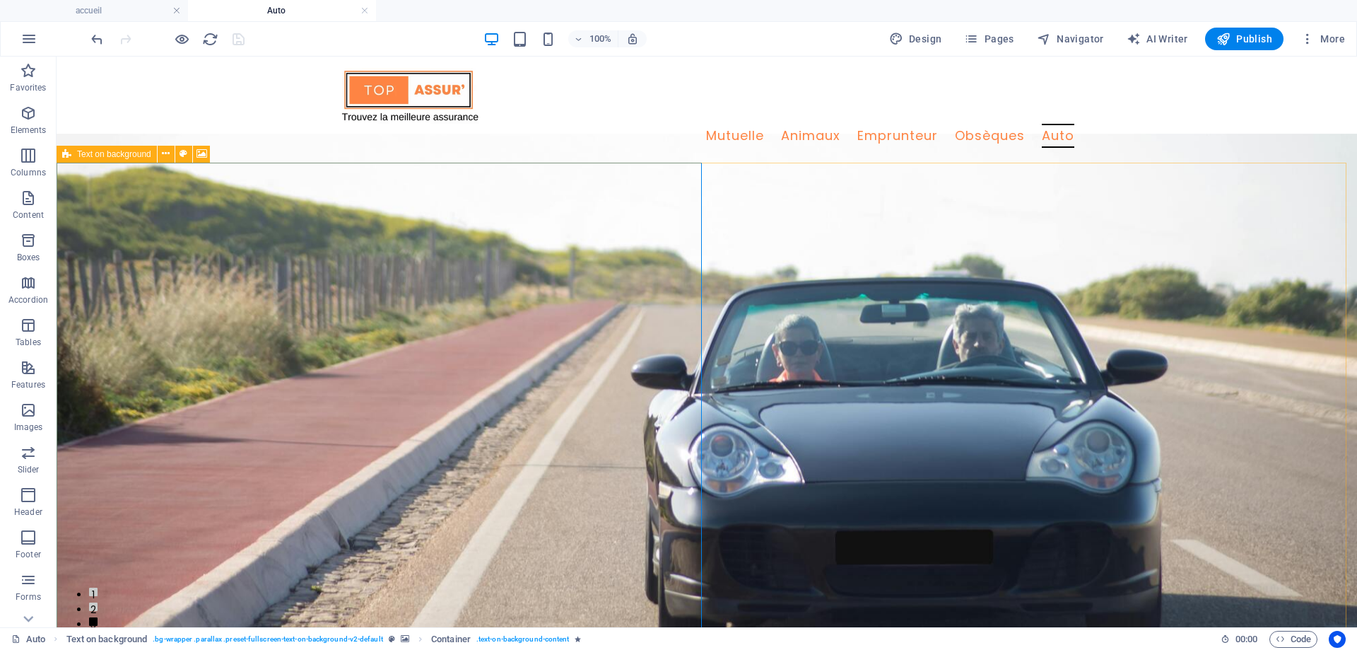
select select "px"
select select "preset-fullscreen-text-on-background-v2-default"
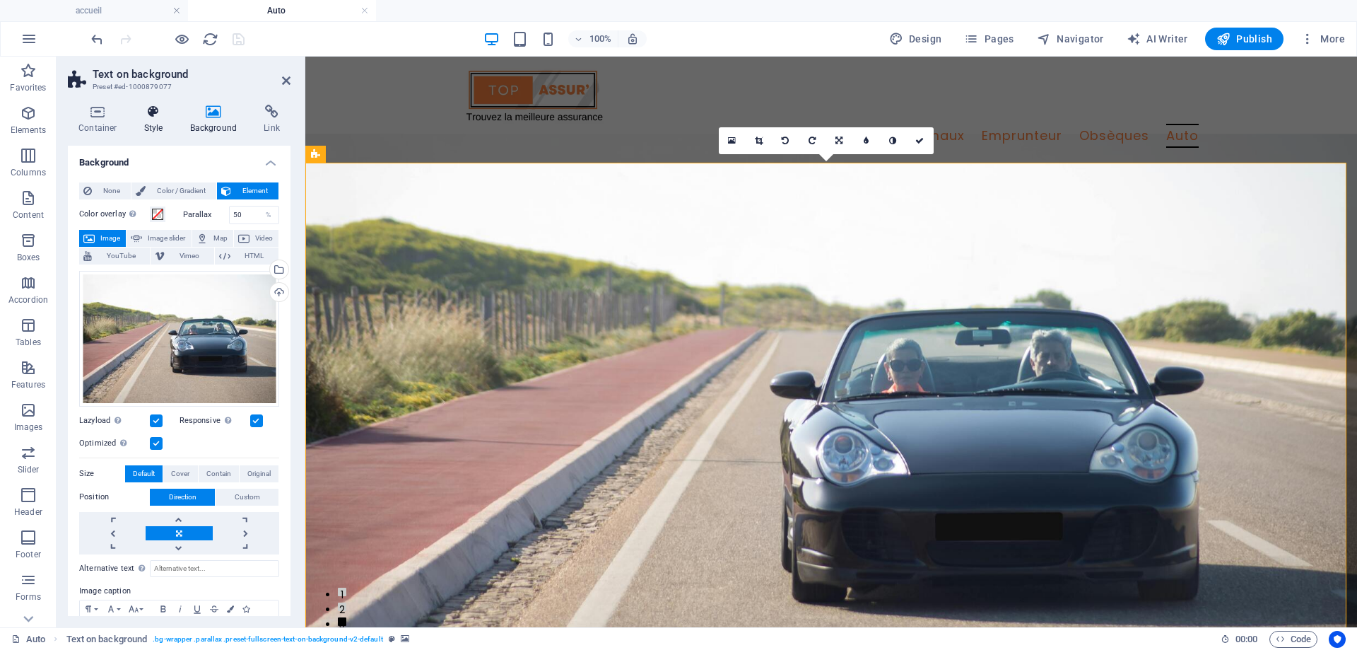
click at [139, 123] on h4 "Style" at bounding box center [157, 120] width 46 height 30
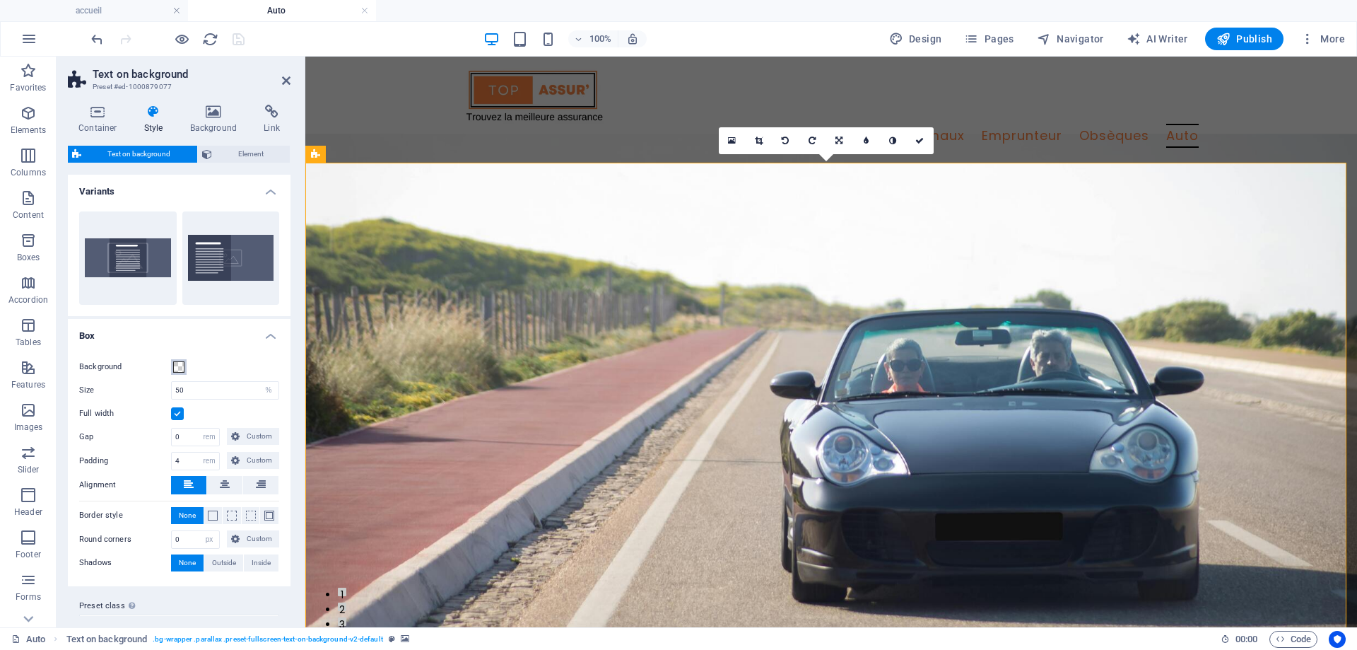
click at [173, 366] on button "Background" at bounding box center [179, 367] width 16 height 16
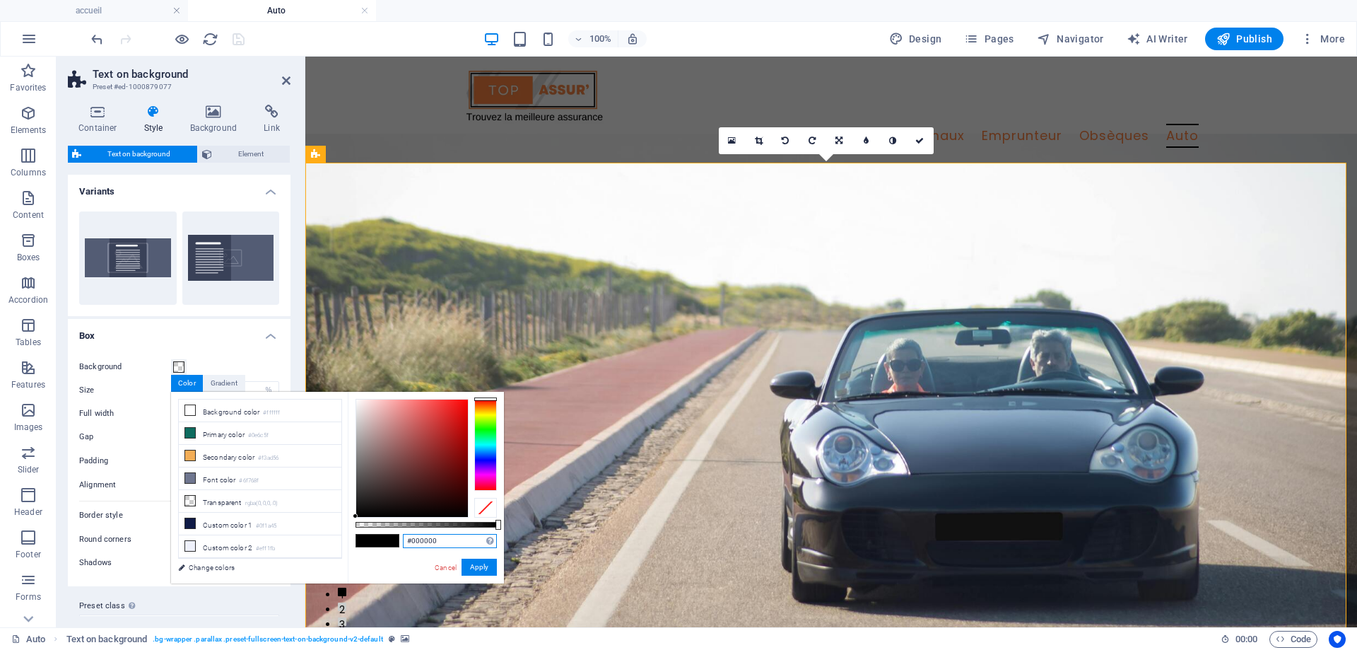
click at [449, 541] on input "#000000" at bounding box center [450, 541] width 94 height 14
click at [449, 542] on input "#000000" at bounding box center [450, 541] width 94 height 14
click at [448, 542] on input "v" at bounding box center [450, 541] width 94 height 14
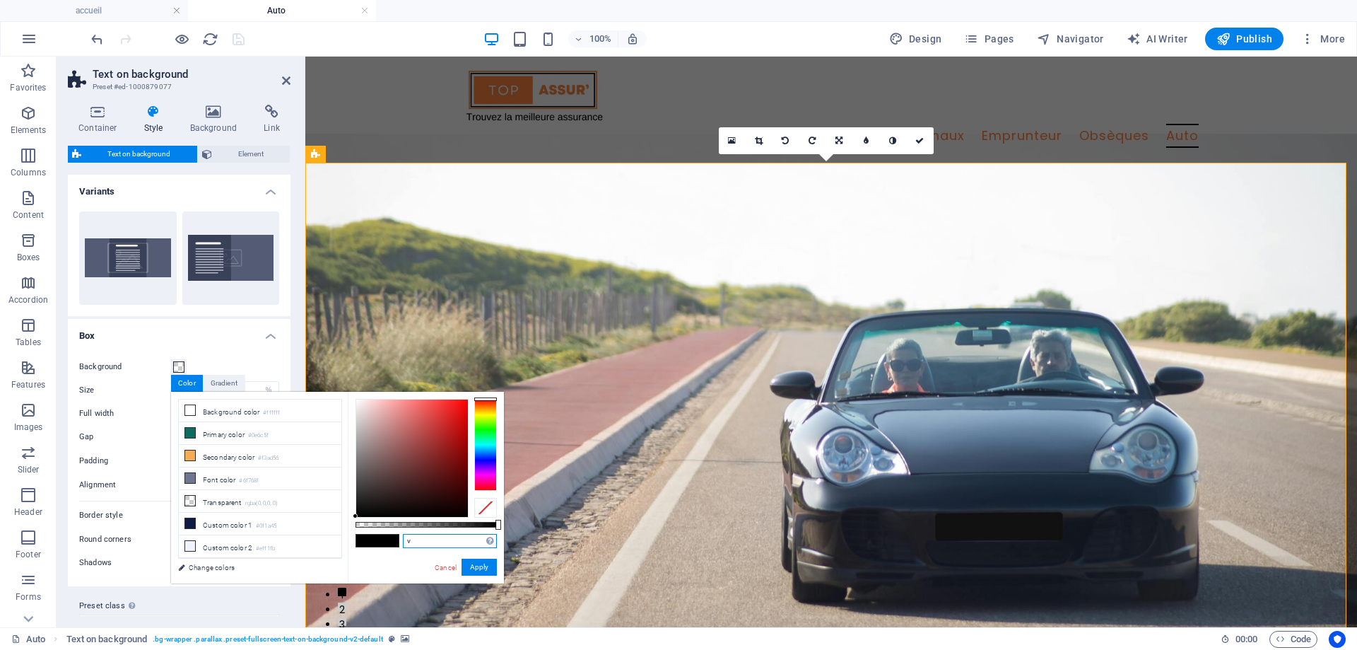
click at [448, 542] on input "v" at bounding box center [450, 541] width 94 height 14
paste input "#FE8444"
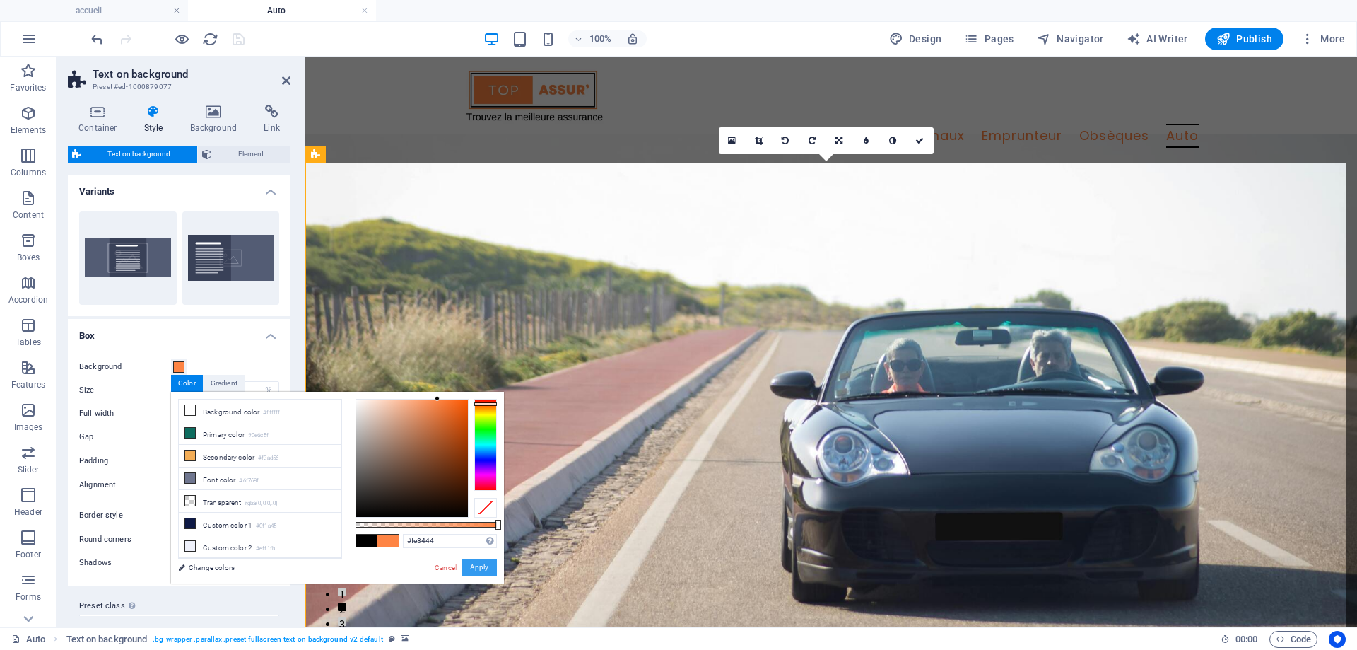
click at [485, 566] on button "Apply" at bounding box center [479, 567] width 35 height 17
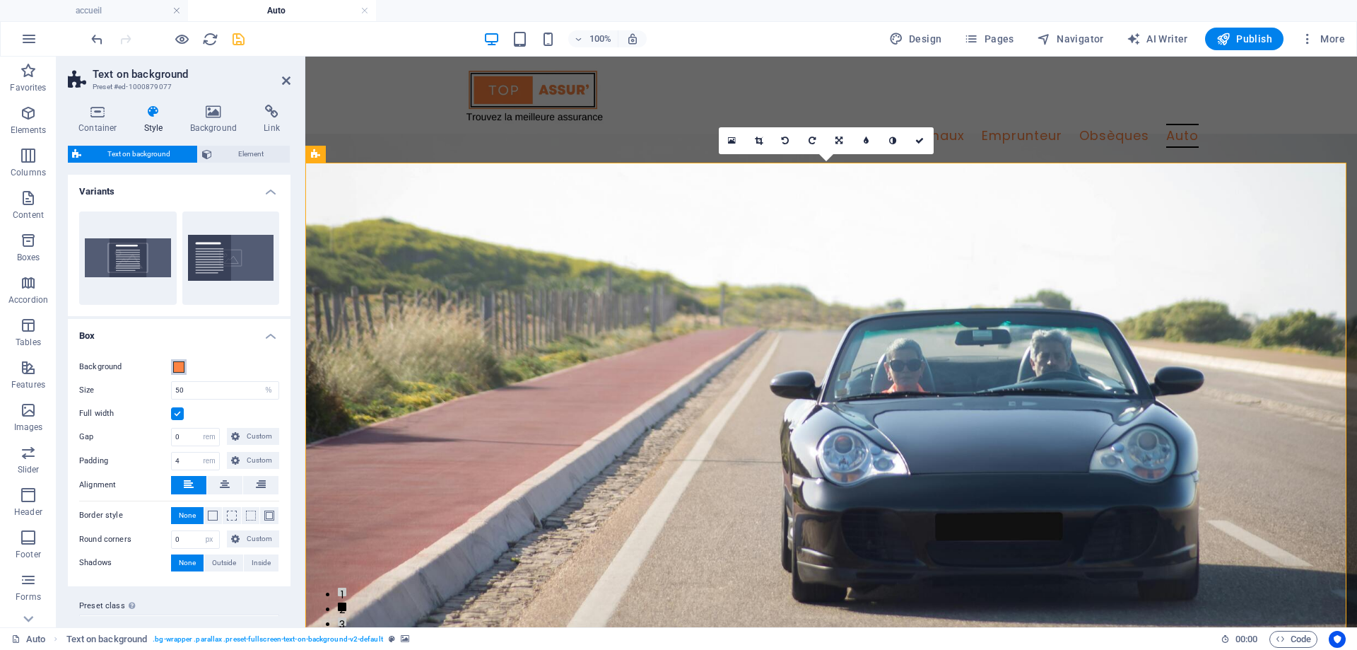
click at [175, 363] on span at bounding box center [178, 366] width 11 height 11
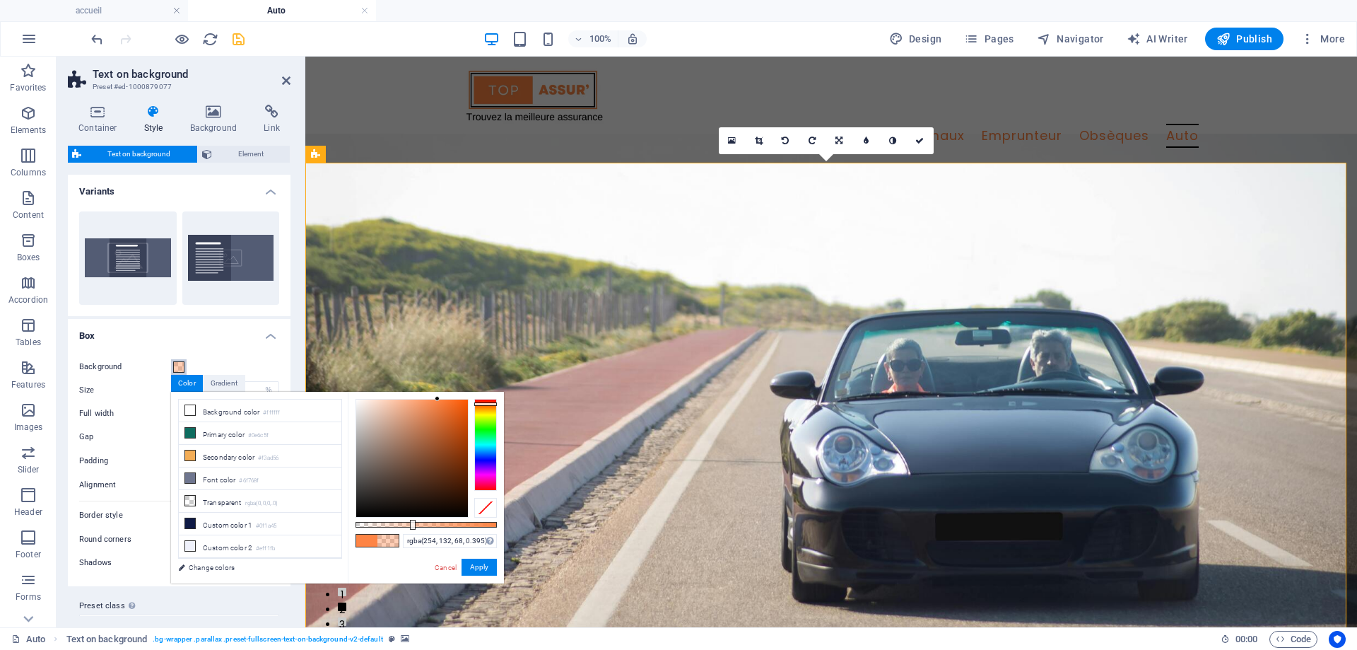
type input "rgba(254, 132, 68, 0.345)"
drag, startPoint x: 500, startPoint y: 523, endPoint x: 404, endPoint y: 522, distance: 95.5
click at [404, 522] on div at bounding box center [406, 525] width 6 height 10
click at [483, 565] on button "Apply" at bounding box center [479, 567] width 35 height 17
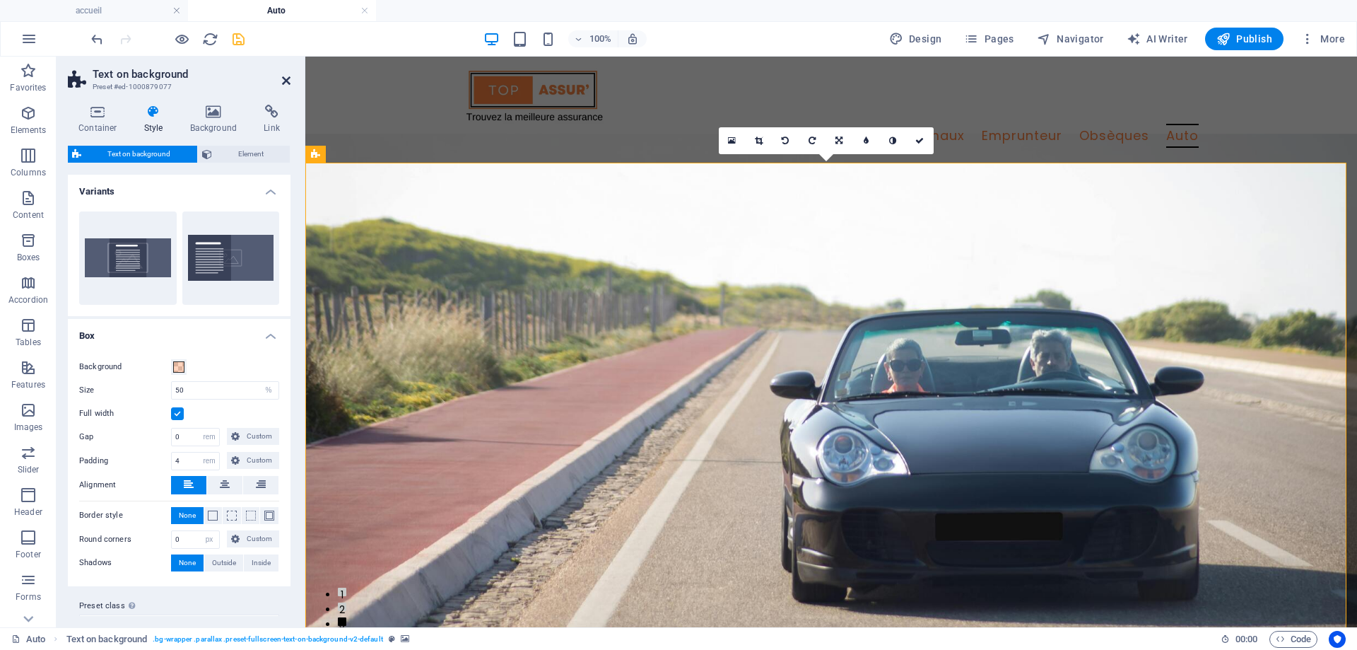
click at [284, 78] on icon at bounding box center [286, 80] width 8 height 11
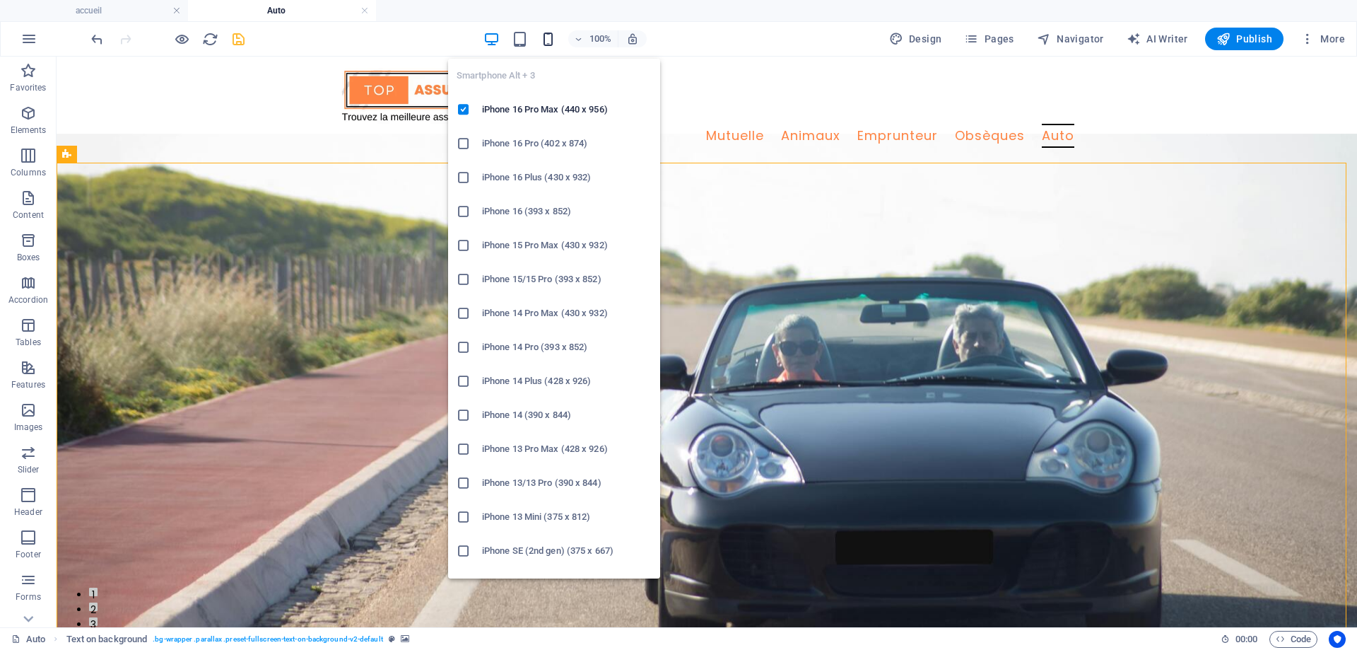
click at [556, 39] on icon "button" at bounding box center [548, 39] width 16 height 16
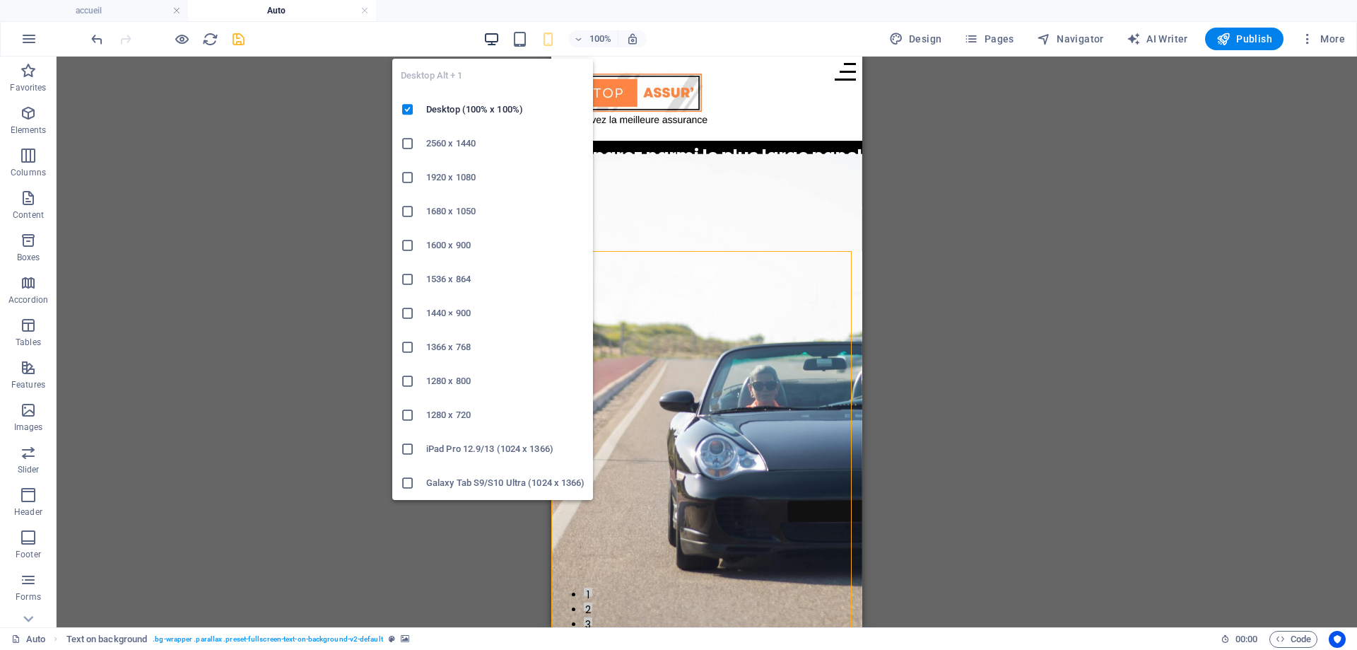
click at [493, 42] on icon "button" at bounding box center [492, 39] width 16 height 16
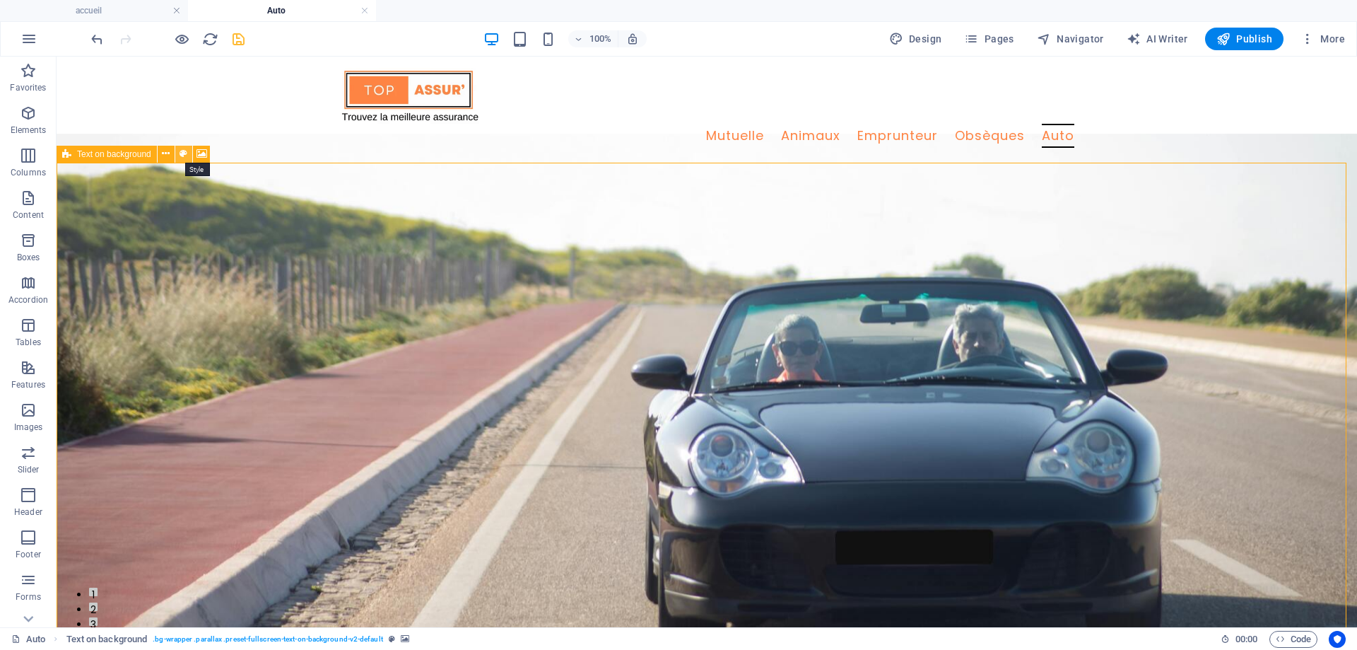
click at [181, 156] on icon at bounding box center [184, 153] width 8 height 15
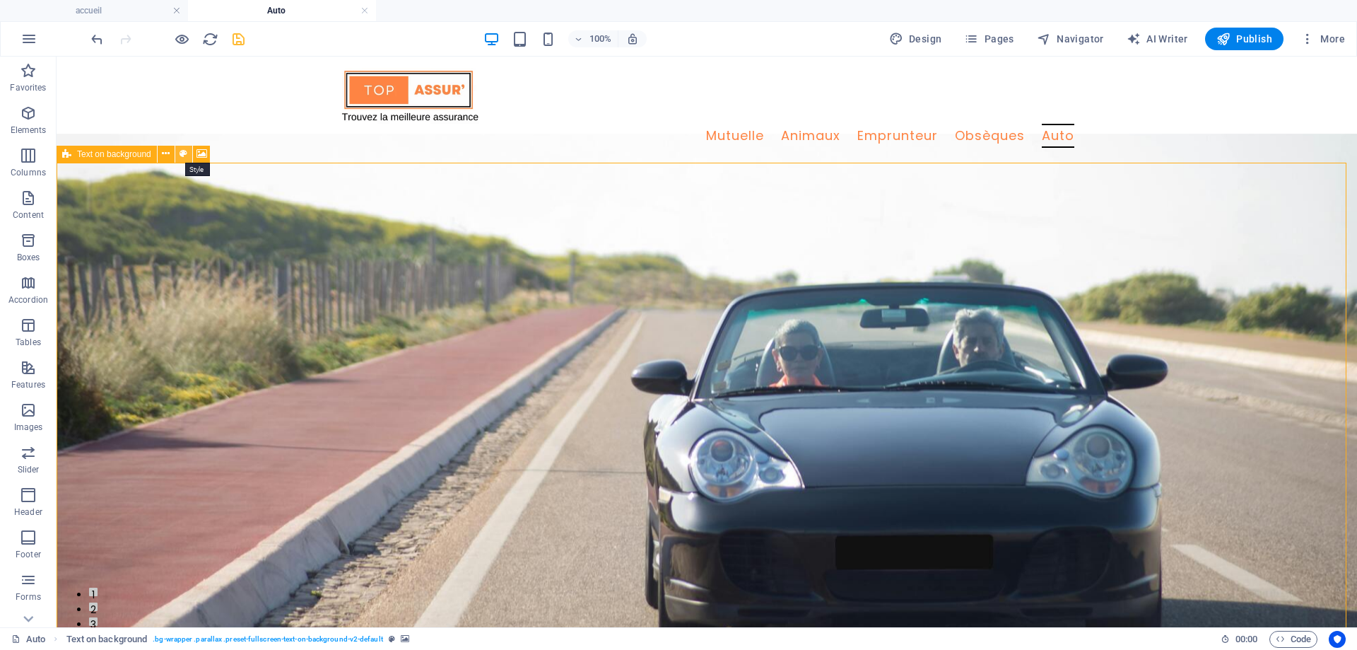
select select "%"
select select "rem"
select select "px"
select select "preset-fullscreen-text-on-background-v2-default"
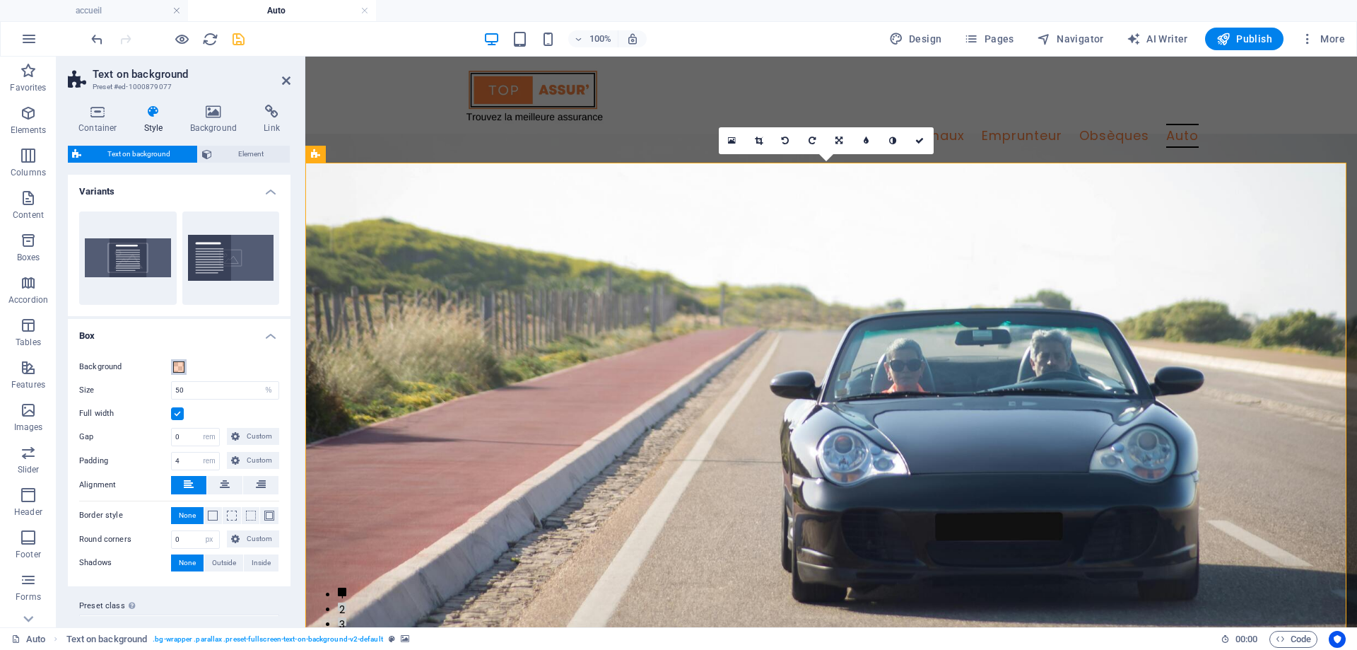
click at [185, 368] on button "Background" at bounding box center [179, 367] width 16 height 16
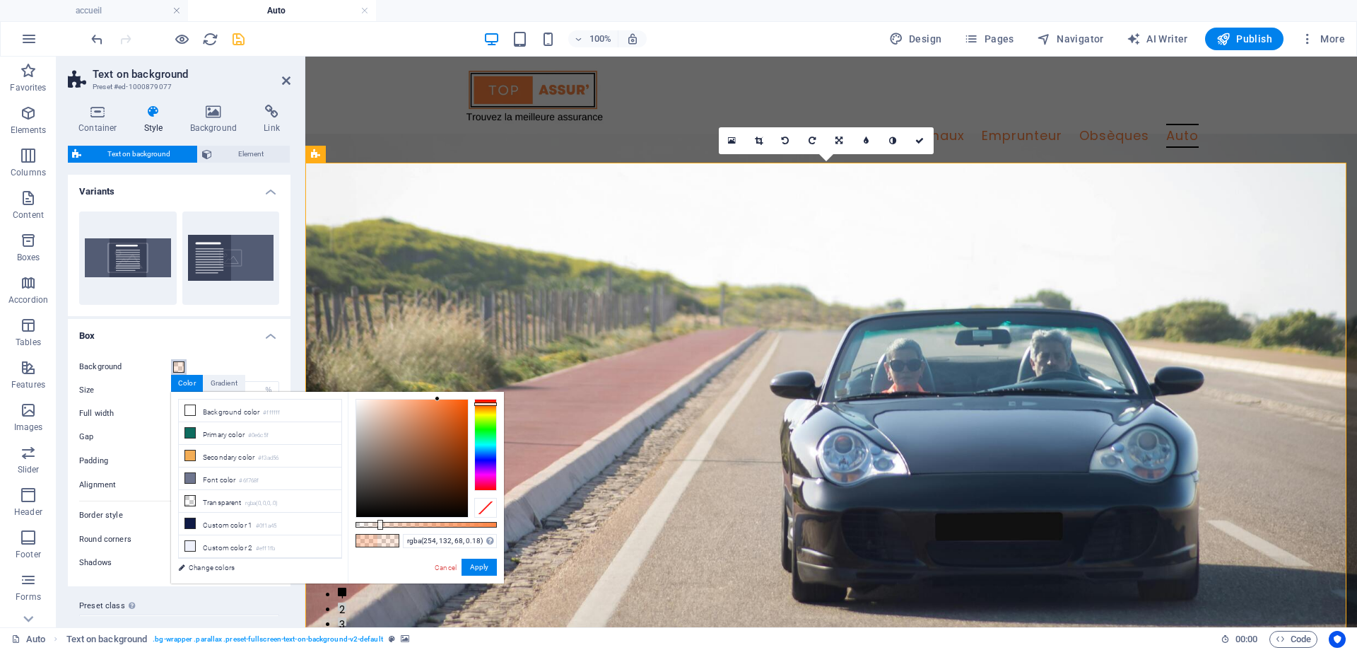
type input "rgba(254, 132, 68, 0.22)"
drag, startPoint x: 404, startPoint y: 525, endPoint x: 387, endPoint y: 528, distance: 18.0
click at [387, 528] on div at bounding box center [388, 525] width 6 height 10
click at [474, 568] on button "Apply" at bounding box center [479, 567] width 35 height 17
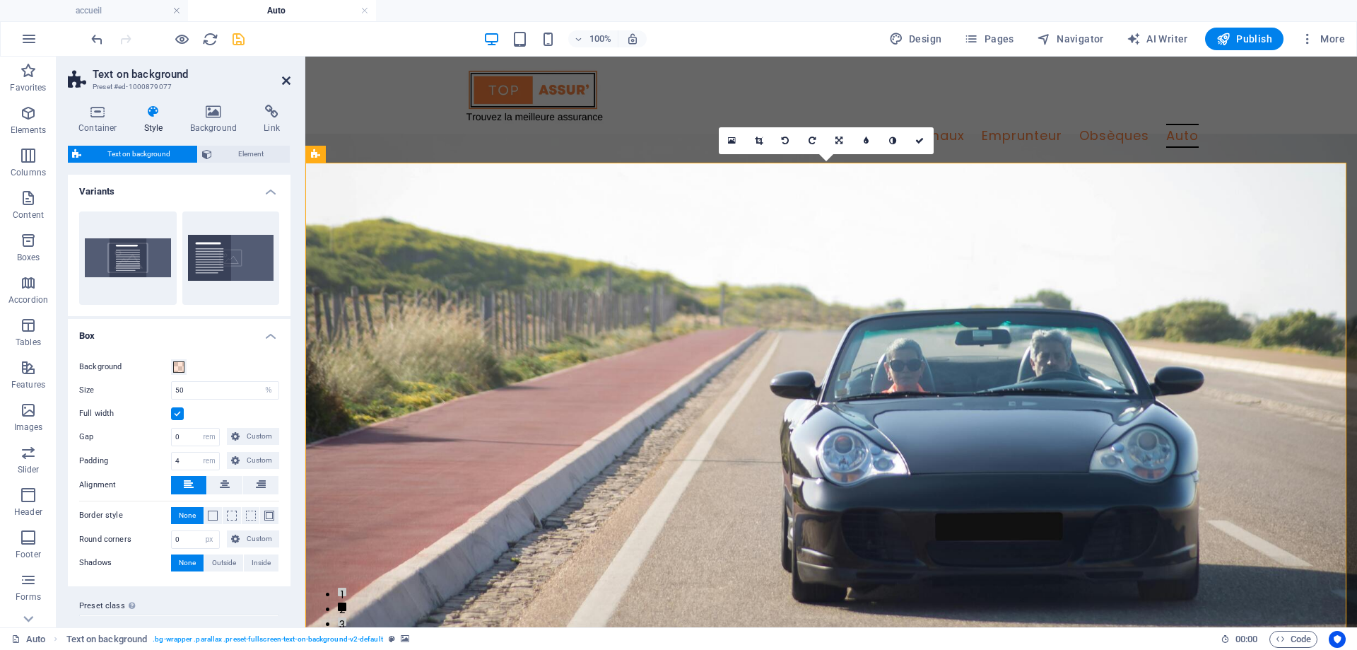
drag, startPoint x: 283, startPoint y: 76, endPoint x: 224, endPoint y: 19, distance: 81.5
click at [283, 76] on icon at bounding box center [286, 80] width 8 height 11
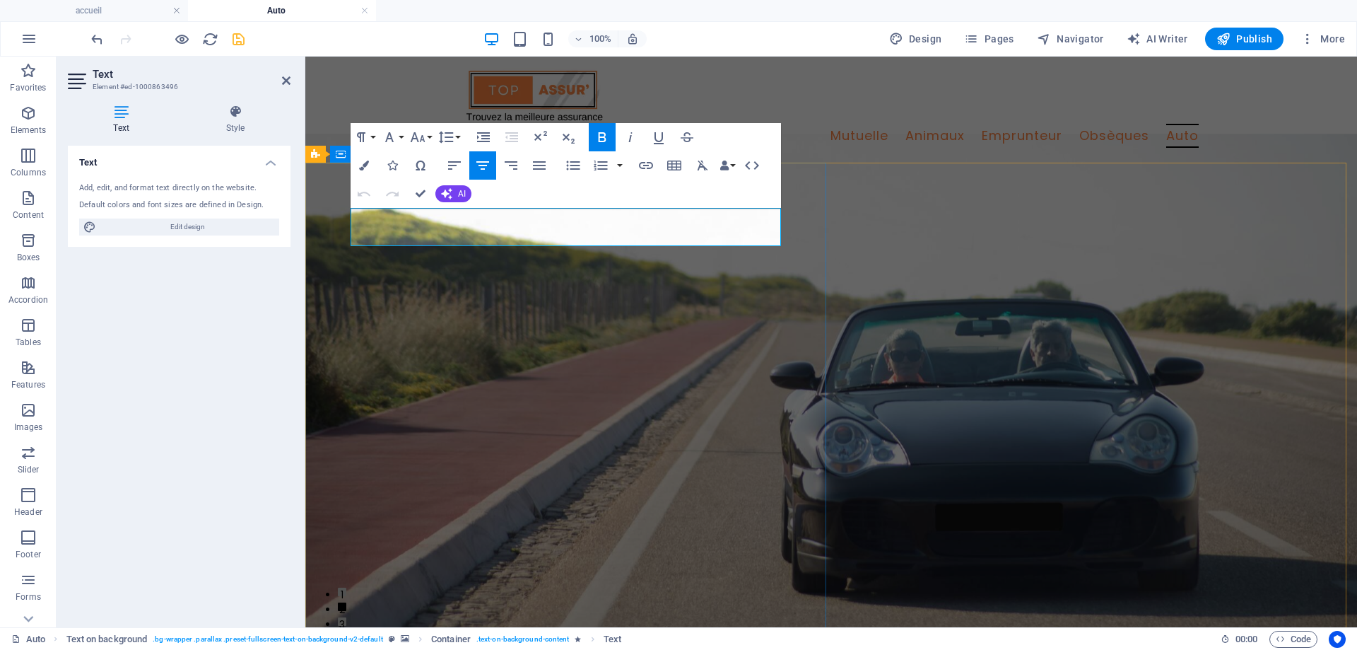
click at [367, 167] on icon "button" at bounding box center [364, 165] width 10 height 10
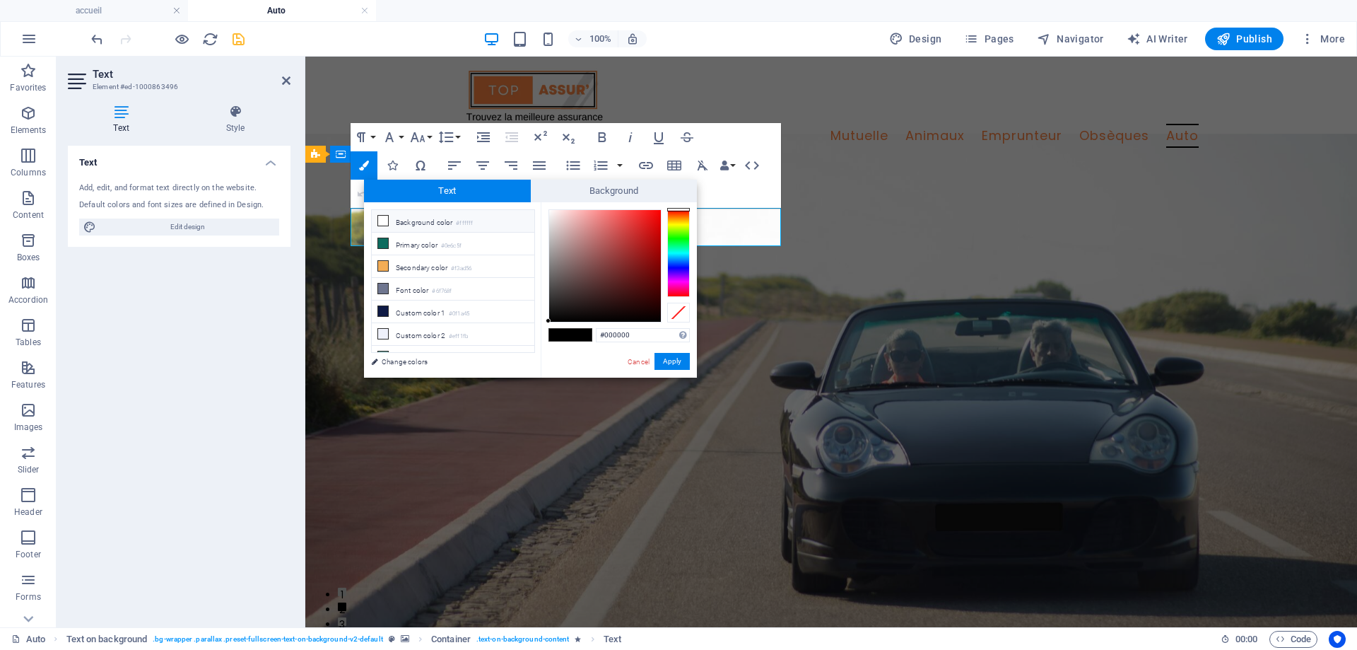
click at [396, 218] on li "Background color #ffffff" at bounding box center [453, 221] width 163 height 23
type input "#ffffff"
click at [669, 363] on button "Apply" at bounding box center [672, 361] width 35 height 17
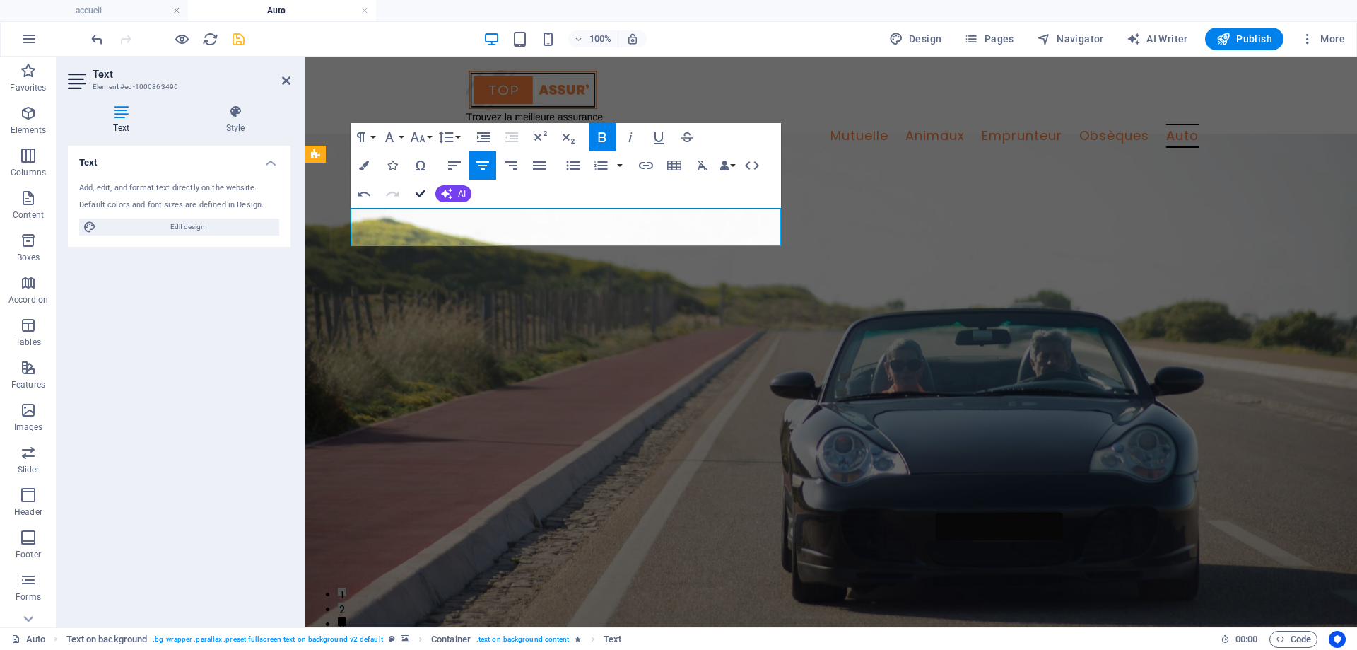
drag, startPoint x: 421, startPoint y: 192, endPoint x: 285, endPoint y: 205, distance: 136.3
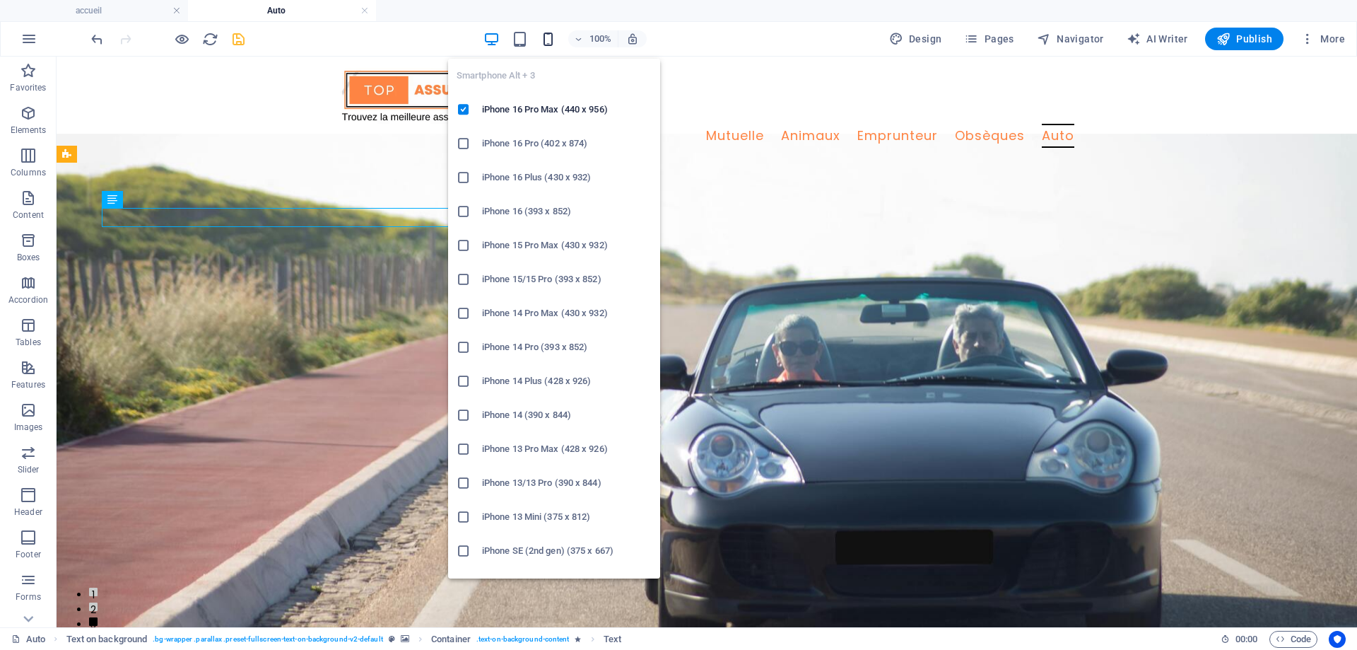
click at [552, 42] on icon "button" at bounding box center [548, 39] width 16 height 16
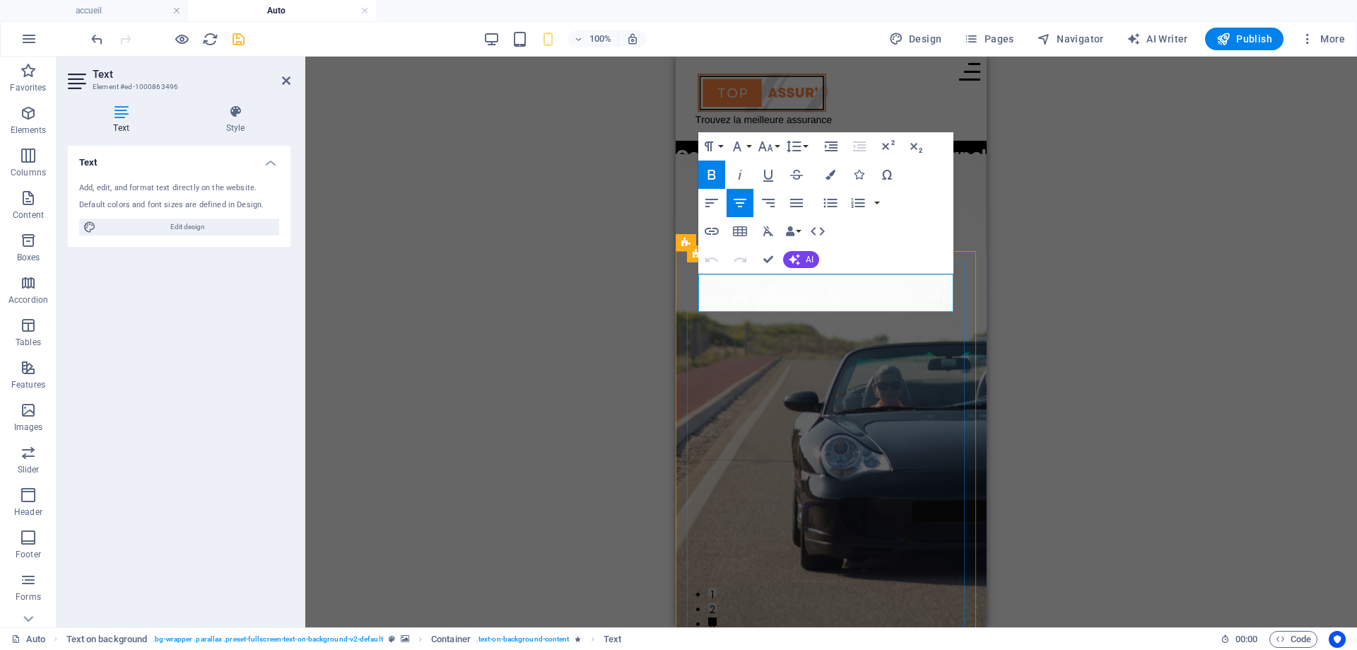
click at [832, 167] on button "Colors" at bounding box center [830, 174] width 27 height 28
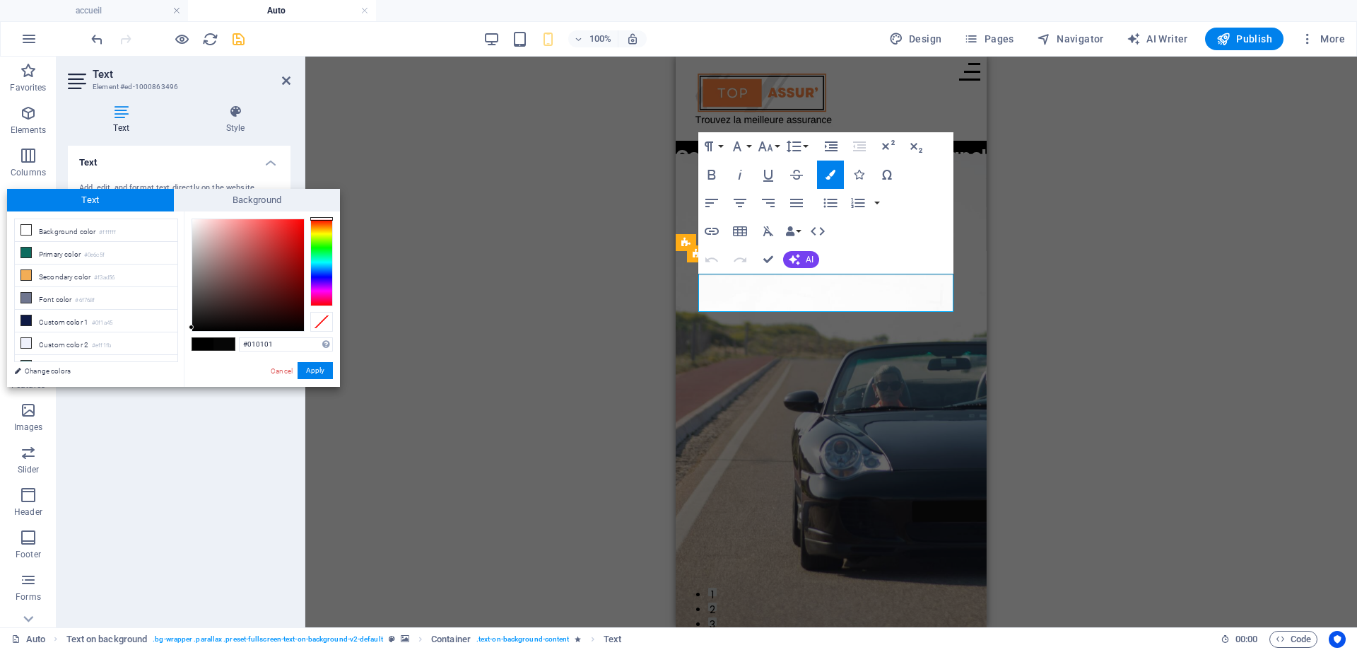
type input "#000000"
drag, startPoint x: 190, startPoint y: 218, endPoint x: 181, endPoint y: 349, distance: 131.1
click at [181, 346] on div "less Background color #ffffff Primary color #0e6c5f Secondary color #f3ad56 Fon…" at bounding box center [173, 298] width 333 height 175
click at [302, 373] on button "Apply" at bounding box center [315, 370] width 35 height 17
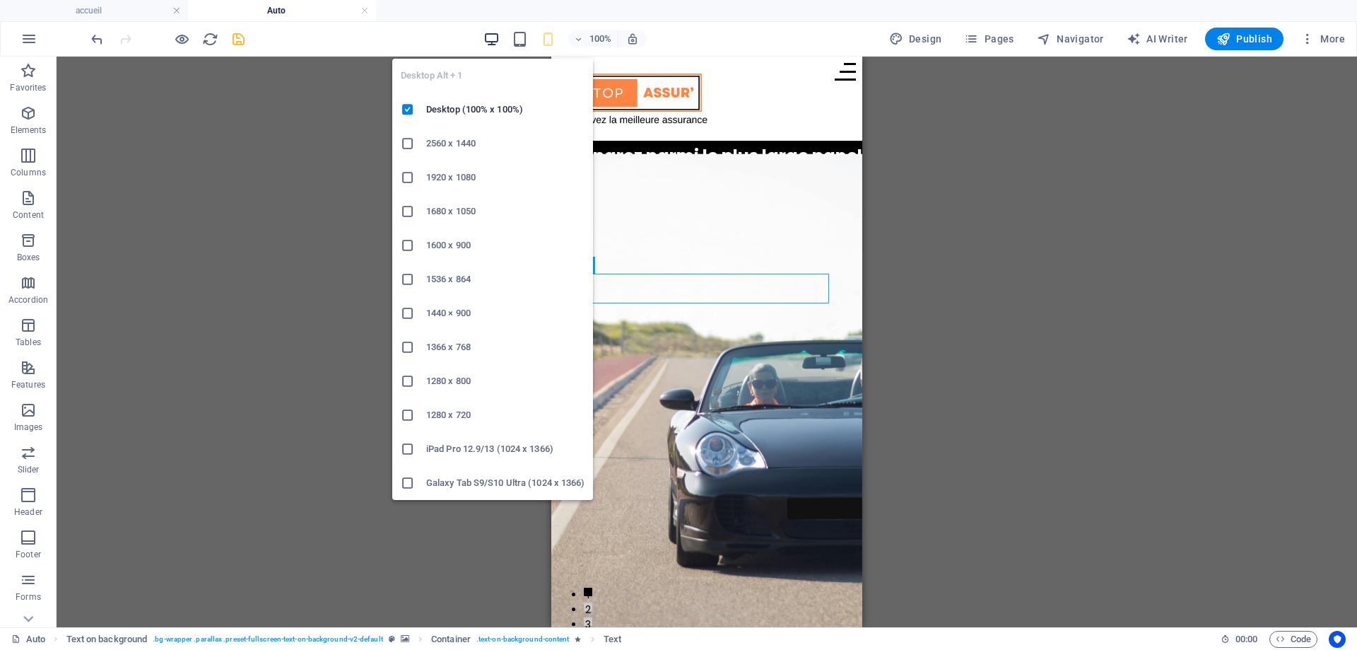
click at [490, 41] on icon "button" at bounding box center [492, 39] width 16 height 16
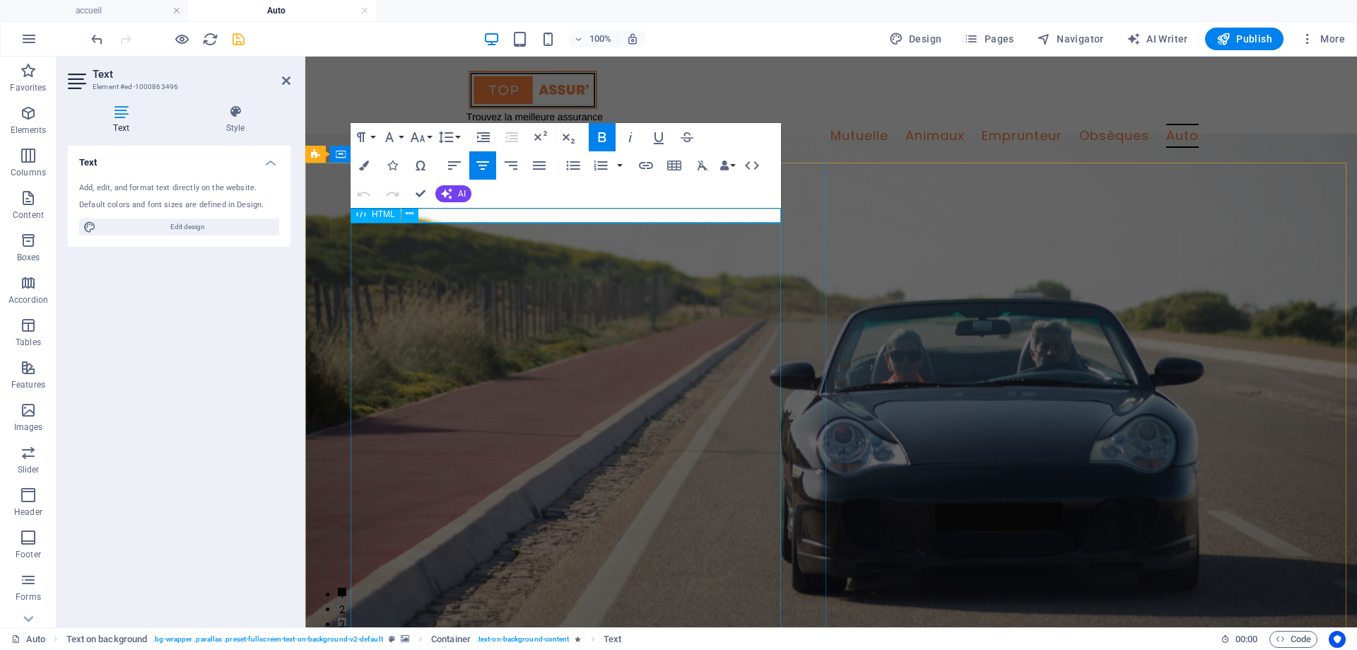
click at [422, 140] on icon "button" at bounding box center [418, 137] width 15 height 10
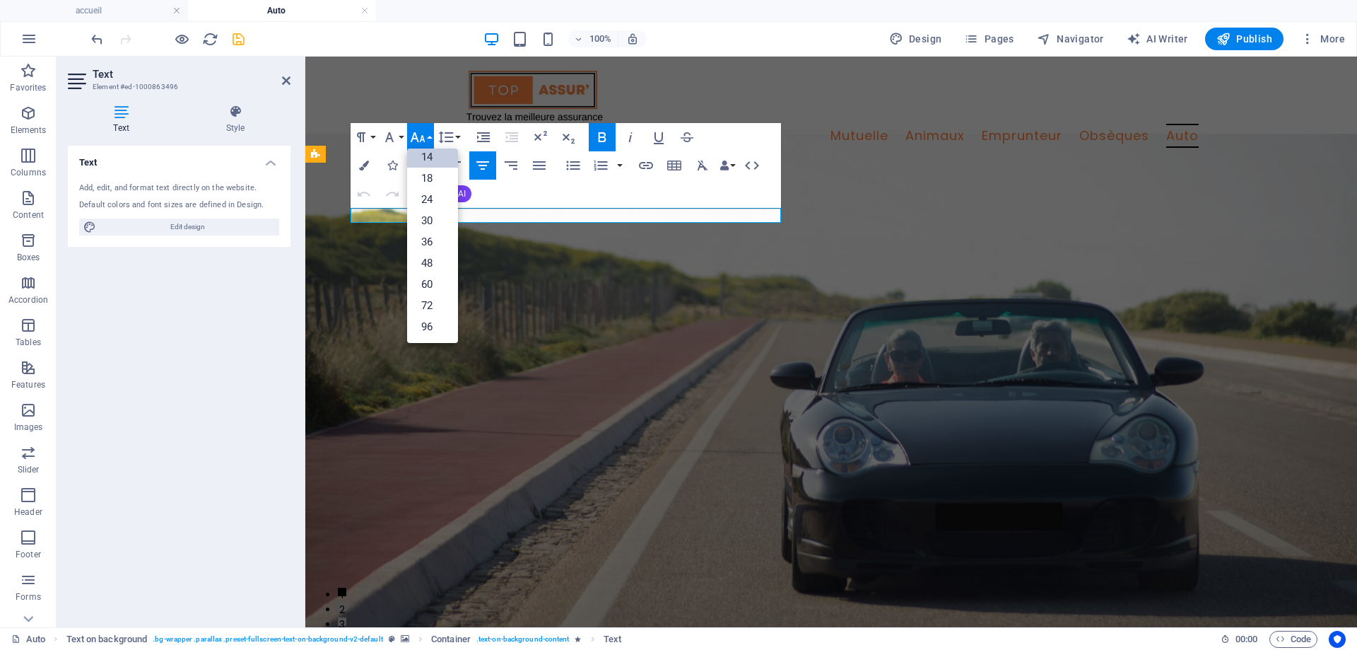
scroll to position [114, 0]
click at [435, 178] on link "18" at bounding box center [432, 178] width 51 height 21
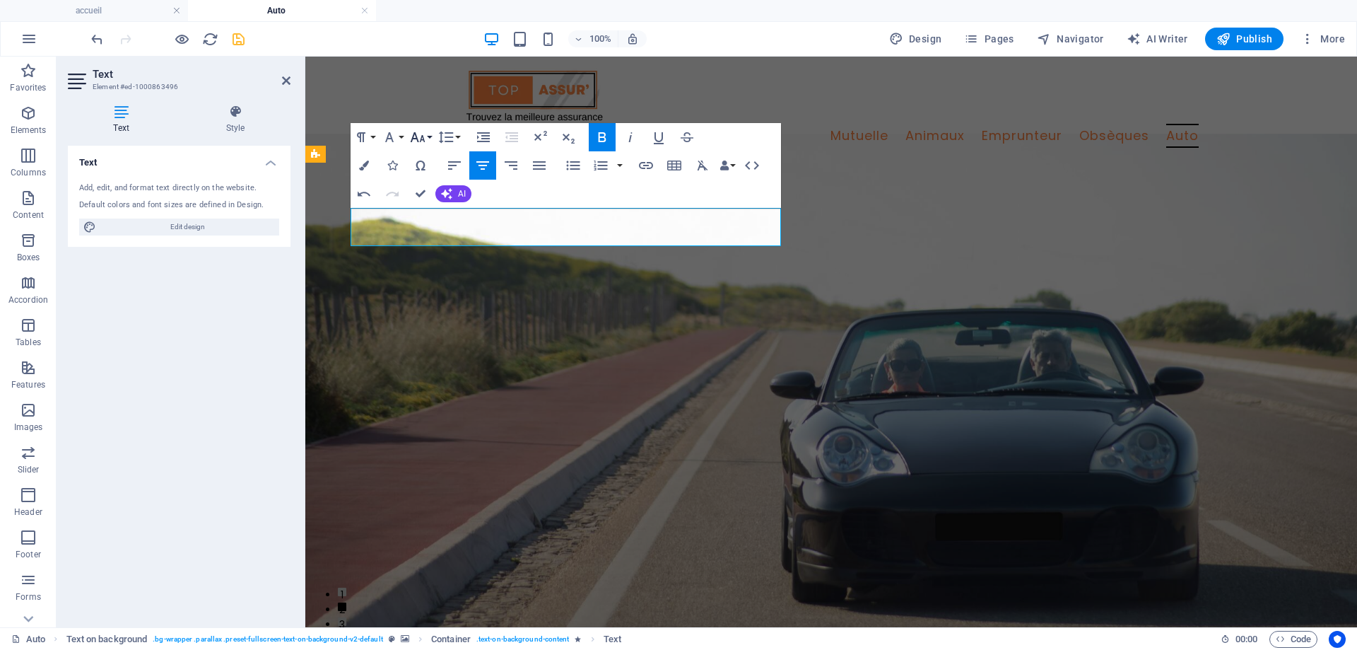
click at [421, 143] on icon "button" at bounding box center [417, 137] width 17 height 17
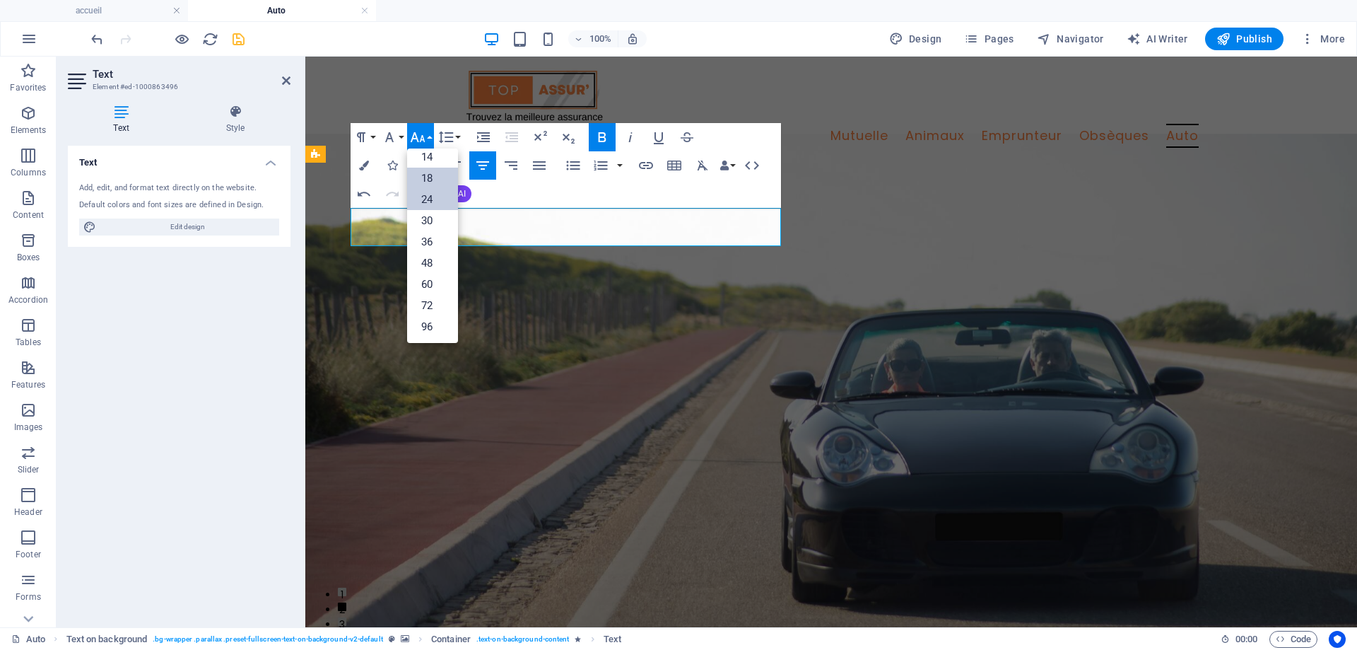
click at [426, 201] on link "24" at bounding box center [432, 199] width 51 height 21
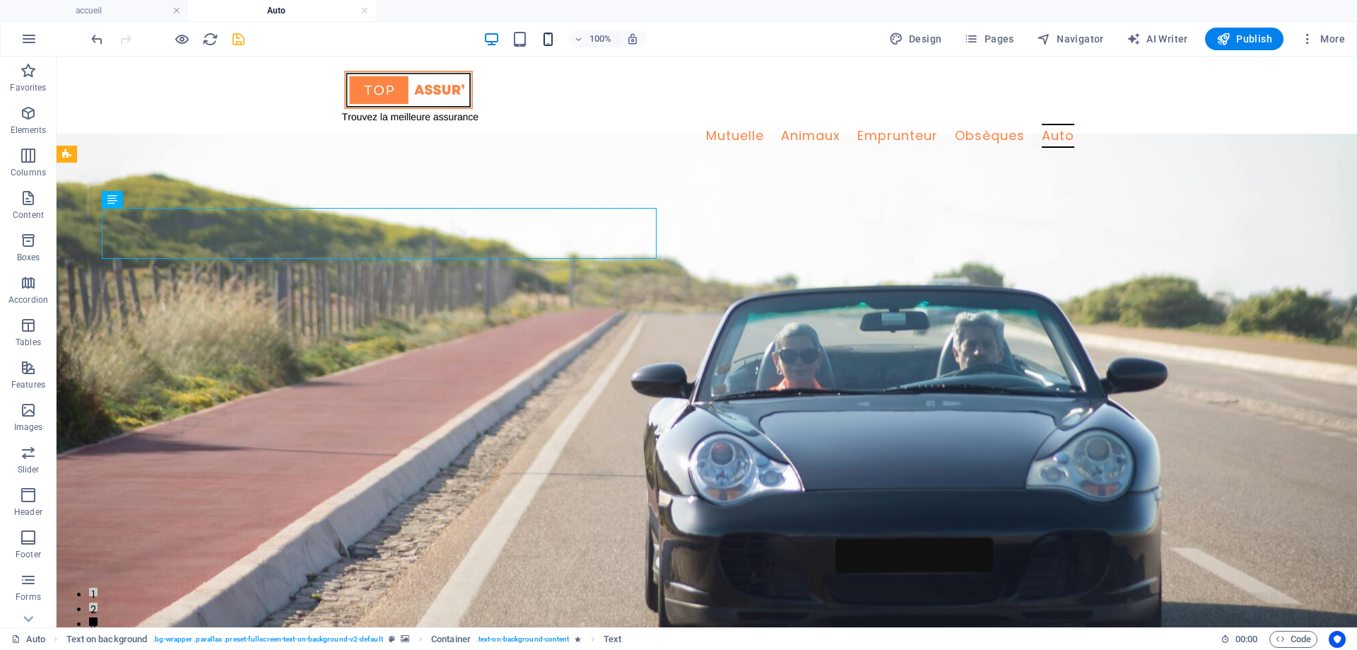
click at [551, 36] on icon "button" at bounding box center [548, 39] width 16 height 16
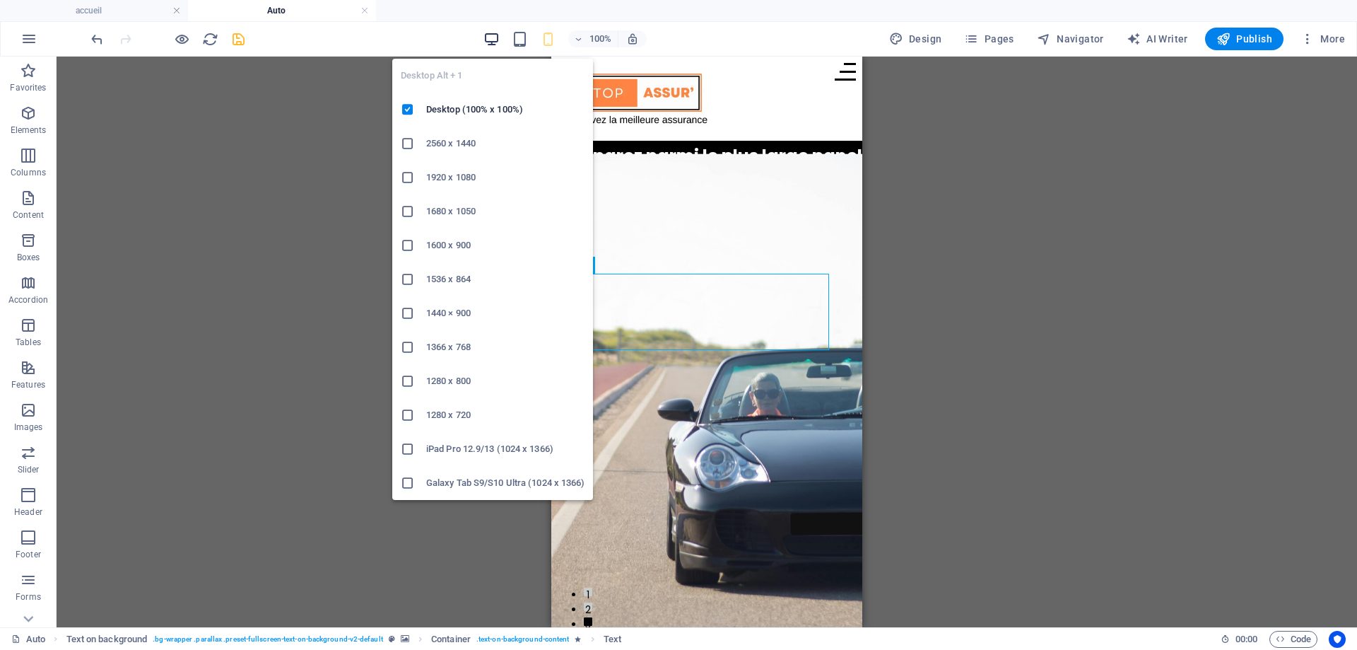
click at [489, 40] on icon "button" at bounding box center [492, 39] width 16 height 16
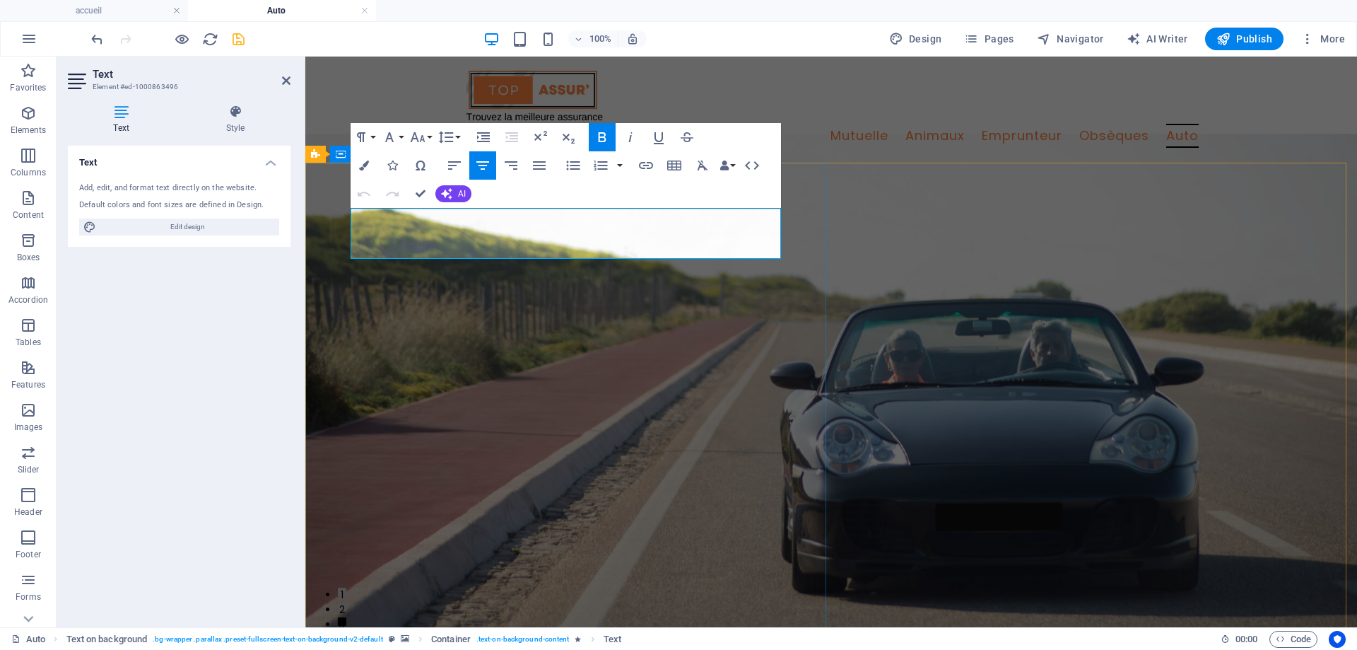
click at [414, 132] on icon "button" at bounding box center [417, 137] width 17 height 17
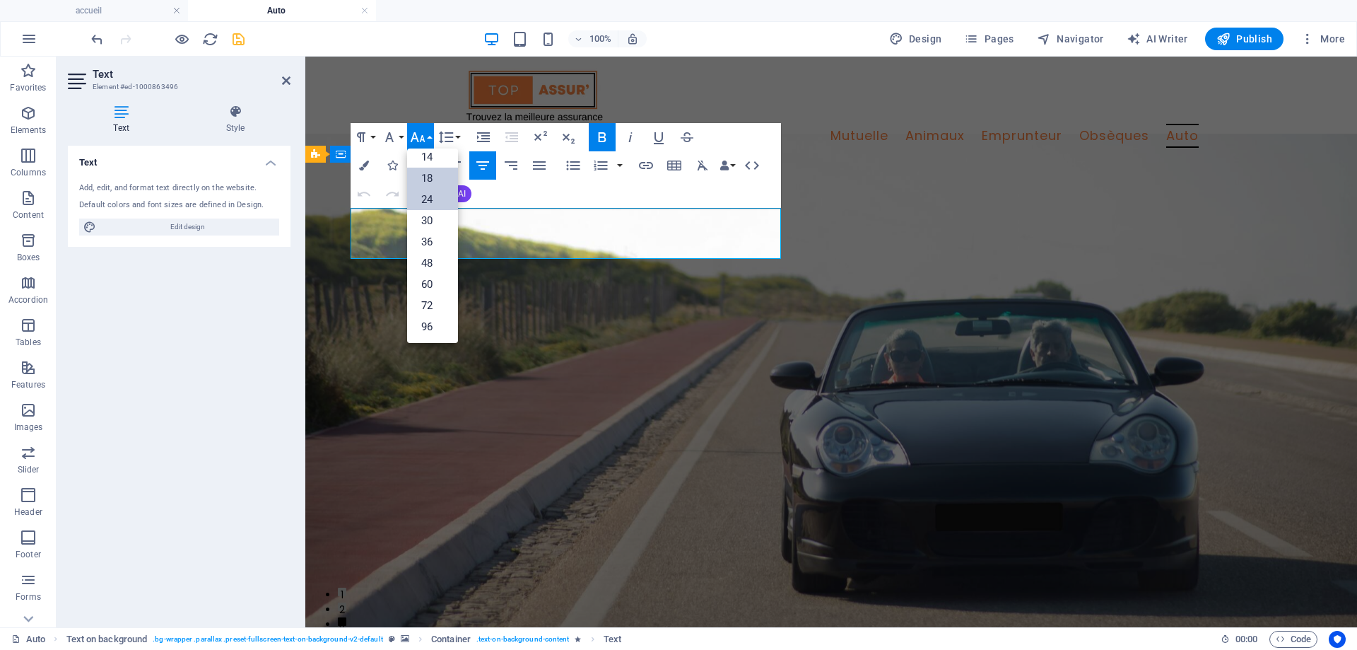
click at [435, 183] on link "18" at bounding box center [432, 178] width 51 height 21
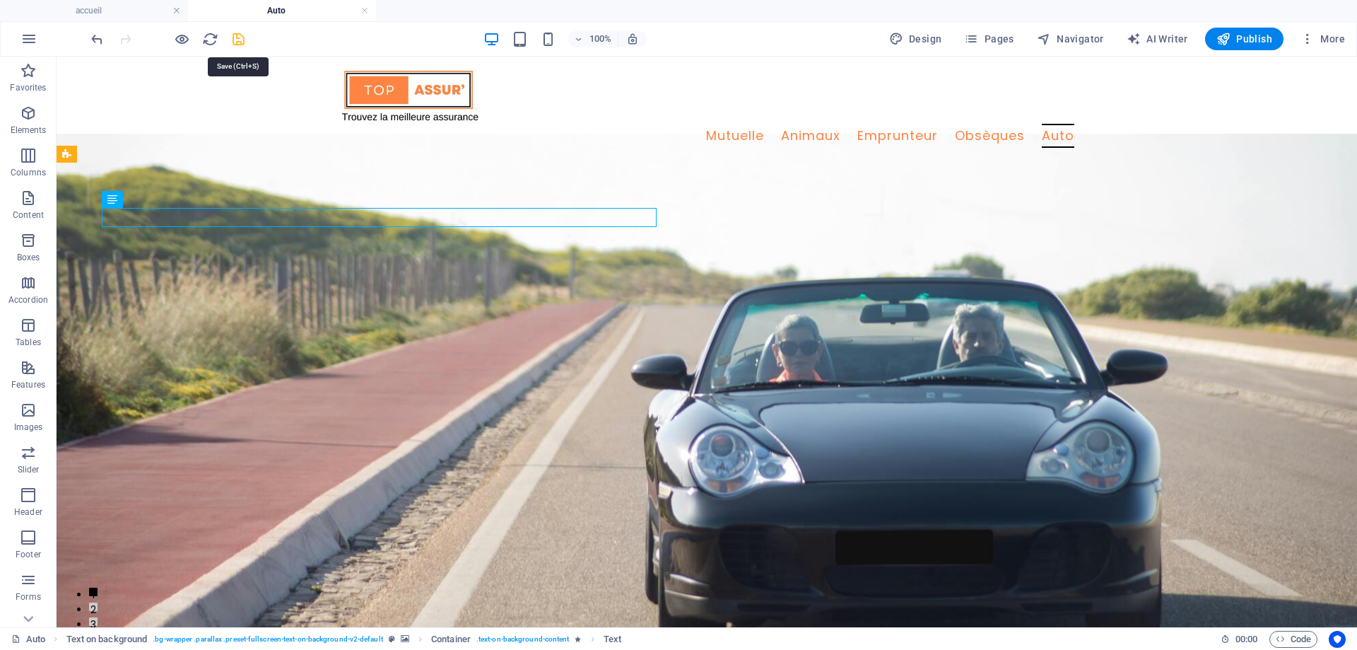
drag, startPoint x: 242, startPoint y: 43, endPoint x: 168, endPoint y: 16, distance: 79.9
click at [242, 43] on icon "save" at bounding box center [238, 39] width 16 height 16
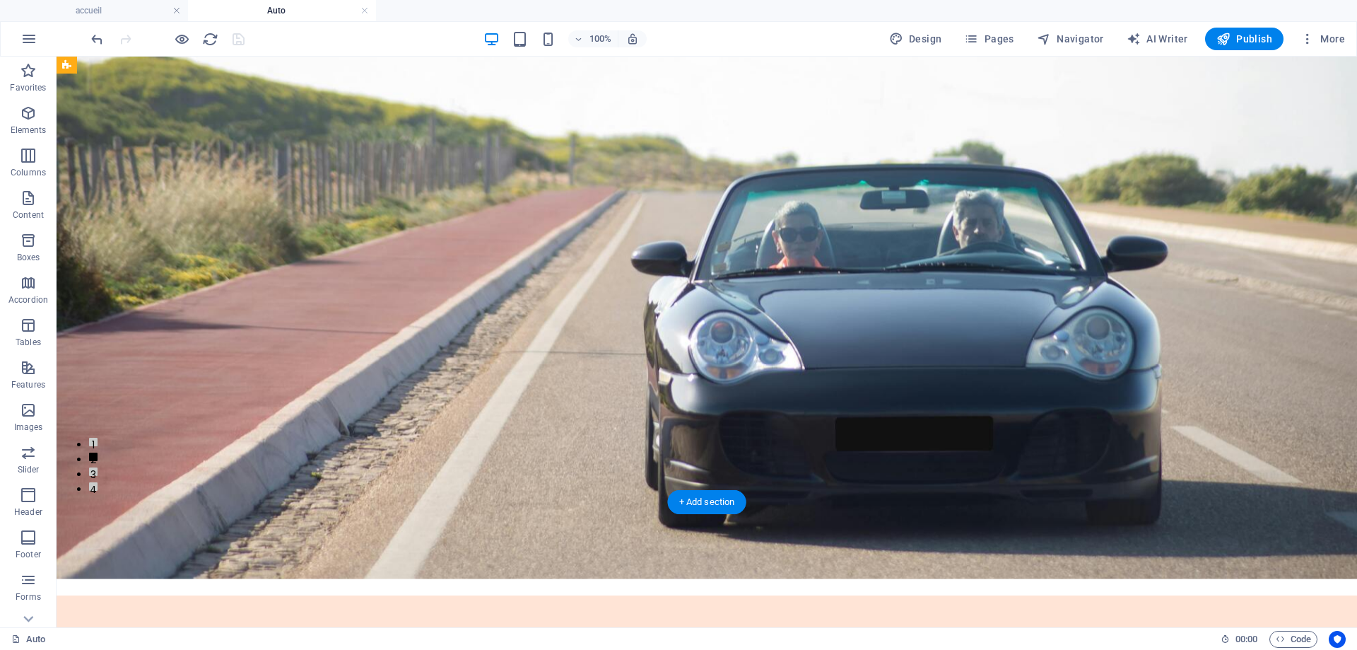
scroll to position [71, 0]
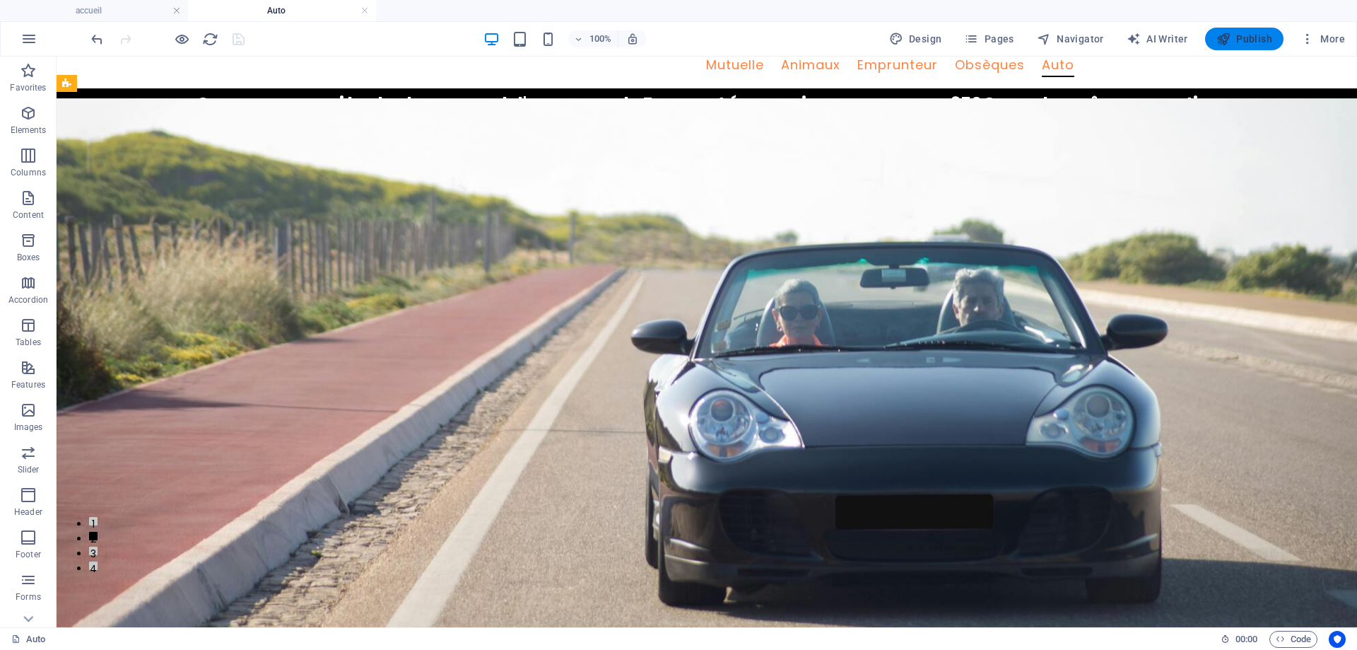
click at [1237, 42] on span "Publish" at bounding box center [1245, 39] width 56 height 14
